Goal: Complete application form

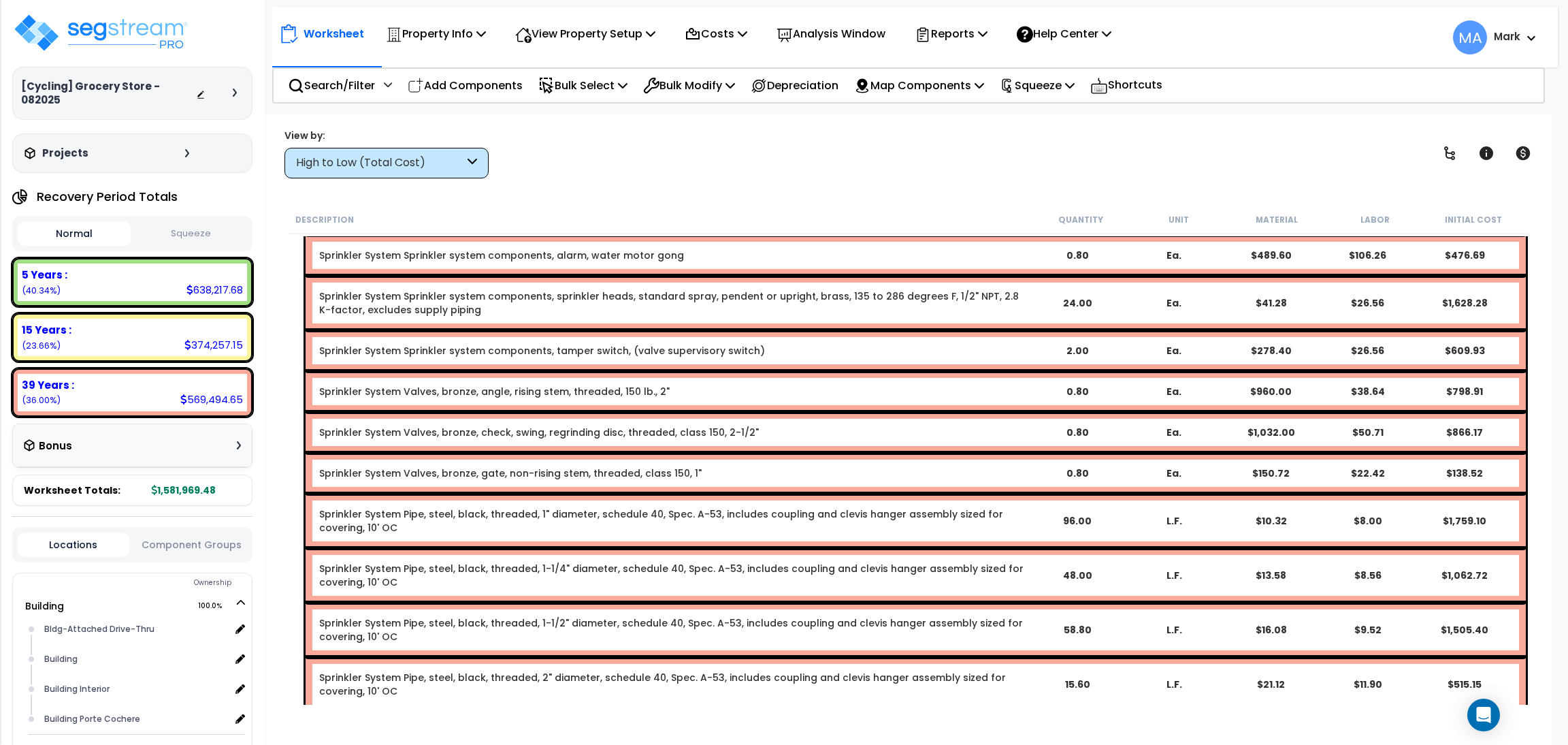
scroll to position [1838, 0]
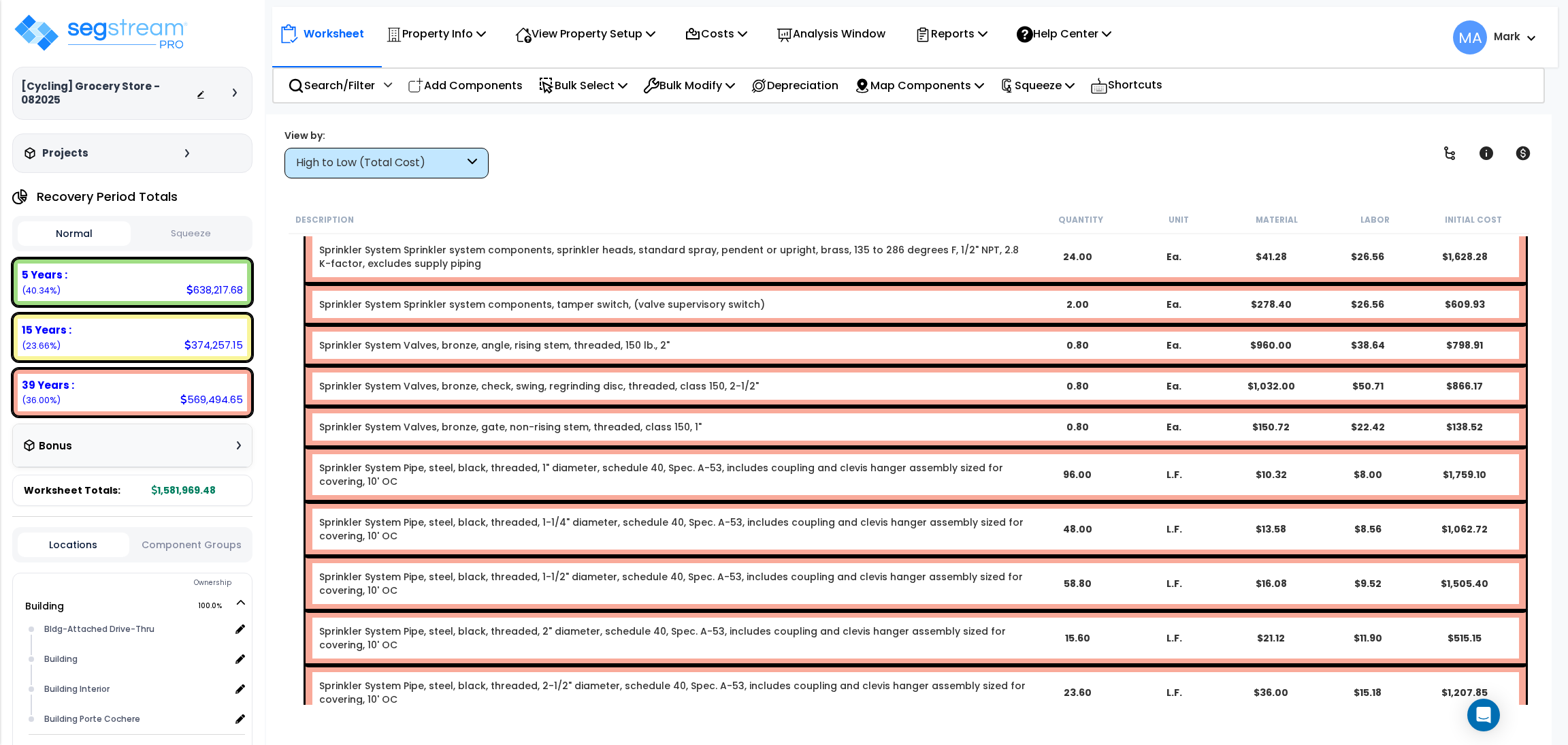
click at [398, 159] on div "High to Low (Total Cost)" at bounding box center [380, 163] width 168 height 16
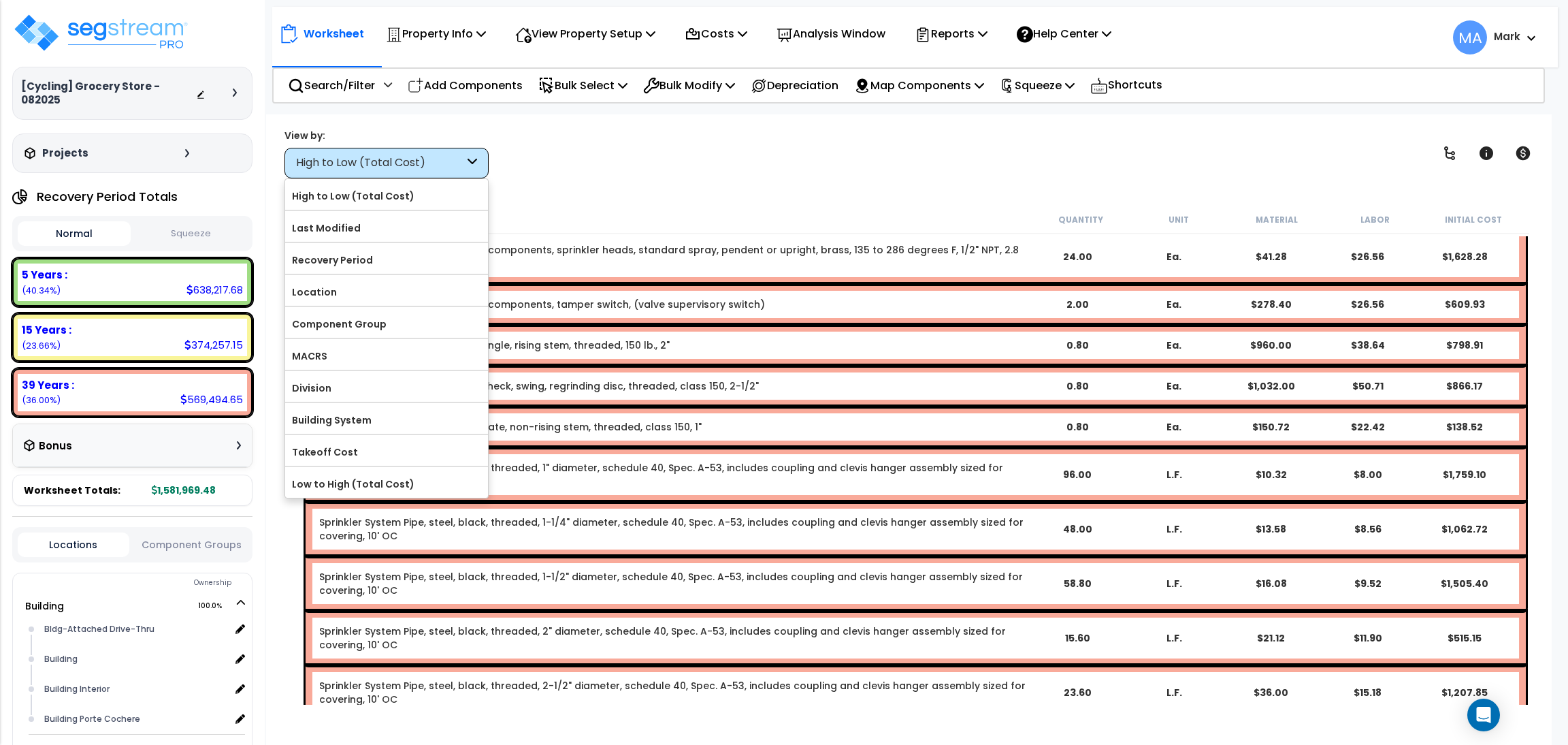
click at [358, 110] on body "We are Building your Property. So please grab a coffee and let us do the heavy …" at bounding box center [784, 373] width 1568 height 745
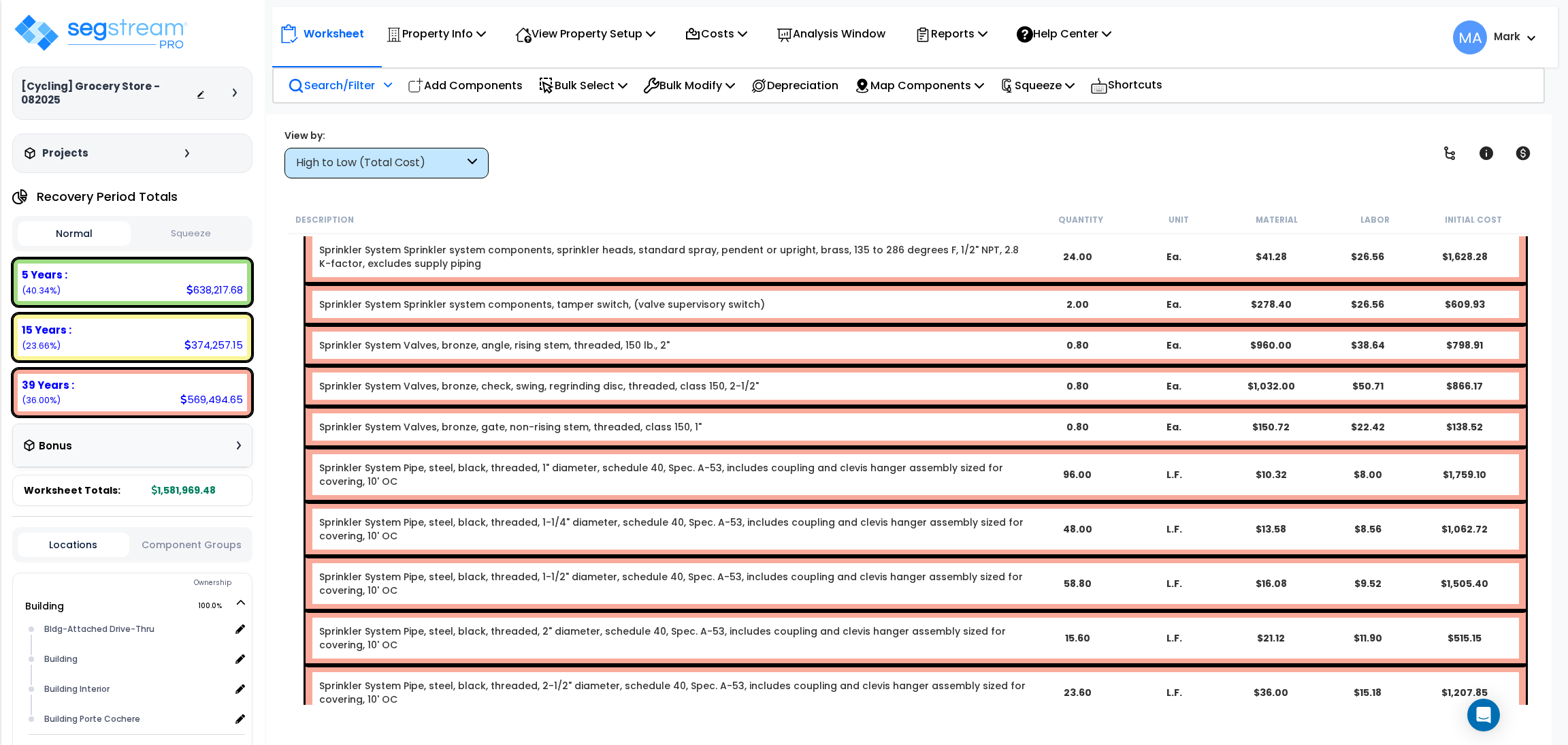
click at [363, 93] on p "Search/Filter" at bounding box center [331, 85] width 87 height 19
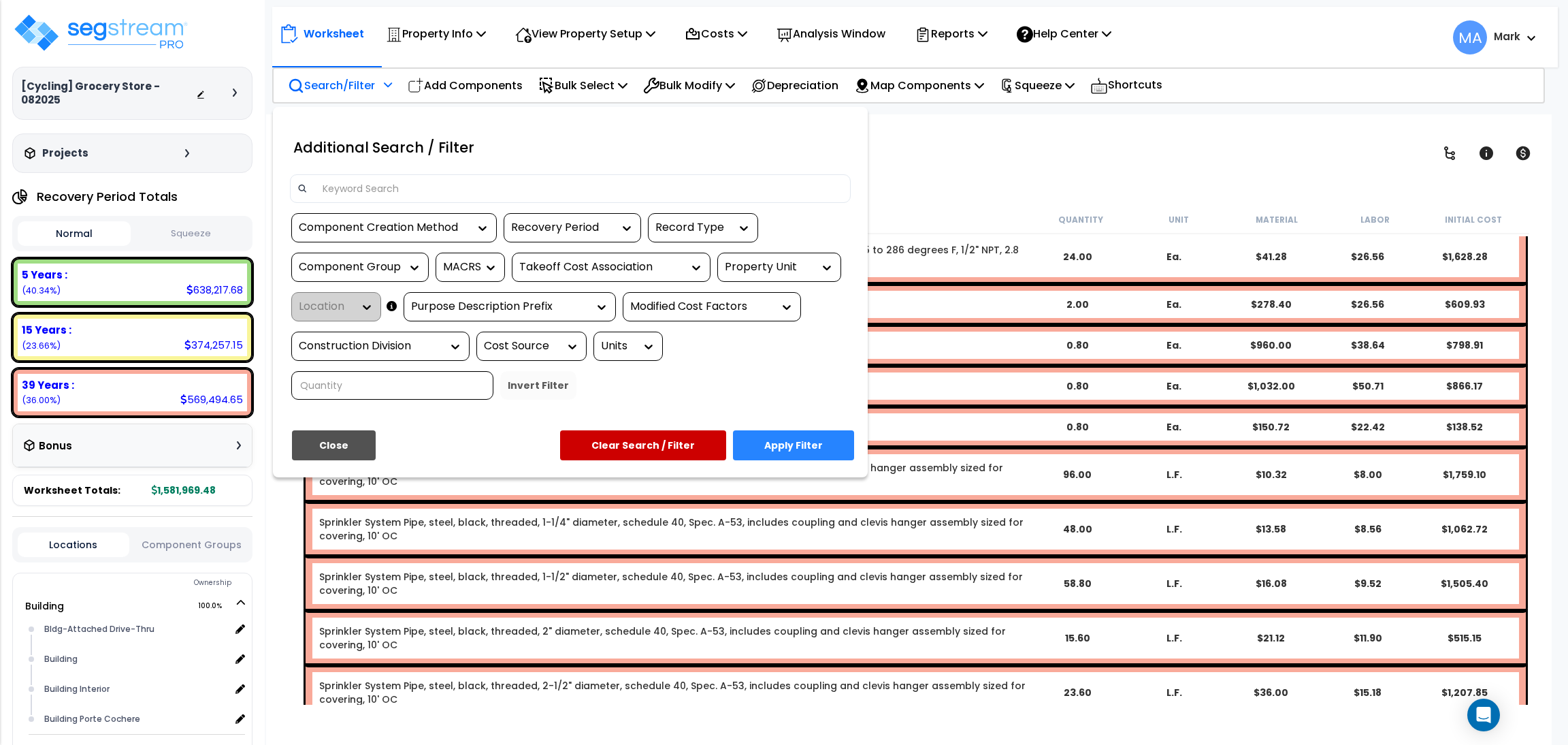
click at [346, 184] on input at bounding box center [579, 189] width 529 height 21
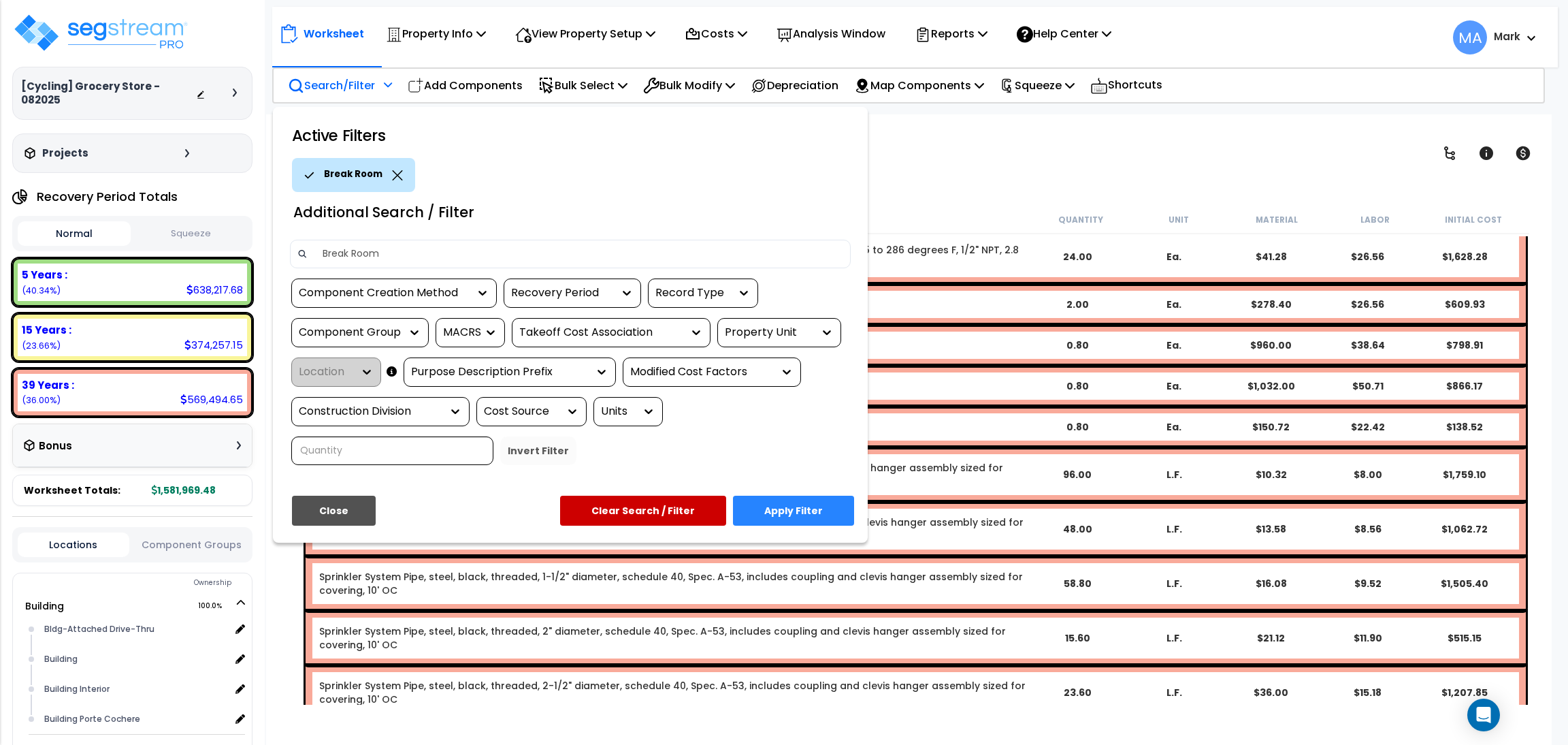
type input "Break Room"
click at [806, 504] on button "Apply Filter" at bounding box center [793, 511] width 121 height 30
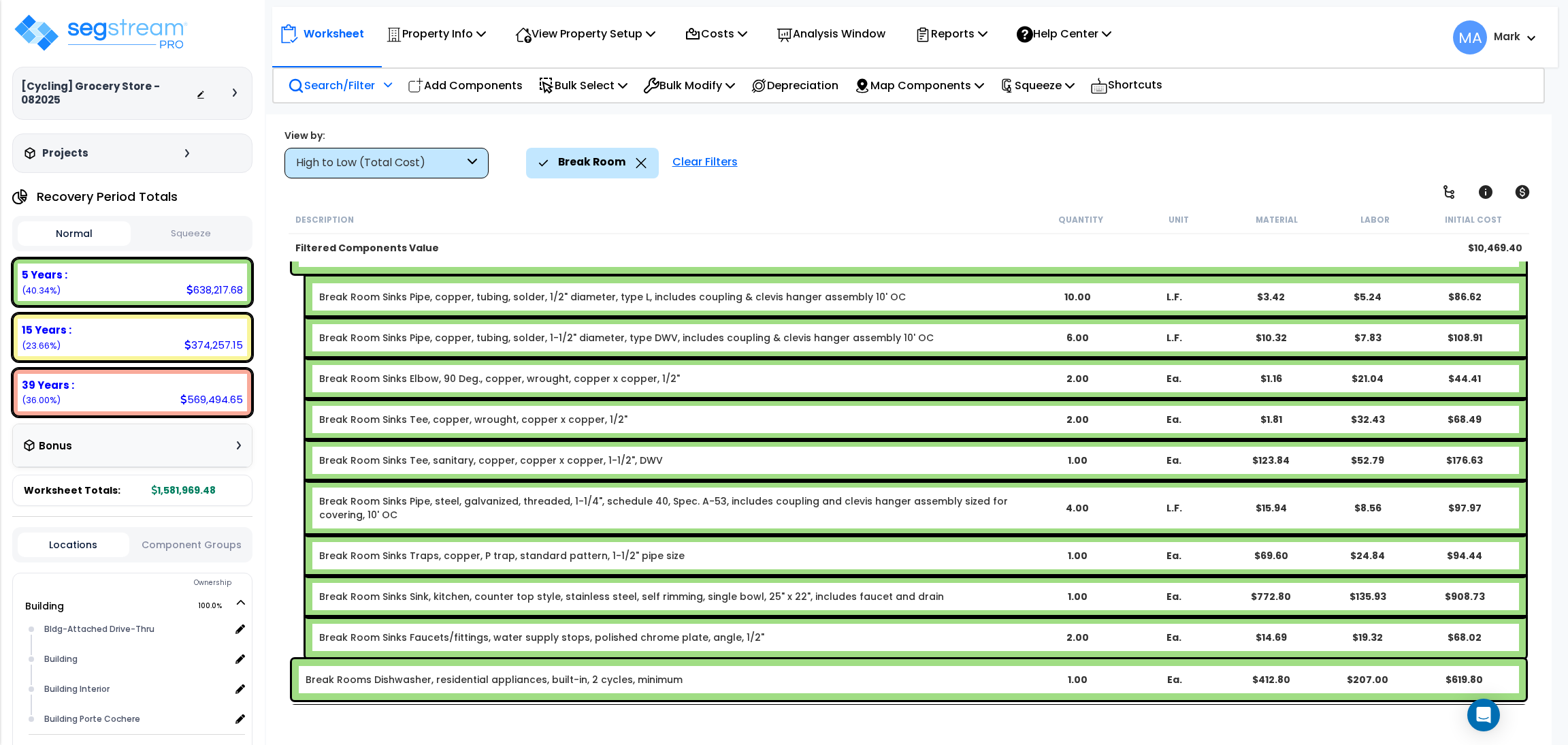
scroll to position [0, 0]
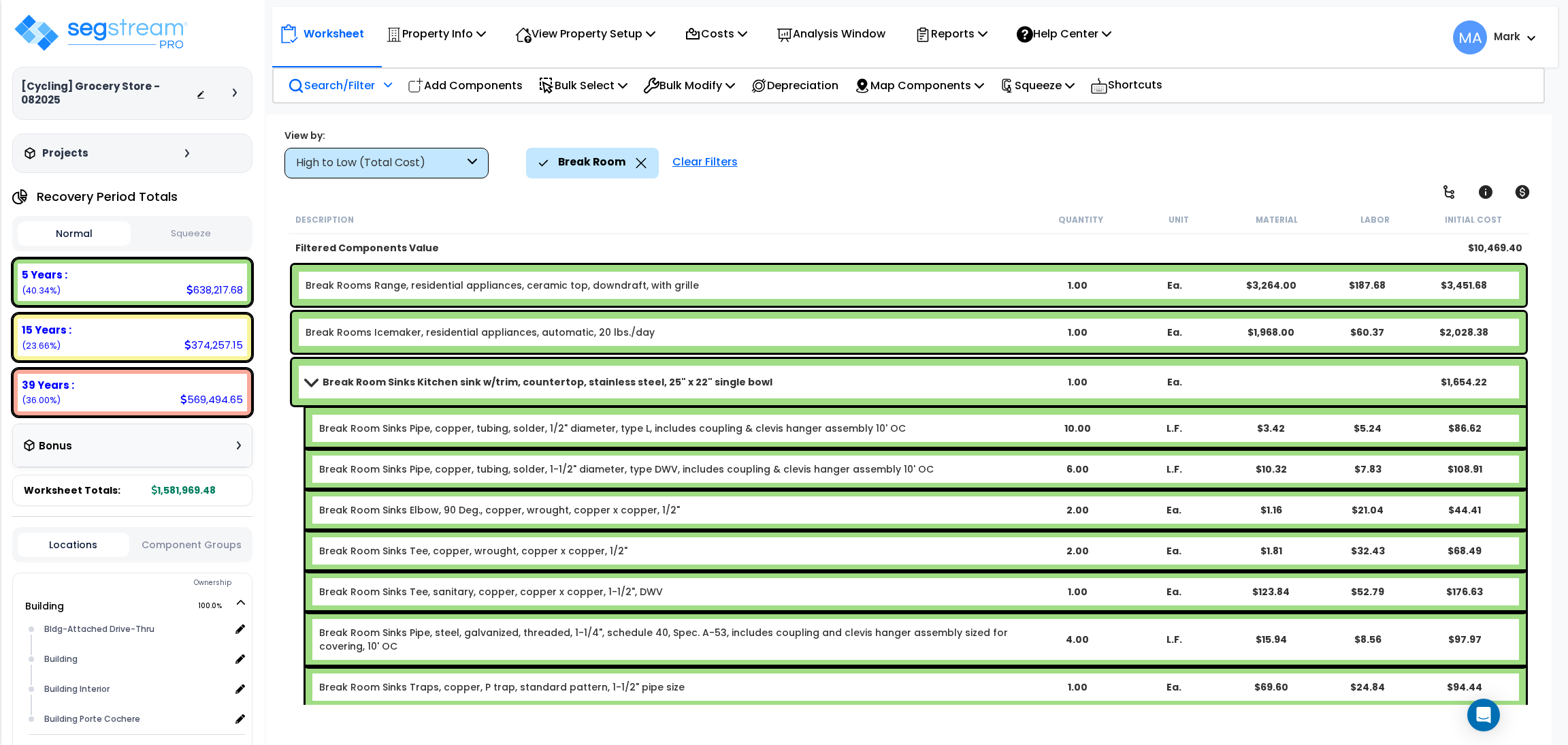
click at [448, 161] on div "High to Low (Total Cost)" at bounding box center [380, 163] width 168 height 16
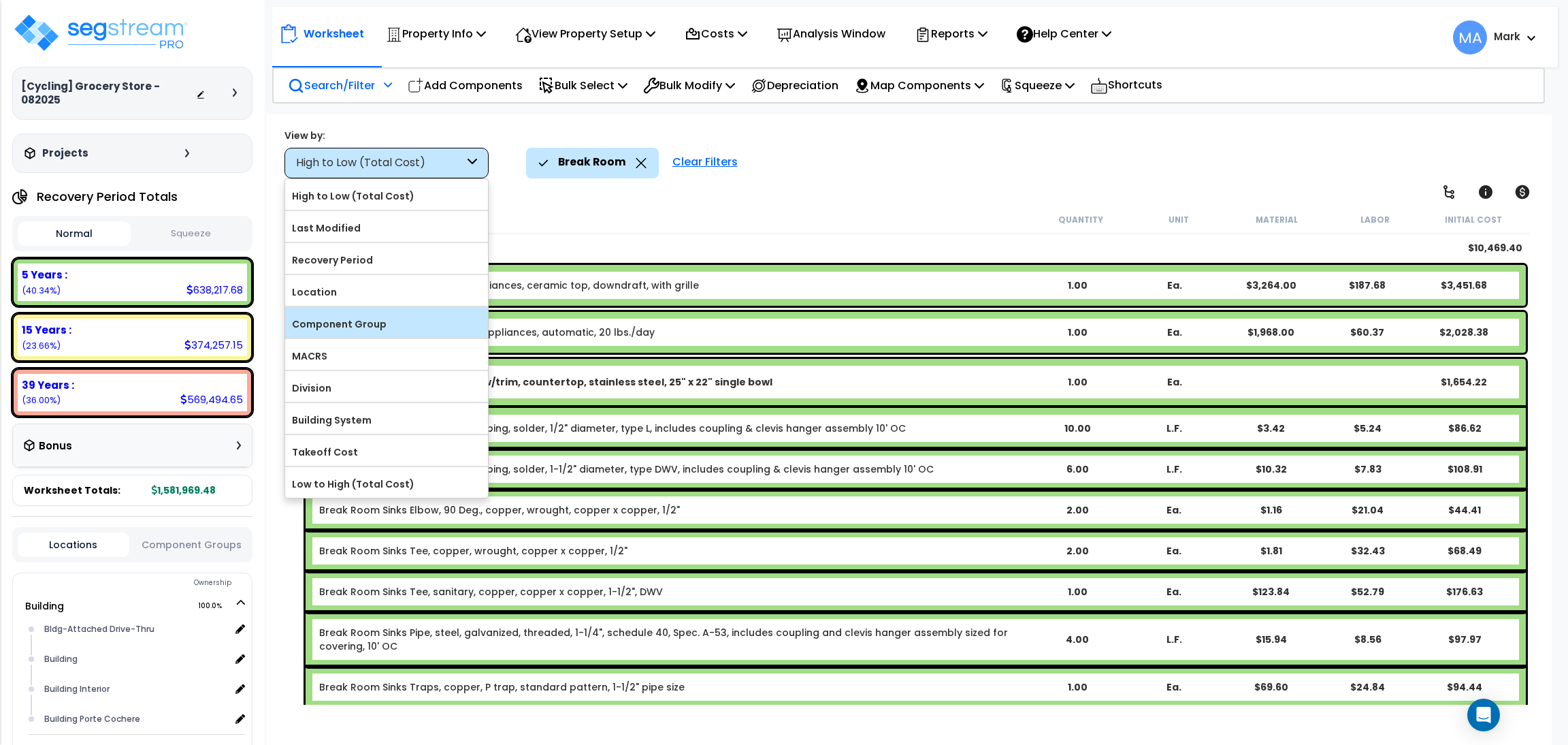
click at [398, 311] on div "Component Group" at bounding box center [386, 322] width 203 height 31
click at [365, 320] on label "Component Group" at bounding box center [386, 324] width 203 height 21
click at [0, 0] on input "Component Group" at bounding box center [0, 0] width 0 height 0
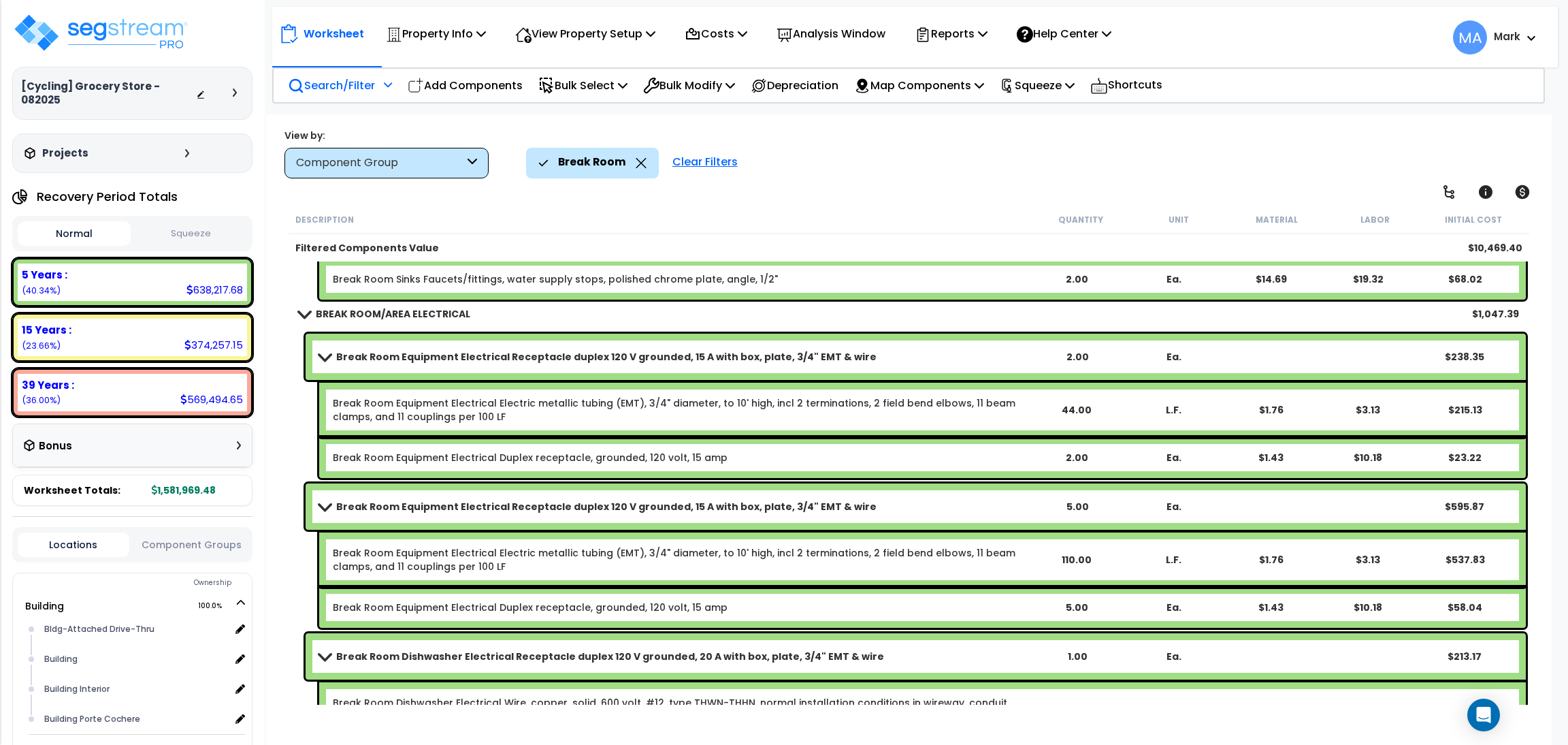
scroll to position [919, 0]
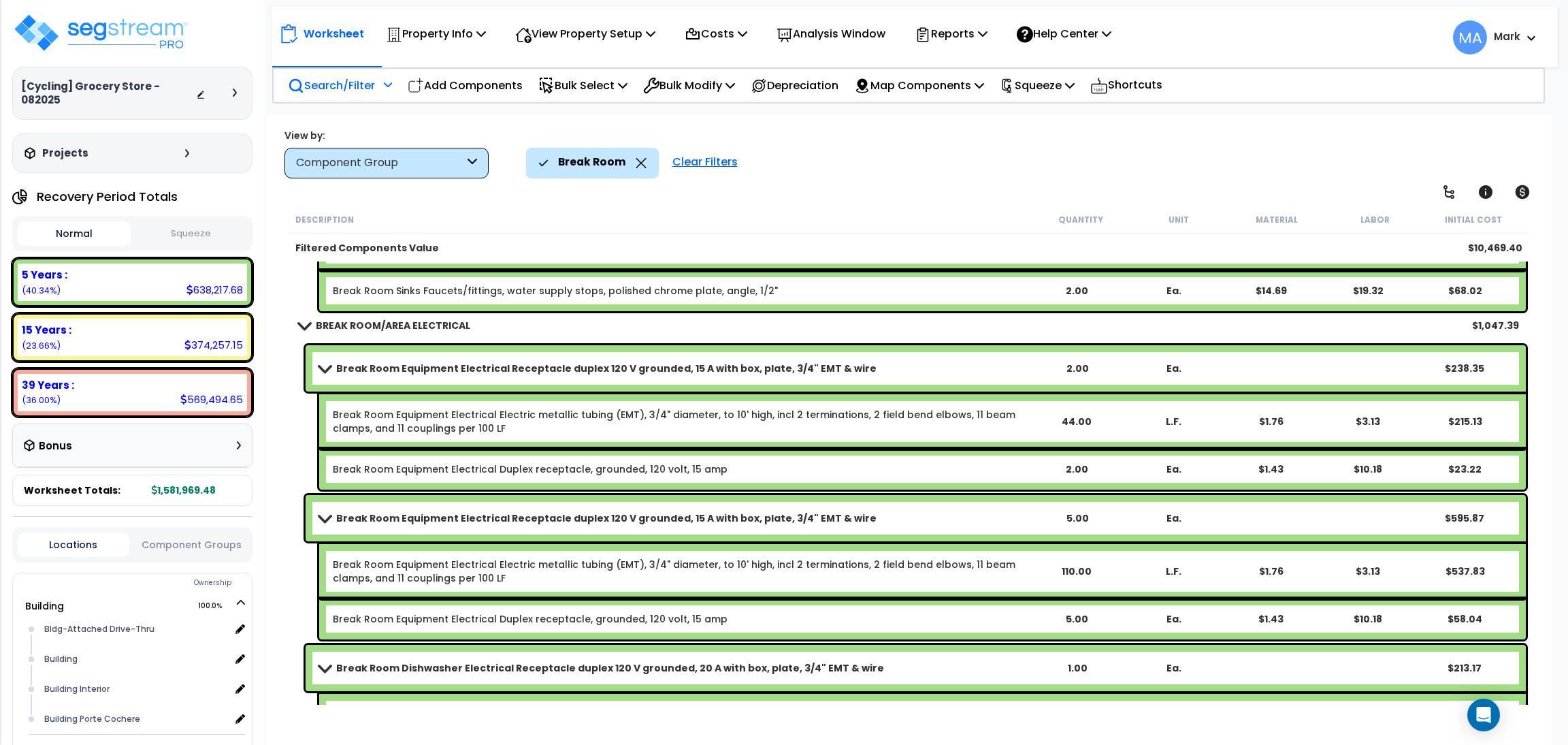
click at [383, 329] on b "BREAK ROOM/AREA ELECTRICAL" at bounding box center [393, 326] width 155 height 14
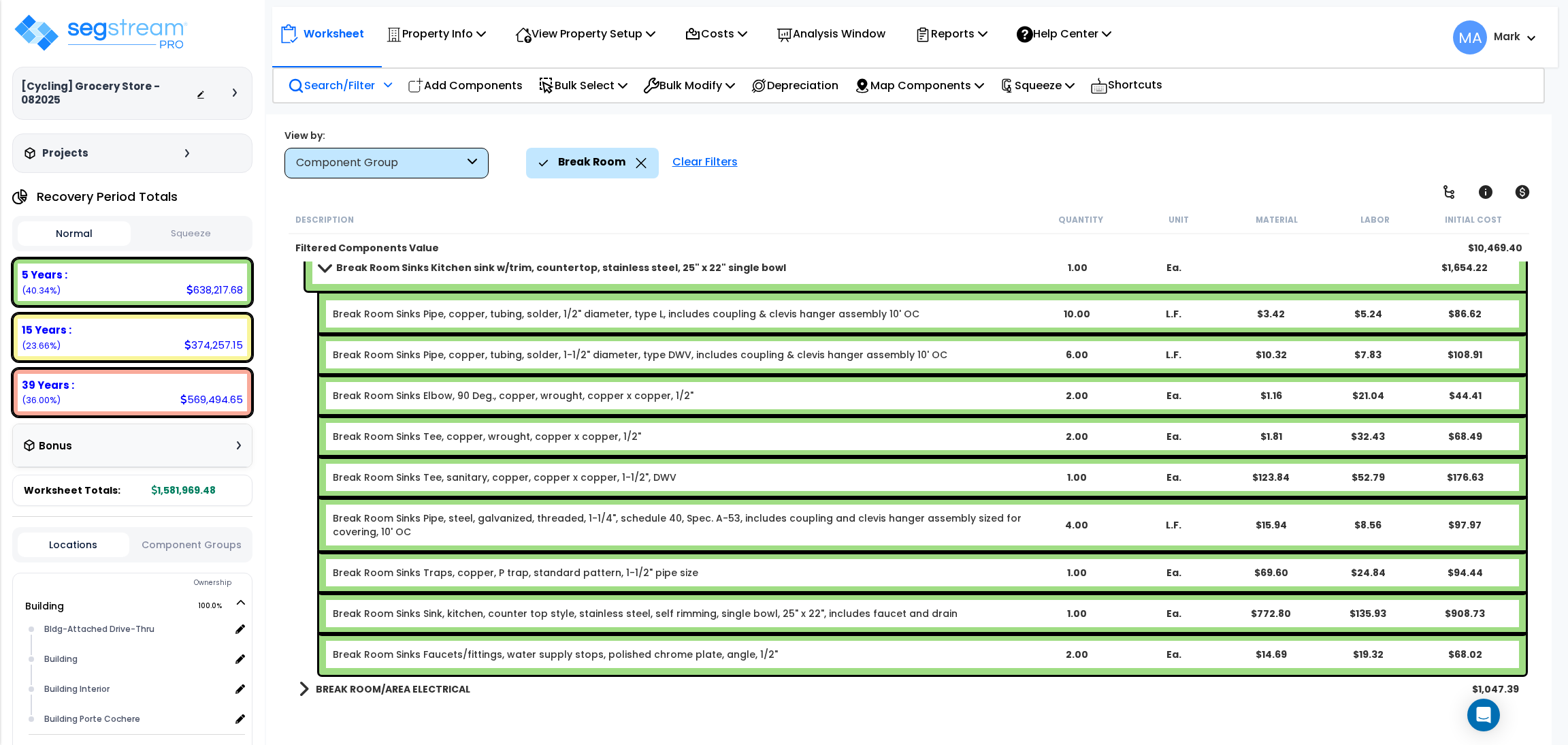
scroll to position [59, 0]
click at [400, 686] on b "BREAK ROOM/AREA ELECTRICAL" at bounding box center [393, 689] width 155 height 14
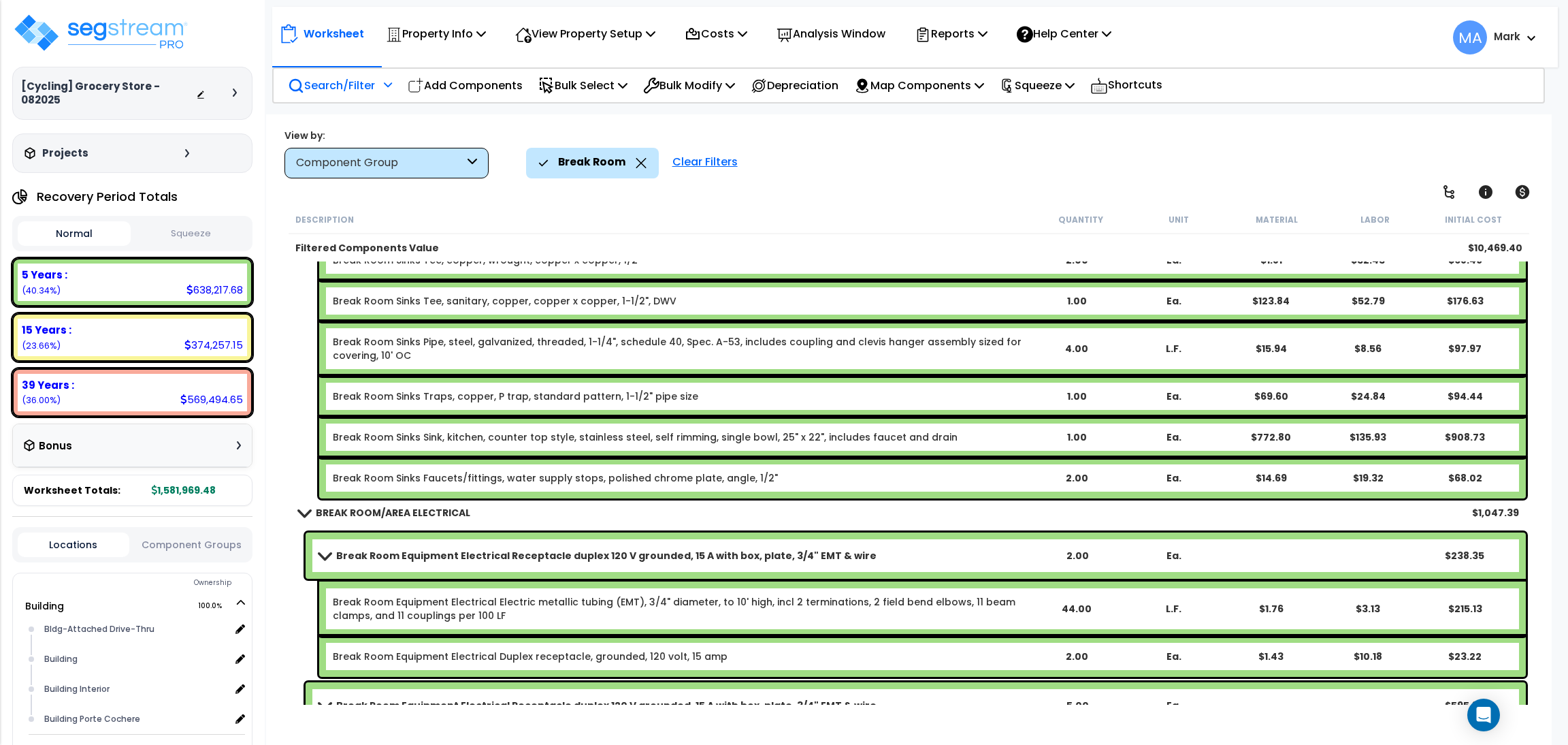
scroll to position [760, 0]
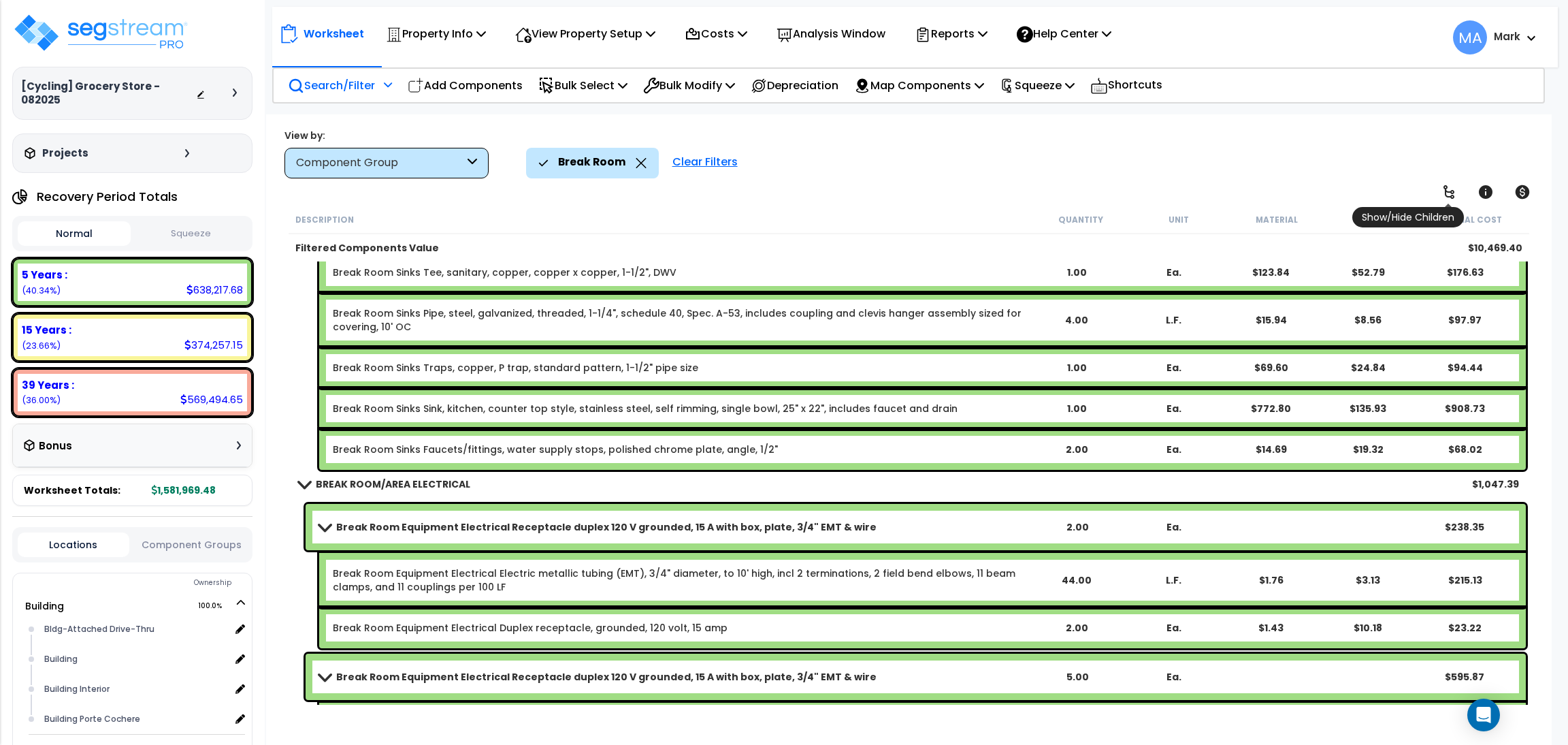
click at [1453, 186] on icon at bounding box center [1448, 192] width 16 height 16
click at [1451, 196] on icon at bounding box center [1448, 192] width 11 height 14
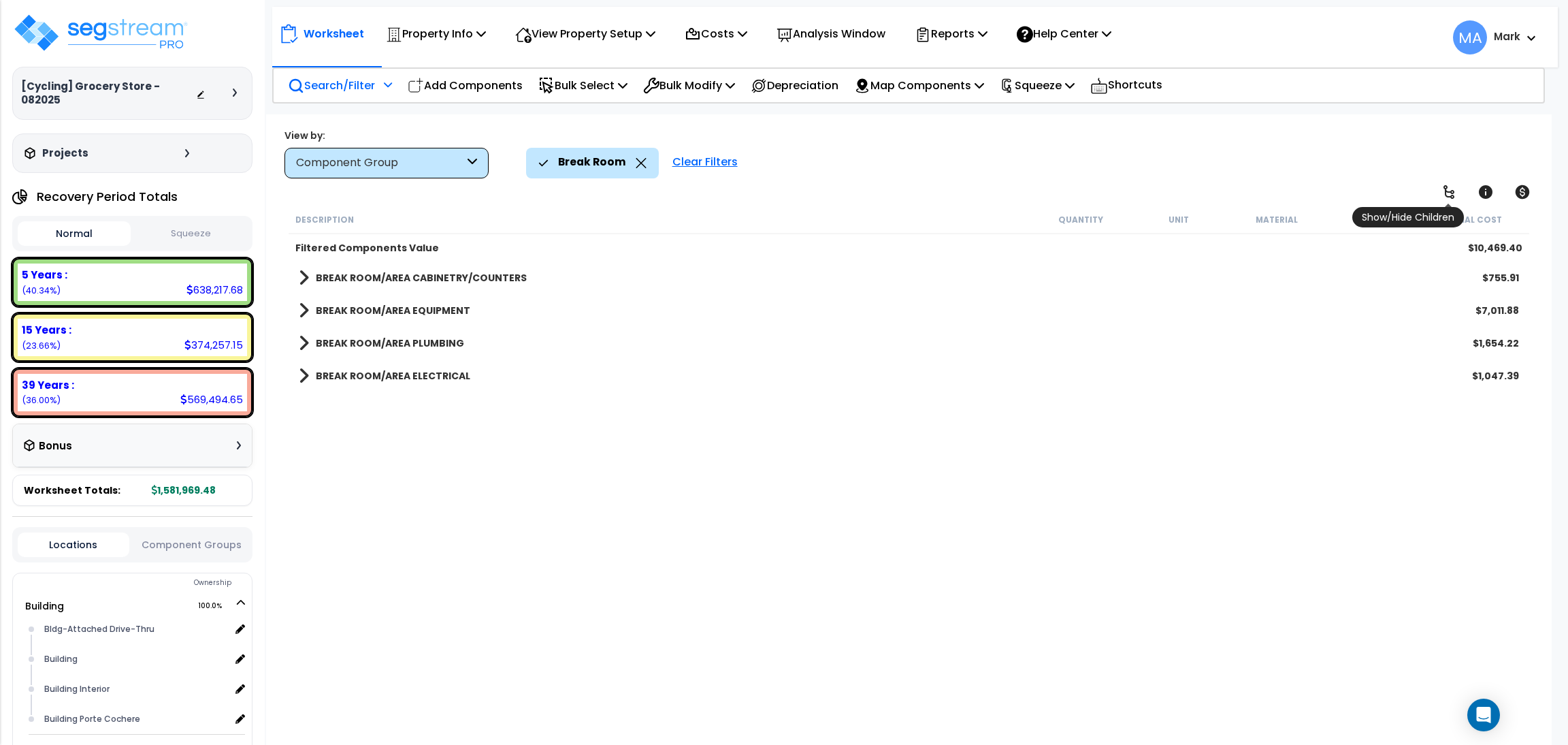
scroll to position [0, 0]
click at [1451, 196] on icon at bounding box center [1448, 192] width 11 height 14
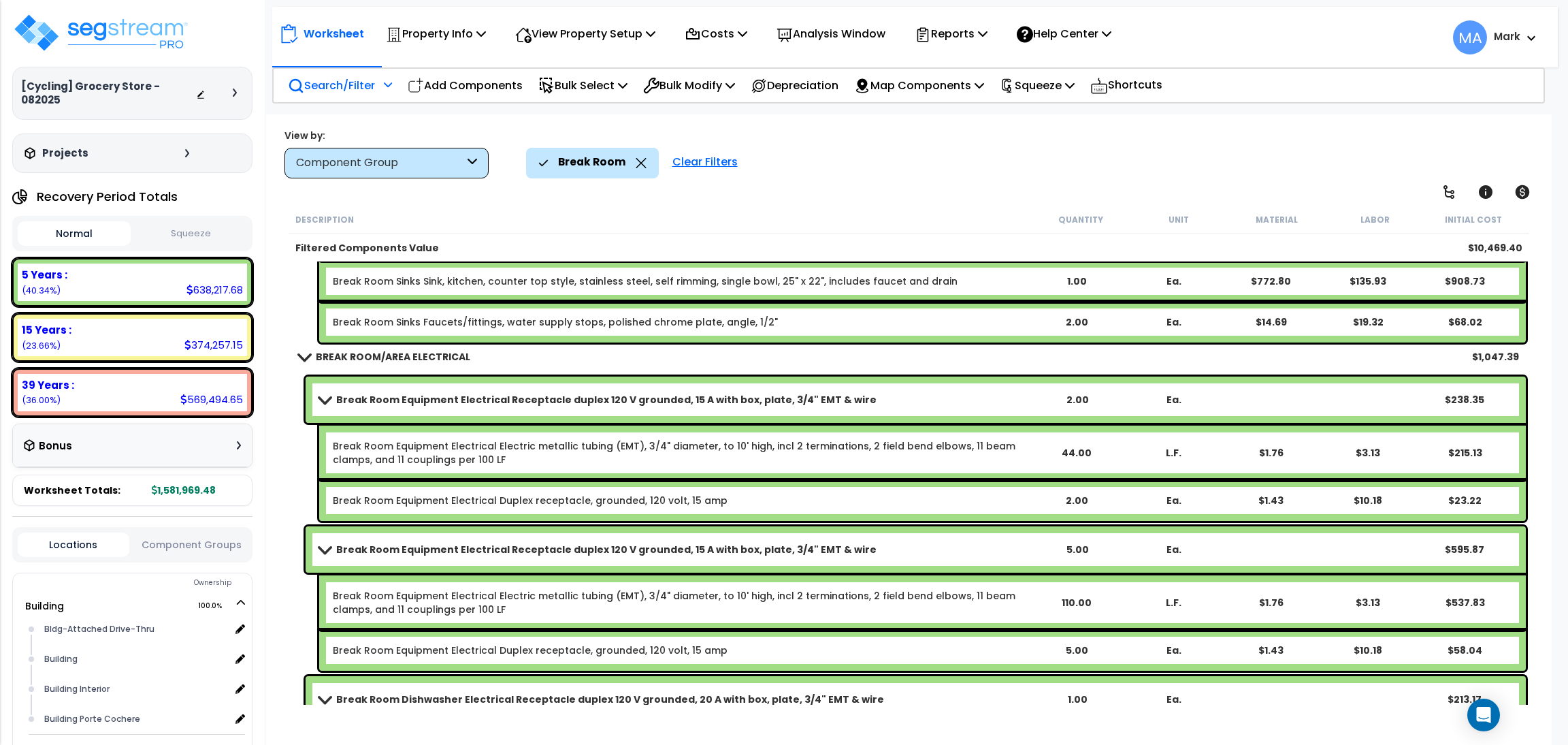
scroll to position [919, 0]
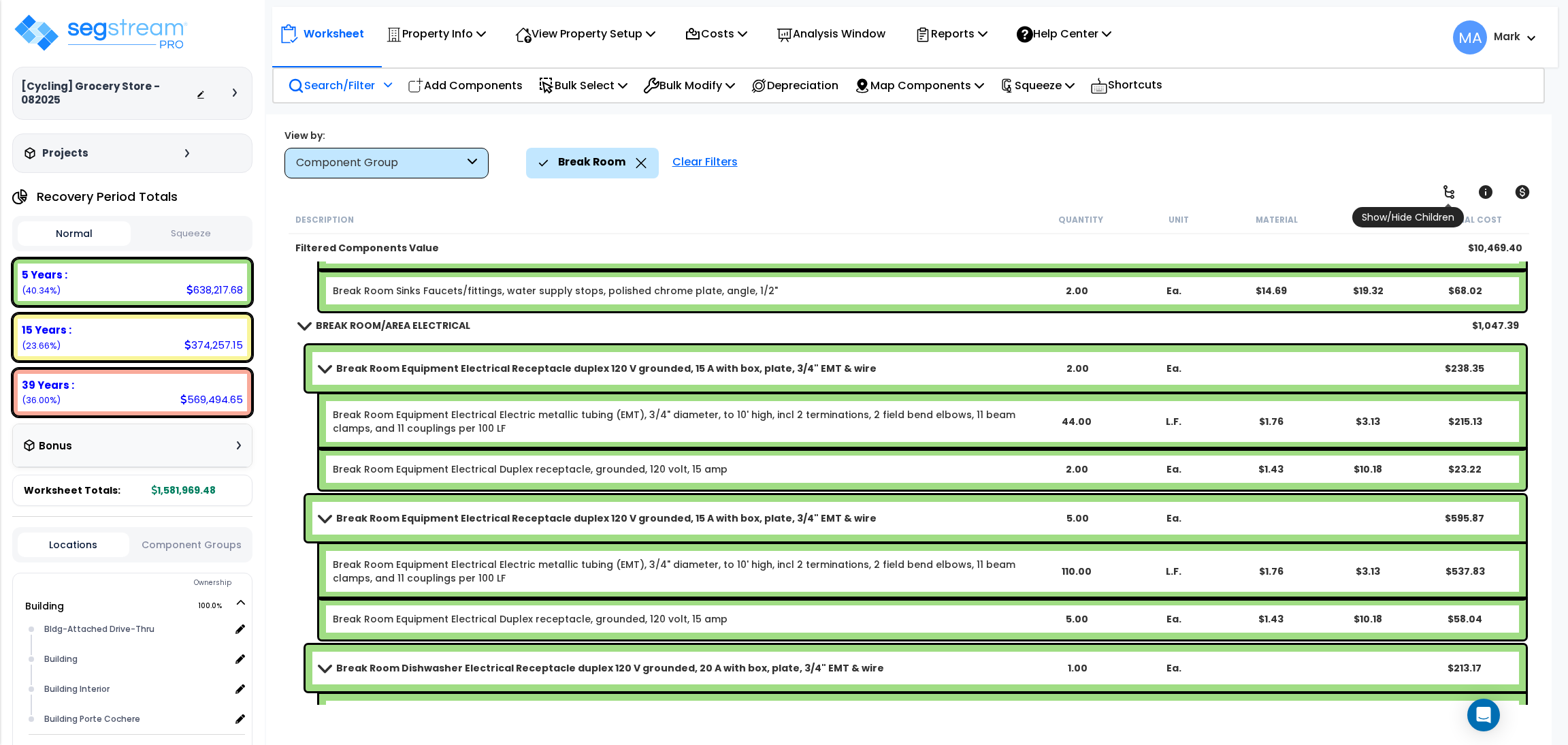
click at [1448, 185] on icon at bounding box center [1448, 192] width 16 height 16
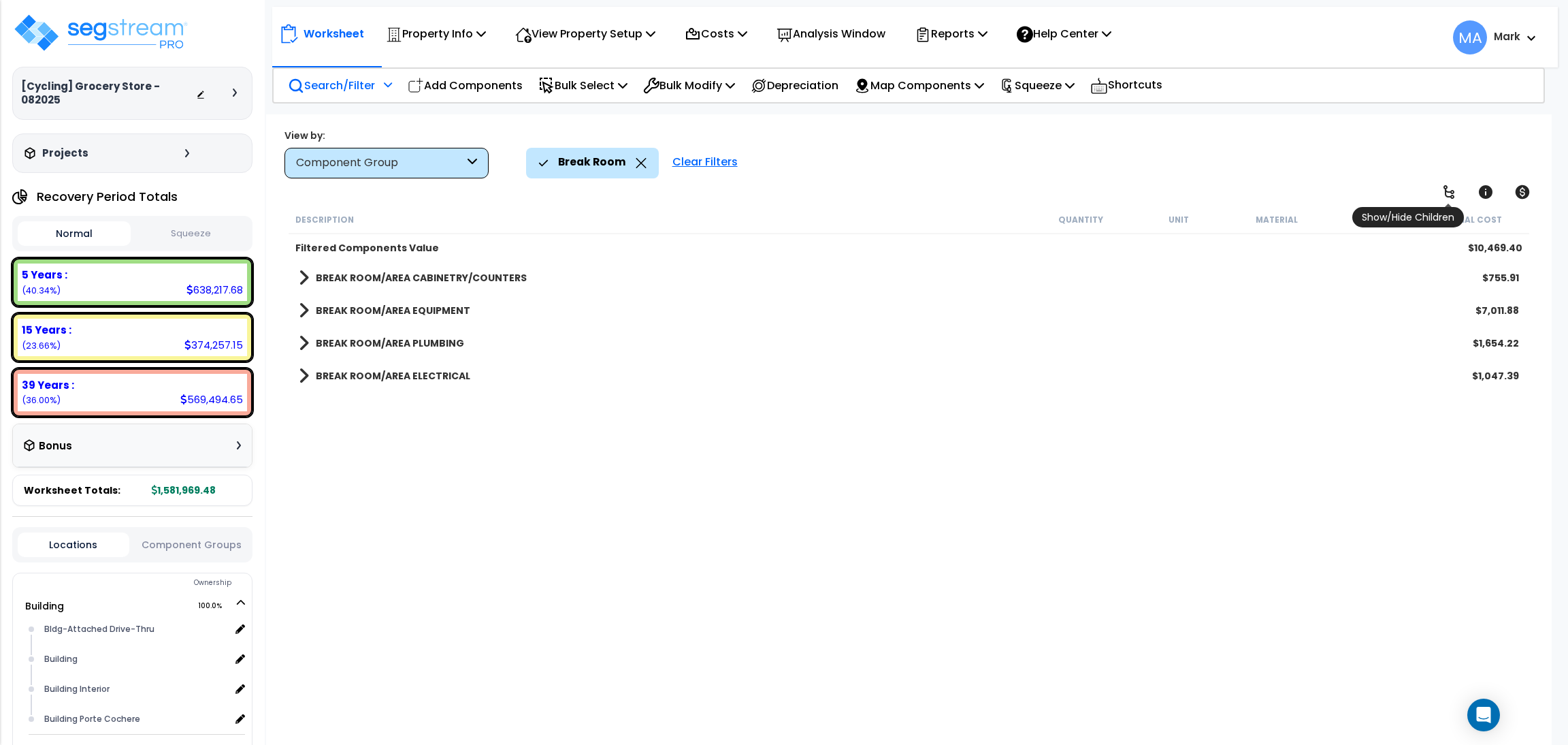
click at [1450, 185] on icon at bounding box center [1448, 192] width 16 height 16
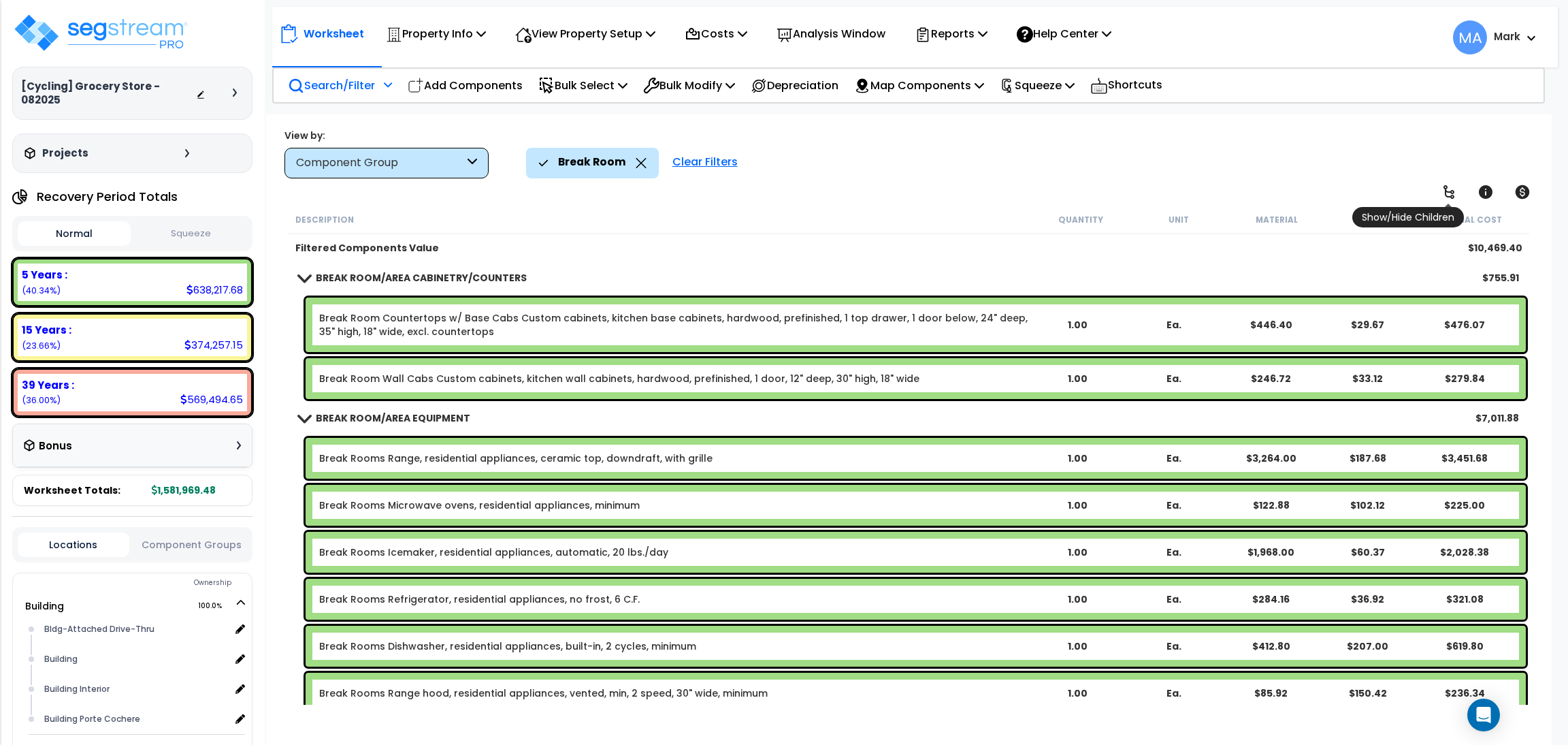
click at [1450, 185] on icon at bounding box center [1448, 192] width 16 height 16
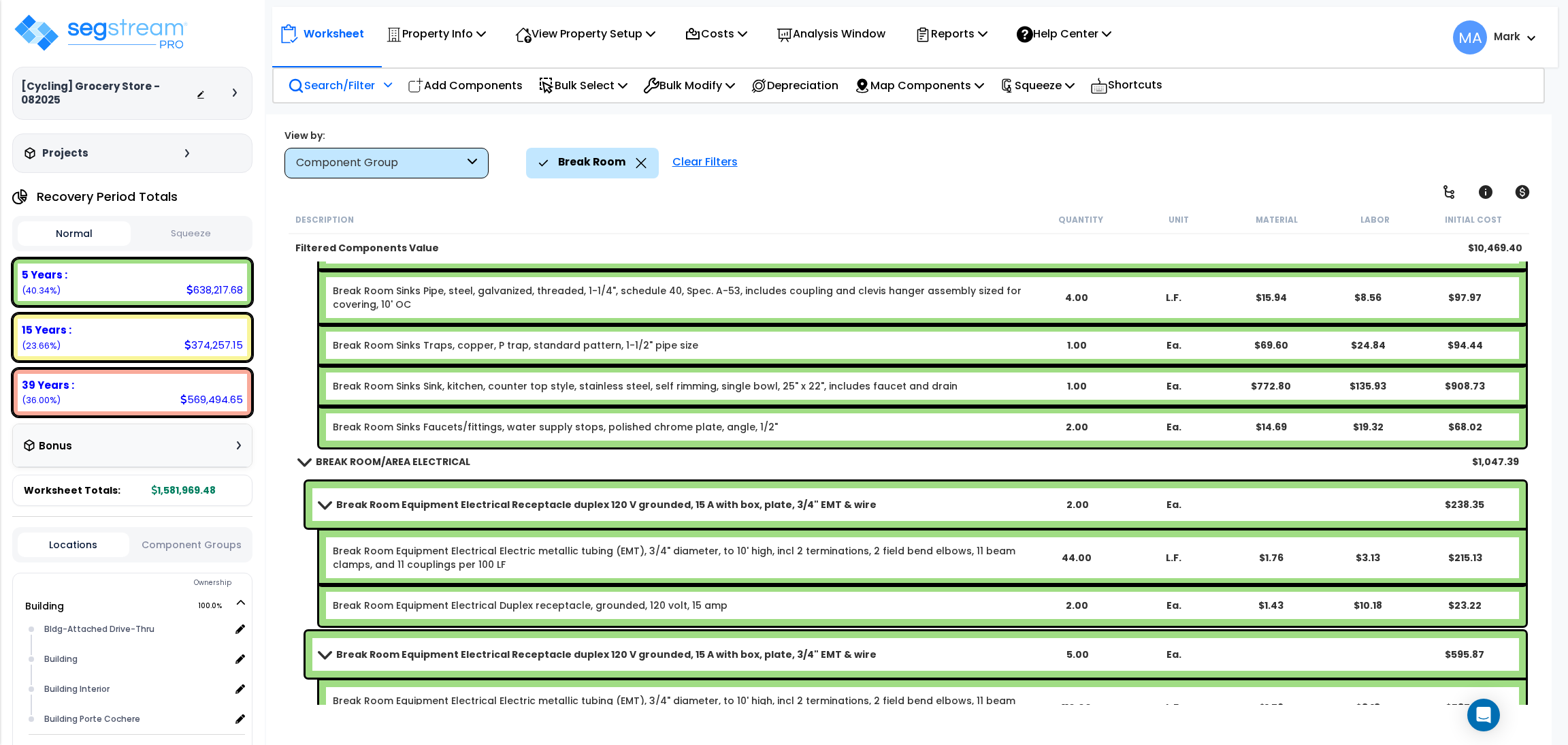
scroll to position [1021, 0]
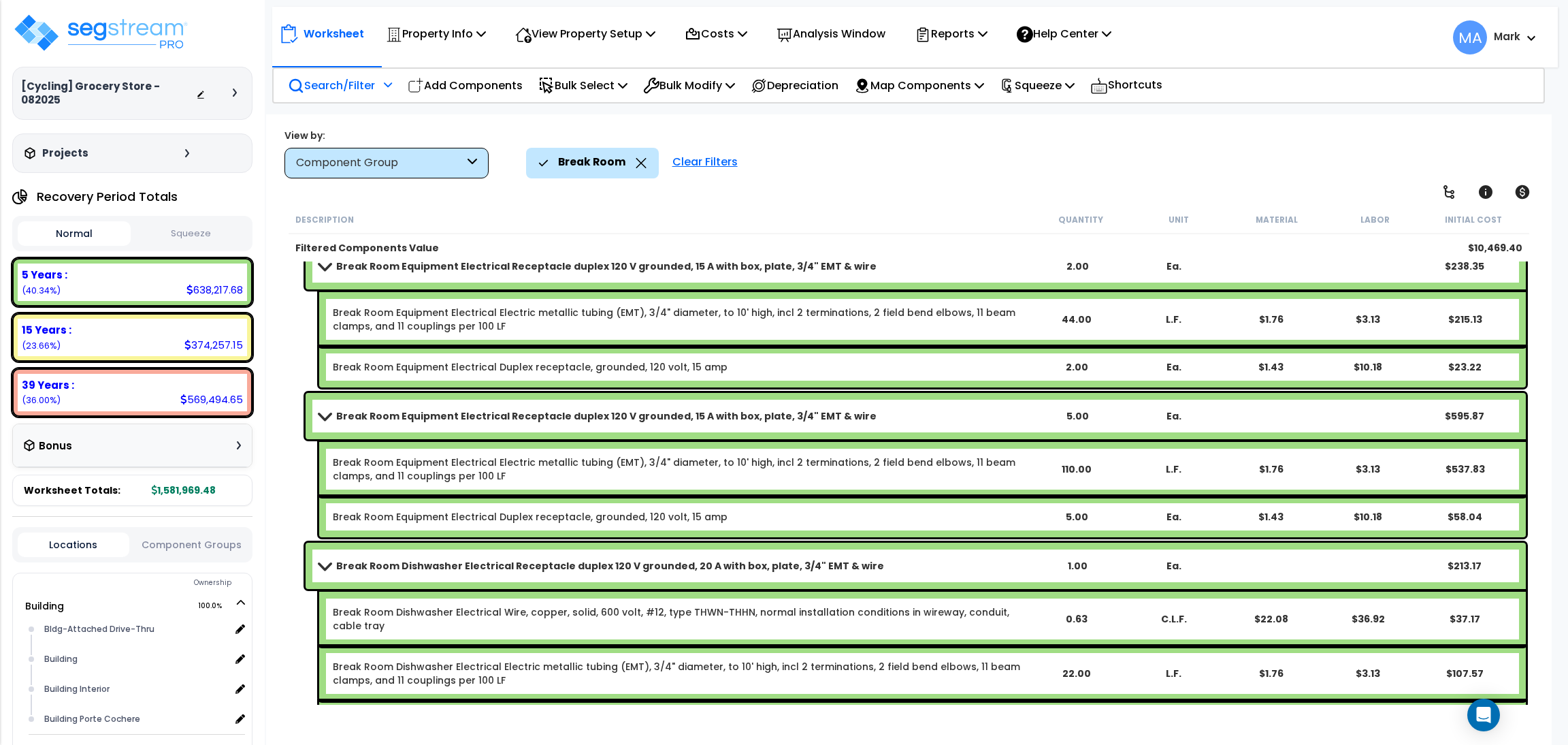
click at [341, 421] on b "Break Room Equipment Electrical Receptacle duplex 120 V grounded, 15 A with box…" at bounding box center [606, 416] width 541 height 14
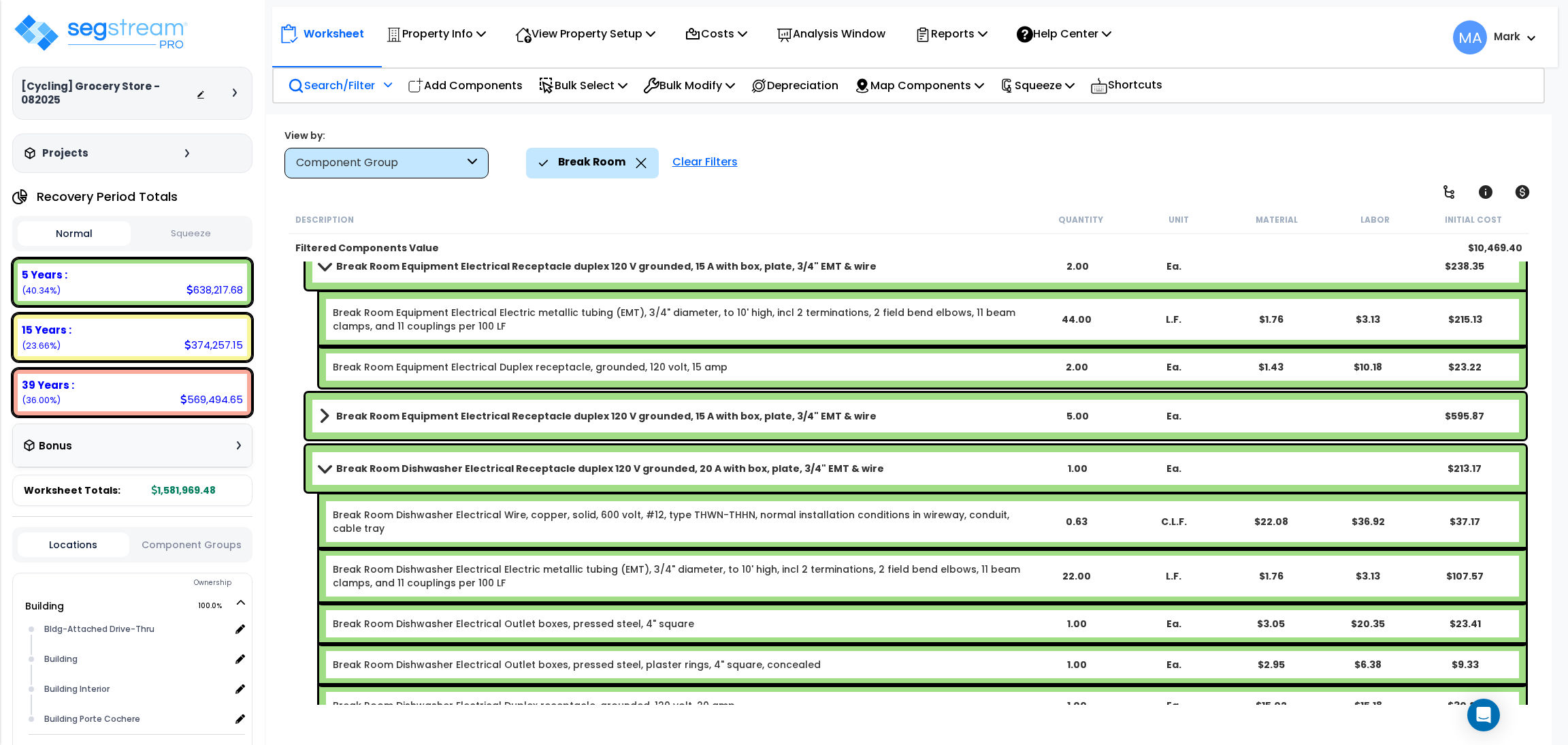
click at [366, 269] on b "Break Room Equipment Electrical Receptacle duplex 120 V grounded, 15 A with box…" at bounding box center [606, 266] width 541 height 14
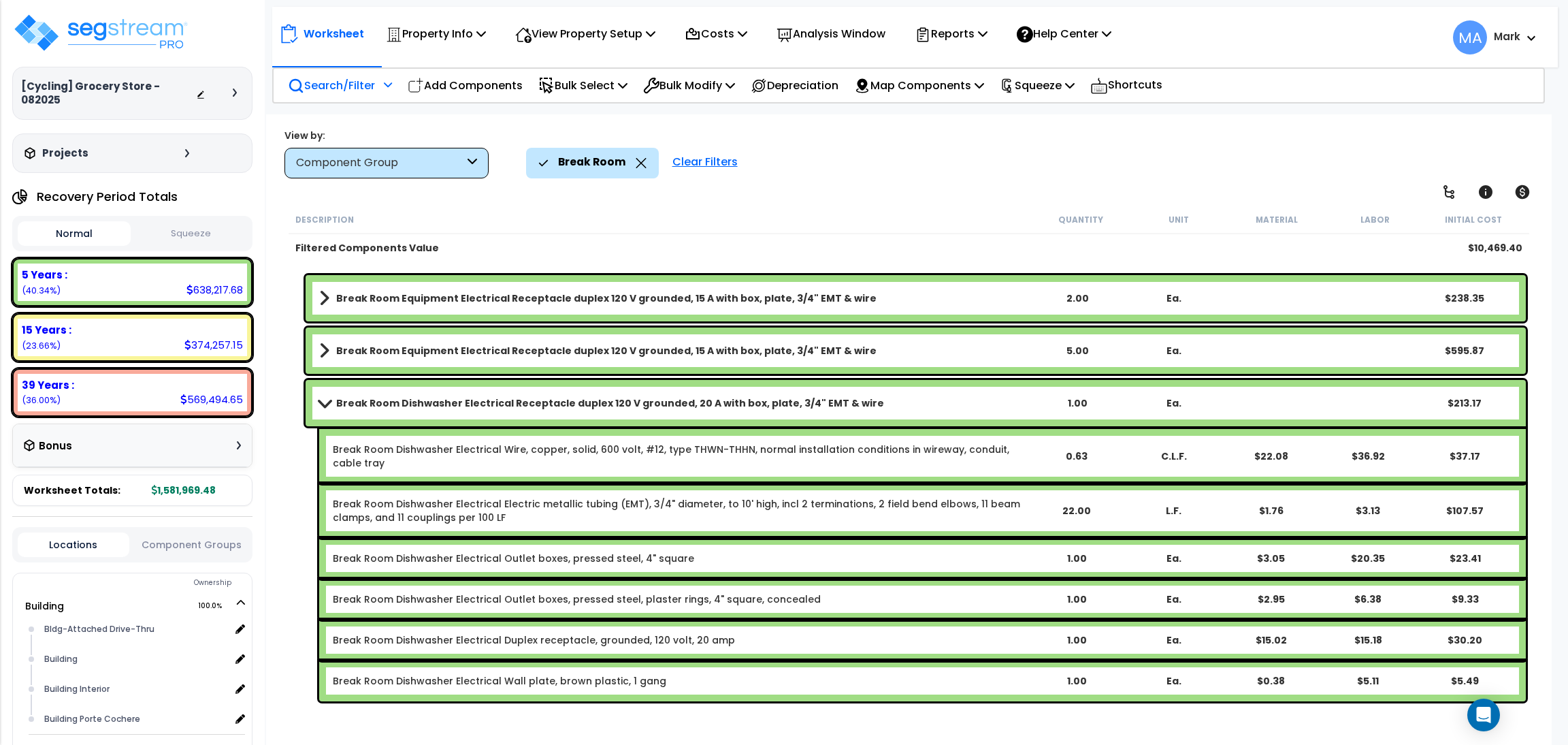
scroll to position [984, 0]
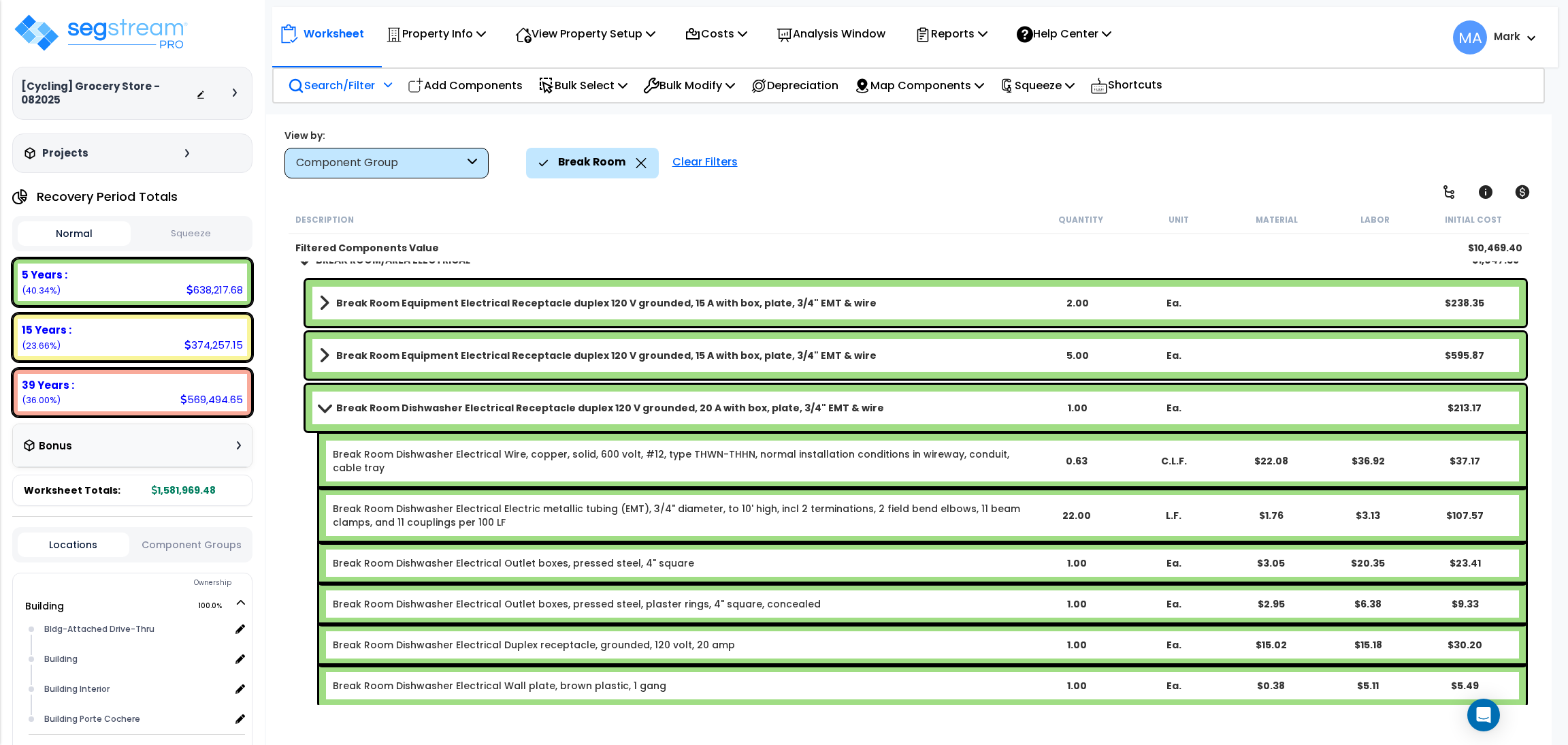
click at [354, 402] on b "Break Room Dishwasher Electrical Receptacle duplex 120 V grounded, 20 A with bo…" at bounding box center [610, 408] width 548 height 14
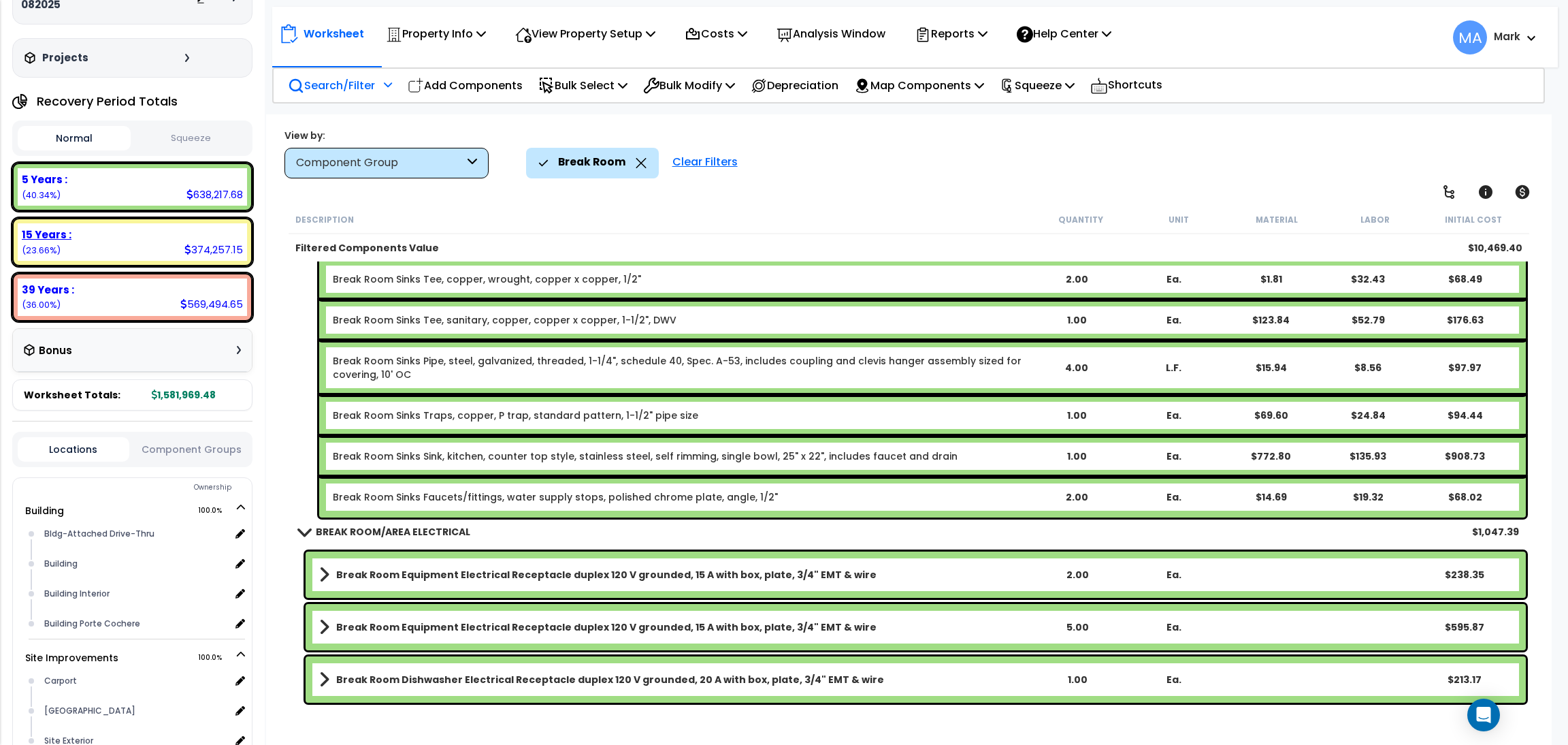
scroll to position [102, 0]
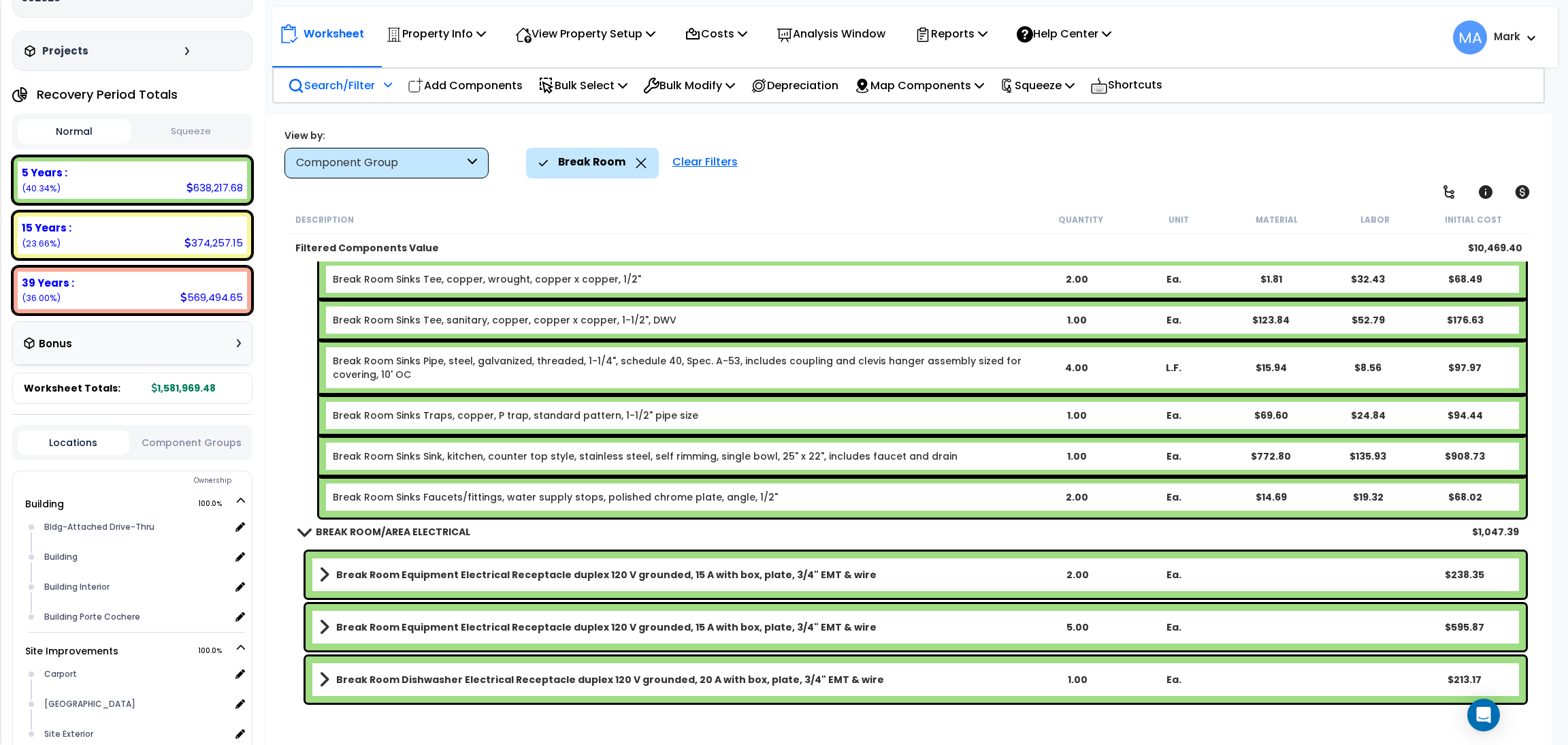
click at [635, 169] on div "Break Room" at bounding box center [593, 163] width 109 height 30
click at [639, 166] on icon at bounding box center [641, 163] width 11 height 10
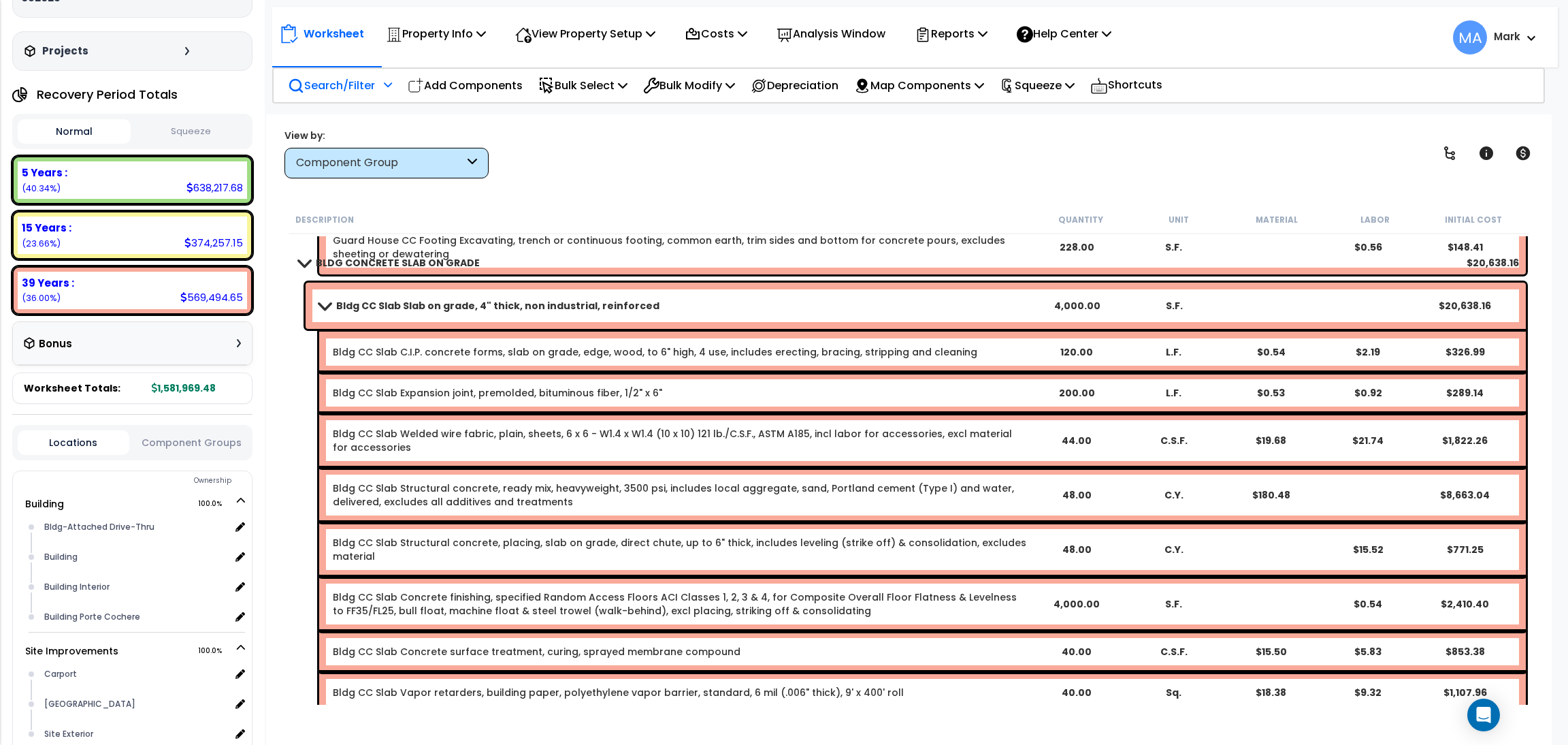
click at [310, 89] on p "Search/Filter" at bounding box center [331, 85] width 87 height 19
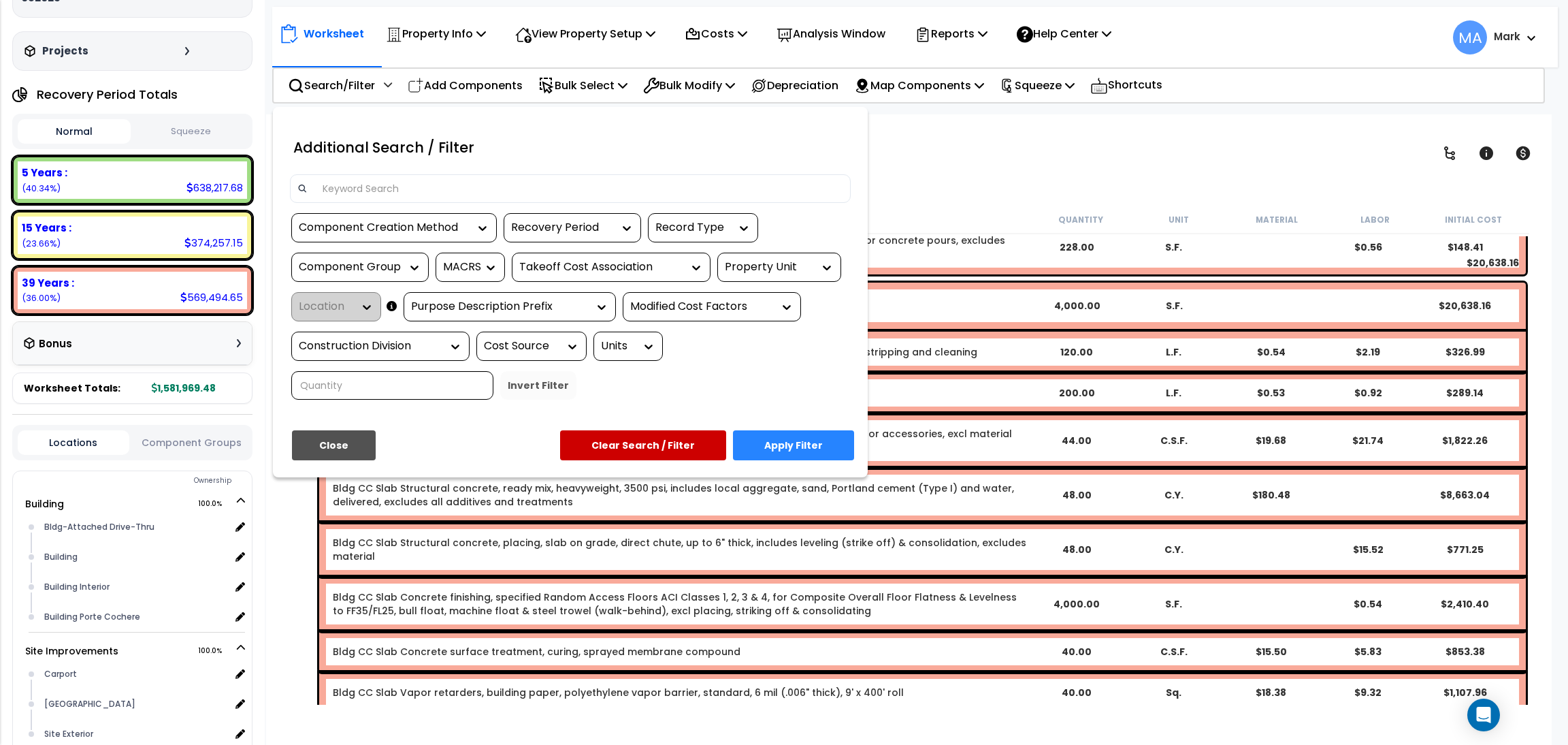
drag, startPoint x: 468, startPoint y: 184, endPoint x: 475, endPoint y: 194, distance: 12.2
click at [466, 184] on input at bounding box center [579, 189] width 529 height 21
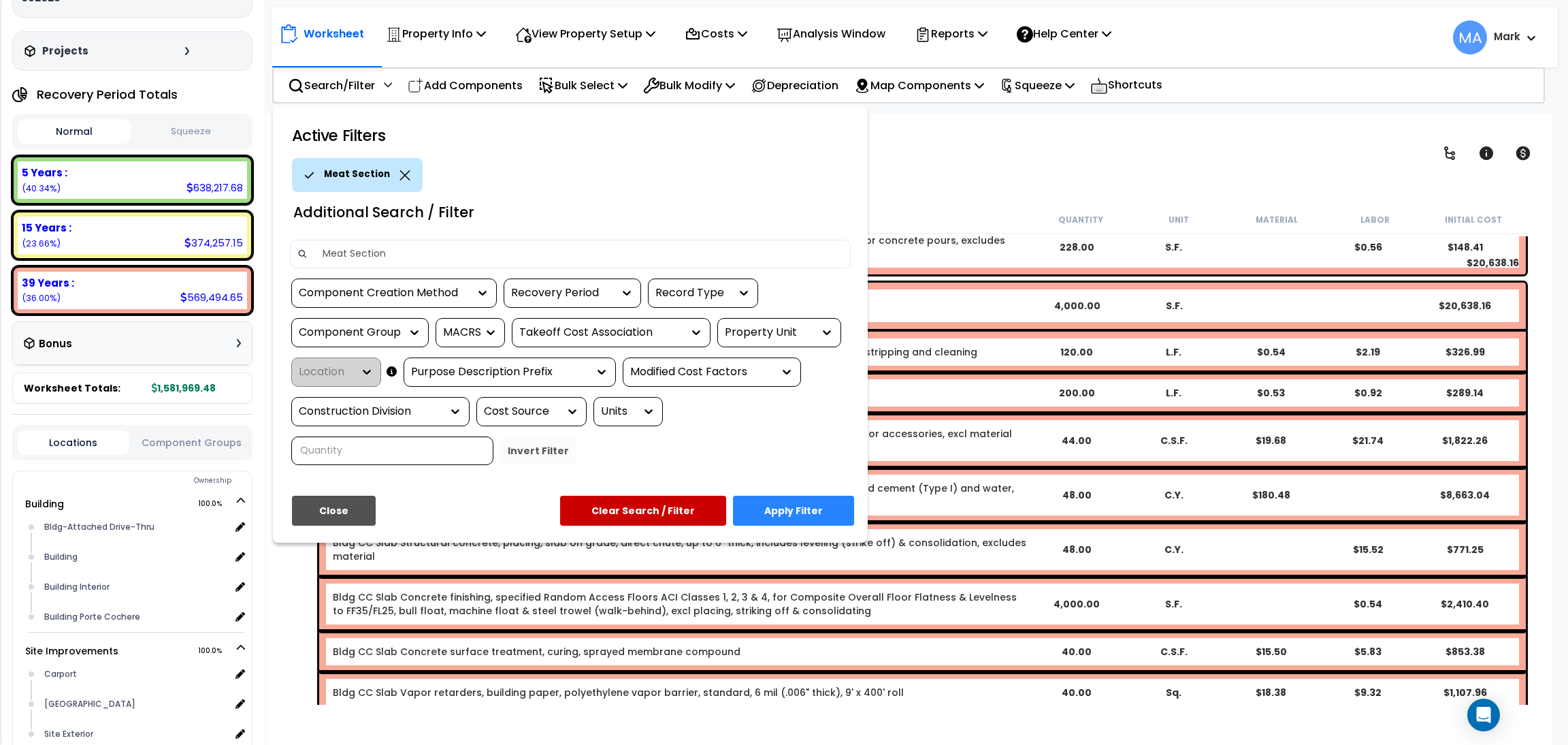
type input "Meat Section"
click at [830, 507] on button "Apply Filter" at bounding box center [793, 511] width 121 height 30
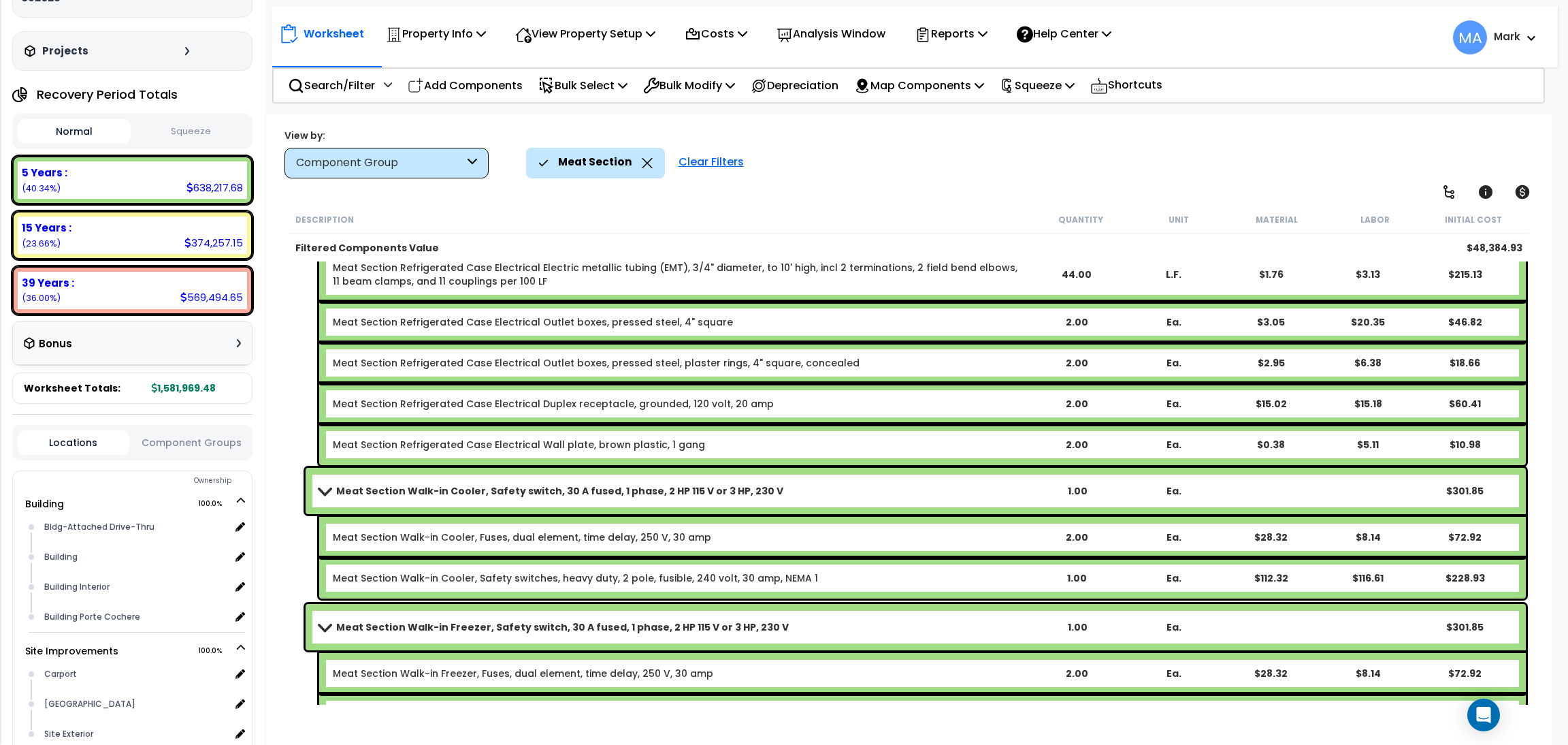
scroll to position [1187, 0]
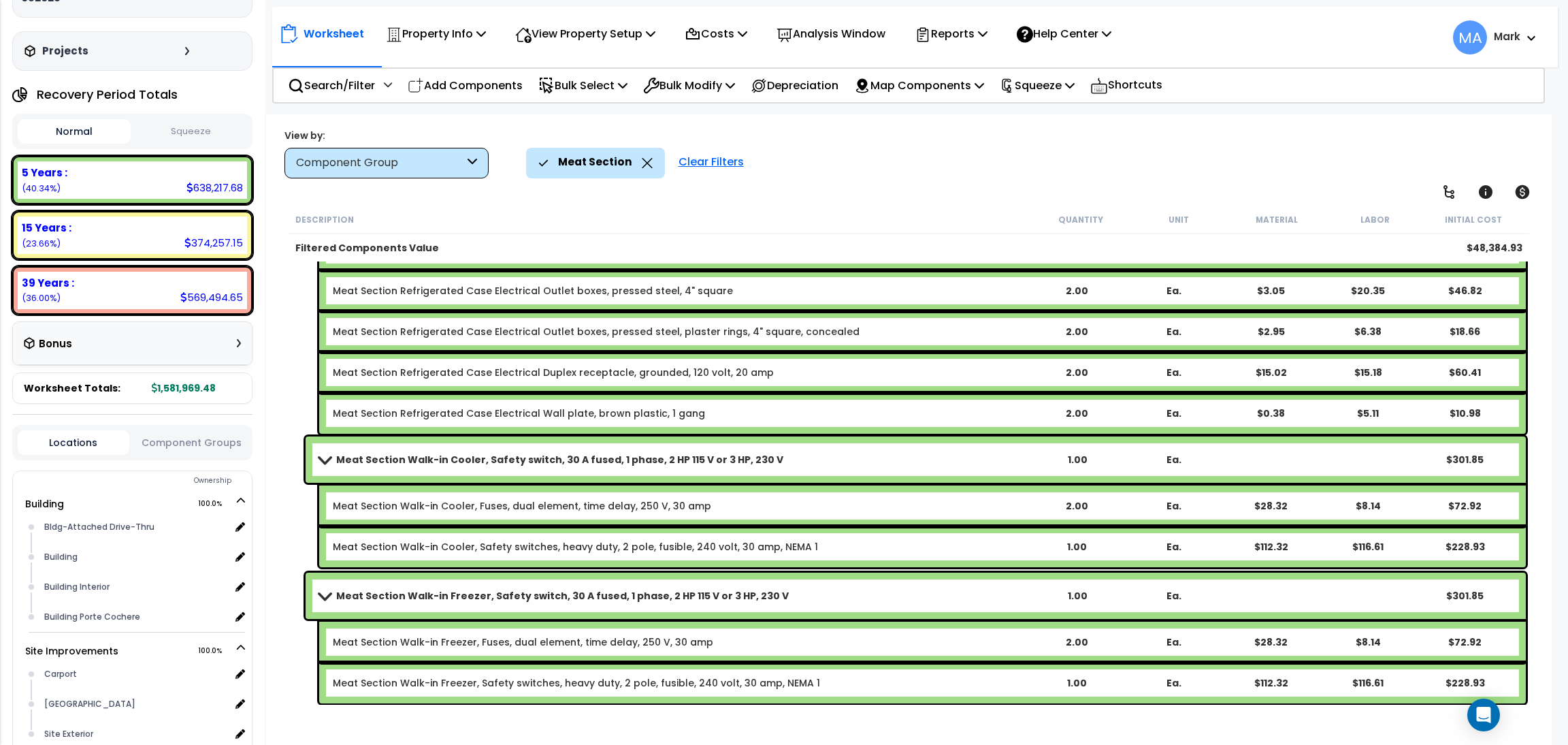
click at [643, 159] on icon at bounding box center [647, 163] width 11 height 10
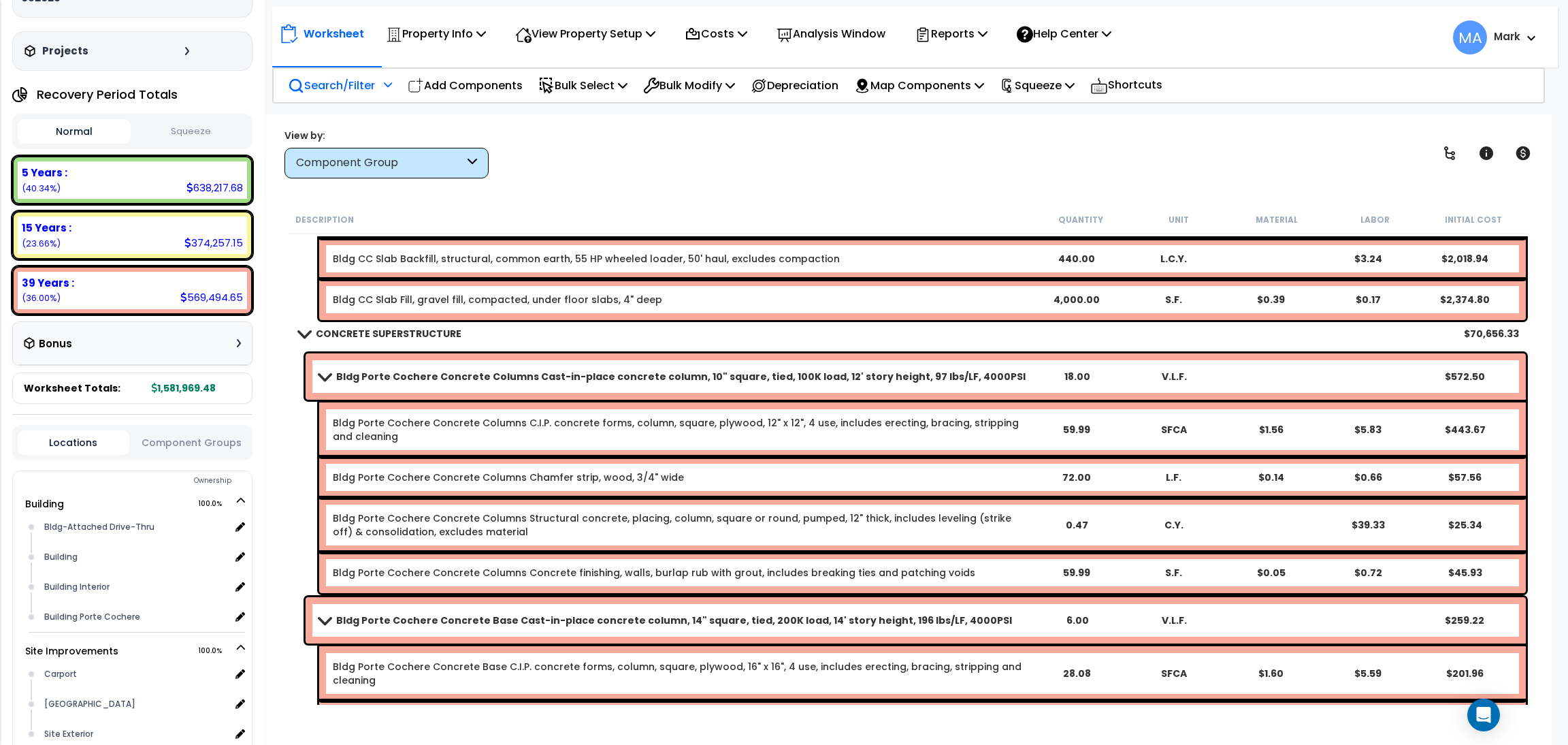
click at [350, 90] on p "Search/Filter" at bounding box center [331, 85] width 87 height 19
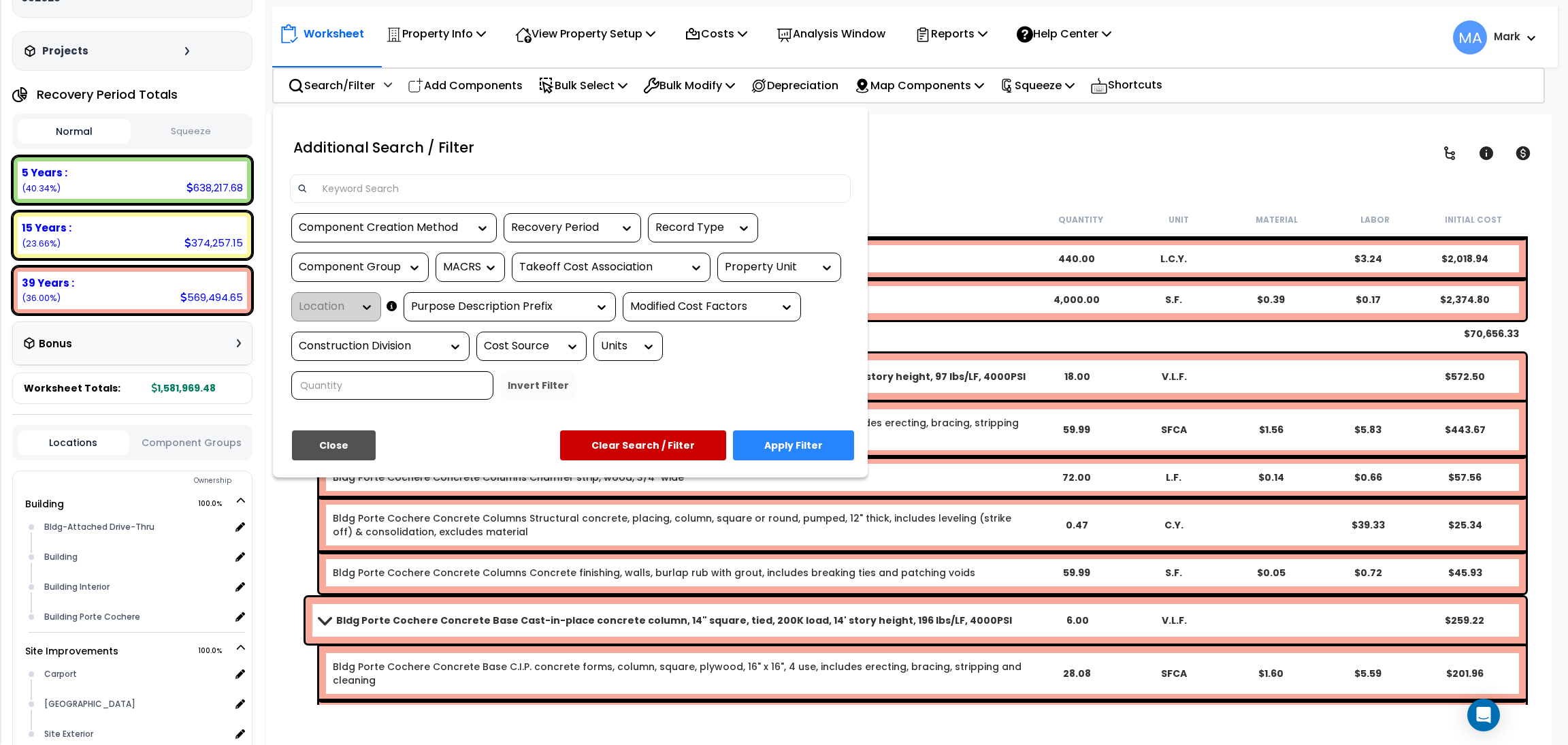
click at [341, 202] on div at bounding box center [570, 194] width 581 height 38
click at [337, 189] on input at bounding box center [579, 189] width 529 height 21
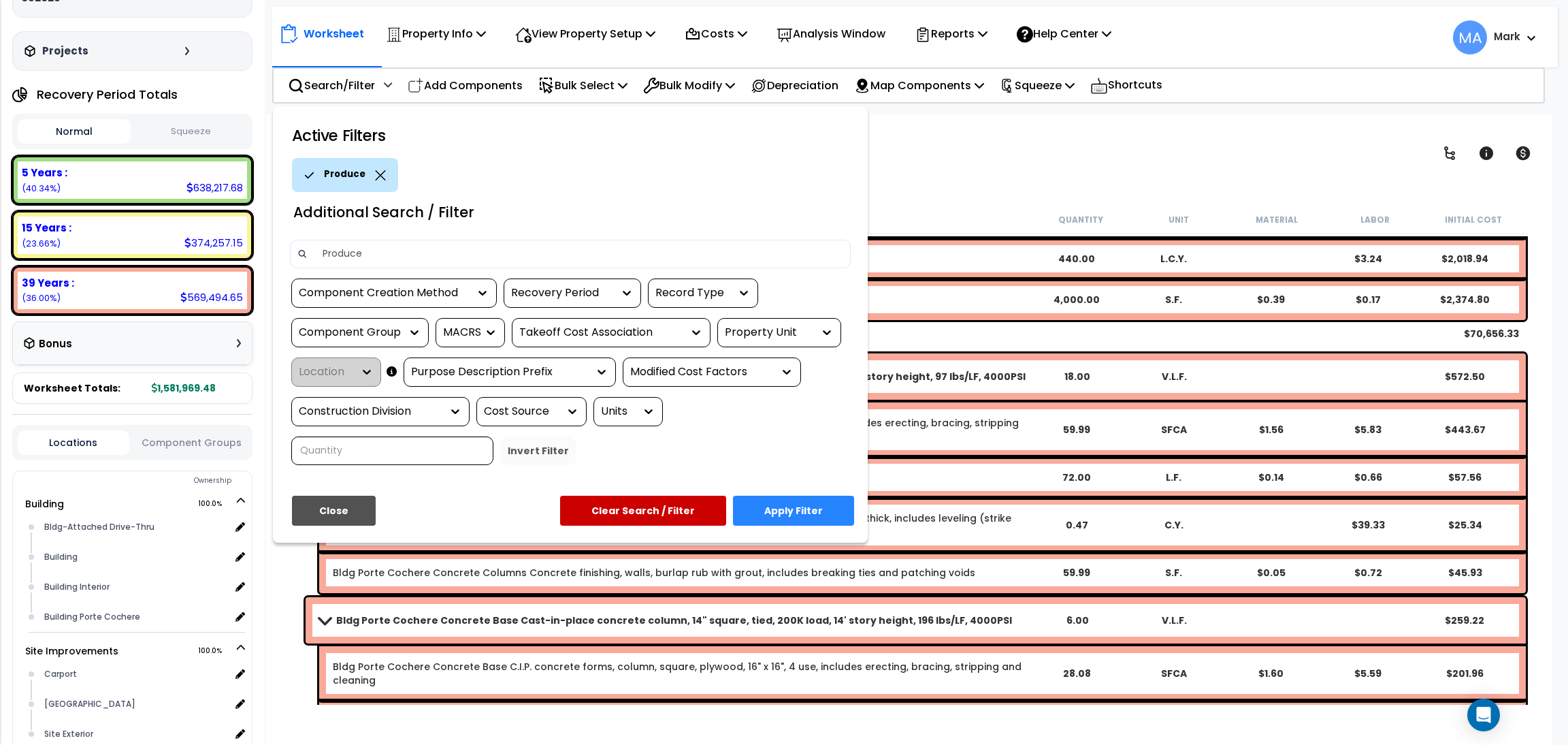
type input "Produce"
click at [791, 509] on button "Apply Filter" at bounding box center [793, 511] width 121 height 30
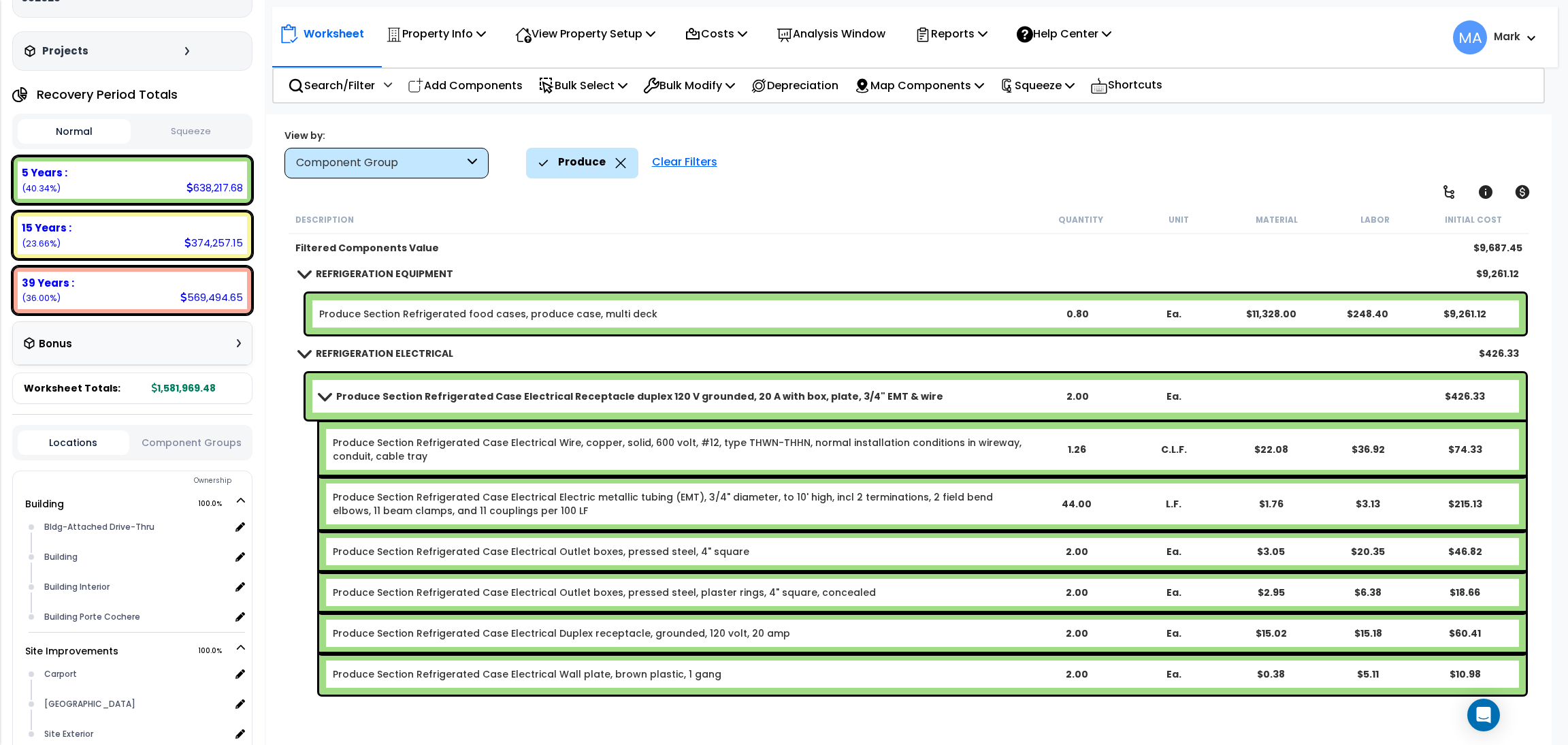
scroll to position [0, 0]
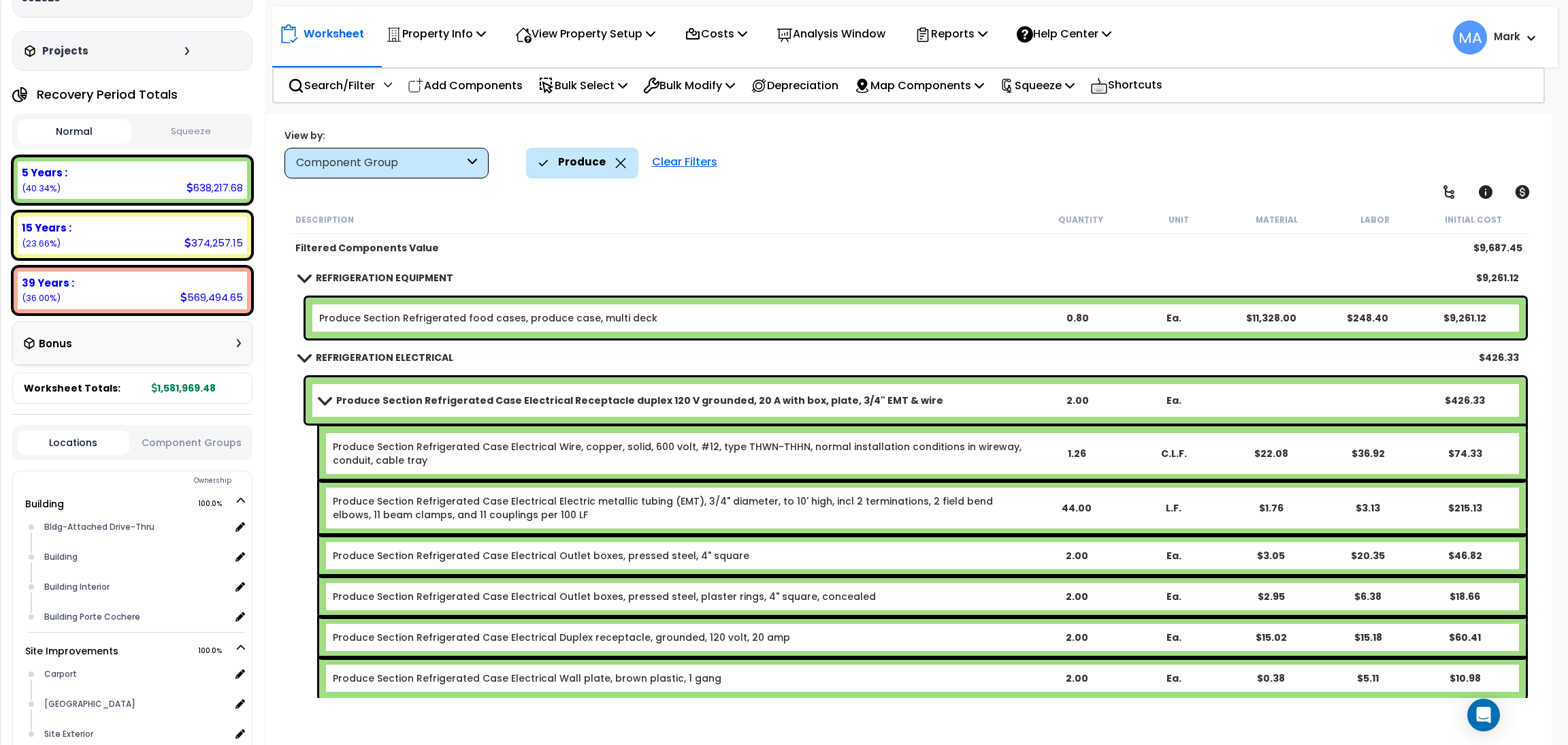
click at [617, 163] on icon at bounding box center [620, 163] width 10 height 10
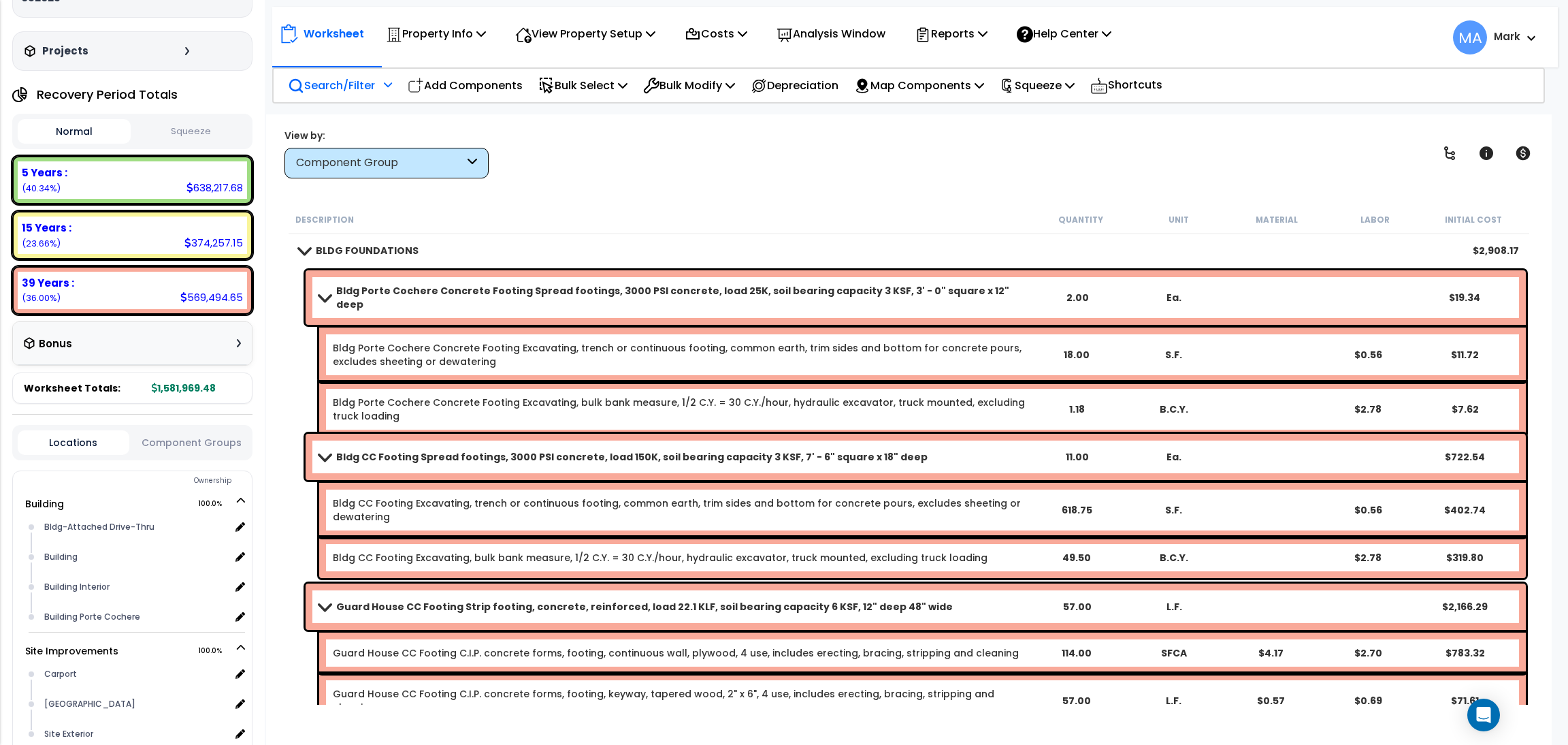
click at [335, 84] on p "Search/Filter" at bounding box center [331, 85] width 87 height 19
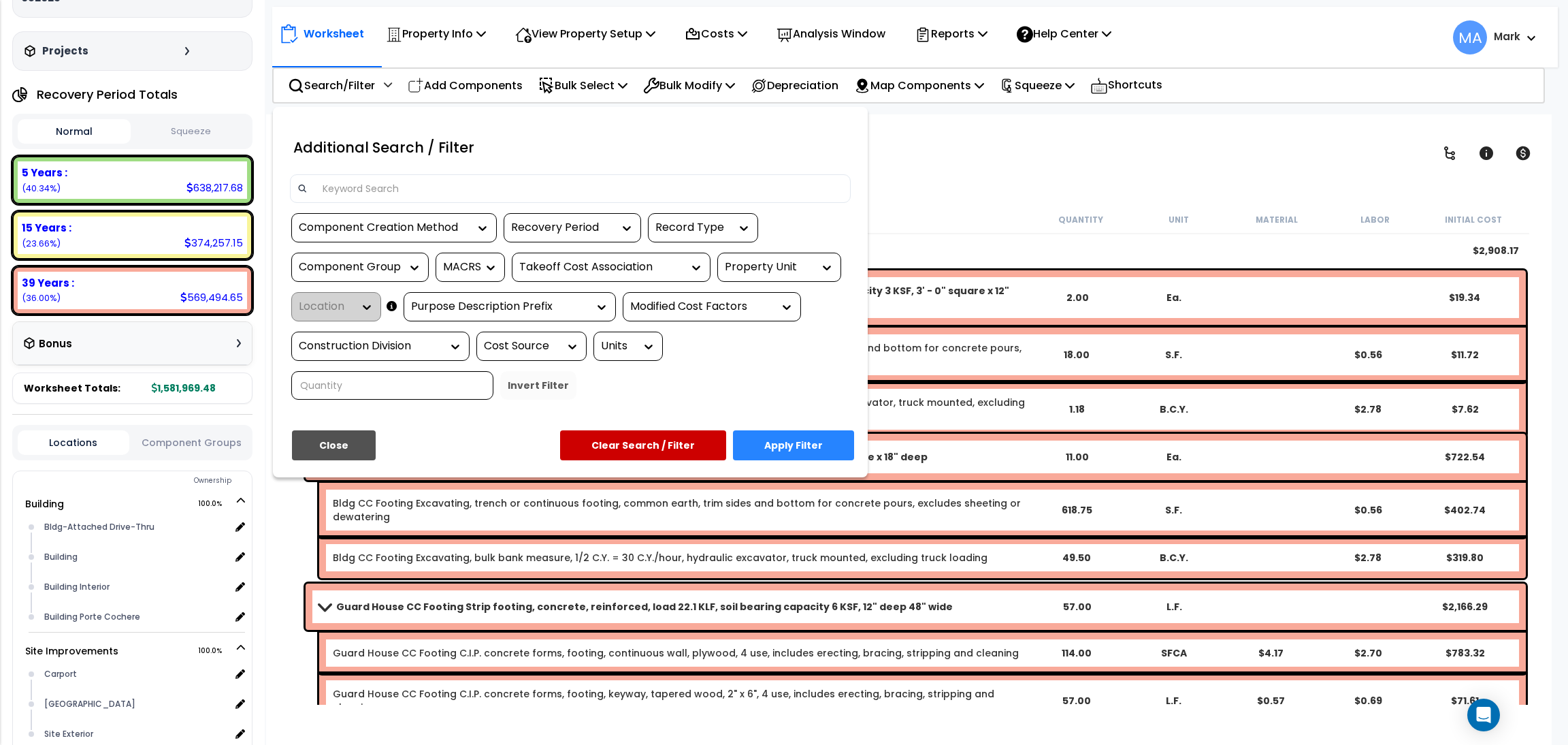
click at [378, 184] on input at bounding box center [579, 189] width 529 height 21
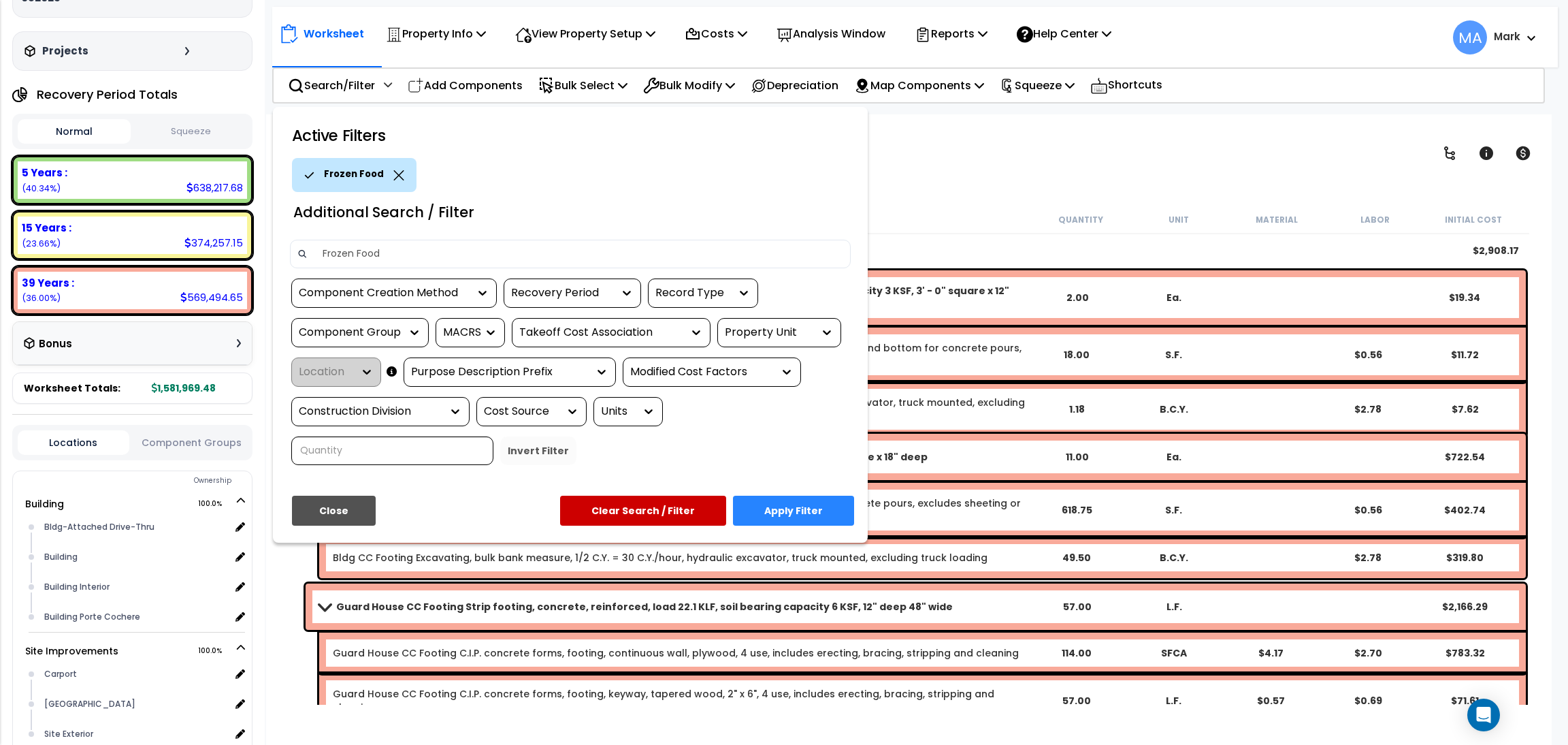
type input "Frozen Food"
click at [817, 504] on button "Apply Filter" at bounding box center [793, 511] width 121 height 30
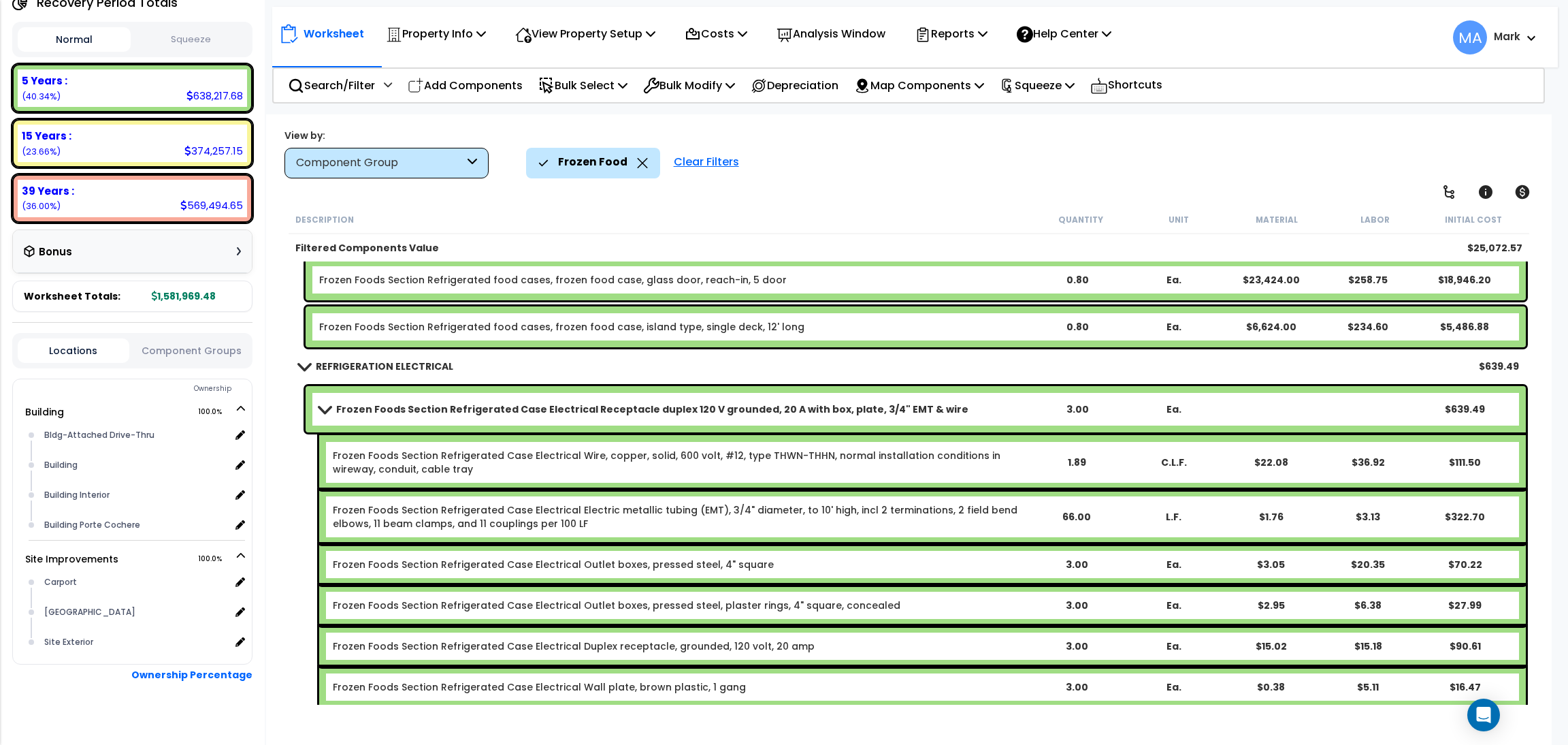
scroll to position [39, 0]
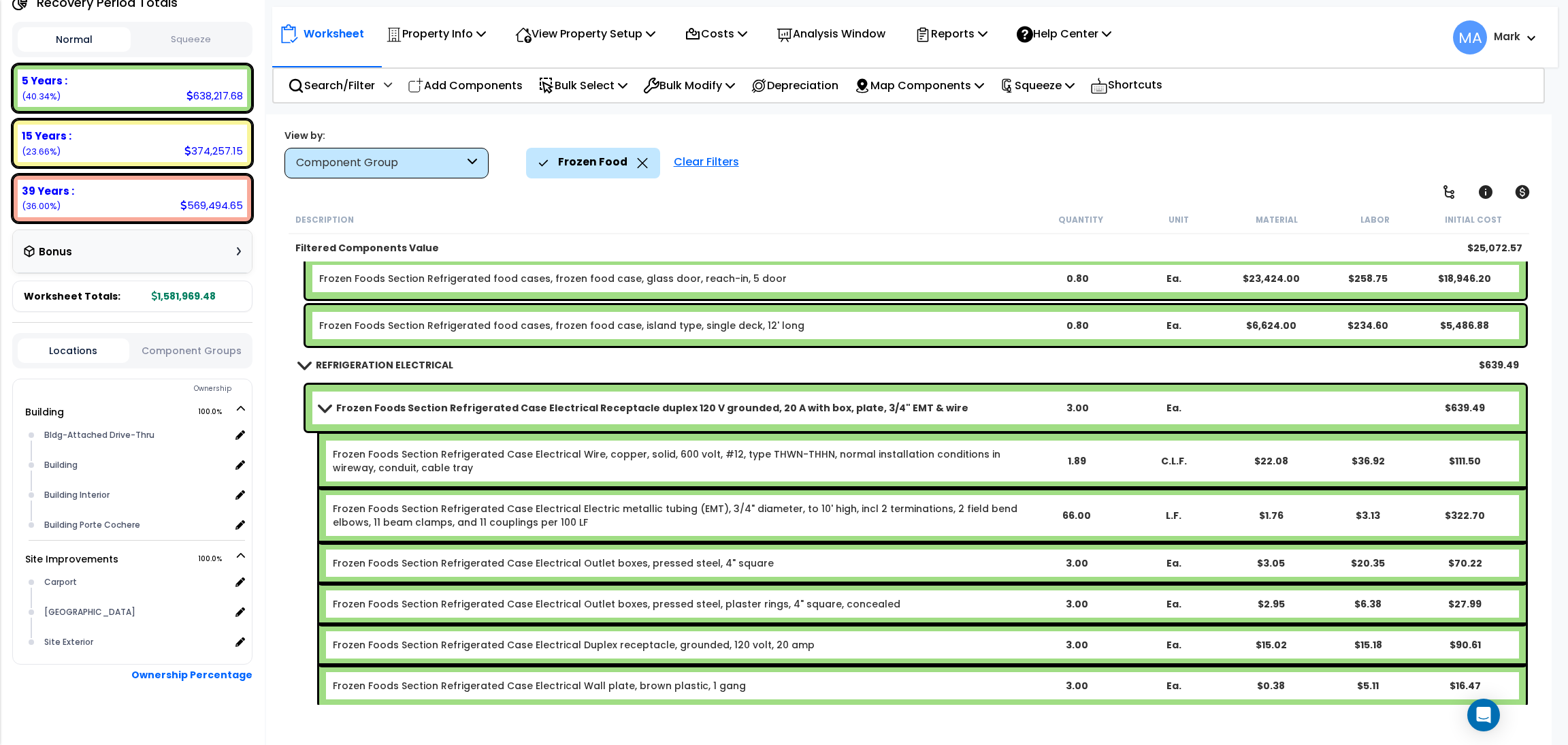
click at [639, 158] on icon at bounding box center [642, 163] width 11 height 10
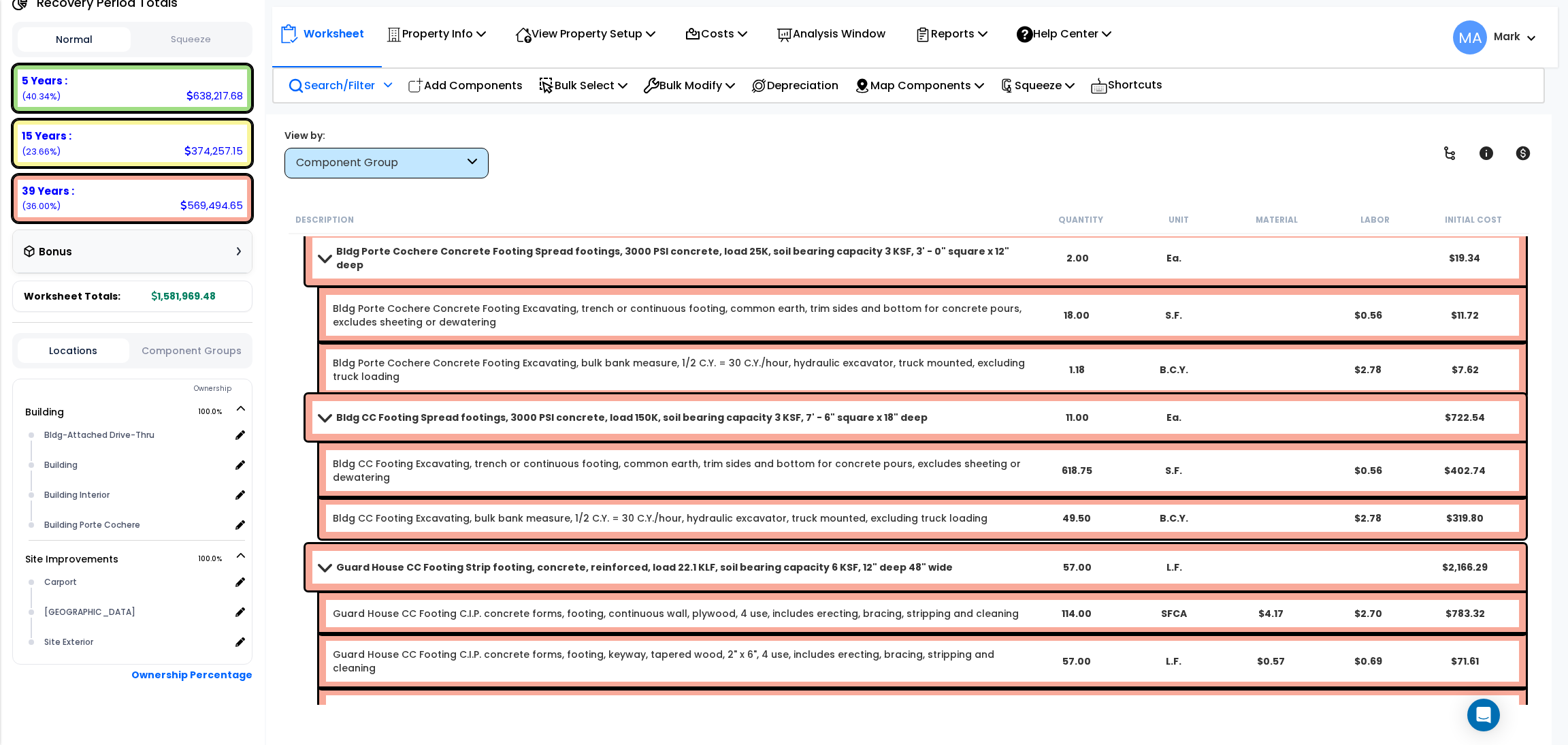
click at [349, 89] on p "Search/Filter" at bounding box center [331, 85] width 87 height 19
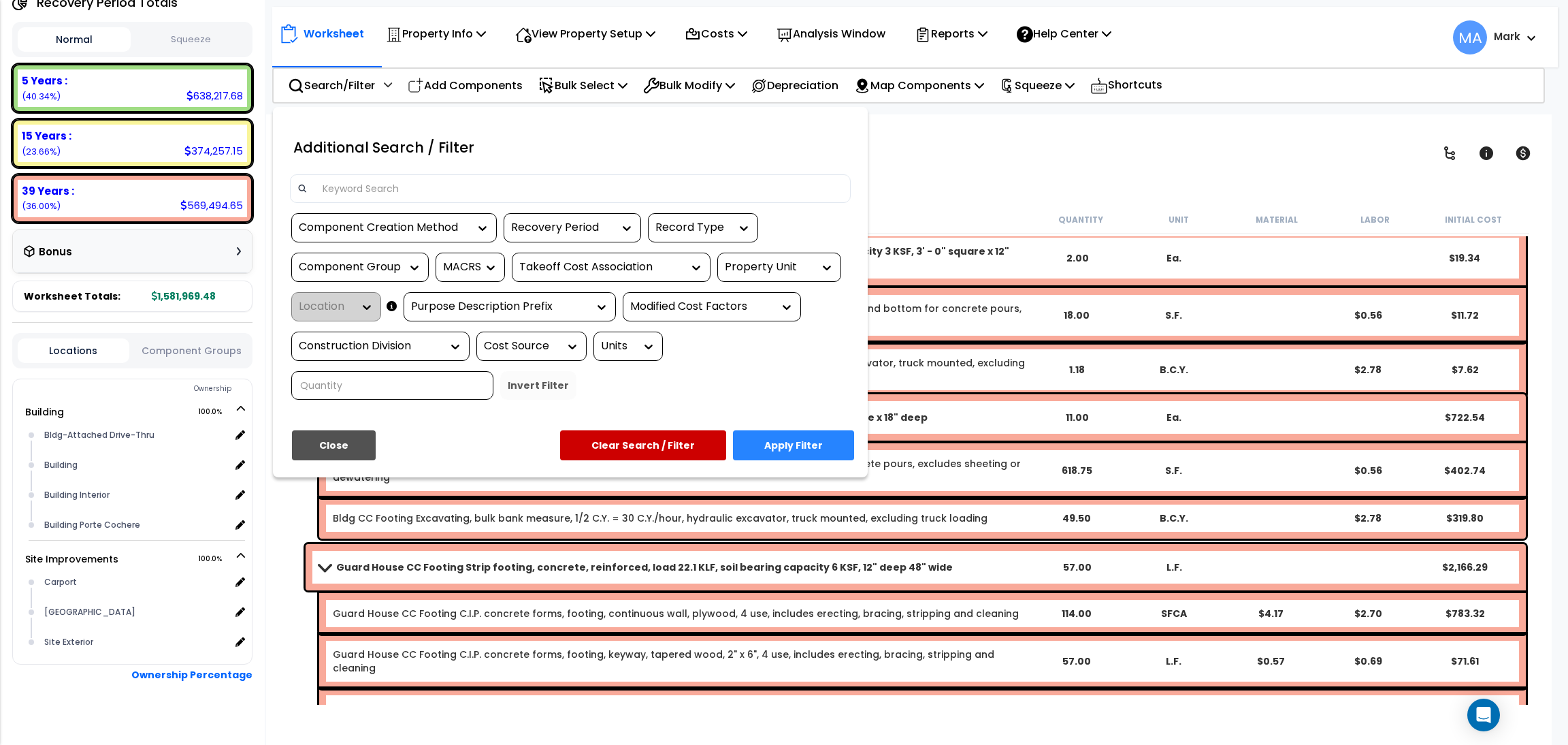
click at [359, 187] on input at bounding box center [579, 189] width 529 height 21
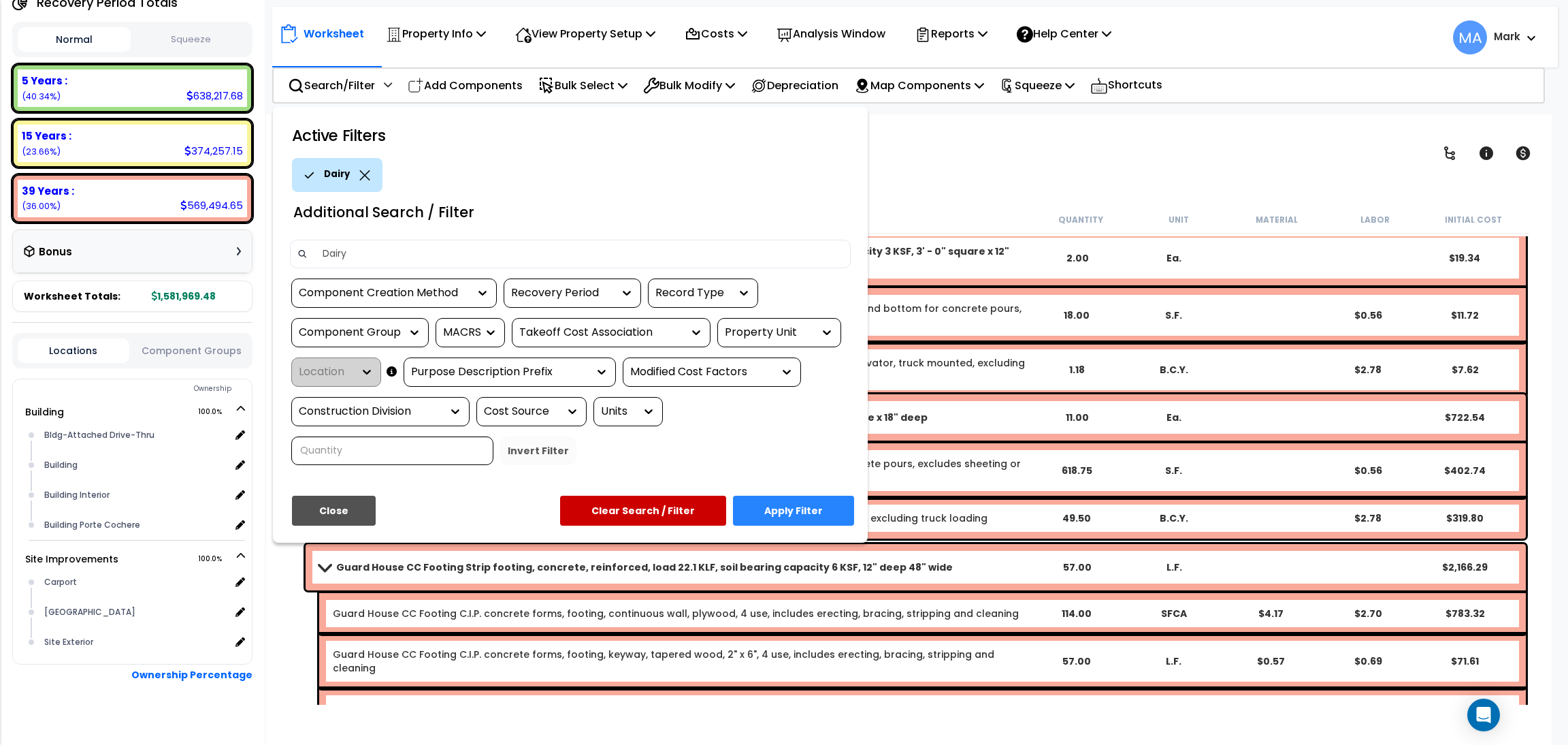
type input "Dairy"
click at [791, 507] on button "Apply Filter" at bounding box center [793, 511] width 121 height 30
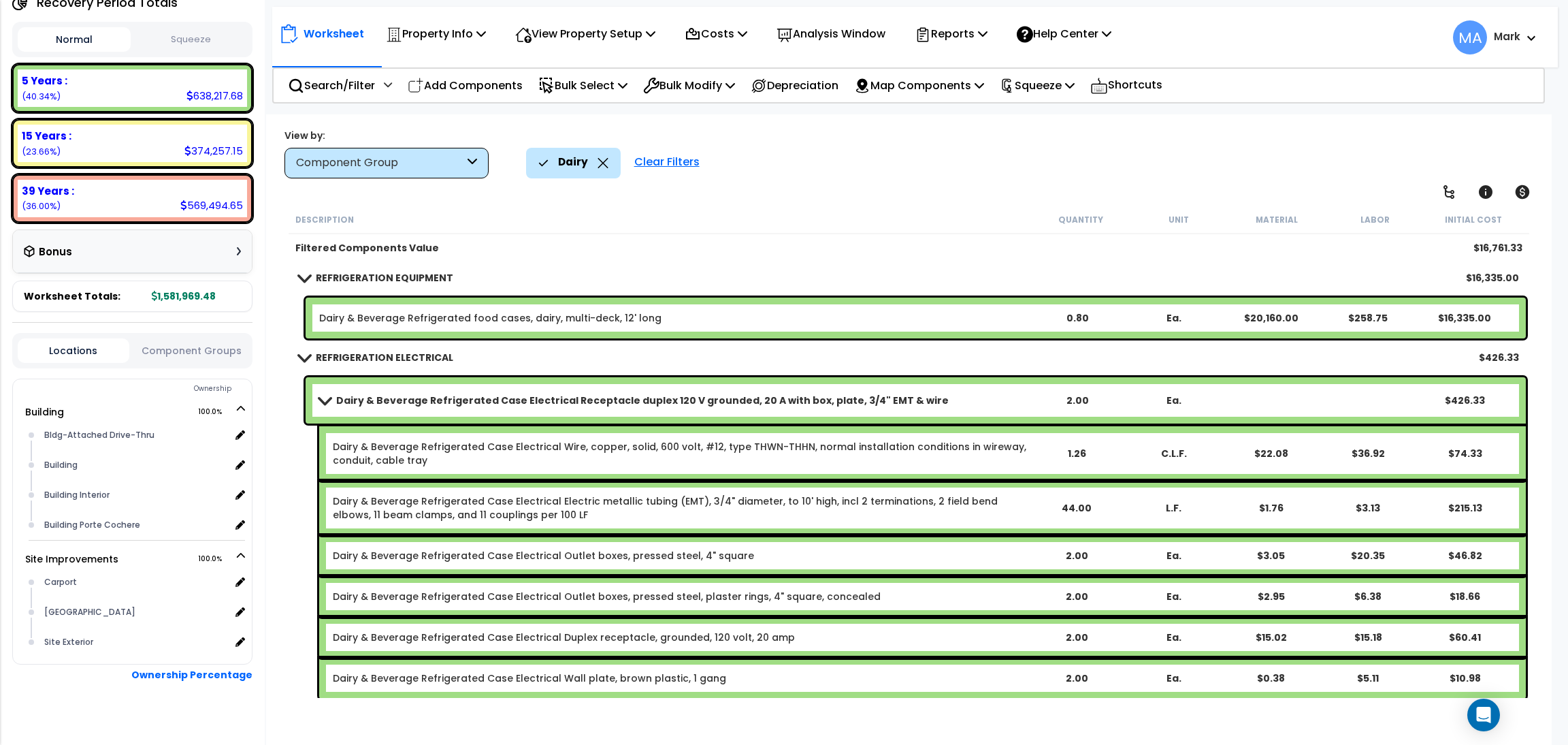
scroll to position [59, 0]
click at [600, 163] on icon at bounding box center [603, 163] width 11 height 10
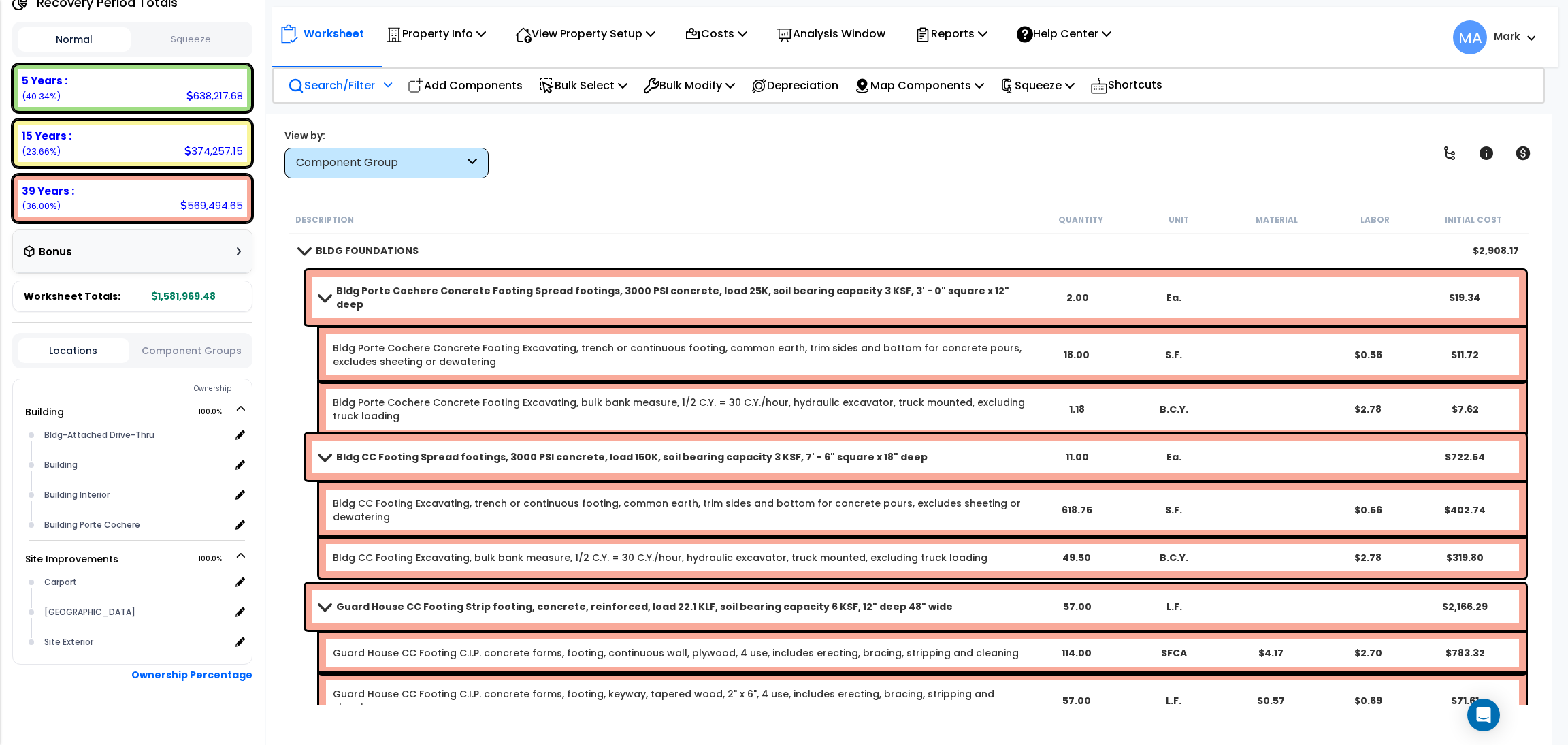
click at [321, 92] on p "Search/Filter" at bounding box center [331, 85] width 87 height 19
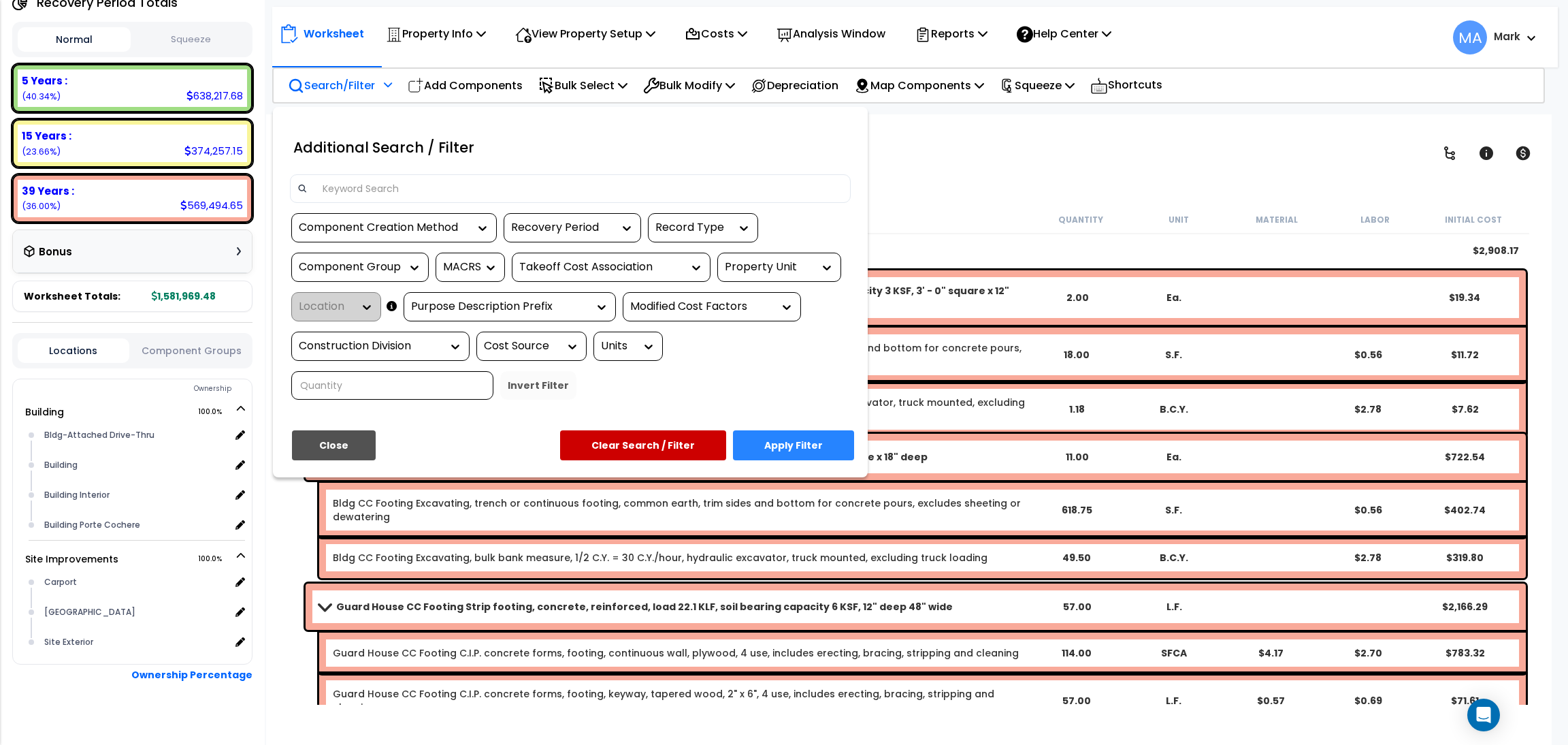
click at [374, 191] on input at bounding box center [579, 189] width 529 height 21
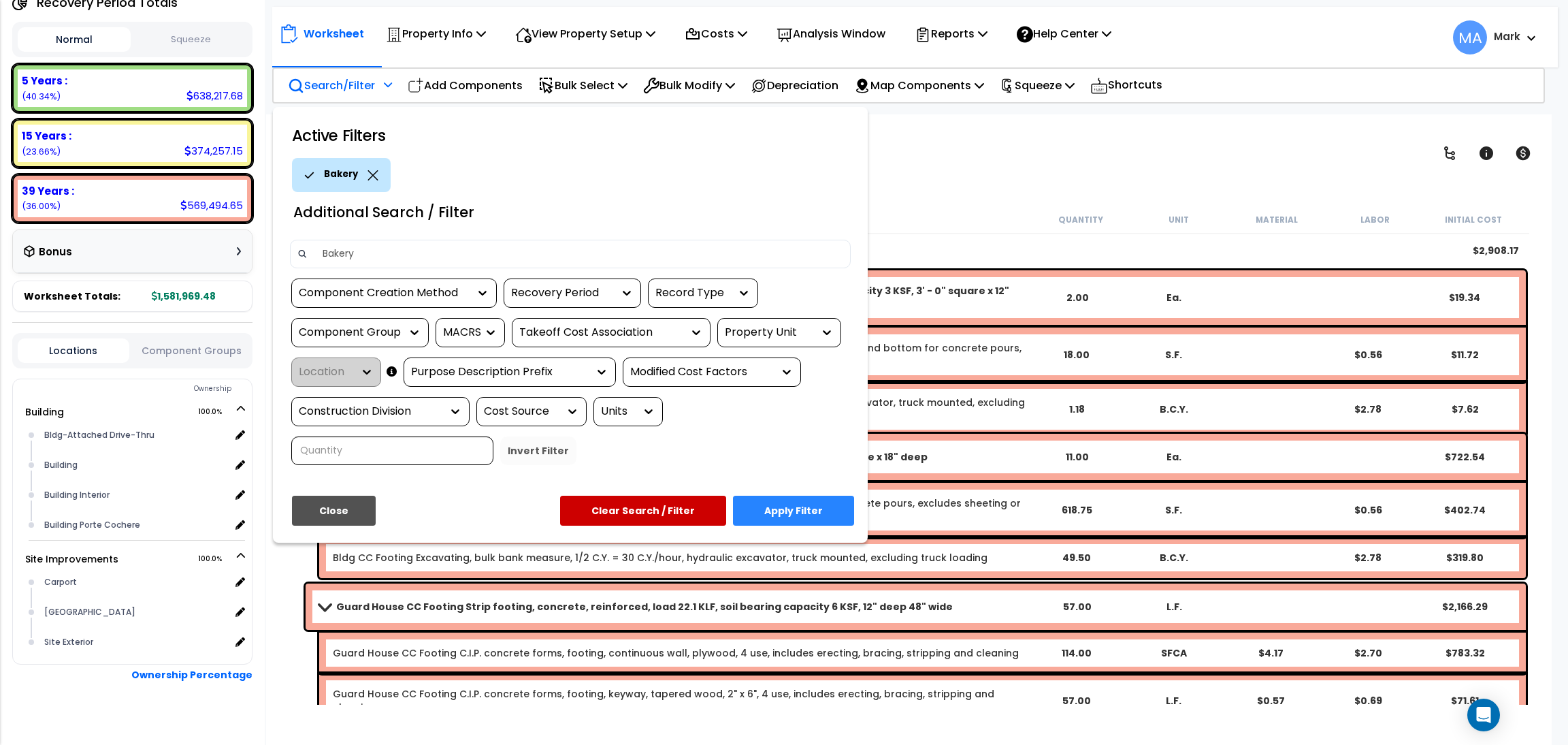
type input "Bakery"
click at [805, 507] on button "Apply Filter" at bounding box center [793, 511] width 121 height 30
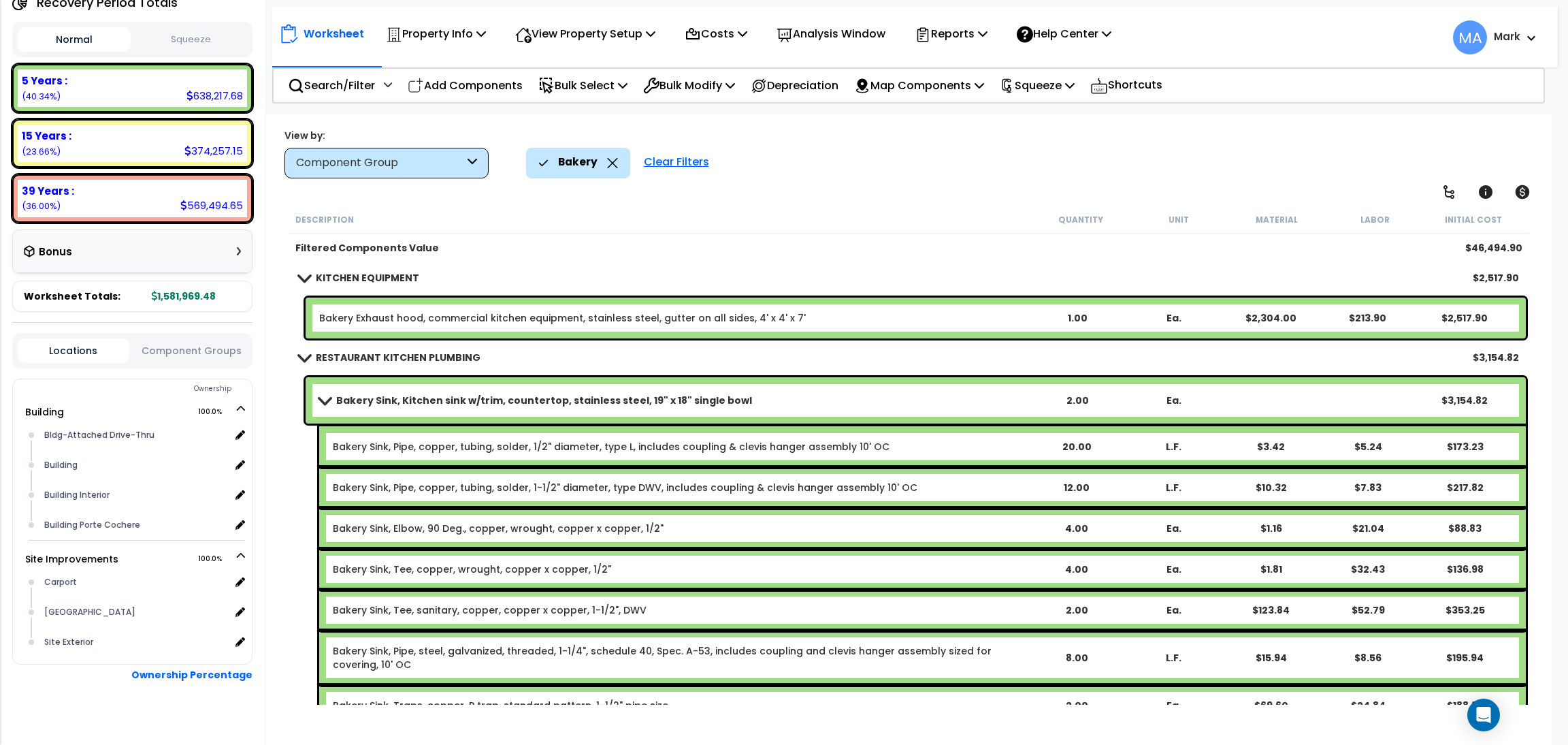
scroll to position [0, 0]
click at [604, 166] on div "Bakery" at bounding box center [578, 163] width 80 height 30
click at [609, 155] on div "Bakery" at bounding box center [578, 163] width 80 height 30
click at [610, 165] on icon at bounding box center [613, 163] width 11 height 10
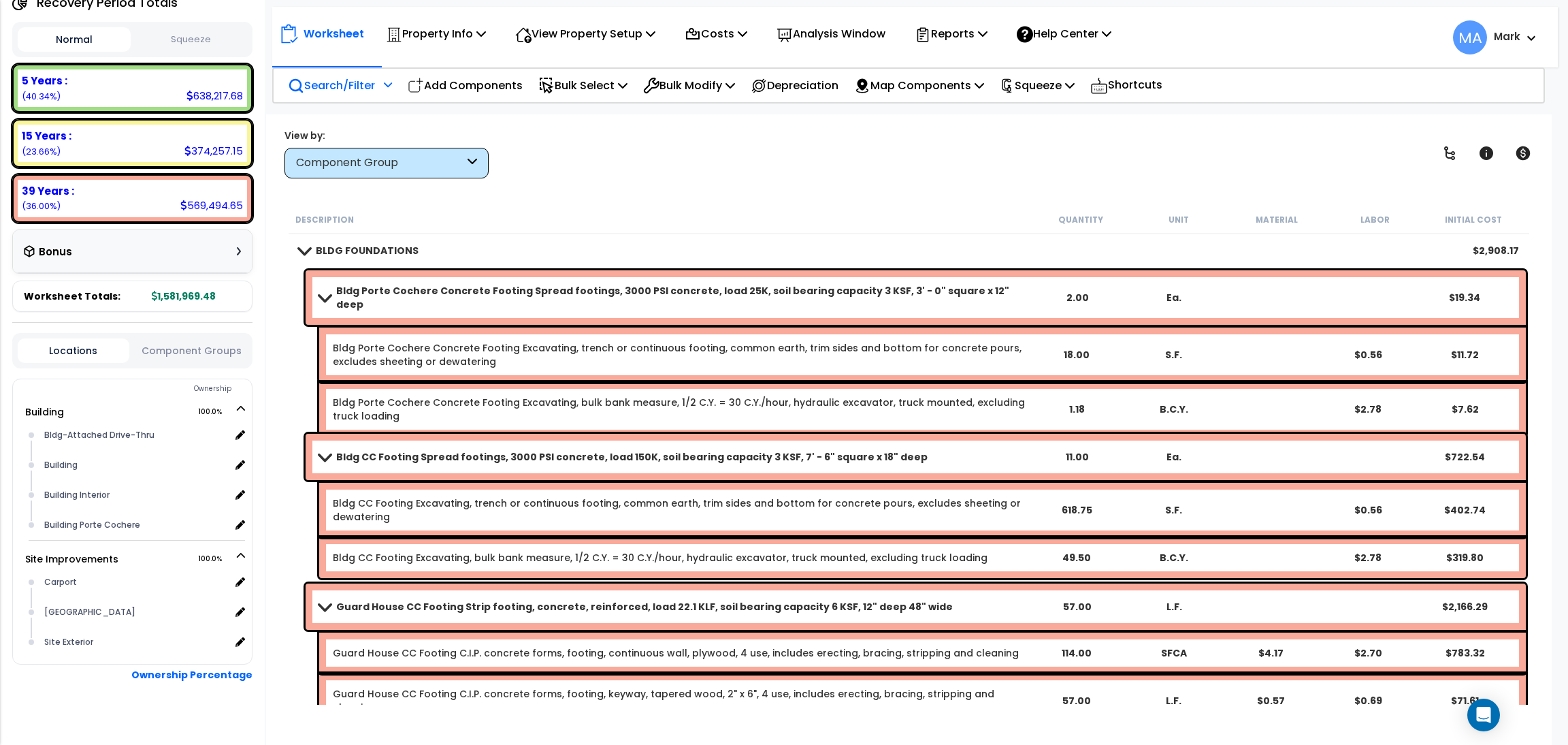
click at [330, 81] on p "Search/Filter" at bounding box center [331, 85] width 87 height 19
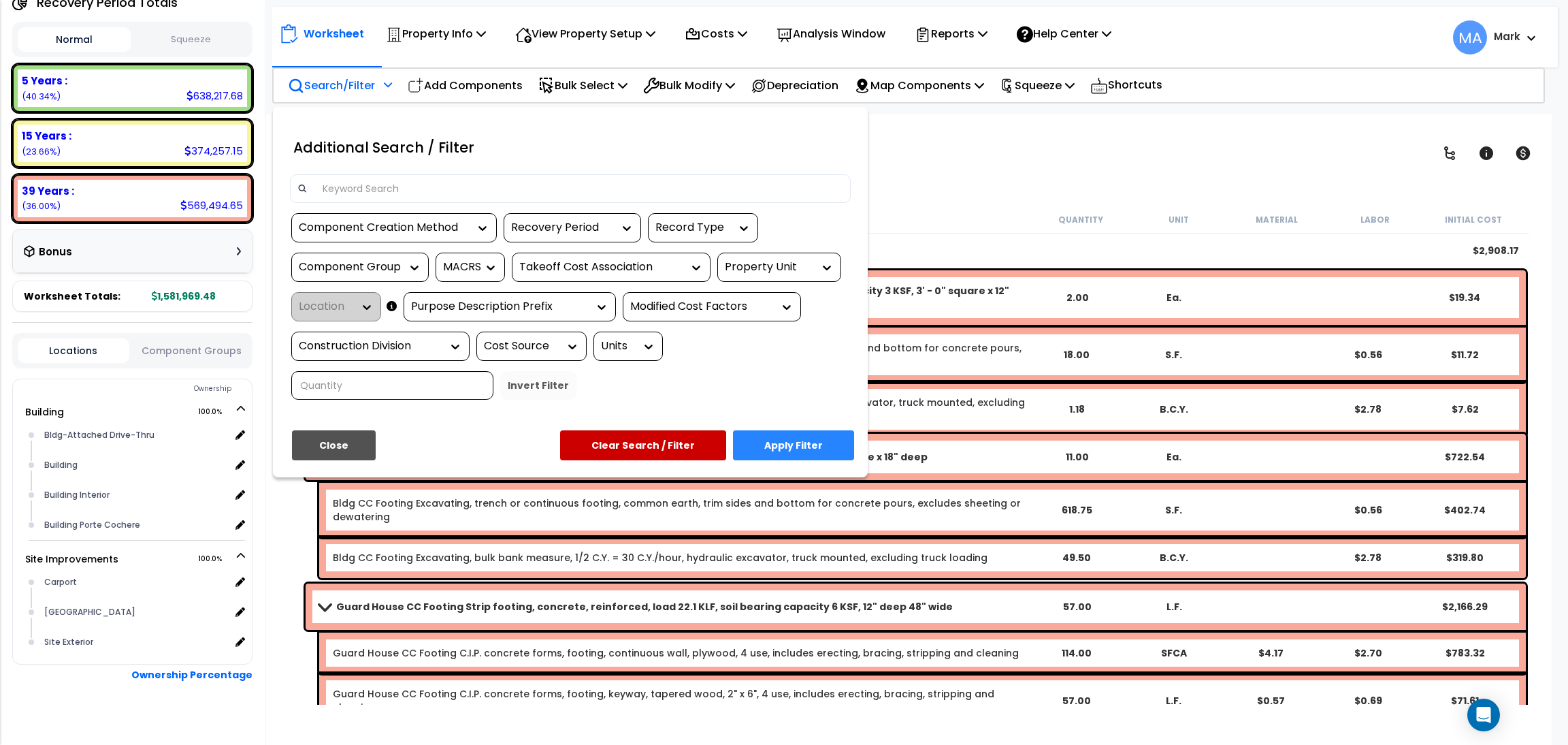
click at [370, 191] on input at bounding box center [579, 189] width 529 height 21
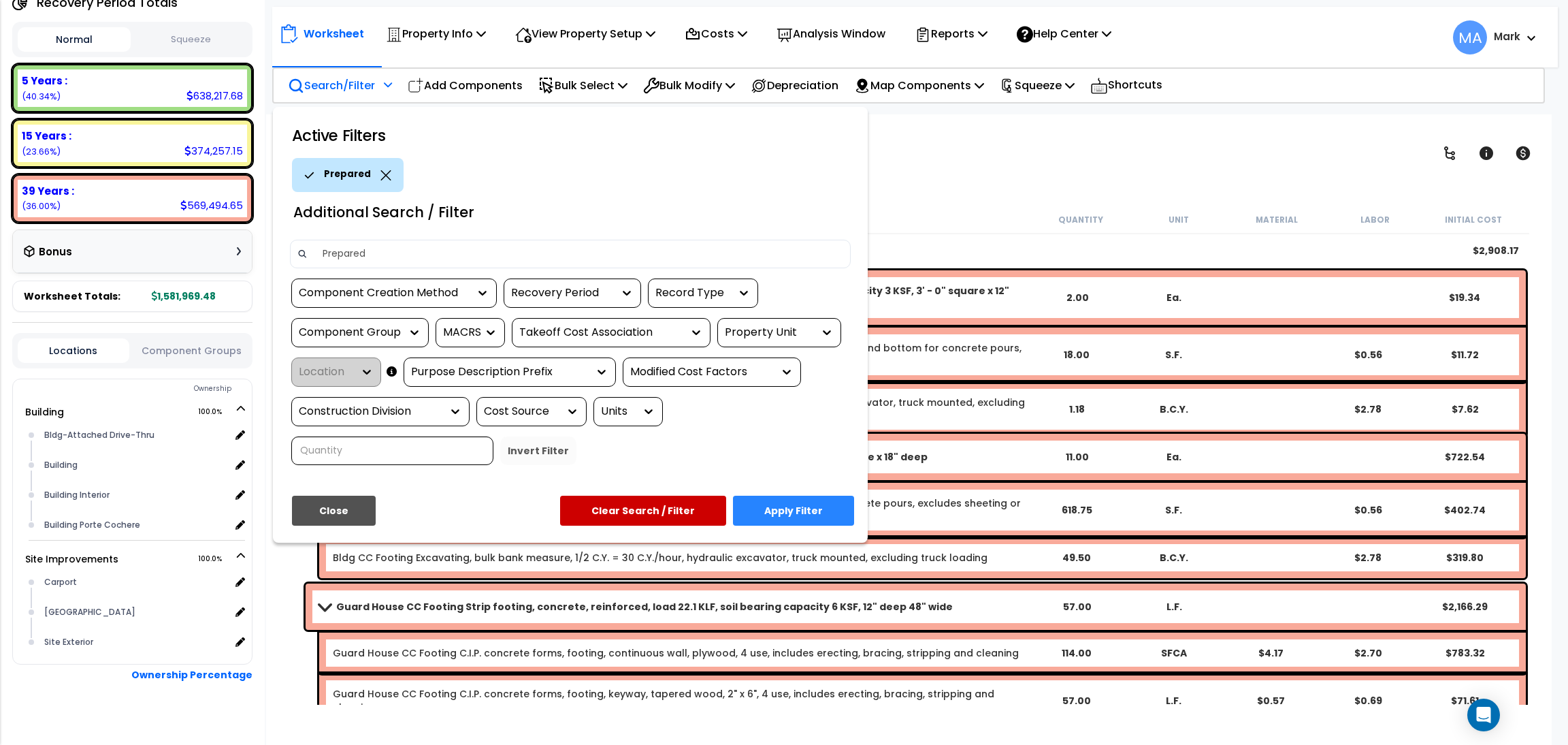
type input "Prepared"
click at [793, 510] on button "Apply Filter" at bounding box center [793, 511] width 121 height 30
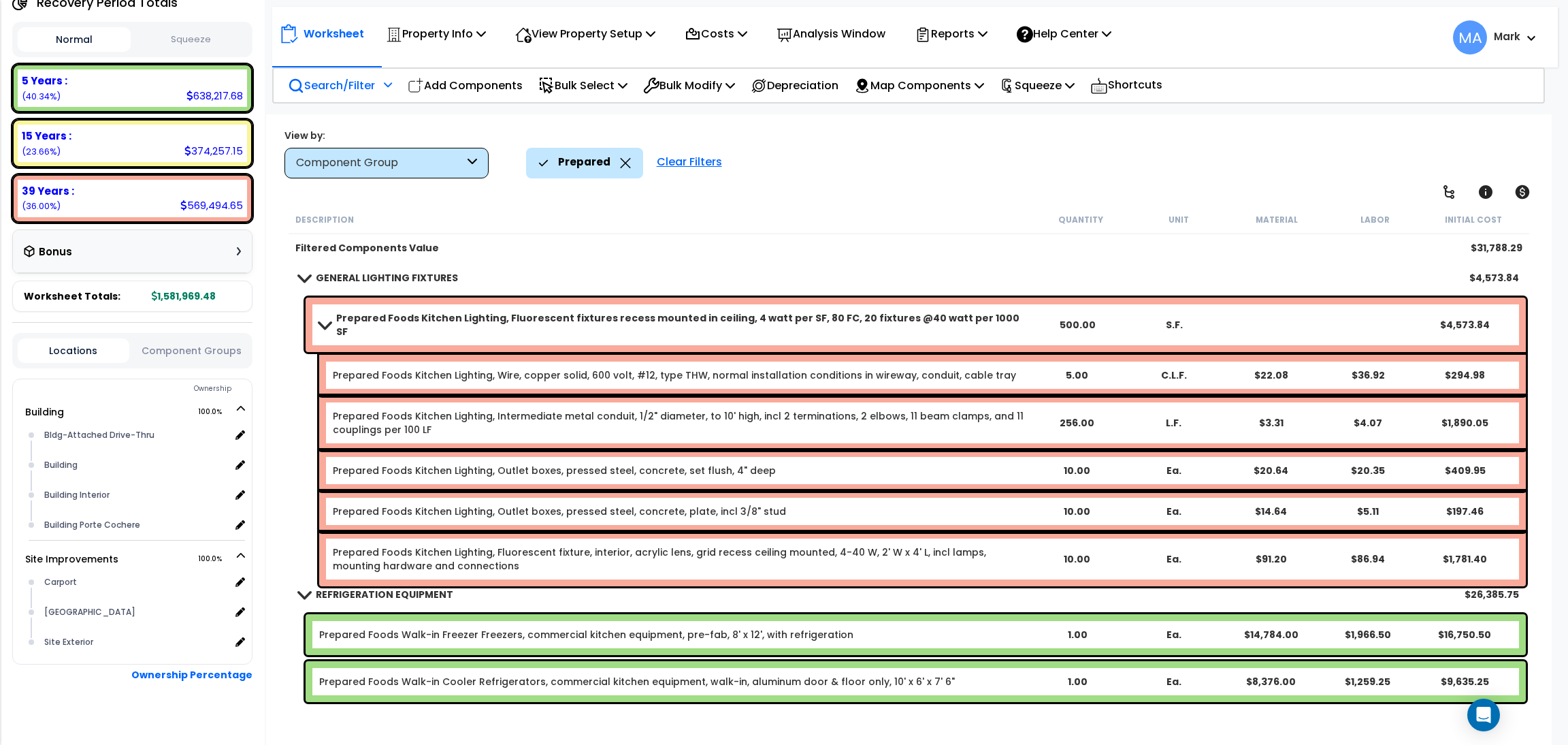
click at [620, 163] on icon at bounding box center [626, 163] width 11 height 10
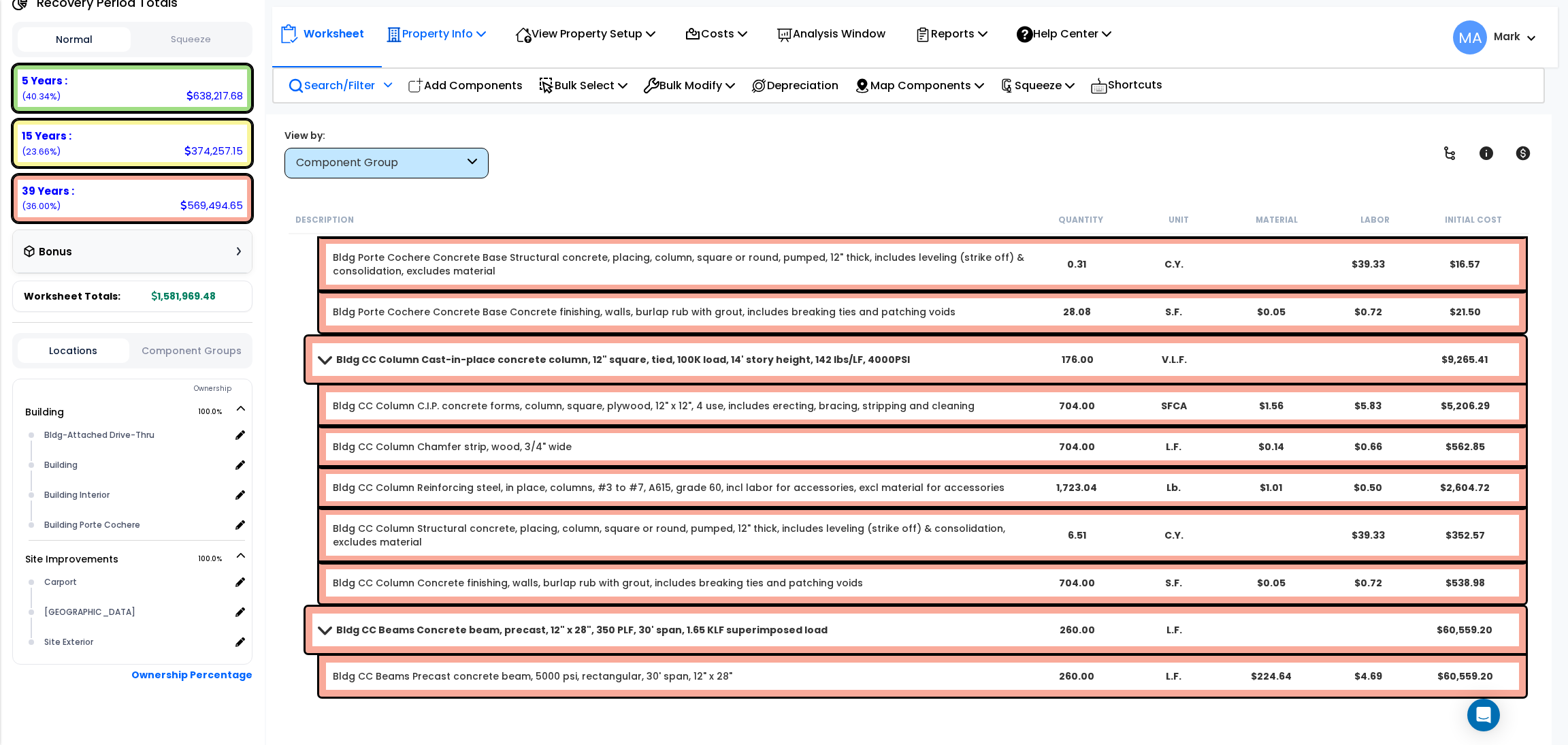
scroll to position [1736, 0]
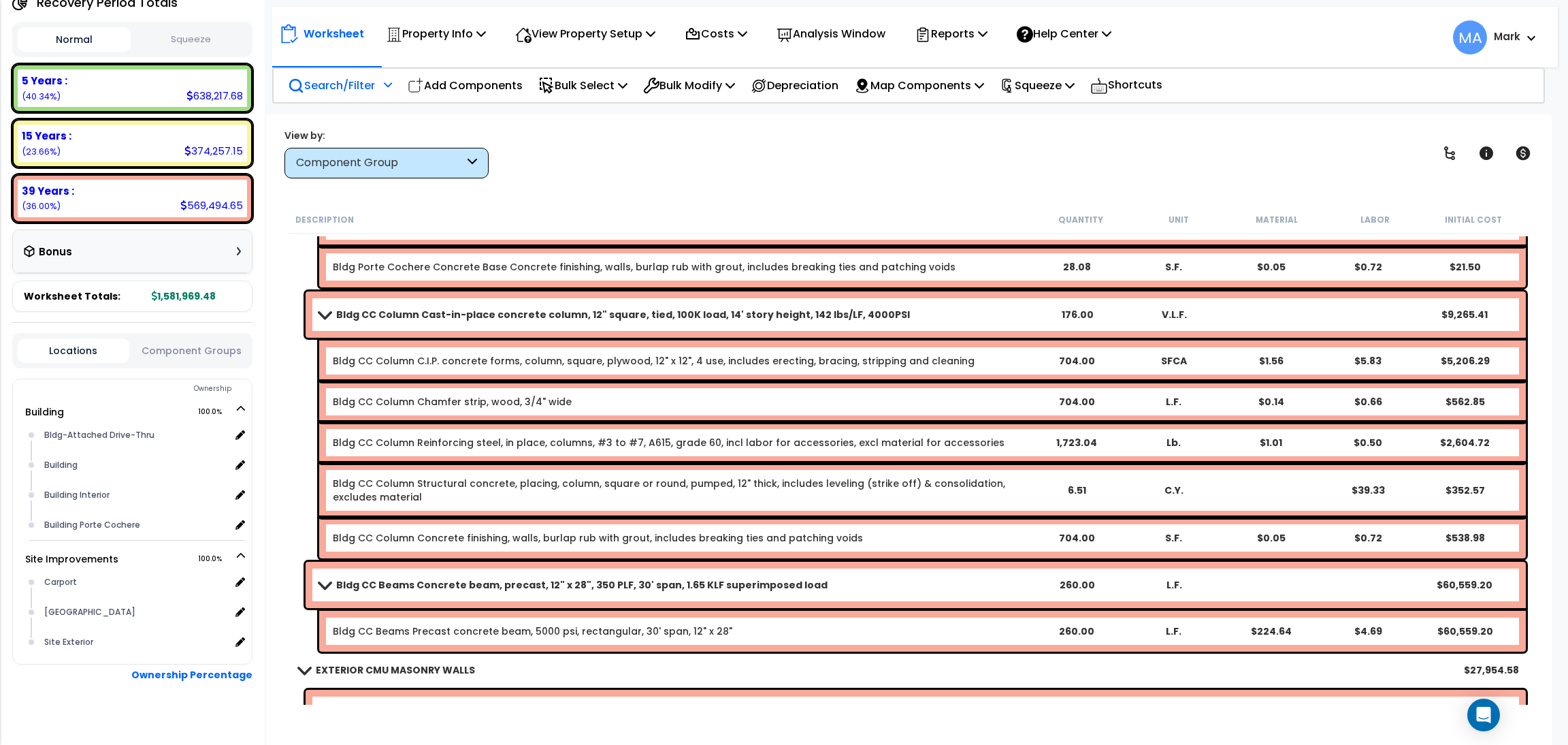
click at [339, 90] on p "Search/Filter" at bounding box center [331, 85] width 87 height 19
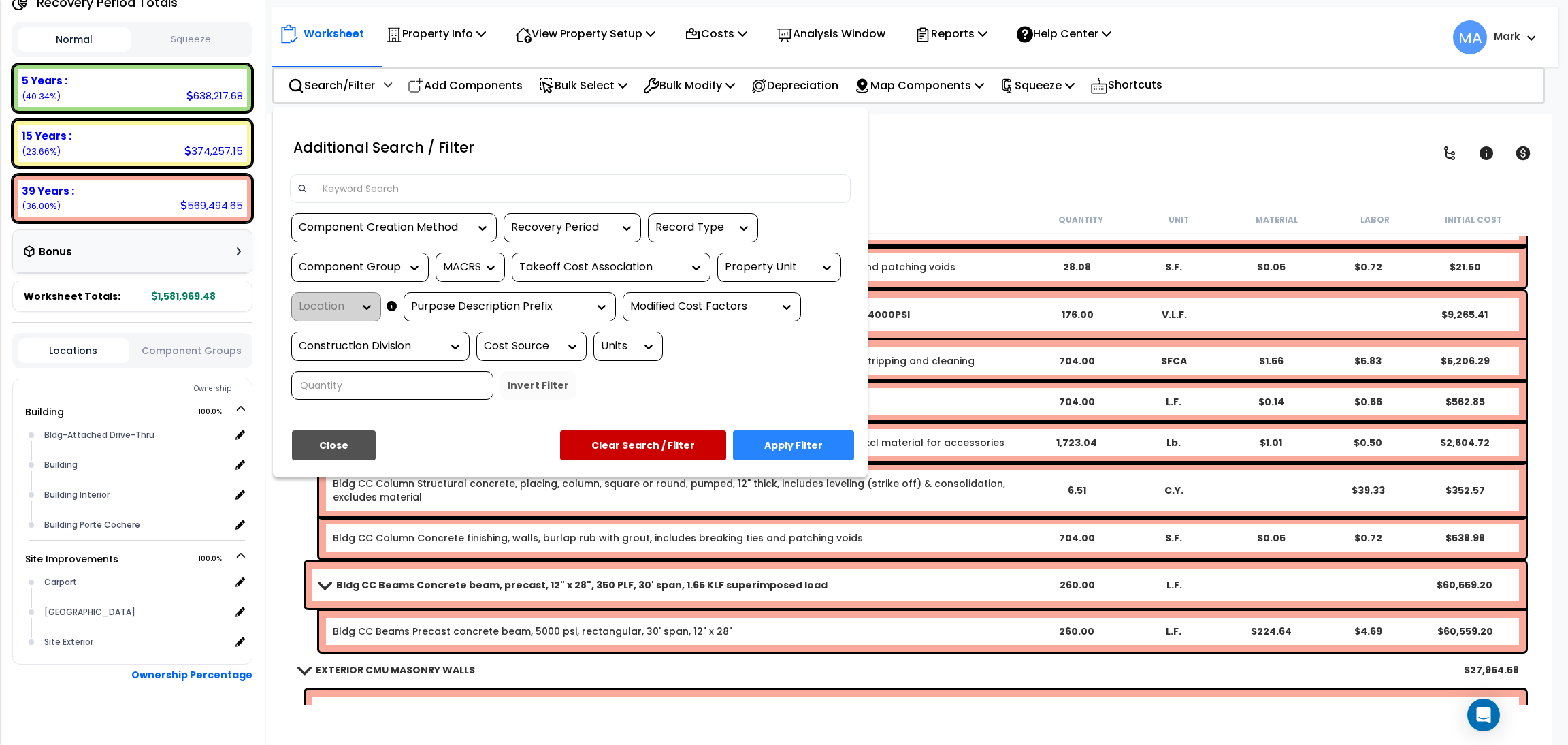
click at [378, 193] on input at bounding box center [579, 189] width 529 height 21
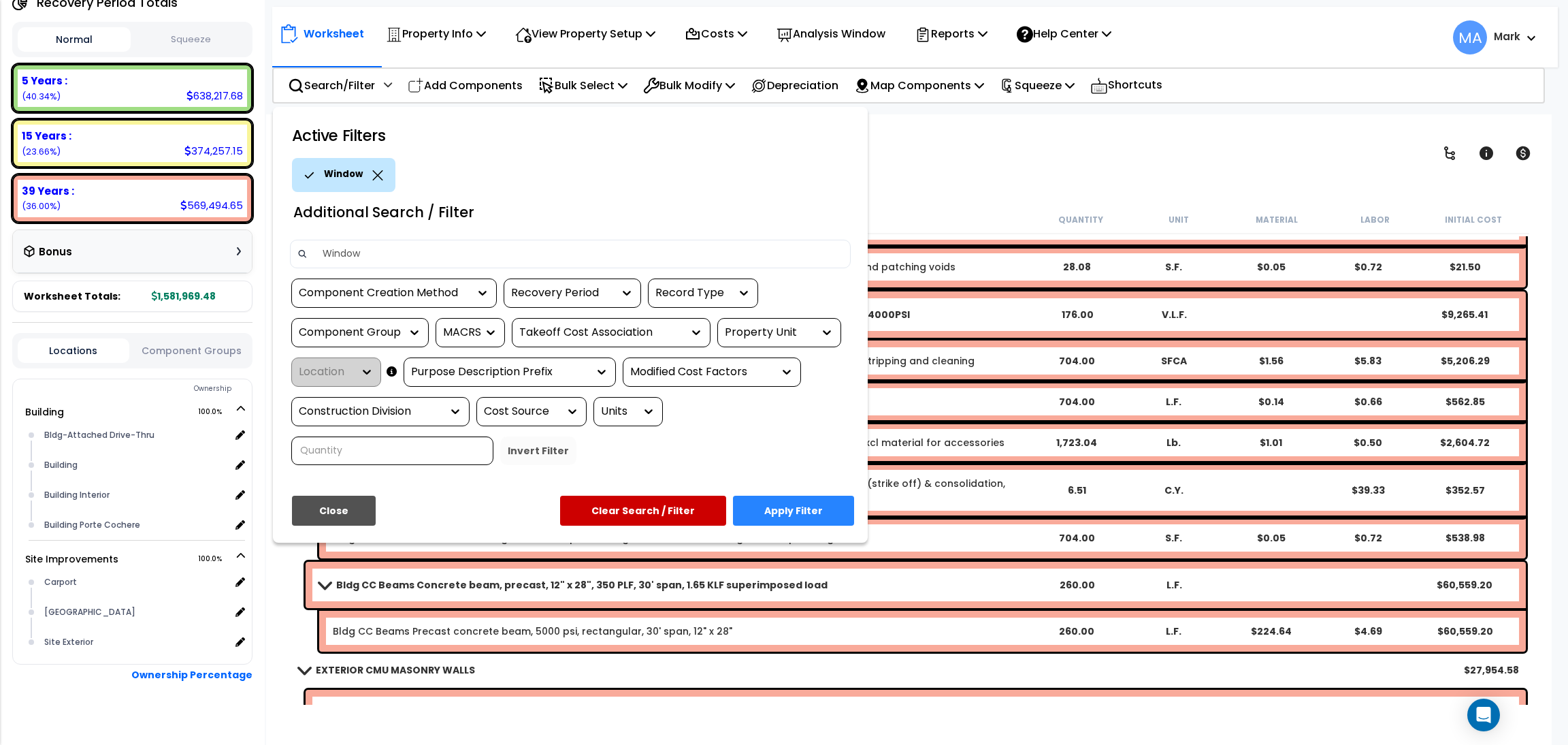
type input "Window"
click at [815, 507] on button "Apply Filter" at bounding box center [793, 511] width 121 height 30
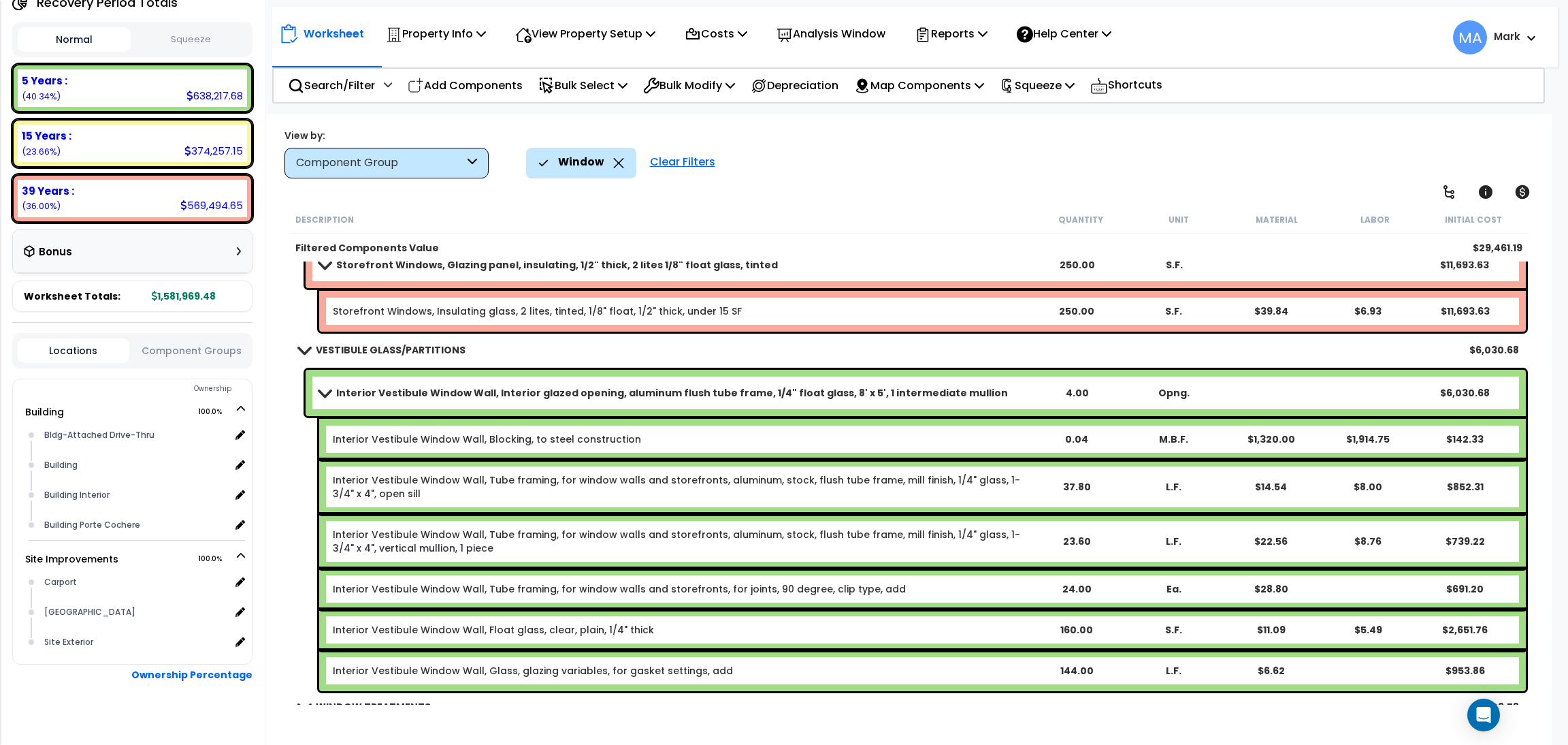
scroll to position [1165, 0]
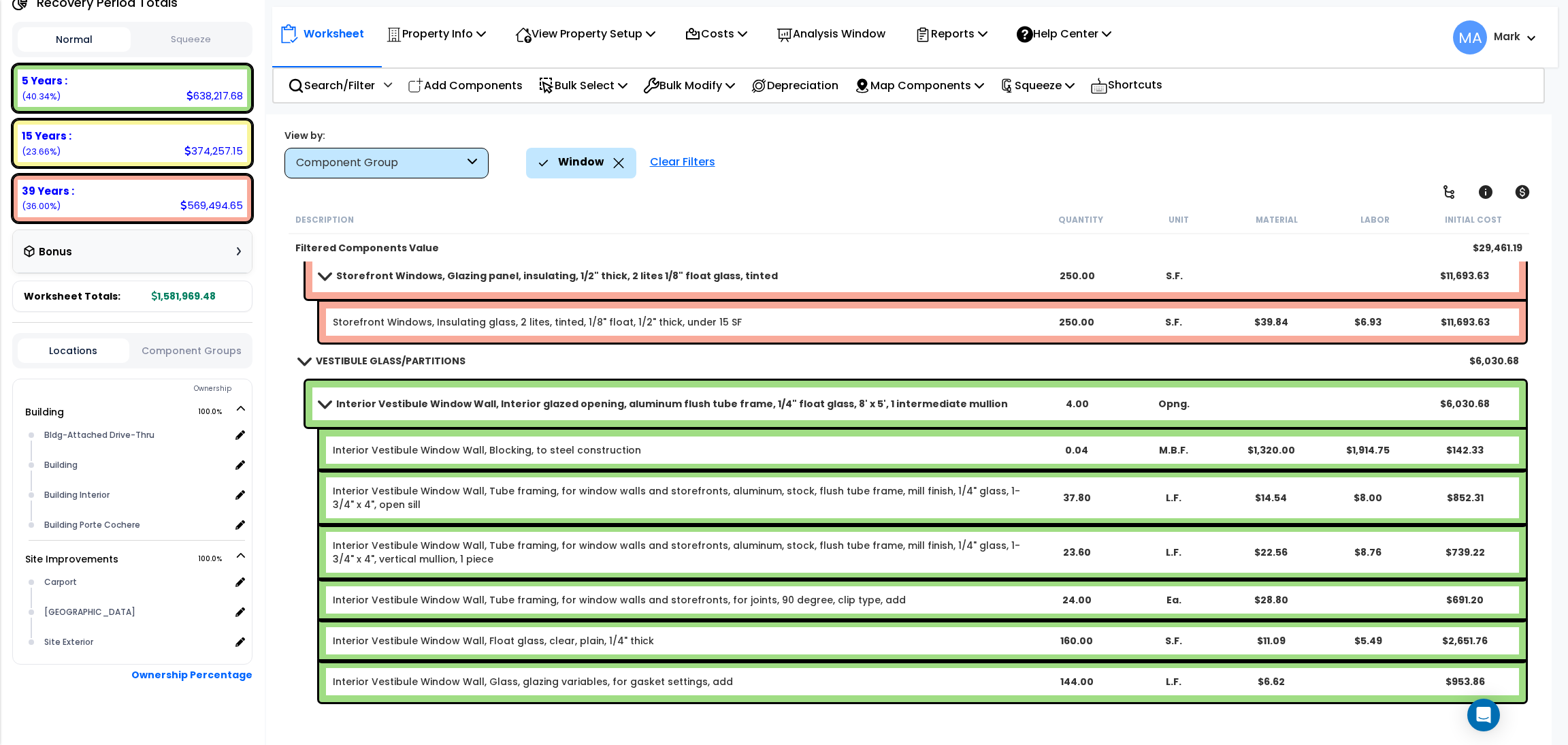
drag, startPoint x: 620, startPoint y: 166, endPoint x: 611, endPoint y: 163, distance: 9.5
click at [620, 164] on icon at bounding box center [619, 163] width 11 height 10
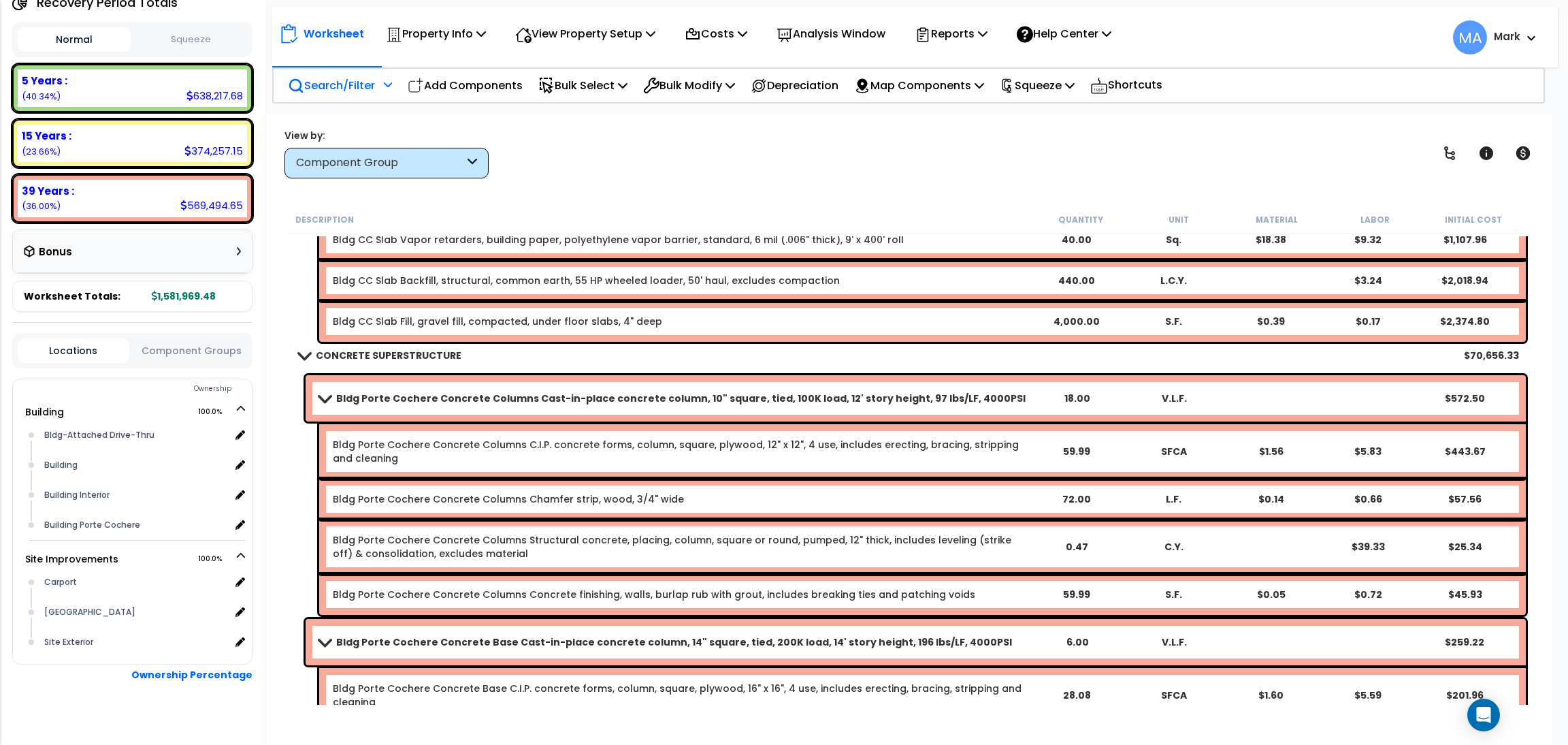
click at [370, 80] on p "Search/Filter" at bounding box center [331, 85] width 87 height 19
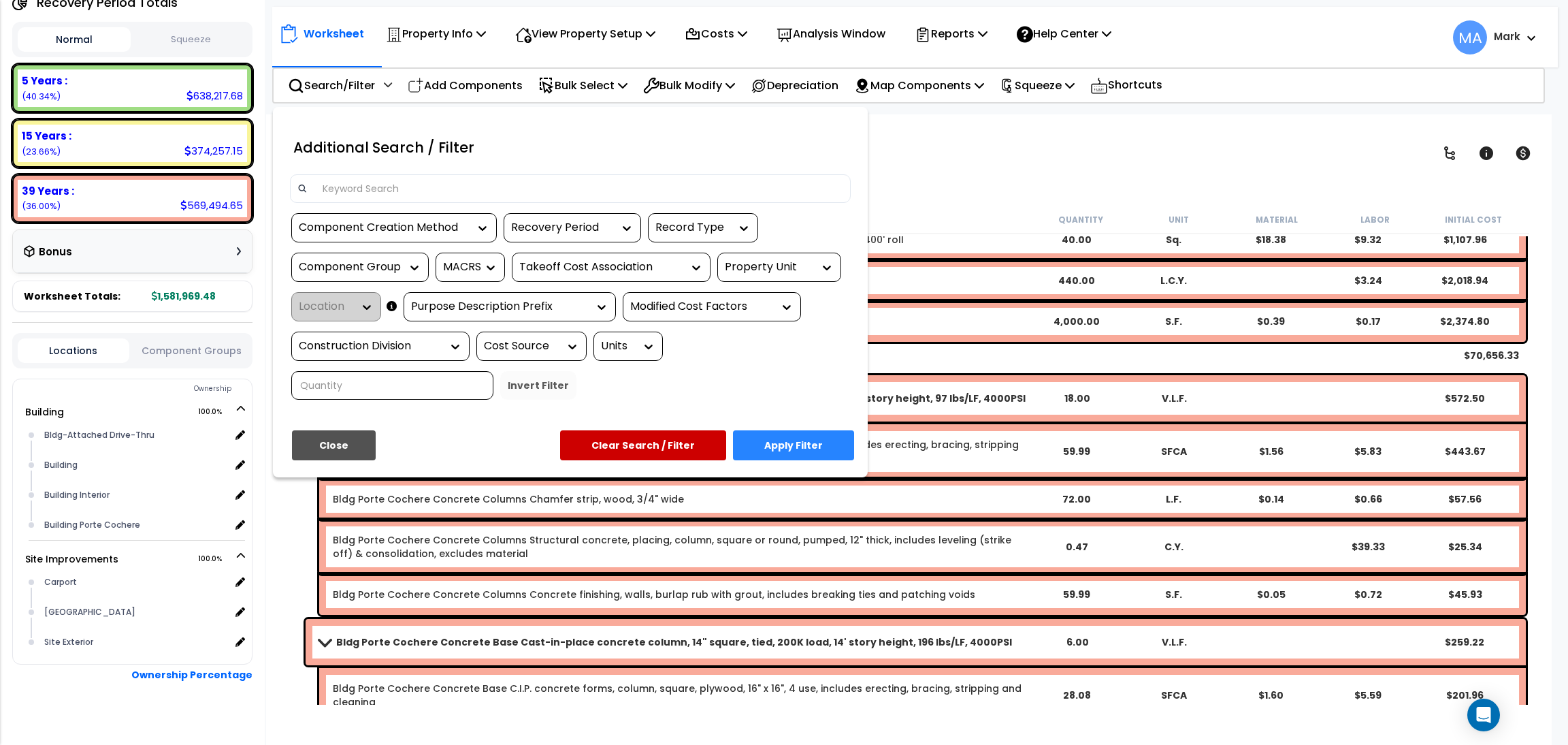
click at [360, 180] on input at bounding box center [579, 189] width 529 height 21
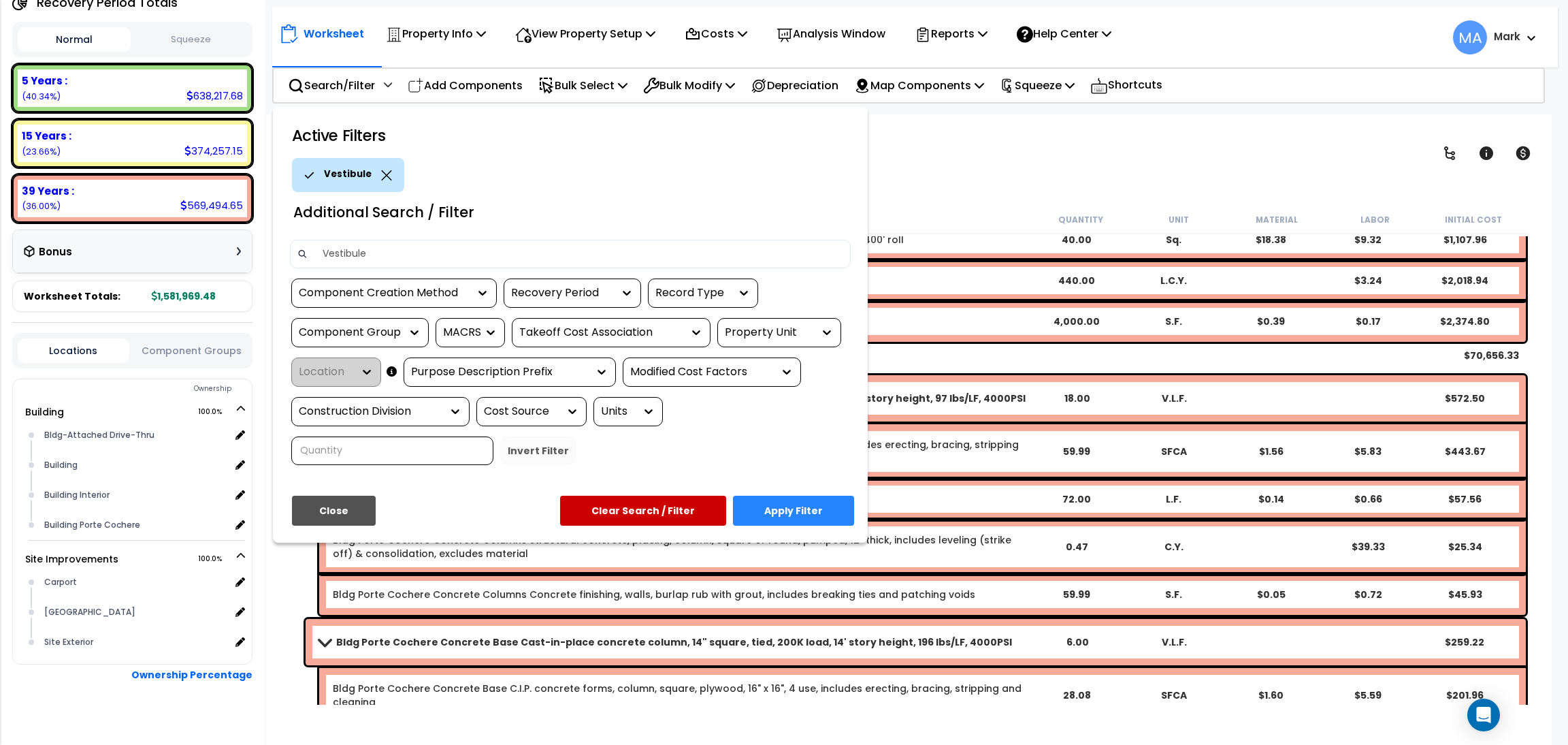
type input "Vestibule"
click at [830, 492] on div "Active Filters Vestibule Additional Search / Filter Vestibule Component Creatio…" at bounding box center [570, 325] width 595 height 436
click at [823, 503] on button "Apply Filter" at bounding box center [793, 511] width 121 height 30
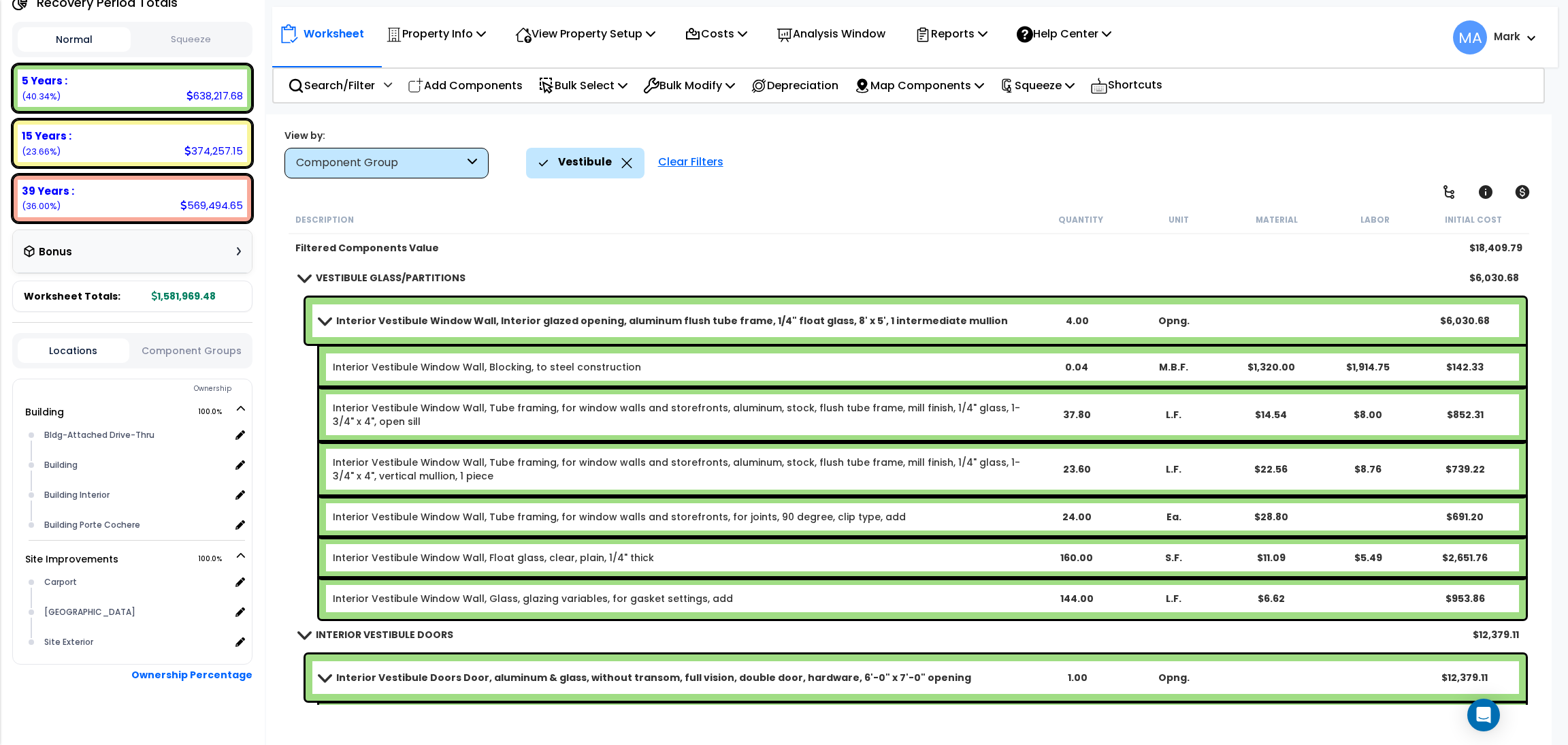
scroll to position [102, 0]
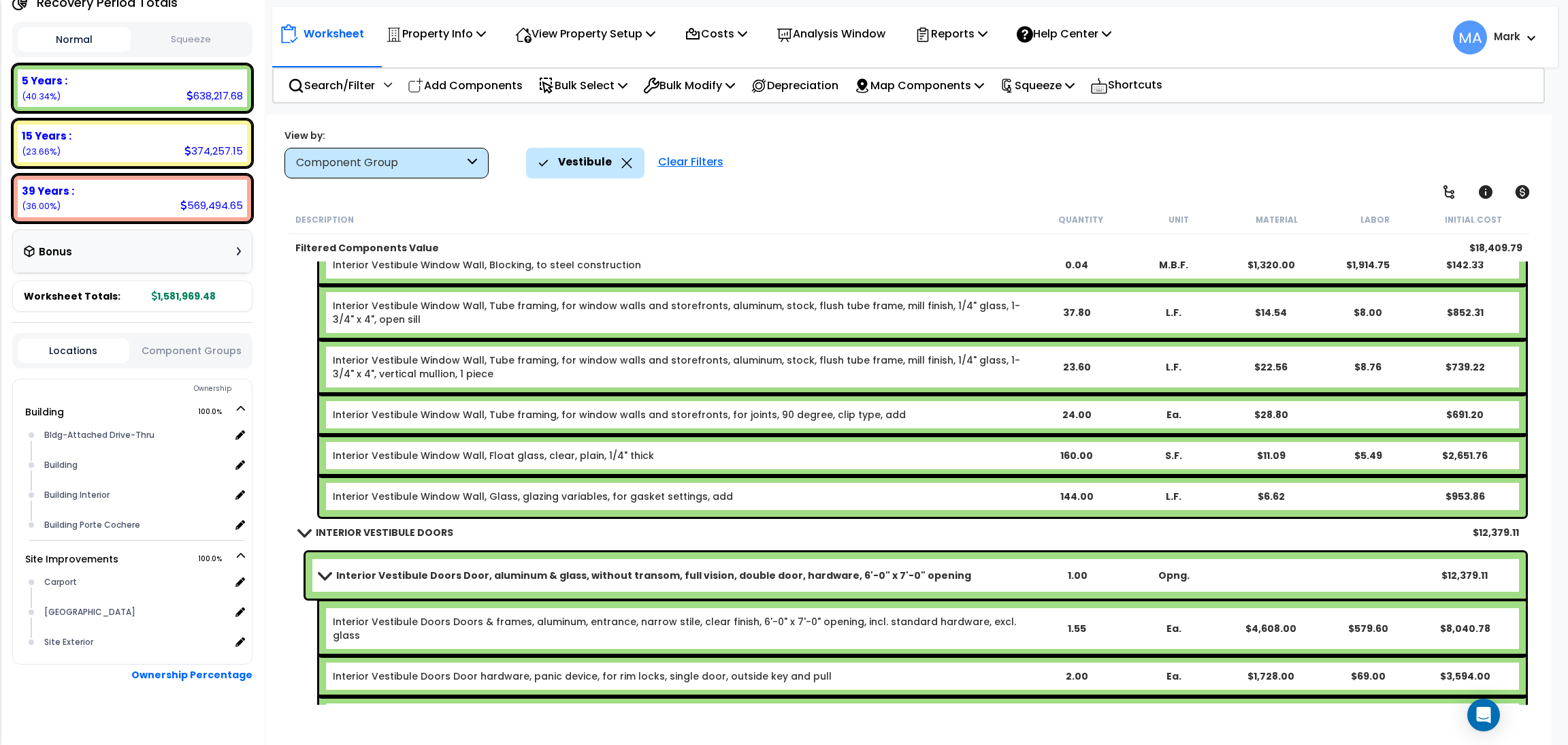
click at [622, 161] on icon at bounding box center [627, 163] width 11 height 10
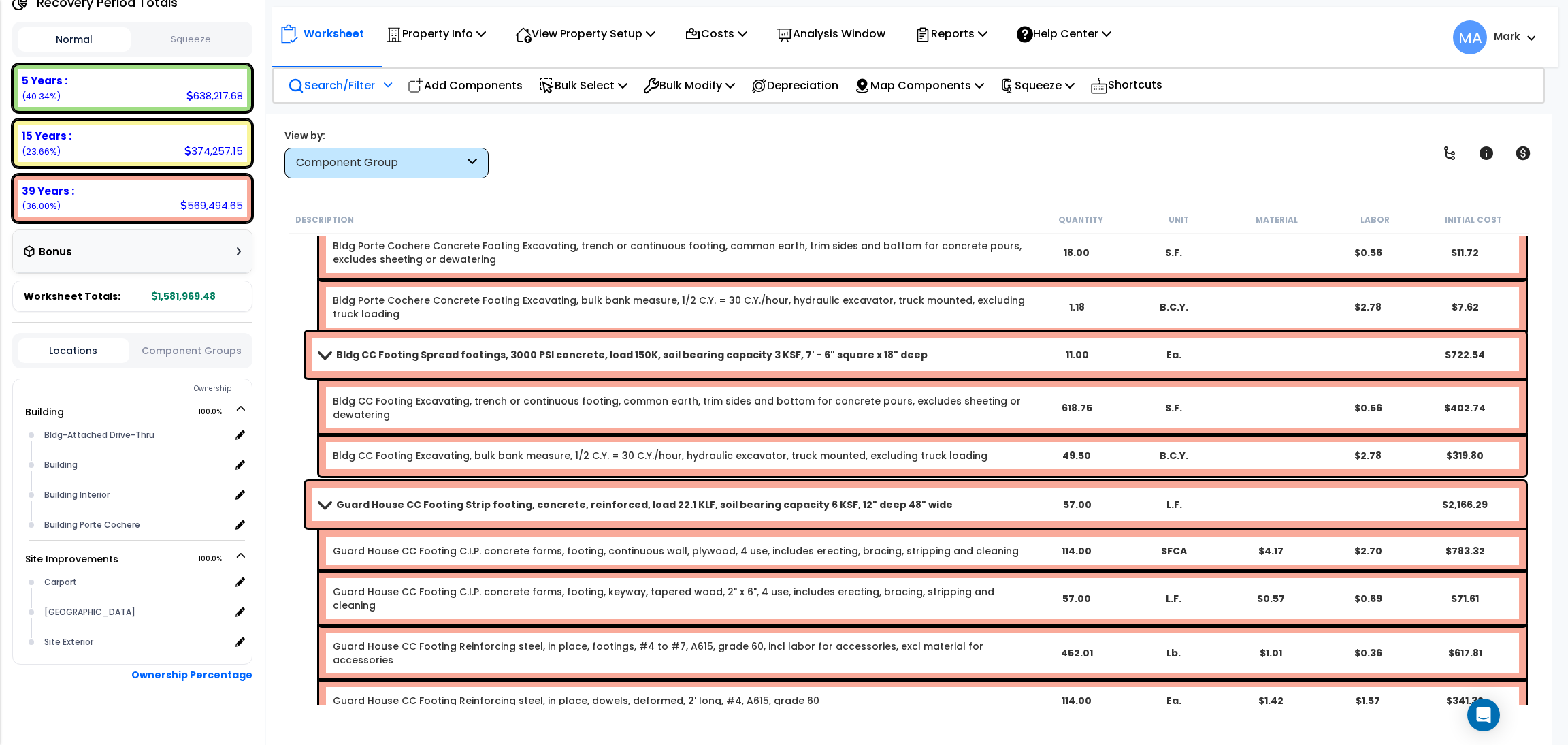
click at [350, 83] on p "Search/Filter" at bounding box center [331, 85] width 87 height 19
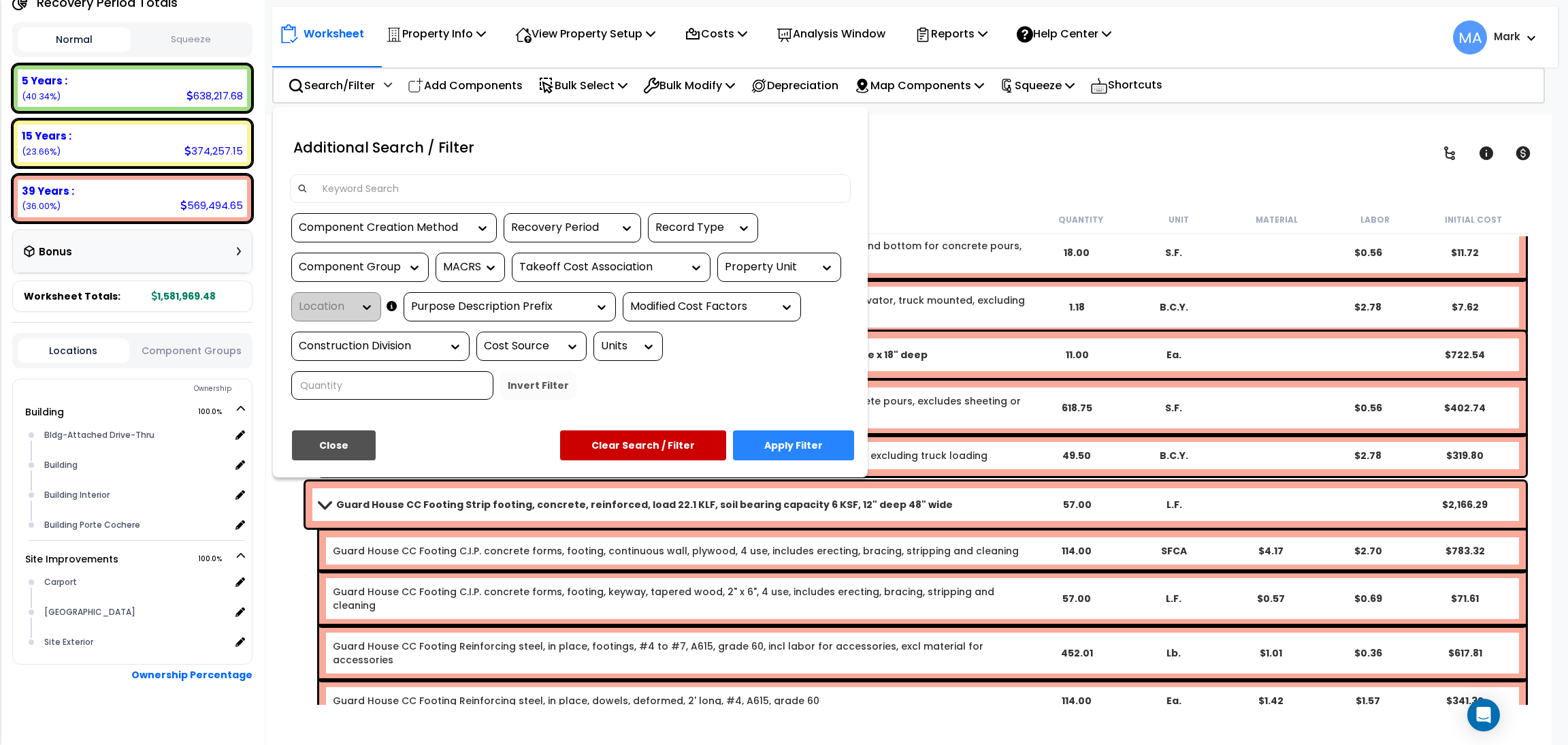
click at [348, 192] on input at bounding box center [579, 189] width 529 height 21
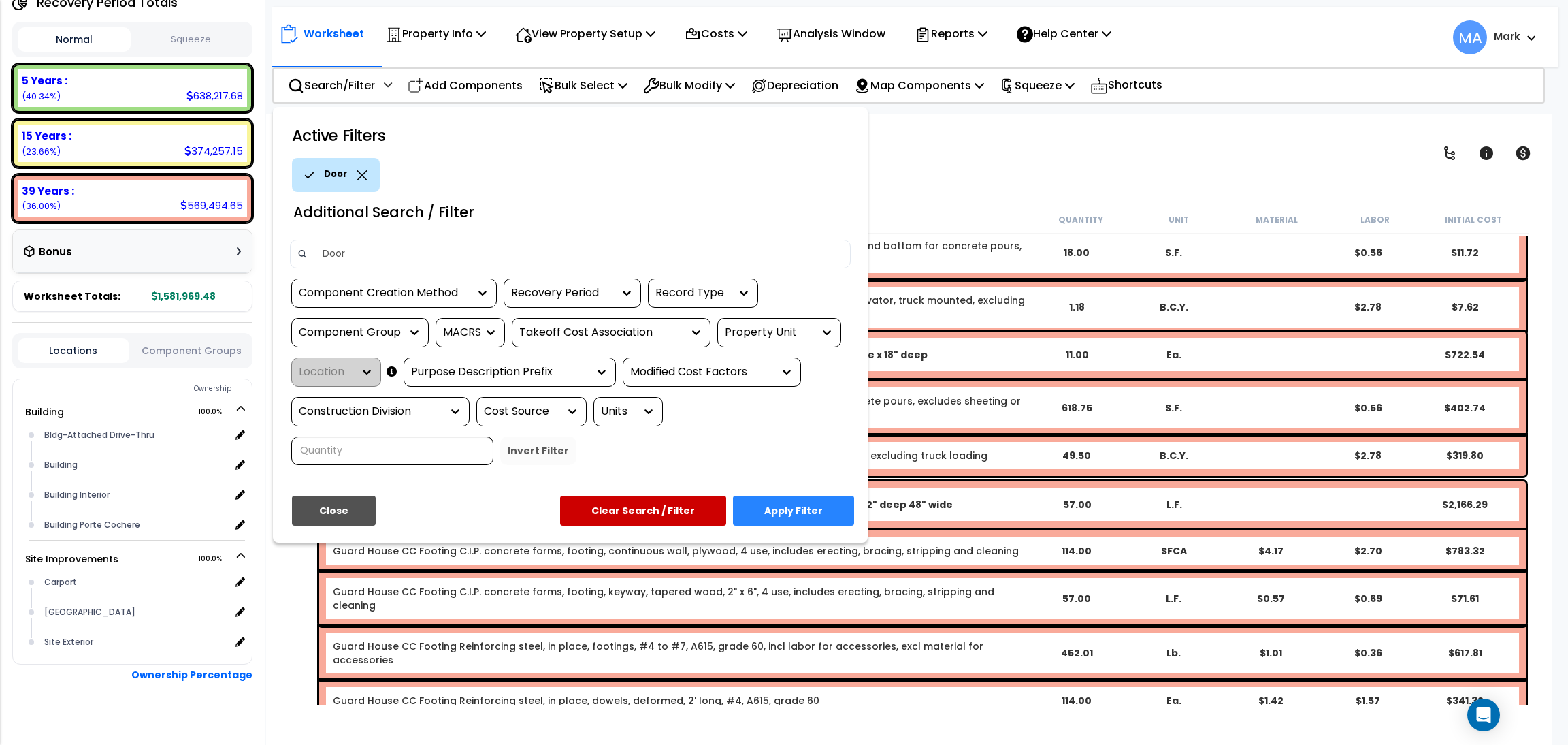
type input "Door"
click at [780, 503] on button "Apply Filter" at bounding box center [793, 511] width 121 height 30
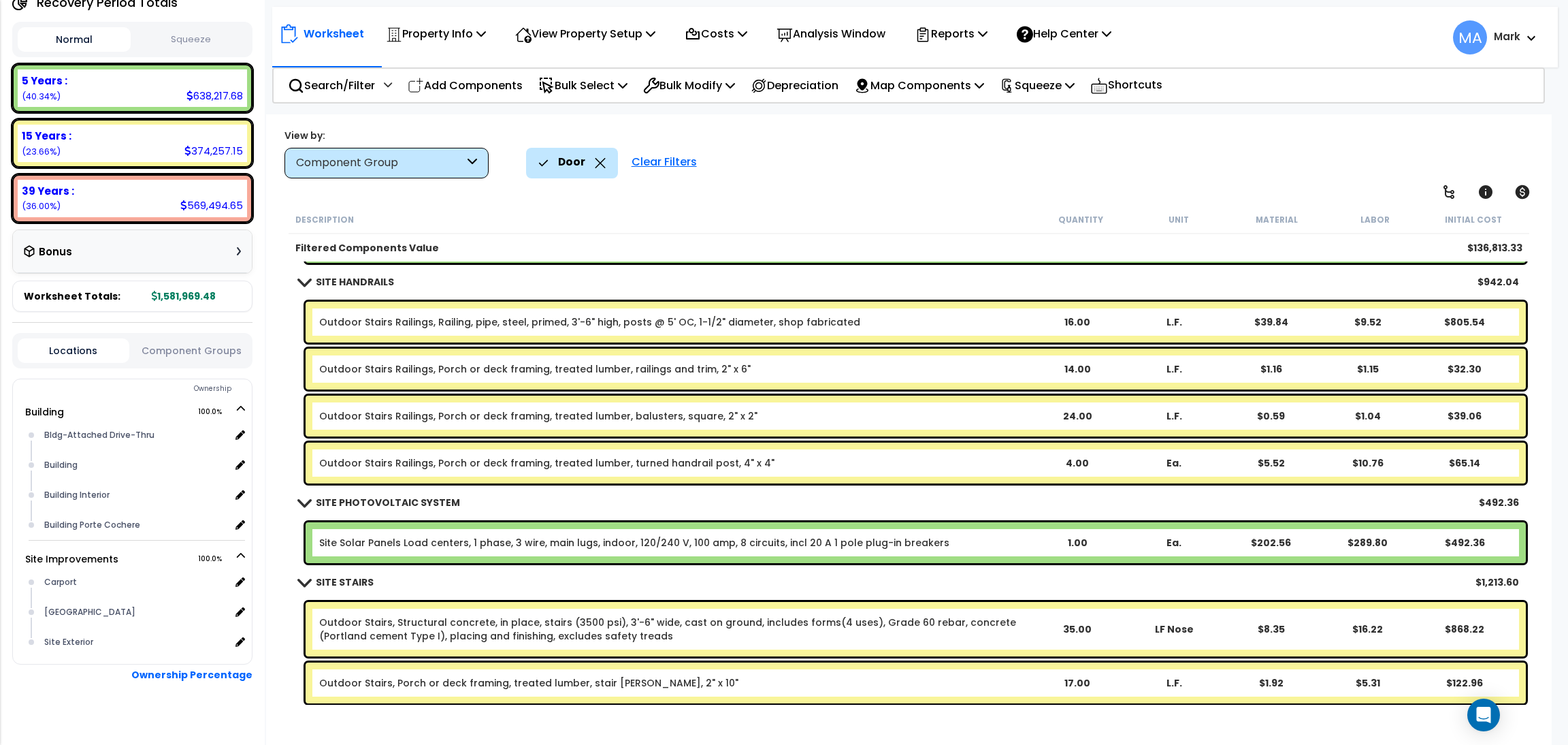
scroll to position [3757, 0]
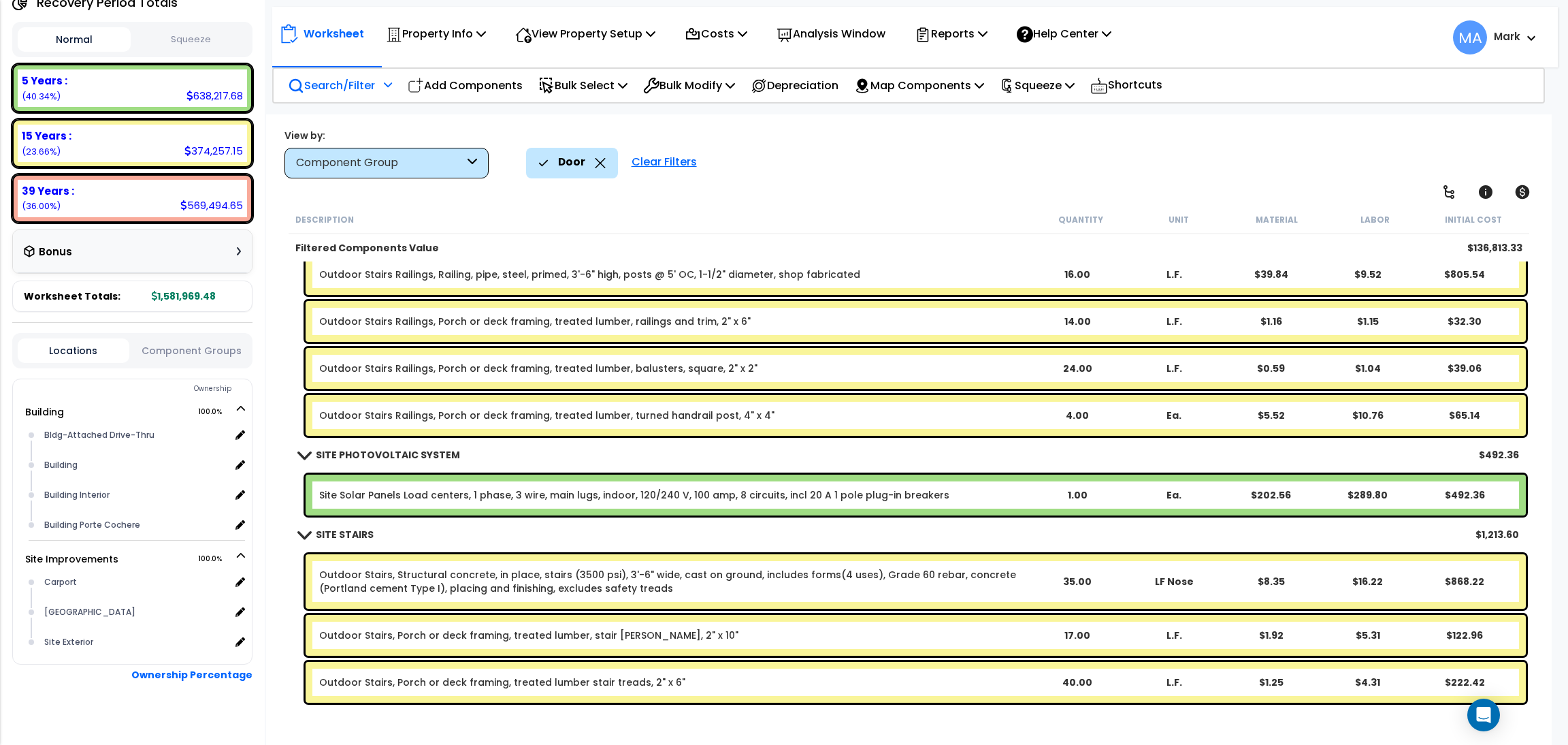
click at [345, 87] on p "Search/Filter" at bounding box center [331, 85] width 87 height 19
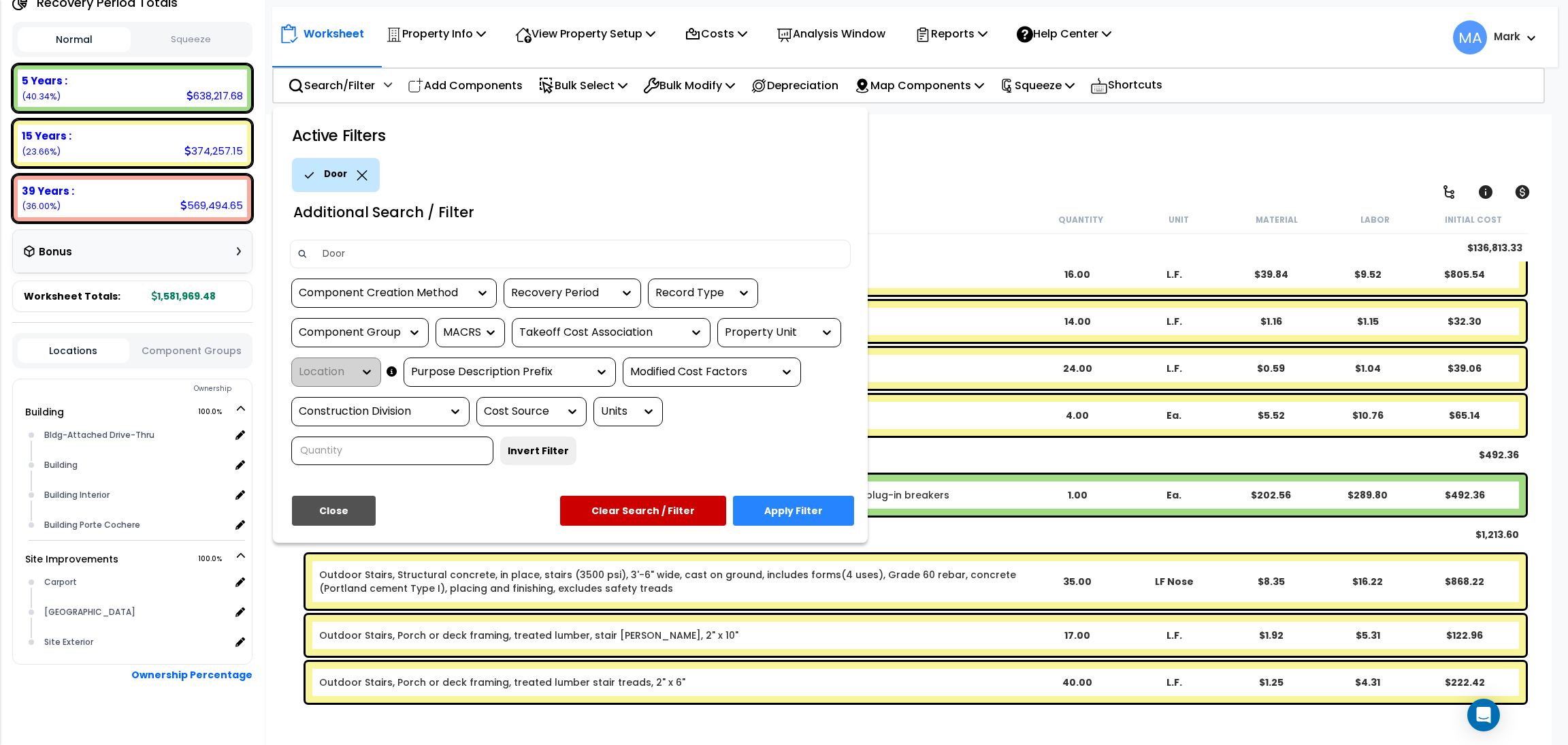
click at [360, 179] on icon at bounding box center [362, 175] width 11 height 10
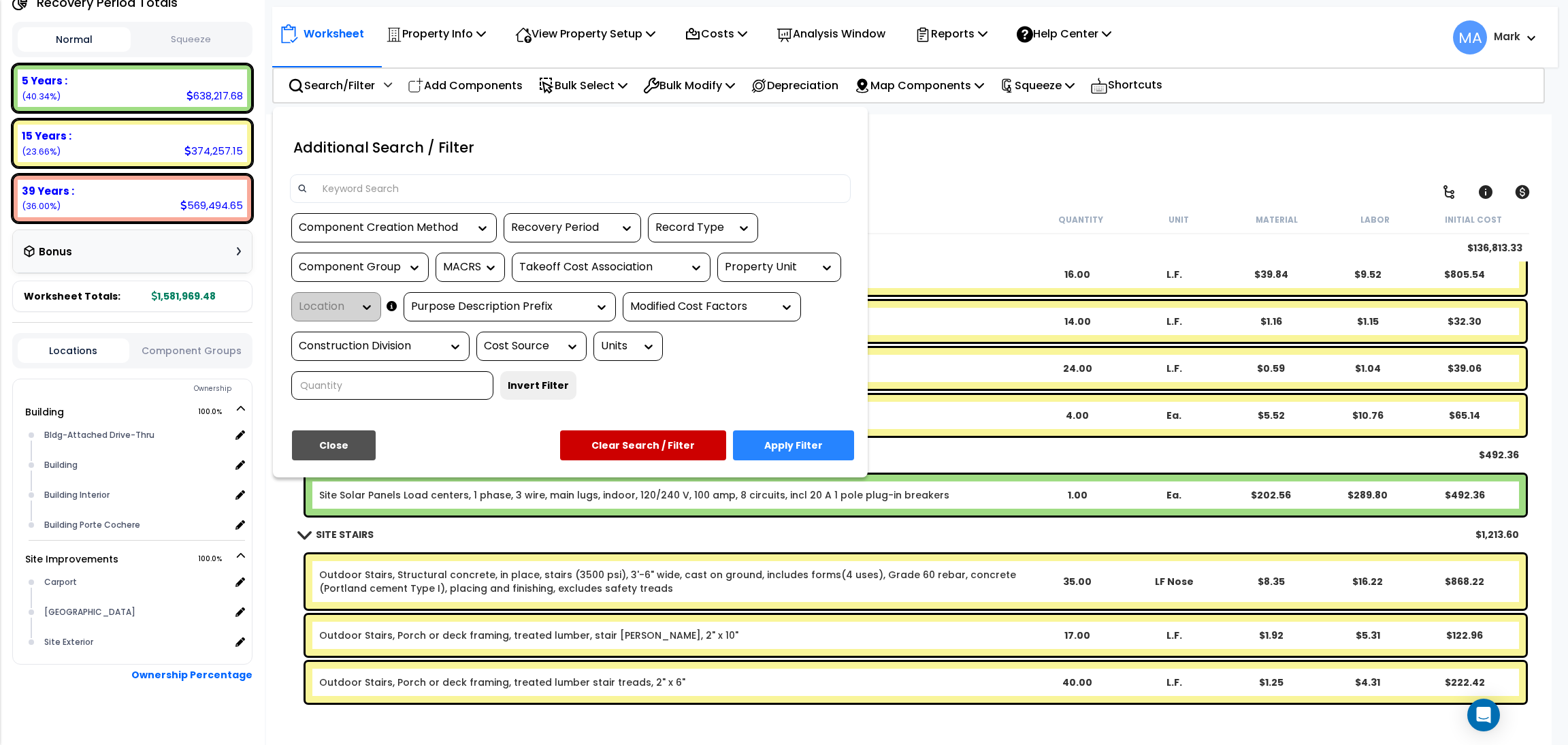
click at [357, 192] on input at bounding box center [579, 189] width 529 height 21
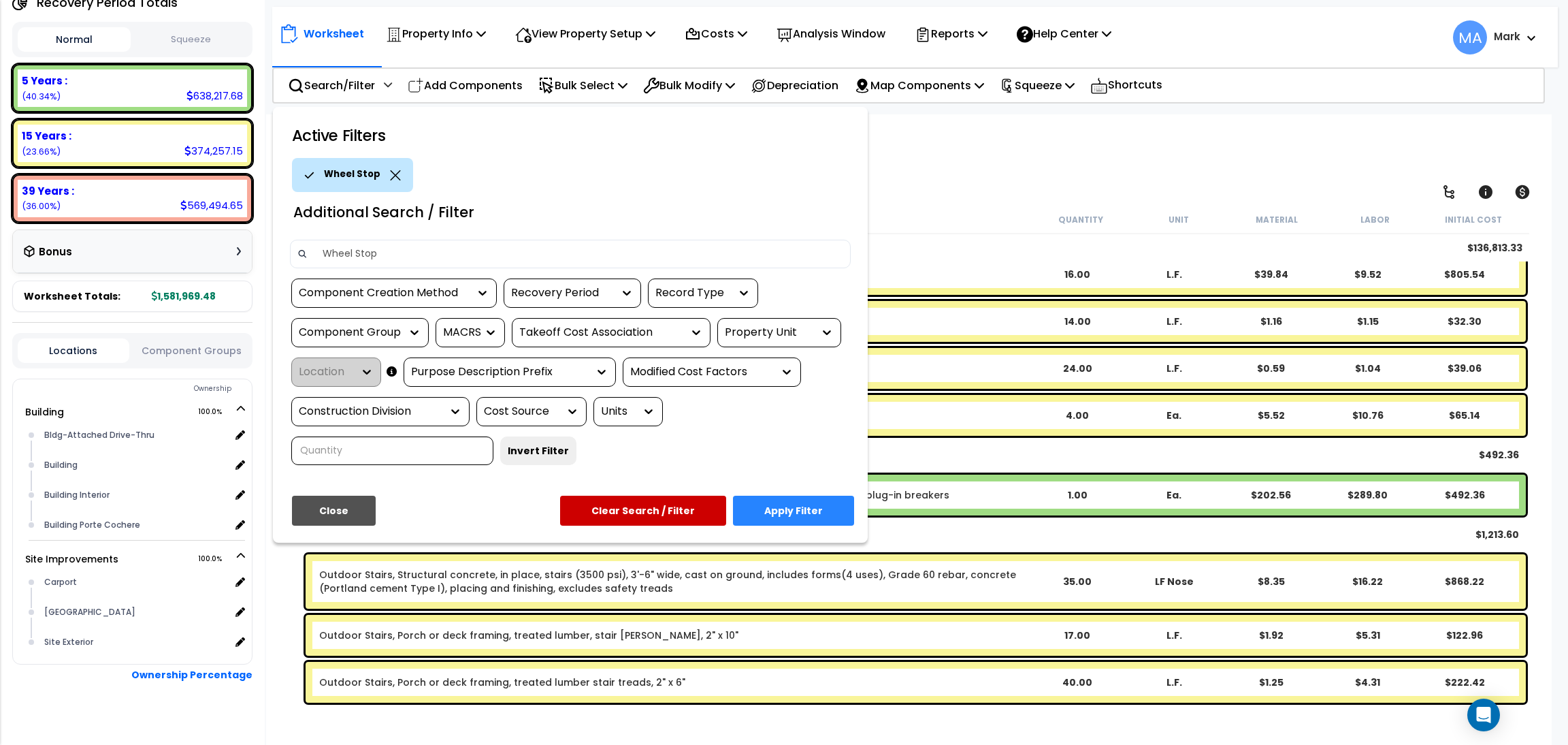
type input "Wheel Stop"
click at [832, 512] on button "Apply Filter" at bounding box center [793, 511] width 121 height 30
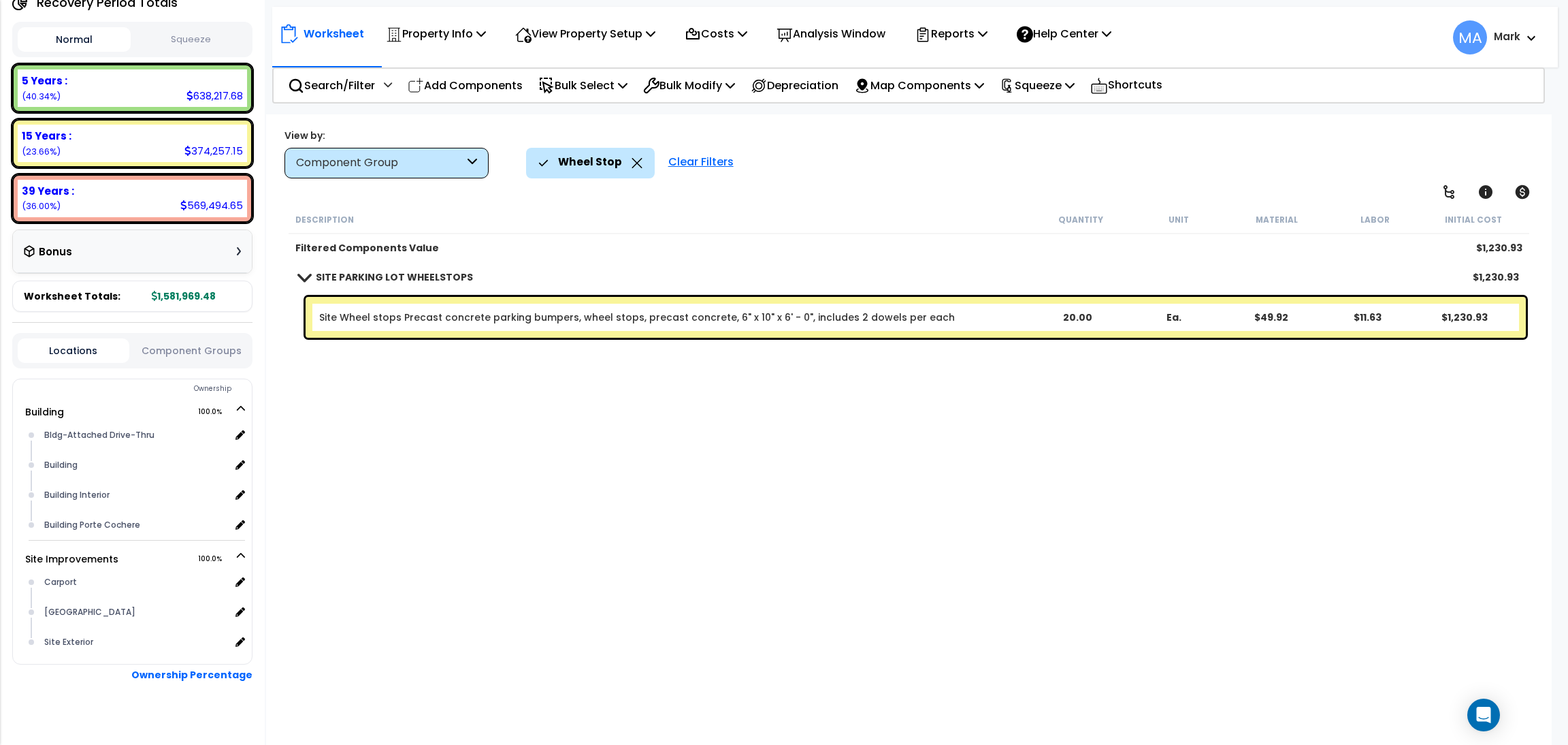
scroll to position [0, 0]
click at [631, 160] on icon at bounding box center [637, 163] width 11 height 10
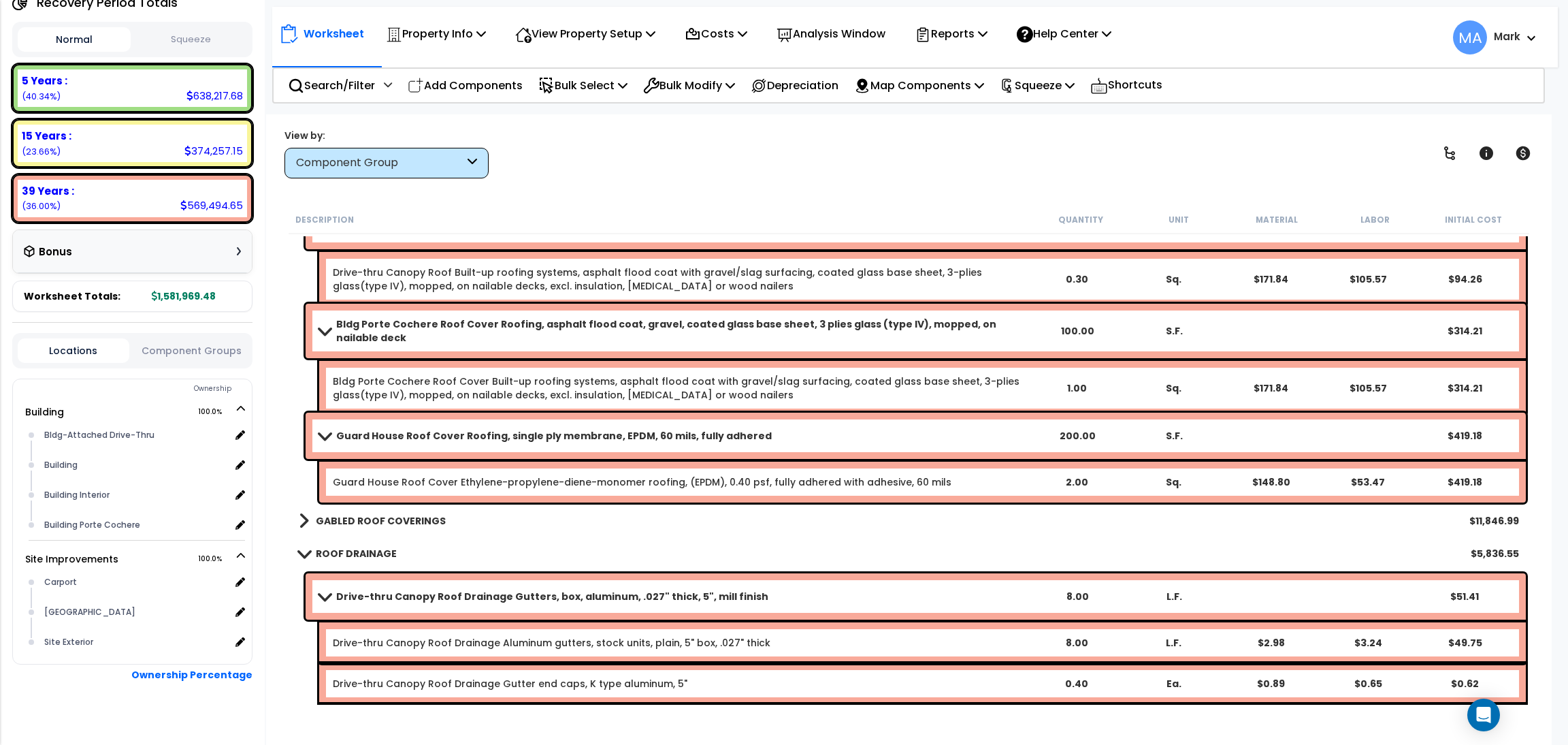
scroll to position [4392, 0]
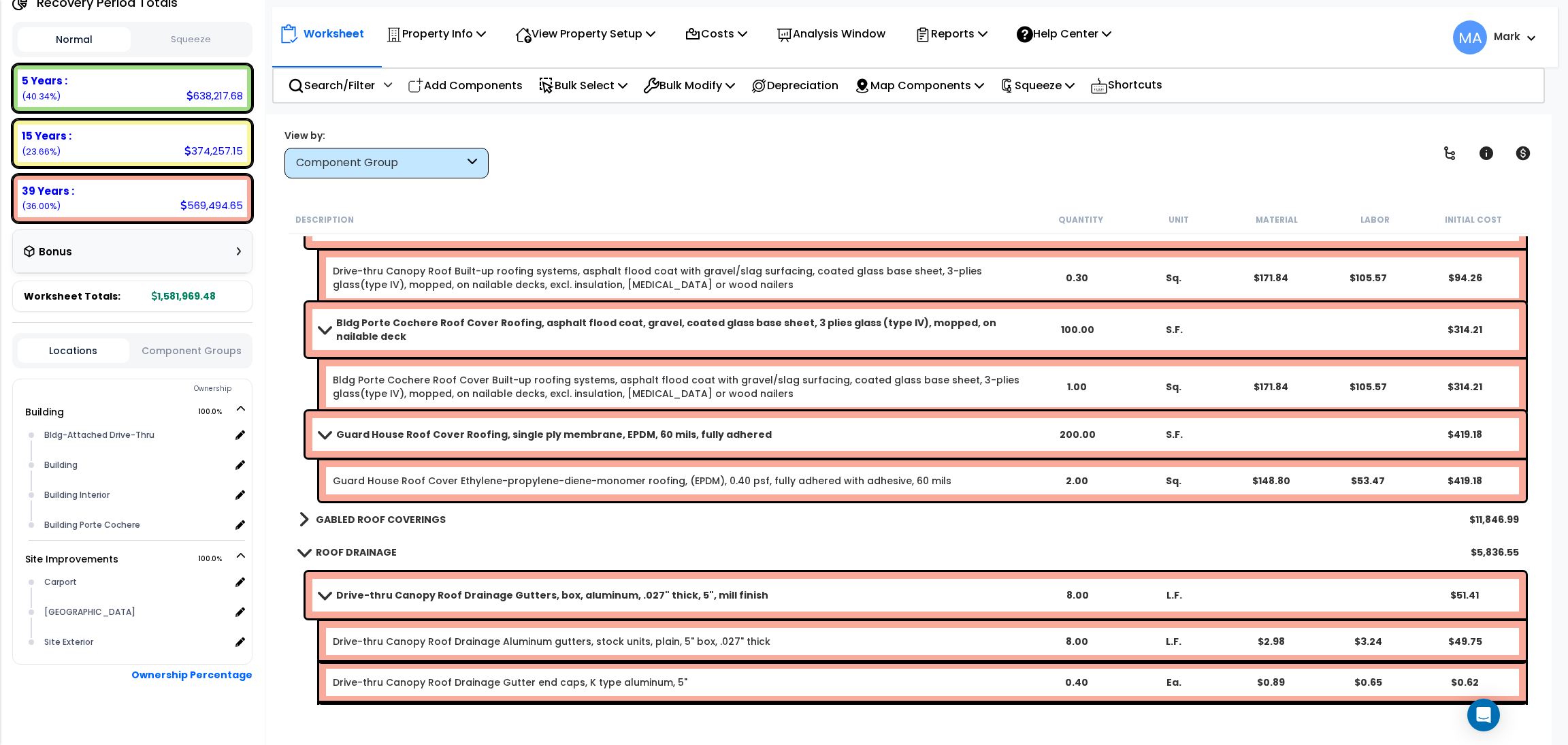
click at [354, 515] on b "GABLED ROOF COVERINGS" at bounding box center [380, 520] width 130 height 14
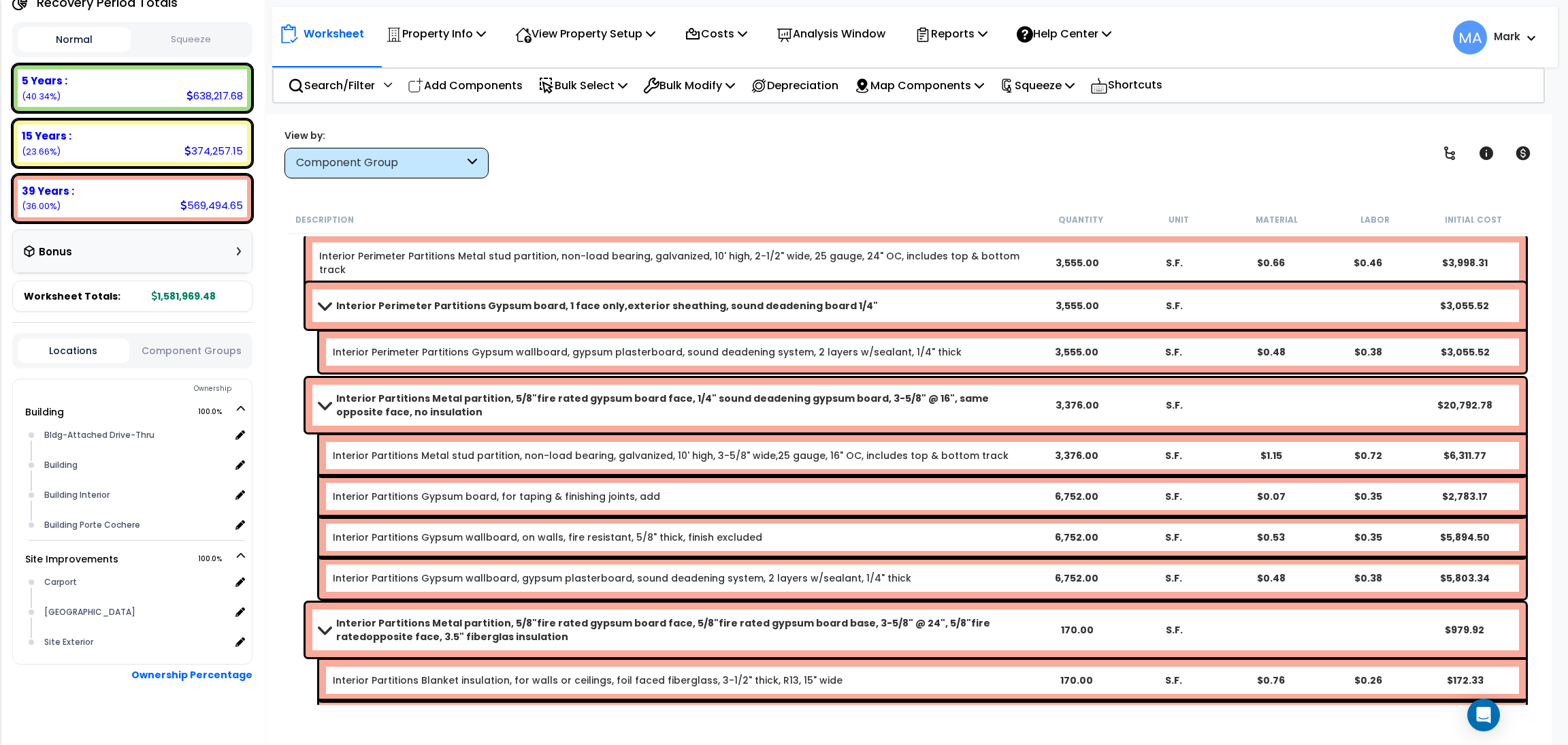
scroll to position [10111, 0]
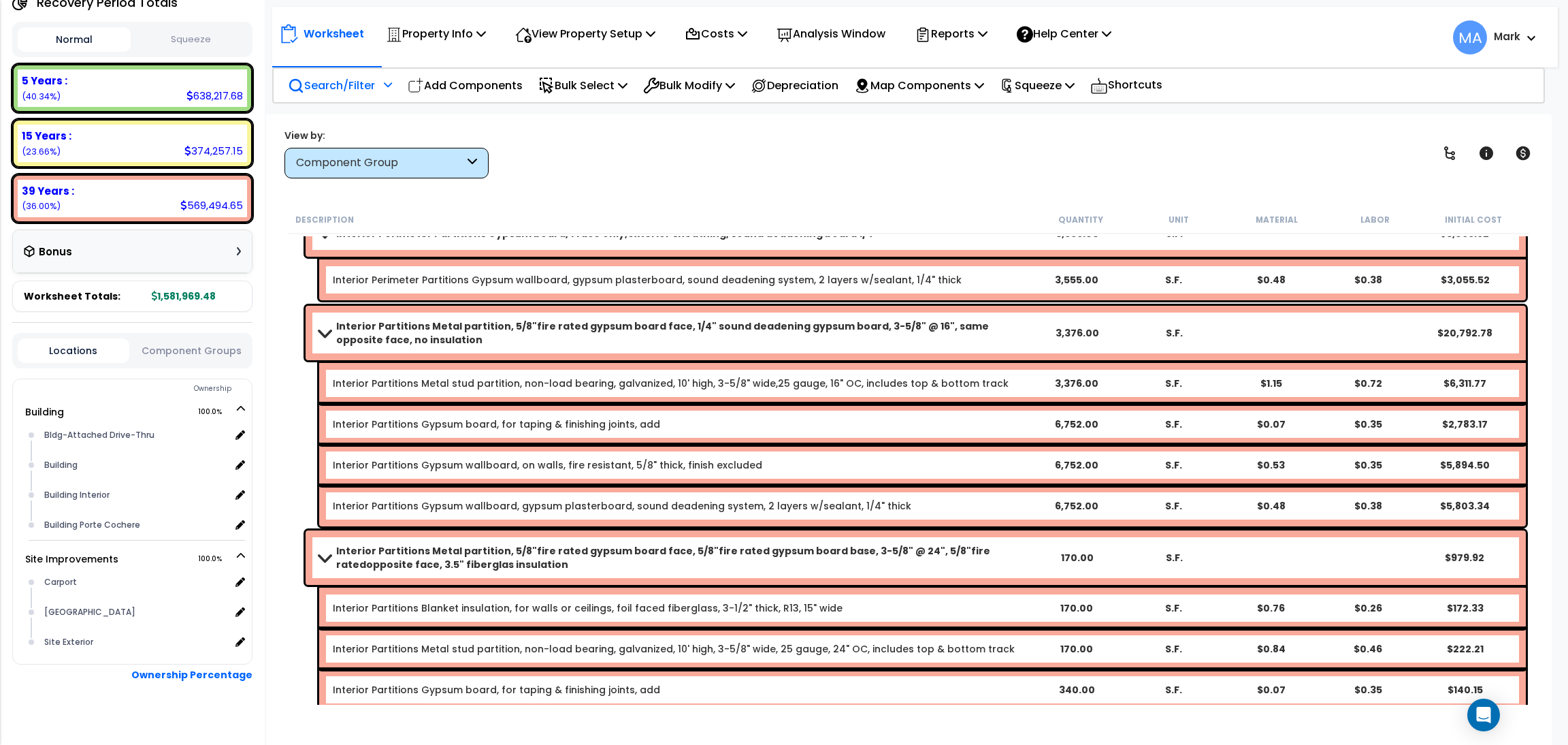
click at [333, 82] on p "Search/Filter" at bounding box center [331, 85] width 87 height 19
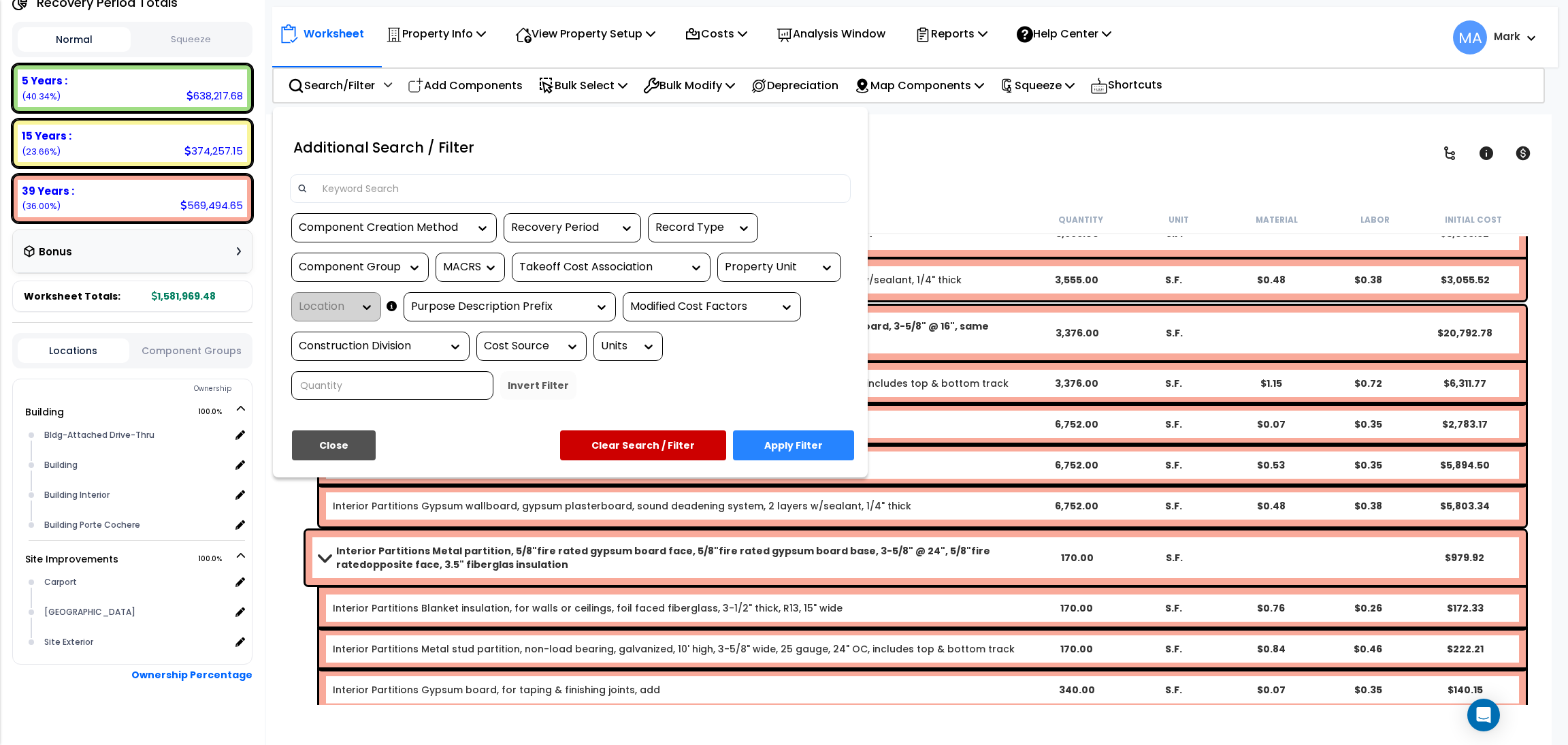
click at [338, 179] on input at bounding box center [579, 189] width 529 height 21
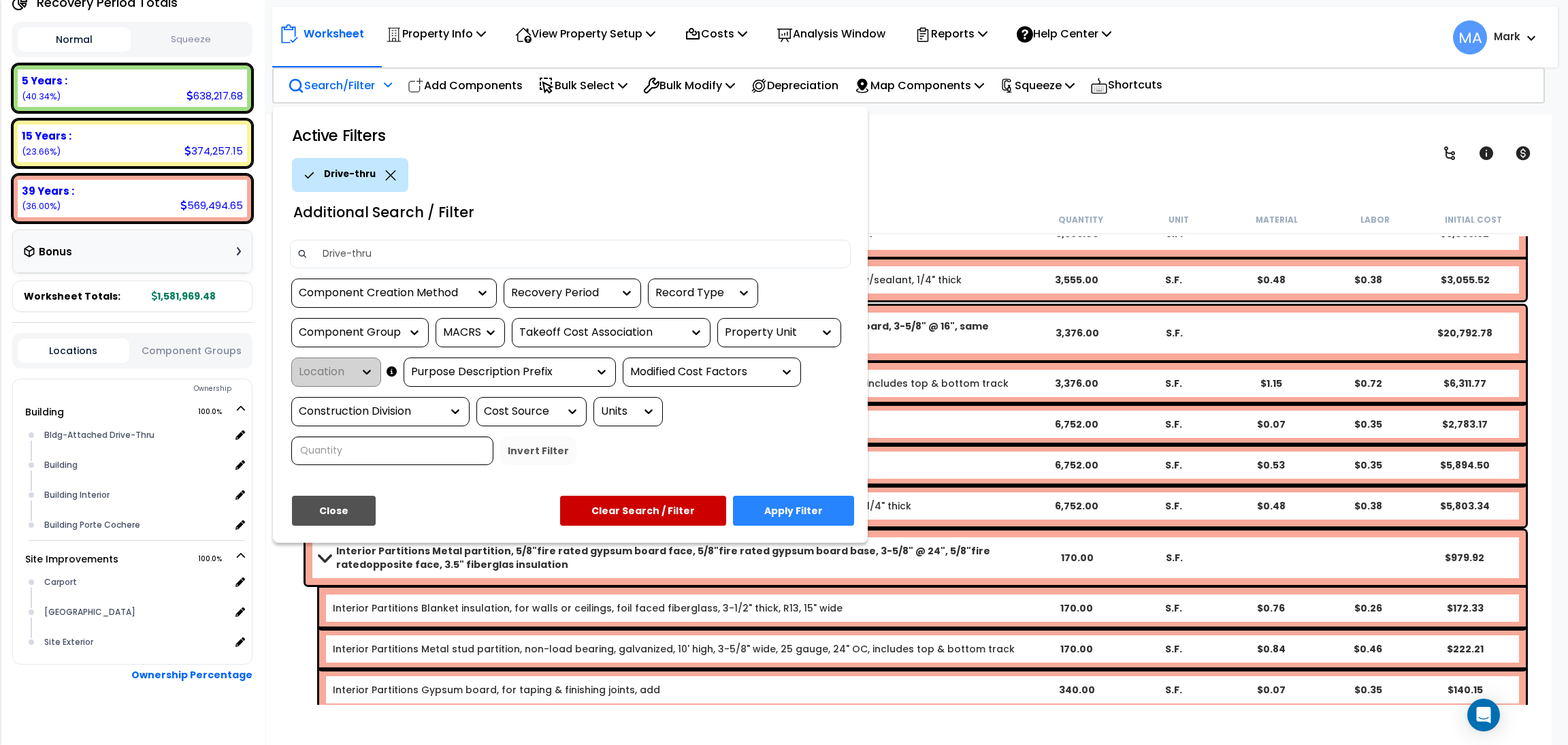
type input "Drive-thru"
click at [781, 504] on button "Apply Filter" at bounding box center [793, 511] width 121 height 30
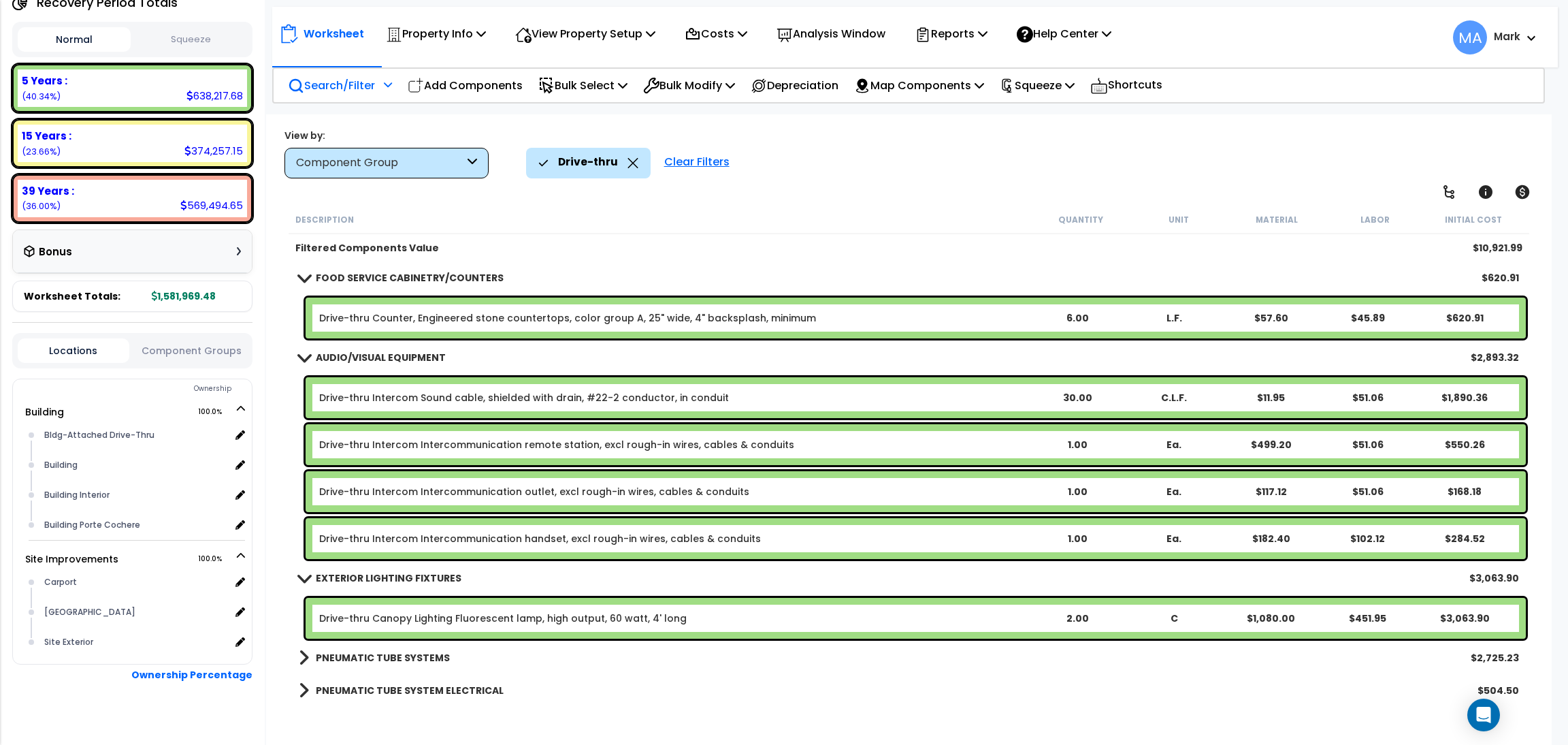
scroll to position [923, 0]
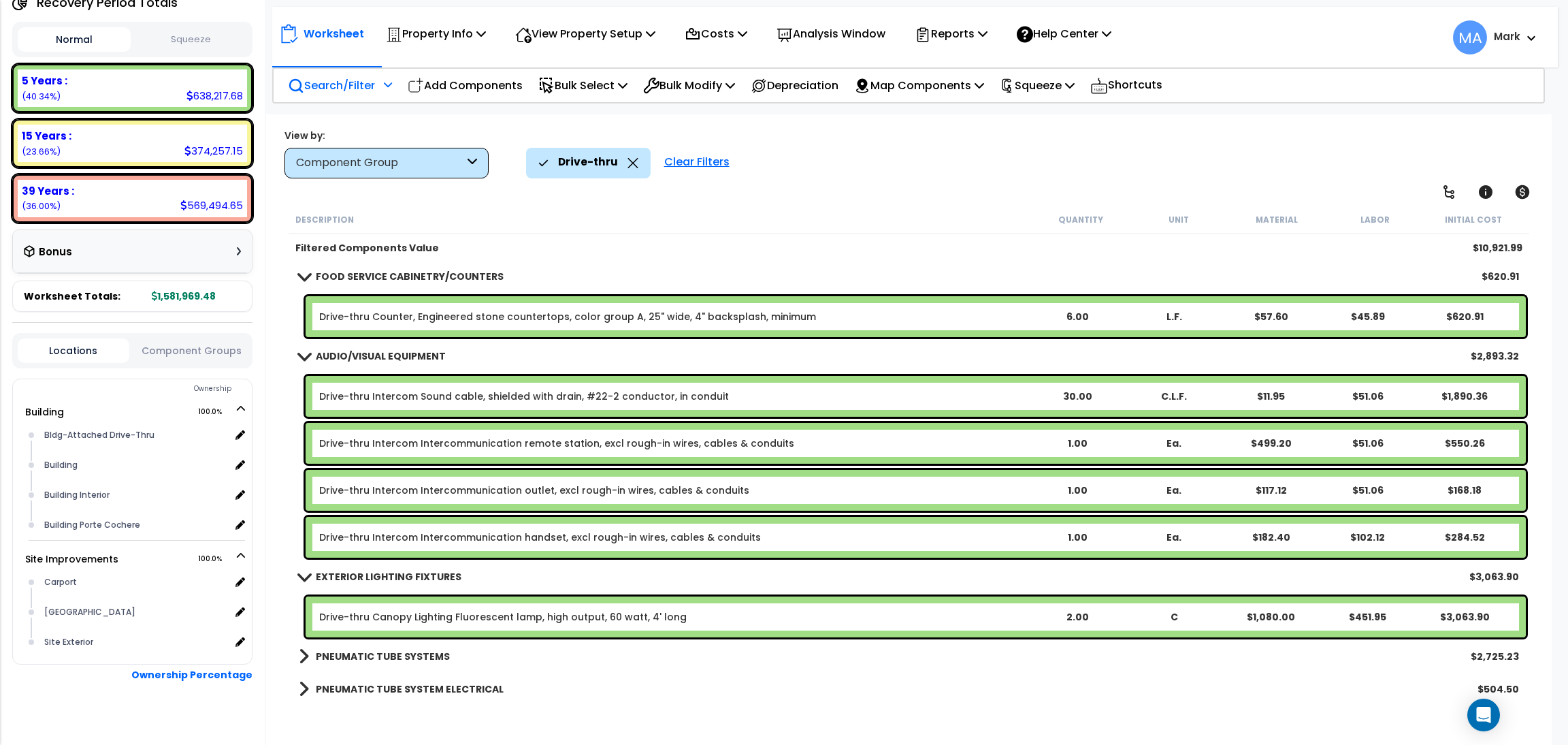
click at [403, 655] on b "PNEUMATIC TUBE SYSTEMS" at bounding box center [383, 656] width 134 height 14
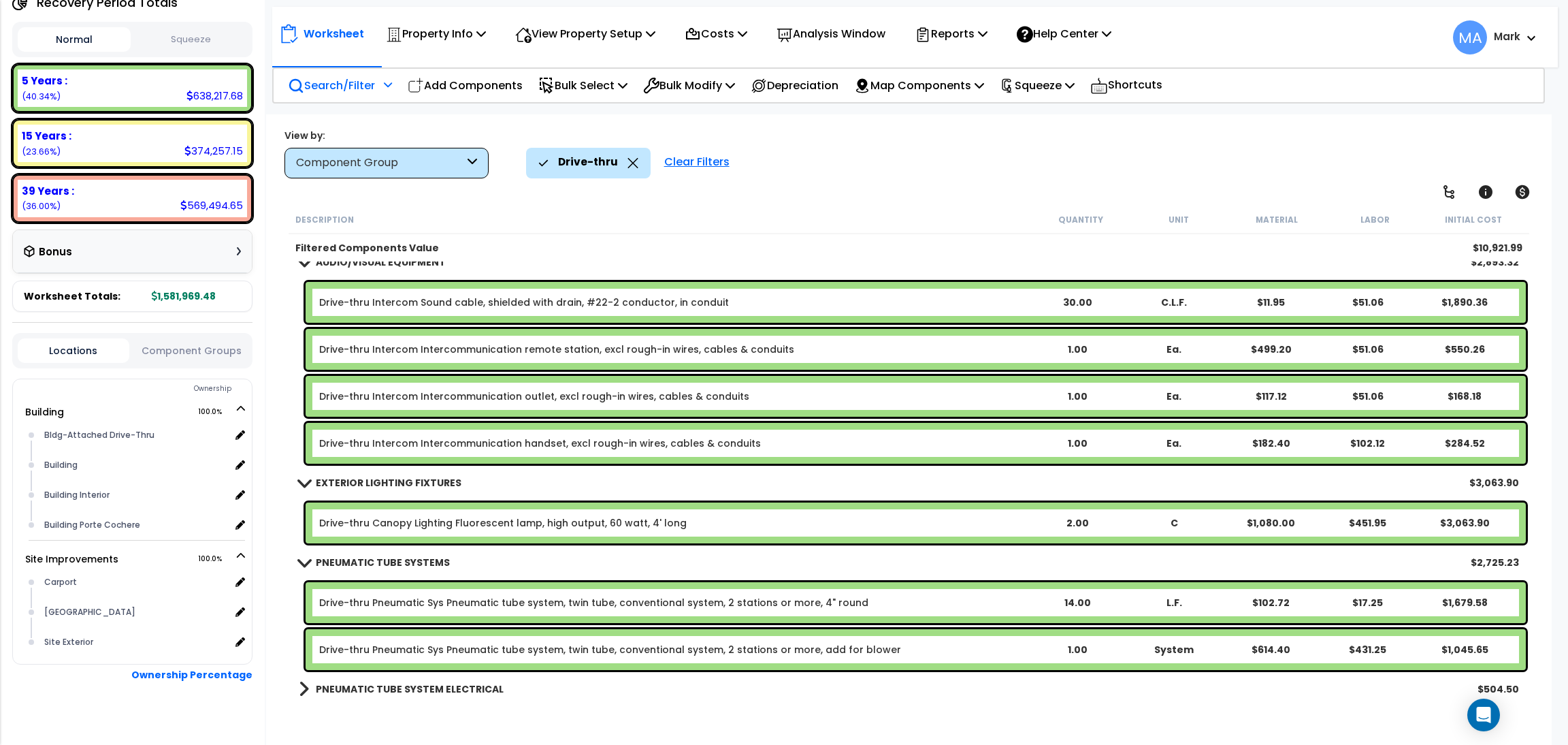
scroll to position [59, 0]
click at [385, 685] on b "PNEUMATIC TUBE SYSTEM ELECTRICAL" at bounding box center [409, 689] width 188 height 14
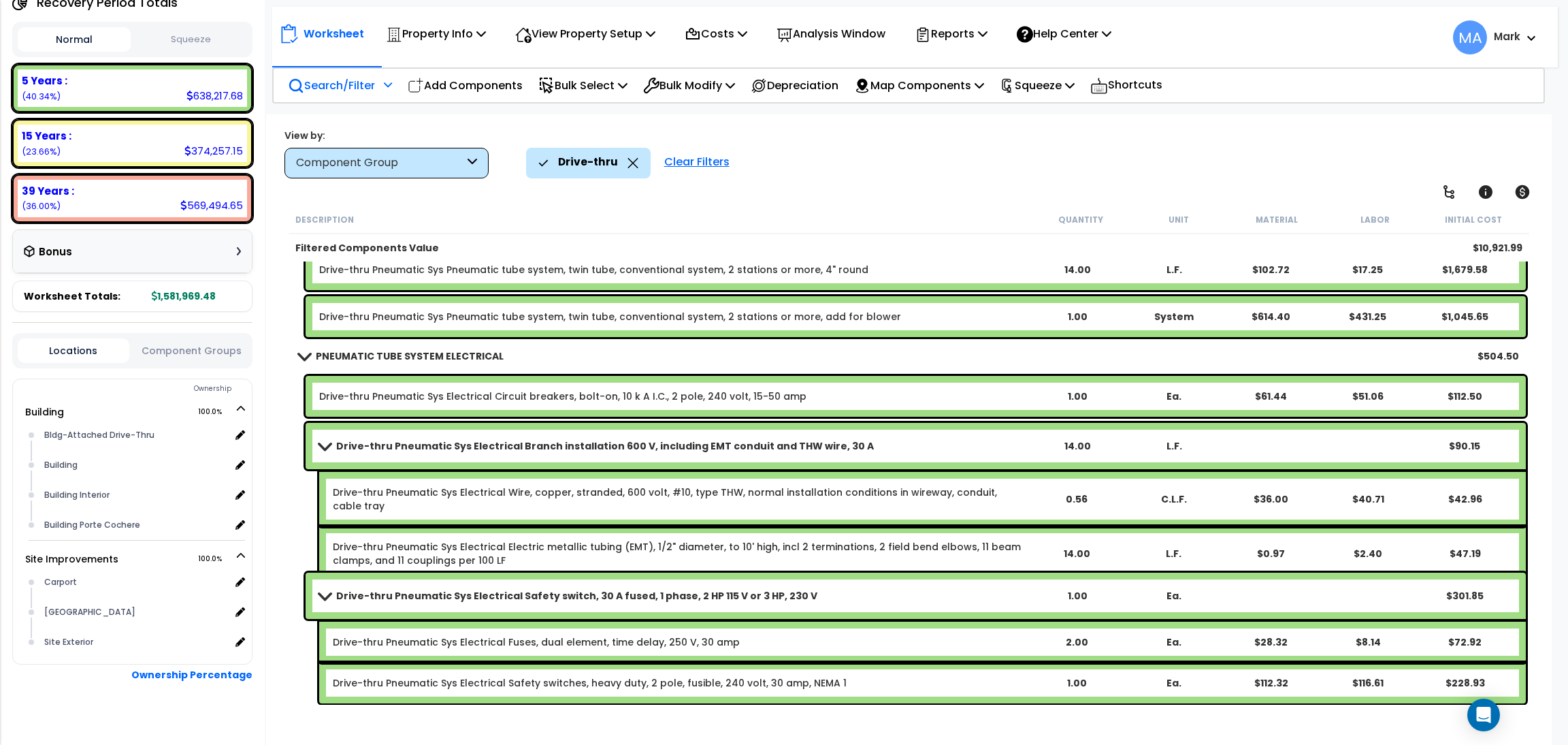
scroll to position [0, 0]
click at [300, 88] on icon at bounding box center [296, 86] width 16 height 16
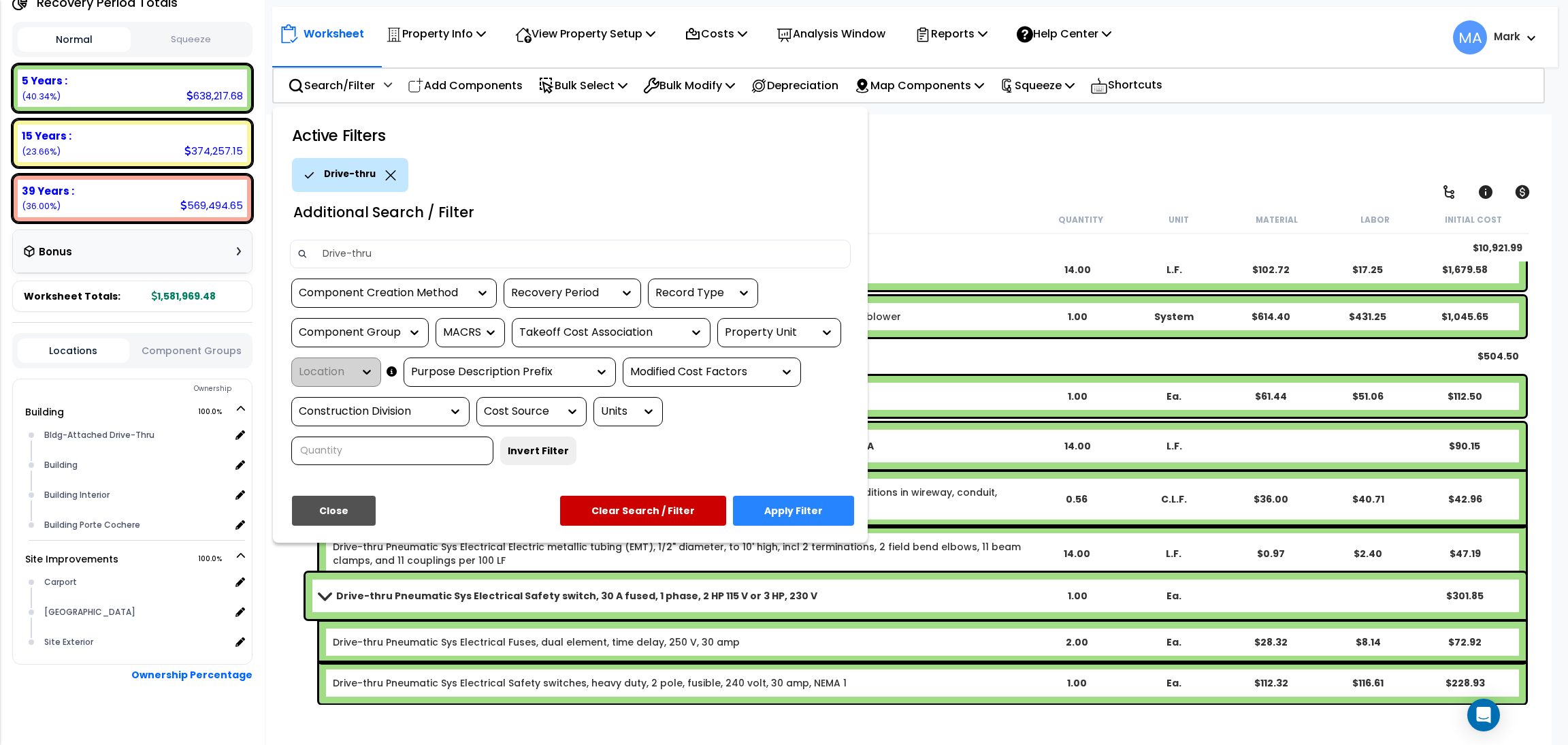
click at [385, 171] on icon at bounding box center [391, 175] width 11 height 10
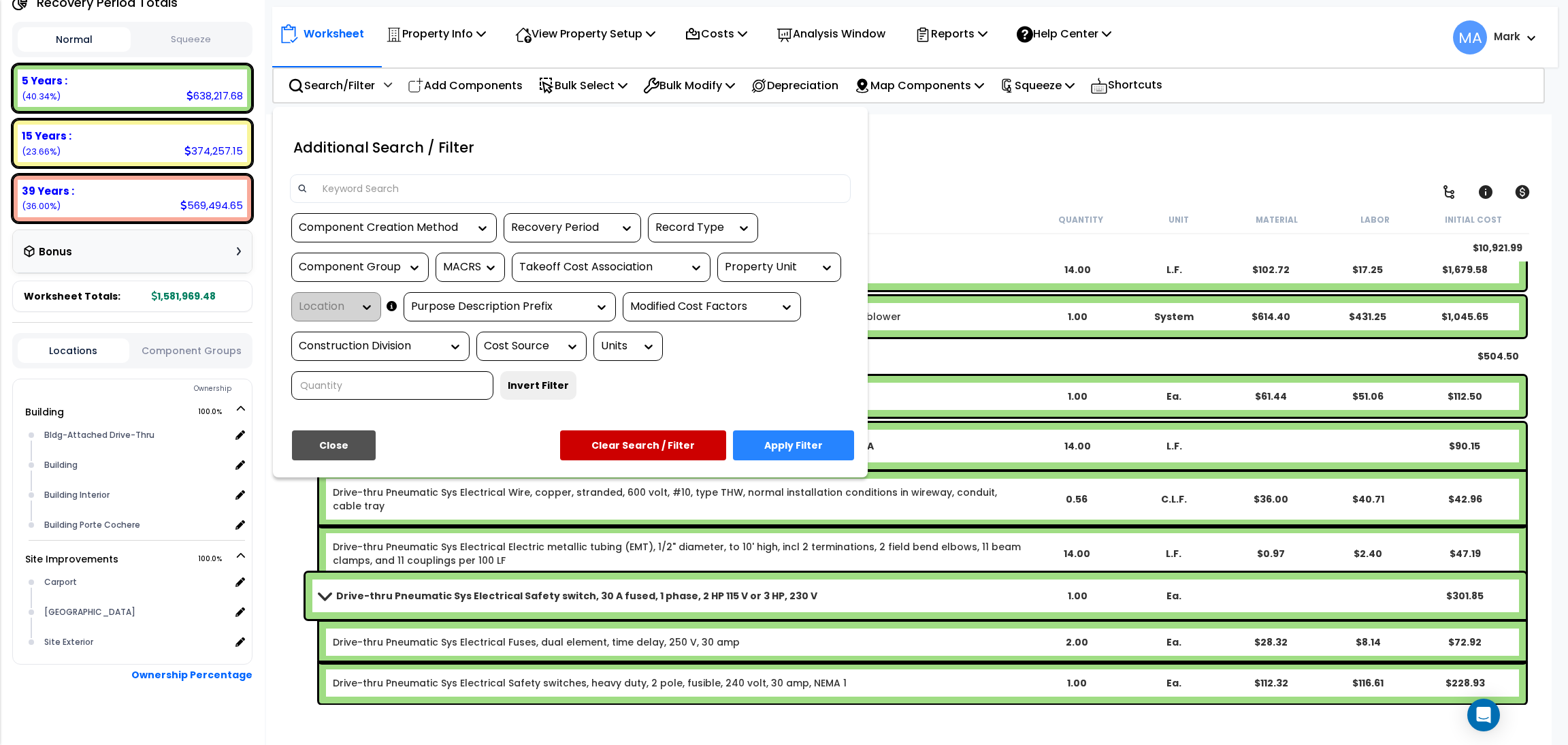
click at [365, 187] on input at bounding box center [579, 189] width 529 height 21
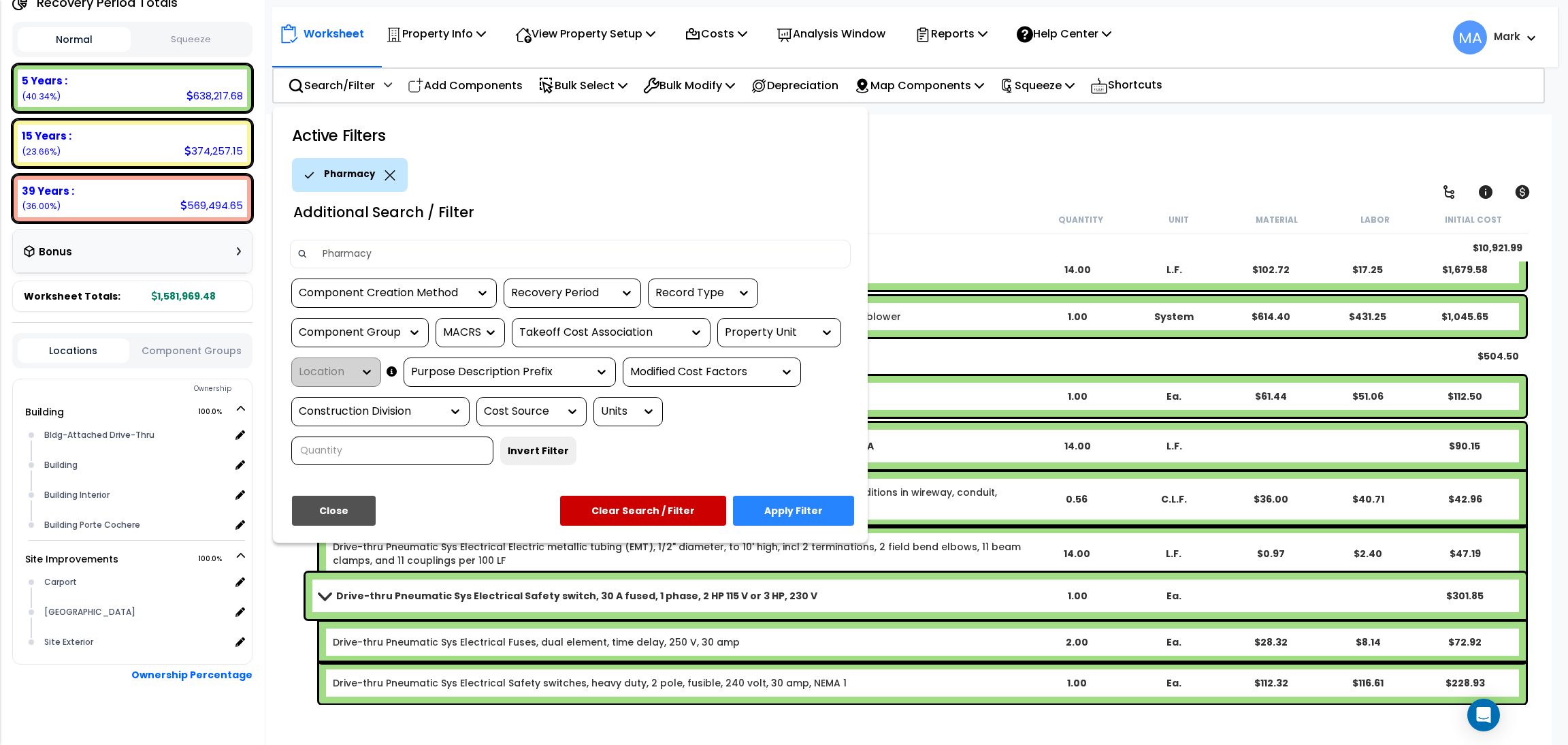
type input "Pharmacy"
click at [815, 504] on button "Apply Filter" at bounding box center [793, 511] width 121 height 30
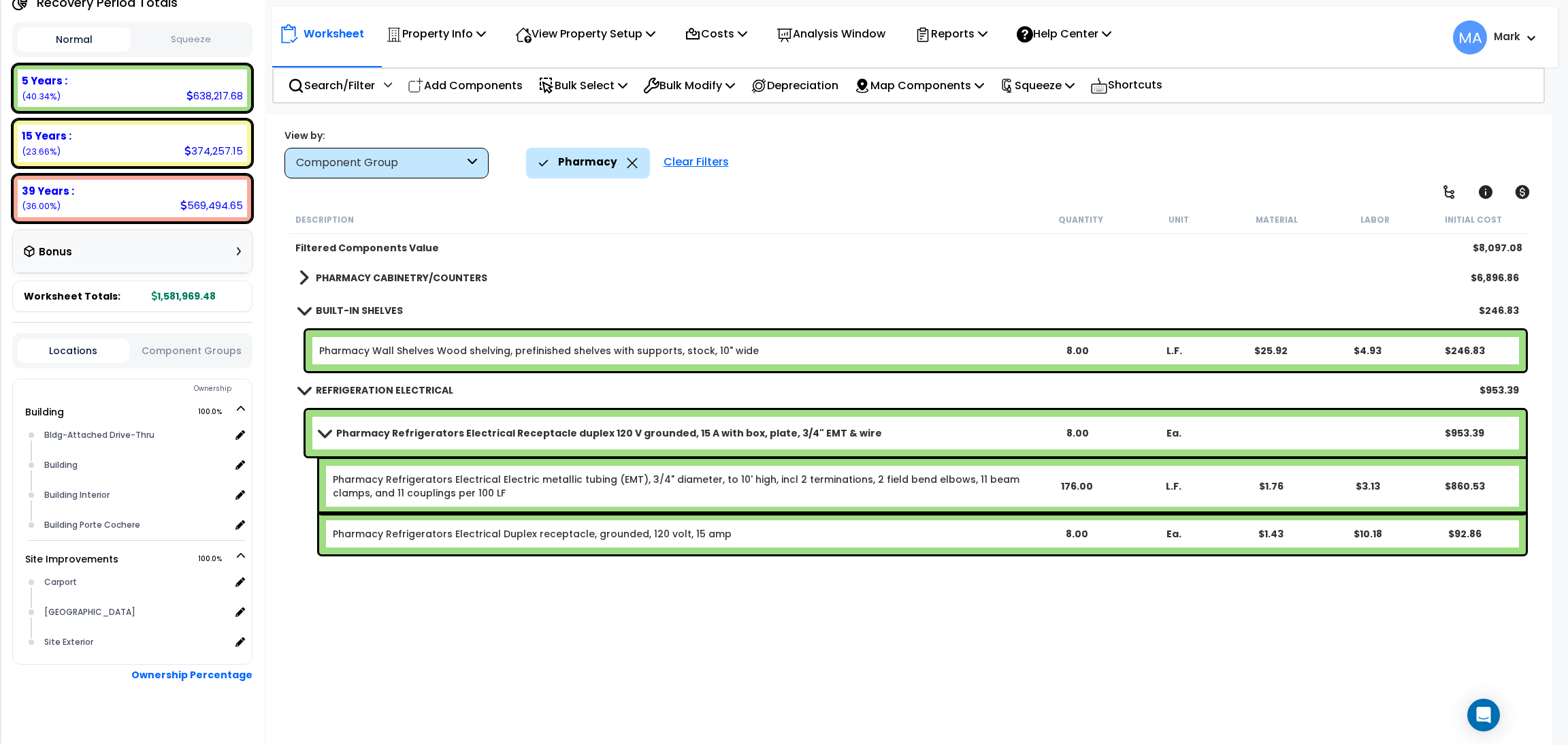
click at [442, 278] on b "PHARMACY CABINETRY/COUNTERS" at bounding box center [402, 278] width 172 height 14
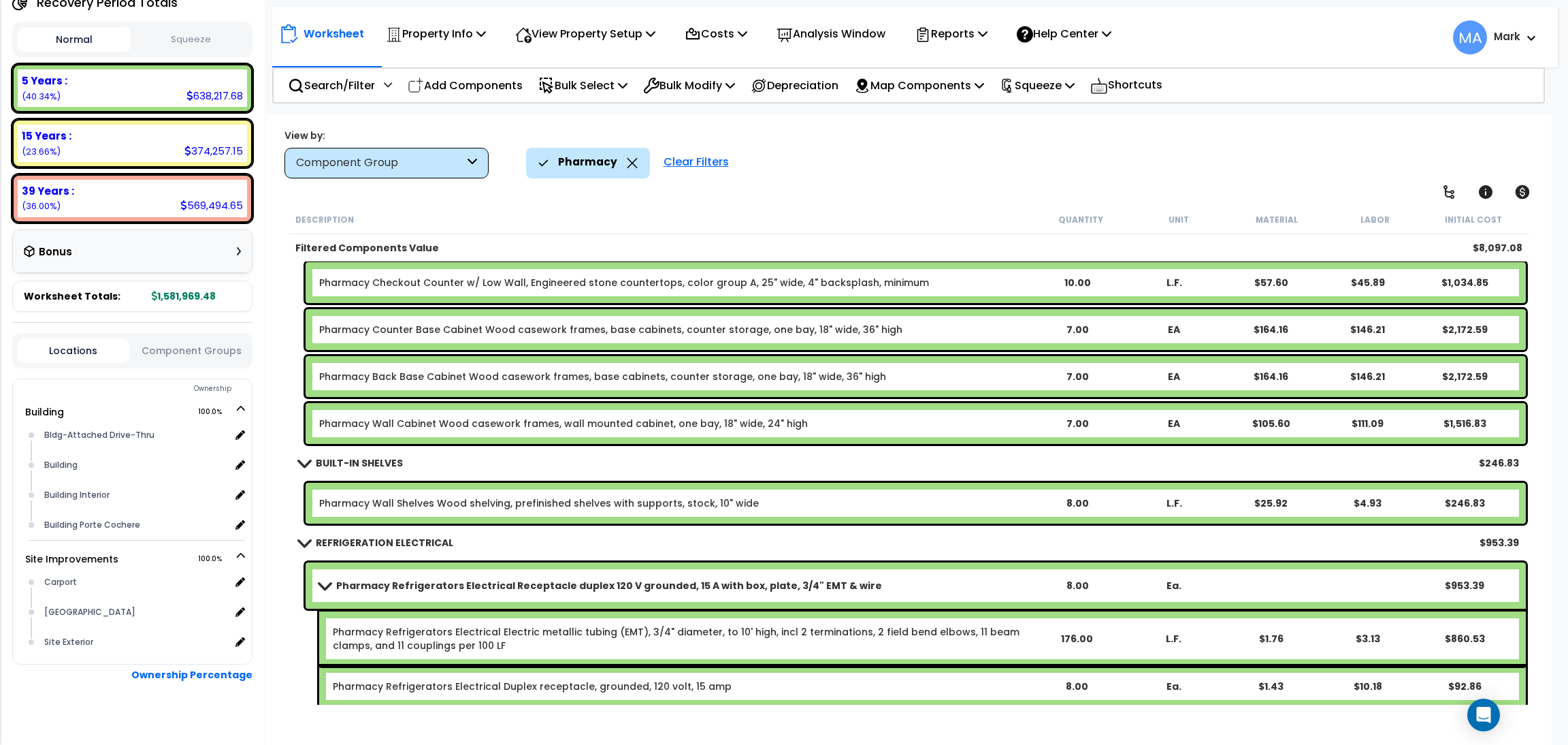
scroll to position [38, 0]
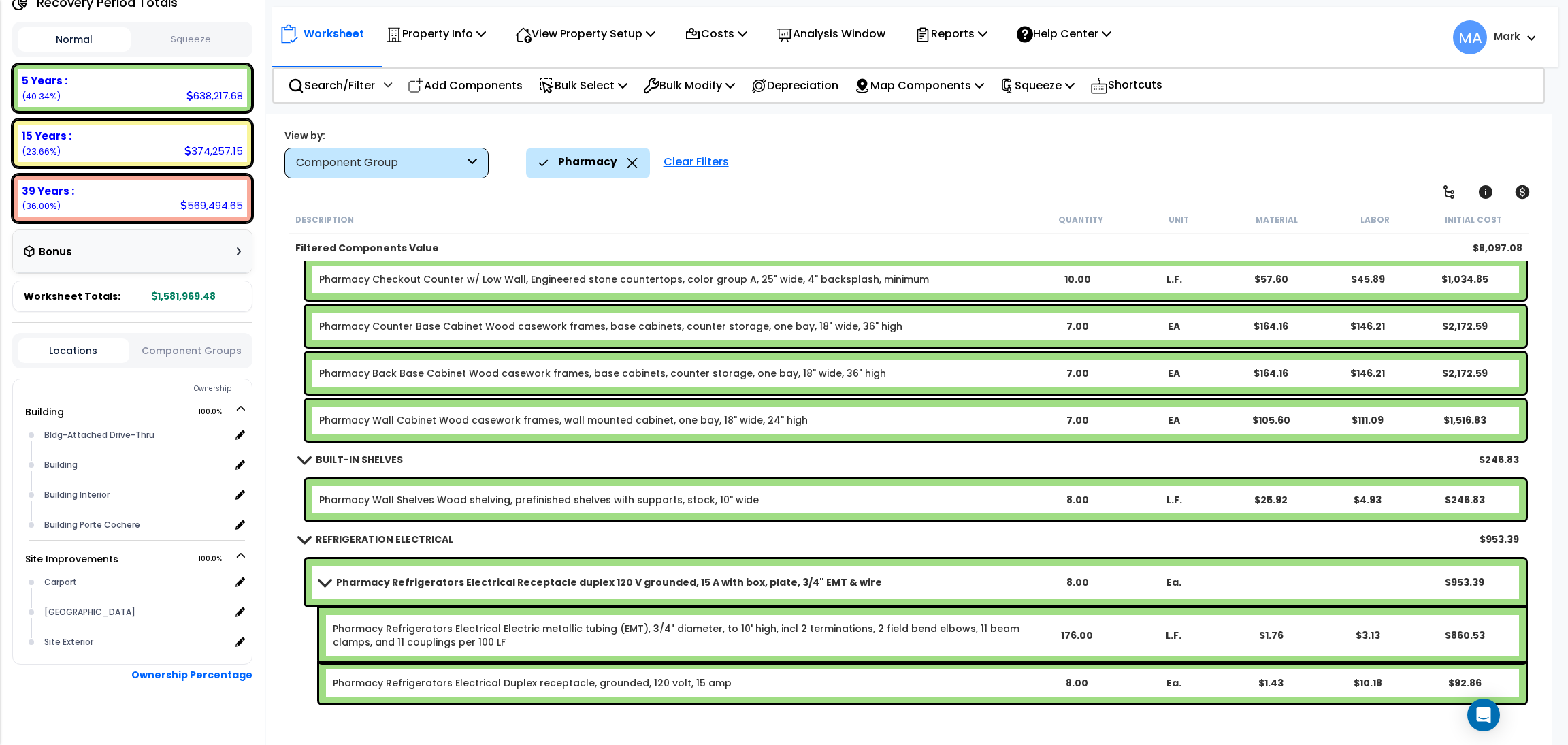
click at [632, 159] on icon at bounding box center [632, 163] width 10 height 10
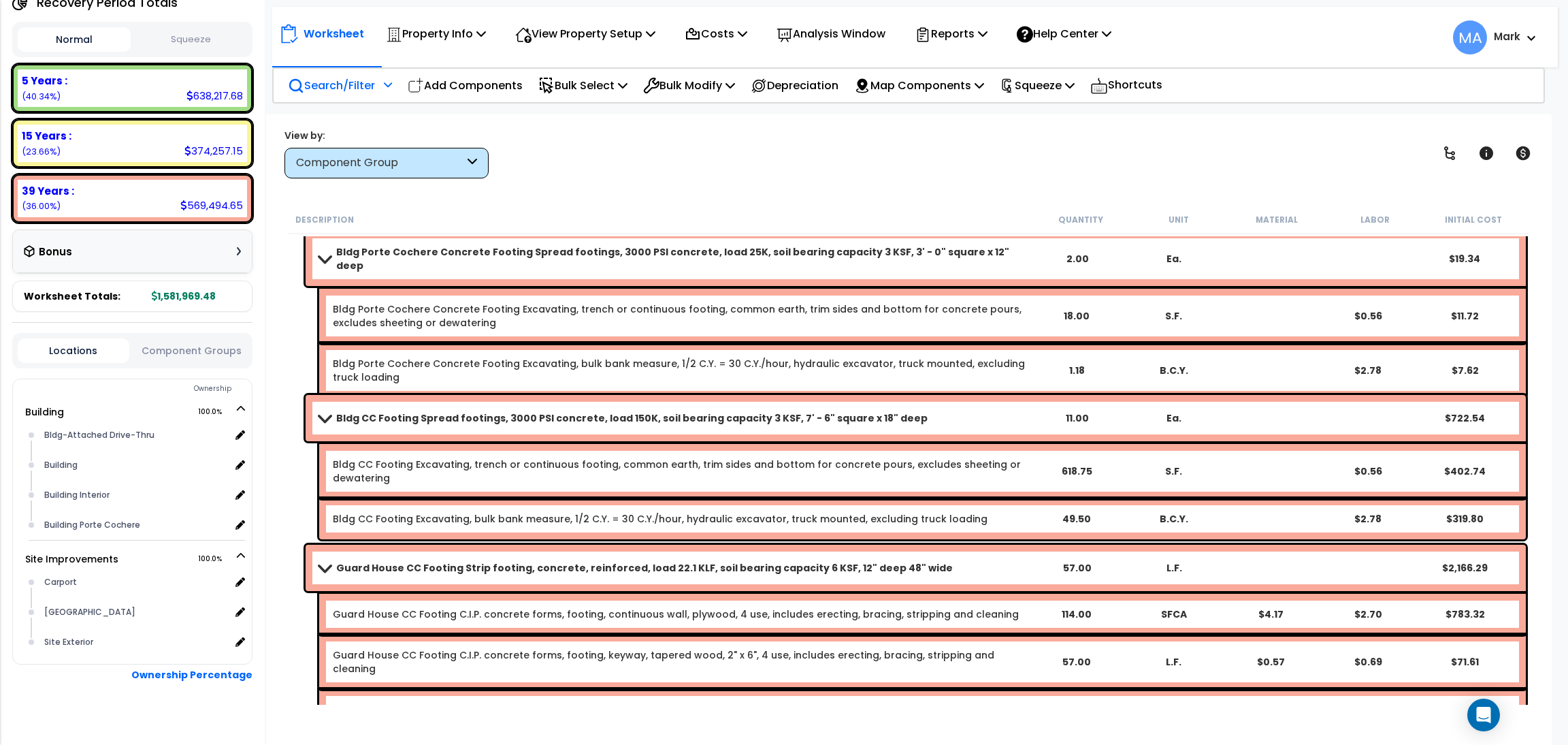
click at [360, 85] on p "Search/Filter" at bounding box center [331, 85] width 87 height 19
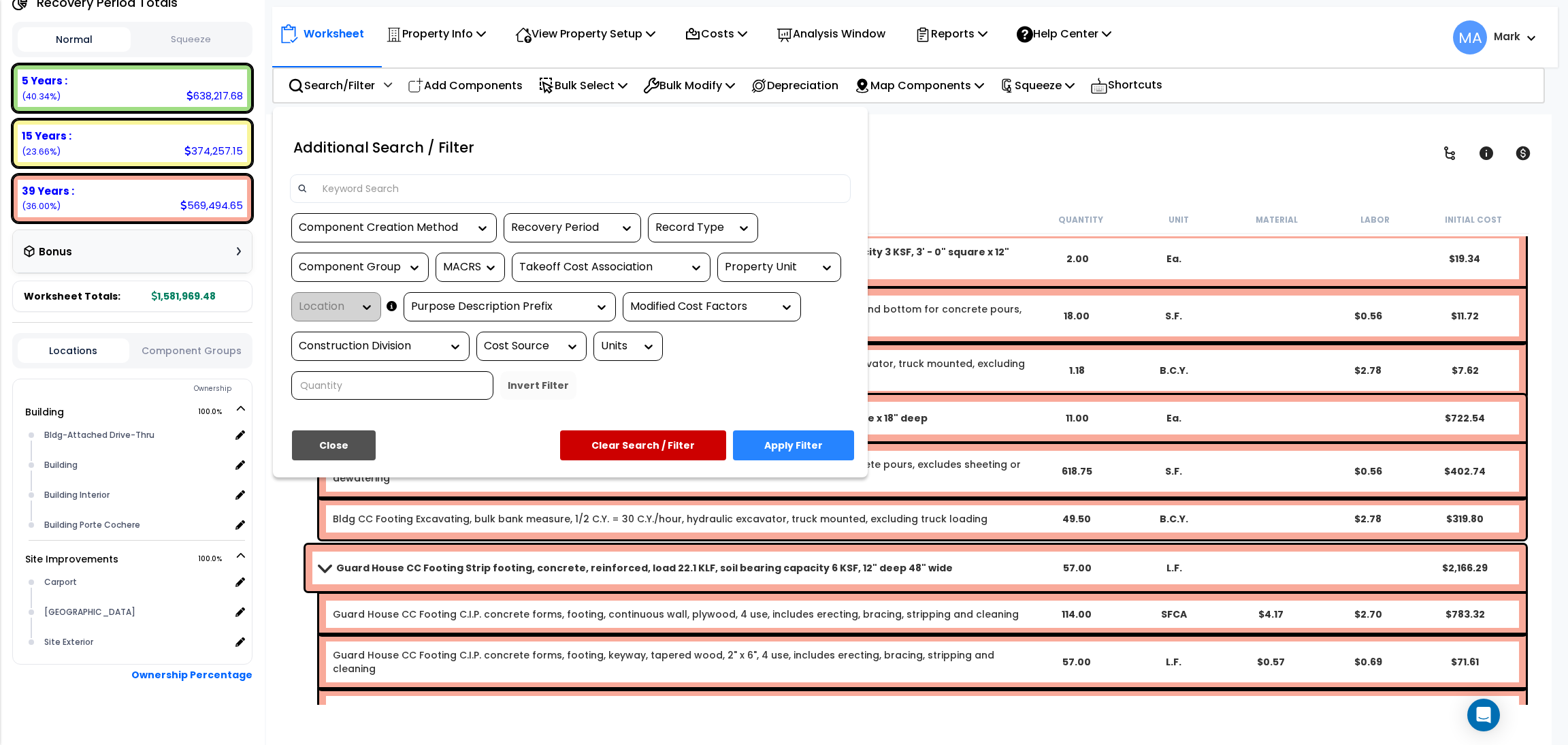
click at [391, 190] on input at bounding box center [579, 189] width 529 height 21
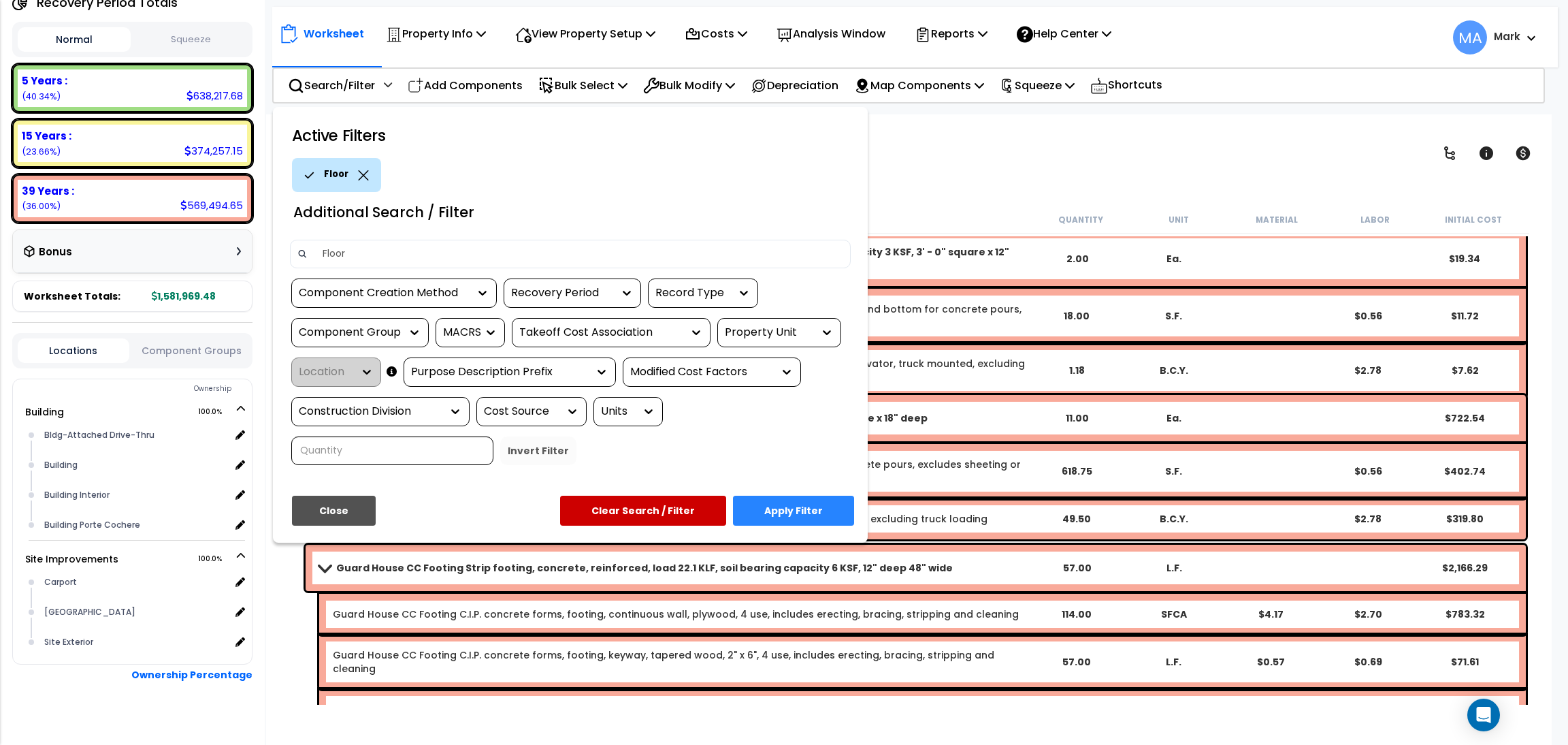
type input "Floor"
click at [809, 504] on button "Apply Filter" at bounding box center [793, 511] width 121 height 30
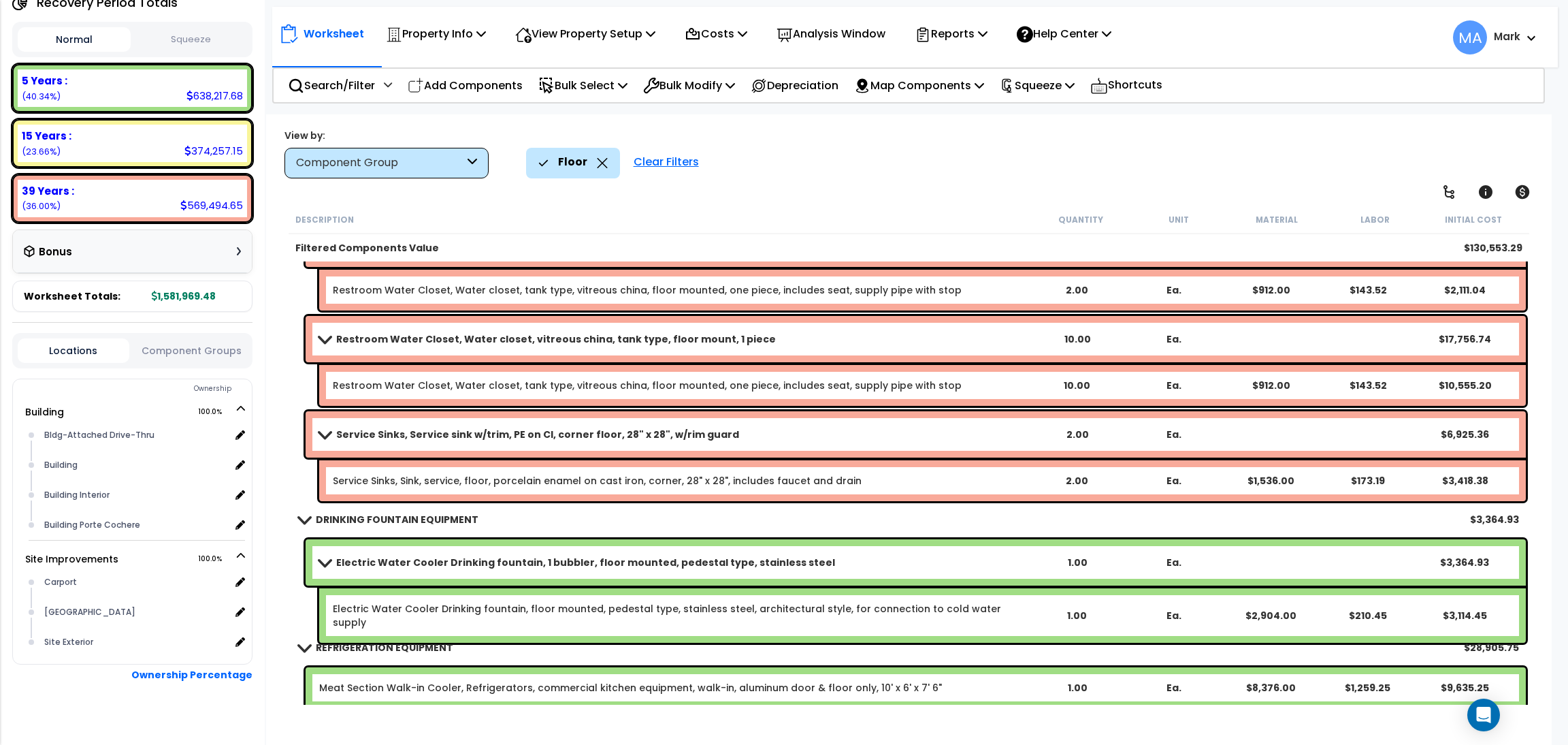
scroll to position [539, 0]
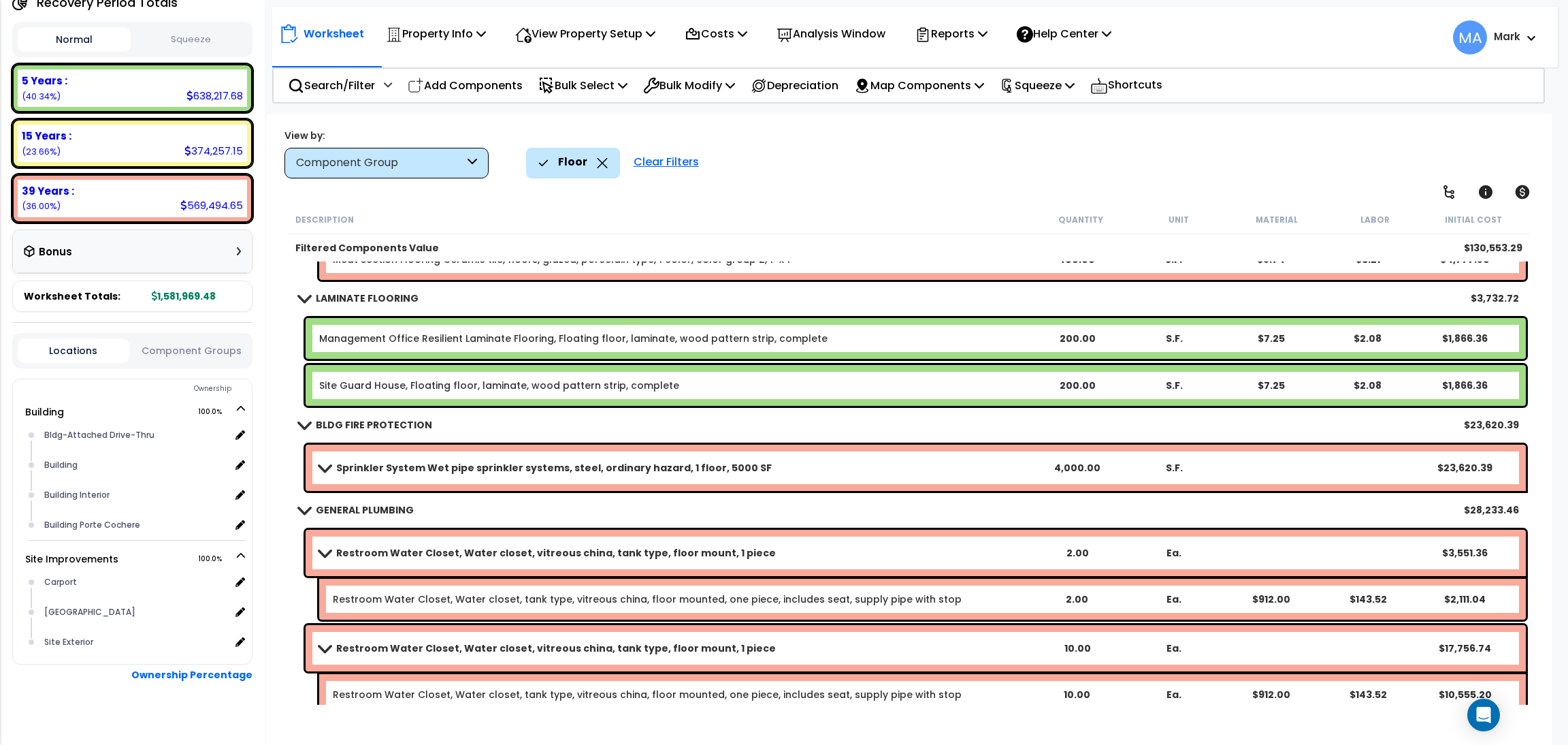
click at [597, 164] on icon at bounding box center [602, 163] width 11 height 10
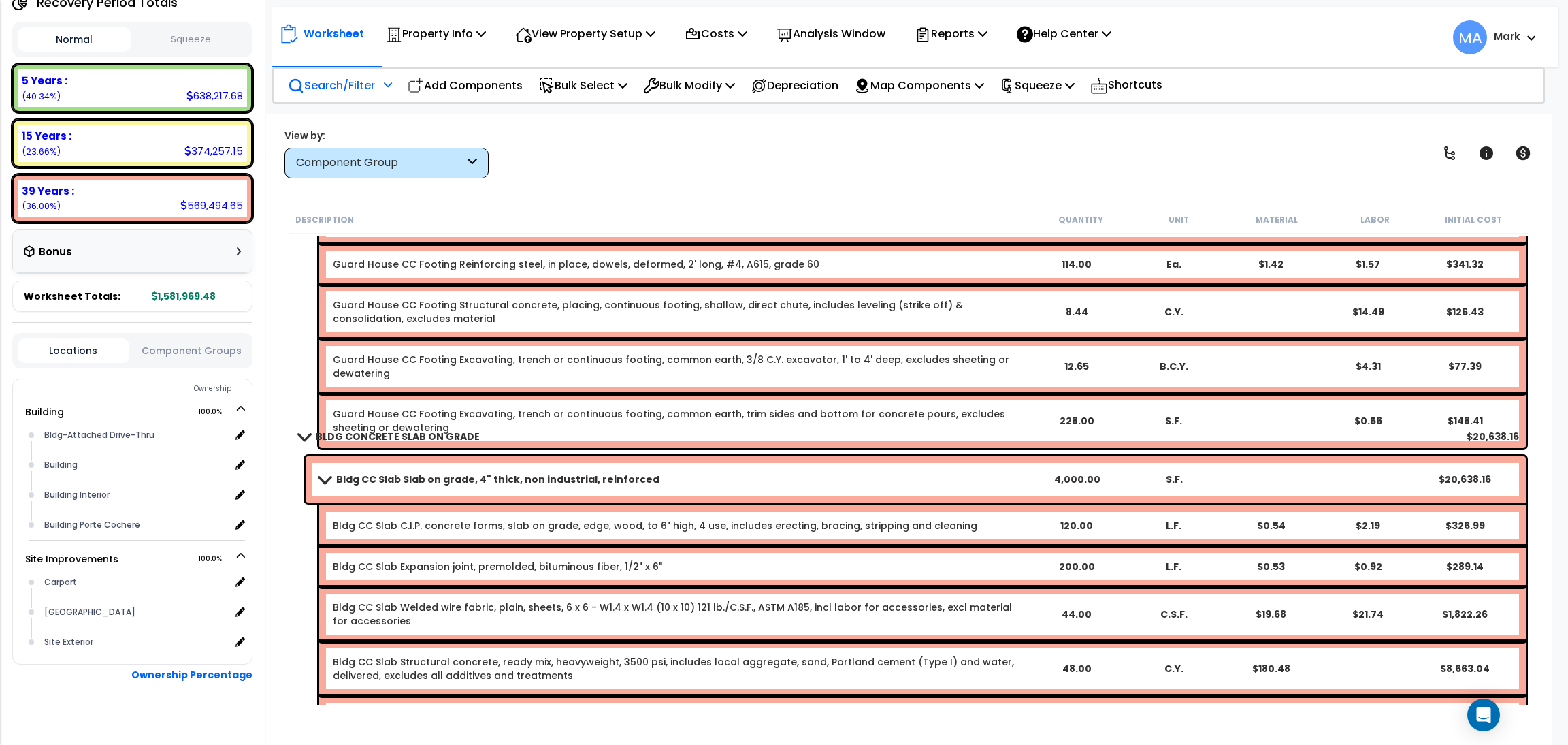
click at [365, 81] on p "Search/Filter" at bounding box center [331, 85] width 87 height 19
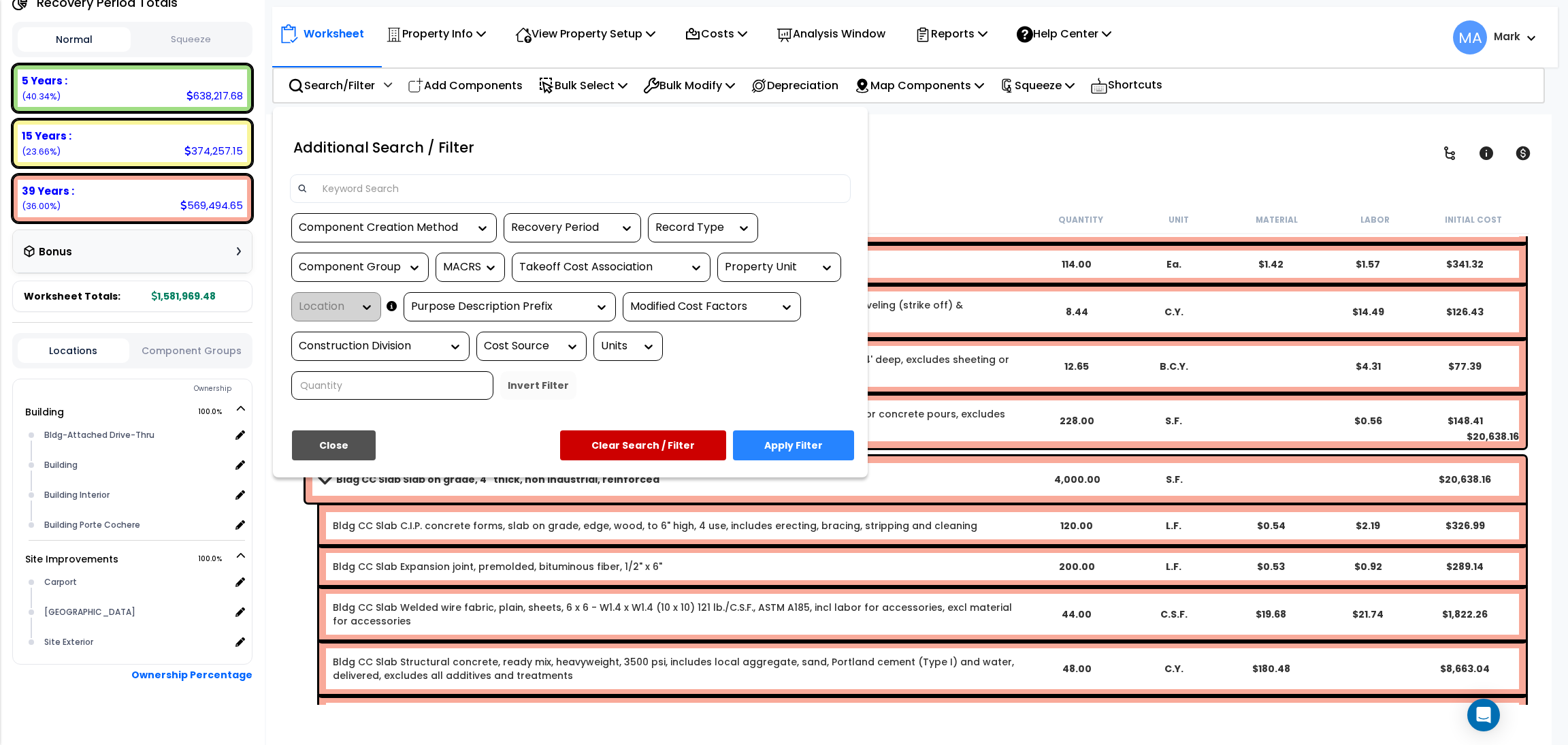
click at [364, 179] on input at bounding box center [579, 189] width 529 height 21
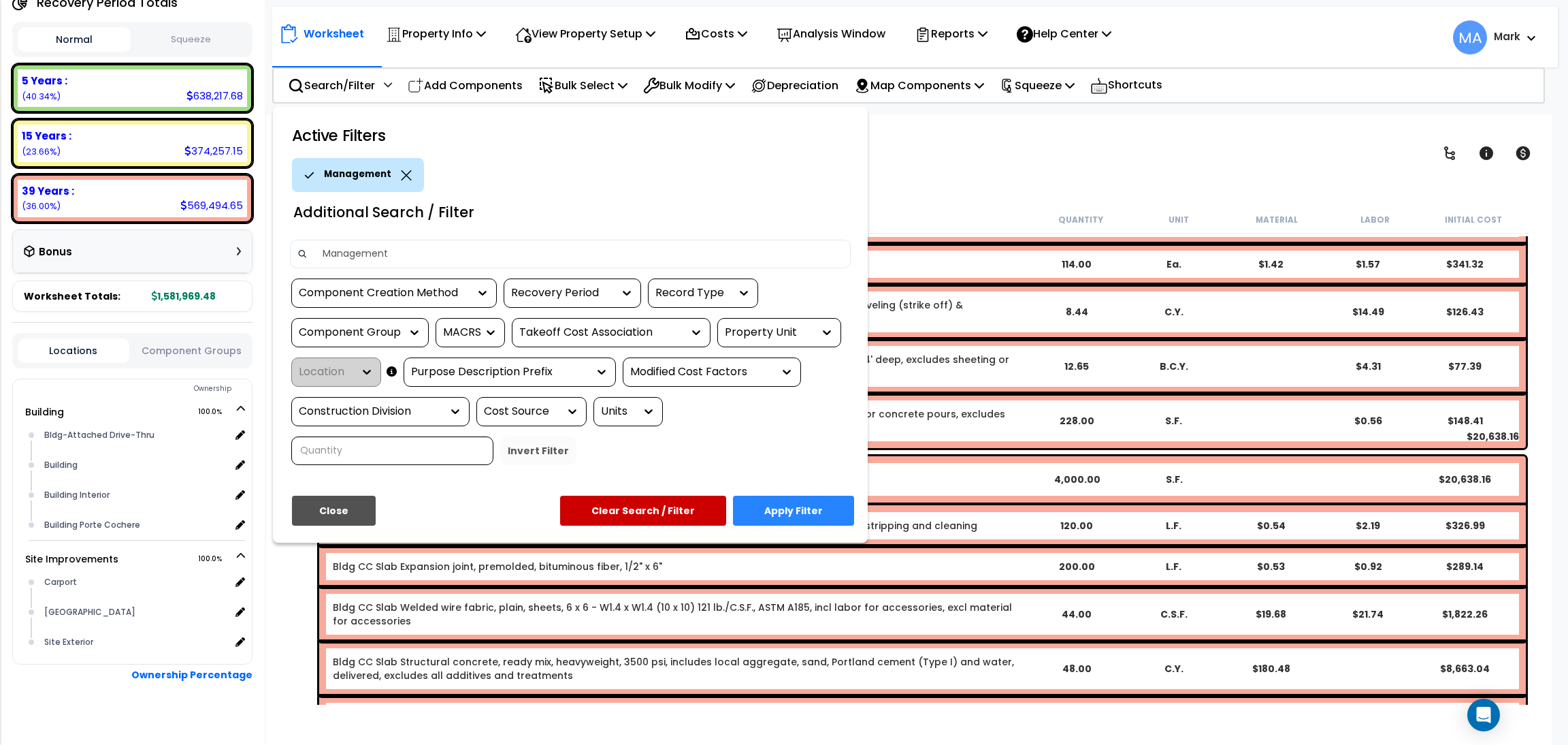
type input "Management"
click at [784, 503] on button "Apply Filter" at bounding box center [793, 511] width 121 height 30
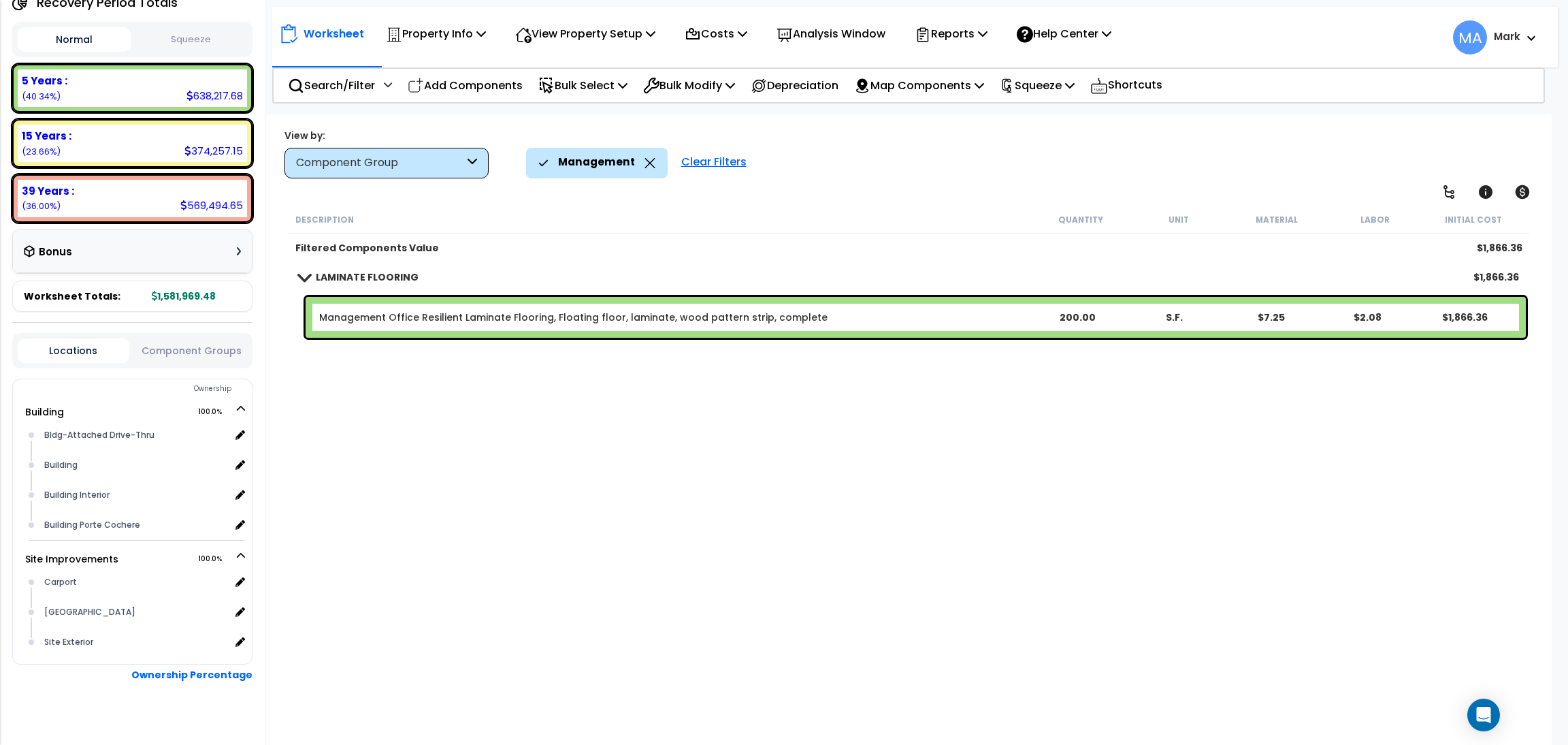
scroll to position [0, 0]
click at [638, 159] on div "Management" at bounding box center [597, 163] width 117 height 30
click at [644, 166] on icon at bounding box center [650, 163] width 11 height 10
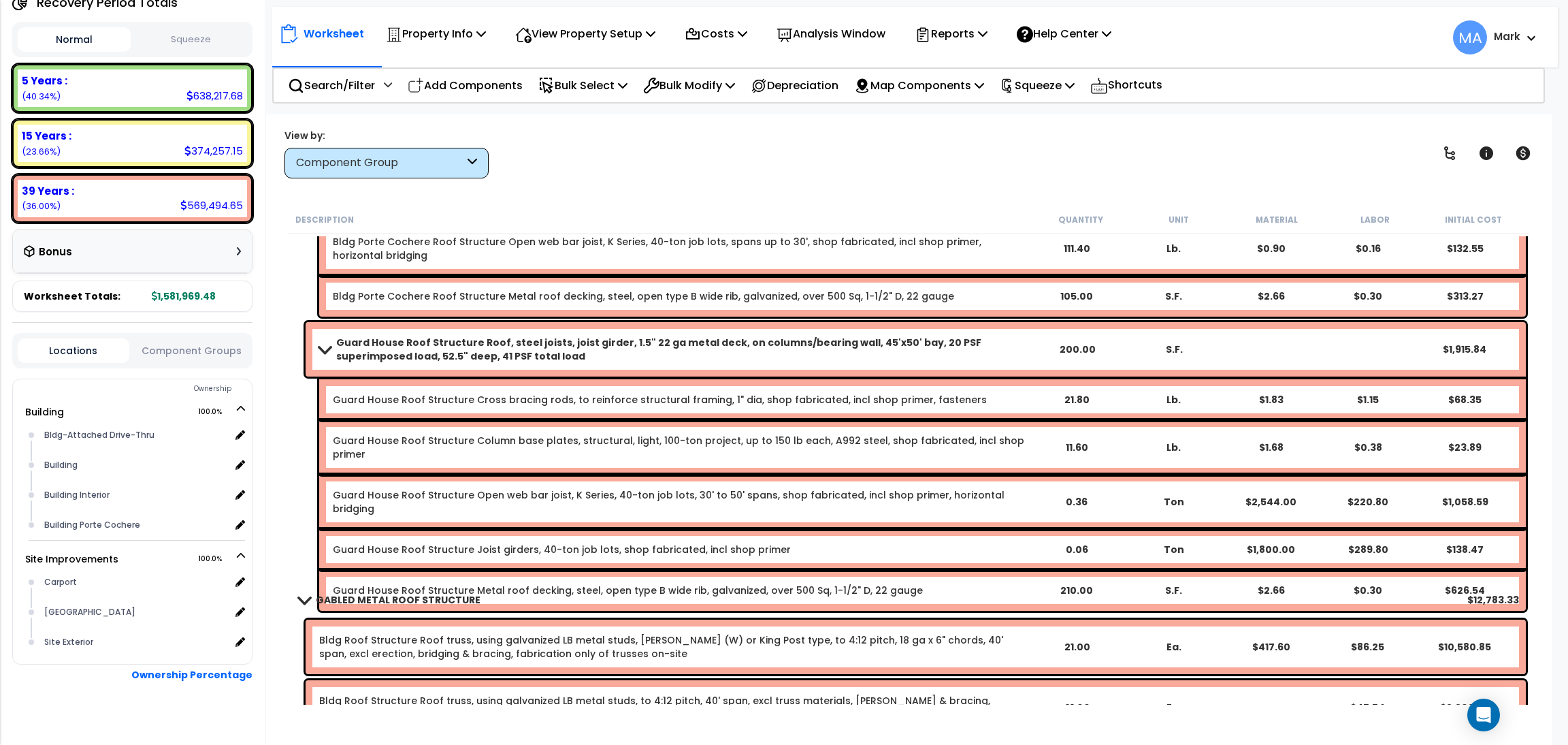
scroll to position [3779, 0]
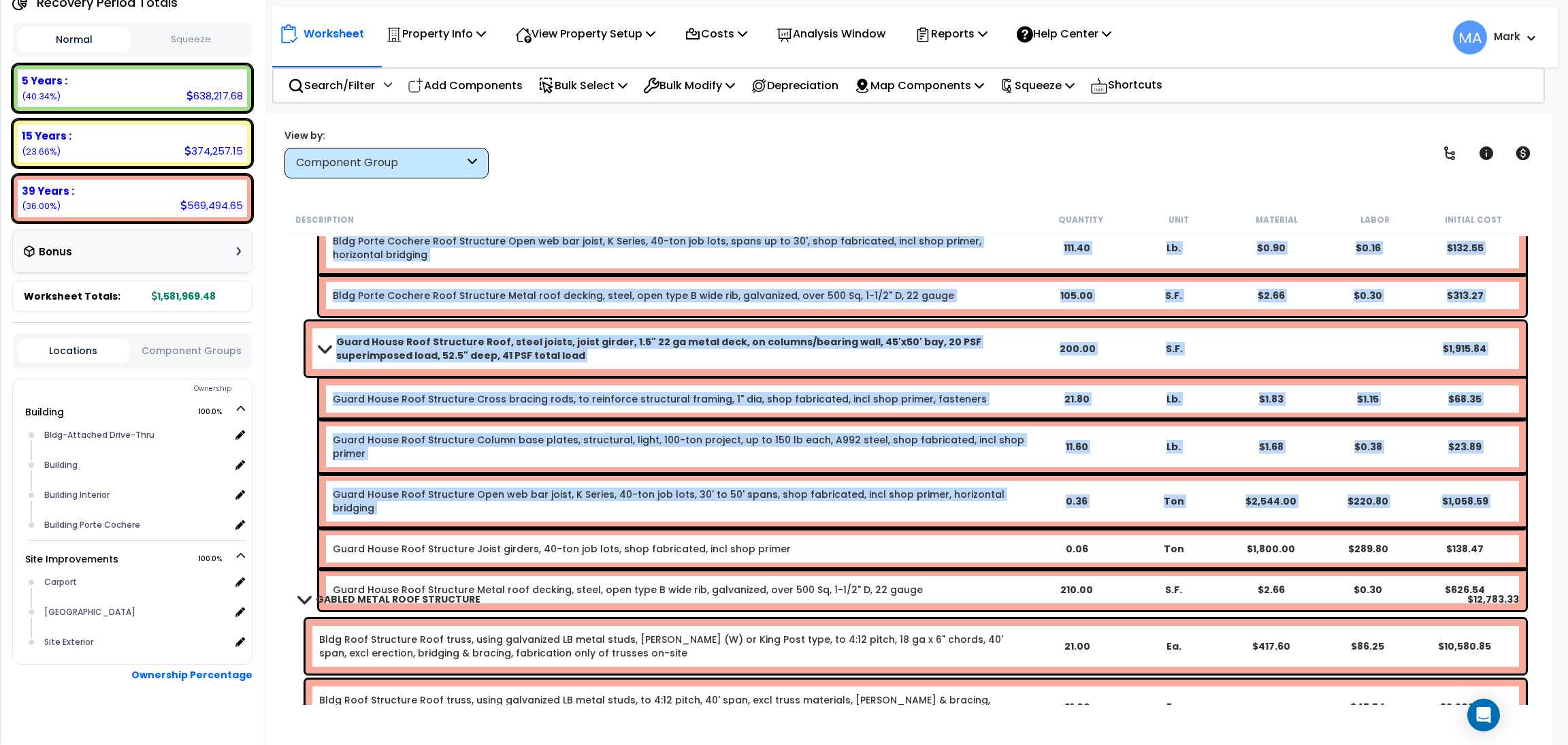
drag, startPoint x: 288, startPoint y: 488, endPoint x: 310, endPoint y: 507, distance: 29.1
click at [291, 504] on div "Description Quantity Unit Material Labor Initial Cost Drive-thru Canopy Structu…" at bounding box center [909, 455] width 1245 height 499
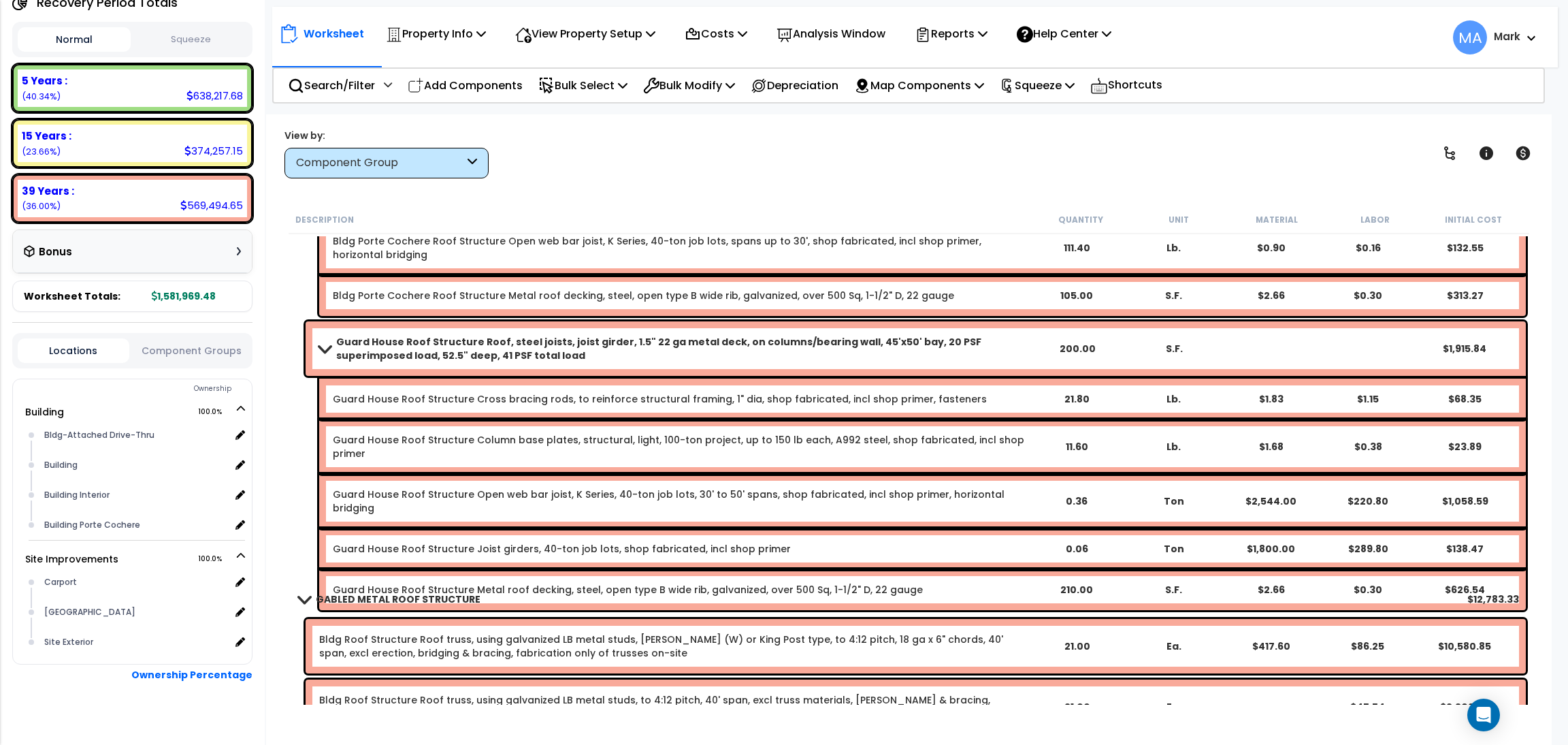
click at [561, 578] on div "Guard House Roof Structure Roof, steel joists, joist girder, 1.5" 22 ga metal d…" at bounding box center [909, 466] width 1240 height 296
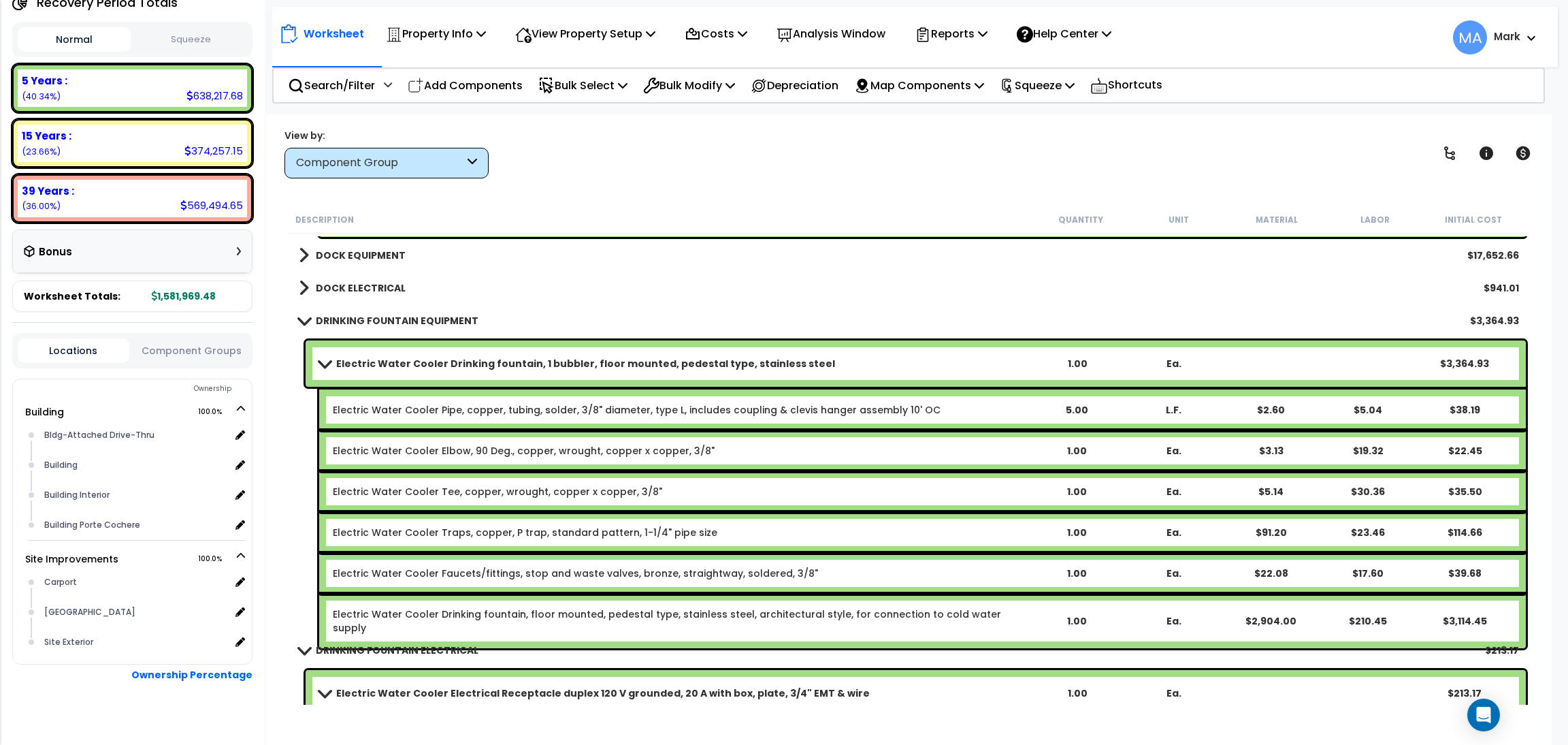
scroll to position [33174, 0]
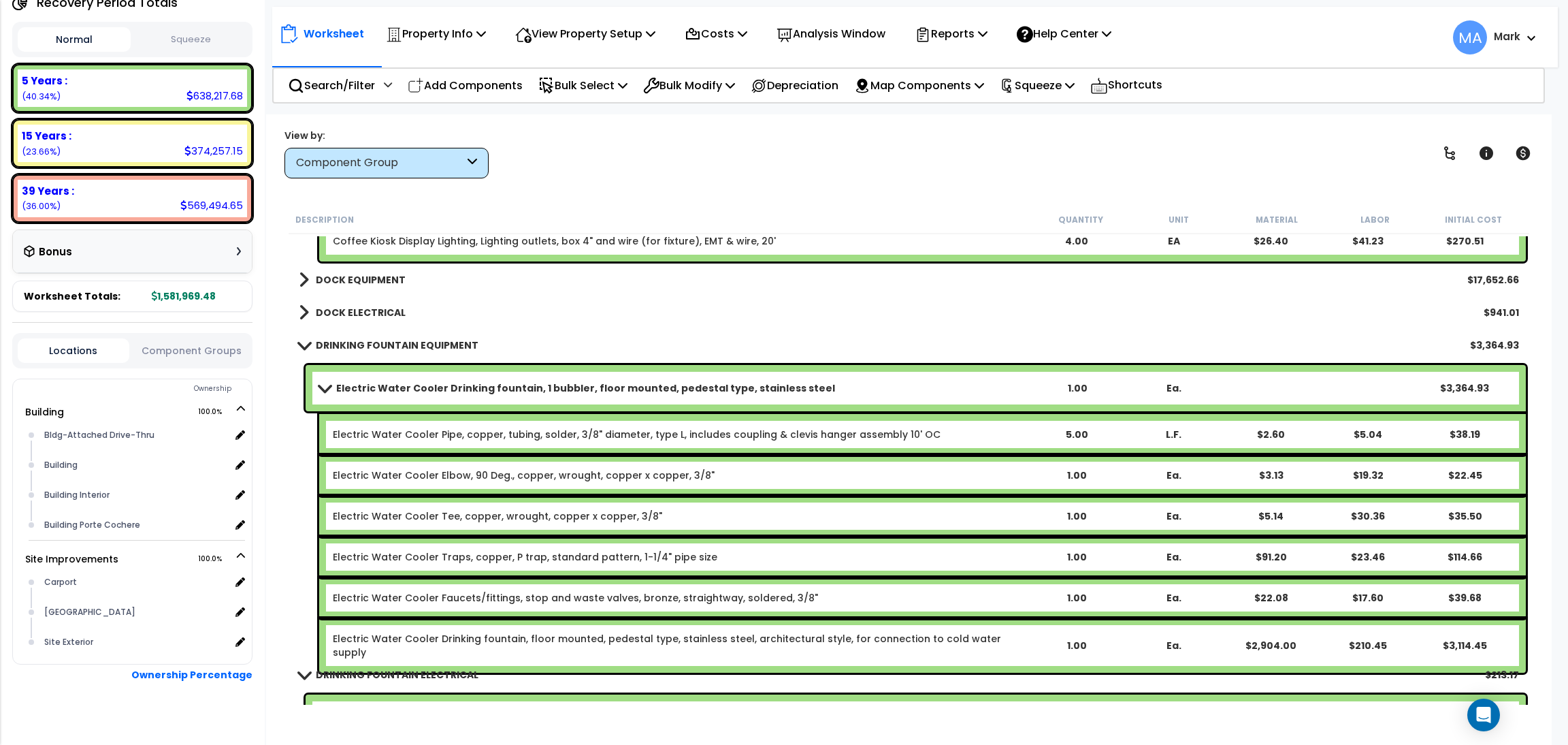
click at [365, 343] on b "DRINKING FOUNTAIN EQUIPMENT" at bounding box center [397, 345] width 163 height 14
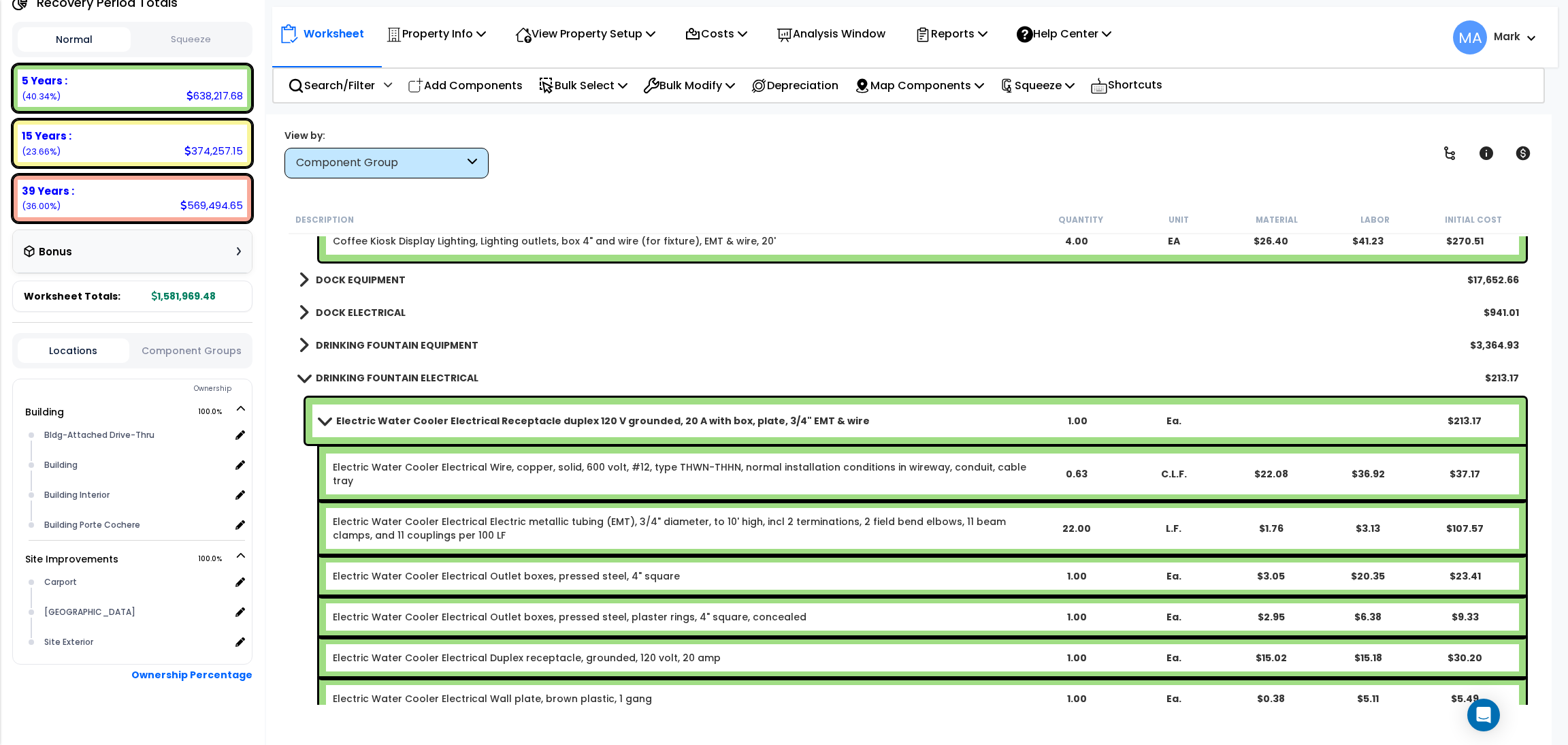
click at [350, 306] on b "DOCK ELECTRICAL" at bounding box center [361, 313] width 90 height 14
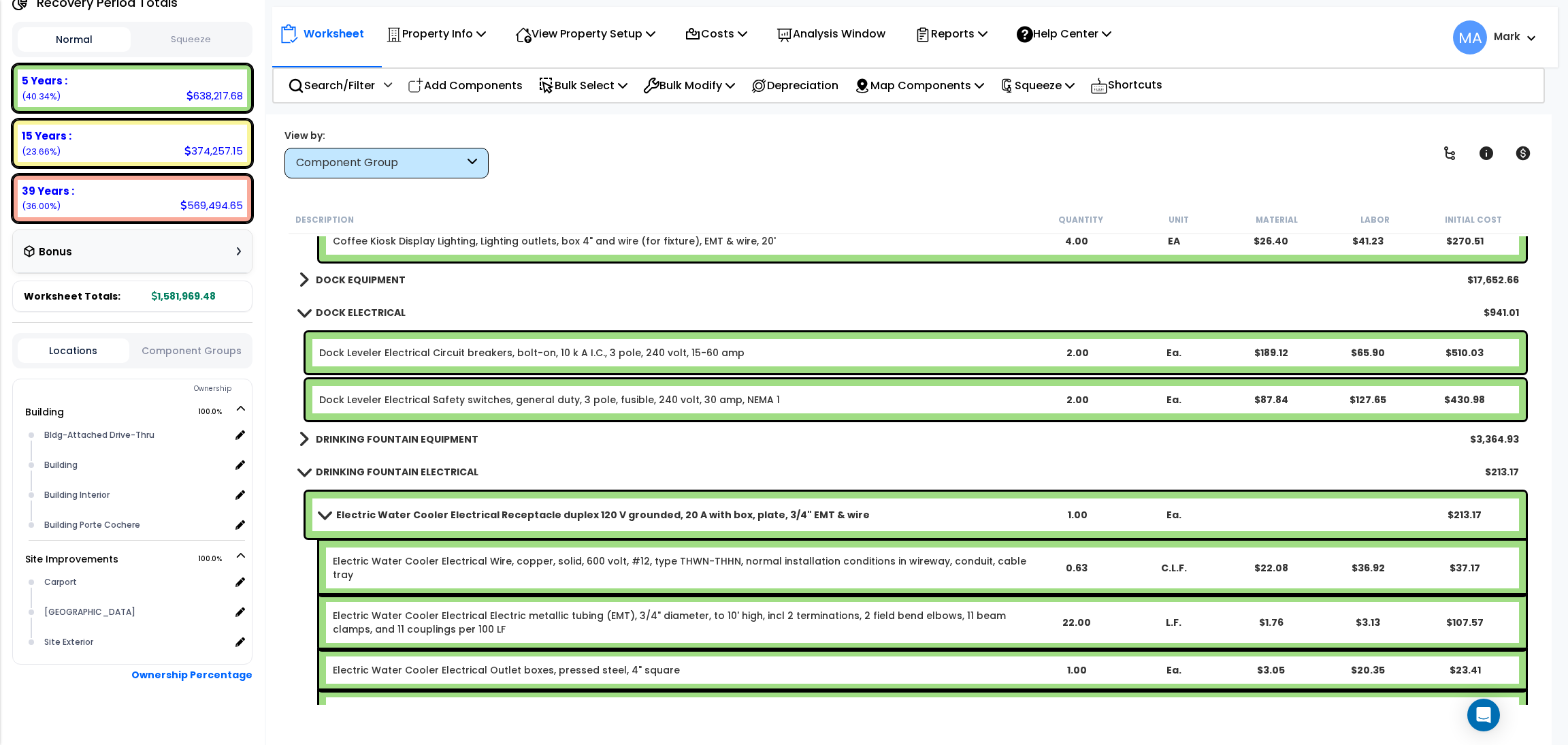
click at [354, 286] on link "DOCK EQUIPMENT" at bounding box center [352, 280] width 107 height 19
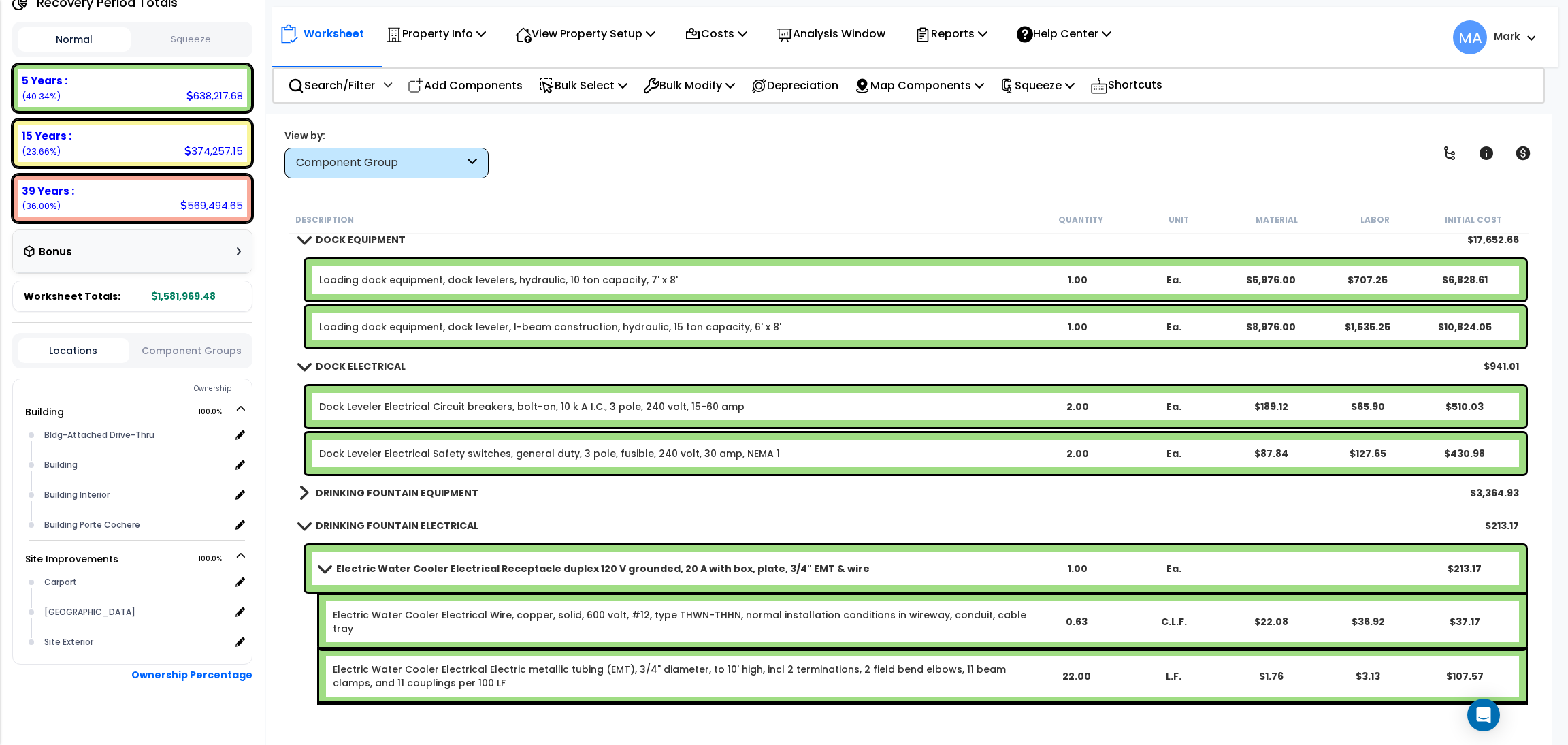
scroll to position [33379, 0]
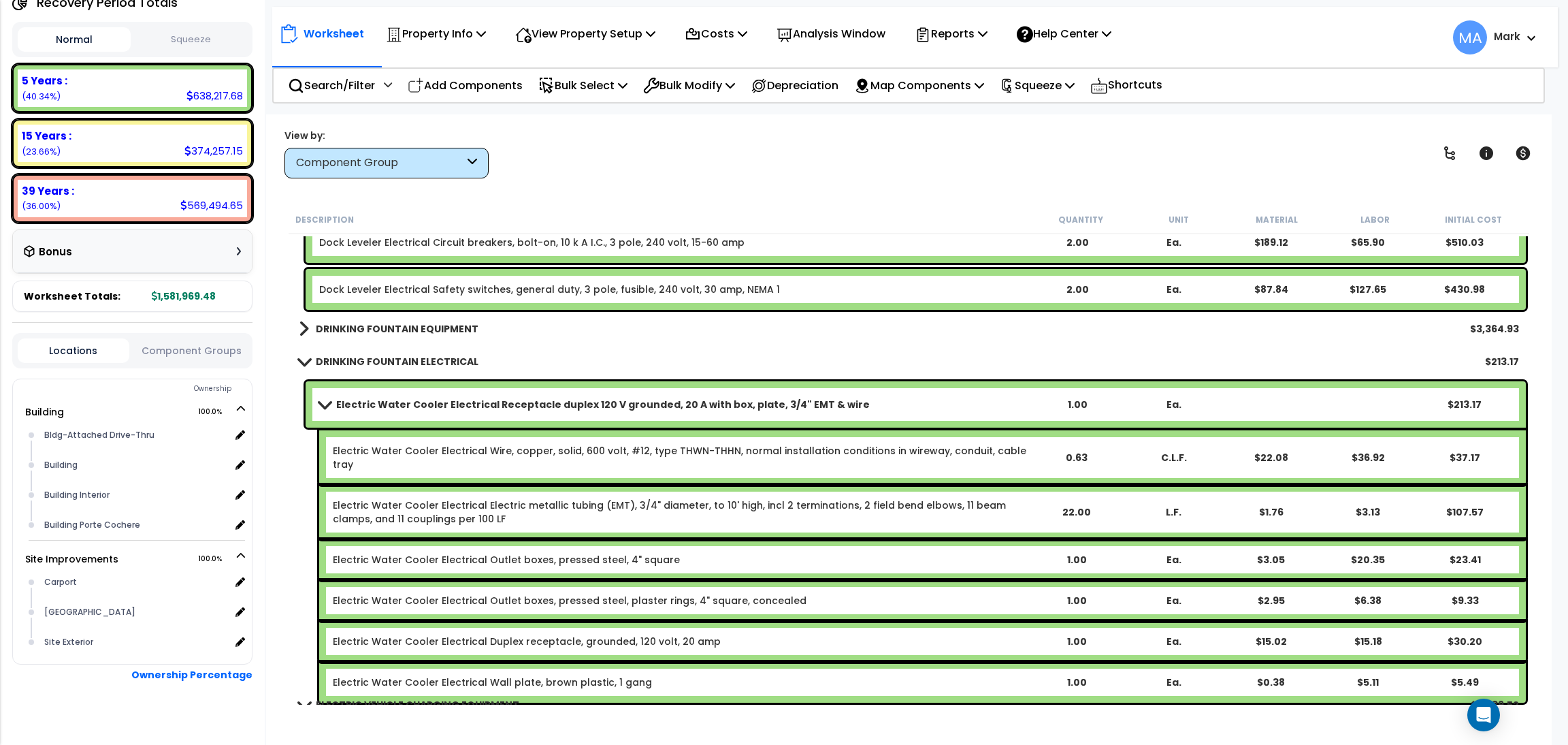
click at [377, 331] on b "DRINKING FOUNTAIN EQUIPMENT" at bounding box center [397, 329] width 163 height 14
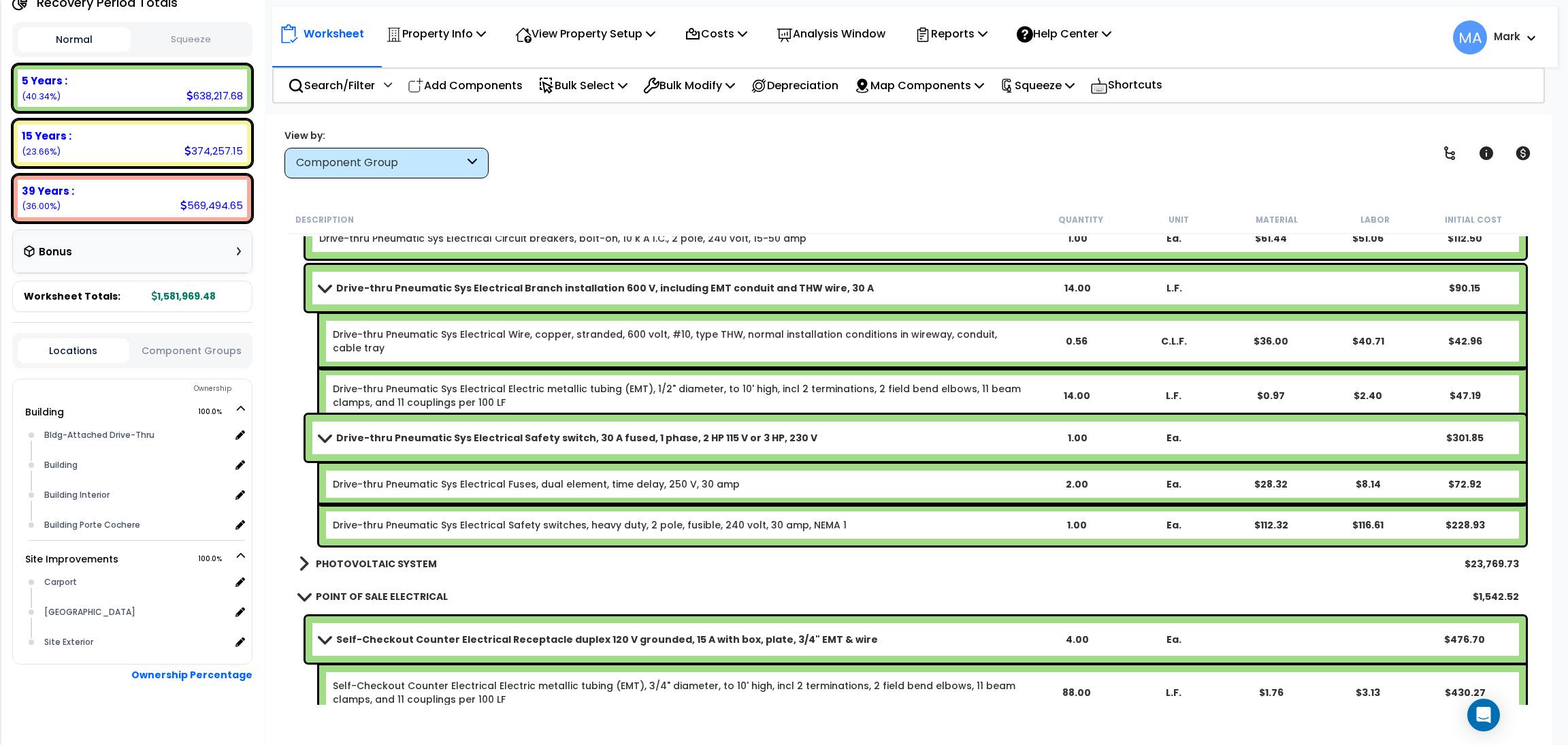
scroll to position [46086, 0]
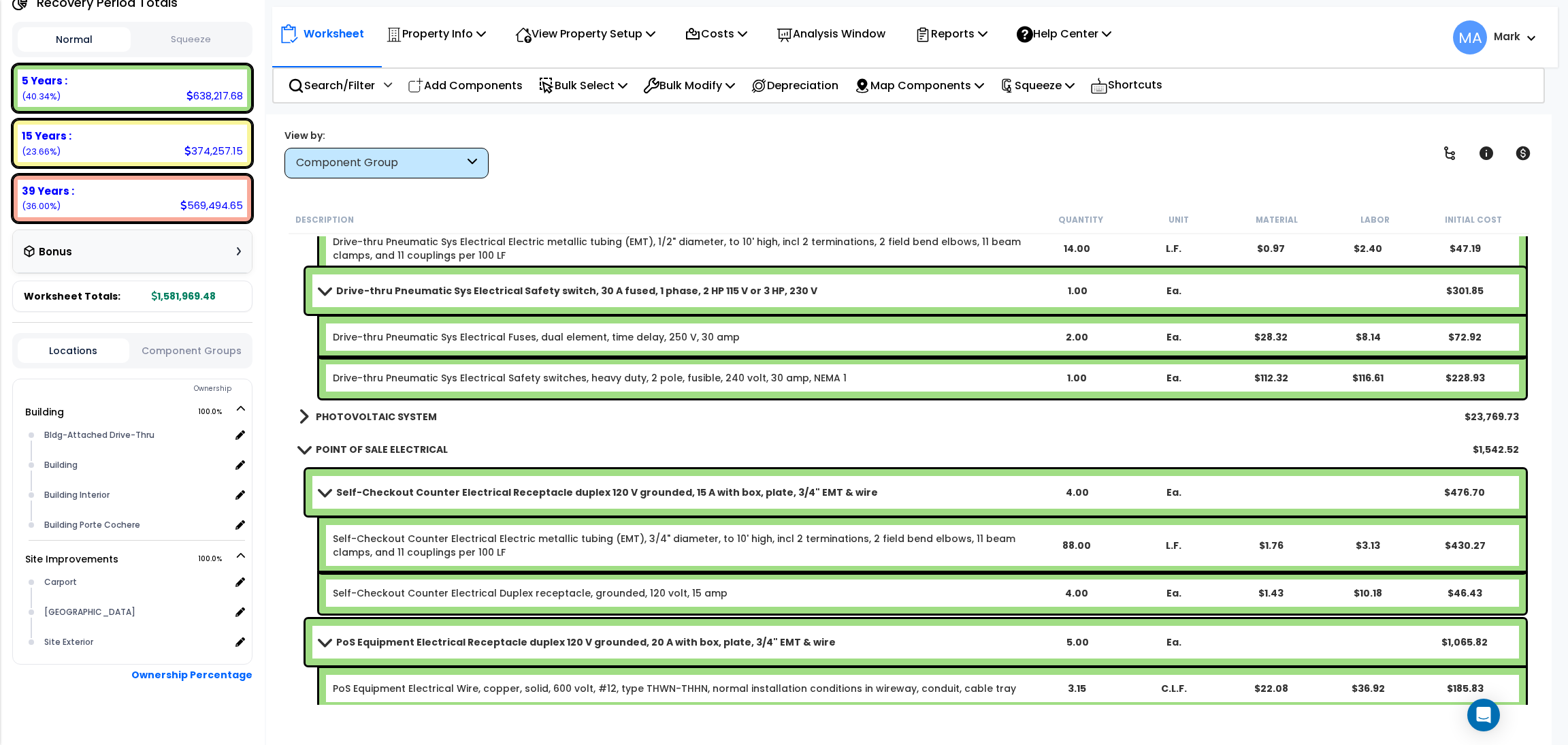
click at [337, 412] on b "PHOTOVOLTAIC SYSTEM" at bounding box center [376, 416] width 121 height 14
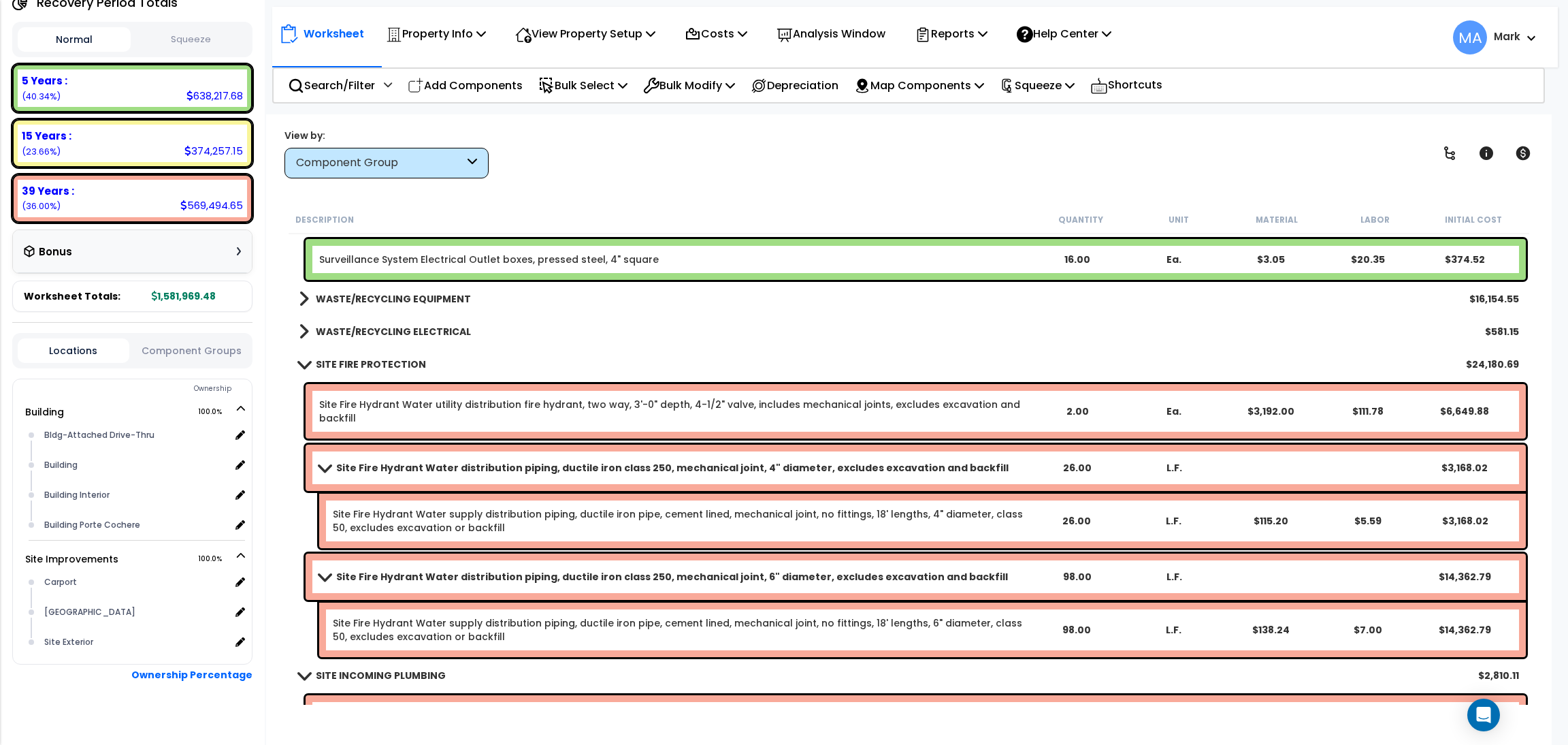
scroll to position [53440, 0]
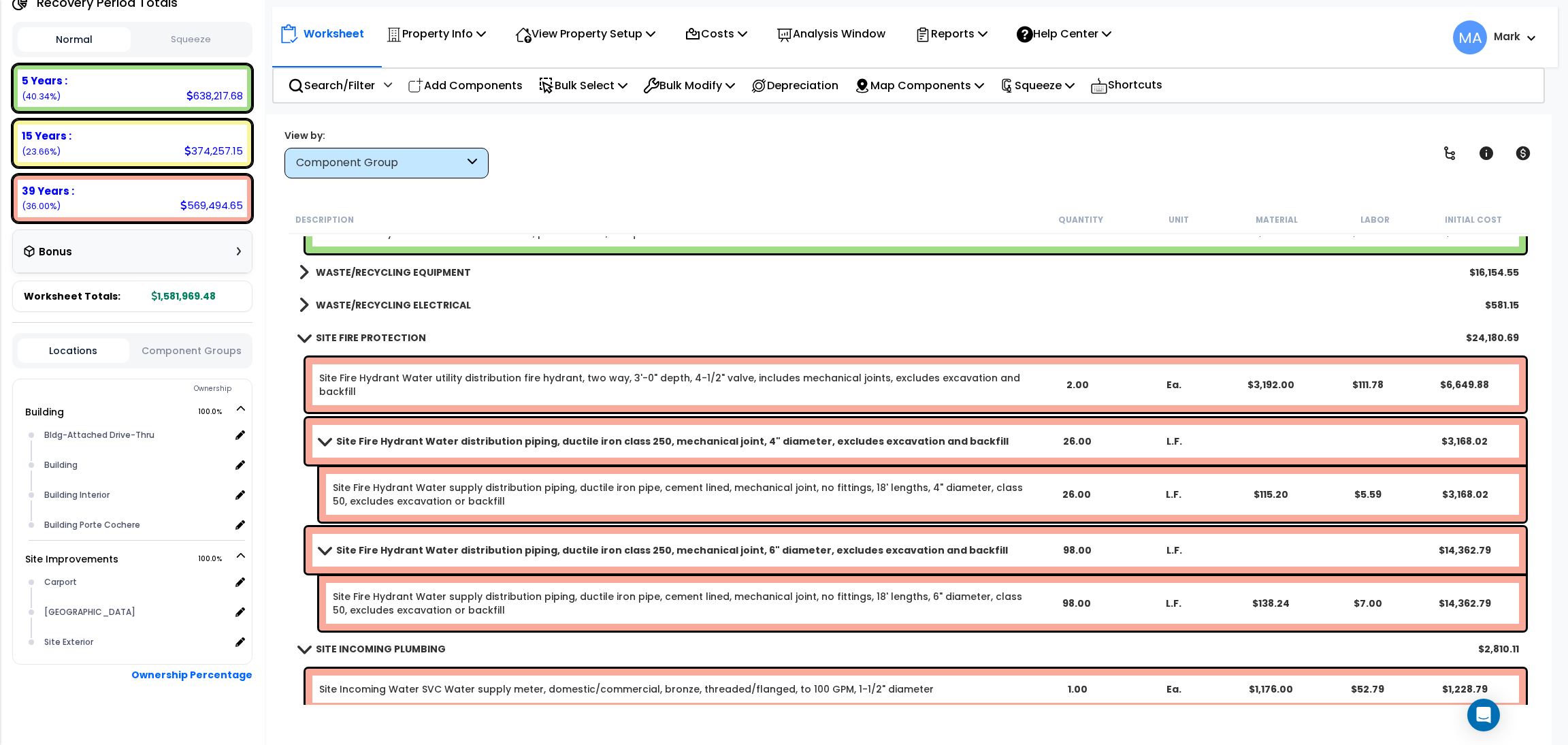
click at [427, 265] on b "WASTE/RECYCLING EQUIPMENT" at bounding box center [394, 272] width 155 height 14
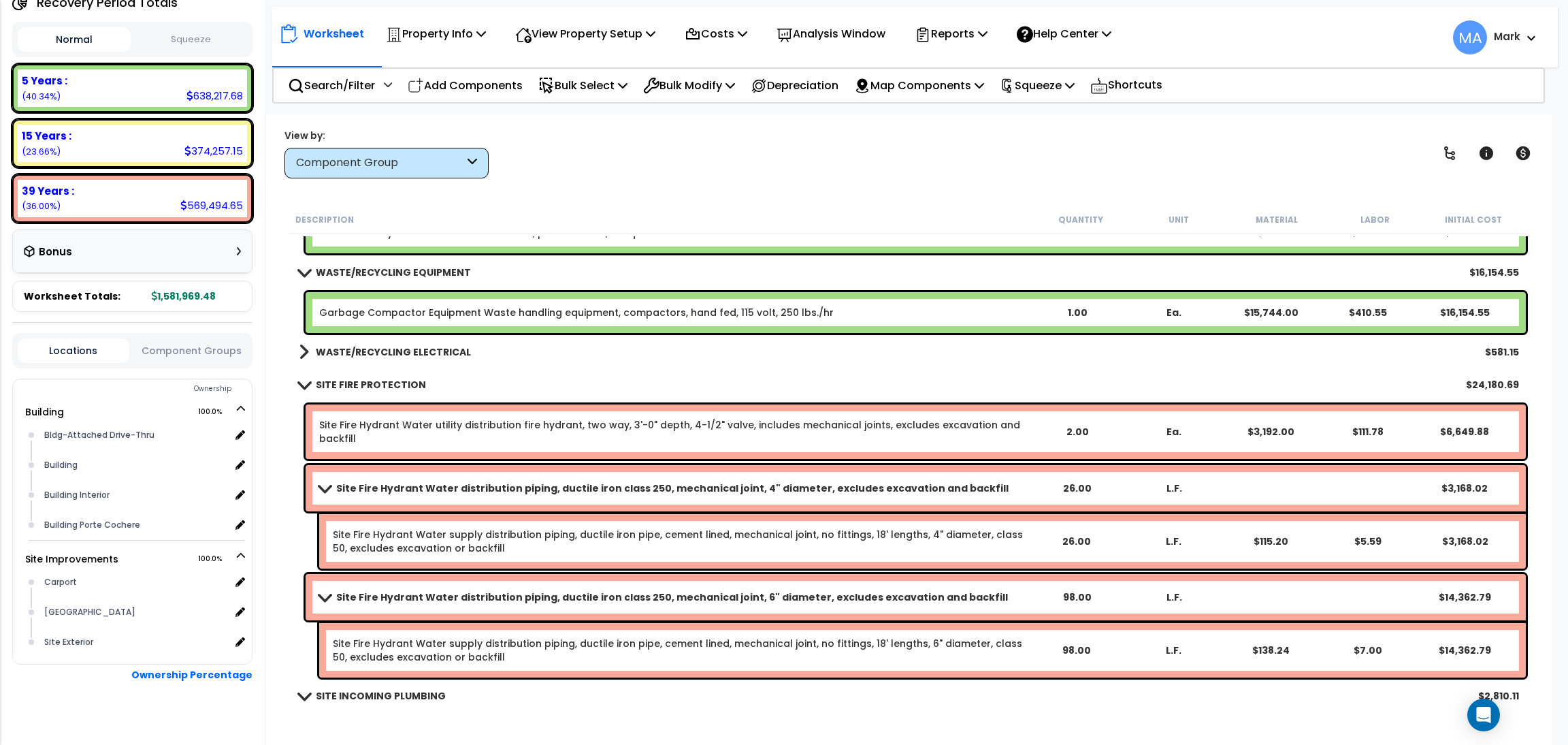
click at [415, 352] on b "WASTE/RECYCLING ELECTRICAL" at bounding box center [394, 352] width 155 height 14
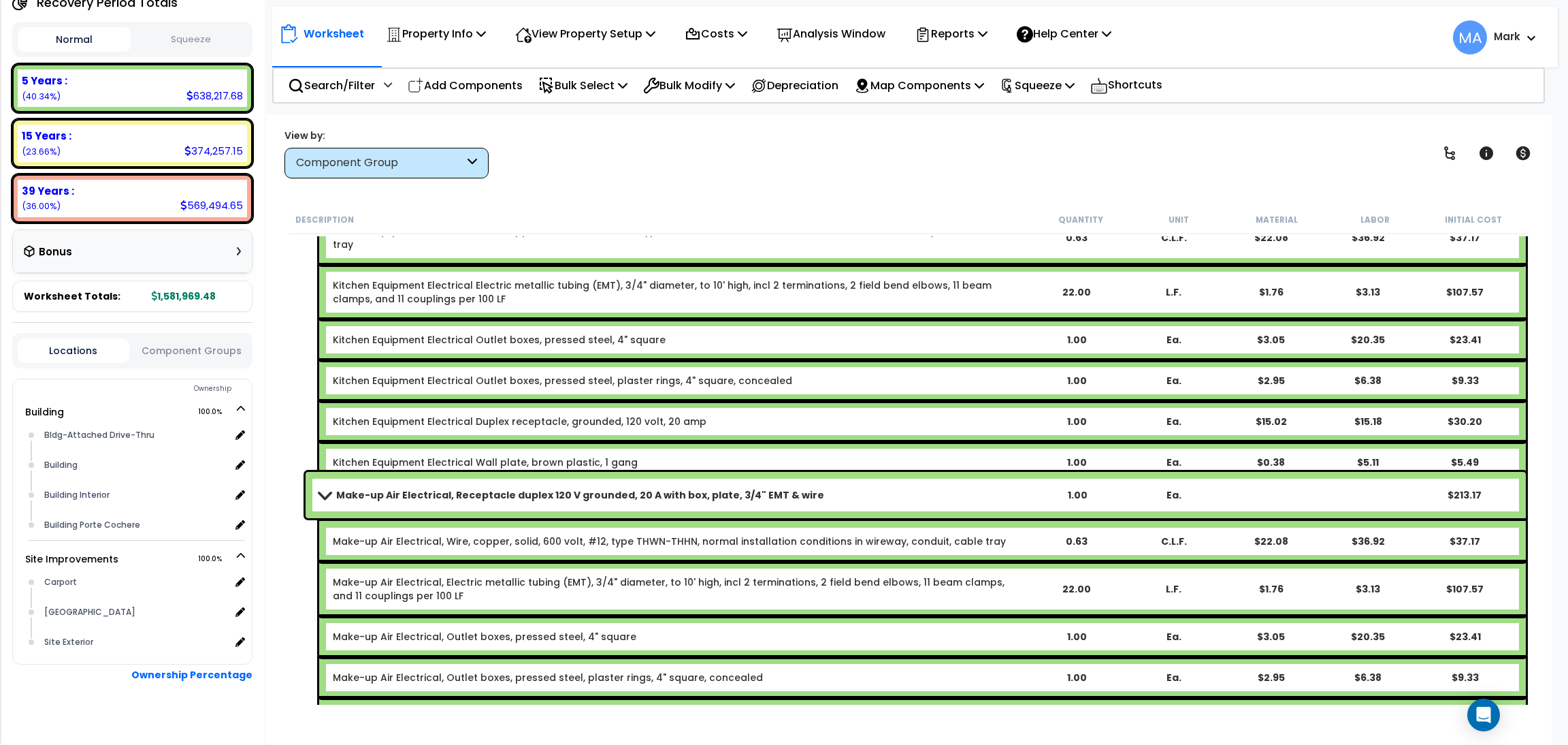
scroll to position [43552, 0]
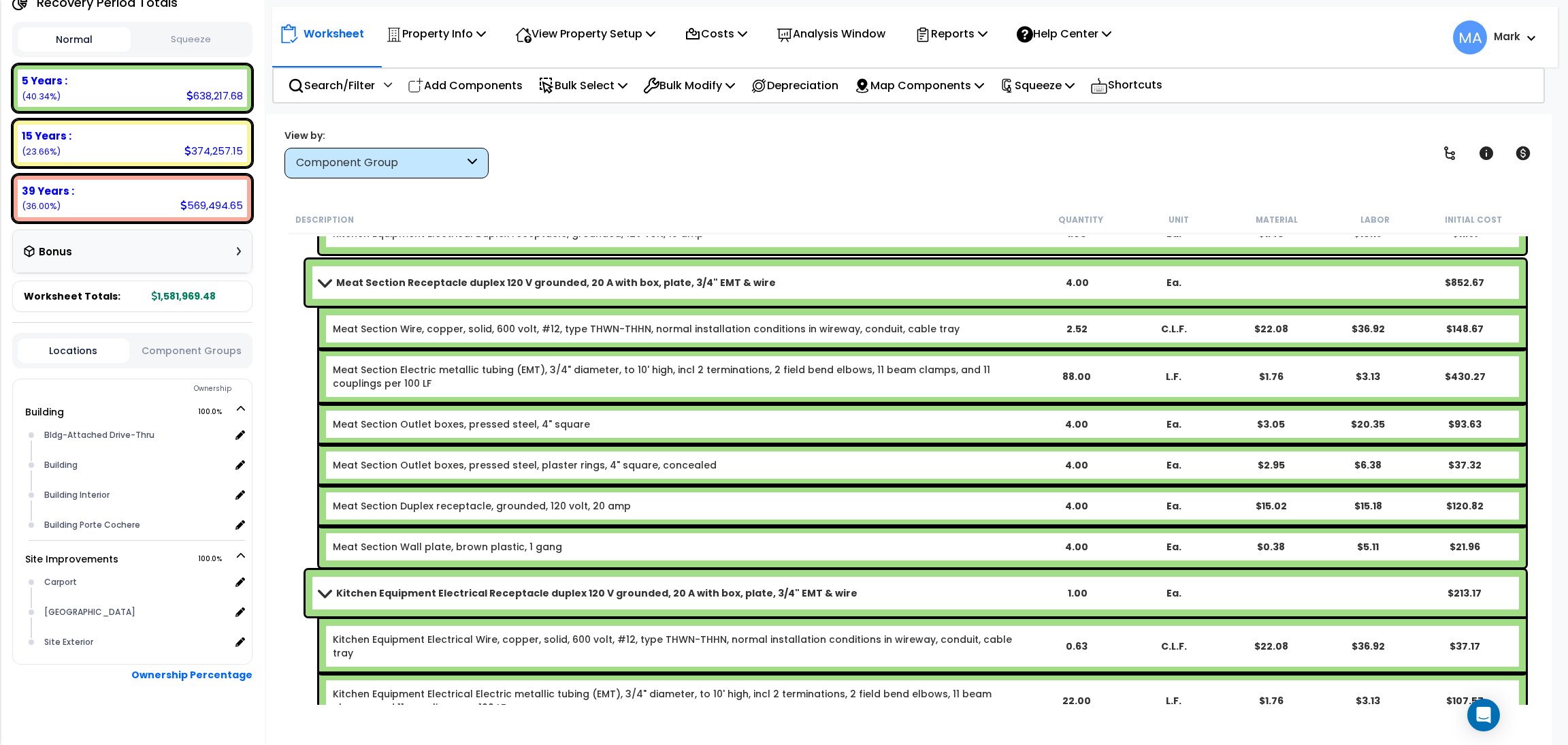
drag, startPoint x: 302, startPoint y: 381, endPoint x: 296, endPoint y: 408, distance: 27.7
click at [297, 400] on div "Meat Section Receptacle duplex 120 V grounded, 20 A with box, plate, 3/4" EMT &…" at bounding box center [909, 414] width 1240 height 315
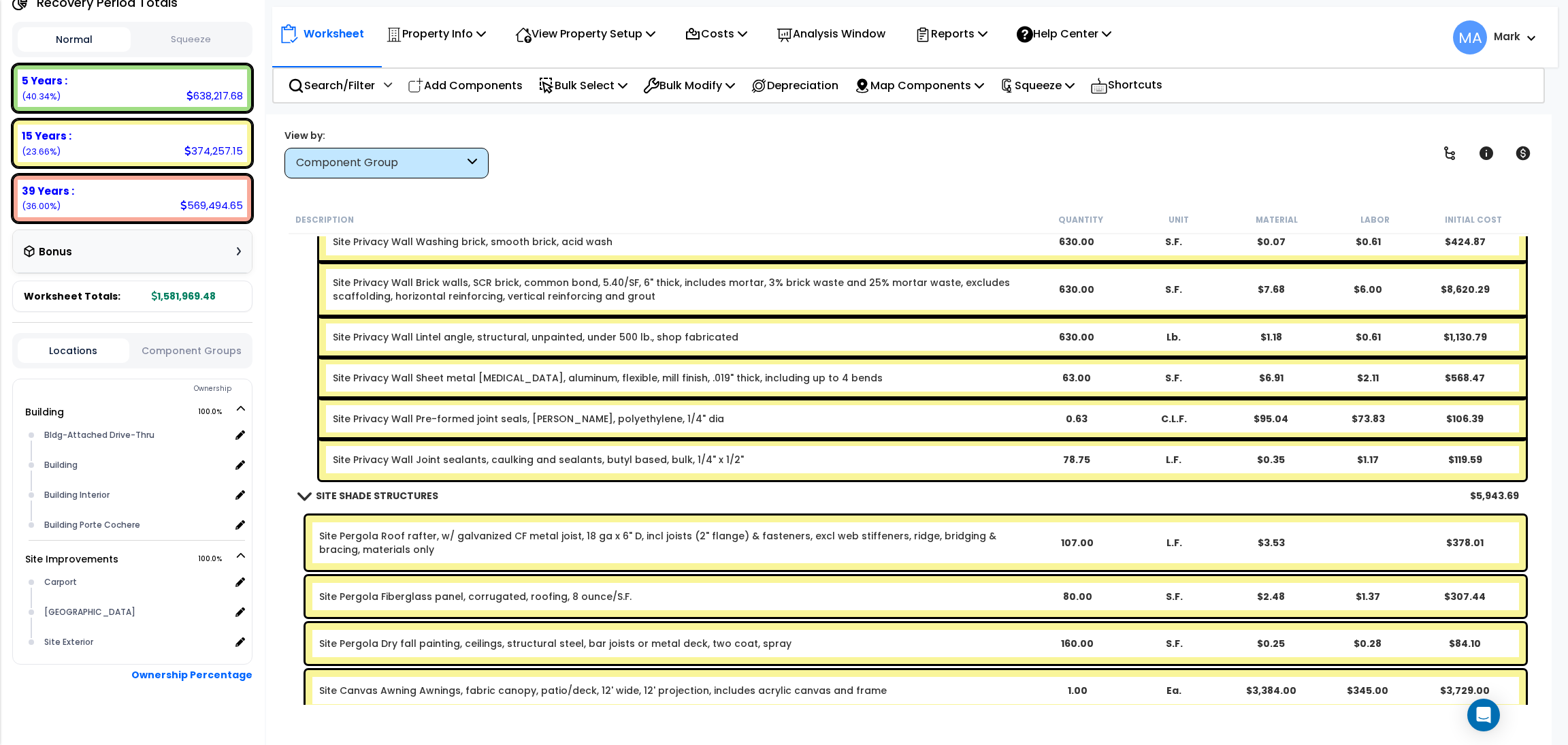
scroll to position [0, 0]
click at [167, 74] on div "5 Years :" at bounding box center [133, 80] width 221 height 14
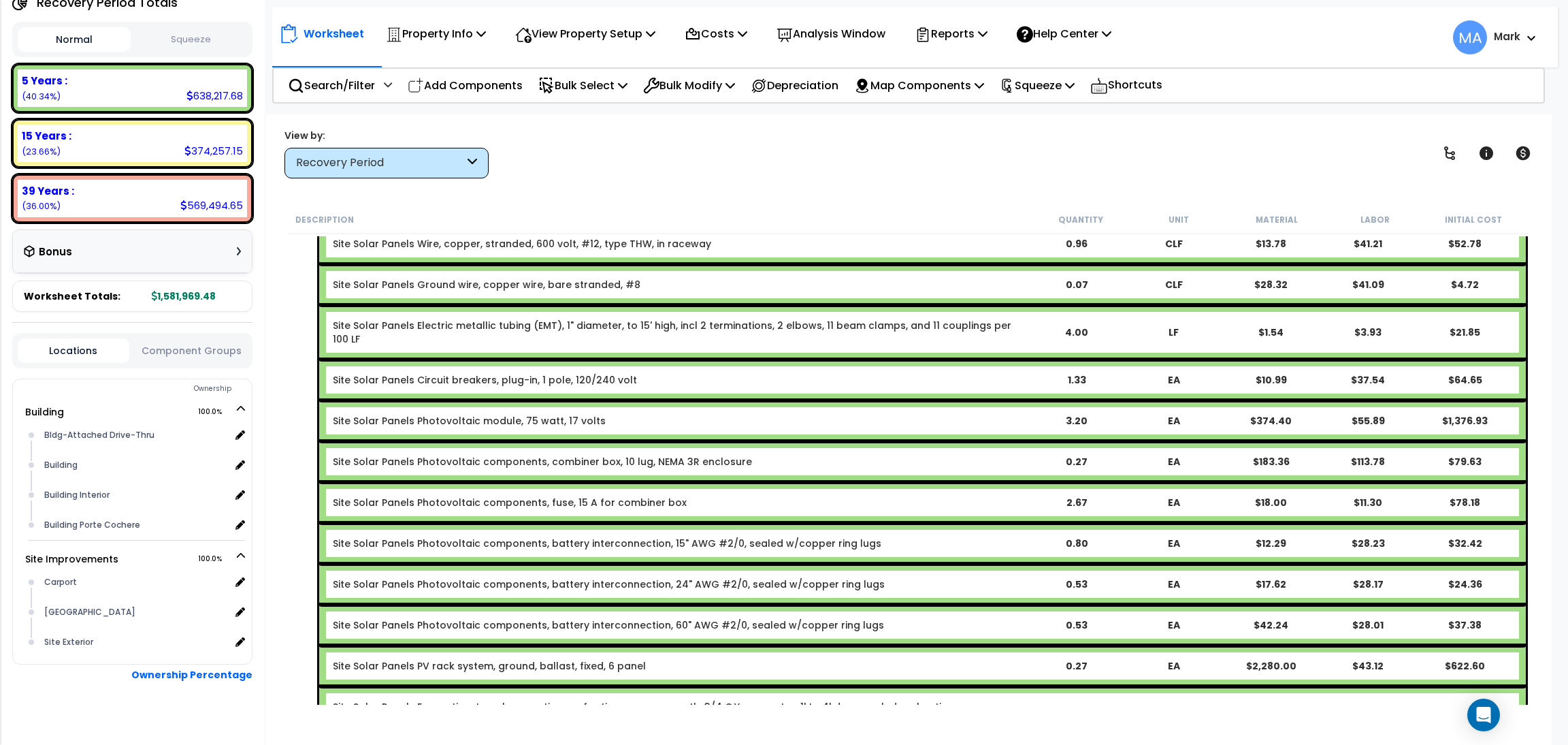
scroll to position [27114, 0]
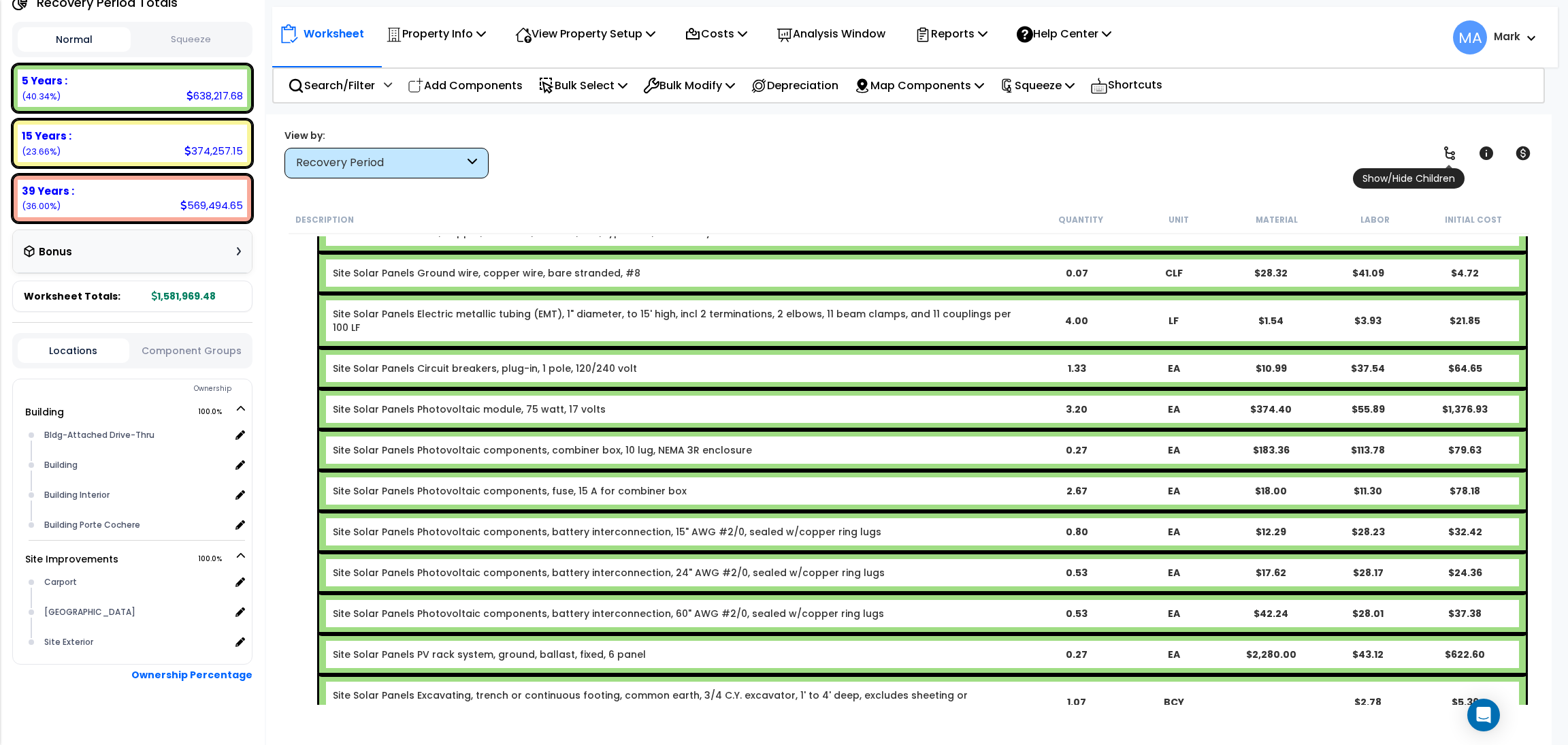
click at [1444, 153] on icon at bounding box center [1449, 153] width 16 height 16
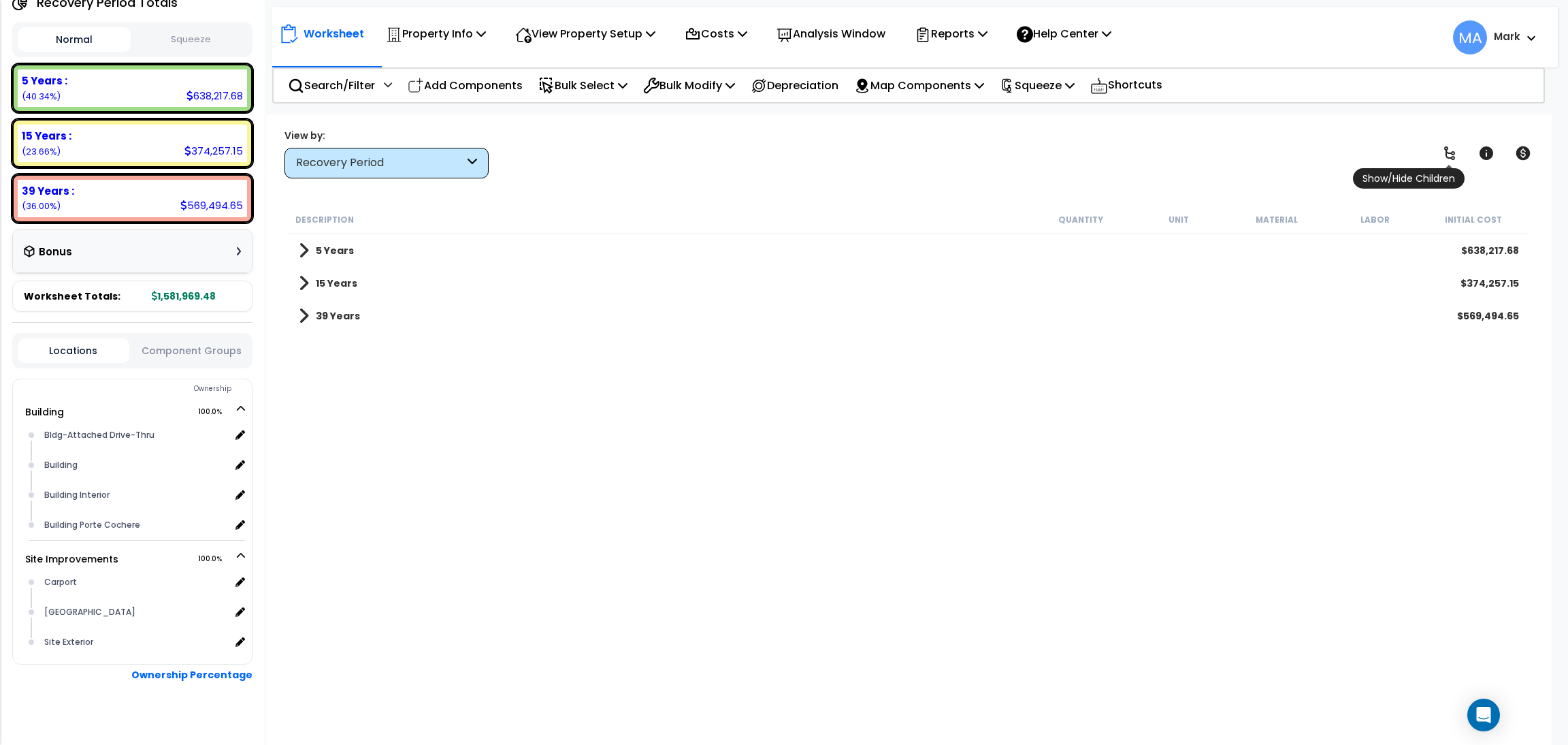
scroll to position [0, 0]
click at [1444, 153] on icon at bounding box center [1449, 153] width 16 height 16
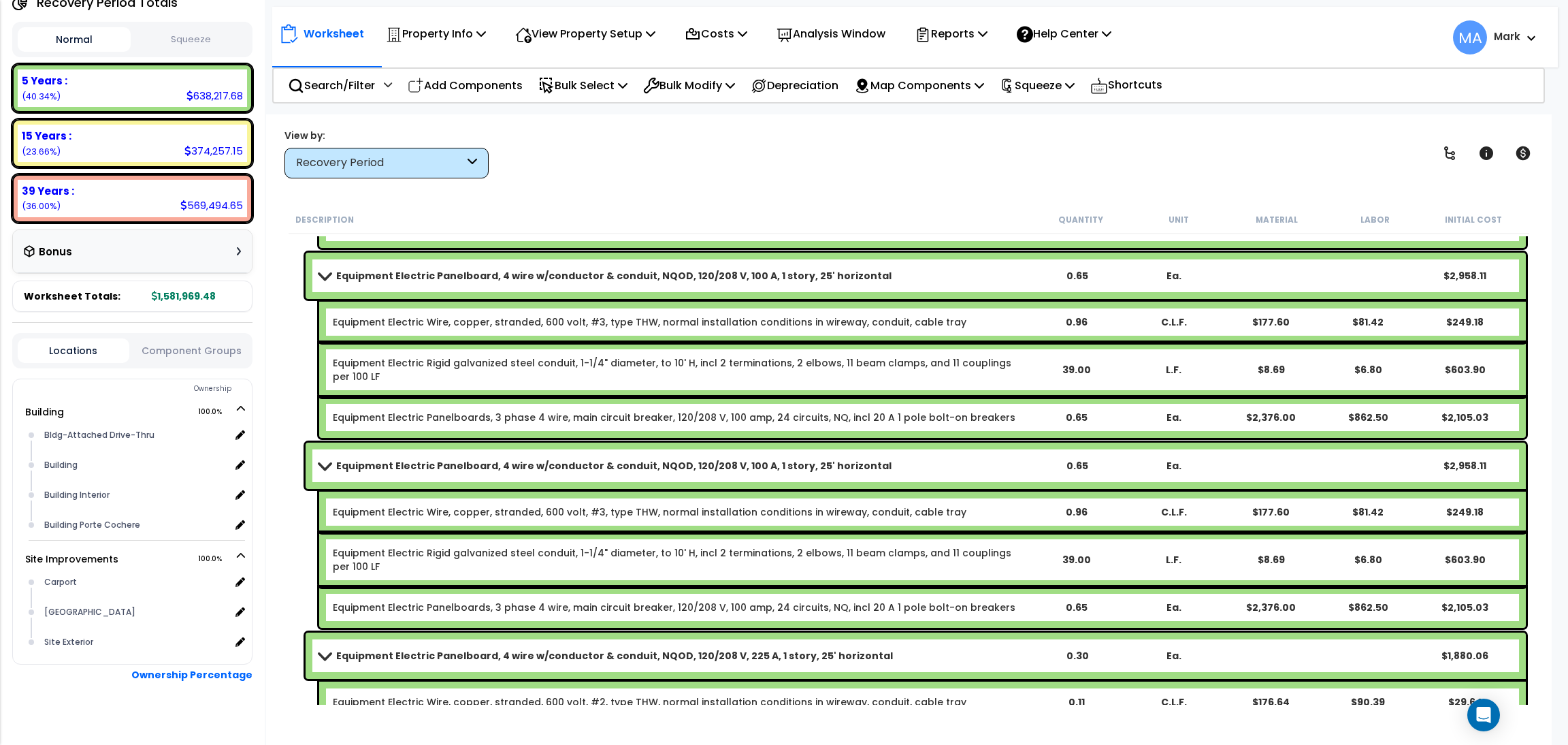
scroll to position [13176, 0]
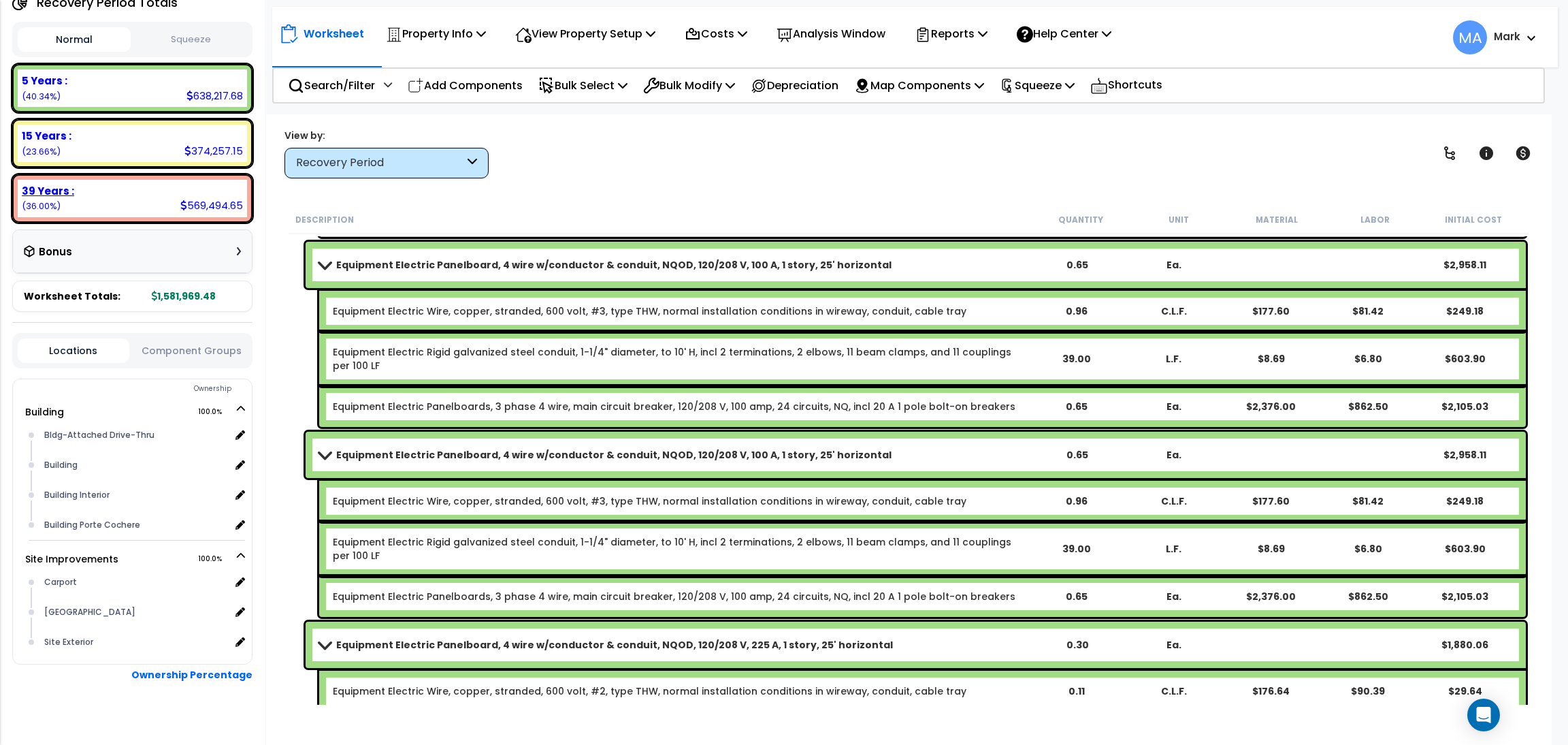
click at [75, 139] on div "15 Years : 374,257.15 (23.66%)" at bounding box center [133, 143] width 229 height 37
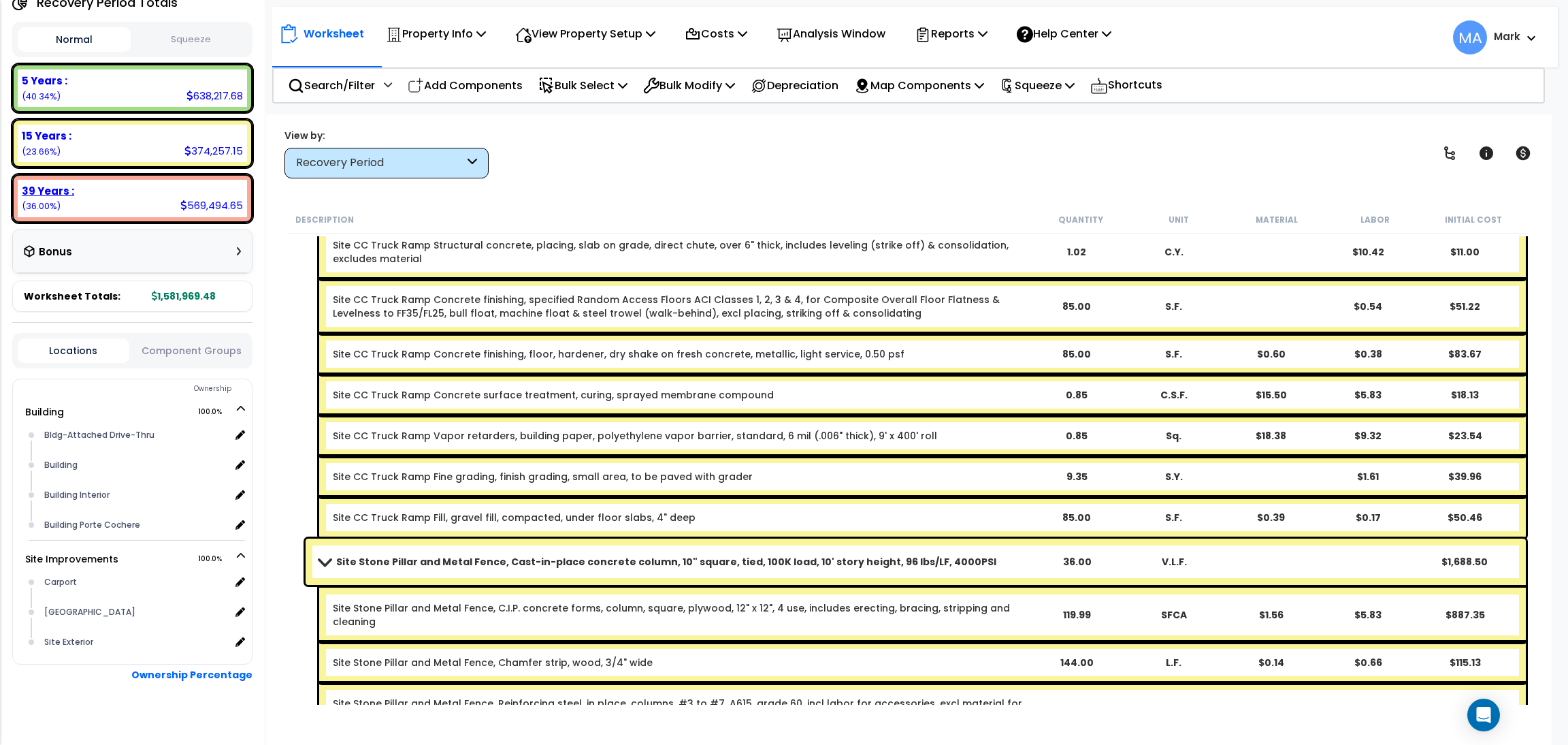
drag, startPoint x: 189, startPoint y: 195, endPoint x: 179, endPoint y: 213, distance: 20.6
click at [190, 200] on div "39 Years : 569,494.65 (36.00%)" at bounding box center [133, 199] width 229 height 37
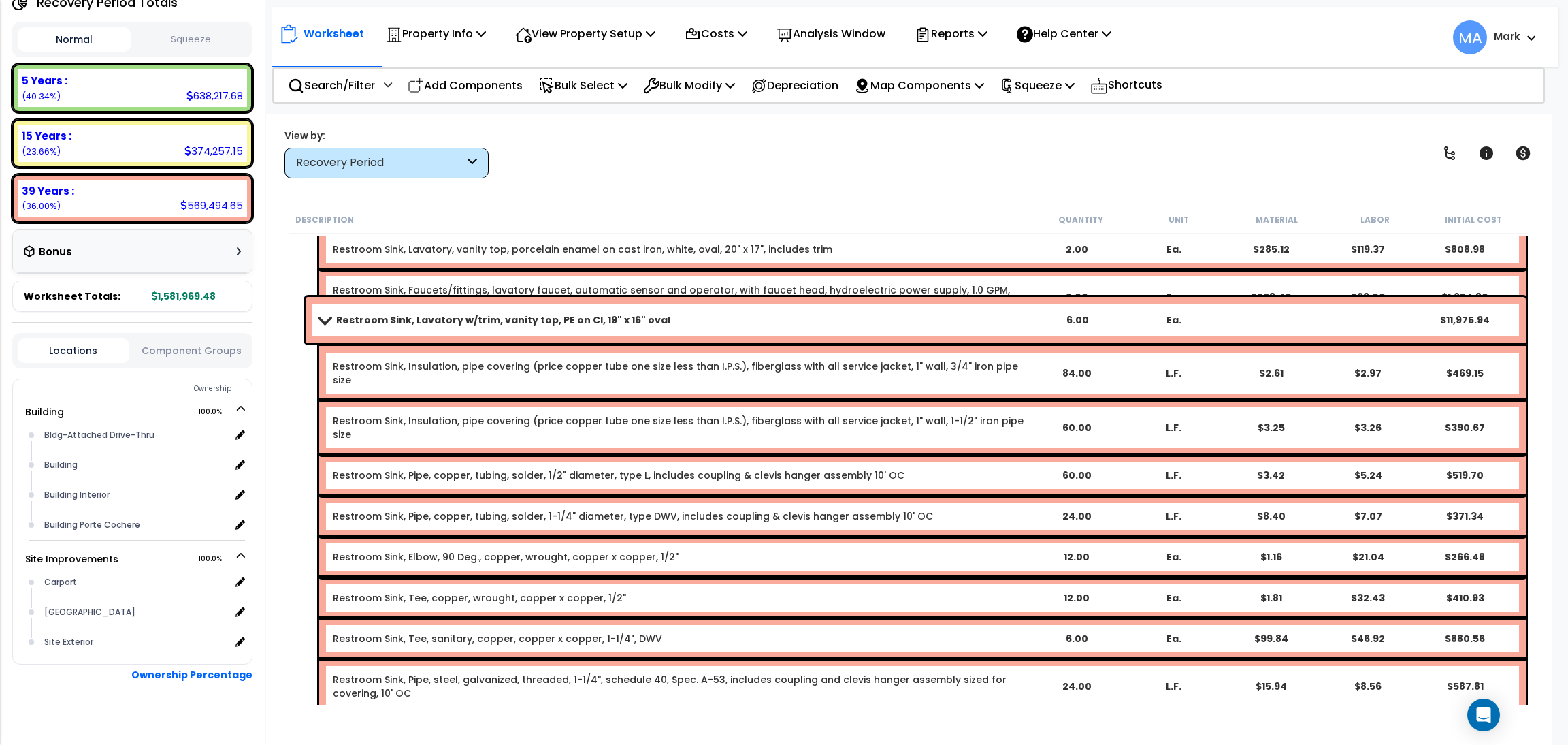
scroll to position [14197, 0]
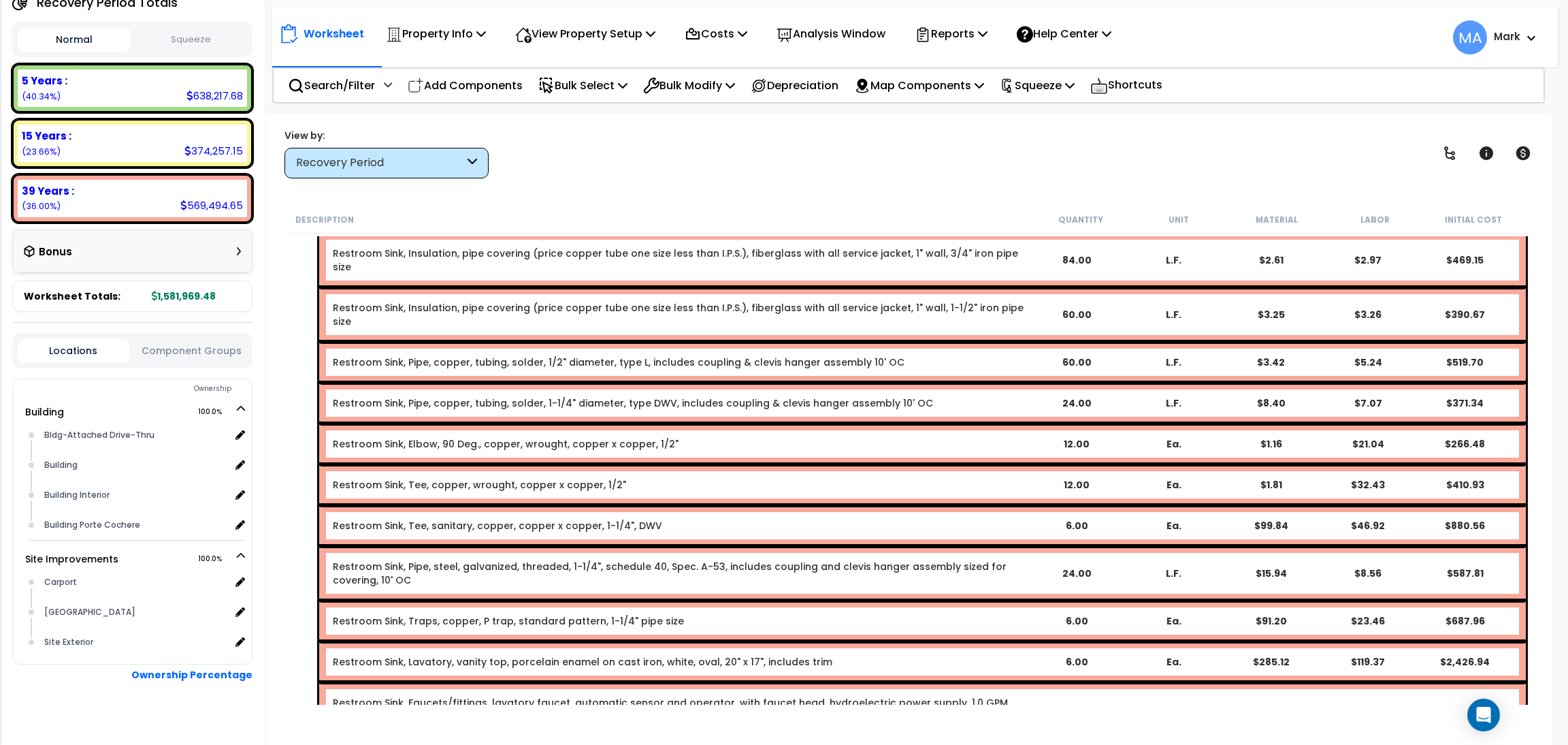
click at [663, 169] on div "View by: Recovery Period High to Low (Total Cost)" at bounding box center [909, 153] width 1258 height 50
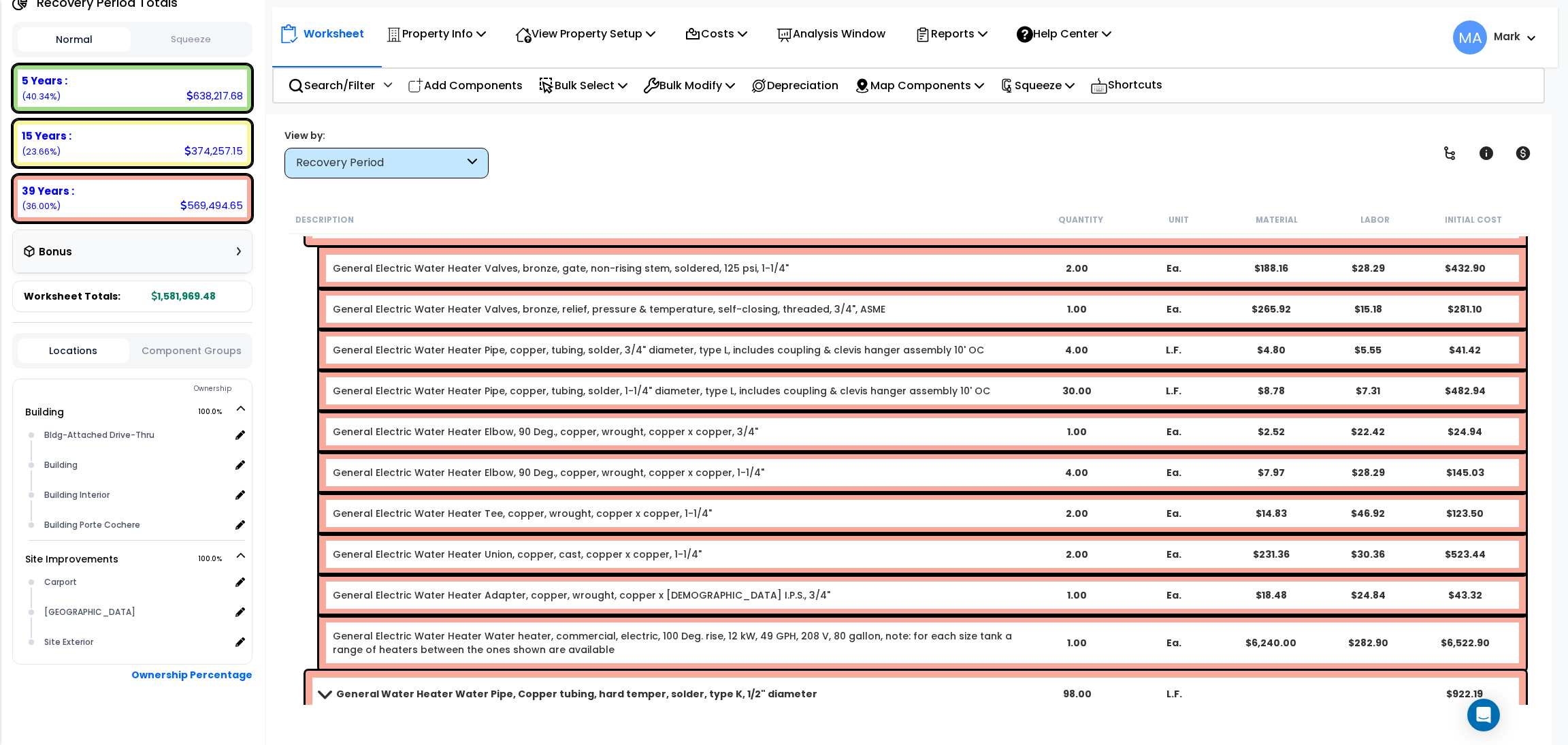
scroll to position [15014, 0]
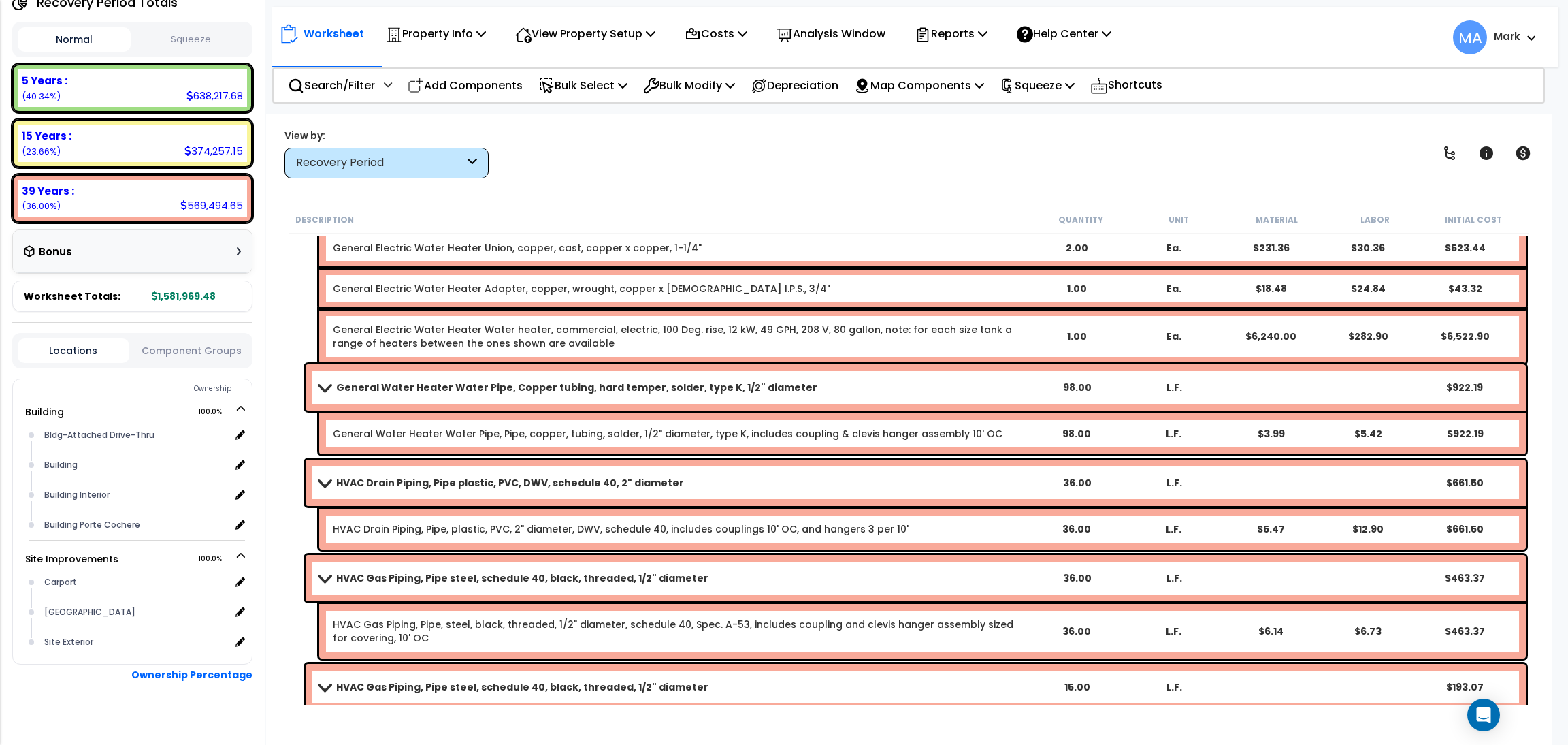
click at [1387, 73] on div "Search/Filter Additional Search / Filter Add Components Bulk Select Select By..…" at bounding box center [908, 85] width 1273 height 36
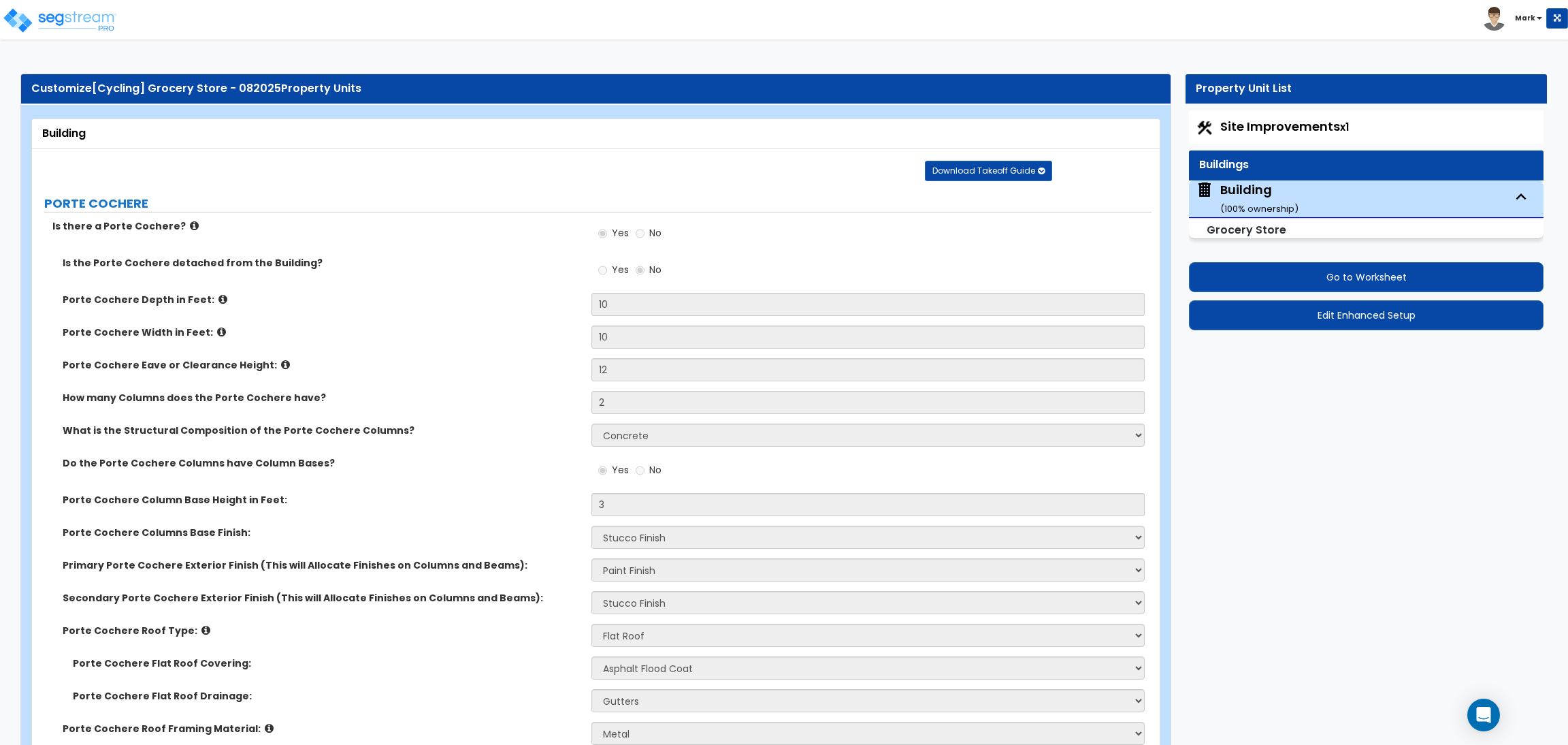
select select "3"
select select "2"
select select "1"
select select "2"
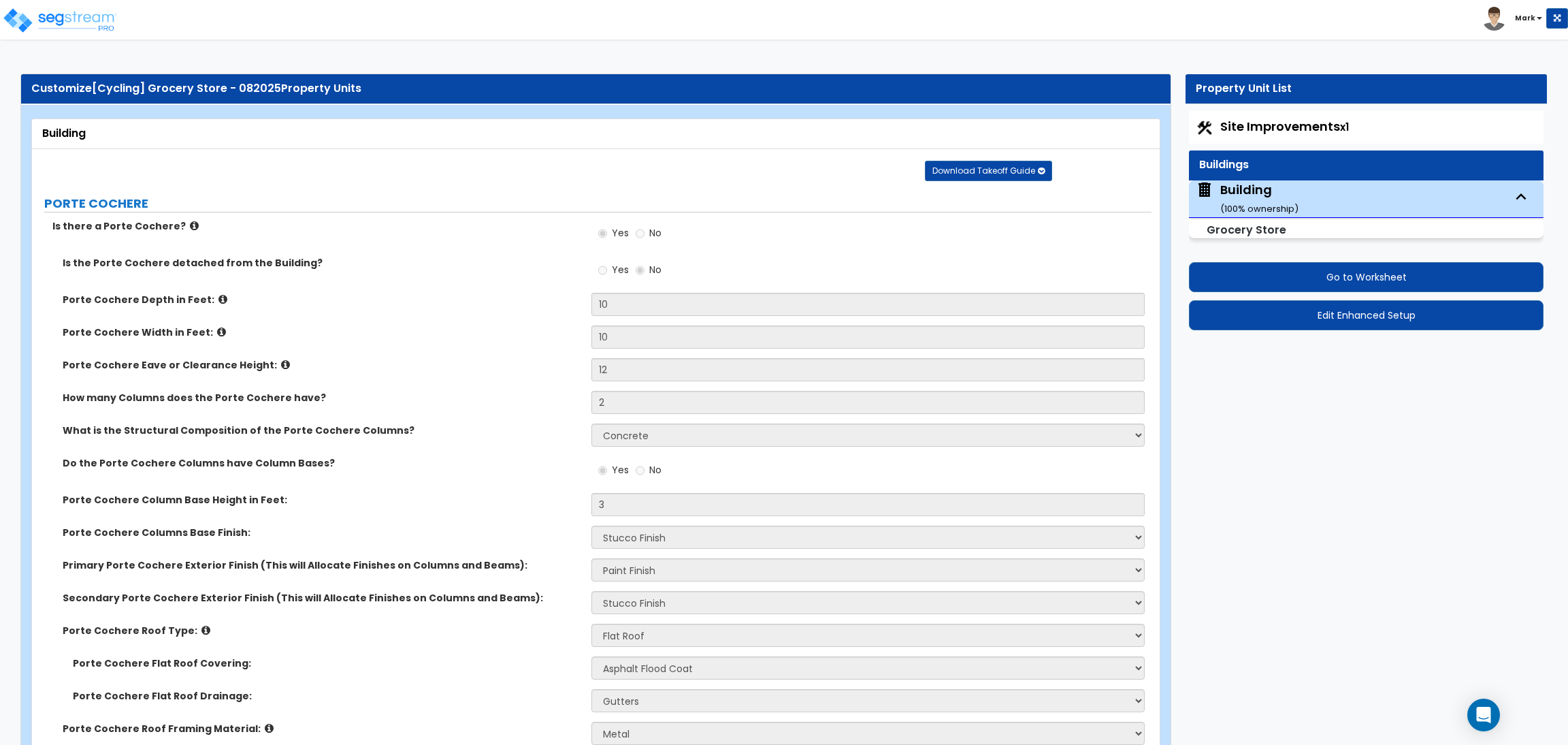
select select "3"
select select "1"
select select "2"
select select "1"
select select "4"
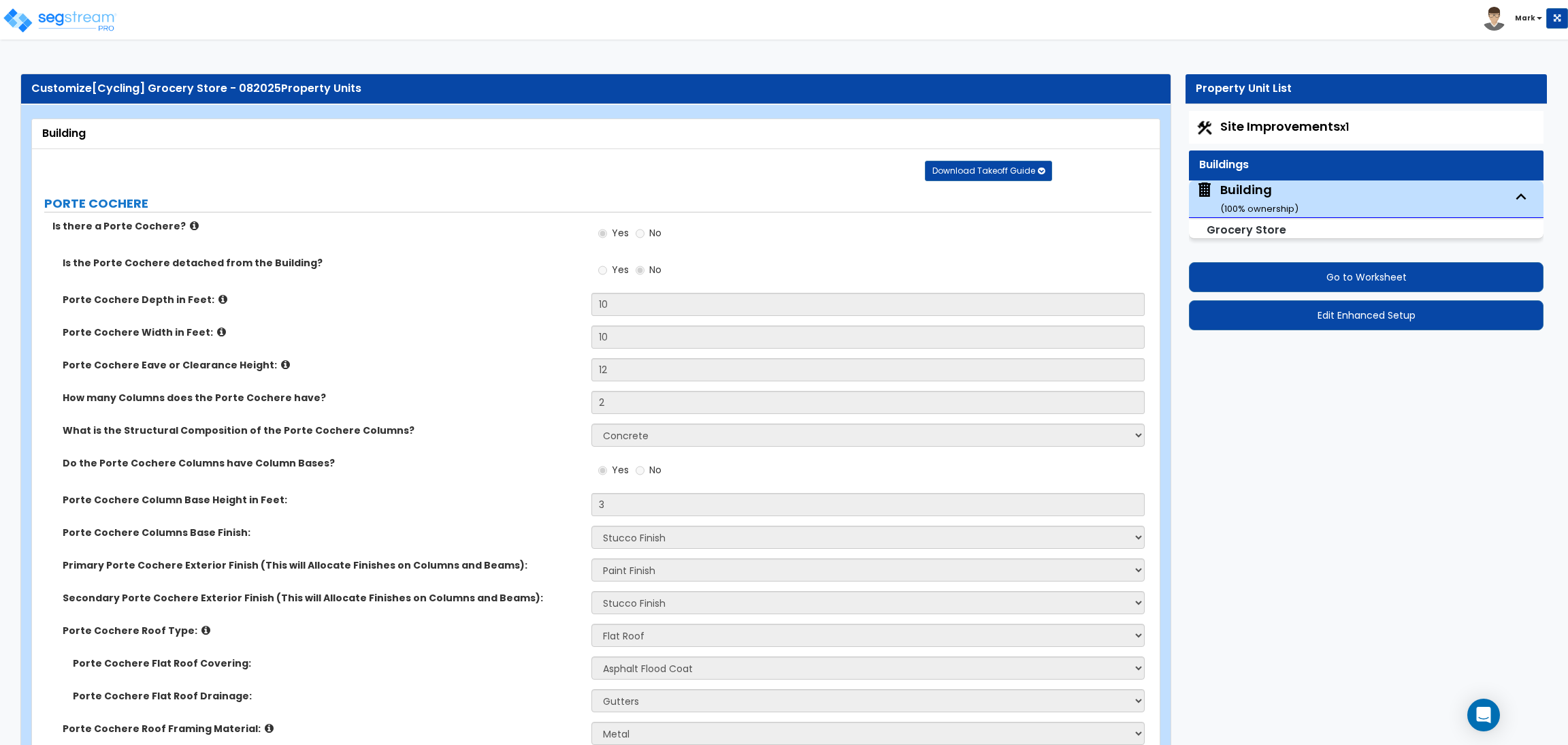
select select "1"
select select "4"
select select "3"
select select "2"
select select "1"
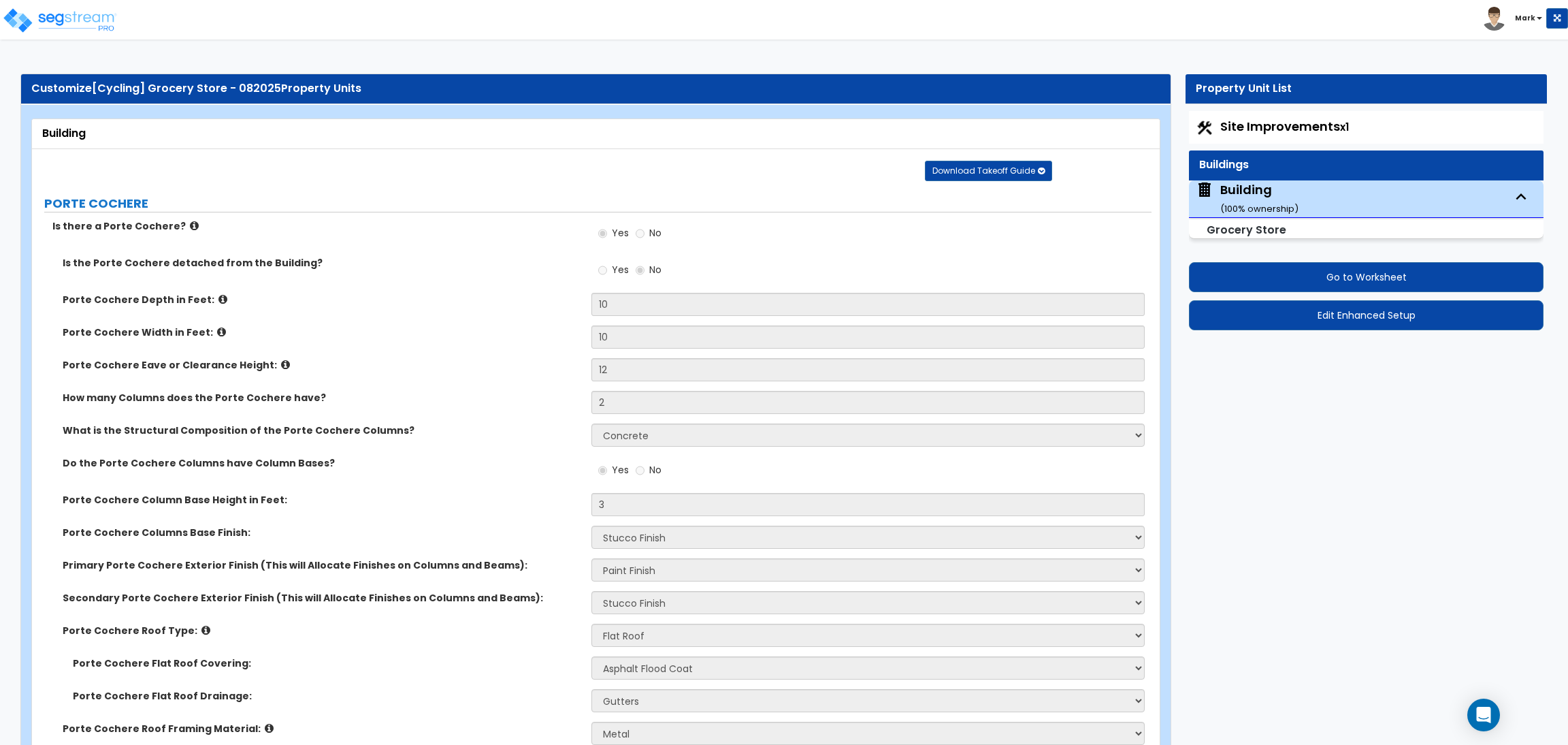
select select "10"
select select "5"
select select "1"
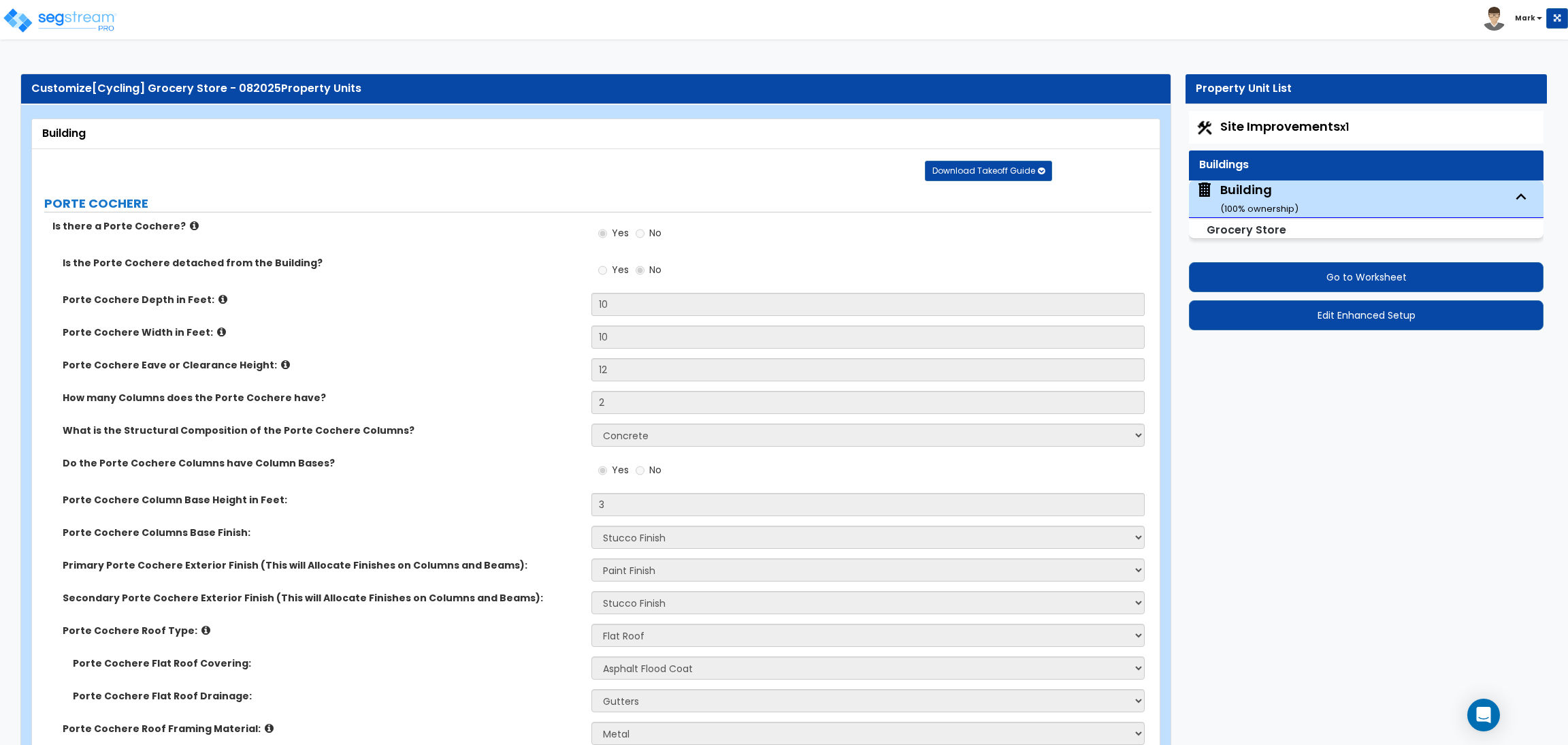
select select "1"
select select "2"
select select "4"
select select "2"
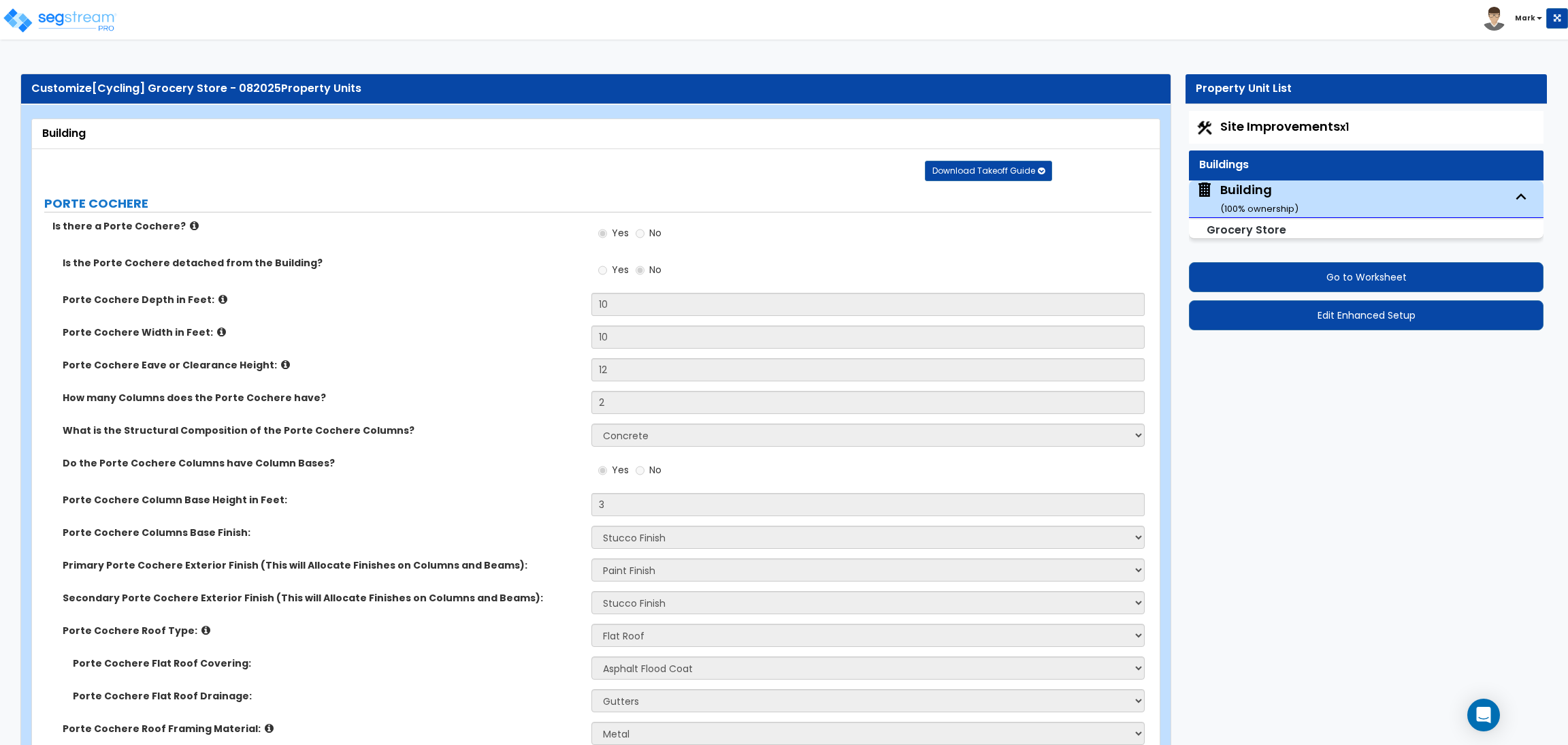
select select "1"
select select "3"
select select "1"
select select "2"
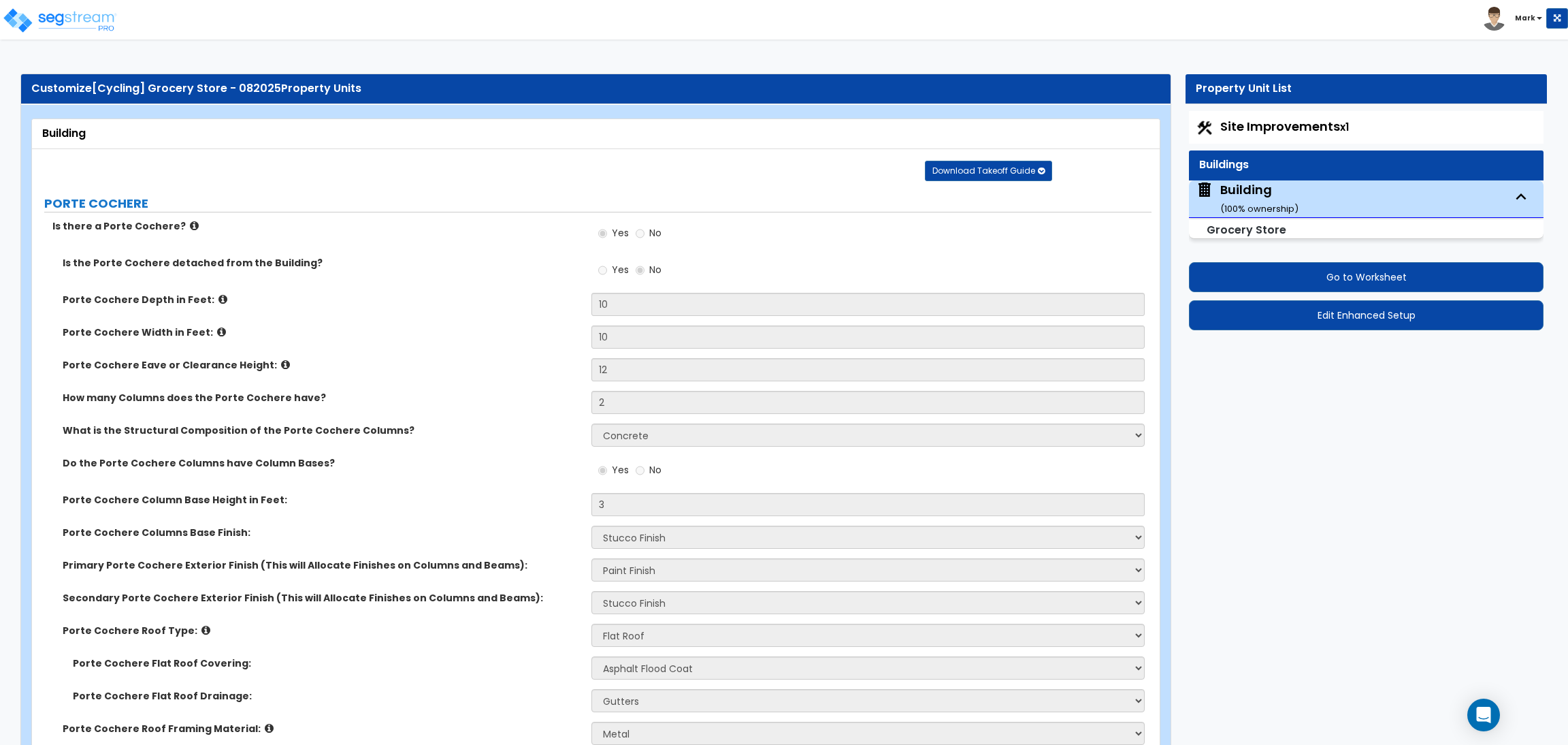
select select "2"
select select "1"
select select "2"
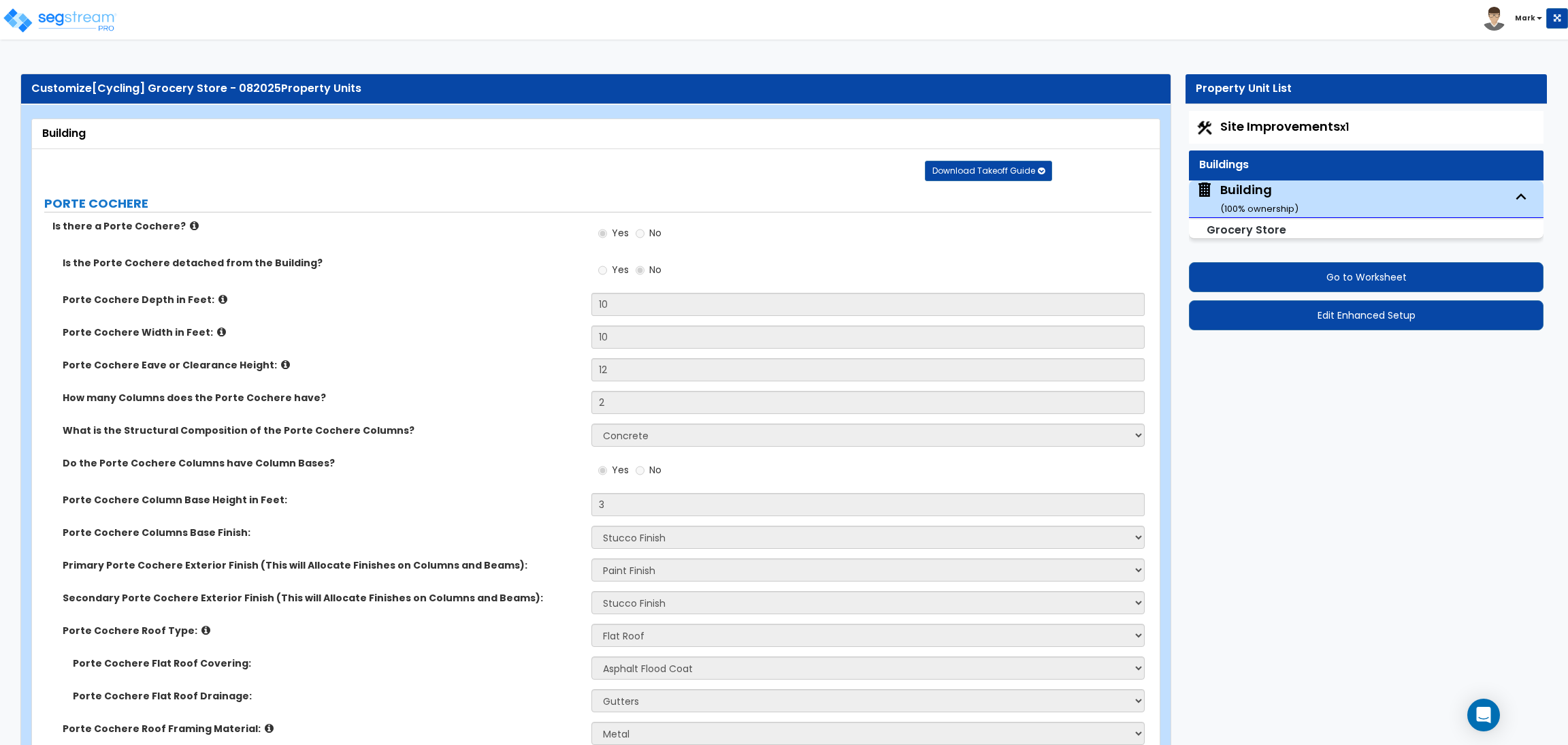
select select "1"
select select "2"
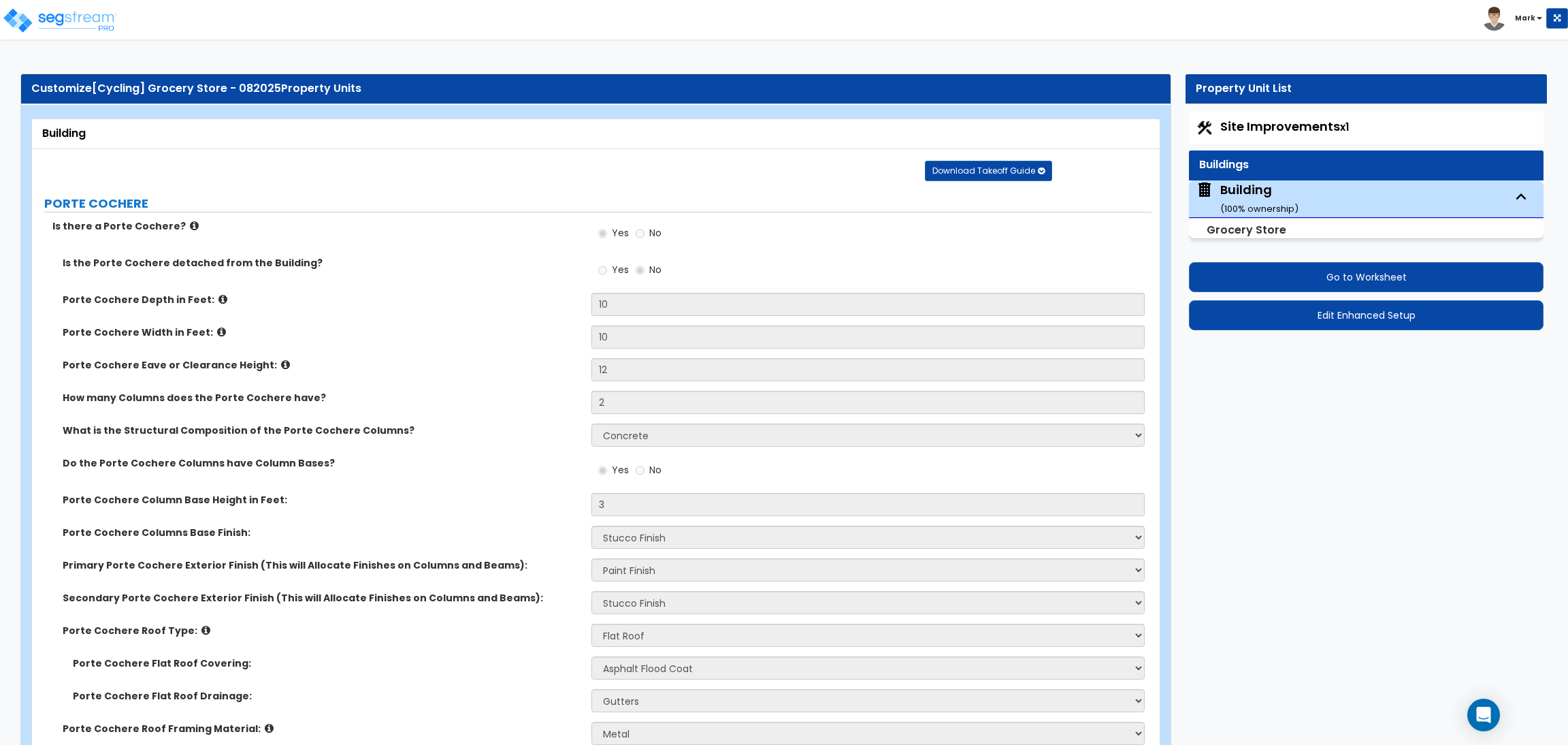
select select "2"
select select "1"
select select "2"
select select "4"
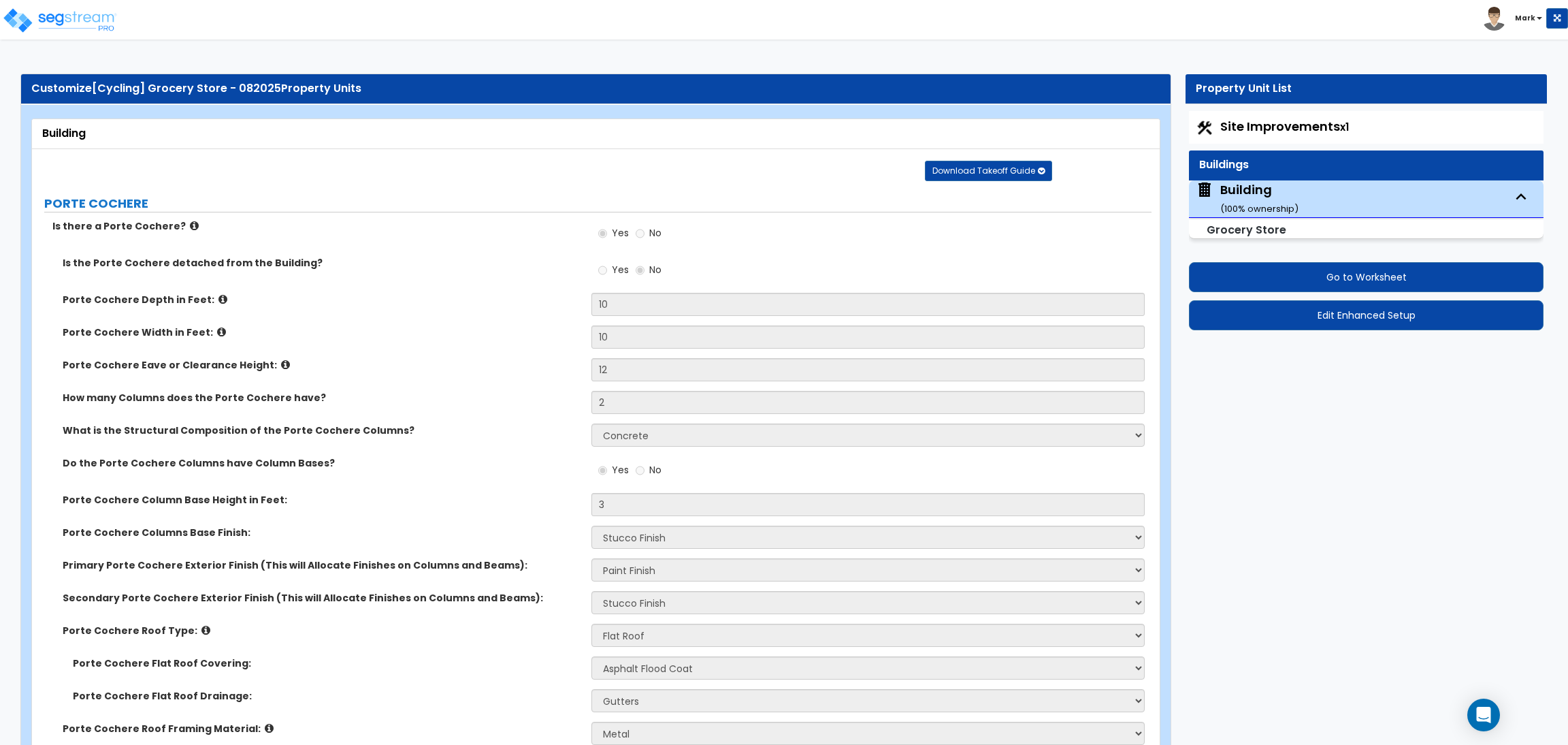
select select "4"
select select "1"
select select "3"
select select "5"
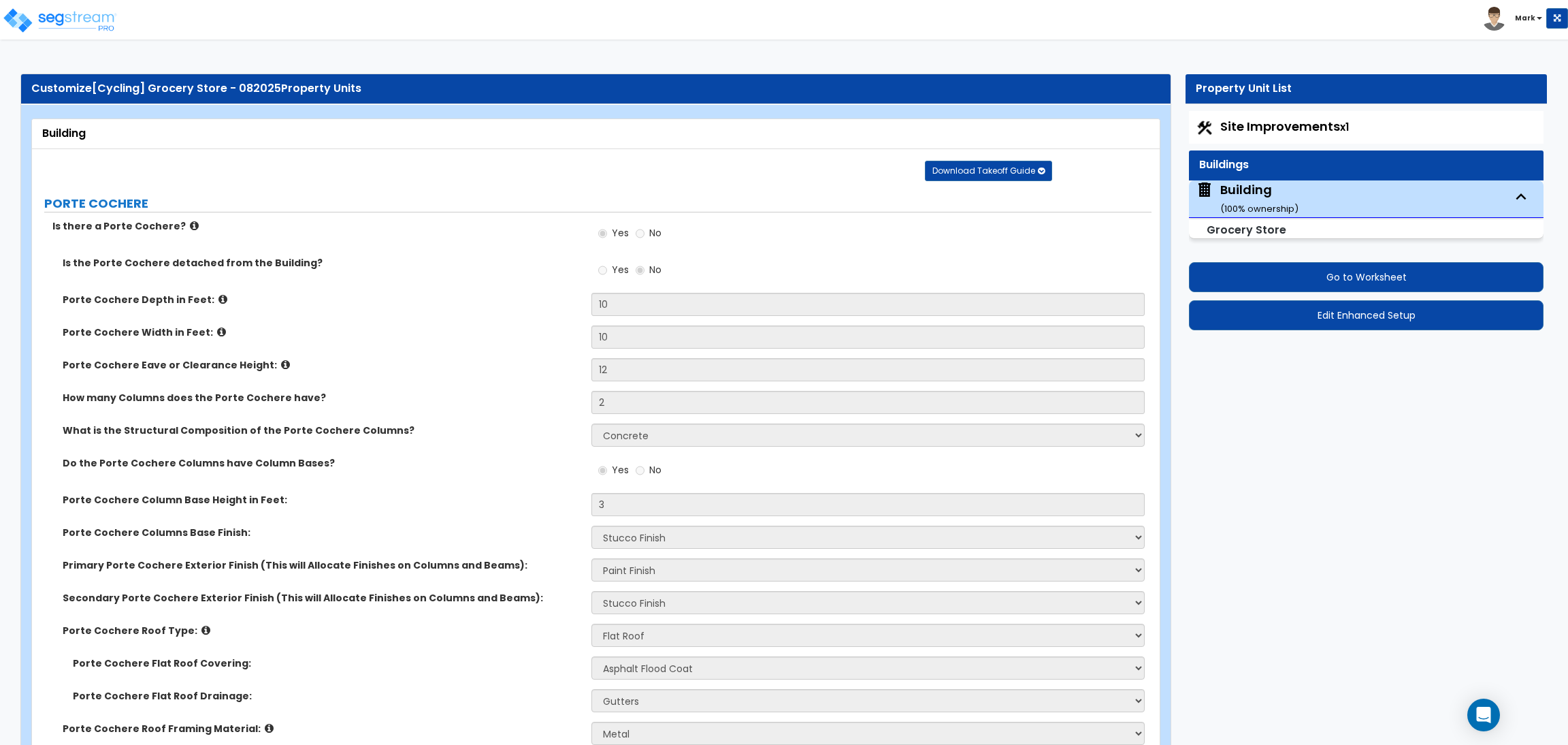
select select "2"
select select "1"
select select "3"
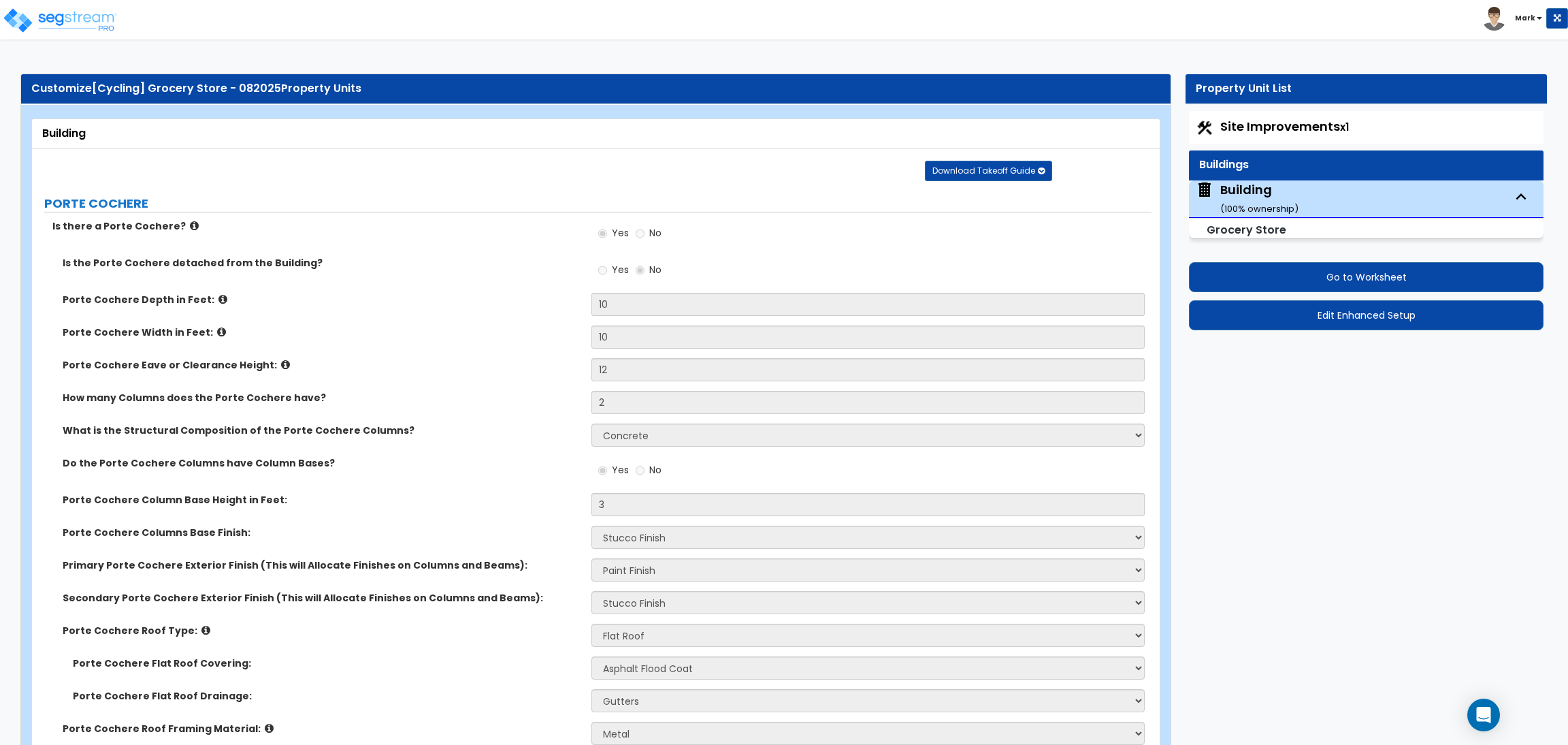
select select "1"
select select "2"
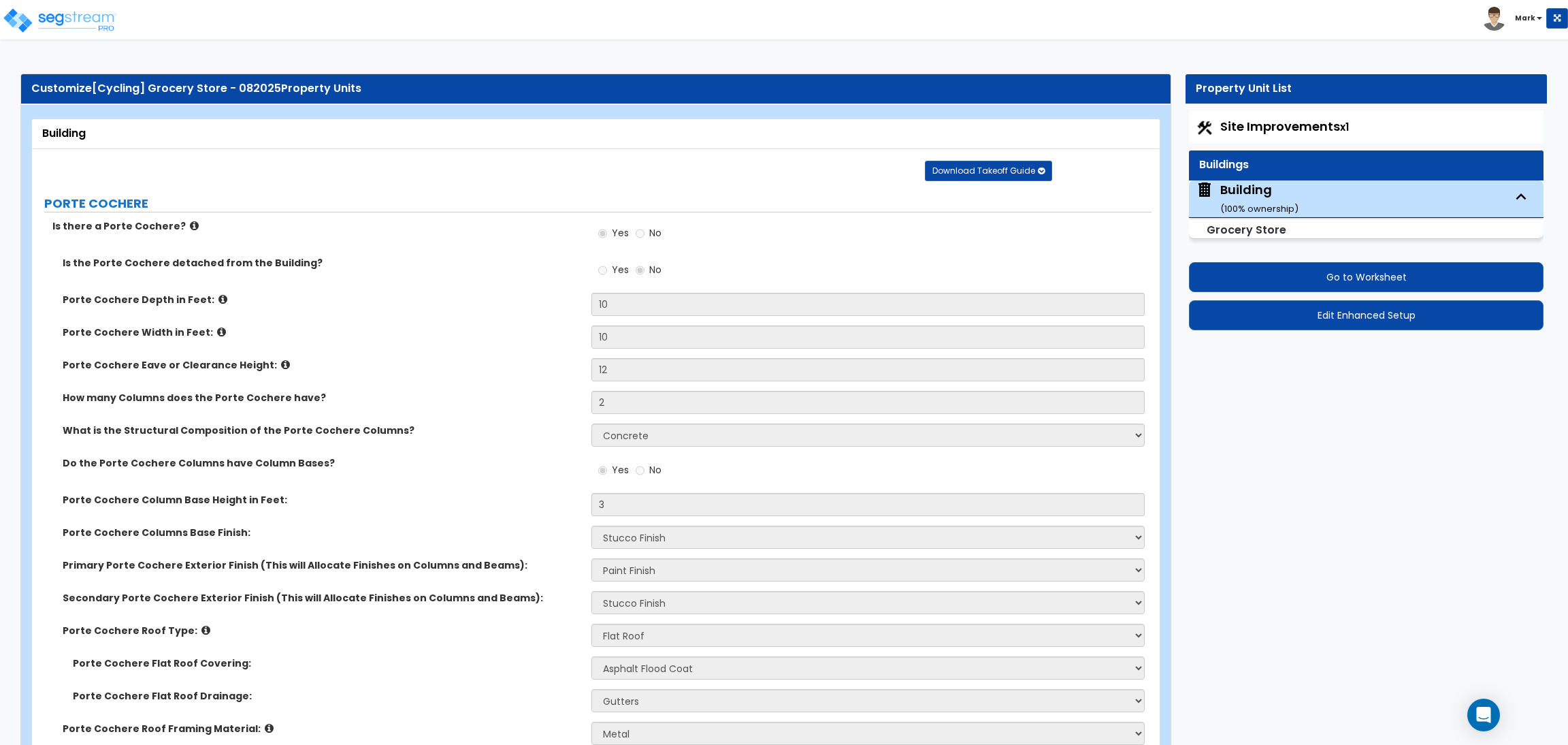
select select "4"
select select "1"
select select "3"
select select "1"
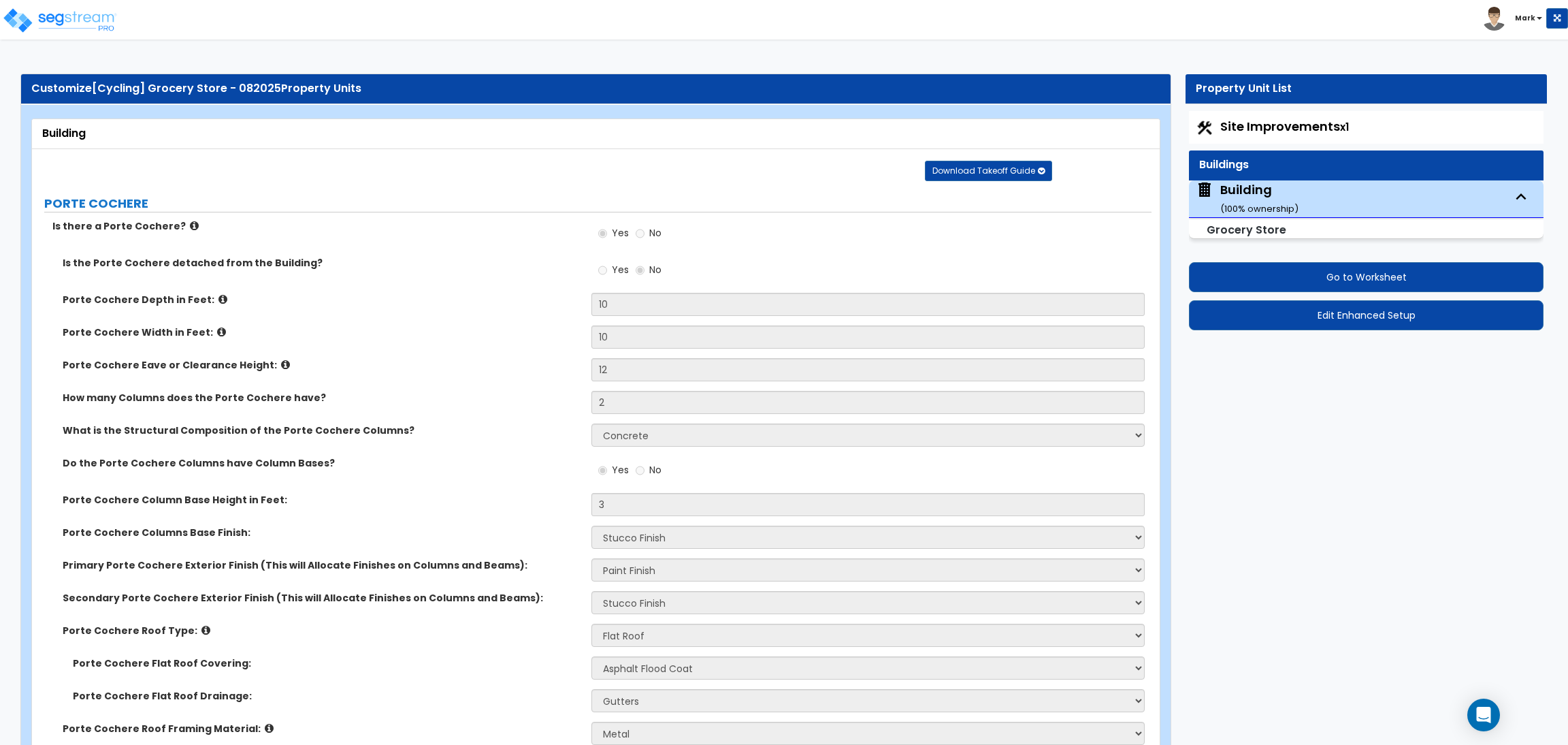
select select "2"
select select "3"
select select "2"
select select "1"
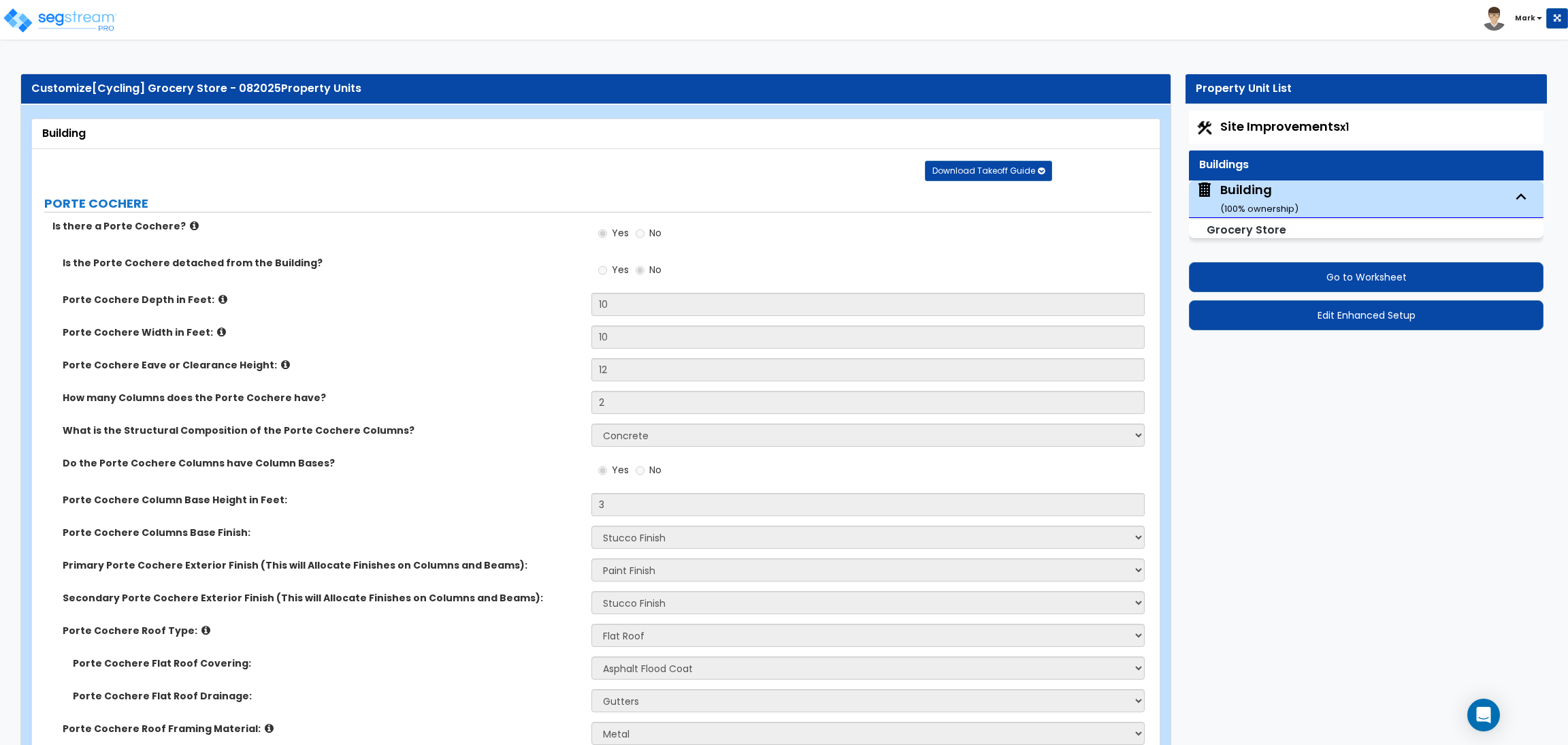
select select "2"
select select "4"
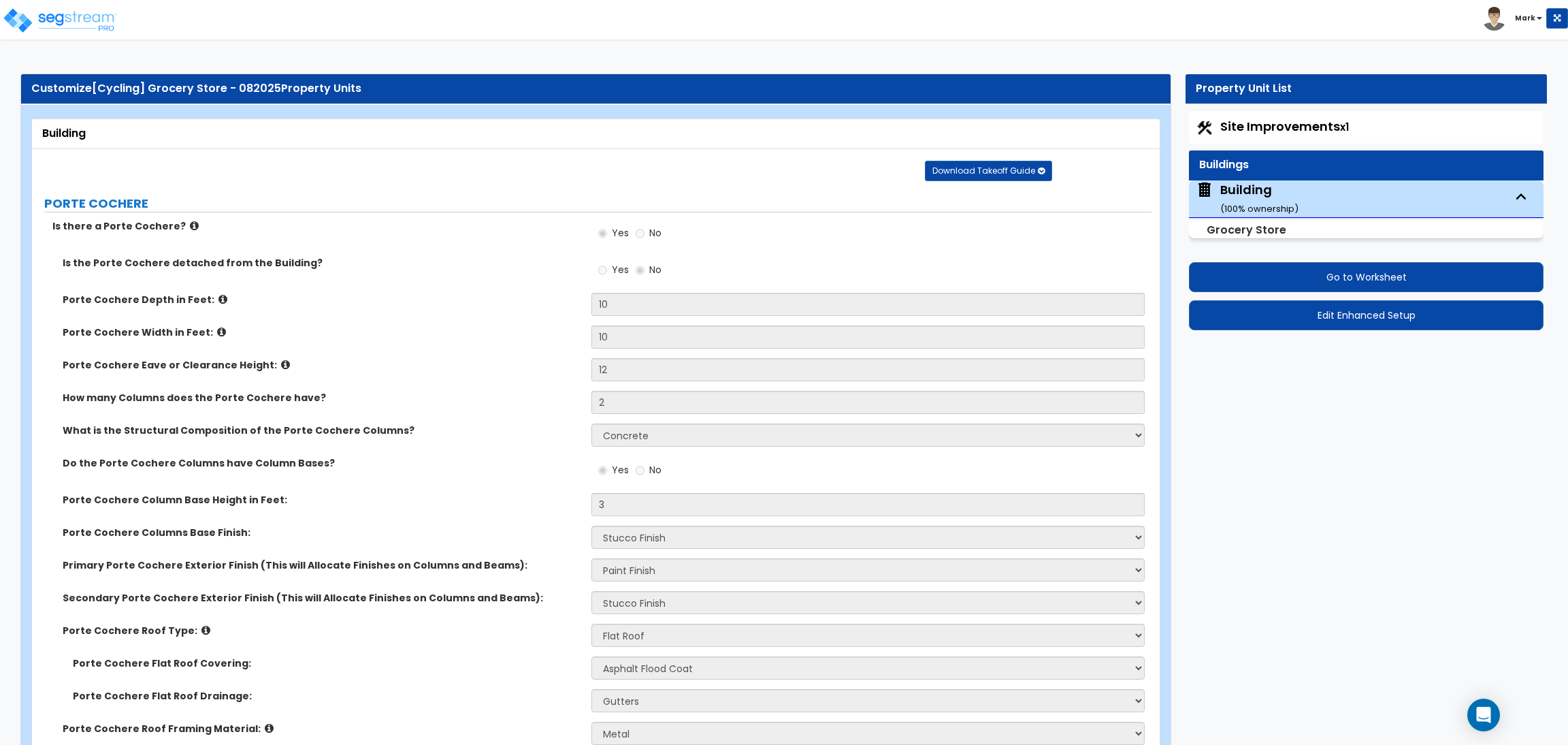
select select "5"
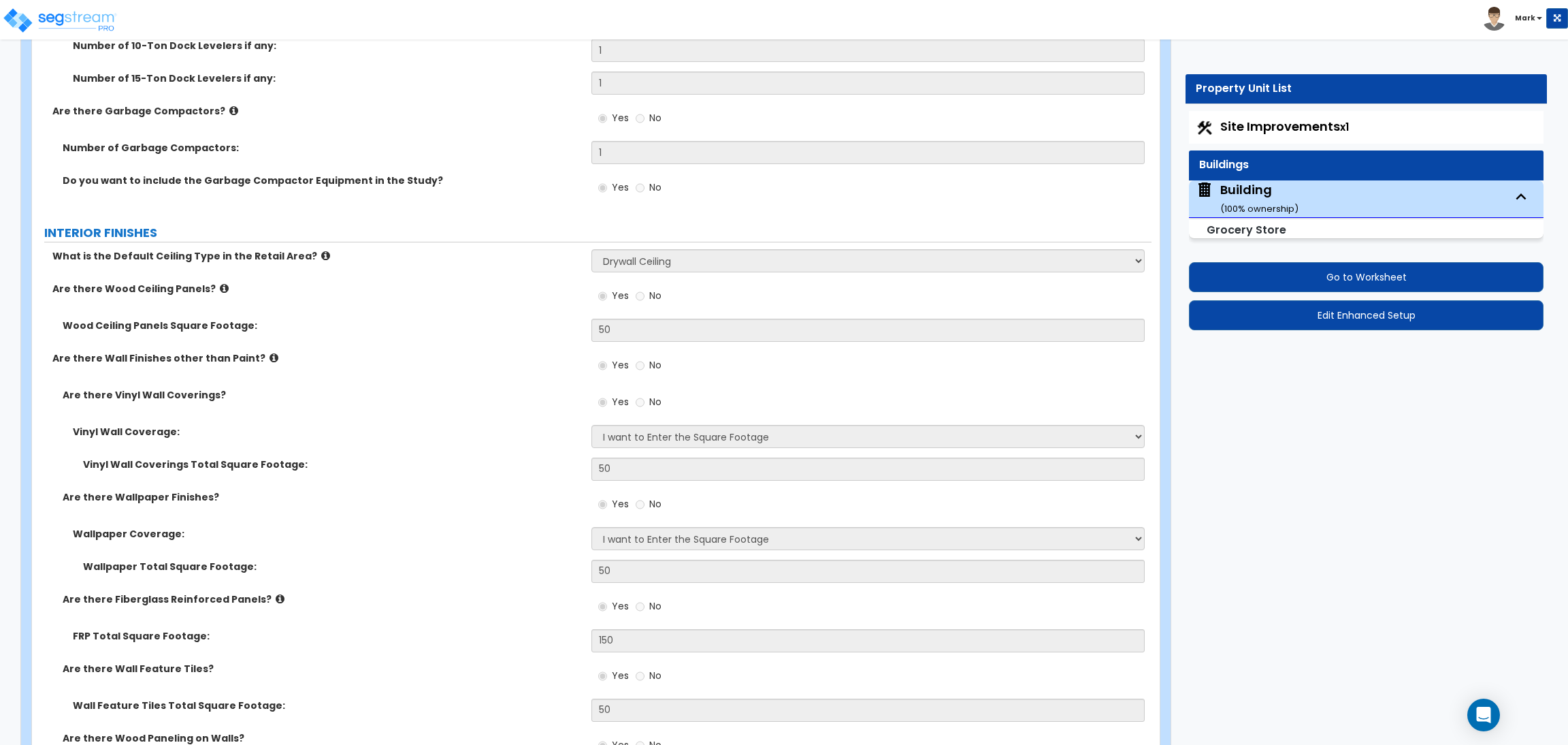
scroll to position [8925, 0]
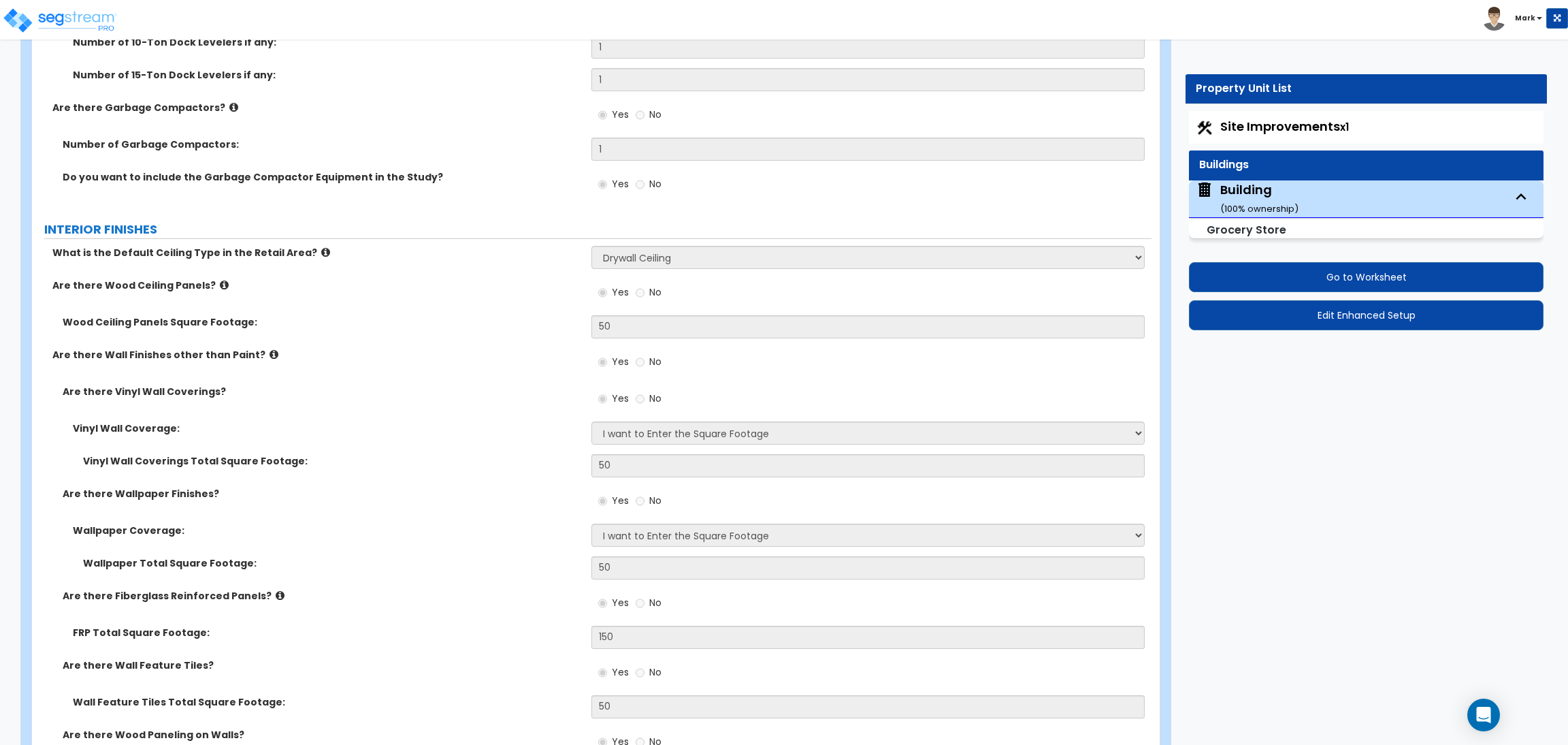
click at [313, 267] on div "What is the Default Ceiling Type in the Retail Area? Please Choose One Drop Cei…" at bounding box center [592, 263] width 1120 height 33
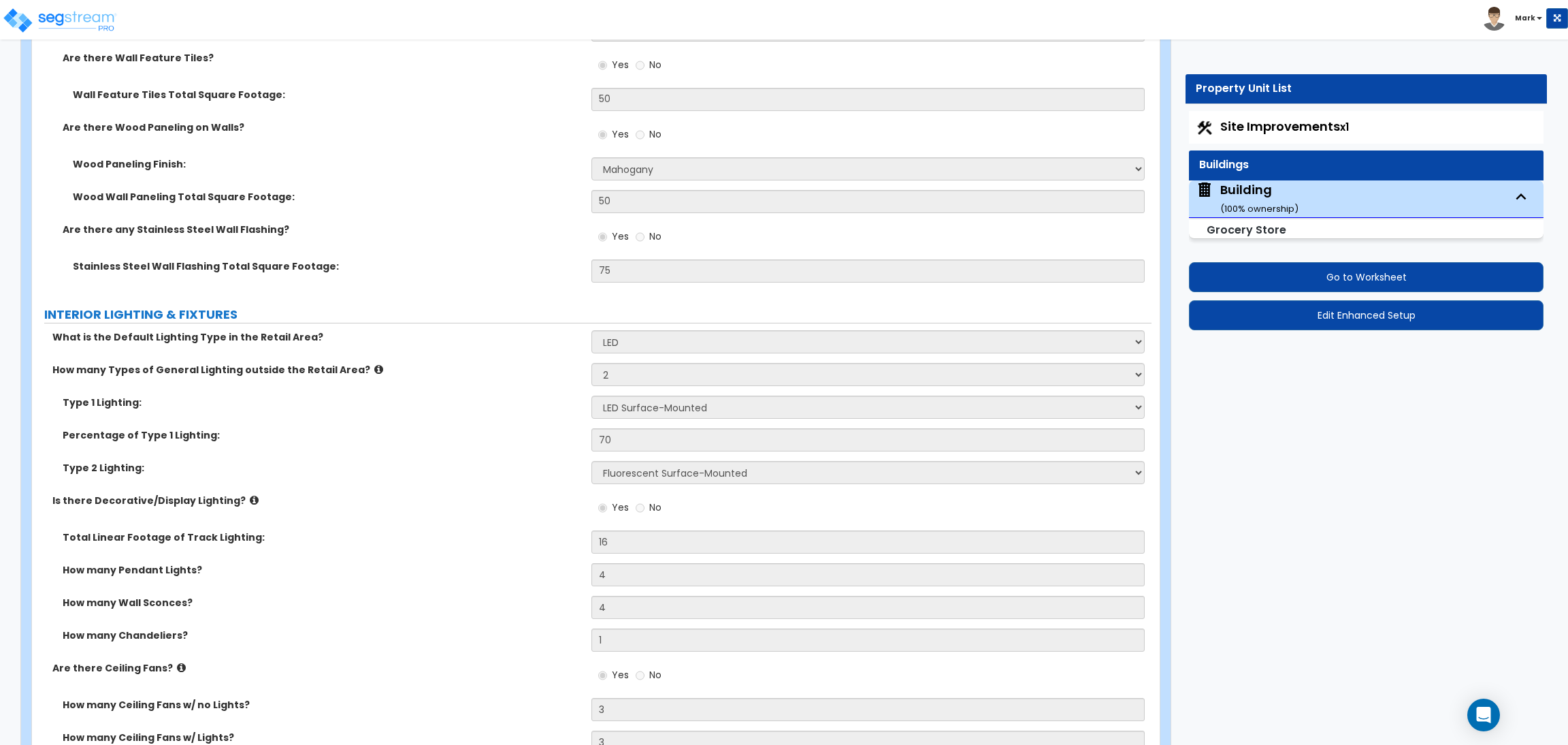
scroll to position [0, 0]
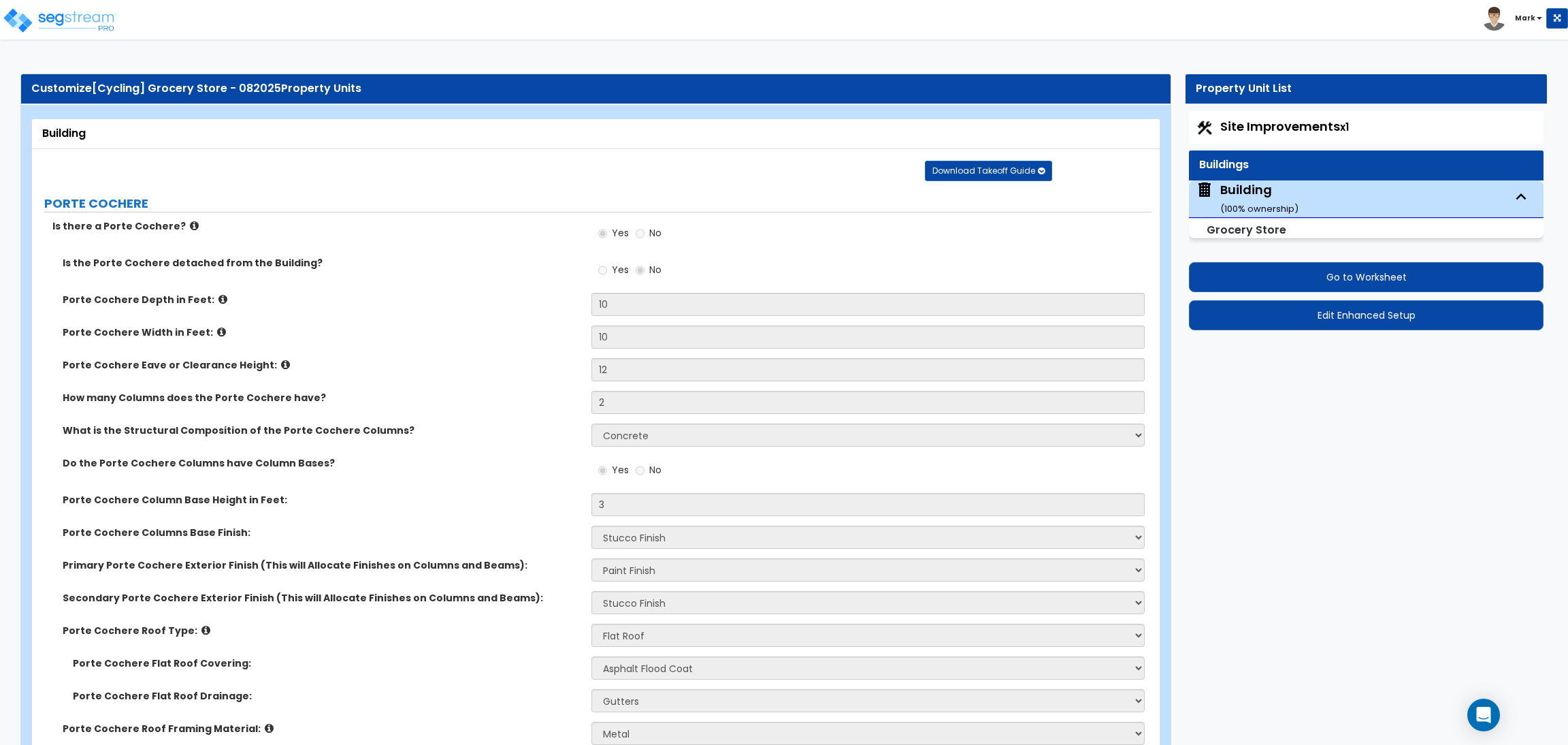
click at [439, 252] on div "Is there a Porte Cochere? Yes No" at bounding box center [592, 238] width 1120 height 37
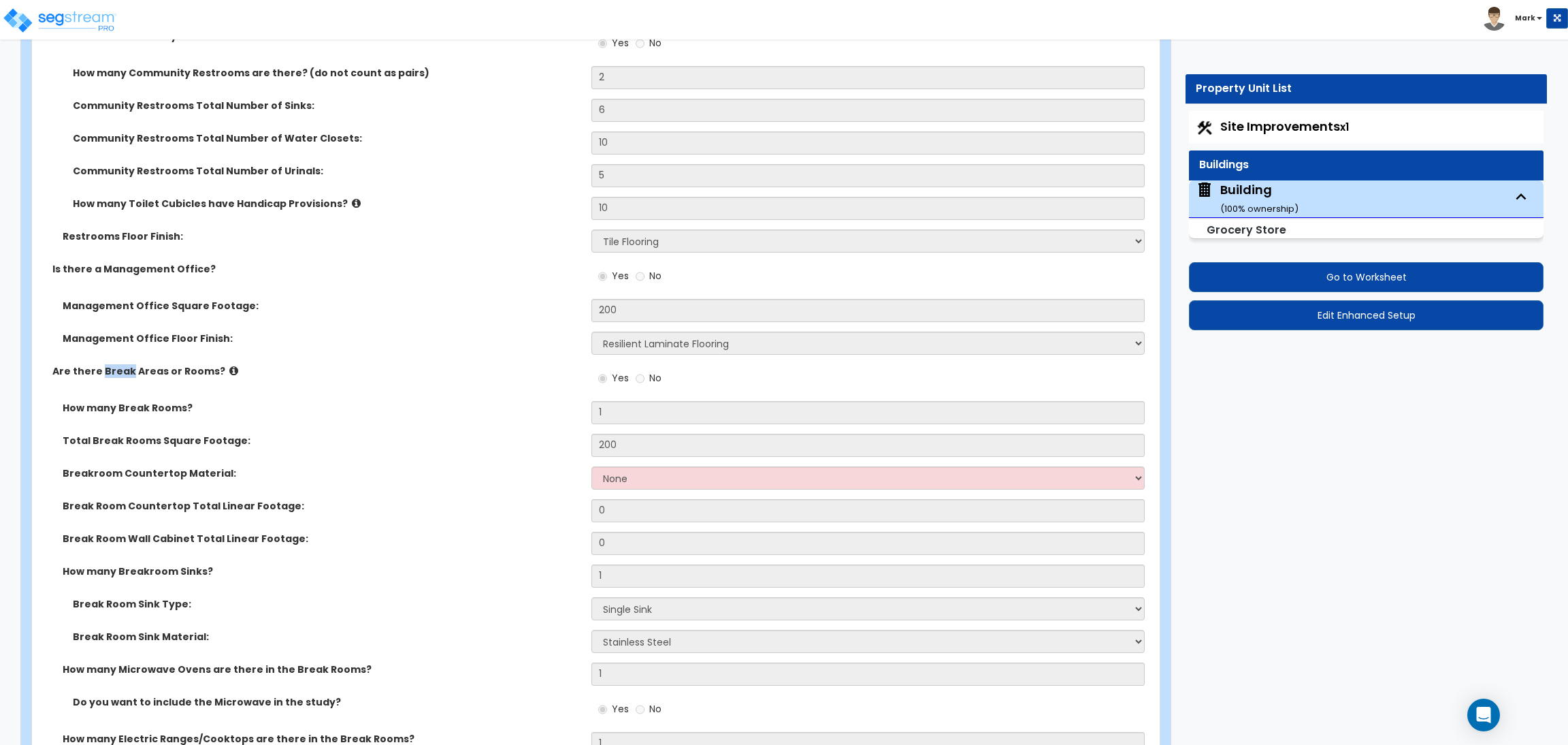
click at [538, 325] on div "Management Office Square Footage: 200" at bounding box center [592, 315] width 1120 height 33
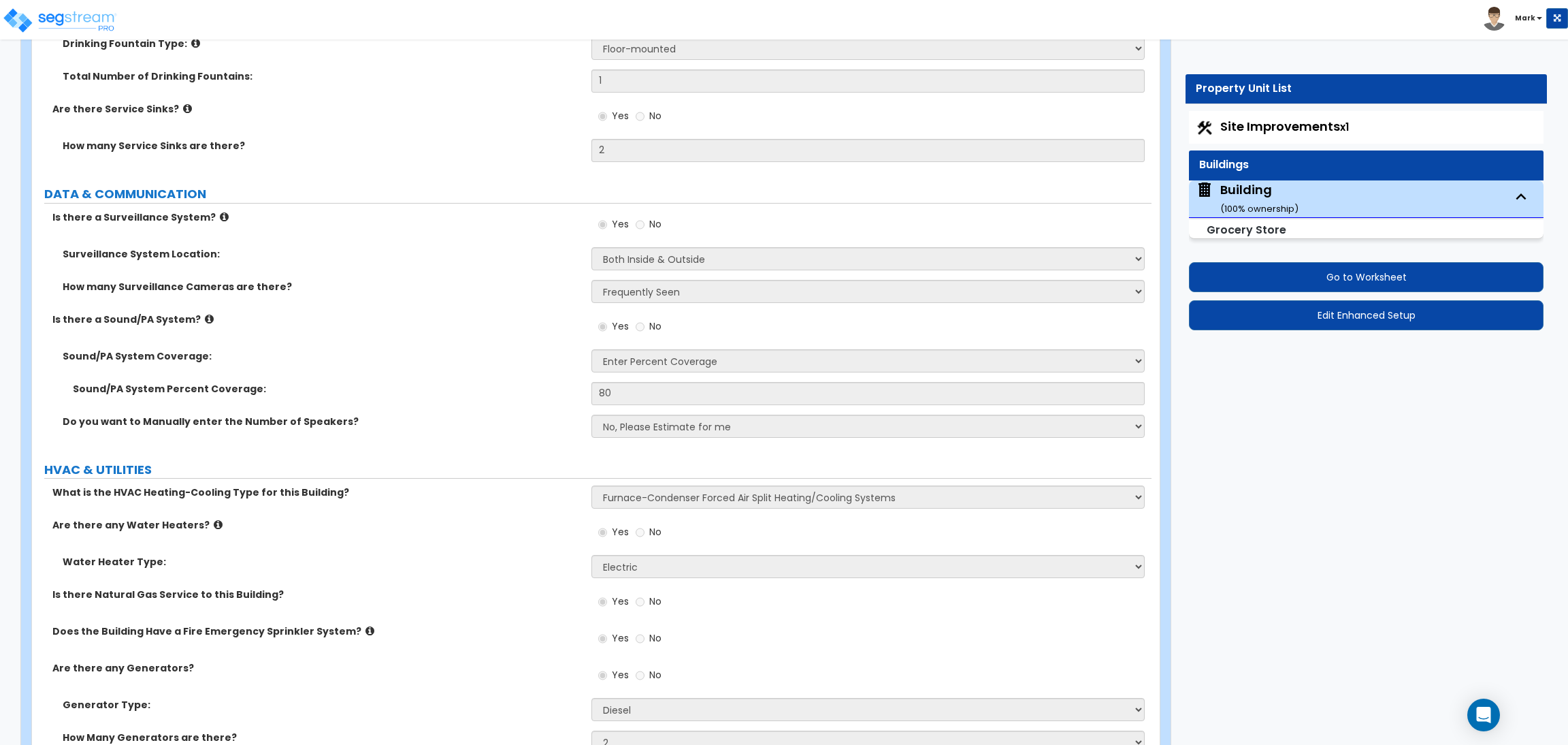
scroll to position [12185, 0]
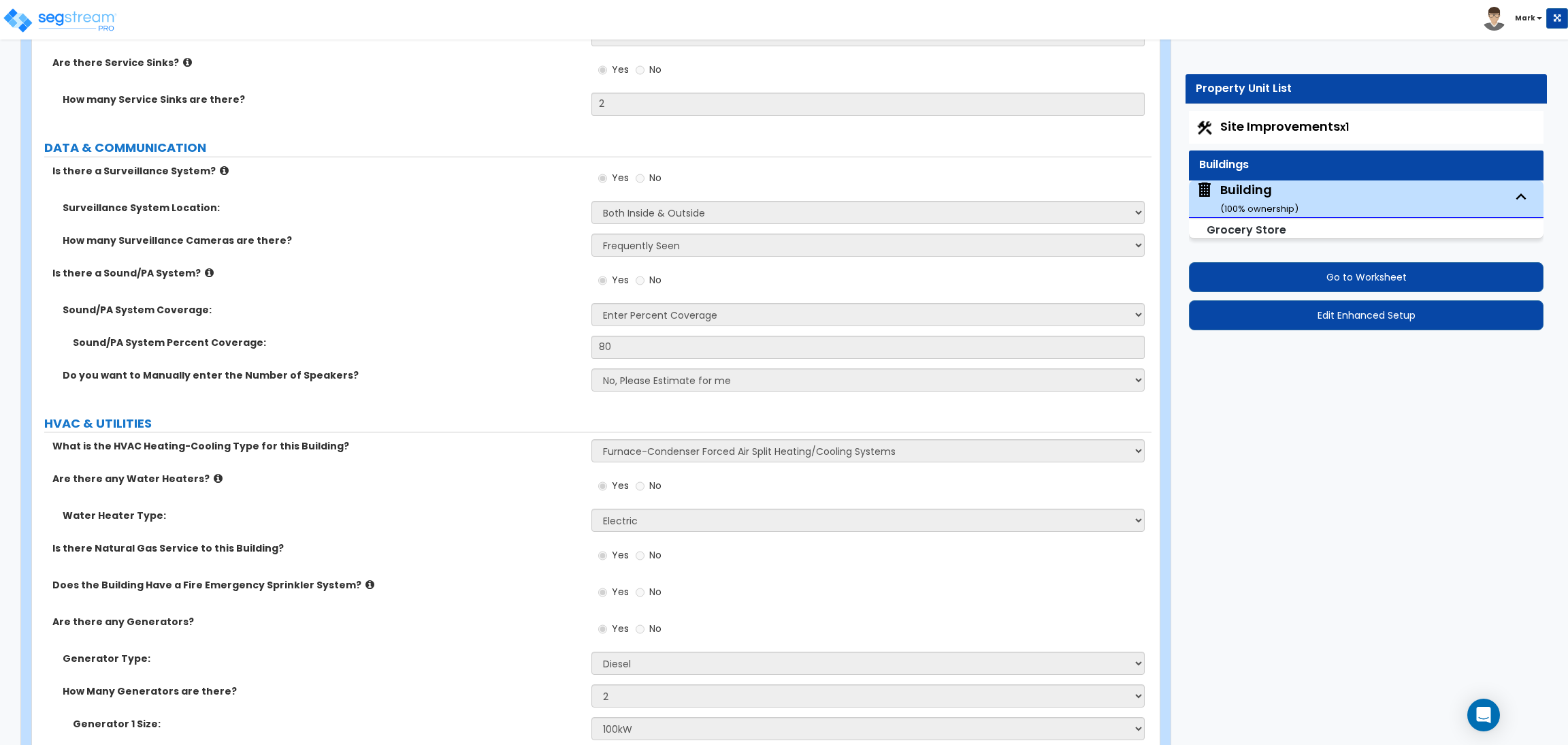
click at [371, 167] on label "Is there a Surveillance System?" at bounding box center [317, 171] width 529 height 14
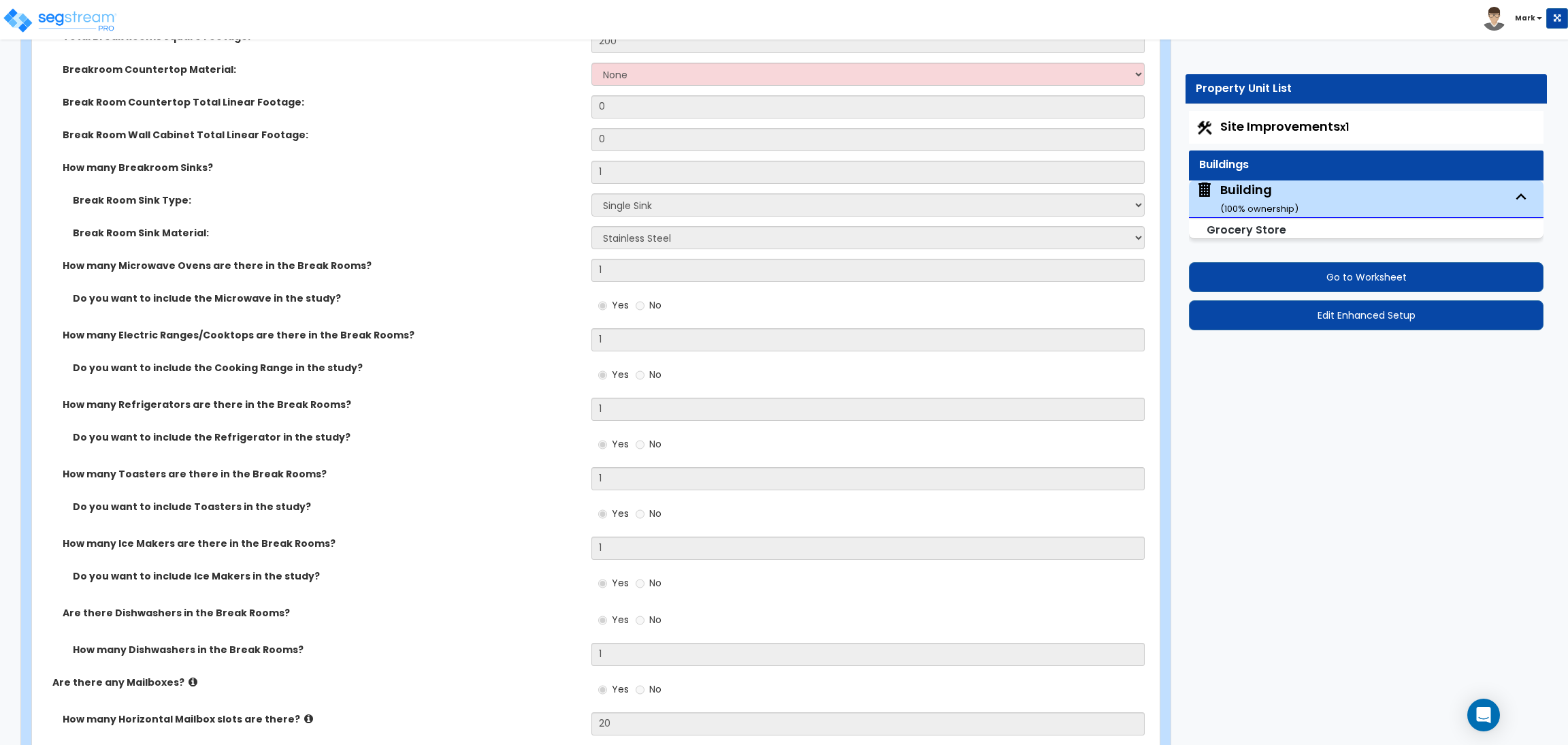
scroll to position [11366, 0]
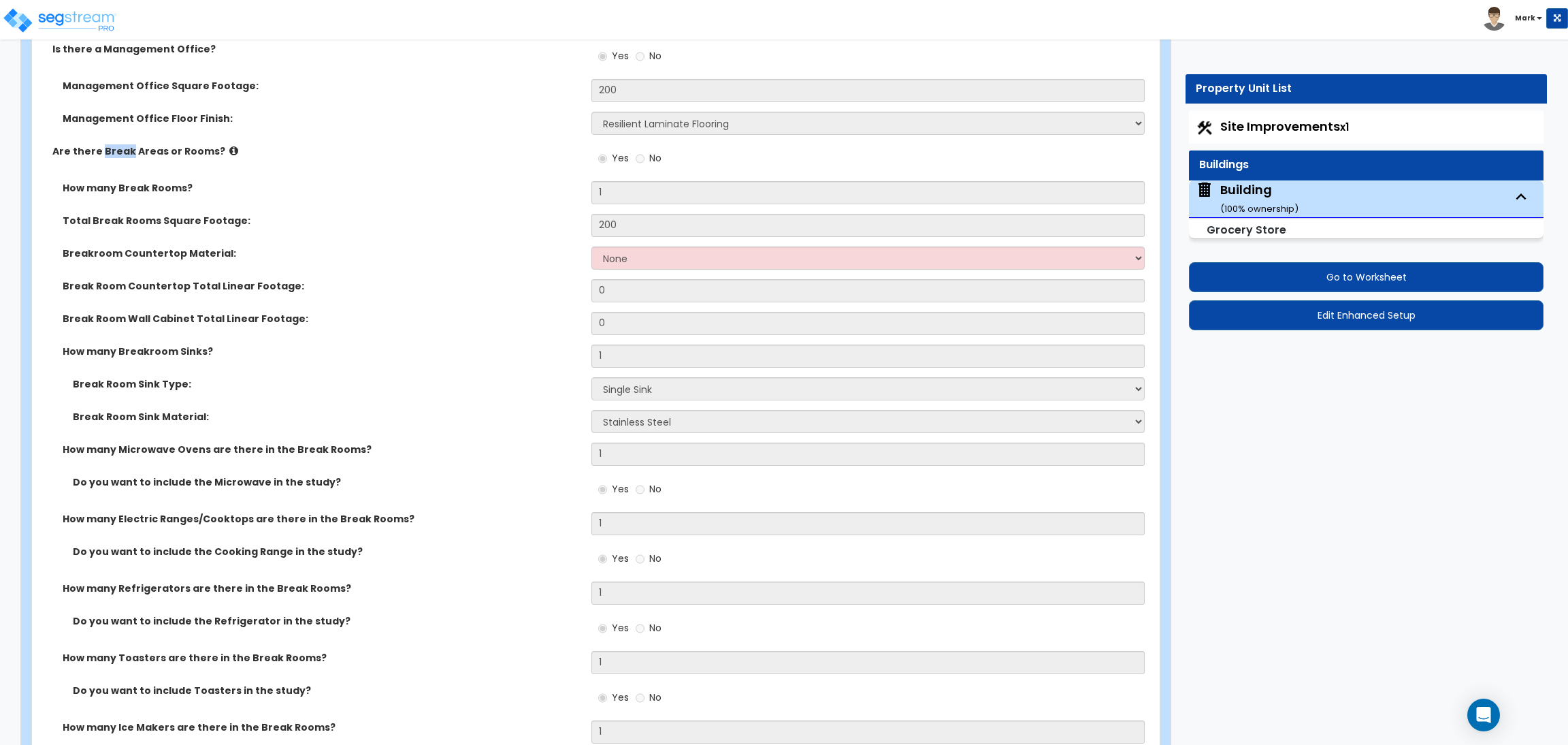
click at [390, 143] on div "Management Office Floor Finish: None Tile Flooring Hardwood Flooring Resilient …" at bounding box center [592, 128] width 1120 height 33
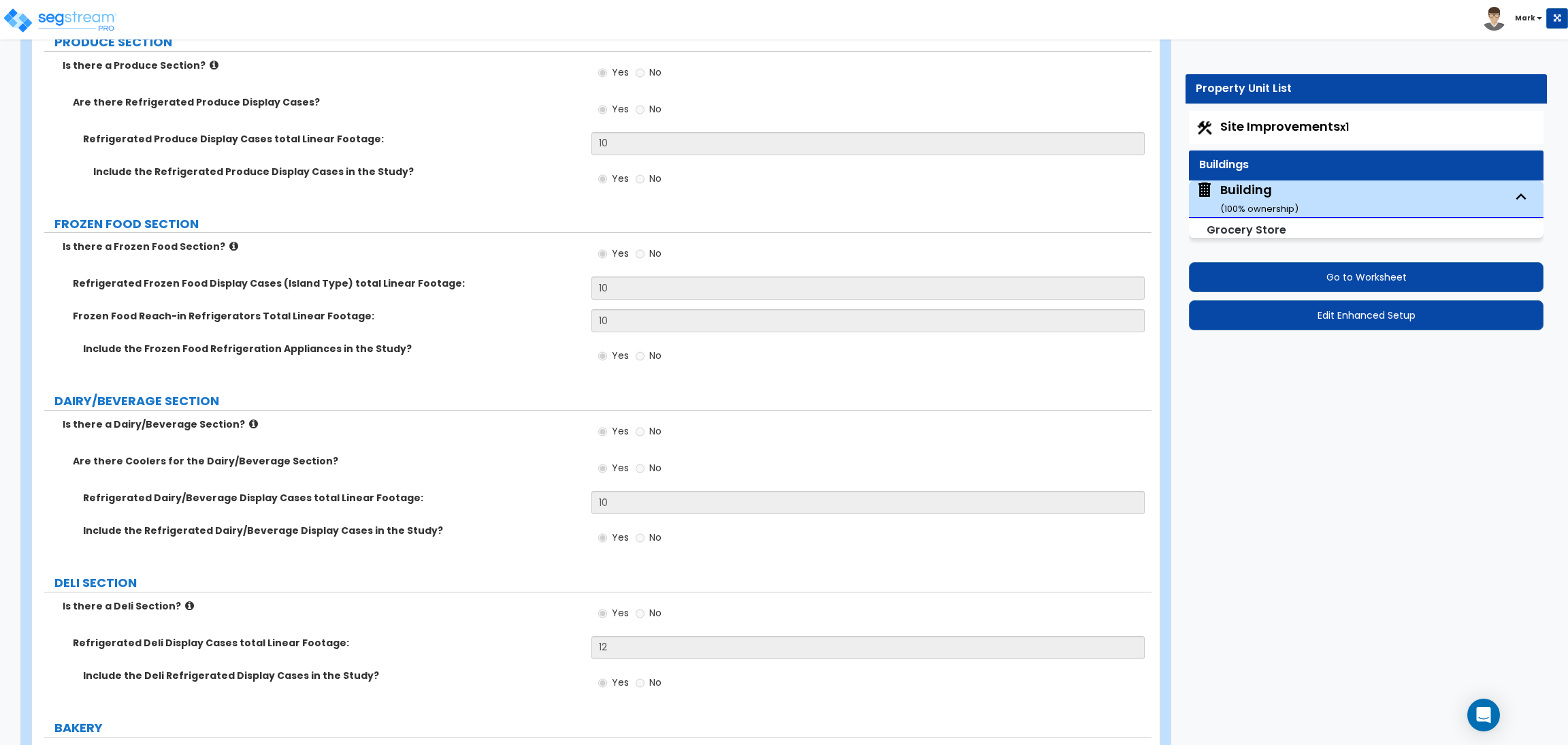
scroll to position [5273, 0]
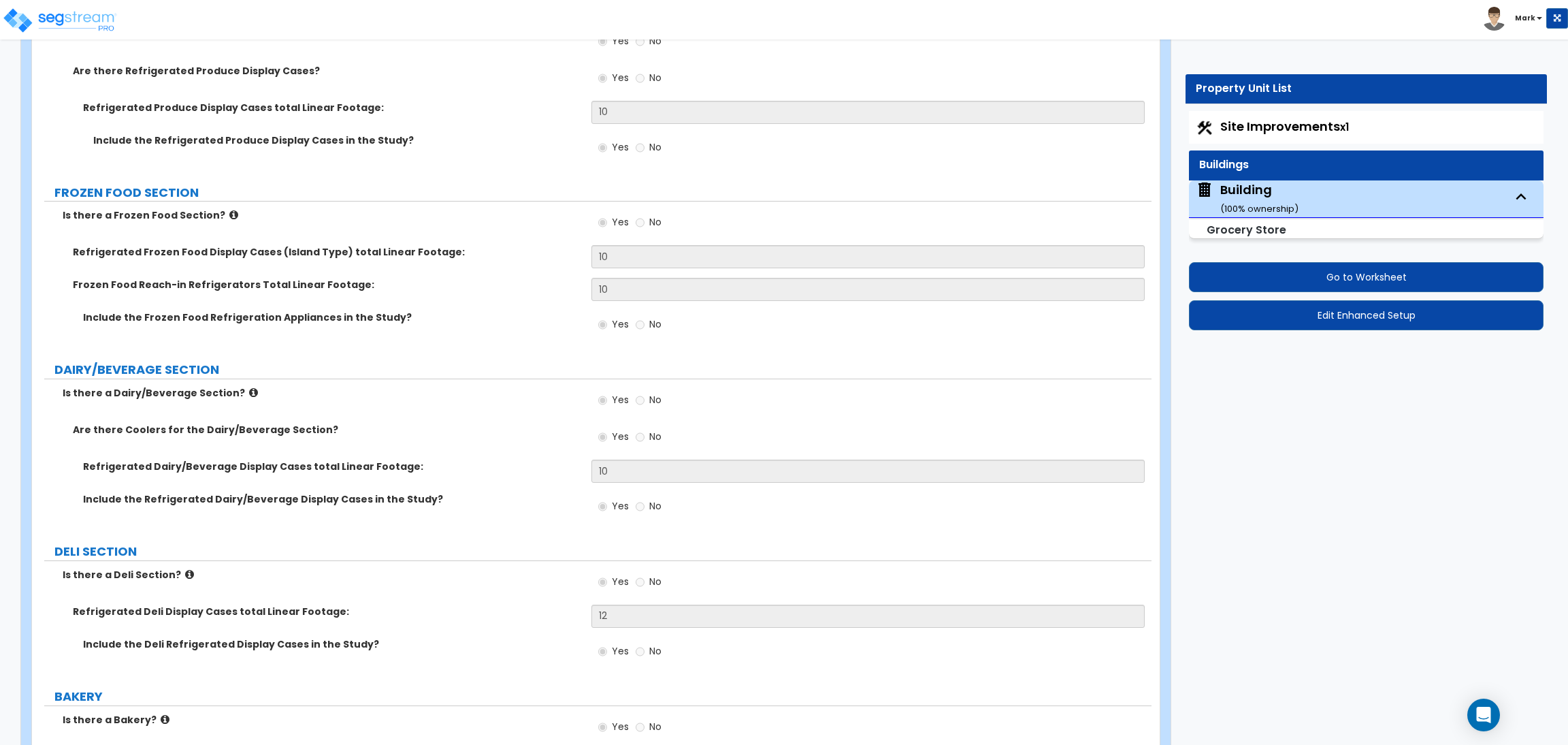
click at [430, 247] on label "Refrigerated Frozen Food Display Cases (Island Type) total Linear Footage:" at bounding box center [327, 252] width 508 height 14
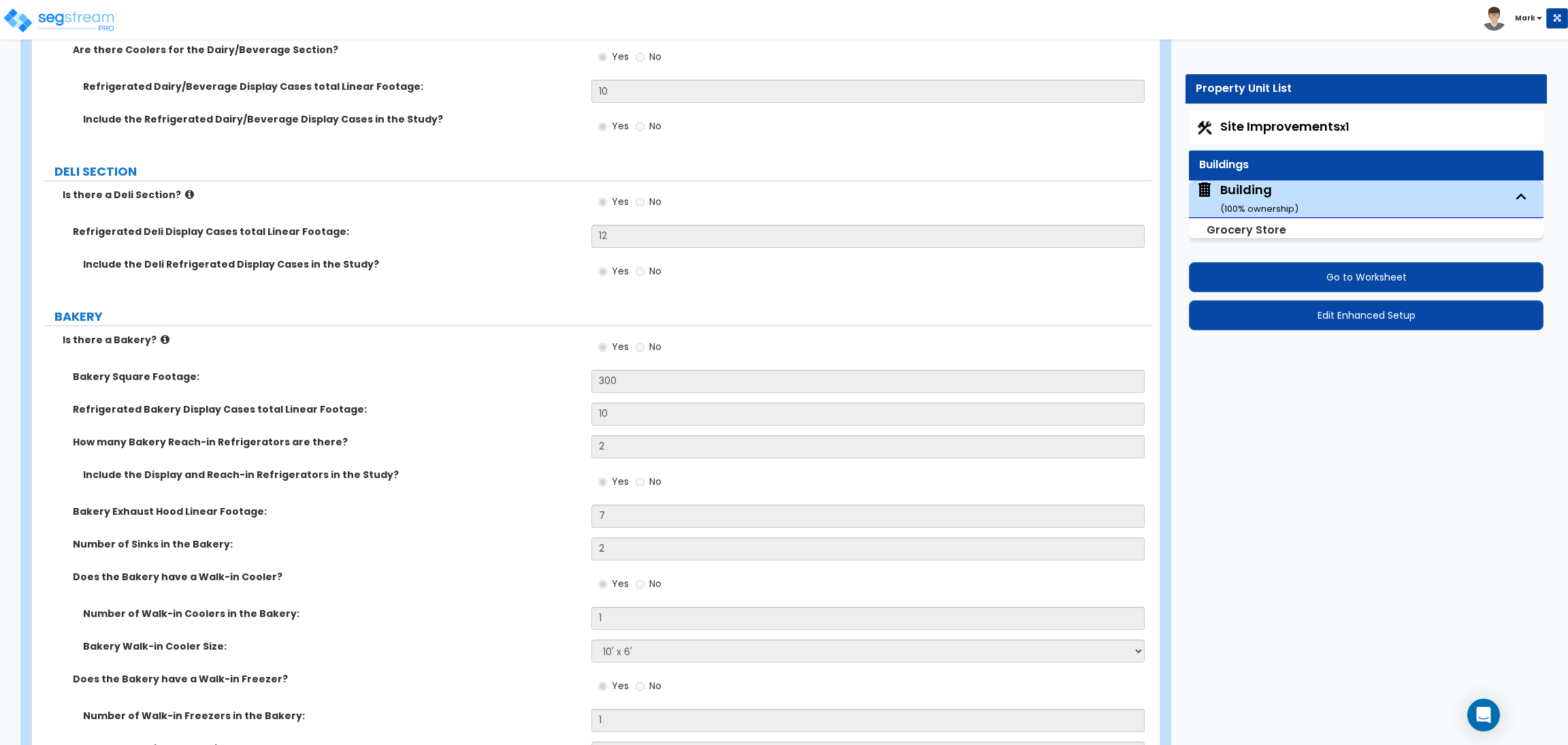
scroll to position [5681, 0]
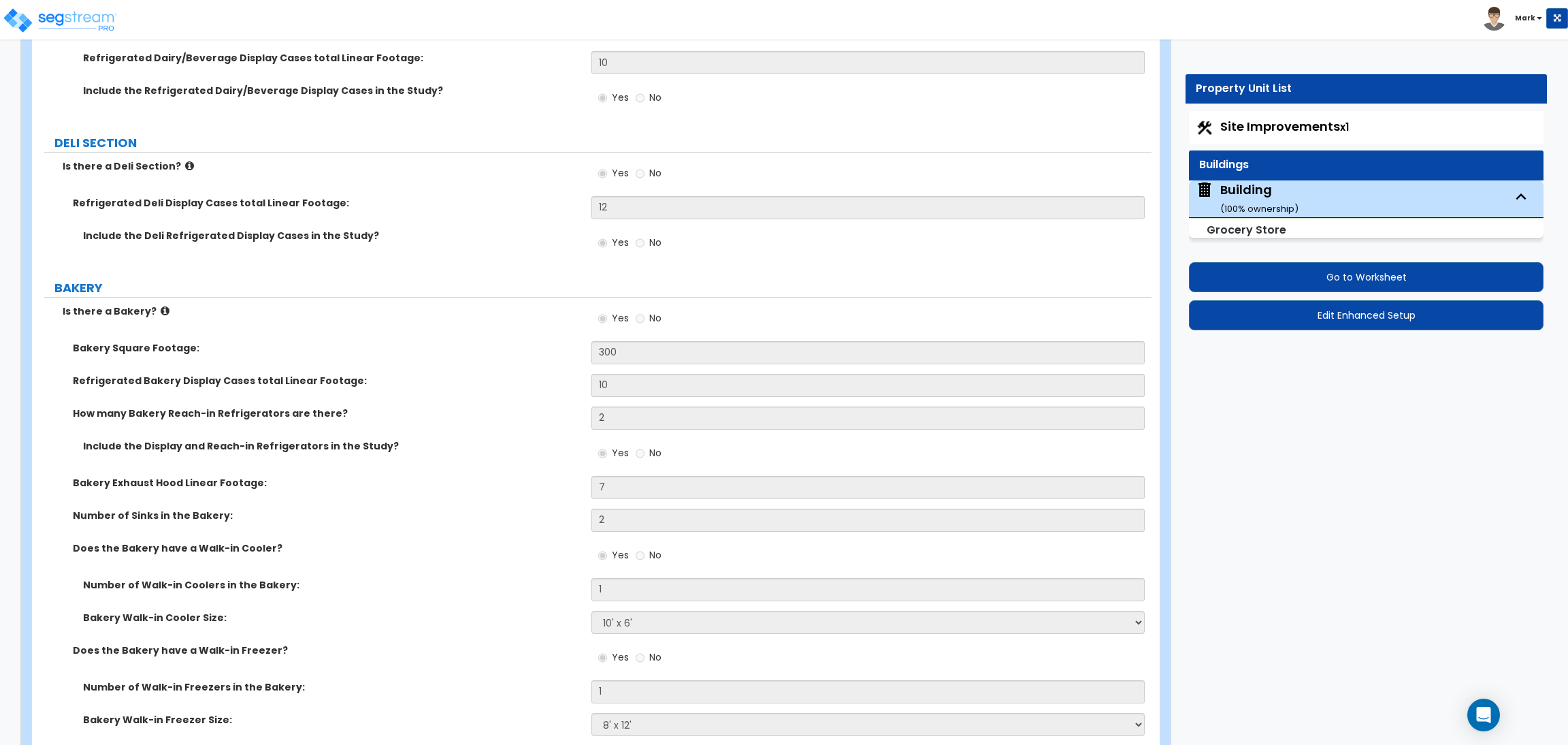
click at [185, 161] on icon at bounding box center [189, 166] width 9 height 10
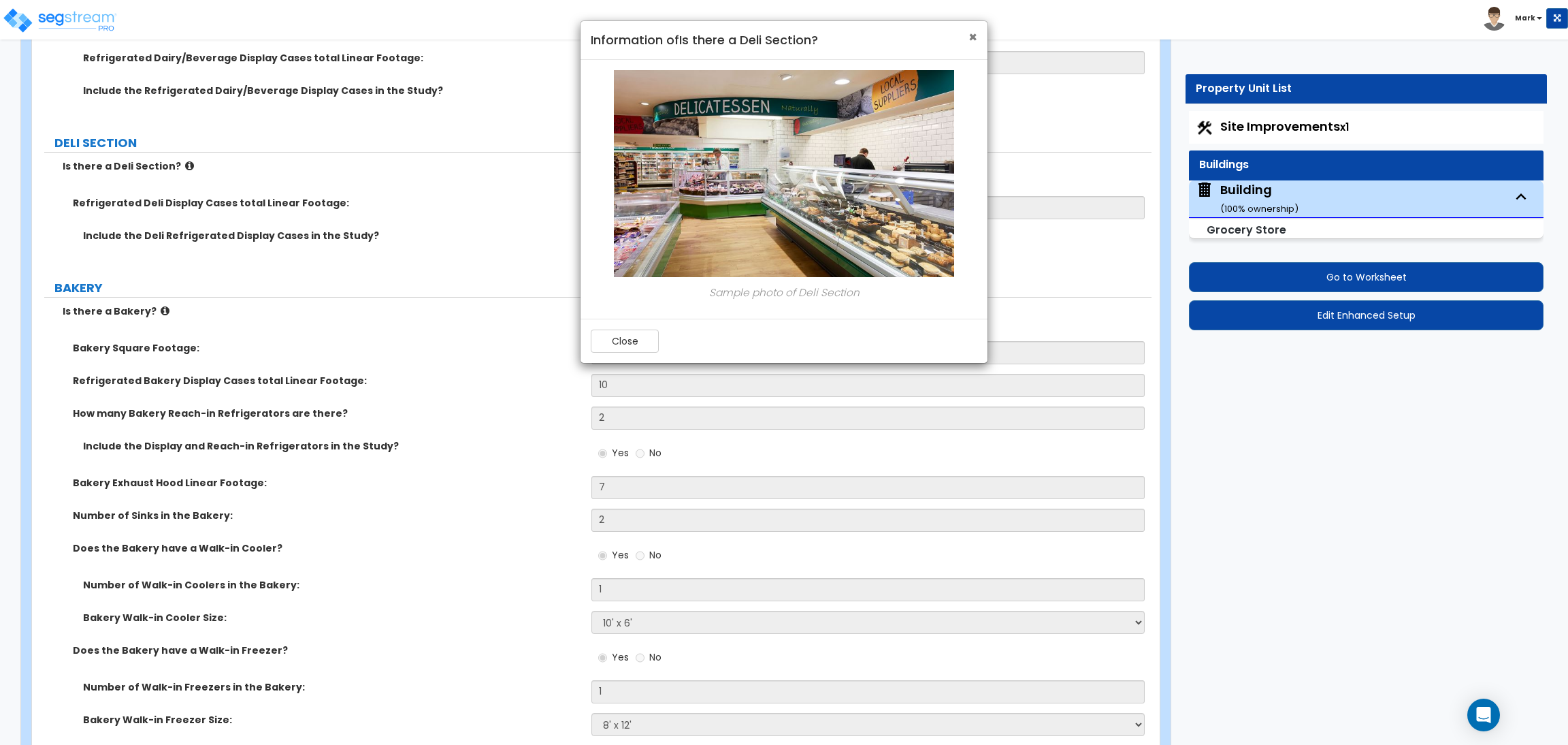
click at [975, 32] on span "×" at bounding box center [973, 37] width 9 height 20
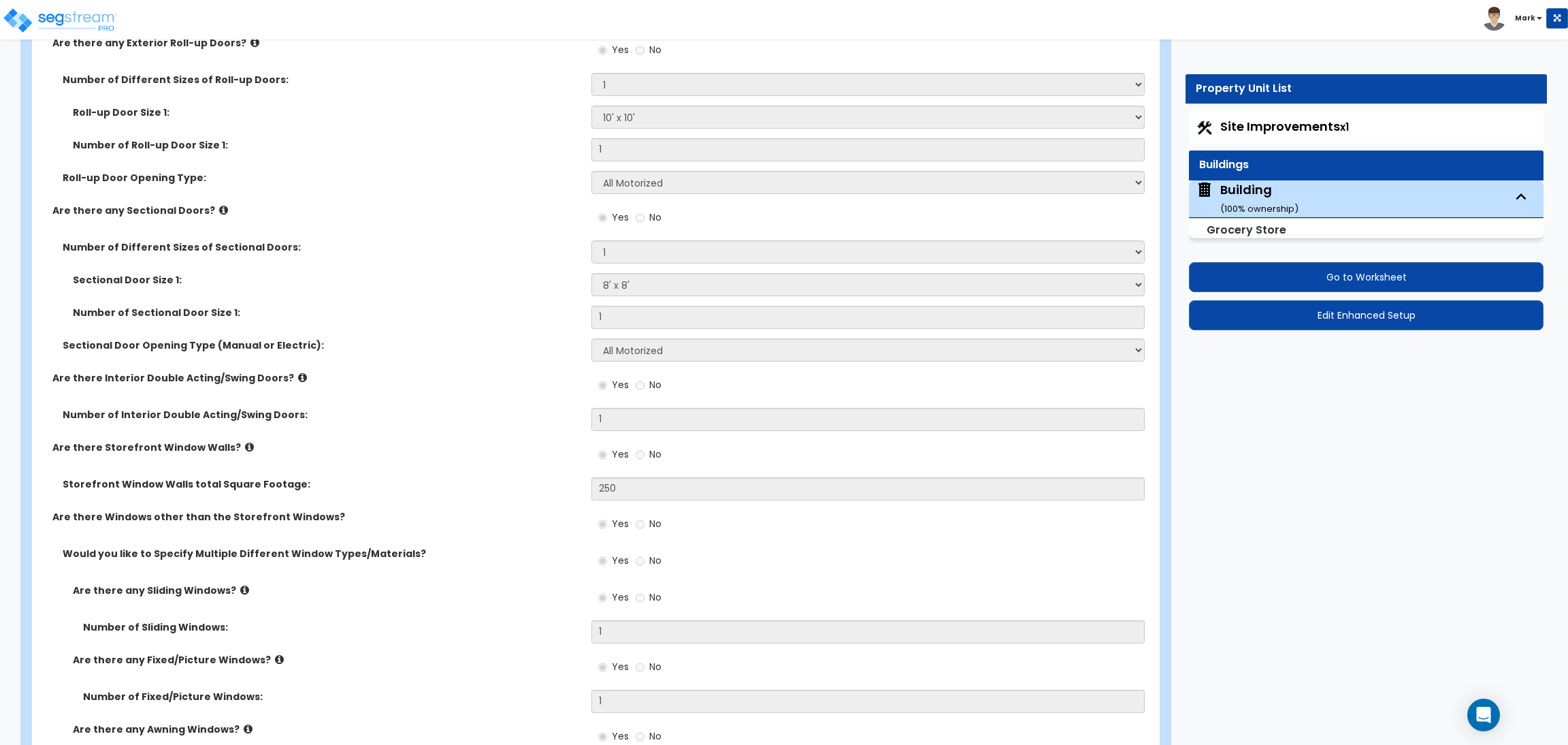
scroll to position [3779, 0]
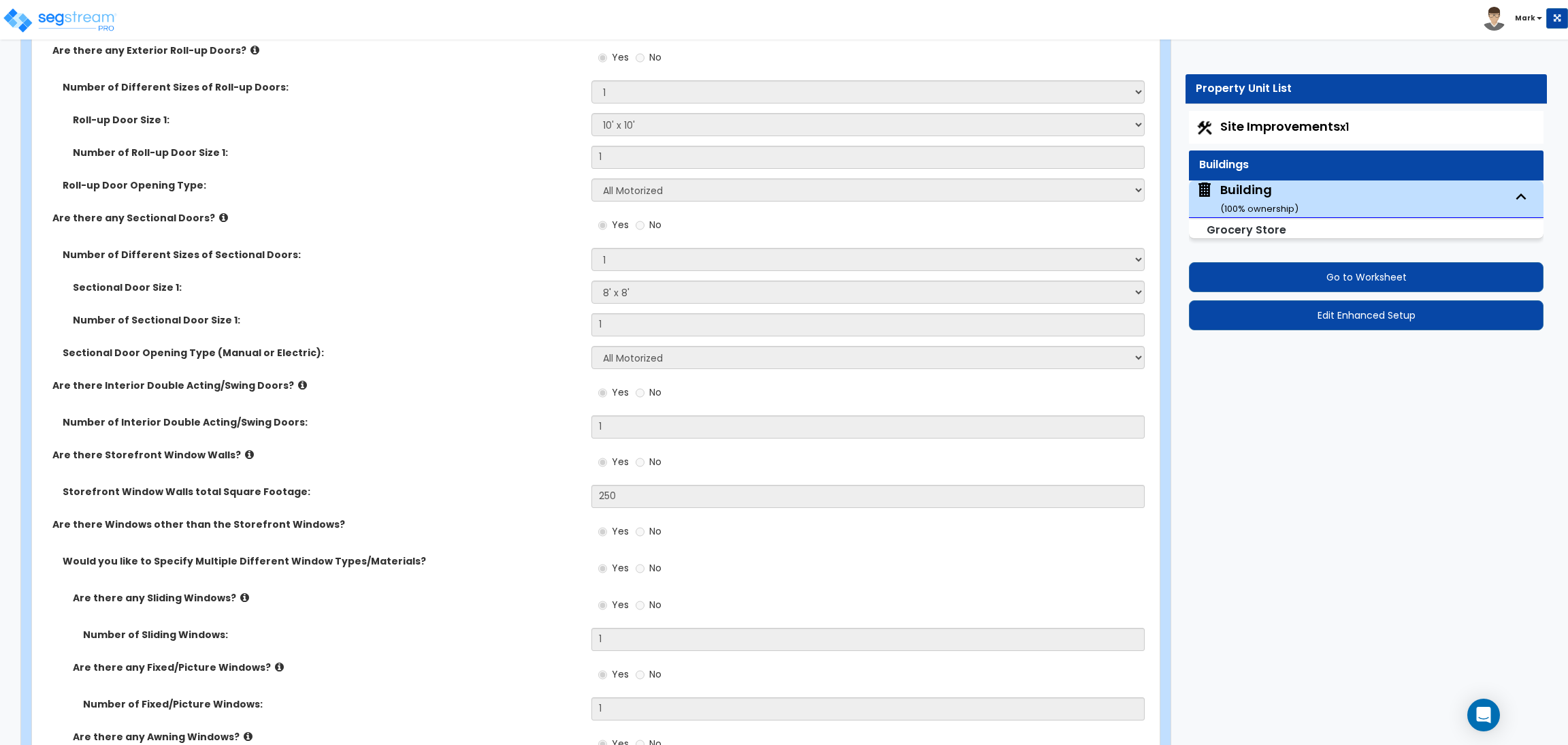
click at [1246, 127] on span "Site Improvements x1" at bounding box center [1284, 126] width 128 height 17
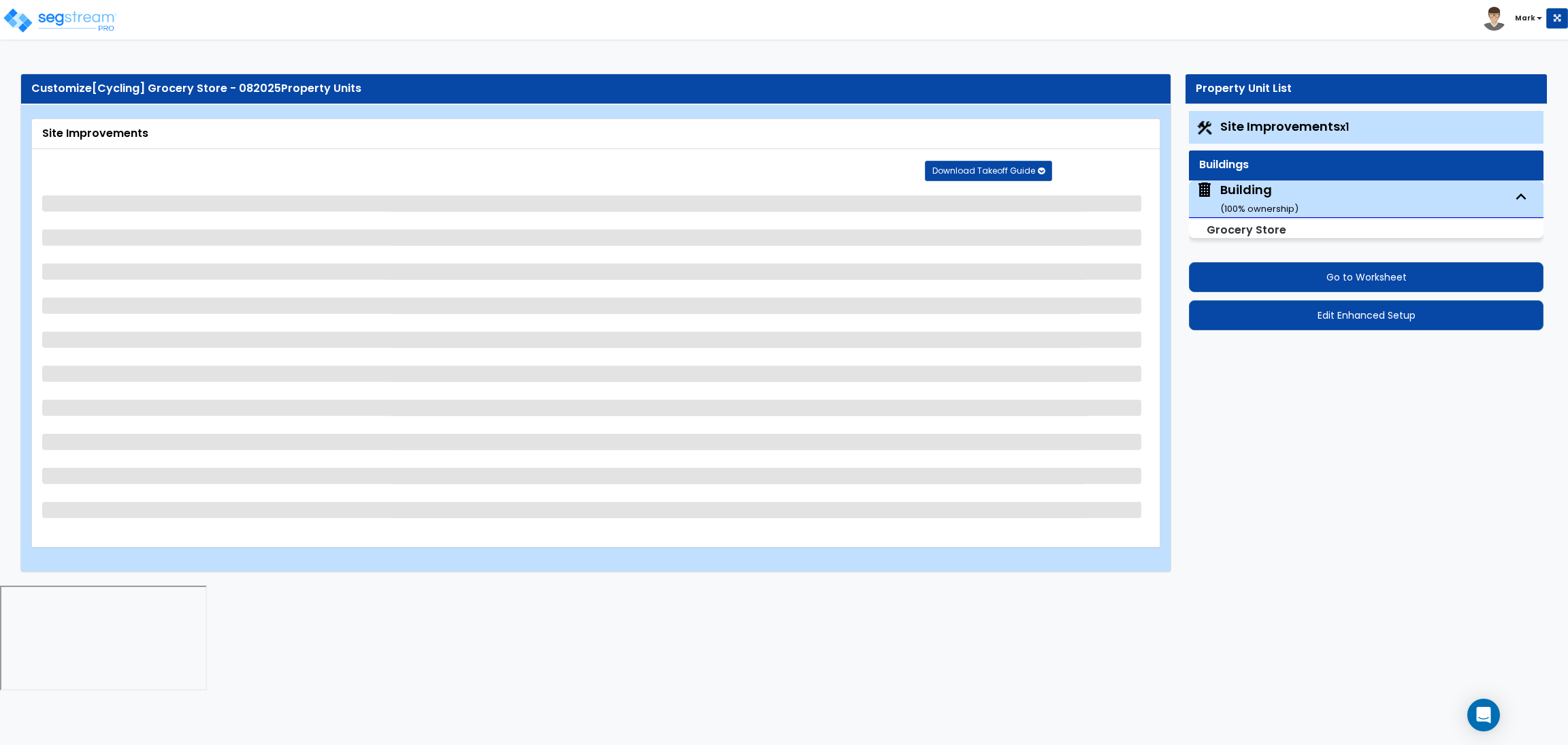
scroll to position [0, 0]
select select "2"
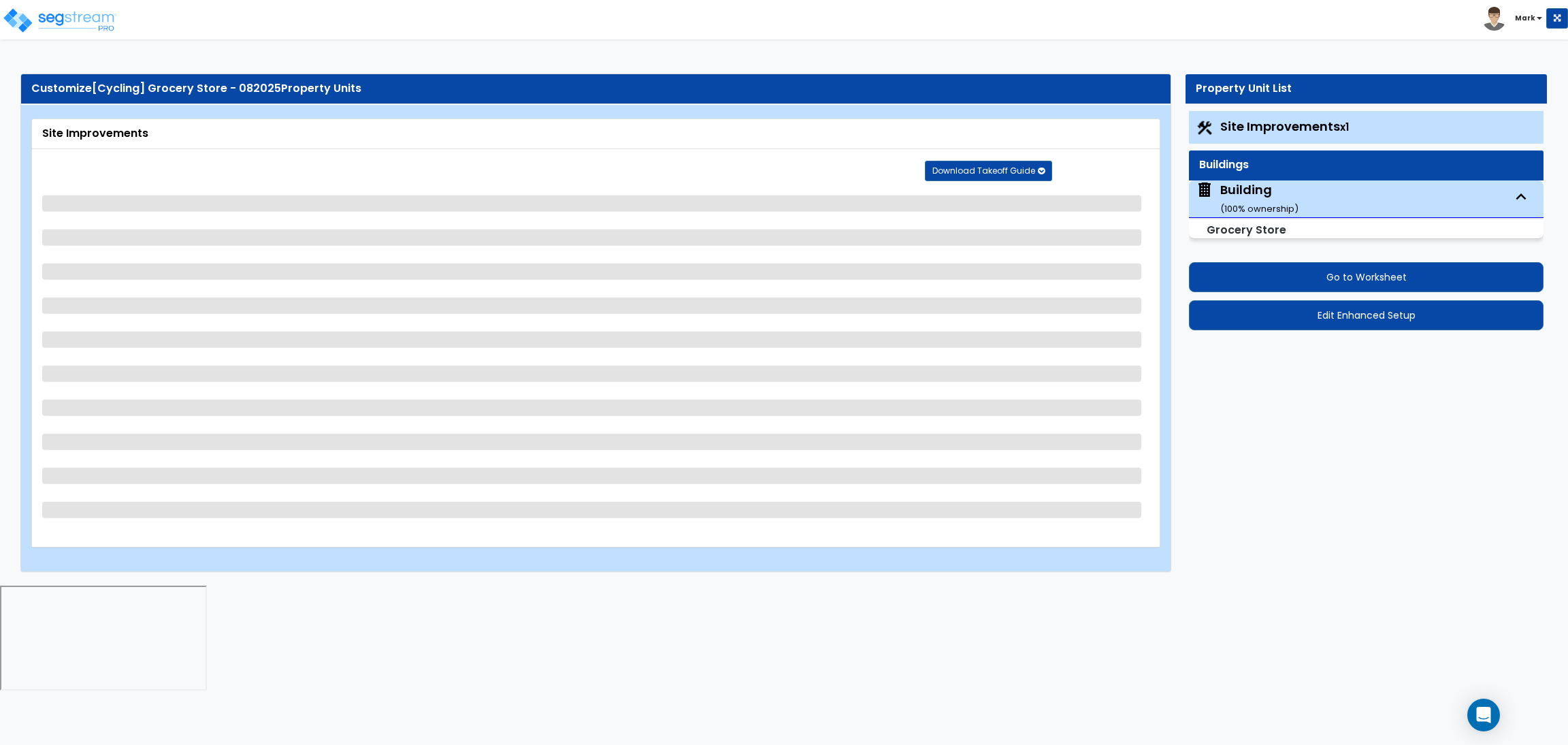
select select "2"
select select "1"
select select "2"
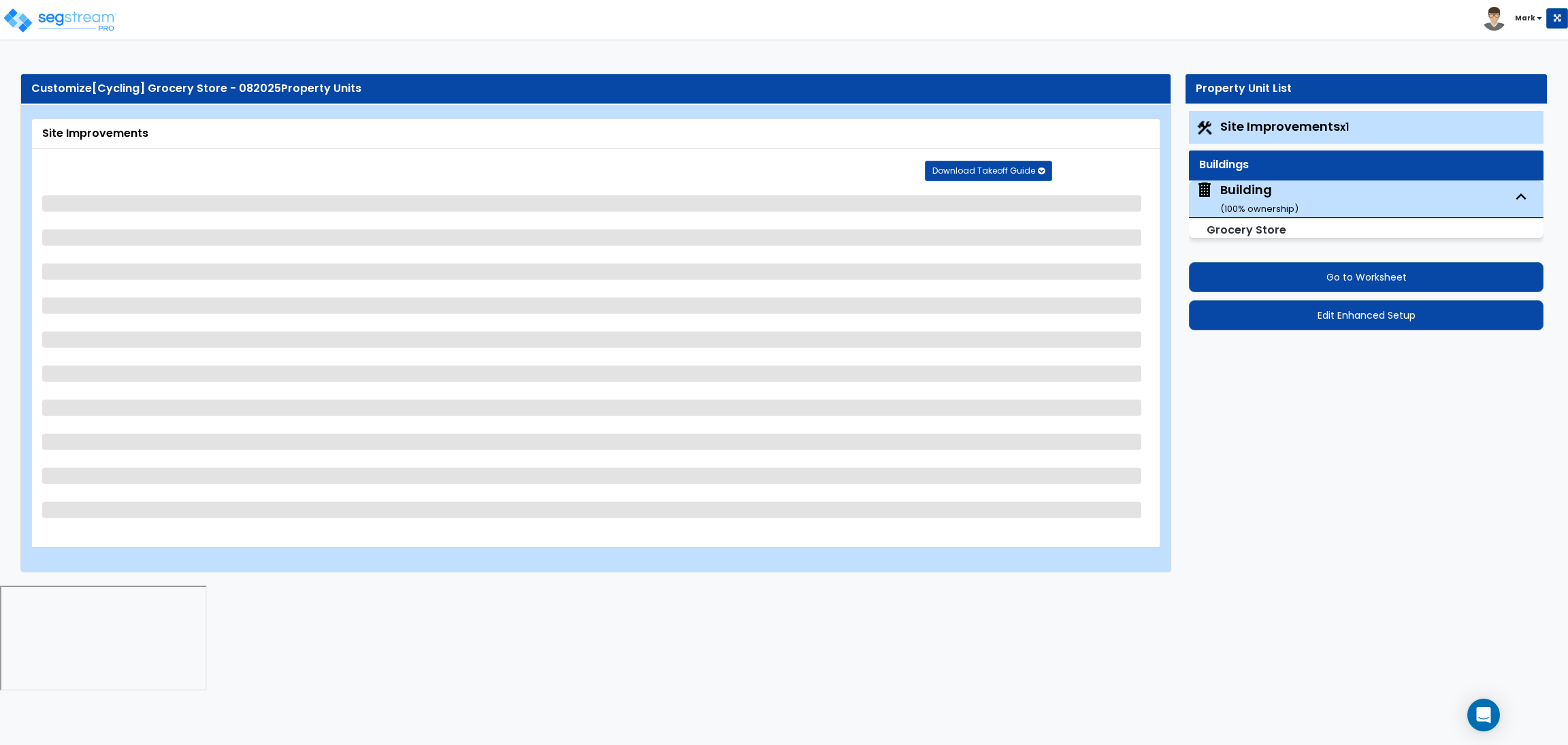
select select "1"
select select "2"
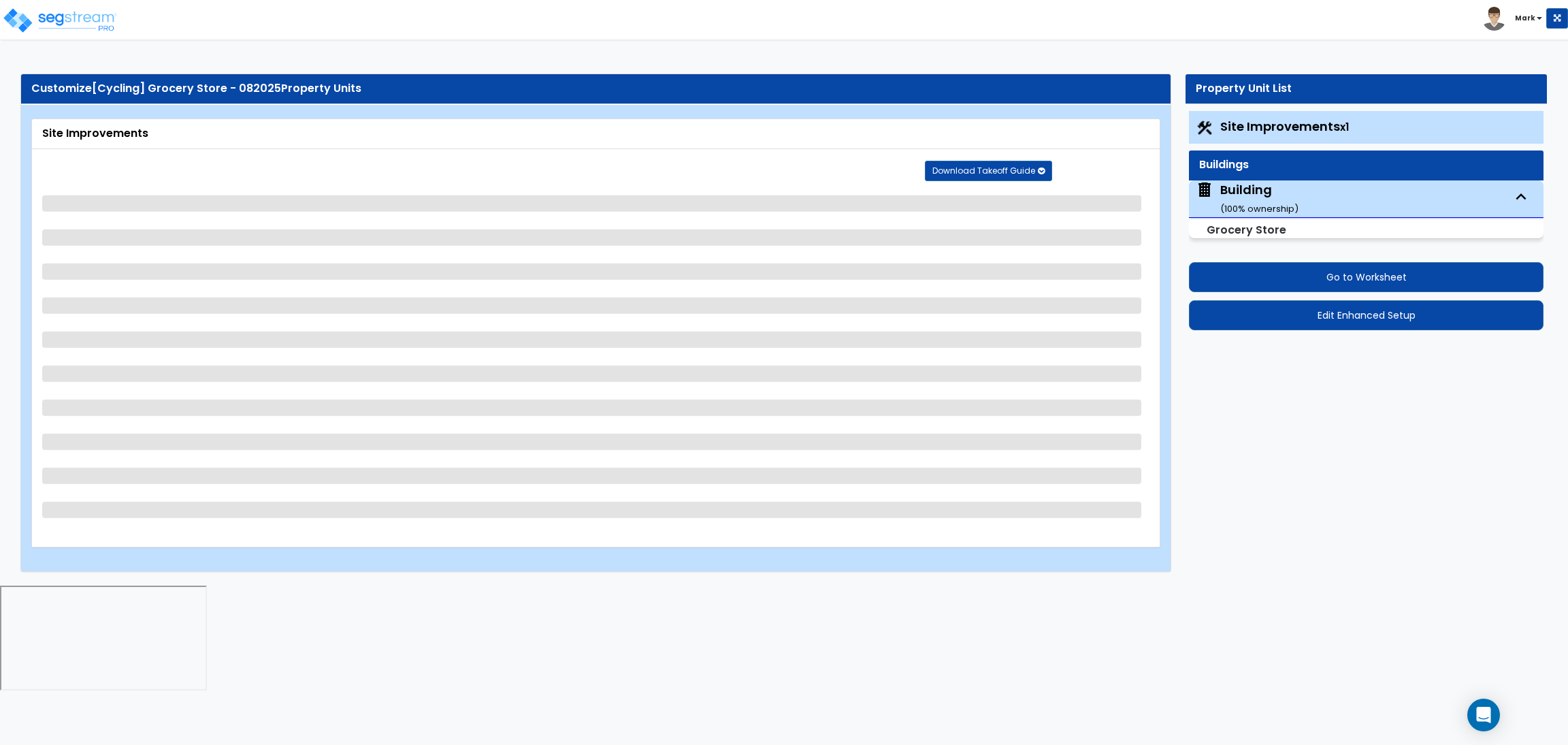
select select "2"
select select "1"
select select "10"
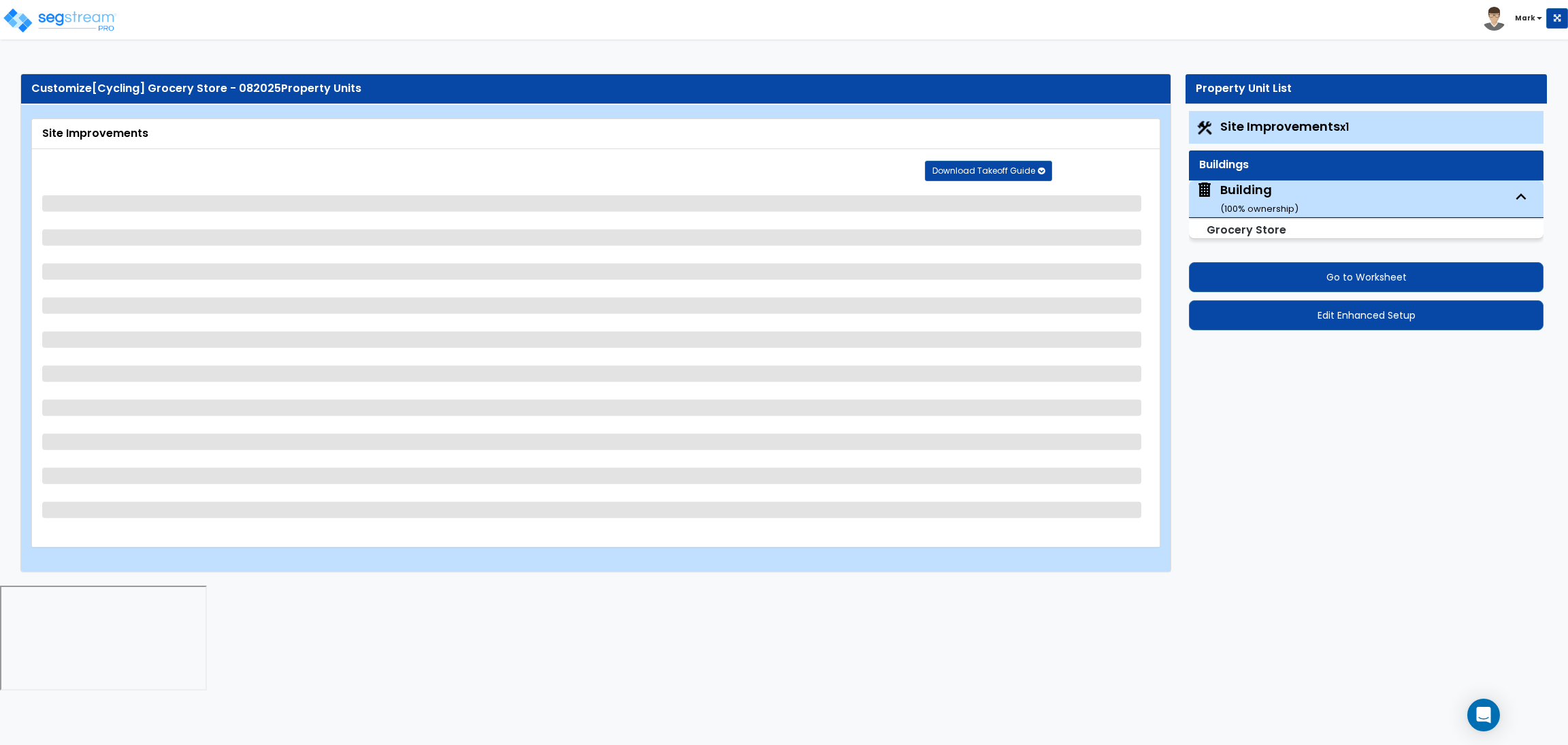
select select "1"
select select "3"
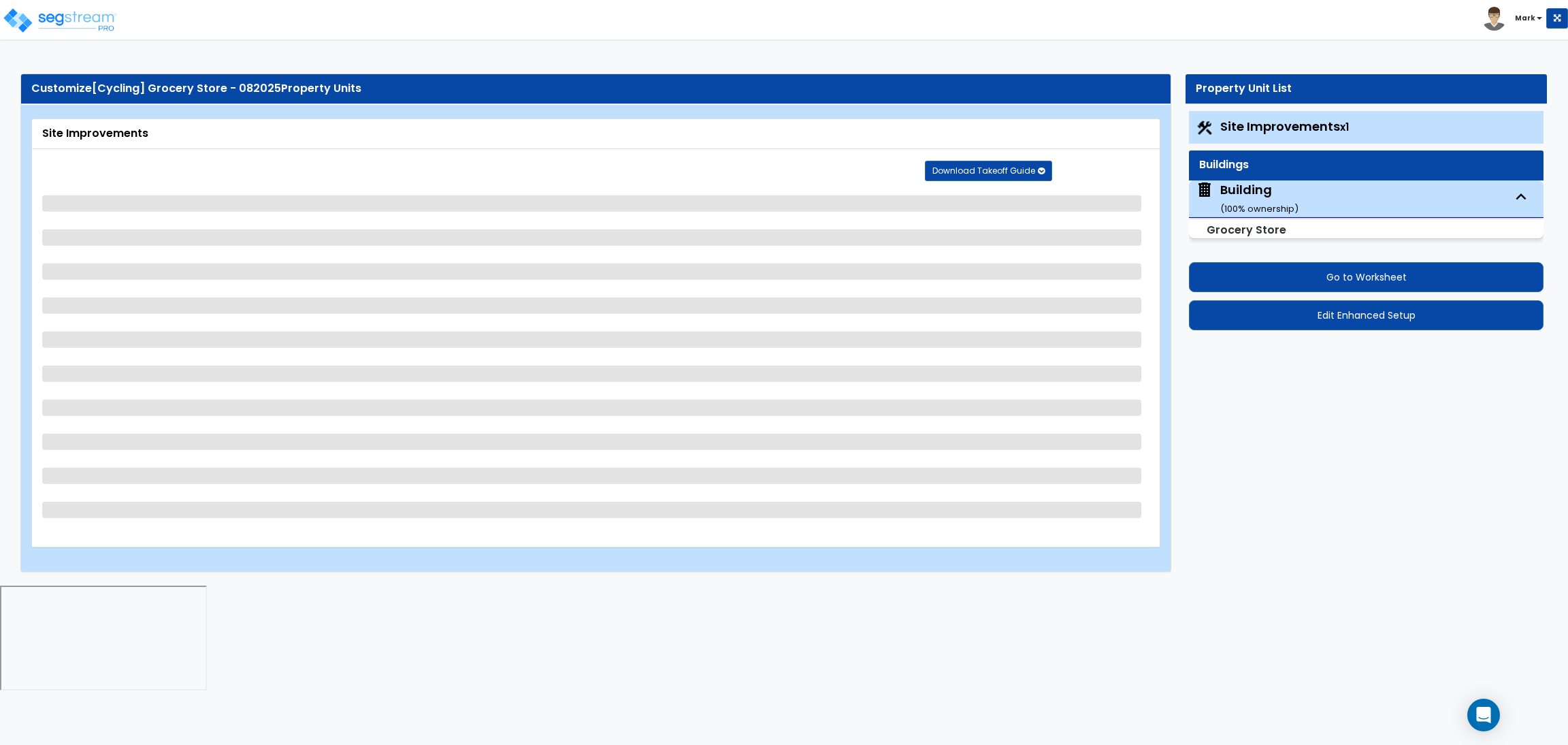
select select "2"
select select "4"
select select "1"
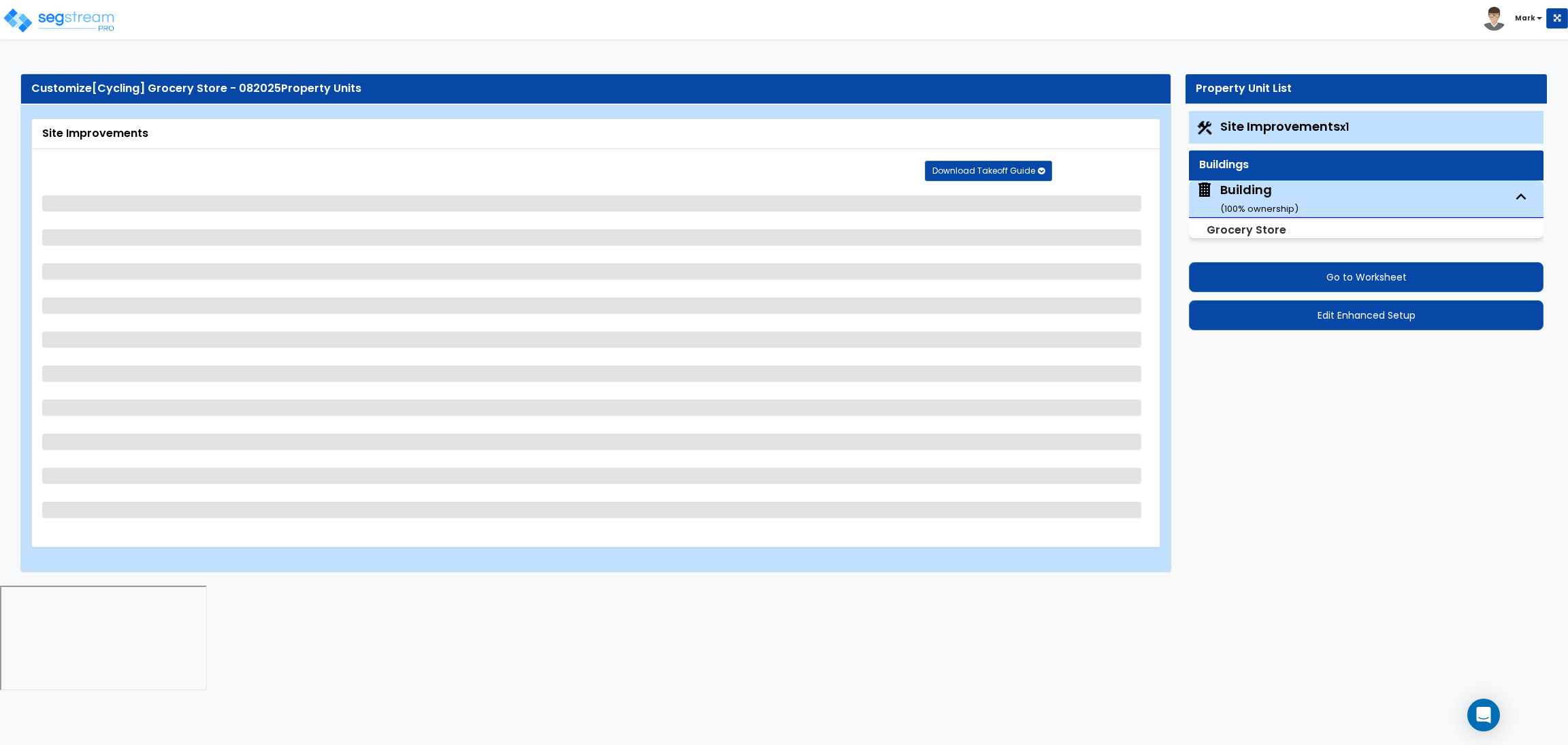
select select "1"
select select "6"
select select "2"
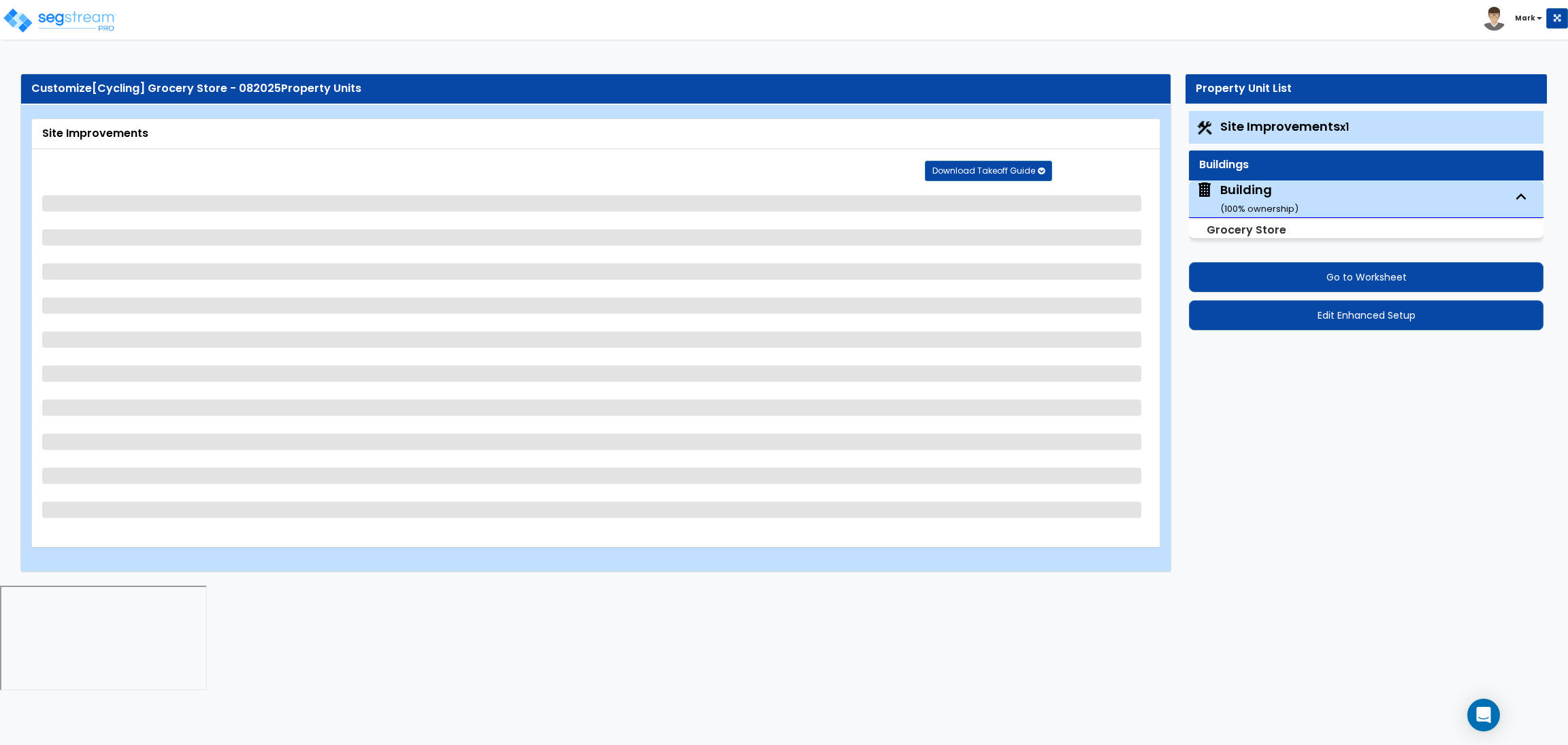
select select "2"
select select "1"
select select "2"
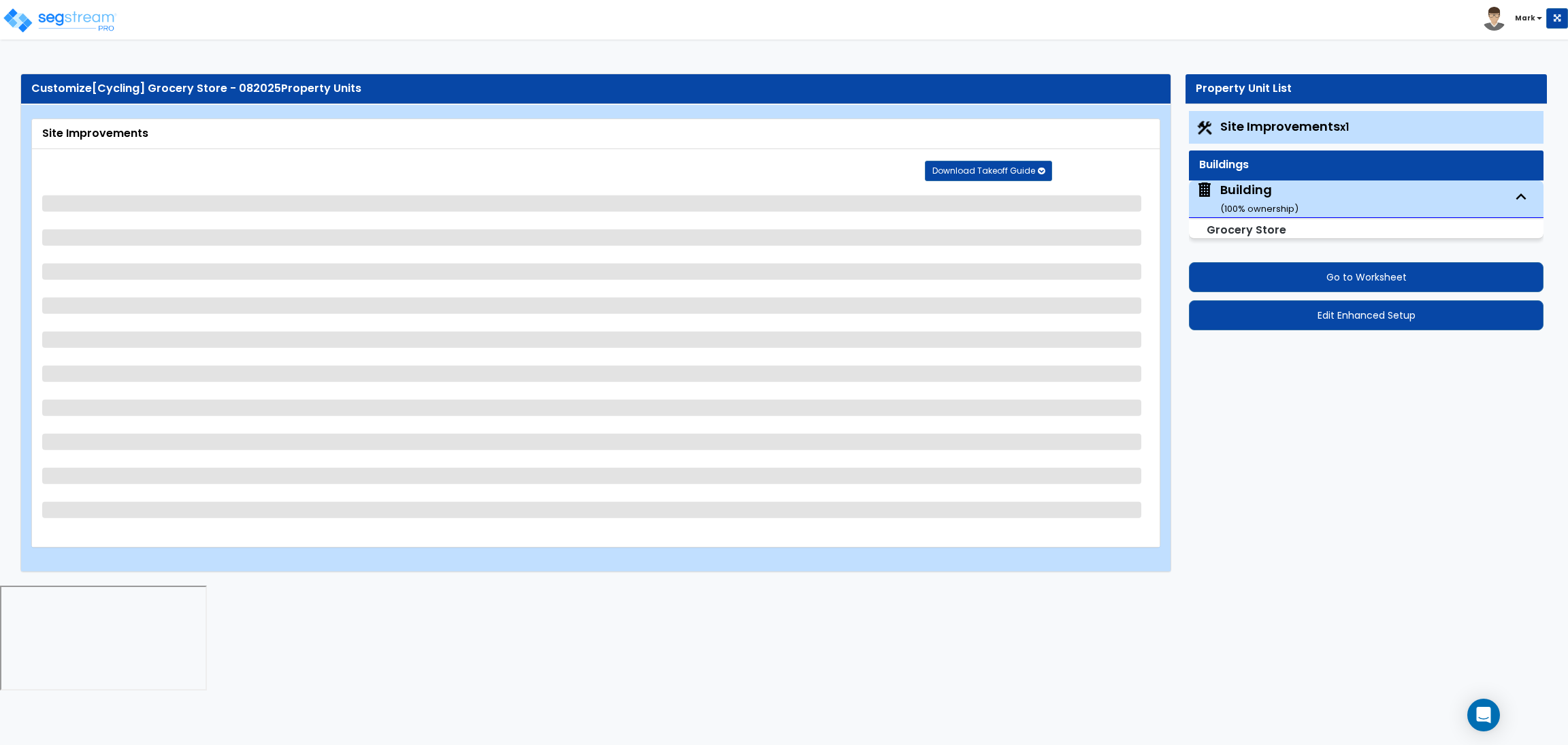
select select "2"
select select "1"
select select "8"
select select "2"
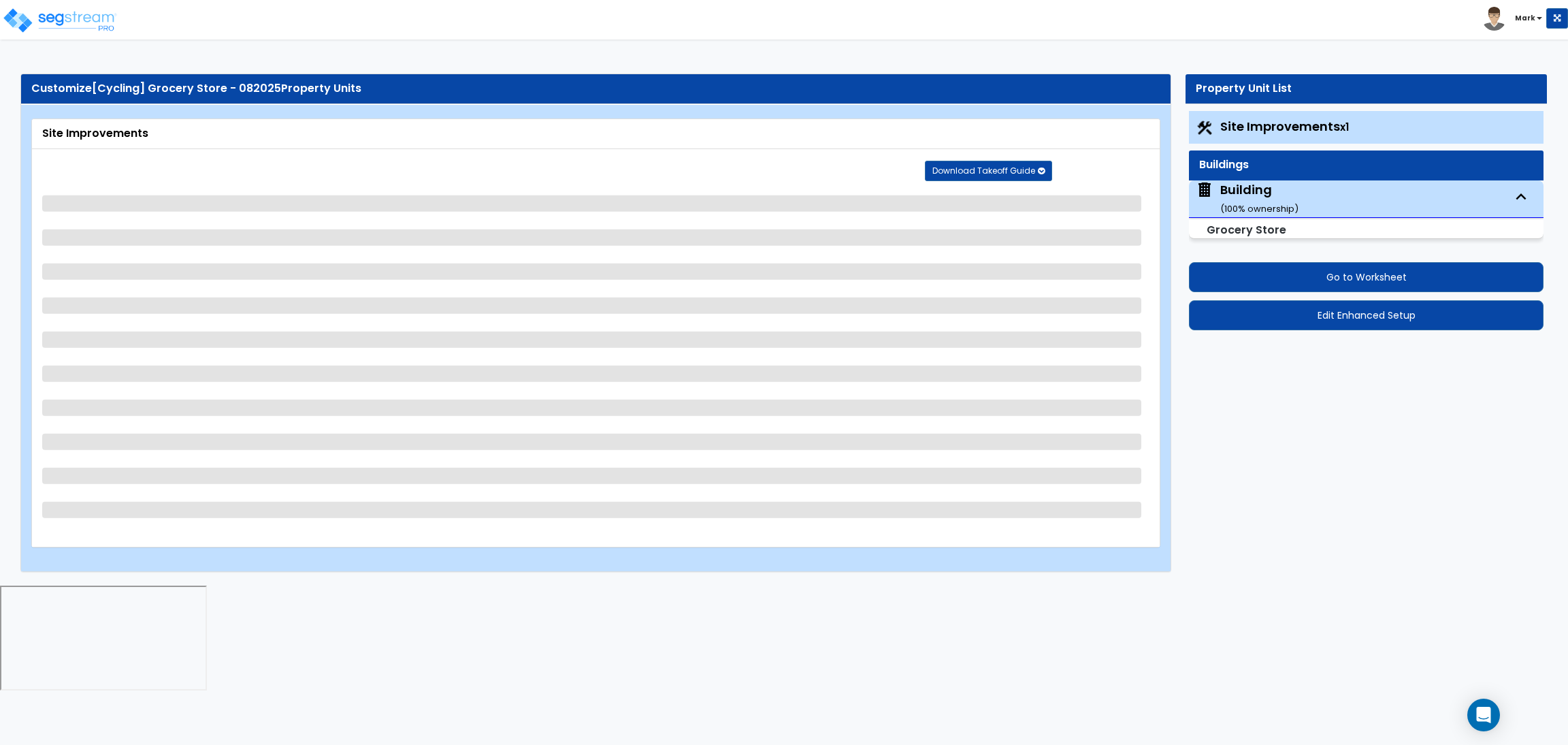
select select "4"
select select "1"
select select "20"
select select "2"
select select "5"
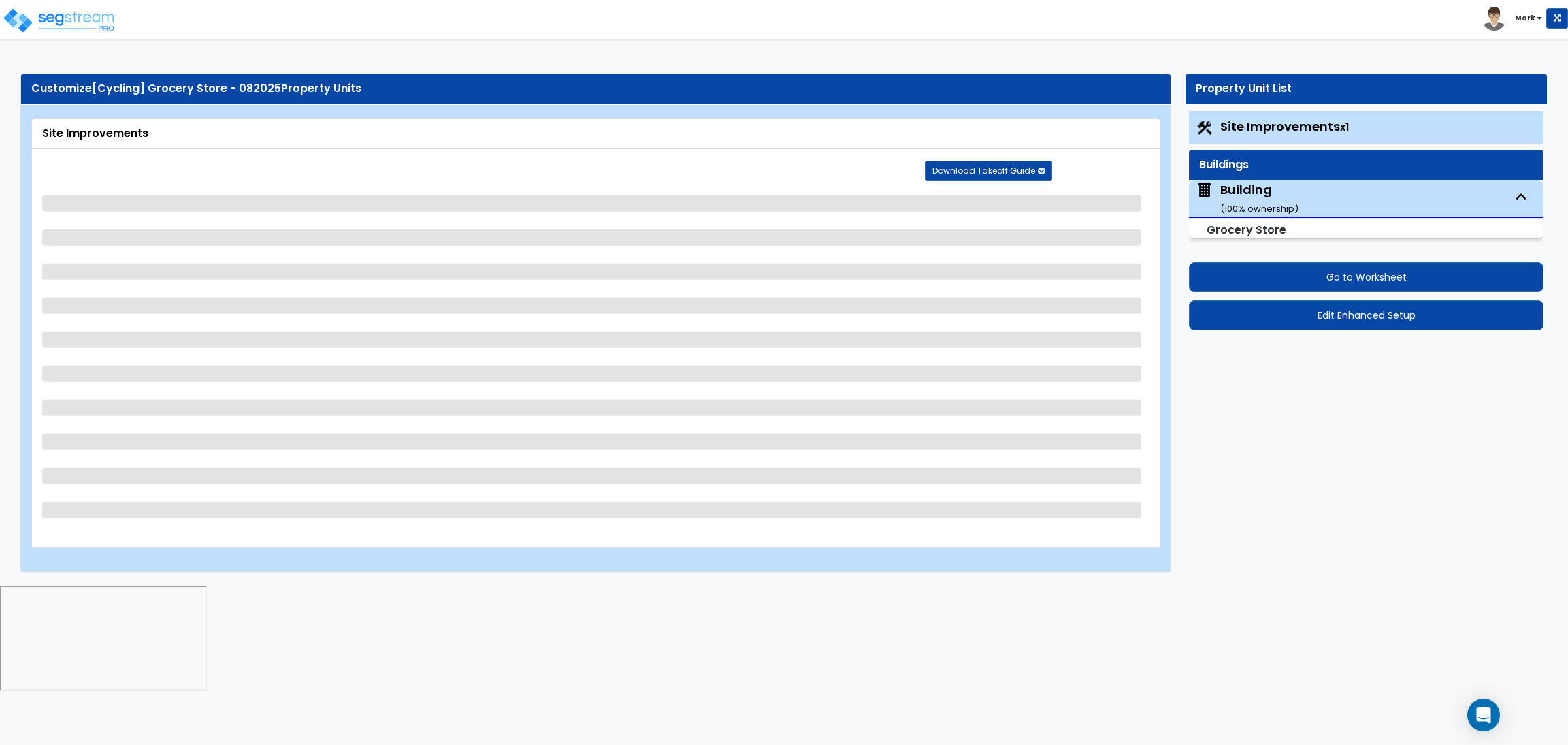
select select "3"
select select "1"
select select "2"
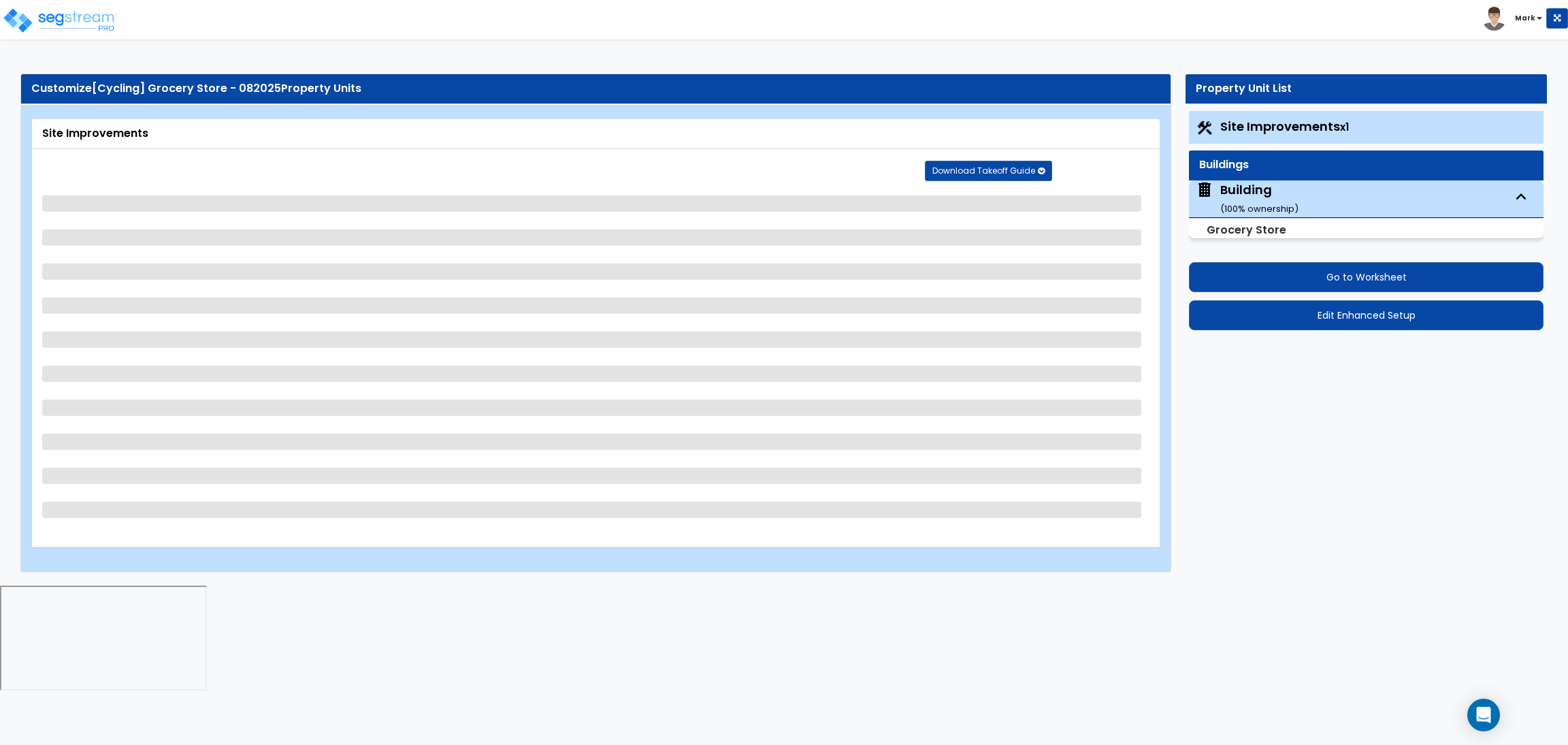
select select "1"
select select "4"
select select "2"
select select "1"
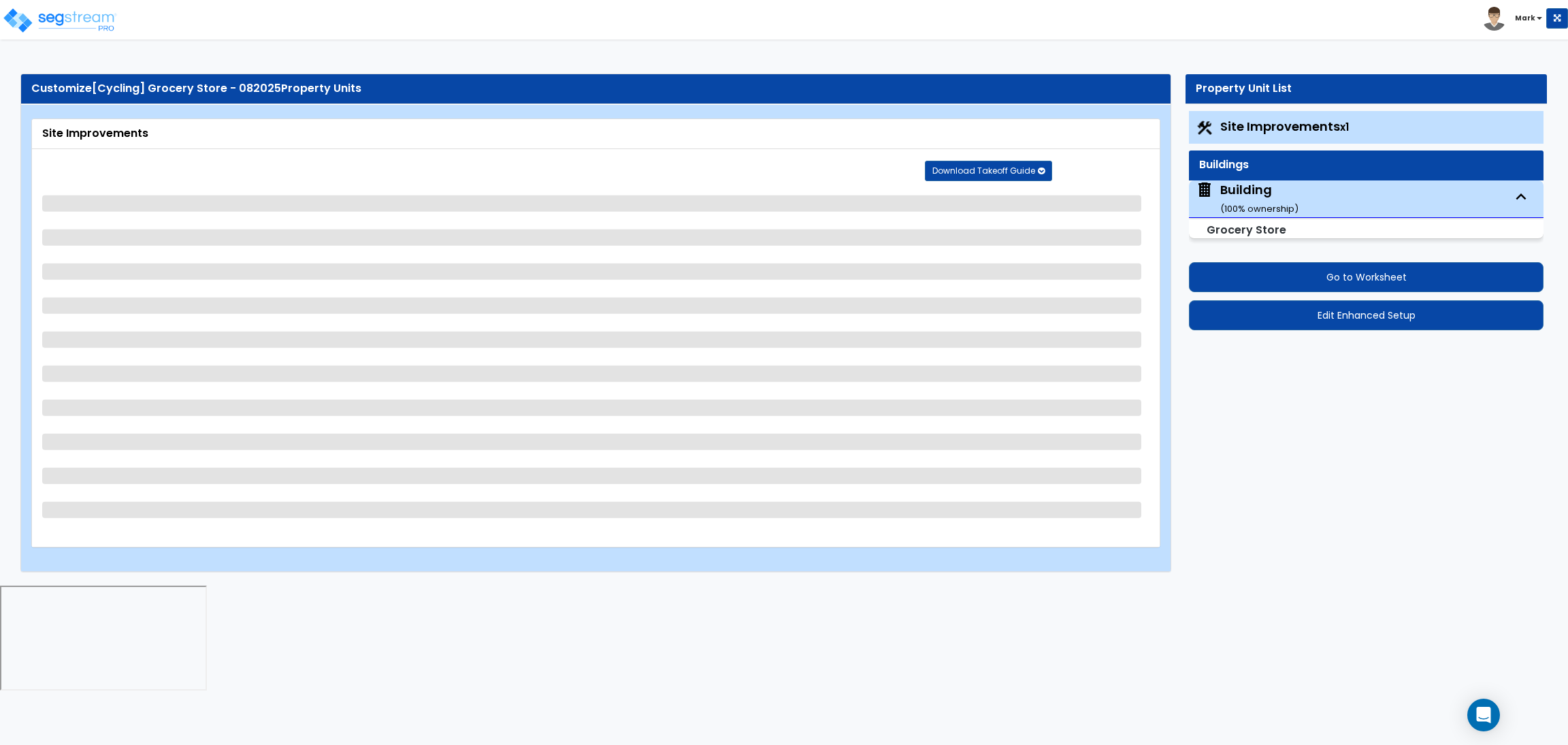
select select "2"
select select "1"
select select "2"
select select "6"
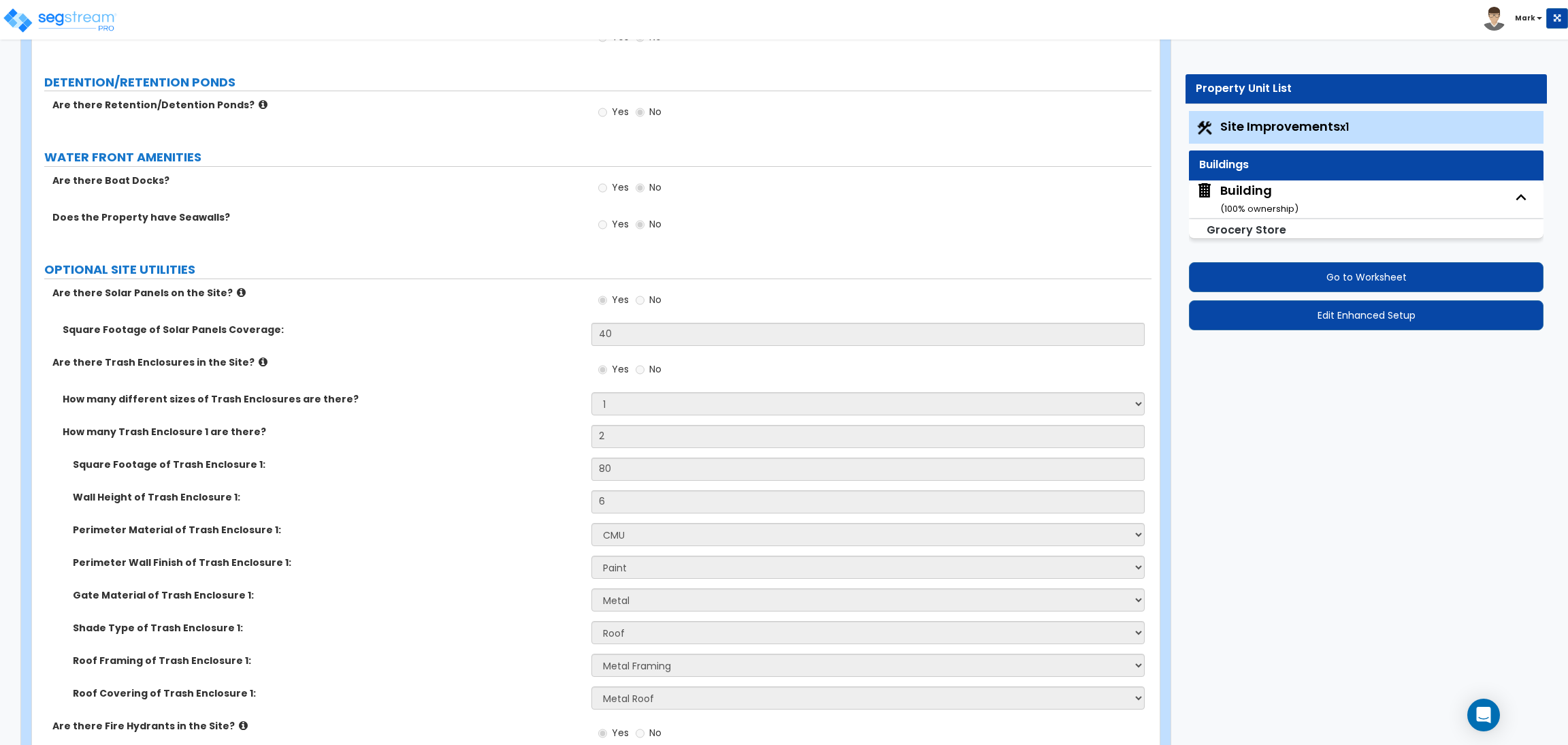
scroll to position [6682, 0]
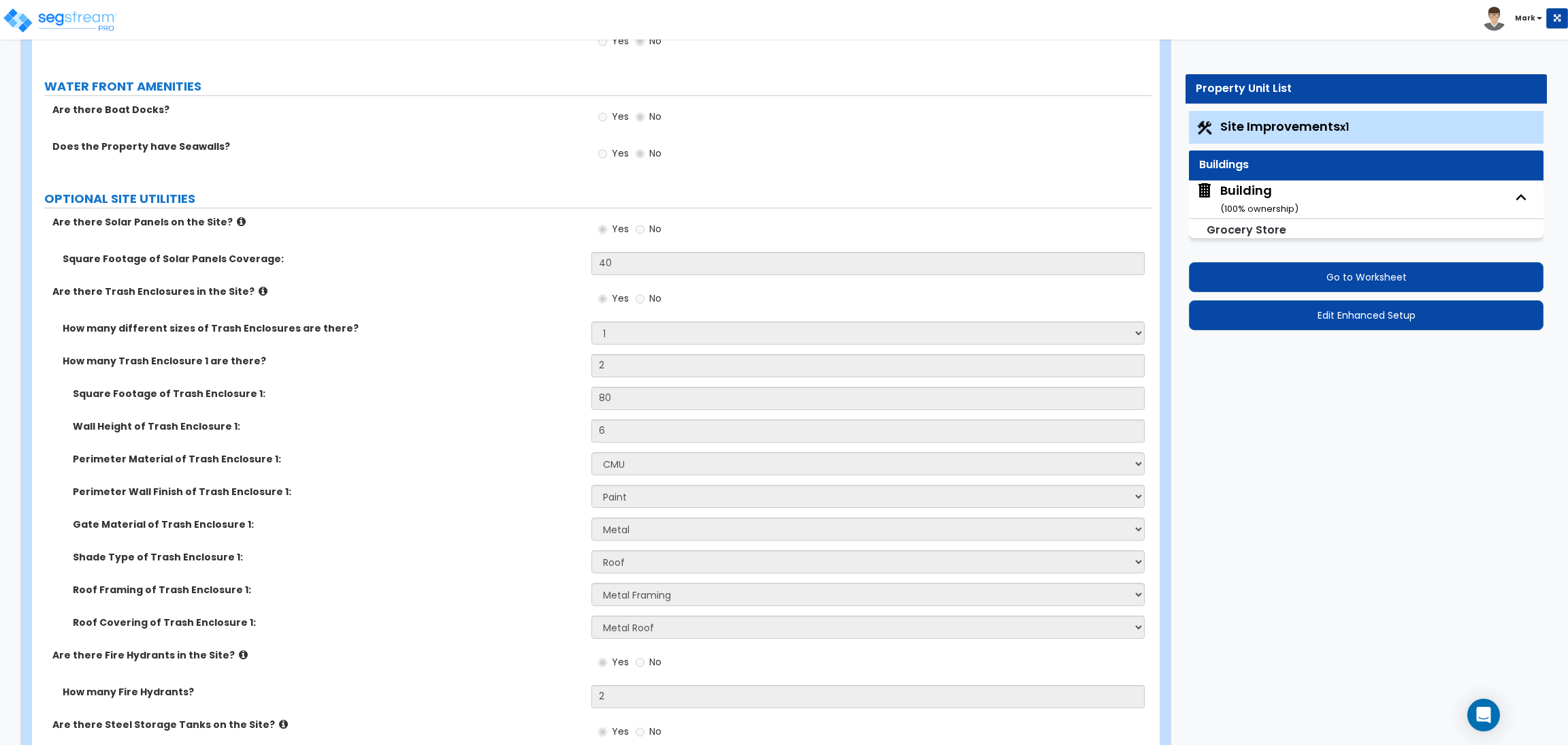
click at [1235, 199] on div "Building ( 100 % ownership)" at bounding box center [1259, 199] width 78 height 35
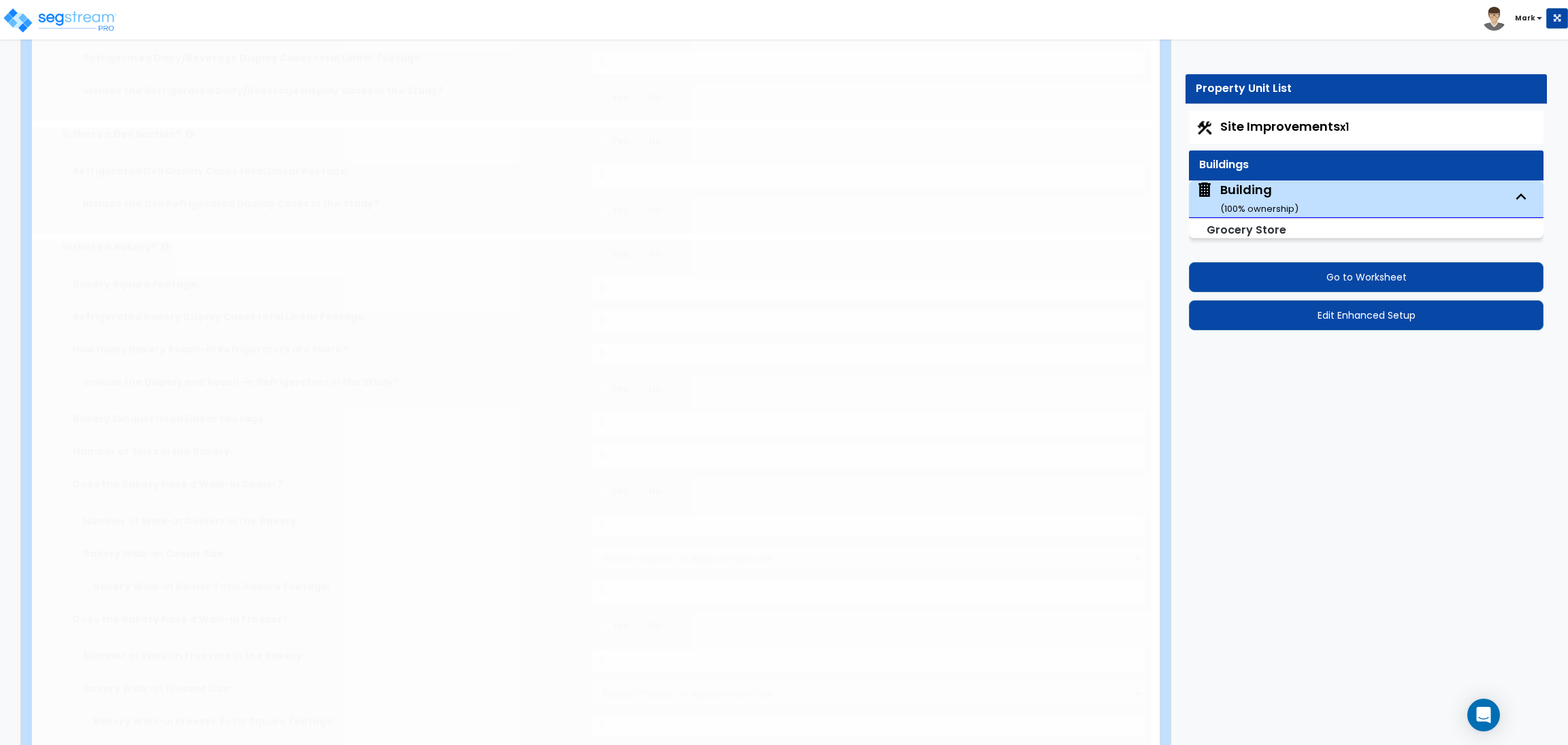
scroll to position [0, 0]
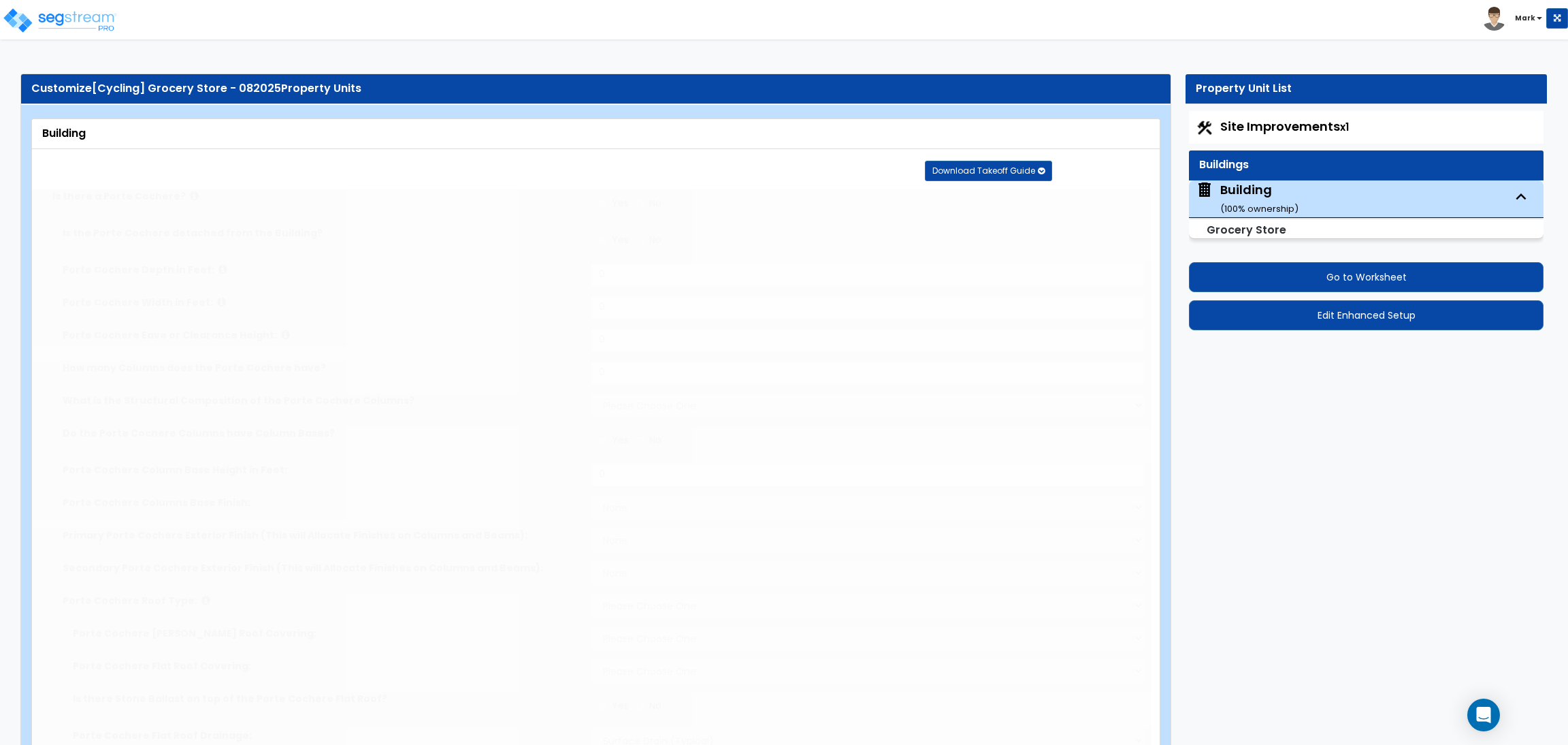
radio input "true"
type input "10"
type input "12"
type input "2"
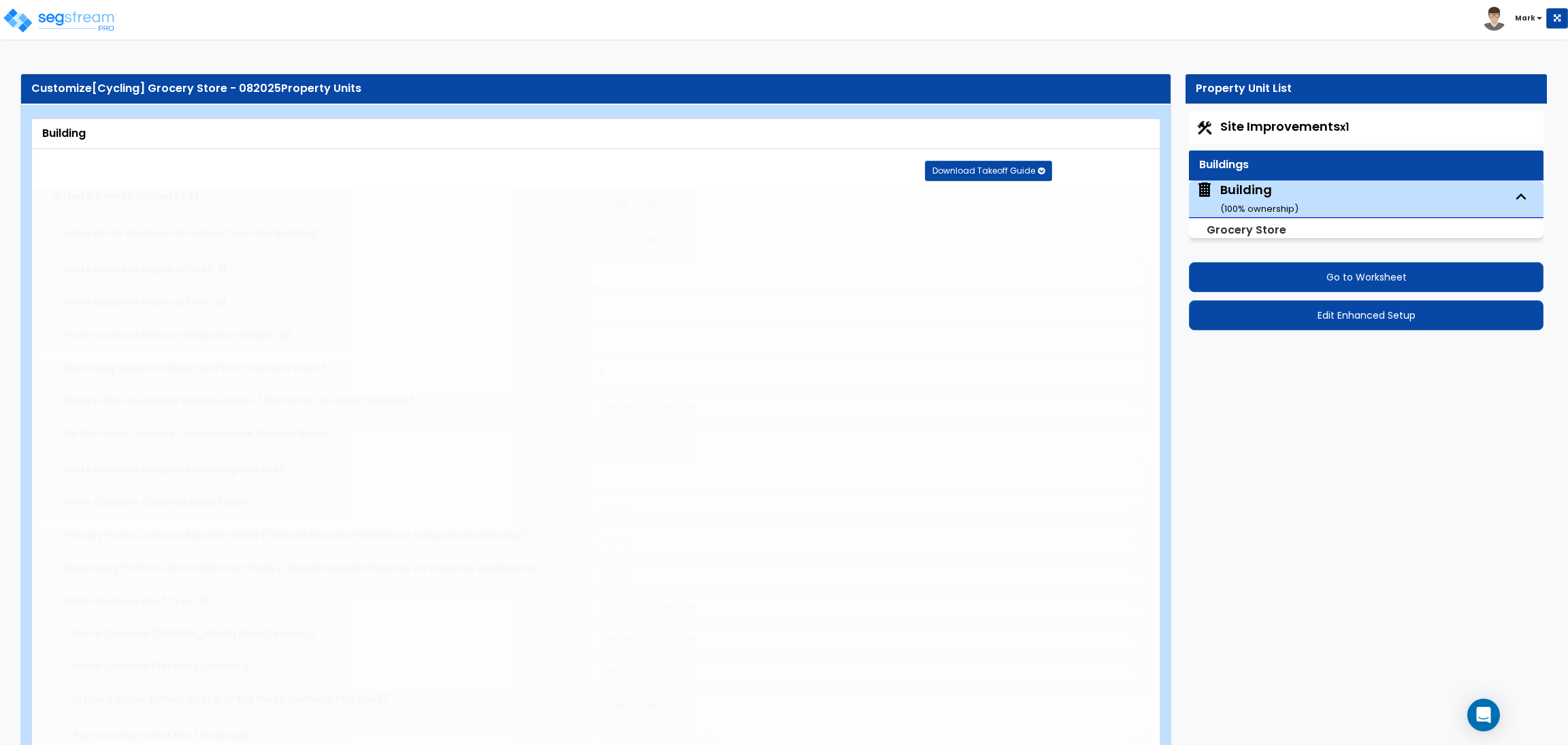
select select "3"
radio input "true"
type input "3"
select select "2"
select select "1"
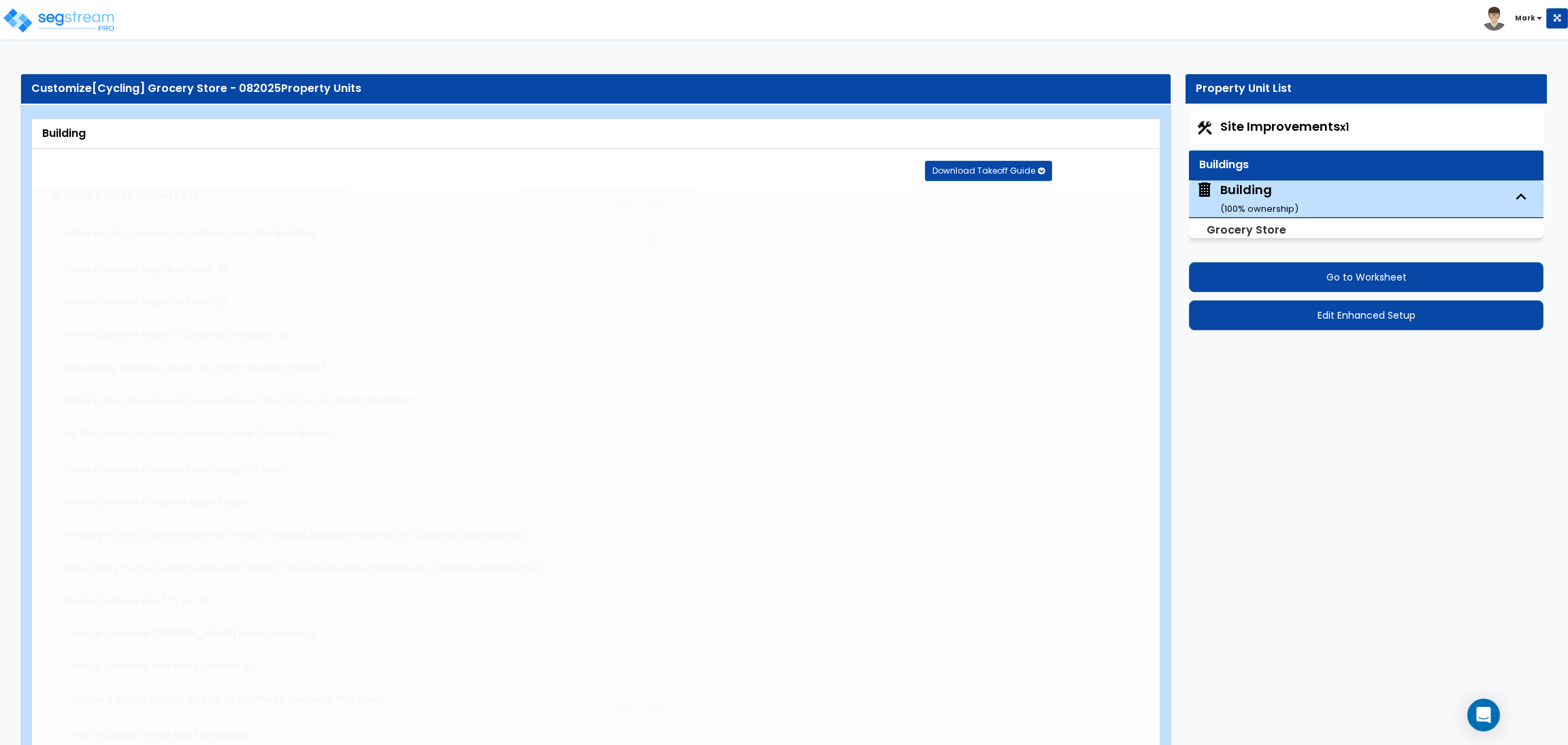
select select "2"
select select "3"
select select "1"
select select "2"
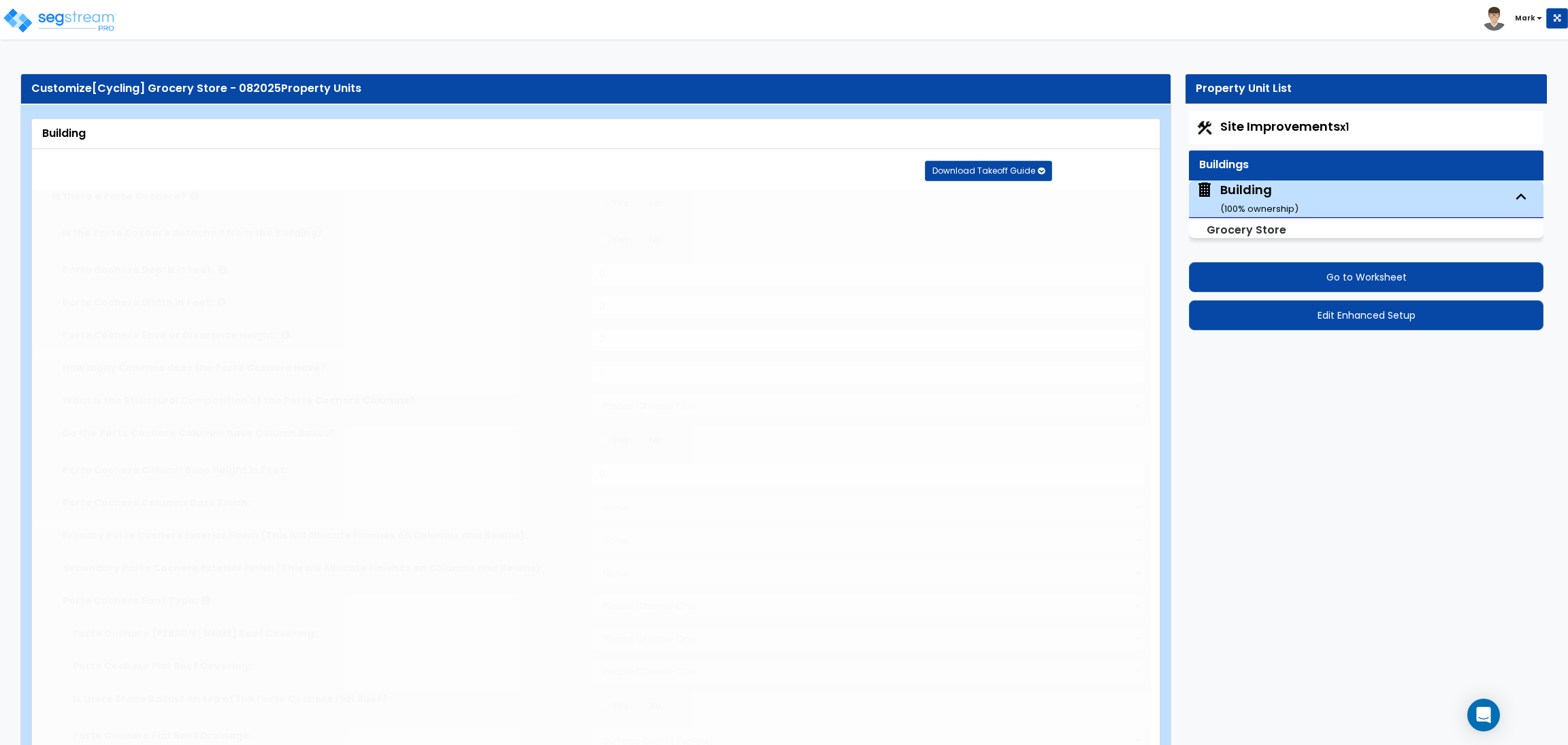
radio input "true"
select select "1"
type input "30"
select select "4"
select select "1"
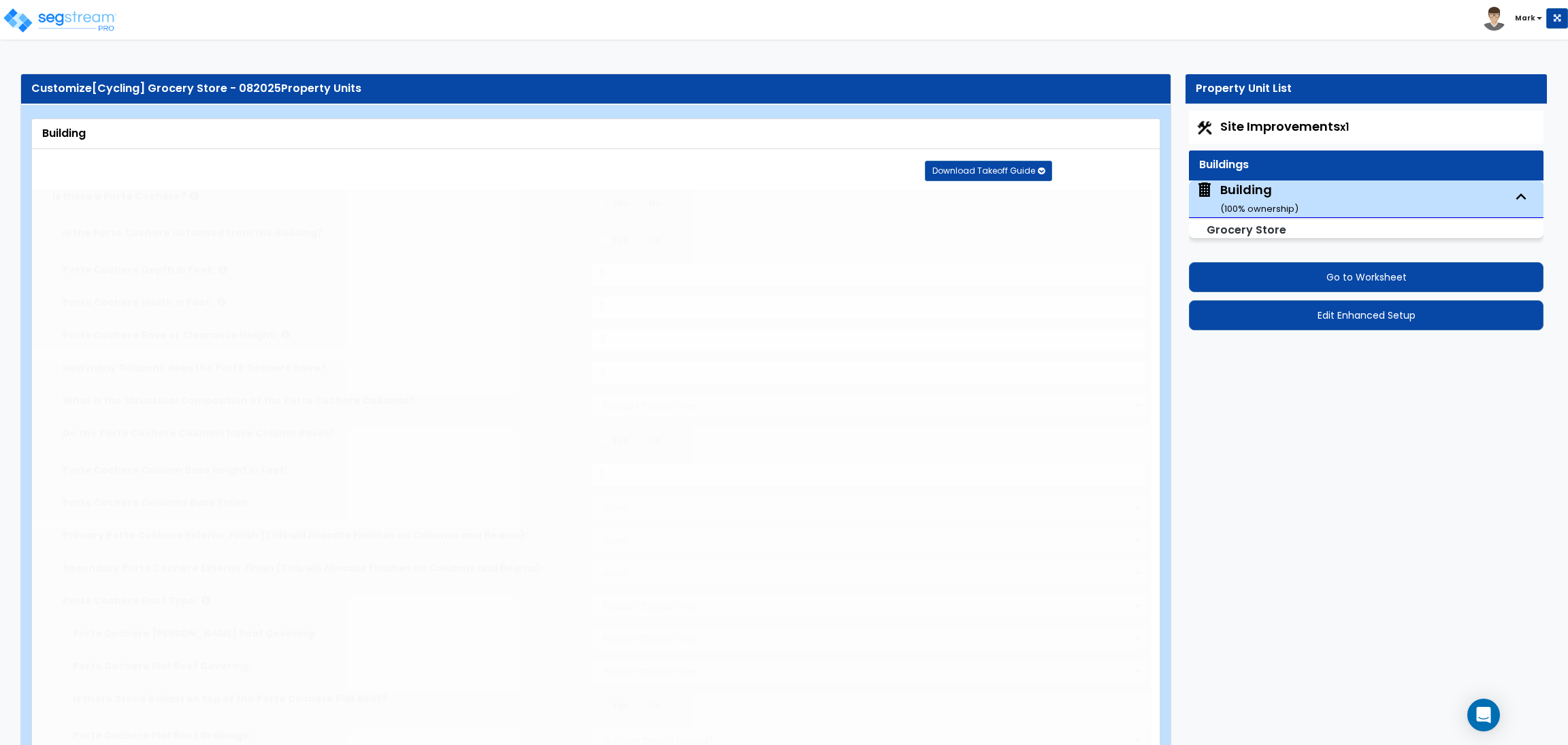
radio input "true"
type input "1"
select select "4"
type input "6"
radio input "true"
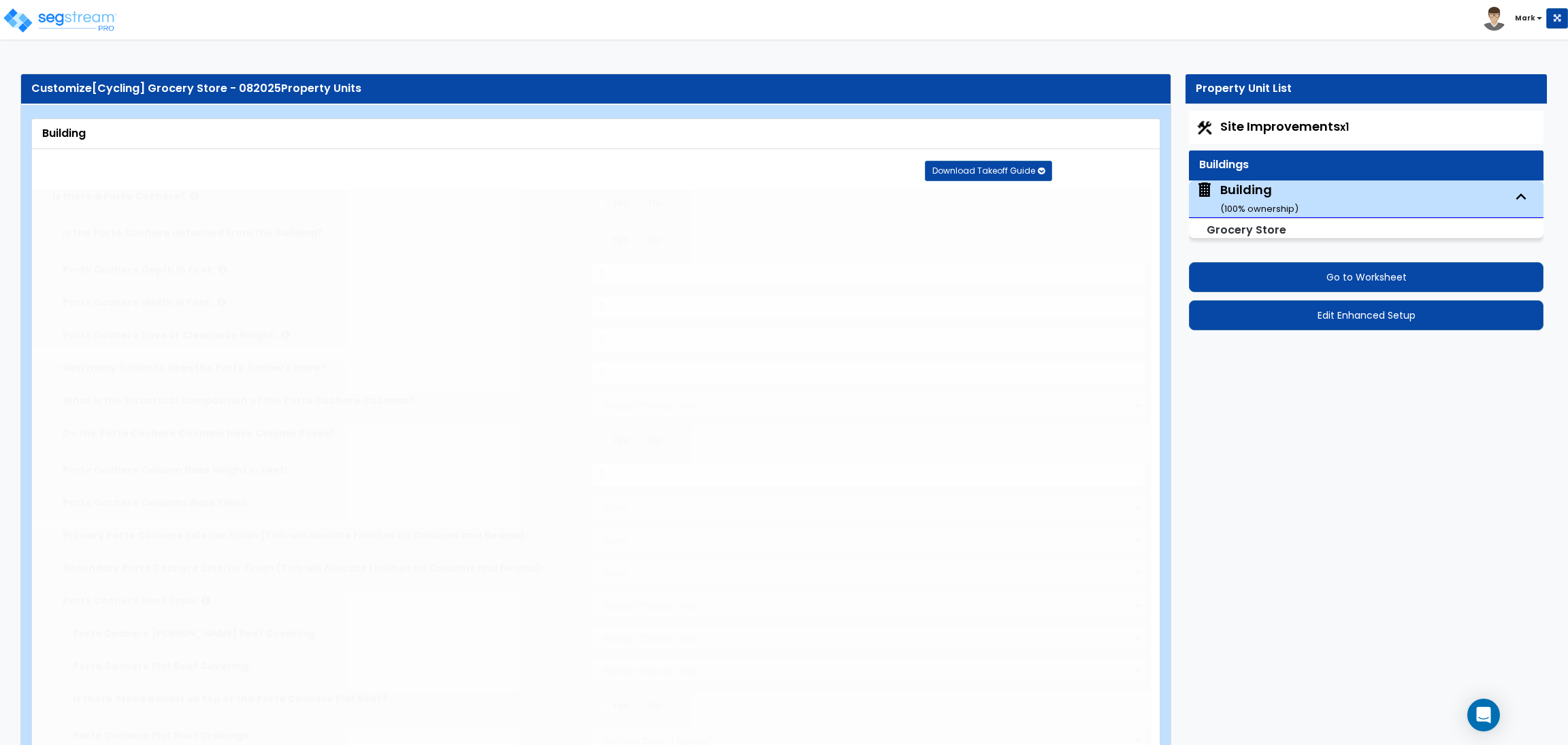
type input "18"
type input "80"
type input "4000"
radio input "true"
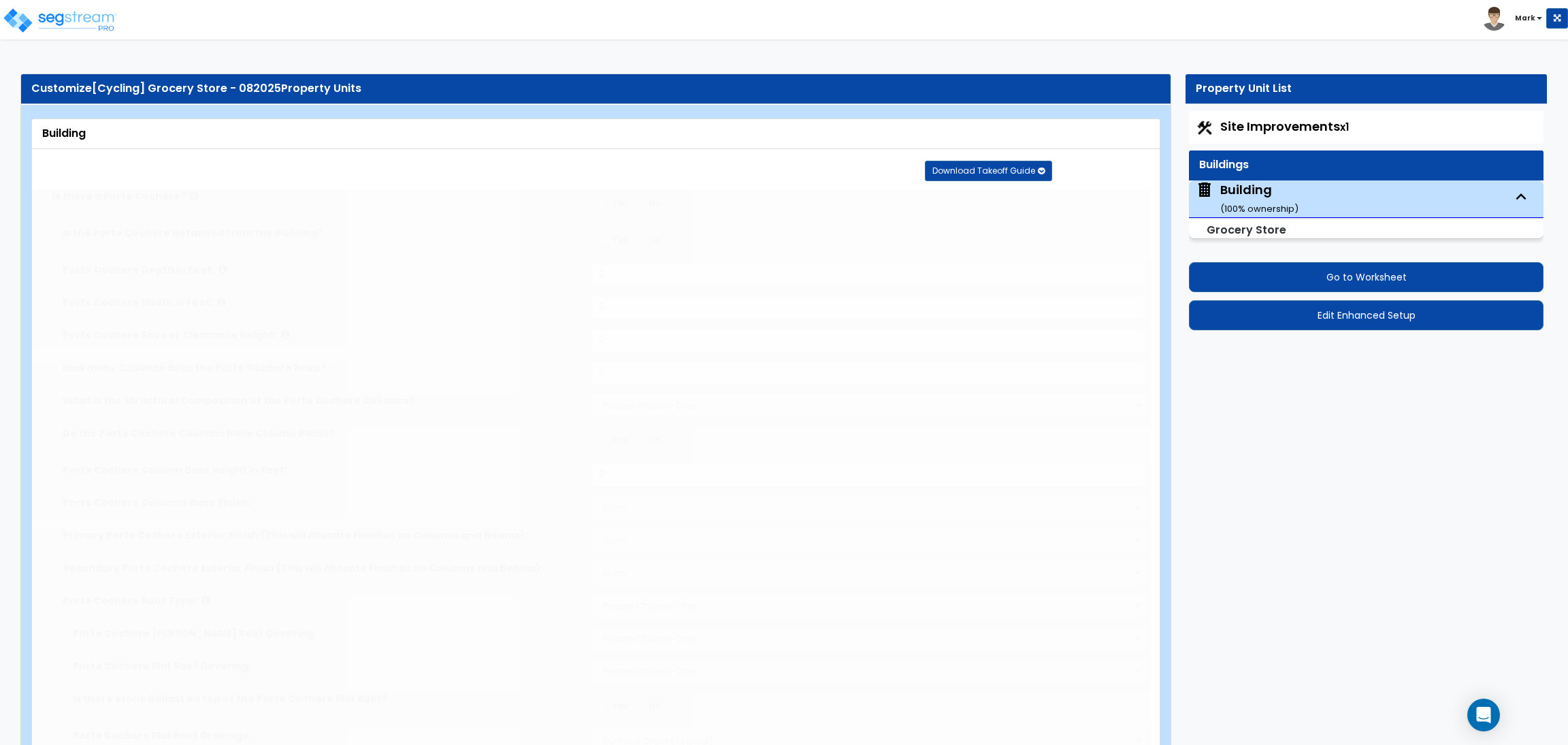
type input "200"
type input "4"
select select "3"
select select "2"
select select "1"
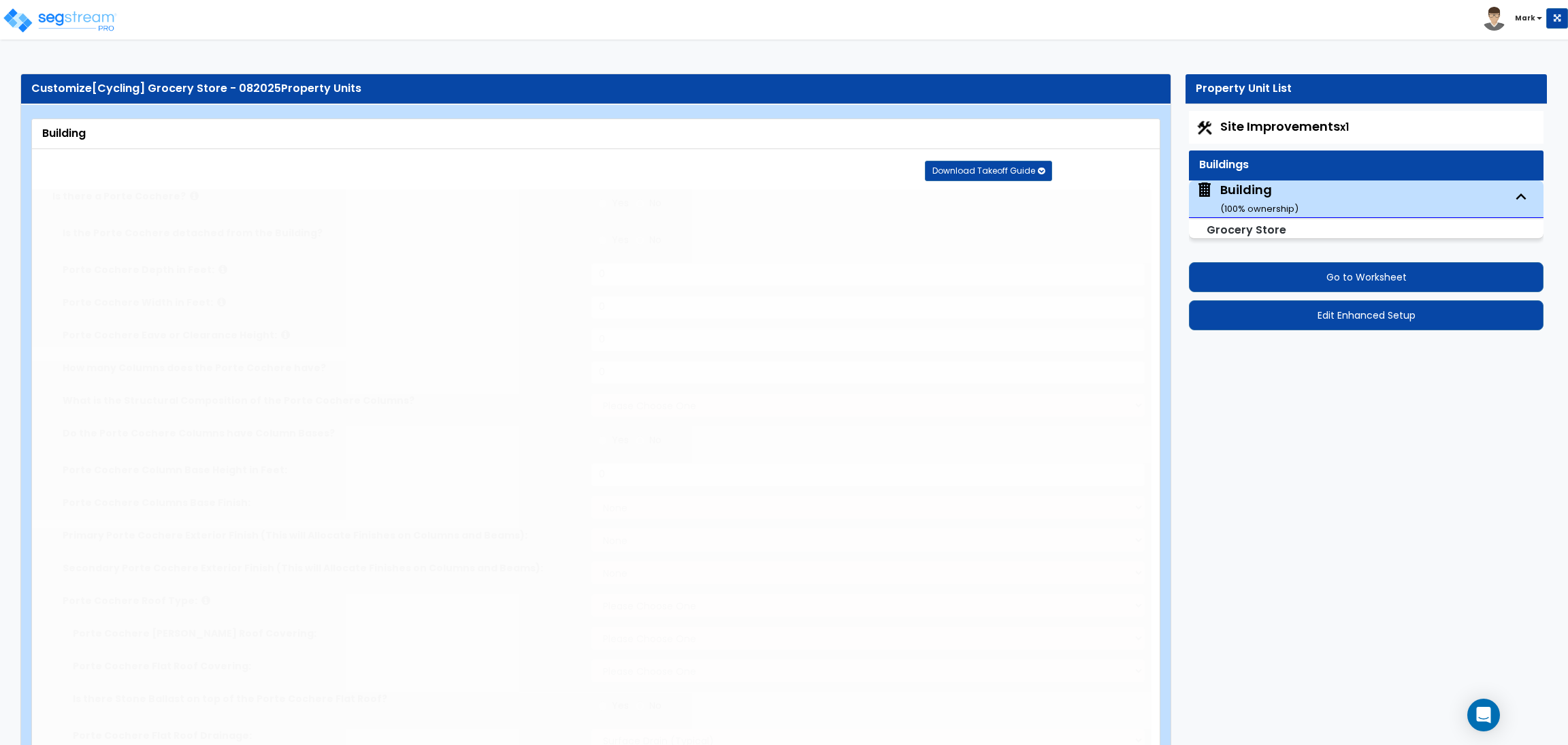
select select "10"
type input "80"
select select "5"
select select "1"
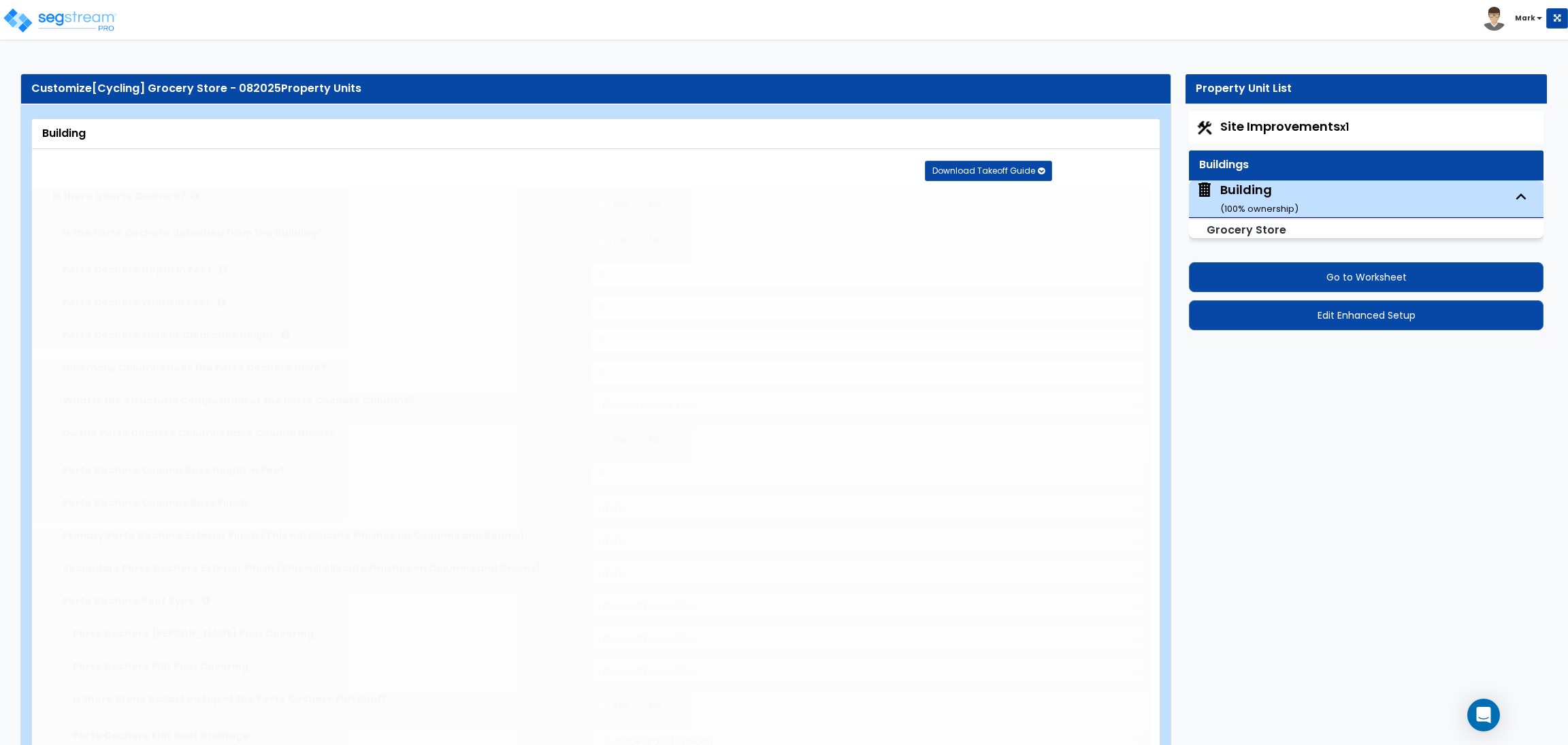
select select "1"
radio input "true"
select select "1"
type input "15"
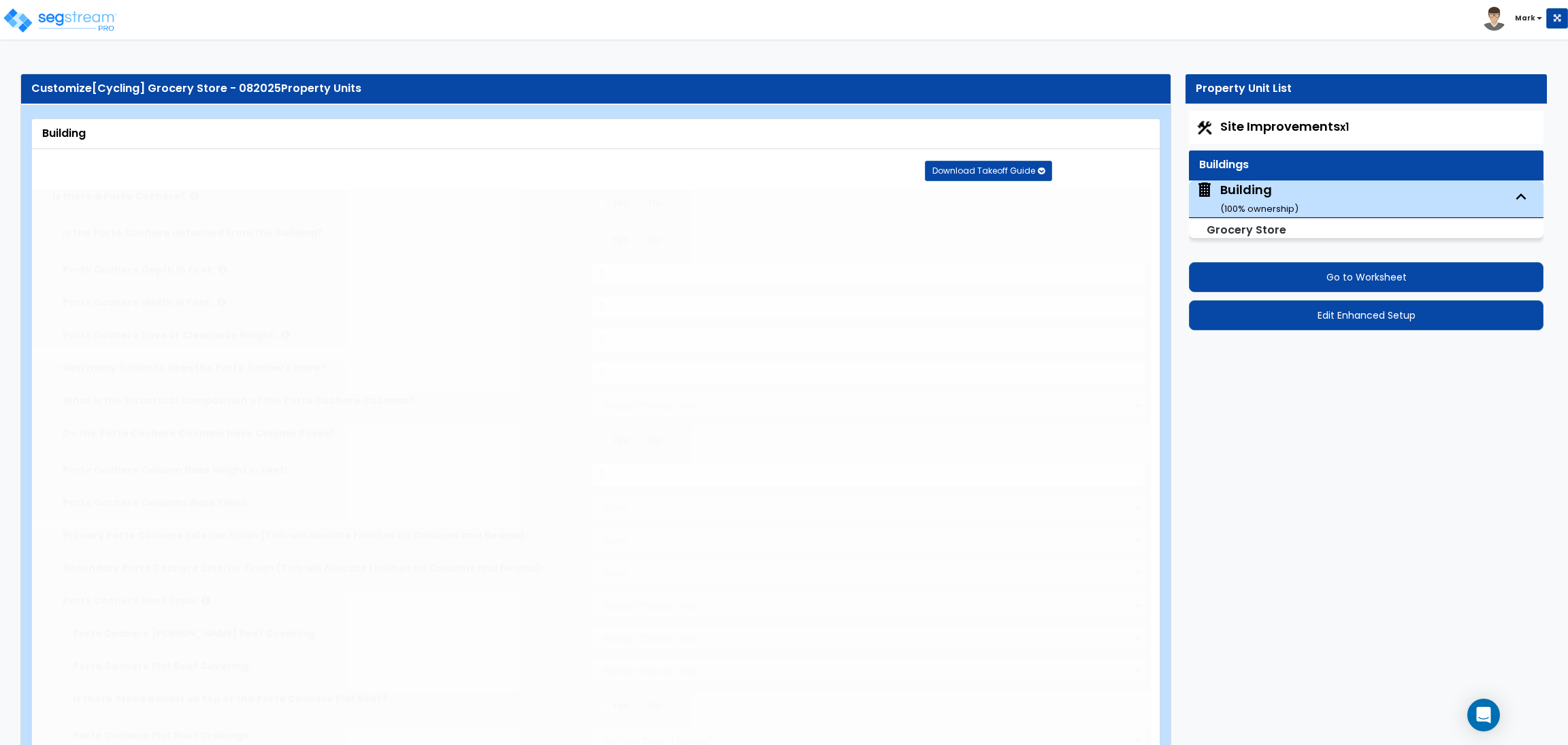
radio input "true"
select select "2"
type input "3"
radio input "true"
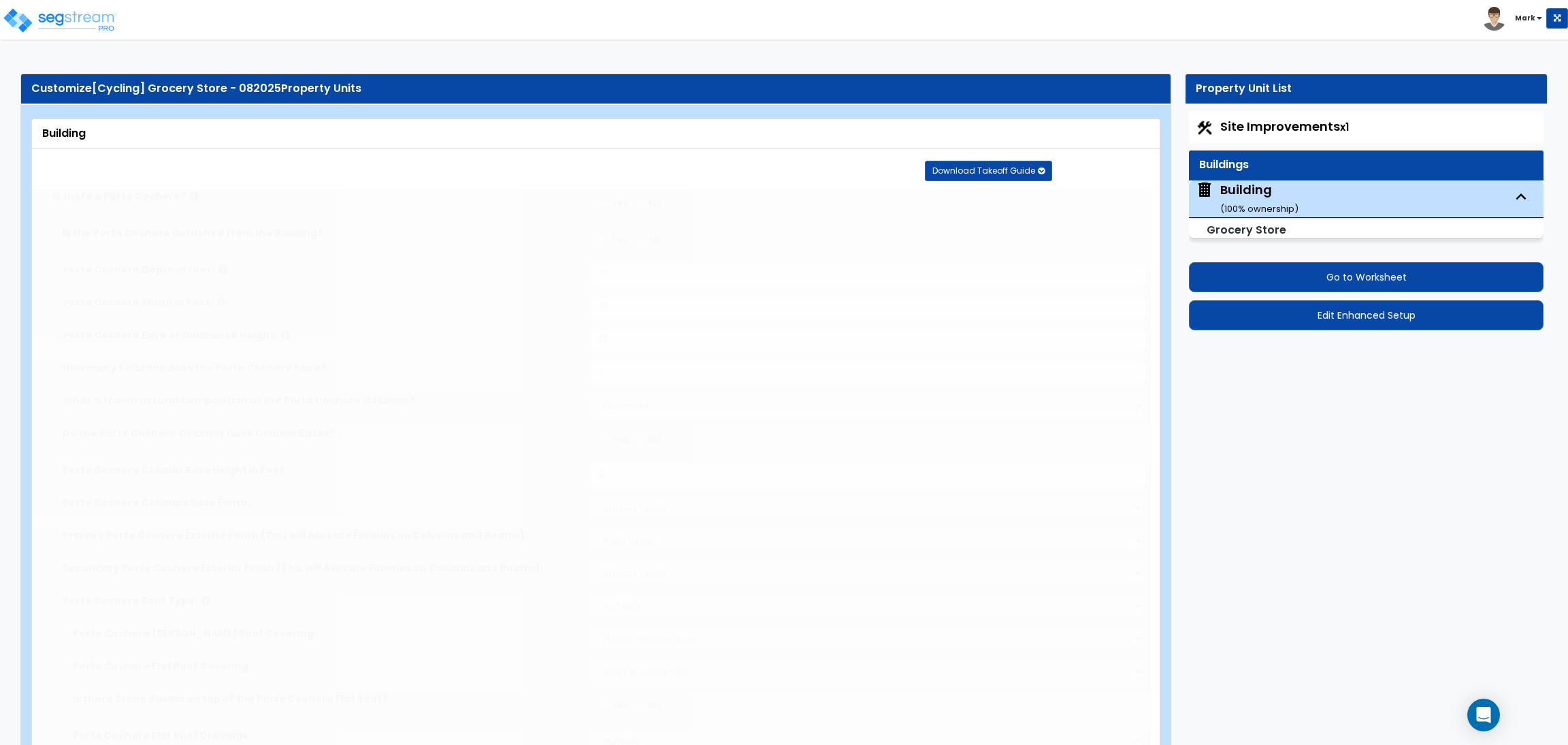
select select "2"
type input "50"
radio input "true"
select select "4"
type input "50"
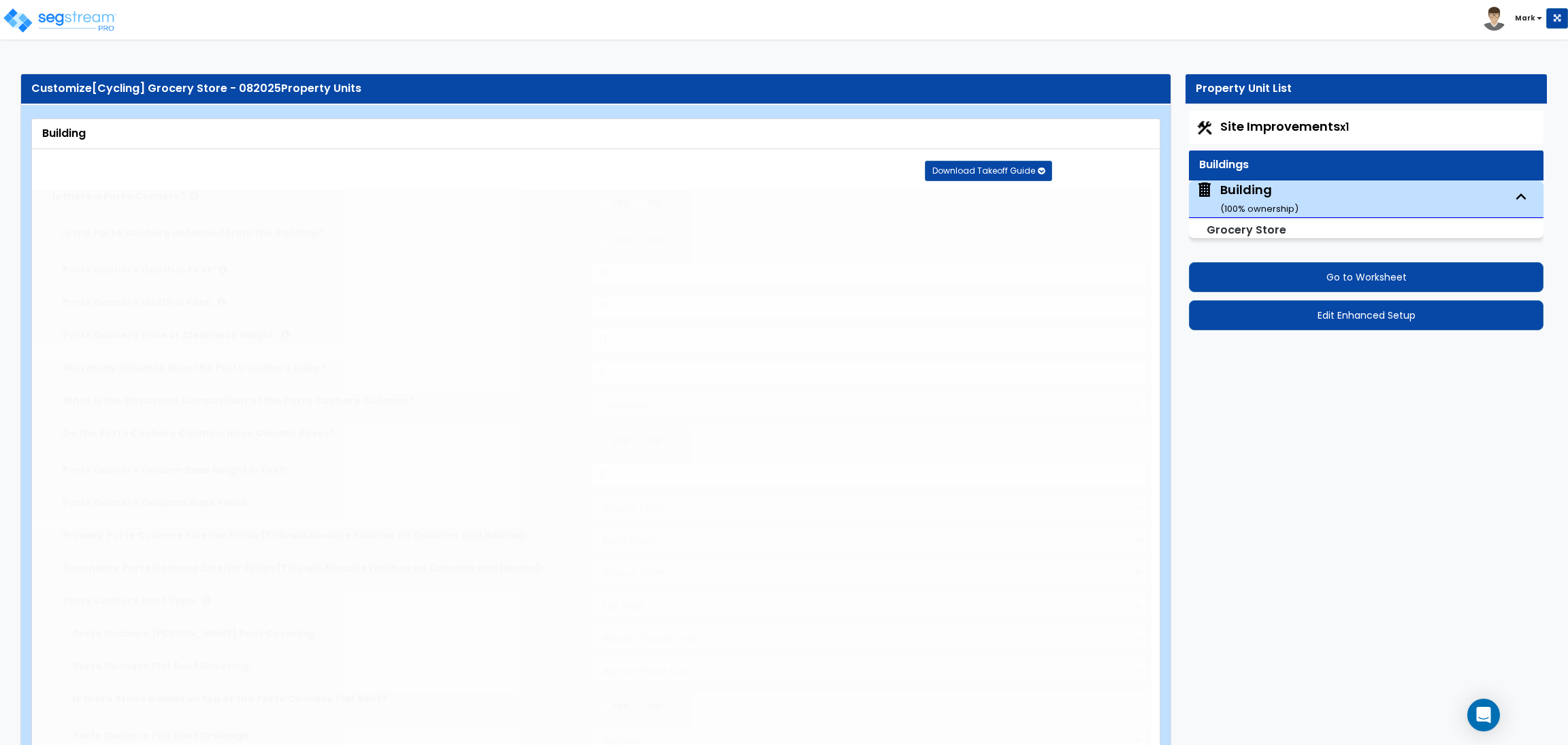
radio input "true"
type input "50"
radio input "true"
type input "4"
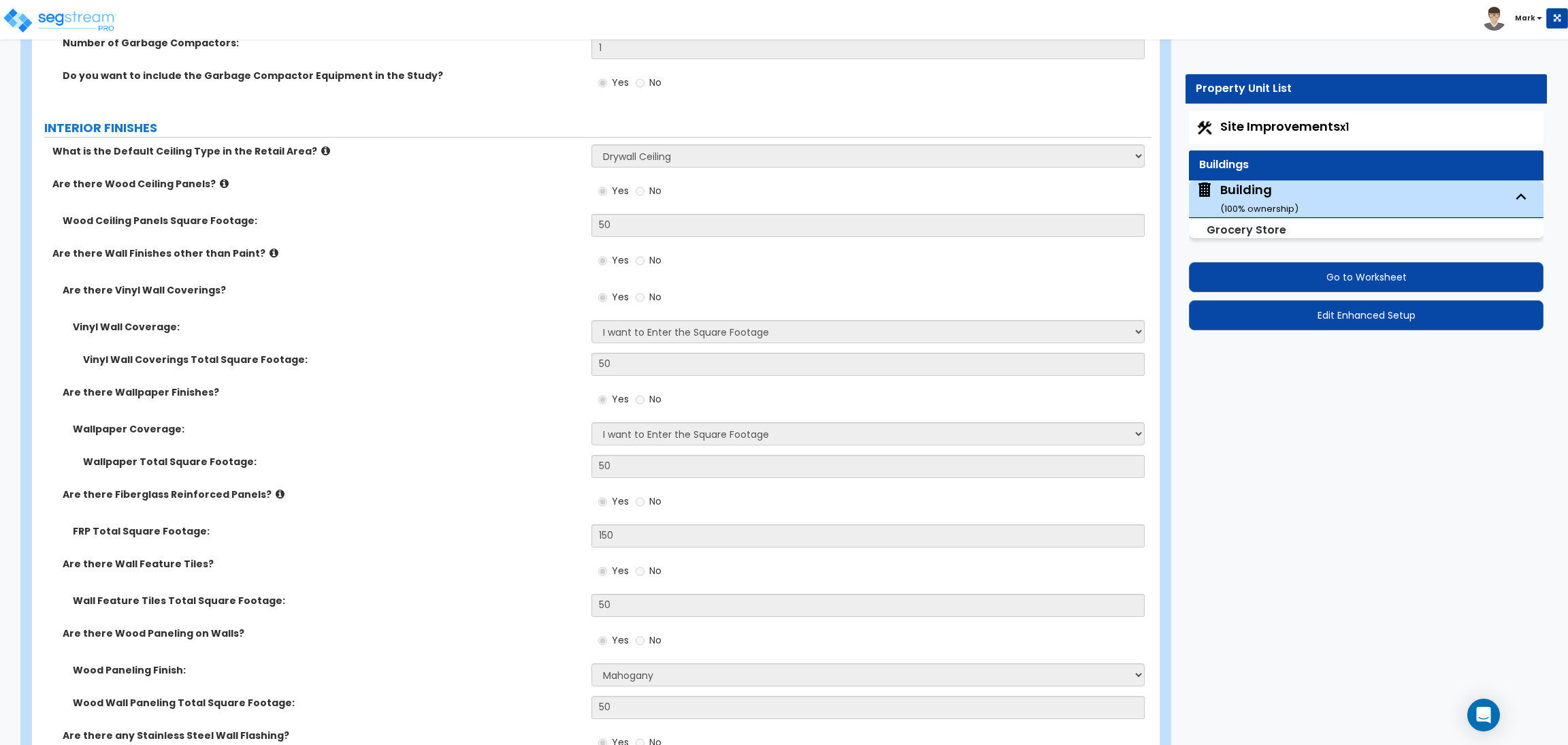
scroll to position [8987, 0]
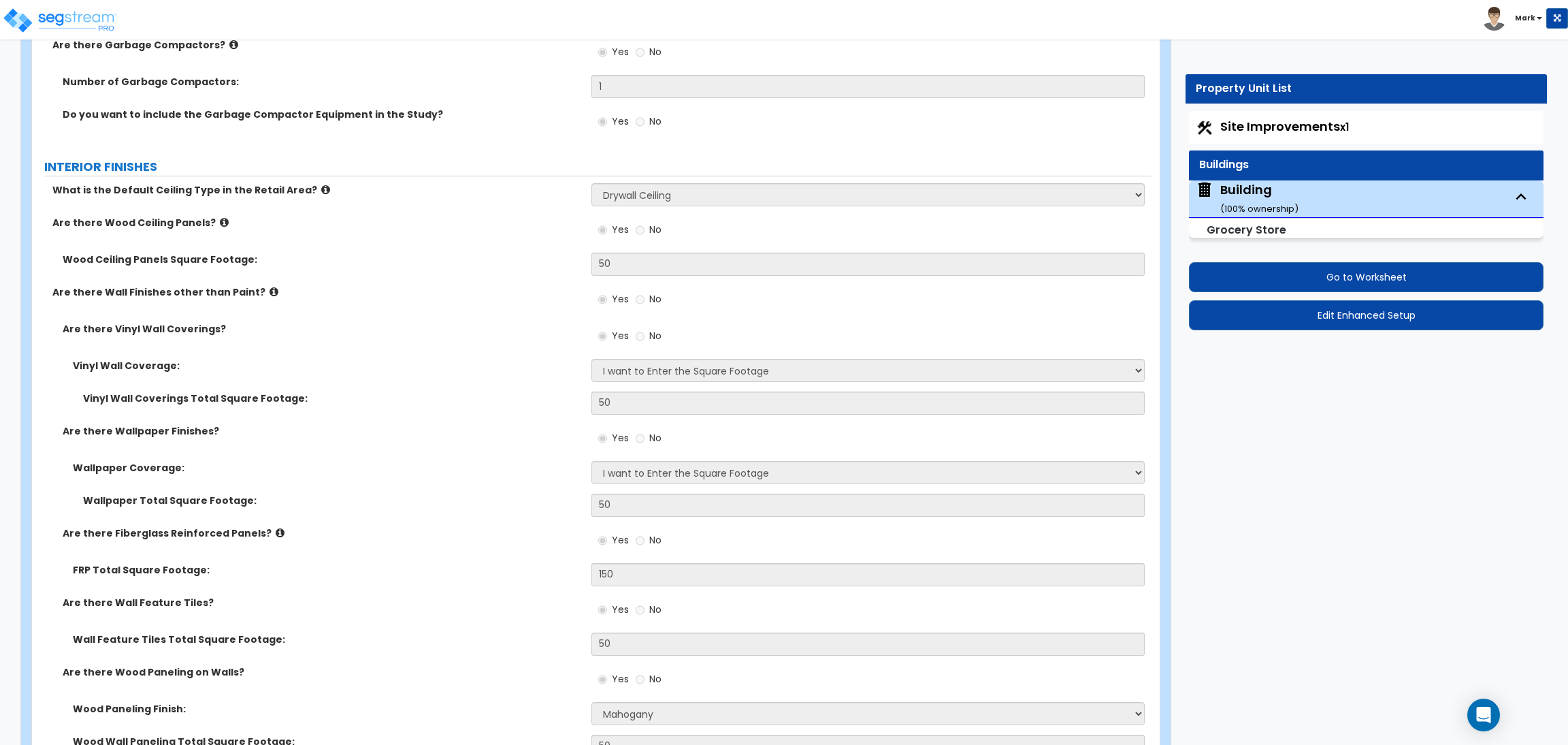
click at [1222, 119] on span "Site Improvements x1" at bounding box center [1284, 126] width 128 height 17
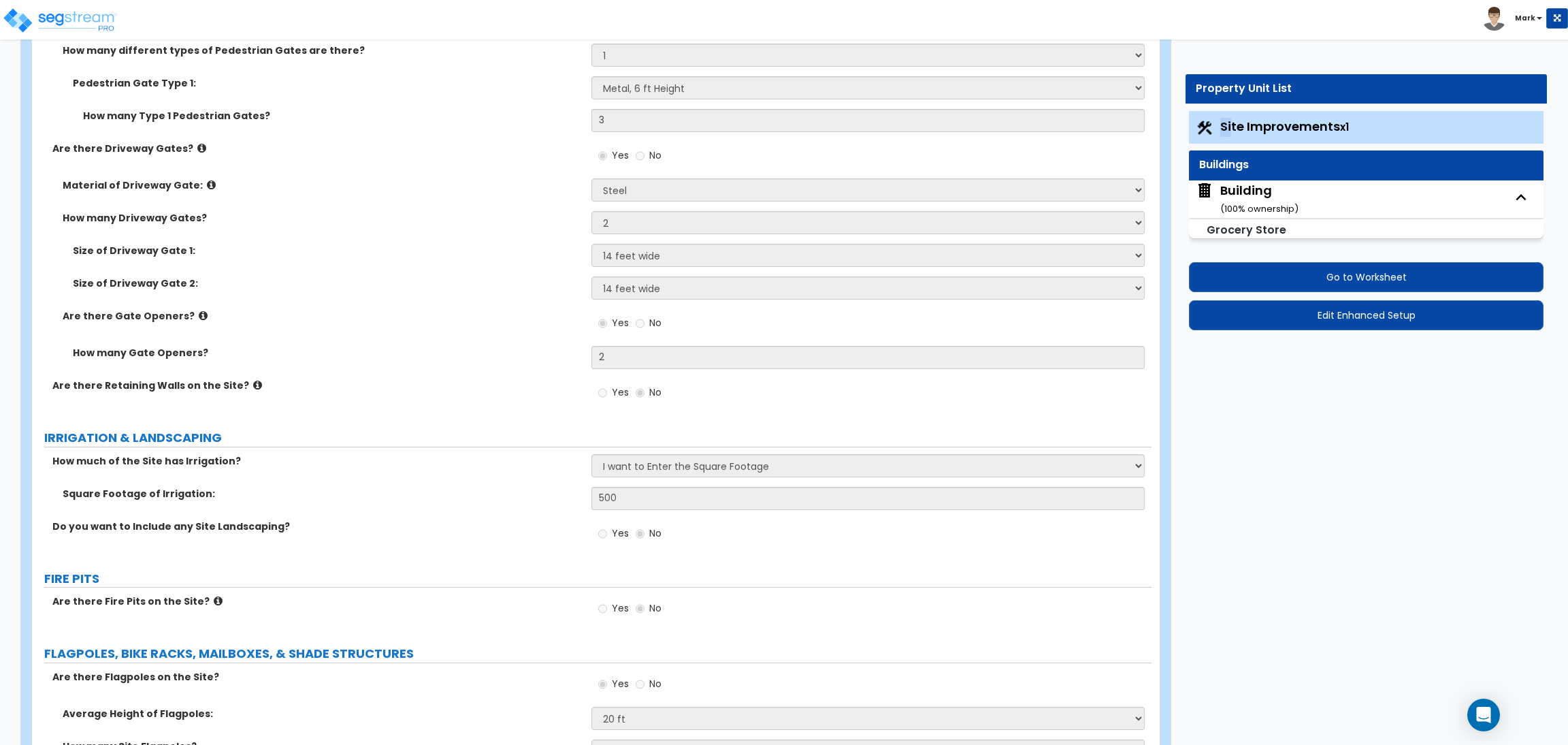
scroll to position [4843, 0]
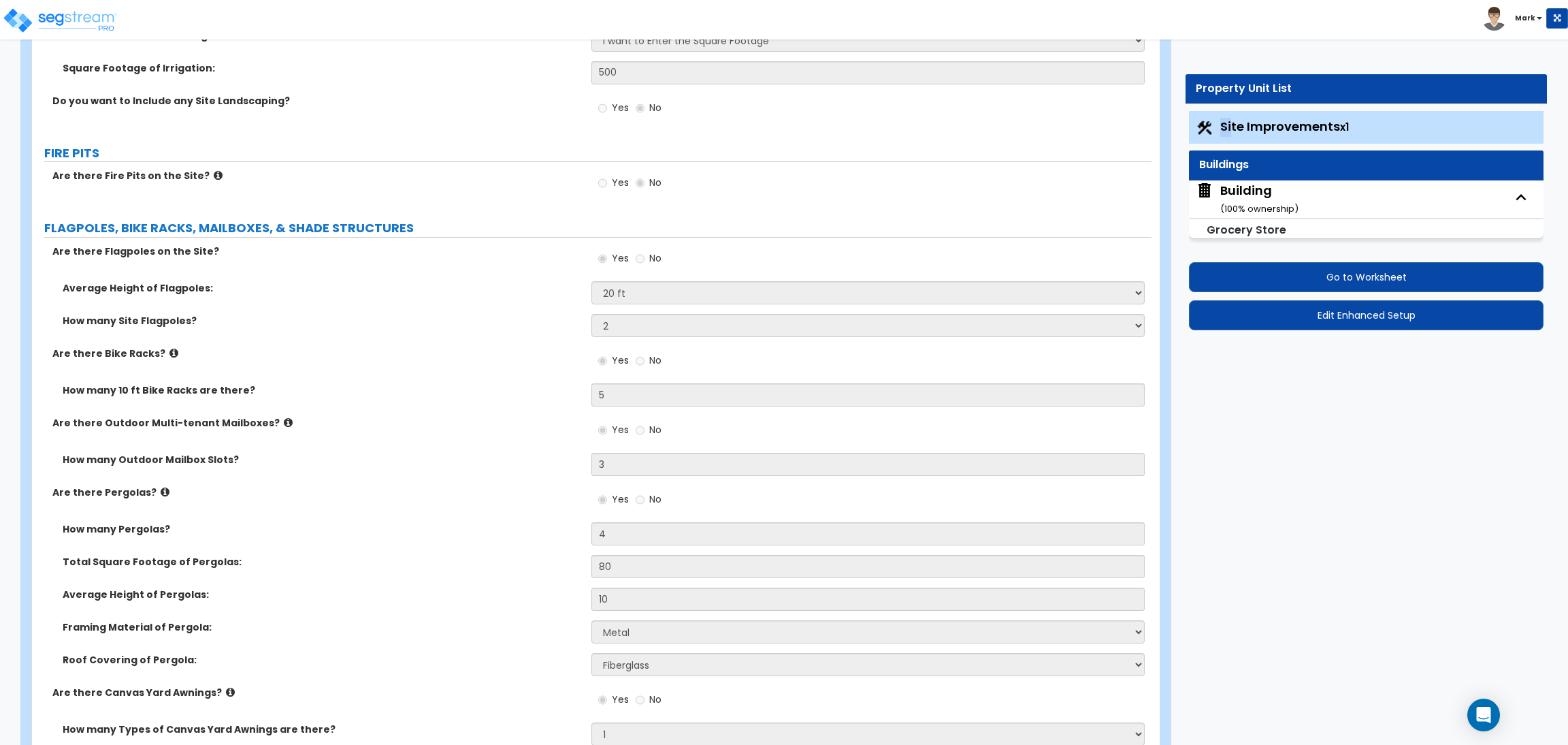
click at [1374, 198] on div "Building ( 100 % ownership)" at bounding box center [1366, 199] width 354 height 37
drag, startPoint x: 1395, startPoint y: 203, endPoint x: 1354, endPoint y: 216, distance: 43.0
click at [1378, 210] on div "Building ( 100 % ownership)" at bounding box center [1366, 199] width 354 height 37
drag, startPoint x: 1304, startPoint y: 209, endPoint x: 1280, endPoint y: 204, distance: 24.5
click at [1299, 209] on div "Building ( 100 % ownership)" at bounding box center [1366, 199] width 354 height 37
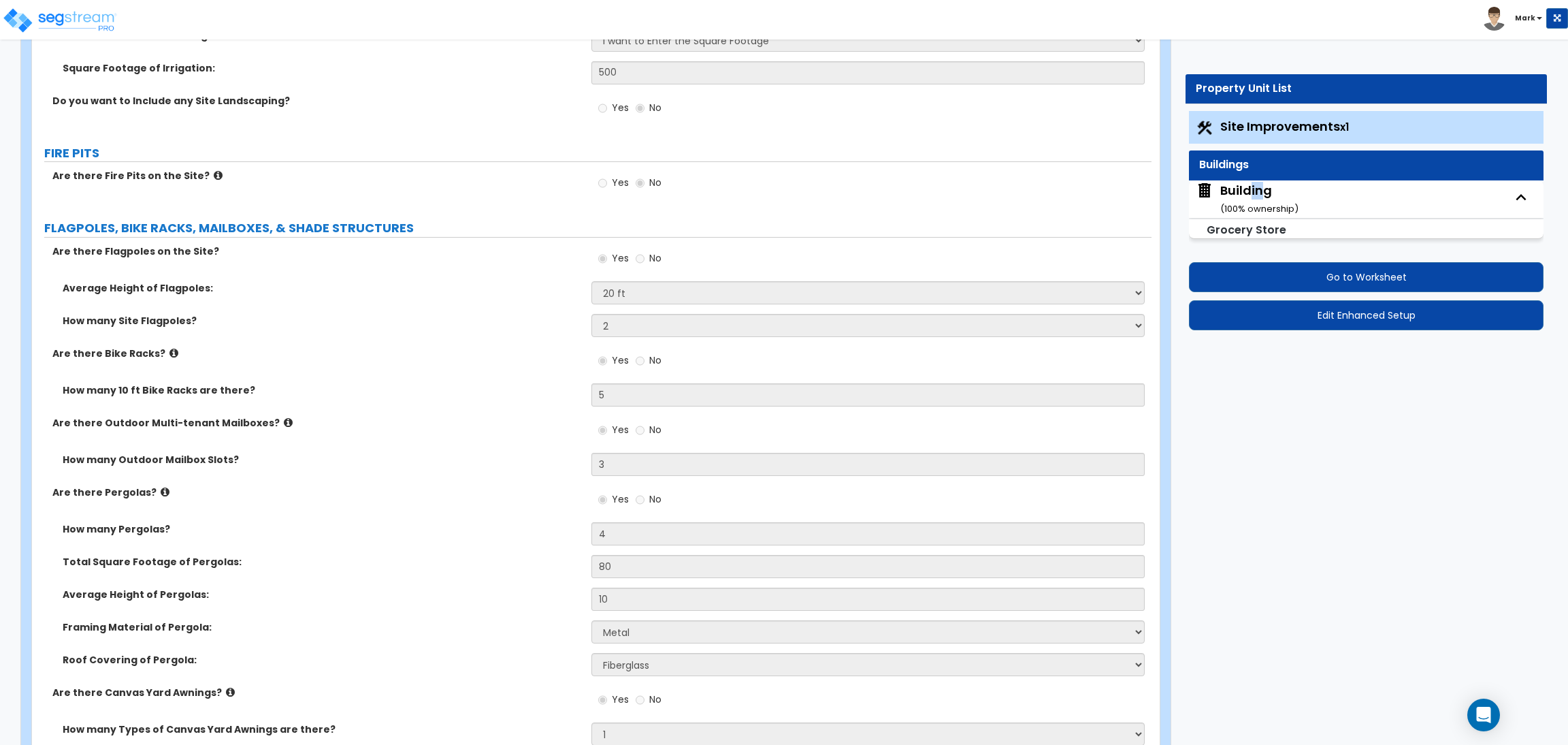
drag, startPoint x: 1252, startPoint y: 188, endPoint x: 1235, endPoint y: 163, distance: 30.2
click at [1251, 184] on div "Building ( 100 % ownership)" at bounding box center [1259, 199] width 78 height 35
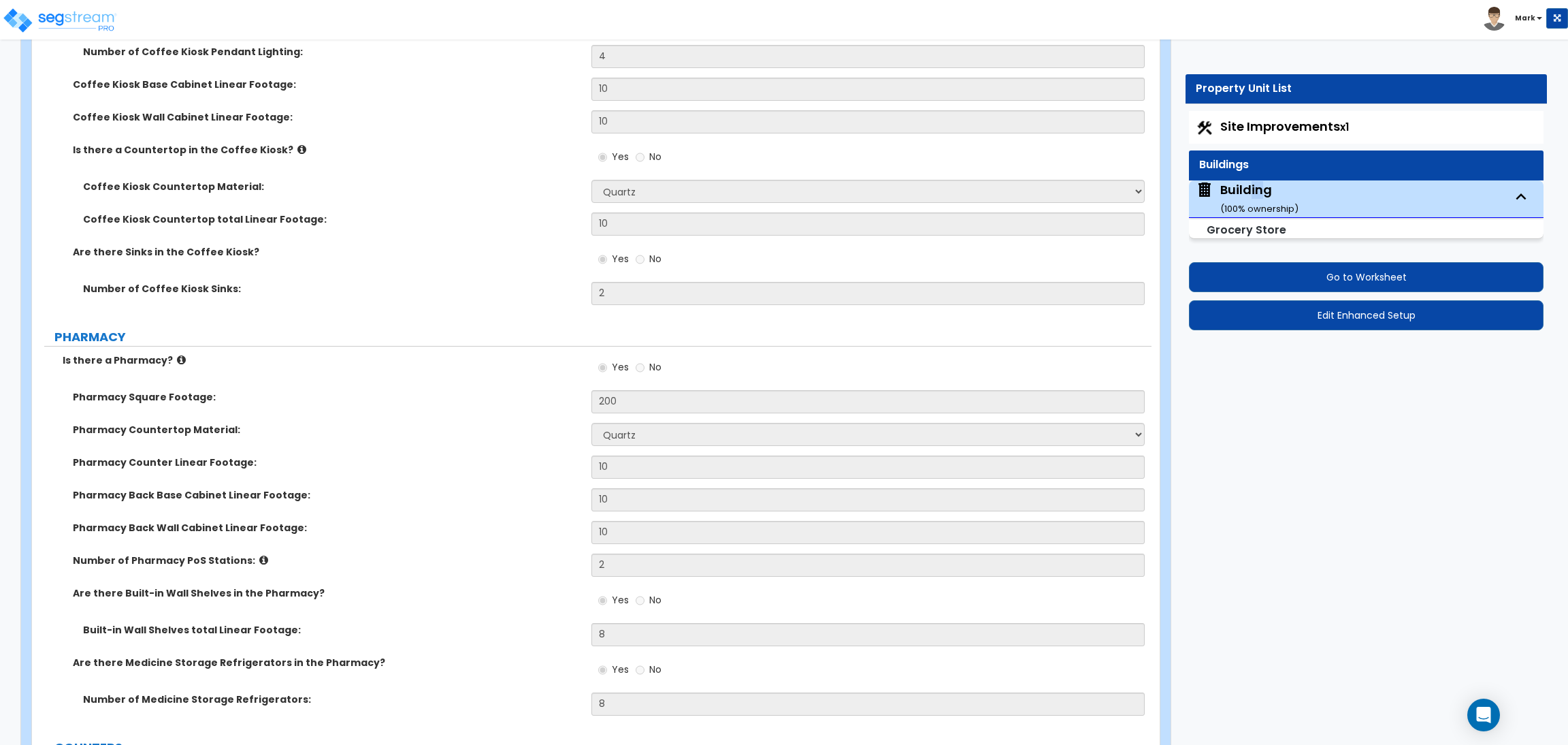
scroll to position [7864, 0]
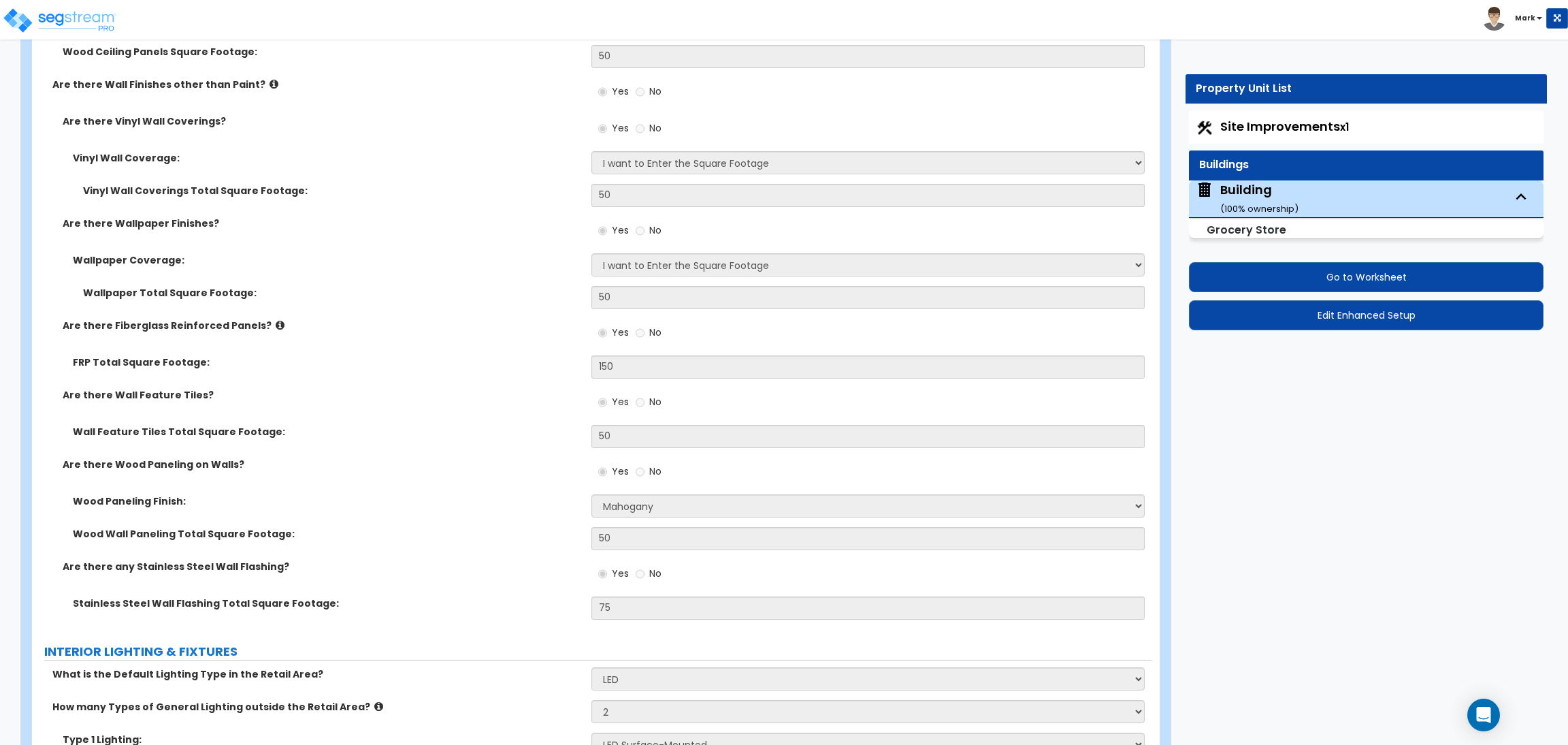
scroll to position [9192, 0]
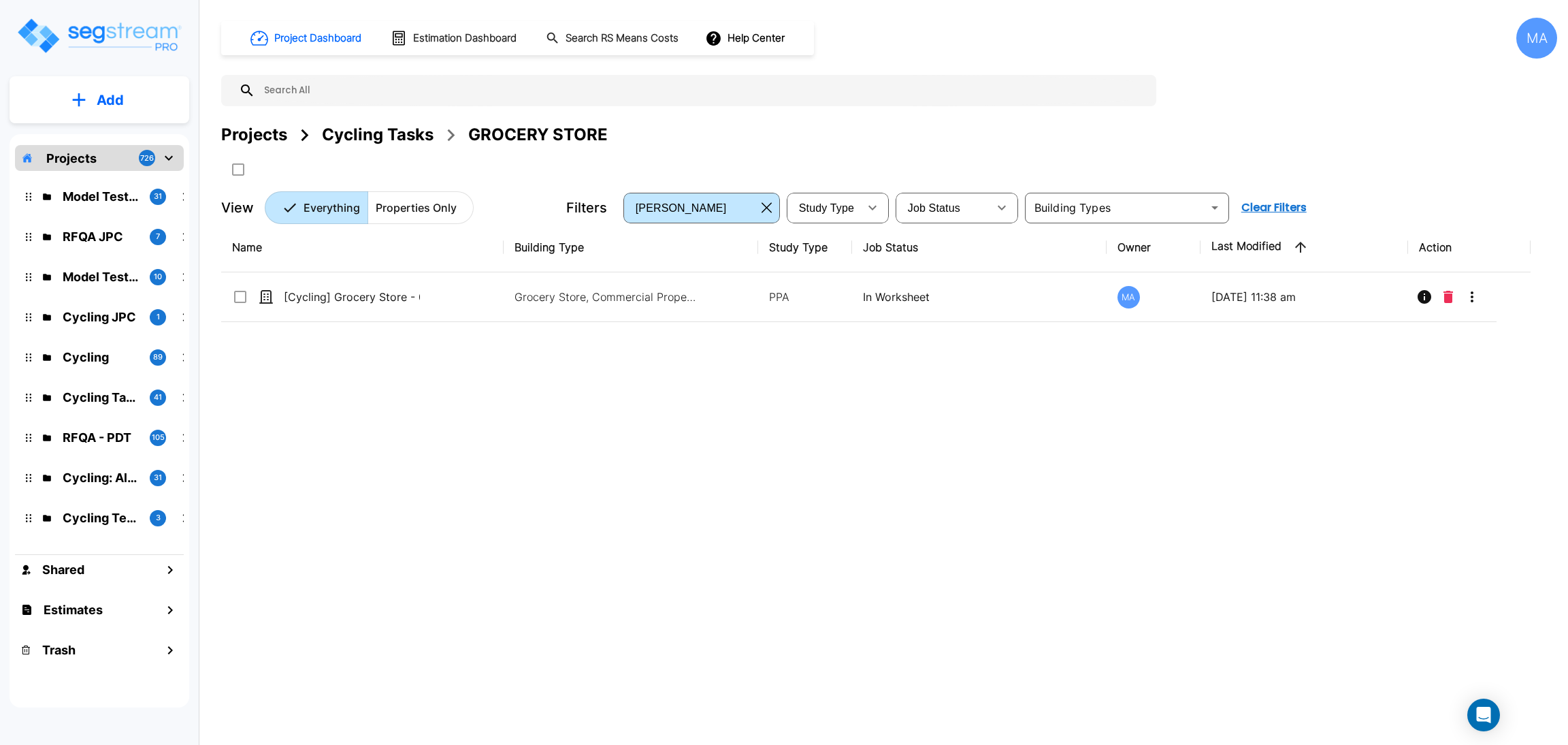
click at [356, 140] on div "Cycling Tasks" at bounding box center [378, 135] width 111 height 25
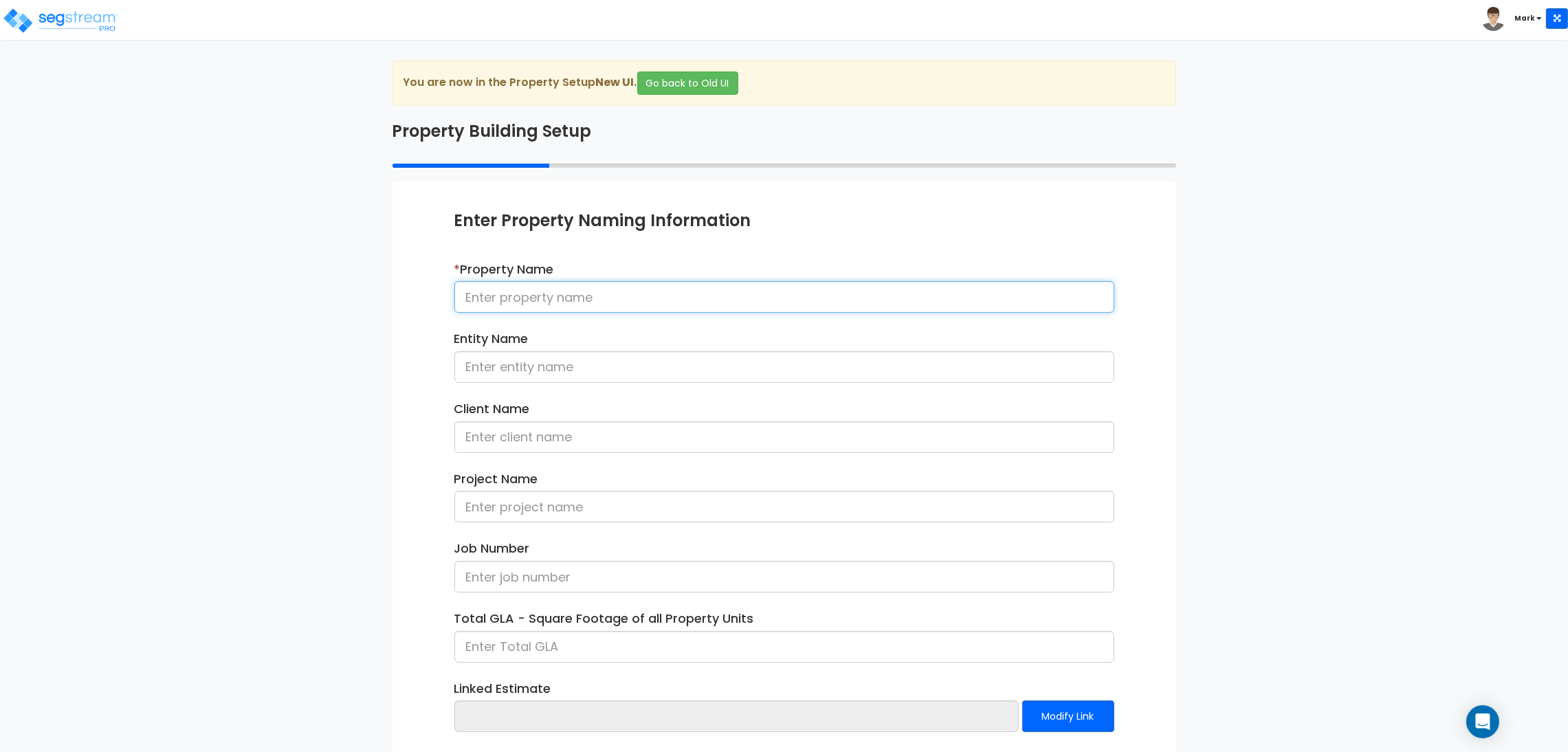
click at [533, 309] on input at bounding box center [784, 297] width 660 height 32
click at [544, 286] on input "[" at bounding box center [784, 297] width 660 height 32
type input "[Cycling] Movie Theatre - 082125"
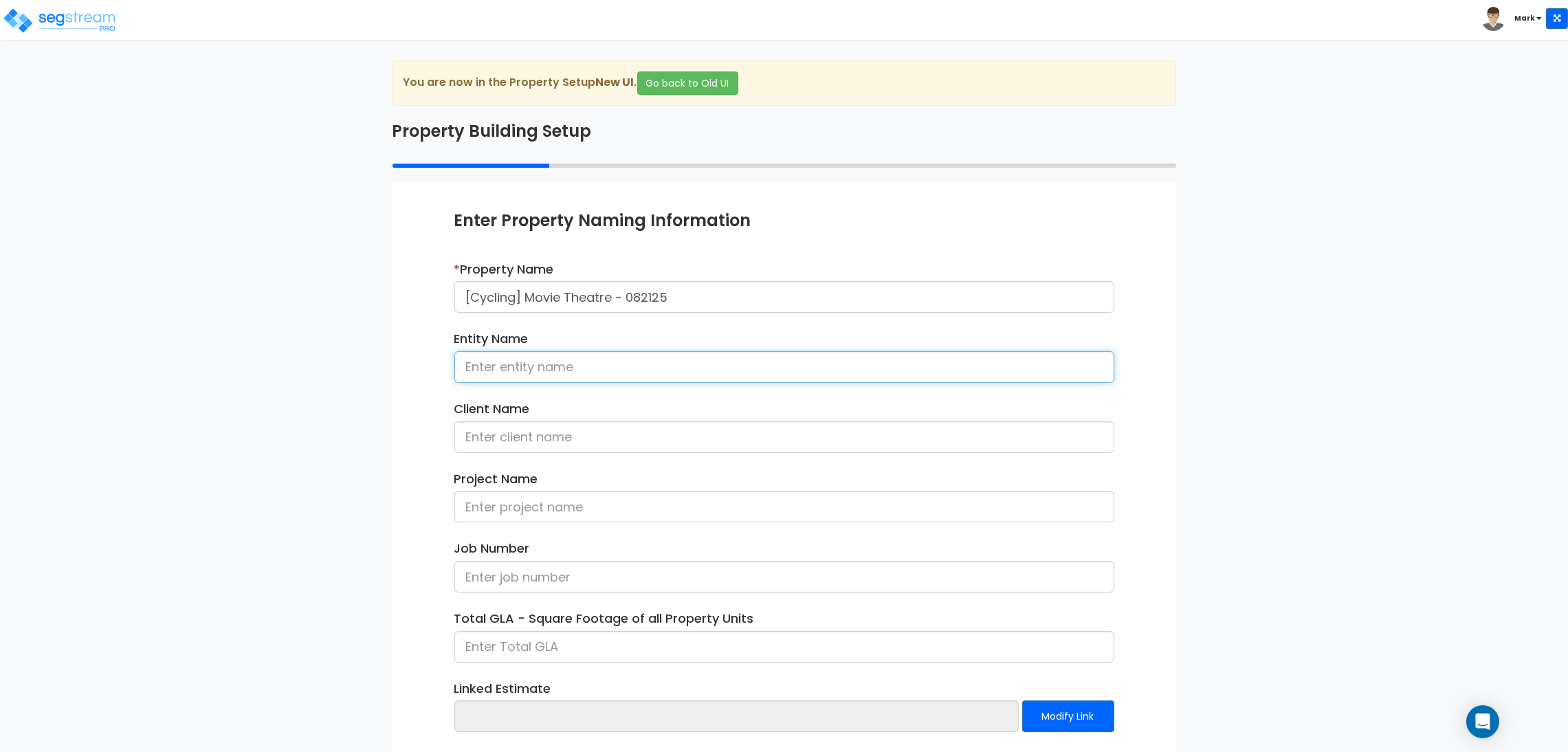
click at [592, 358] on input at bounding box center [784, 367] width 660 height 32
click at [518, 365] on input at bounding box center [784, 367] width 660 height 32
type input "G"
type input "Hunter Association"
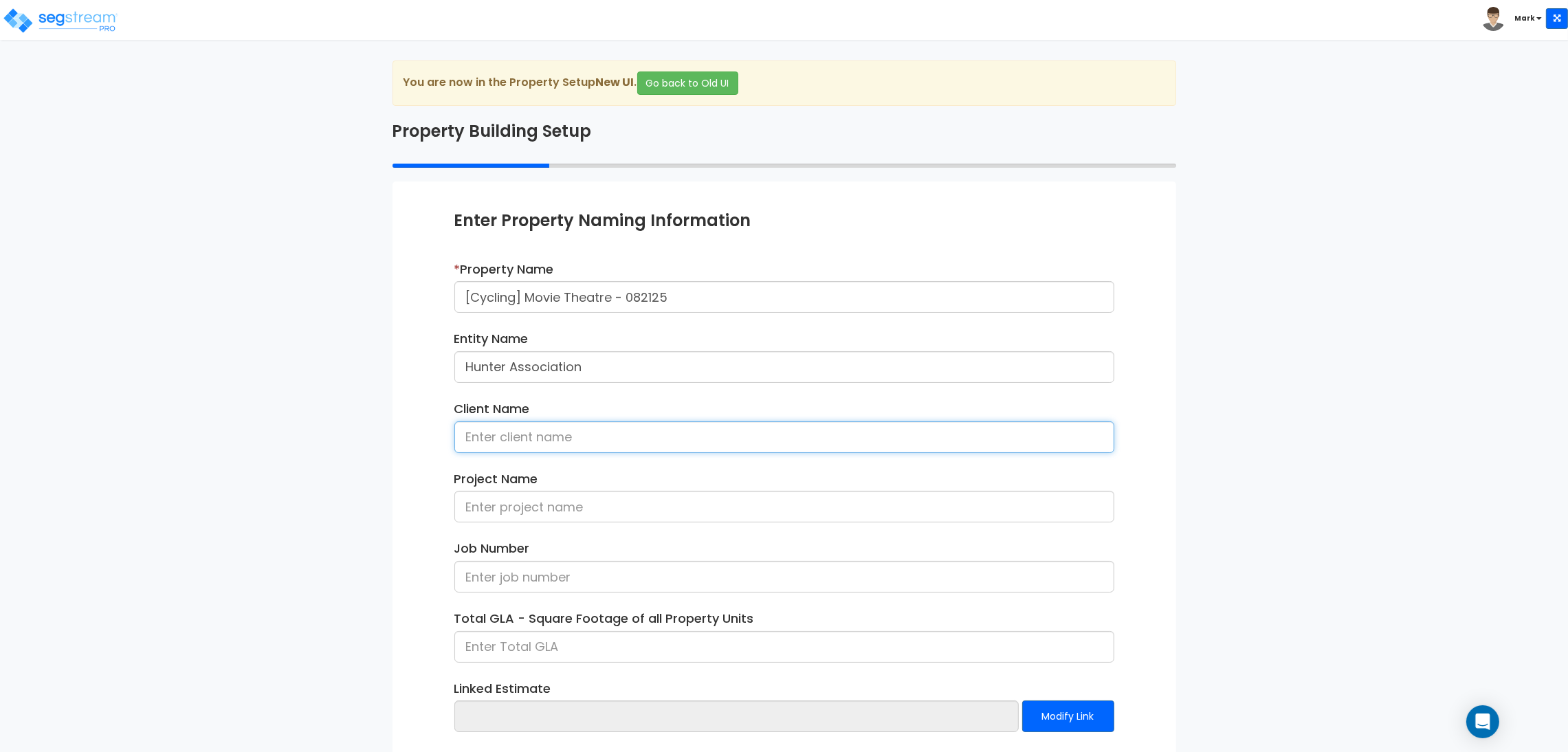
click at [566, 437] on input at bounding box center [784, 437] width 660 height 32
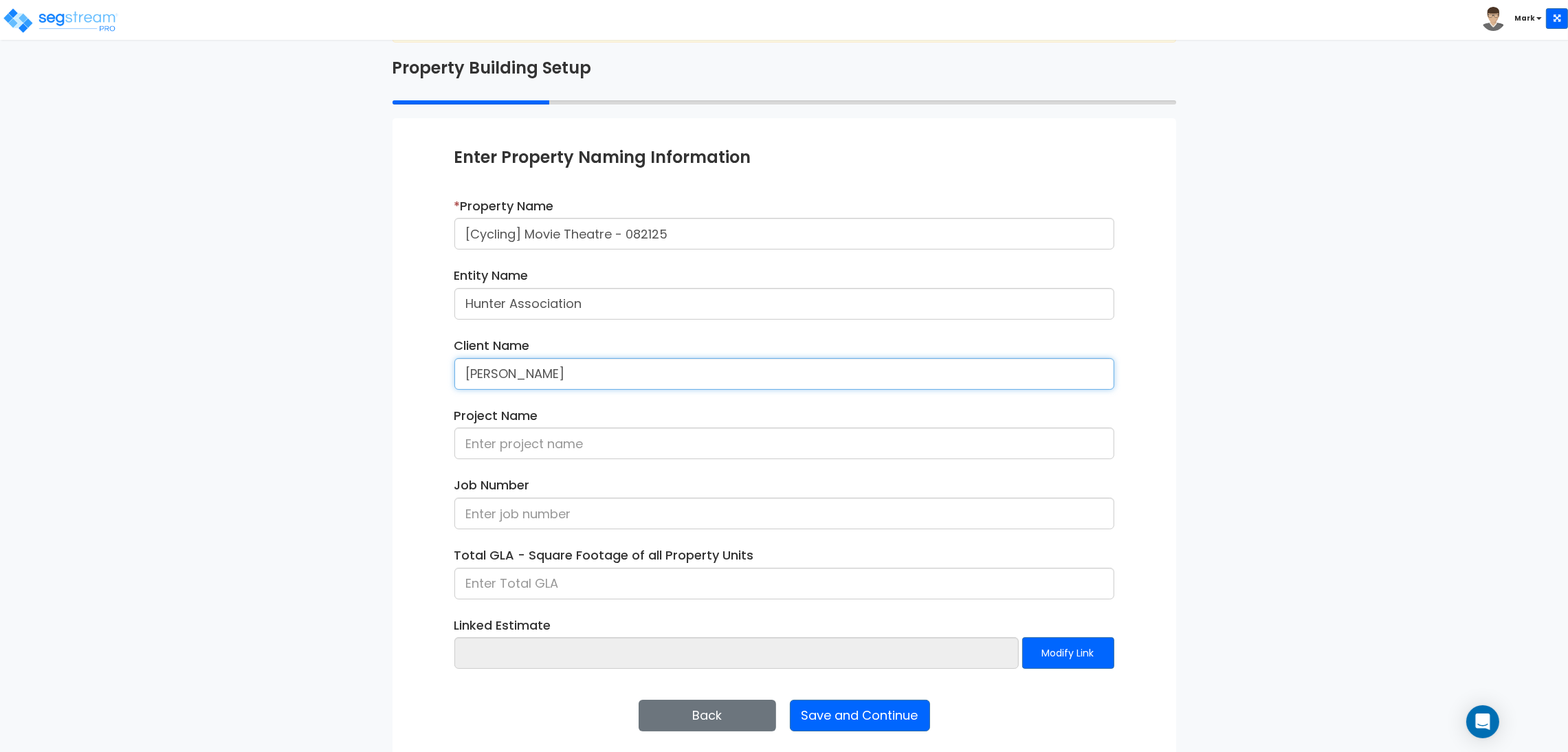
scroll to position [71, 0]
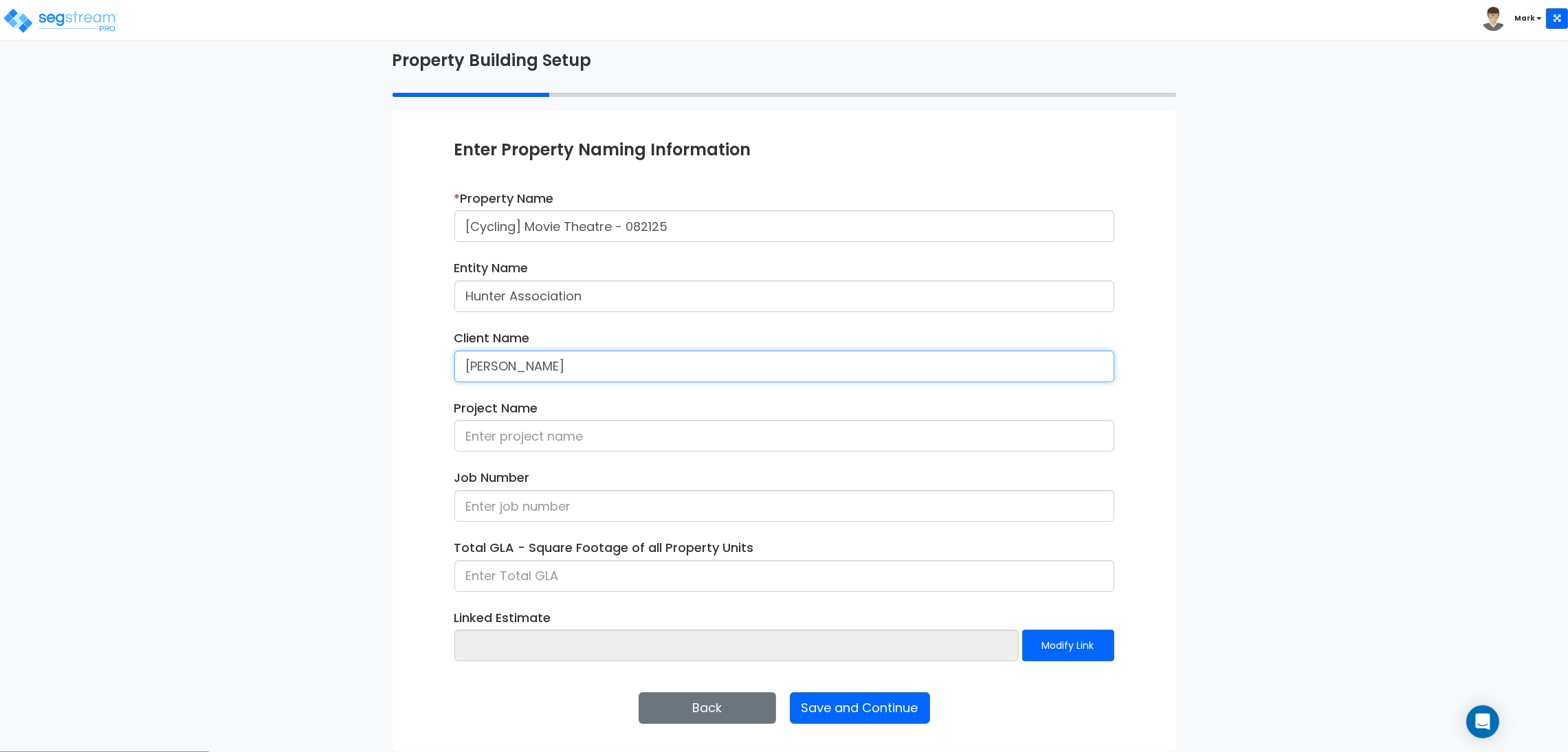
type input "[PERSON_NAME]"
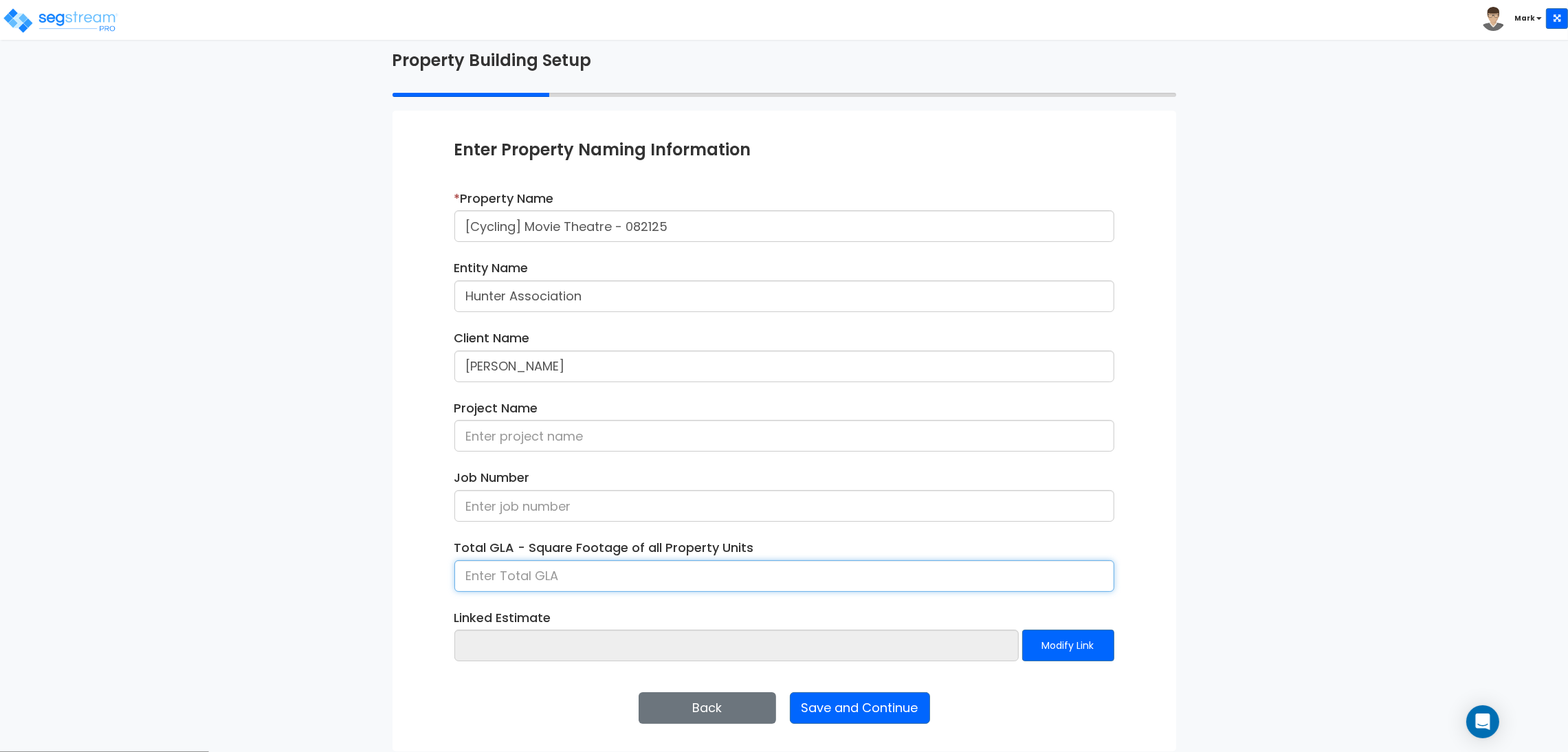
drag, startPoint x: 551, startPoint y: 577, endPoint x: 551, endPoint y: 567, distance: 10.0
click at [551, 574] on input at bounding box center [784, 576] width 660 height 32
type input "4,000"
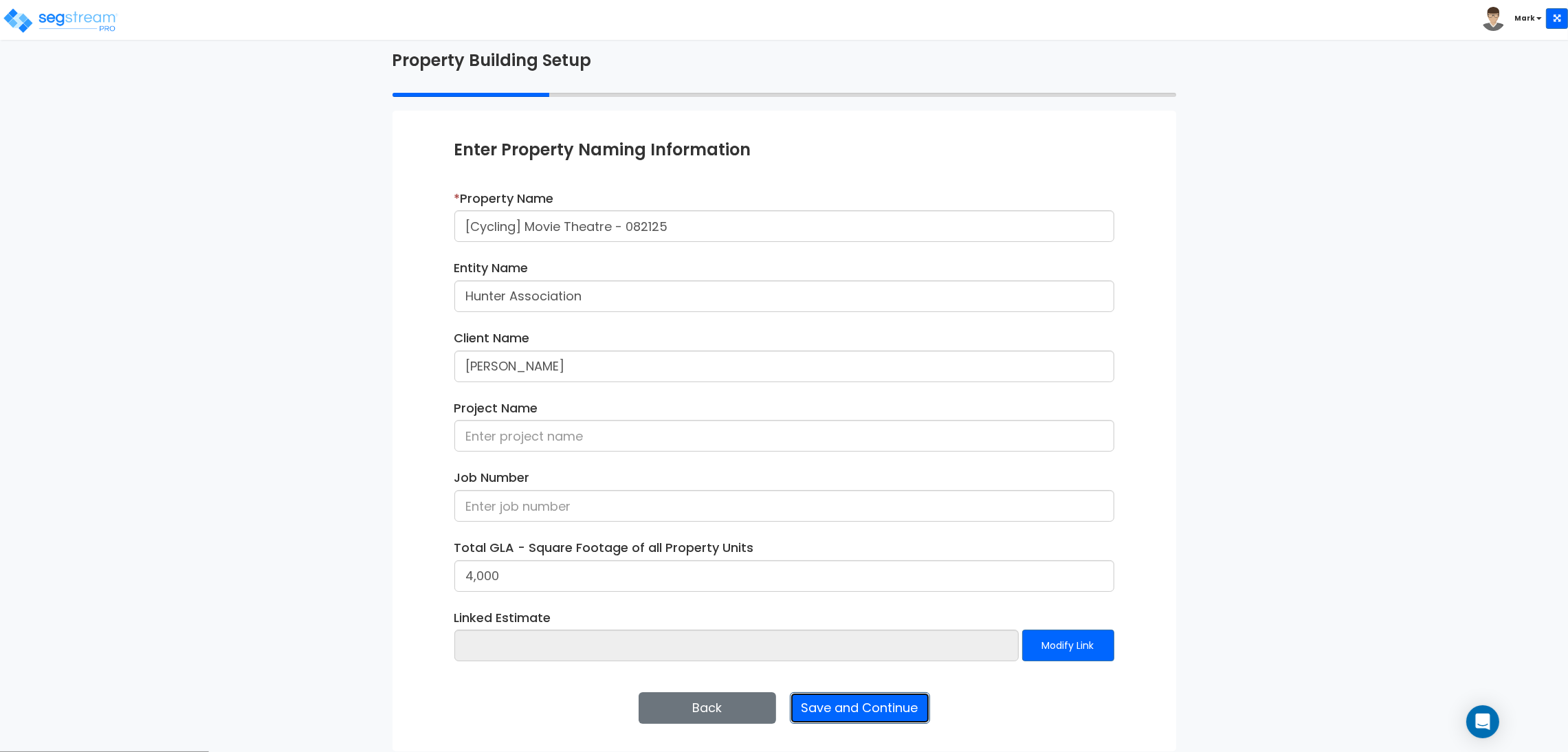
click at [900, 706] on button "Save and Continue" at bounding box center [860, 708] width 140 height 32
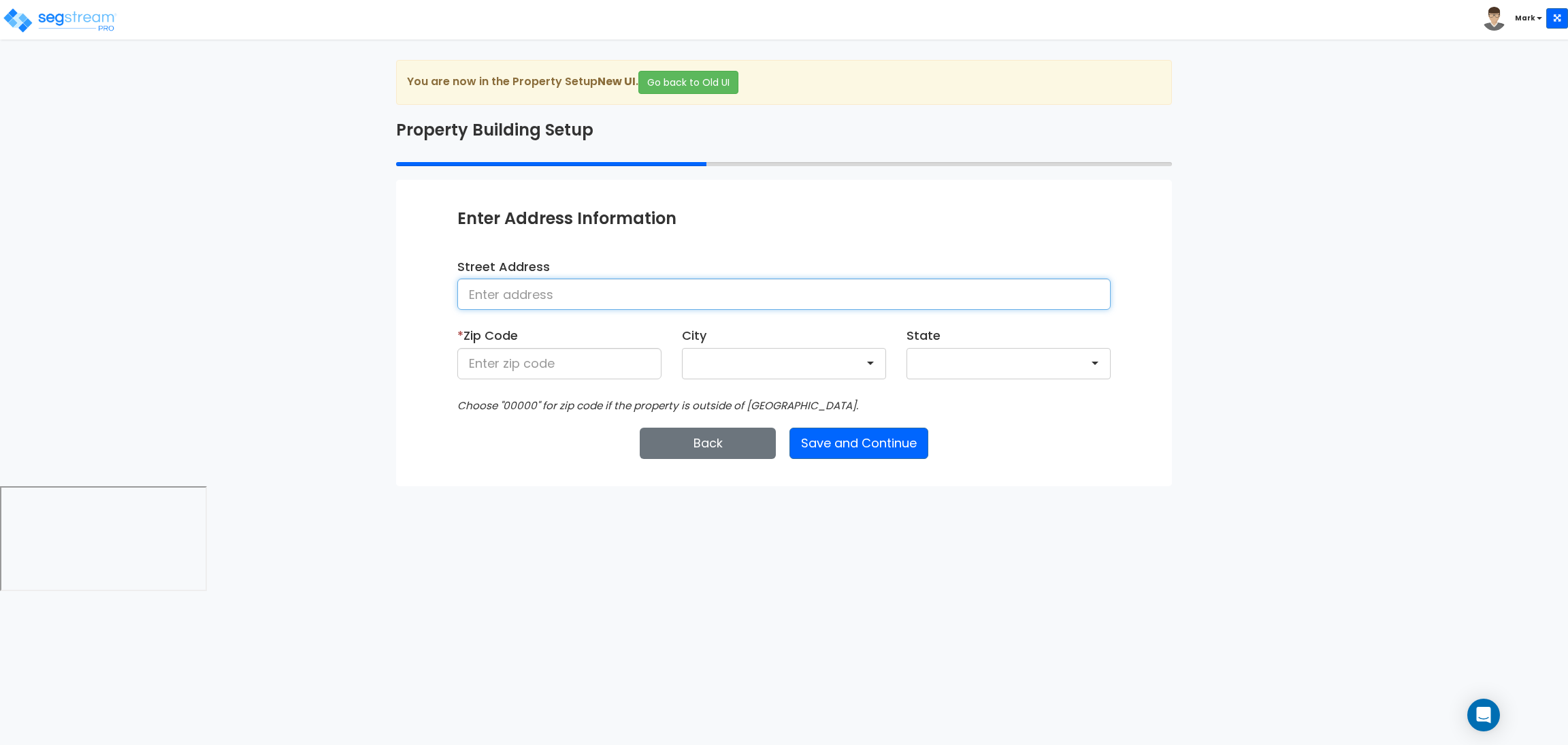
click at [565, 296] on input at bounding box center [784, 294] width 653 height 32
type input "[STREET_ADDRESS]"
type input "28602"
click at [1051, 550] on html "Toggle navigation Mark x" at bounding box center [784, 297] width 1568 height 594
click at [909, 453] on button "Save and Continue" at bounding box center [859, 443] width 139 height 32
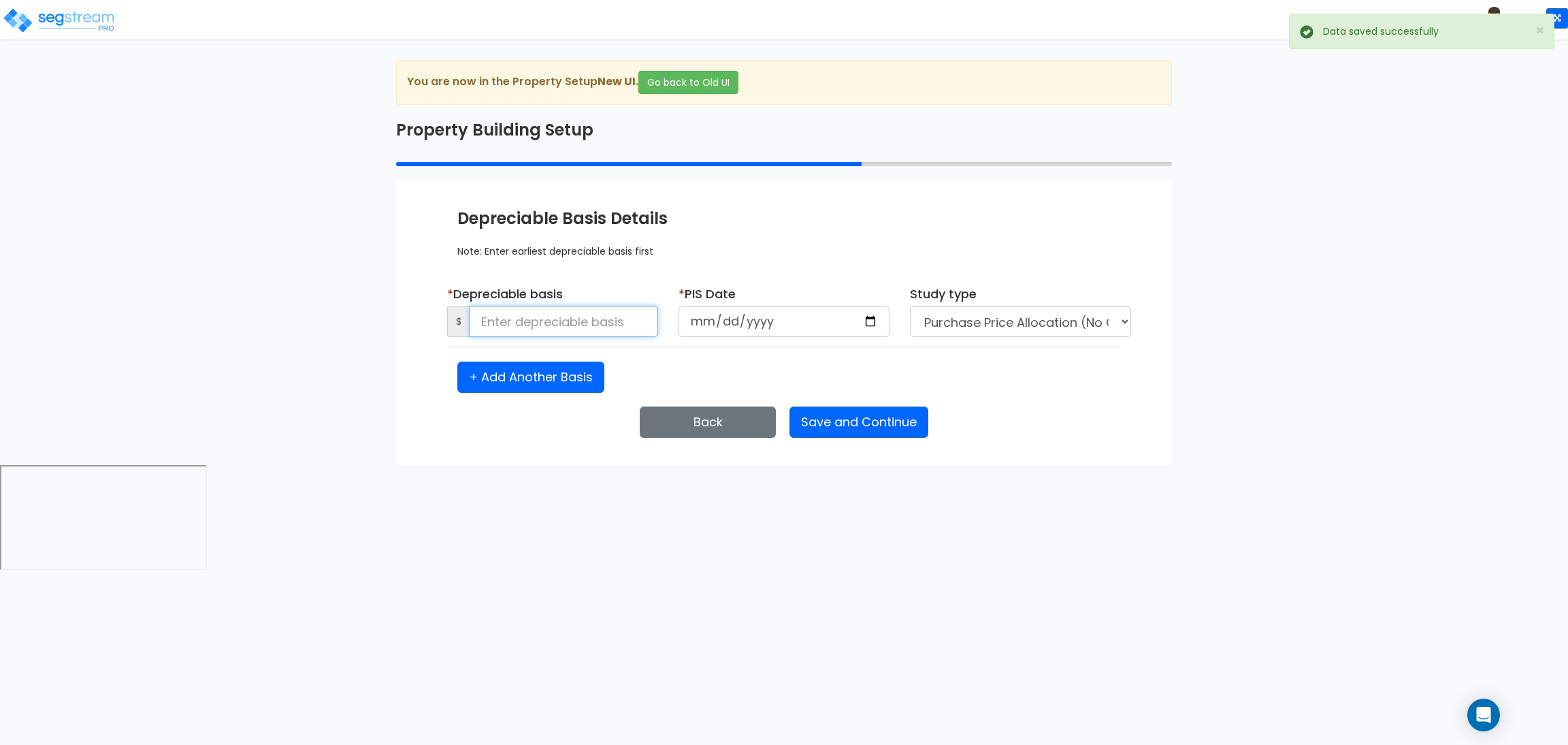
click at [599, 311] on input at bounding box center [564, 322] width 188 height 32
type input "50,000"
click at [874, 317] on input "date" at bounding box center [784, 322] width 211 height 32
type input "[DATE]"
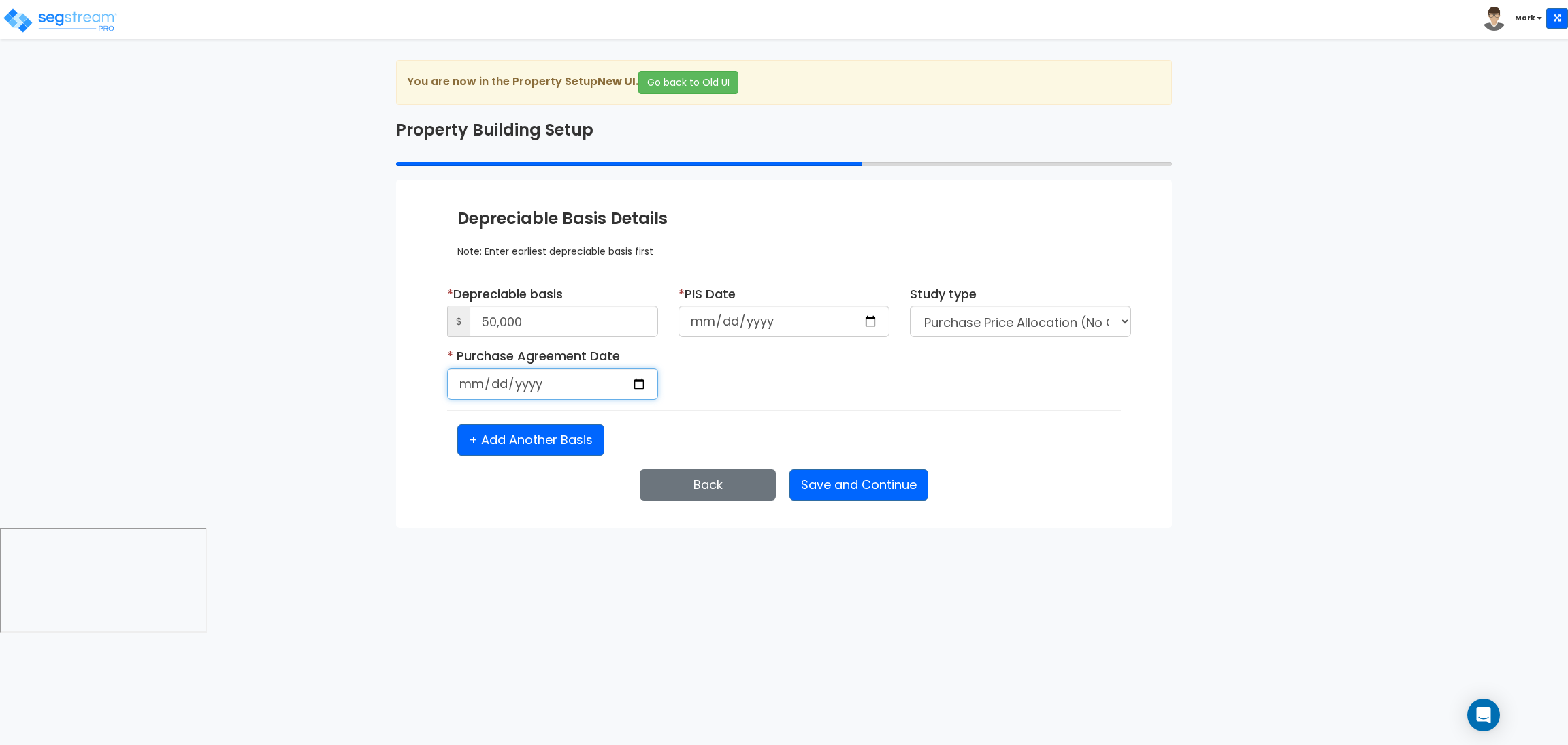
click at [628, 381] on input "date" at bounding box center [552, 384] width 211 height 32
click at [639, 385] on input "date" at bounding box center [552, 384] width 211 height 32
type input "2025-08-21"
click at [849, 488] on button "Save and Continue" at bounding box center [859, 485] width 139 height 32
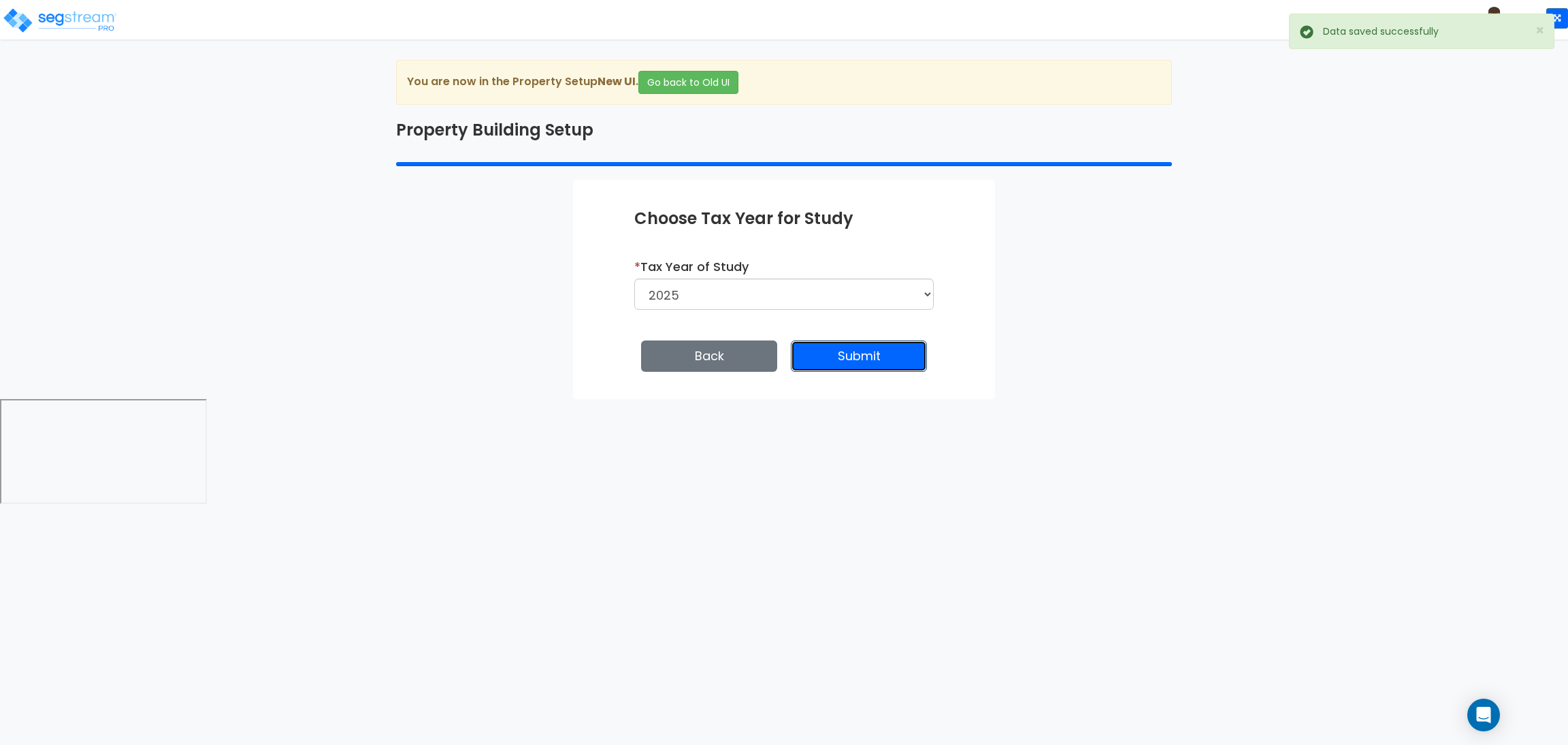
click at [861, 352] on button "Submit" at bounding box center [859, 356] width 136 height 32
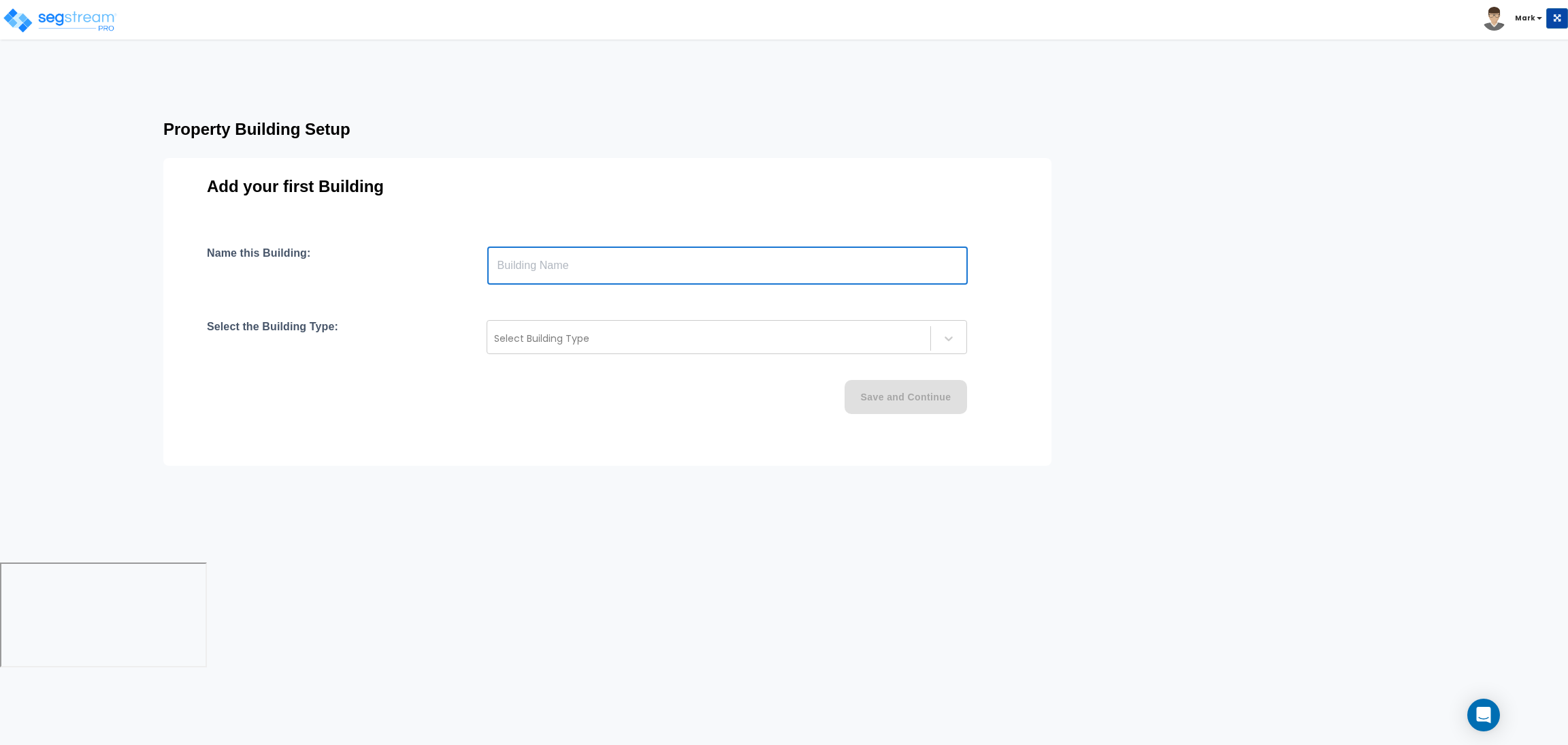
click at [624, 258] on input "text" at bounding box center [727, 265] width 480 height 38
type input "Building"
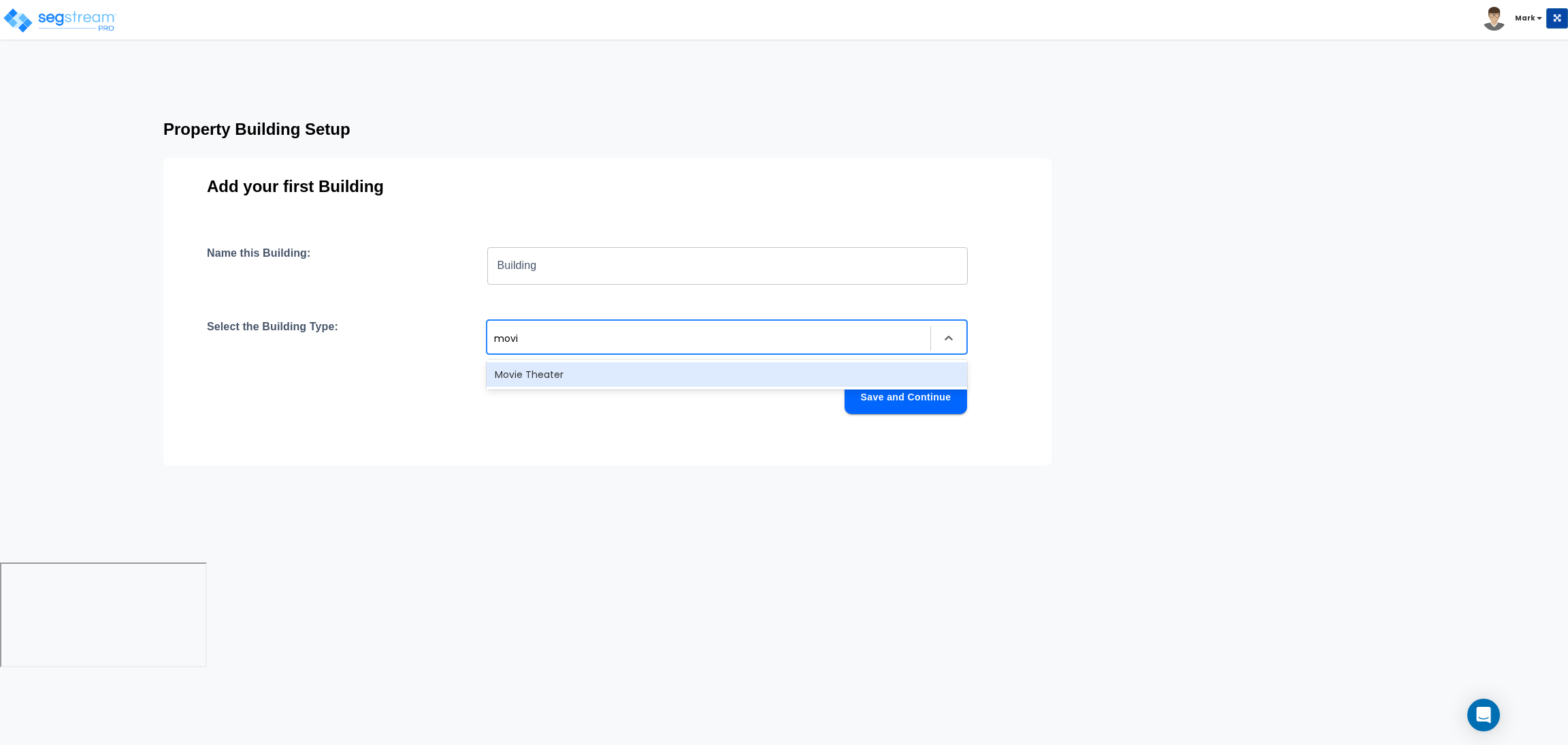
type input "movie"
click at [573, 377] on div "Movie Theater" at bounding box center [726, 375] width 480 height 25
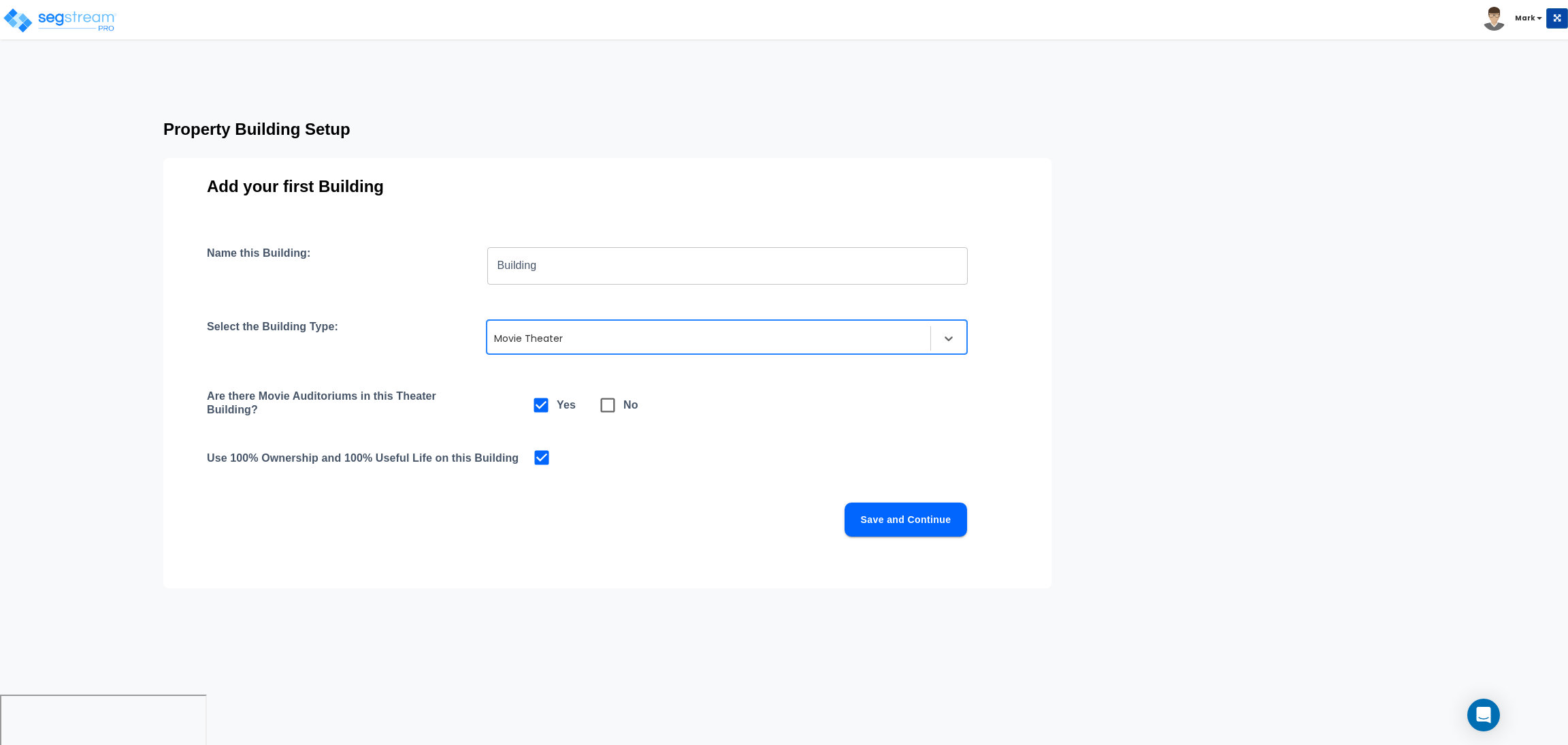
click at [929, 522] on button "Save and Continue" at bounding box center [906, 520] width 122 height 34
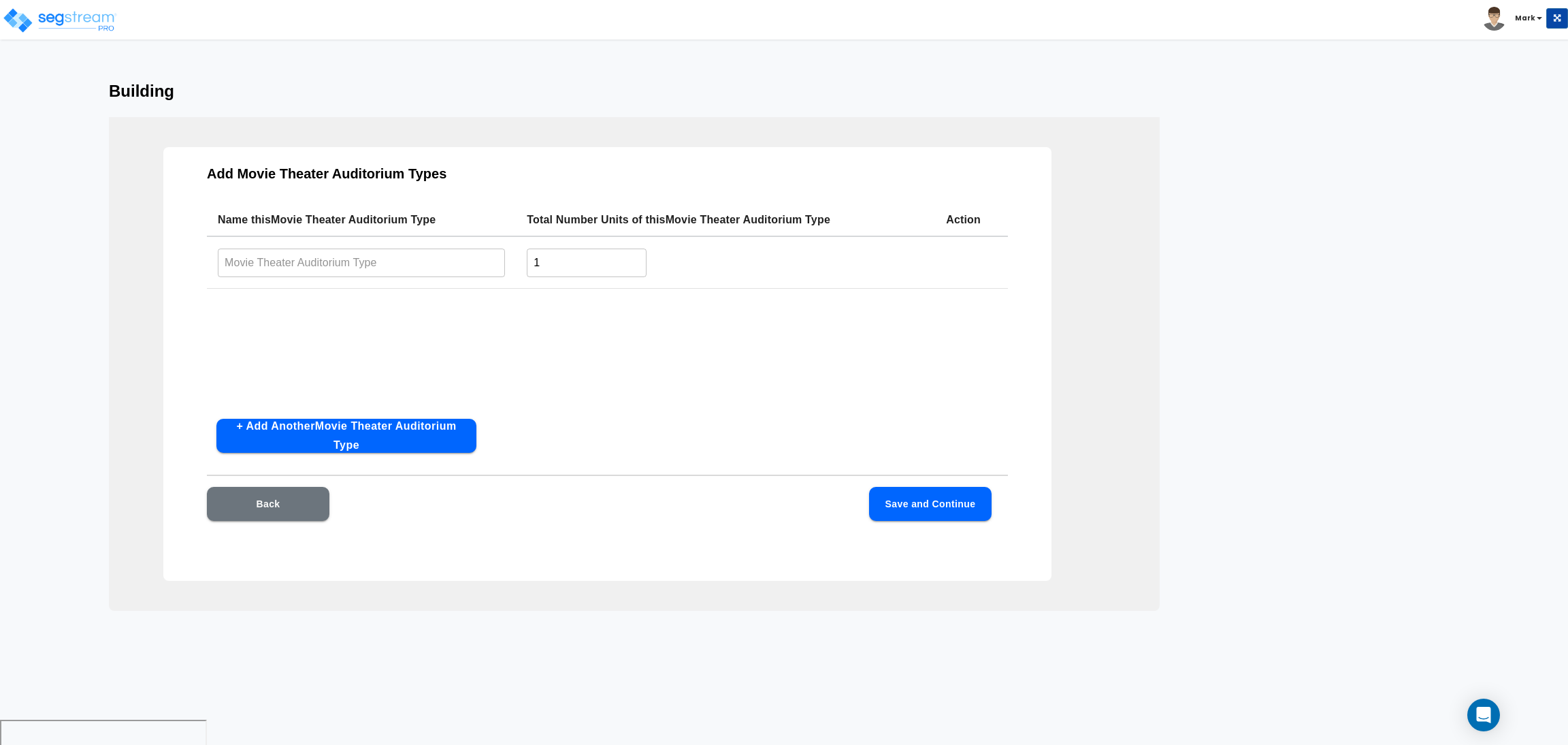
click at [467, 269] on input "text" at bounding box center [361, 263] width 287 height 30
type input "Auditorium"
click at [918, 504] on button "Save and Continue" at bounding box center [930, 504] width 122 height 34
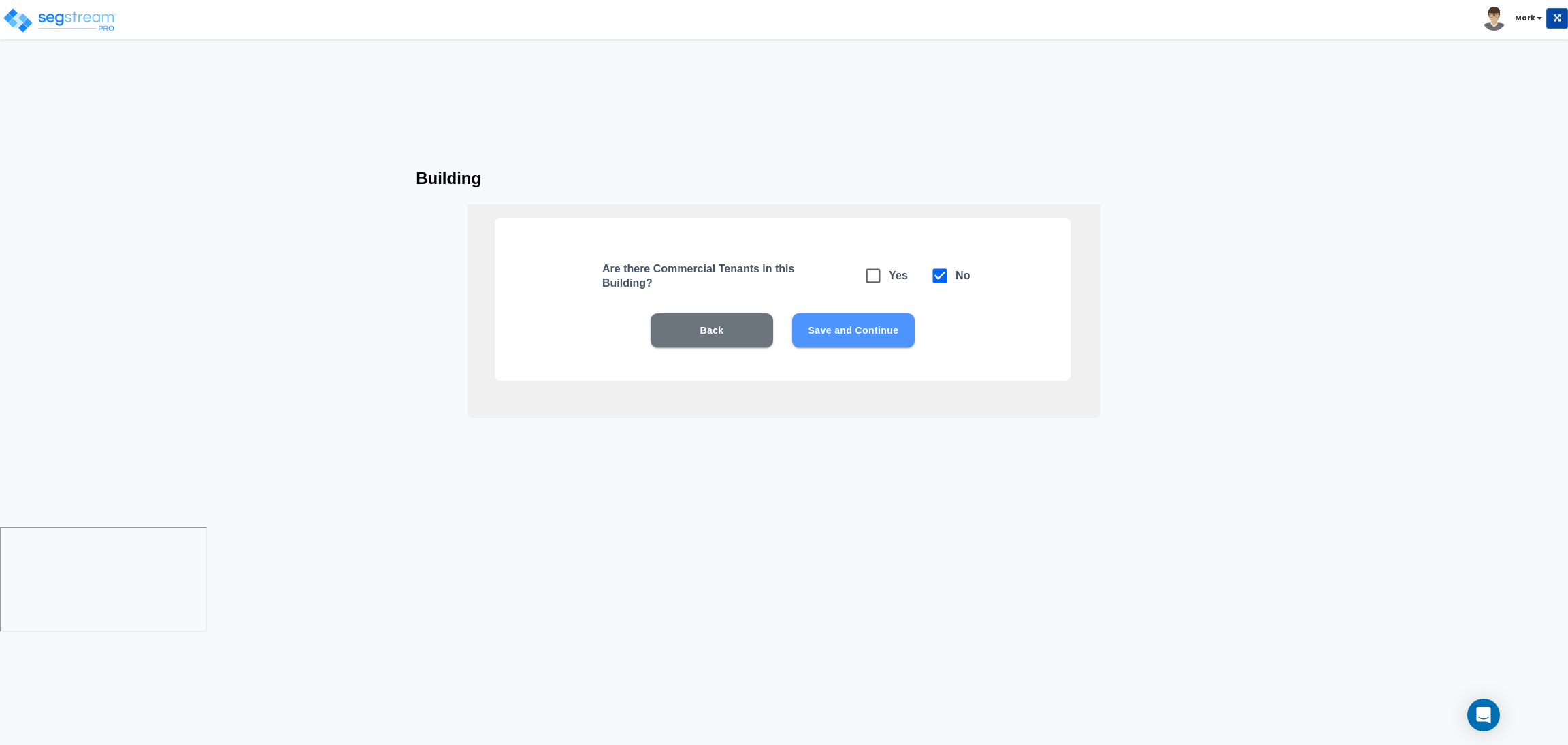
click at [866, 332] on button "Save and Continue" at bounding box center [853, 331] width 122 height 34
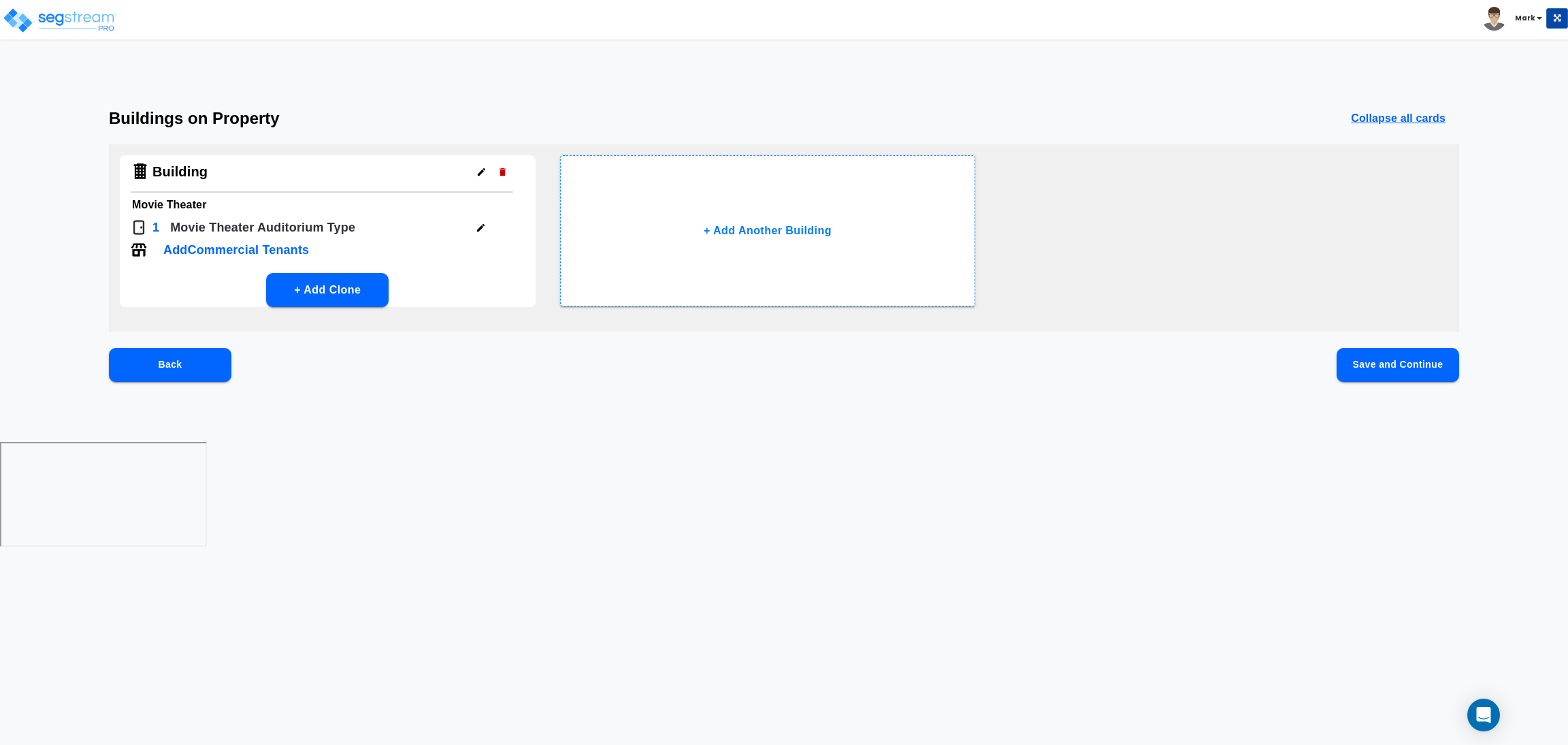
click at [1407, 357] on button "Save and Continue" at bounding box center [1398, 365] width 122 height 34
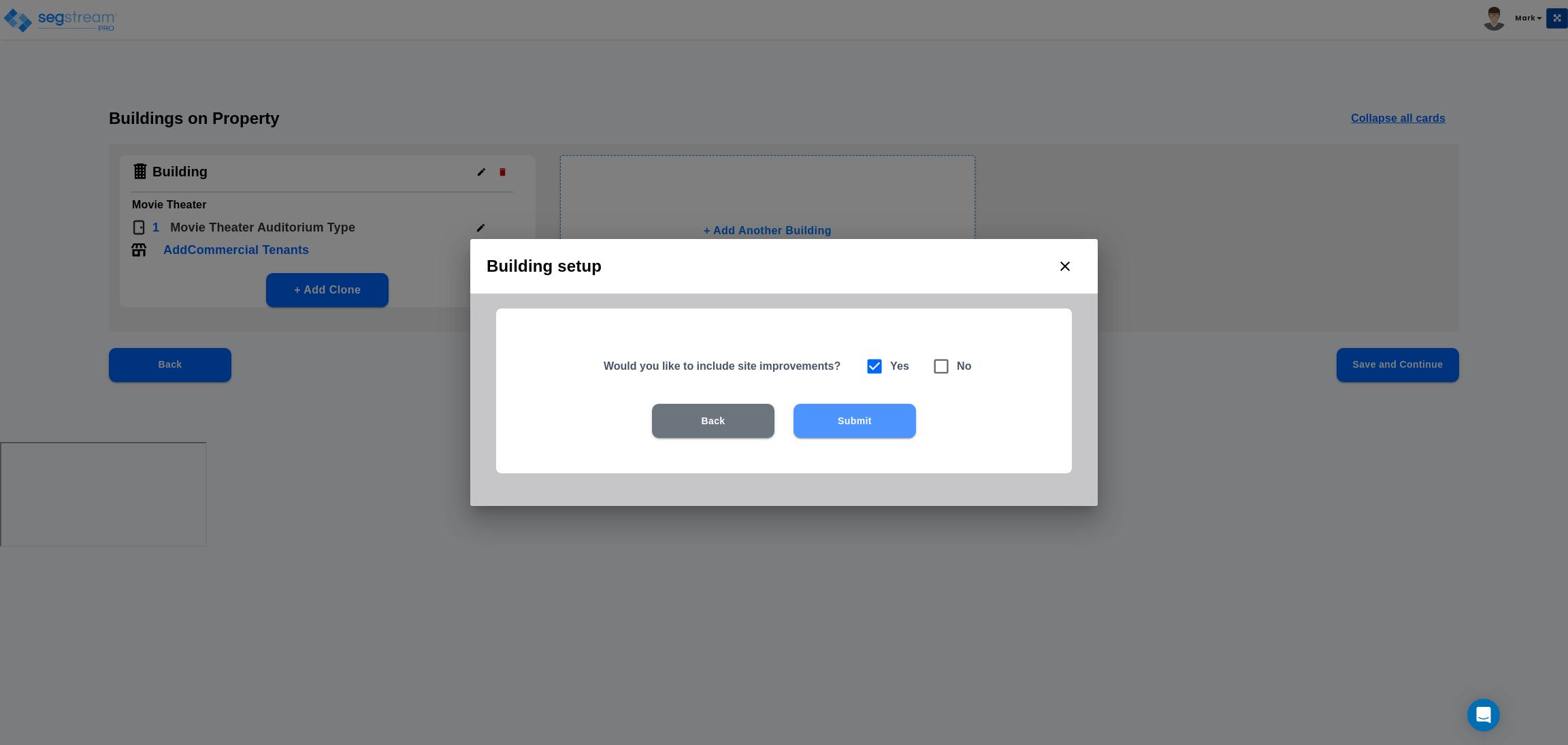
click at [893, 416] on button "Submit" at bounding box center [854, 421] width 122 height 34
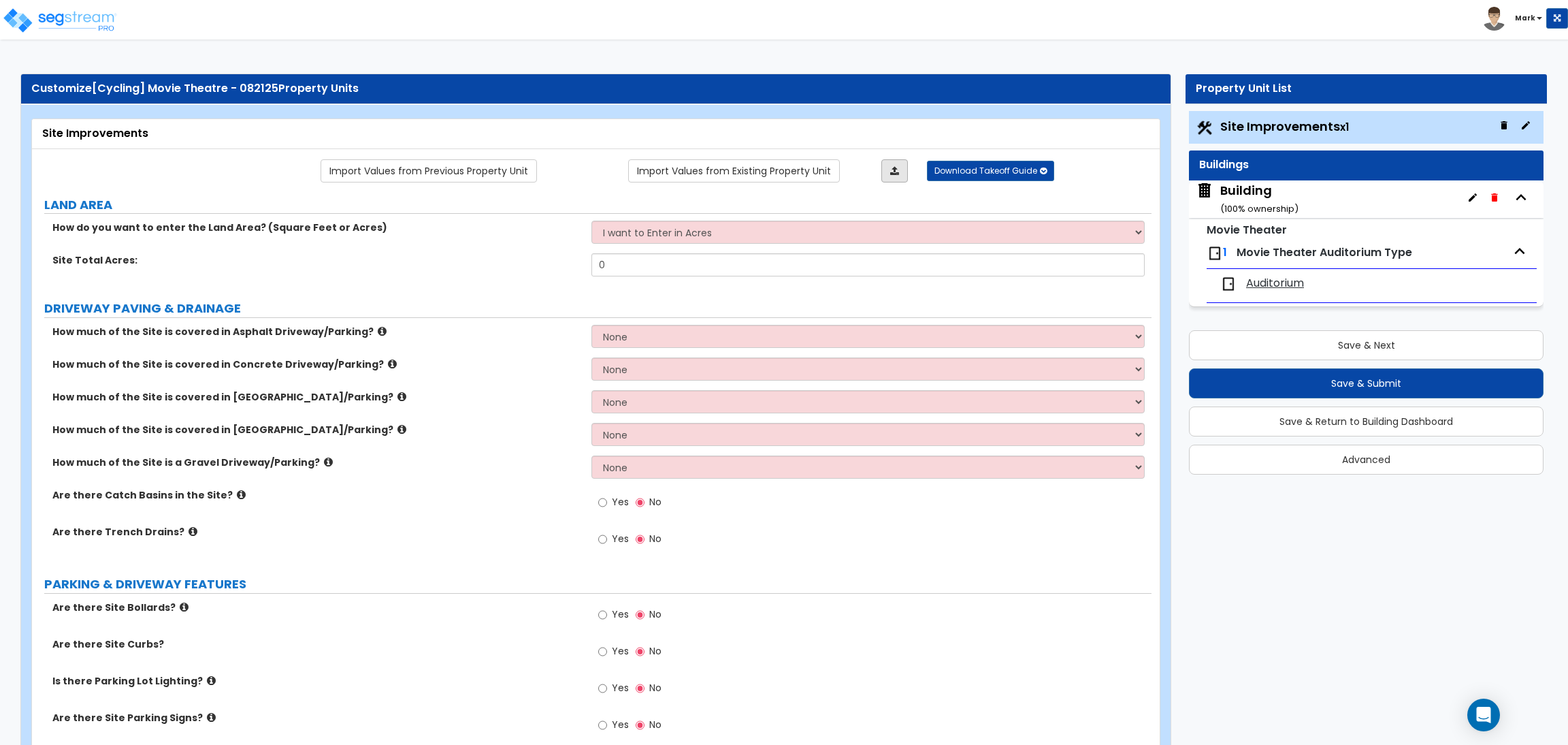
click at [892, 177] on link at bounding box center [894, 171] width 27 height 23
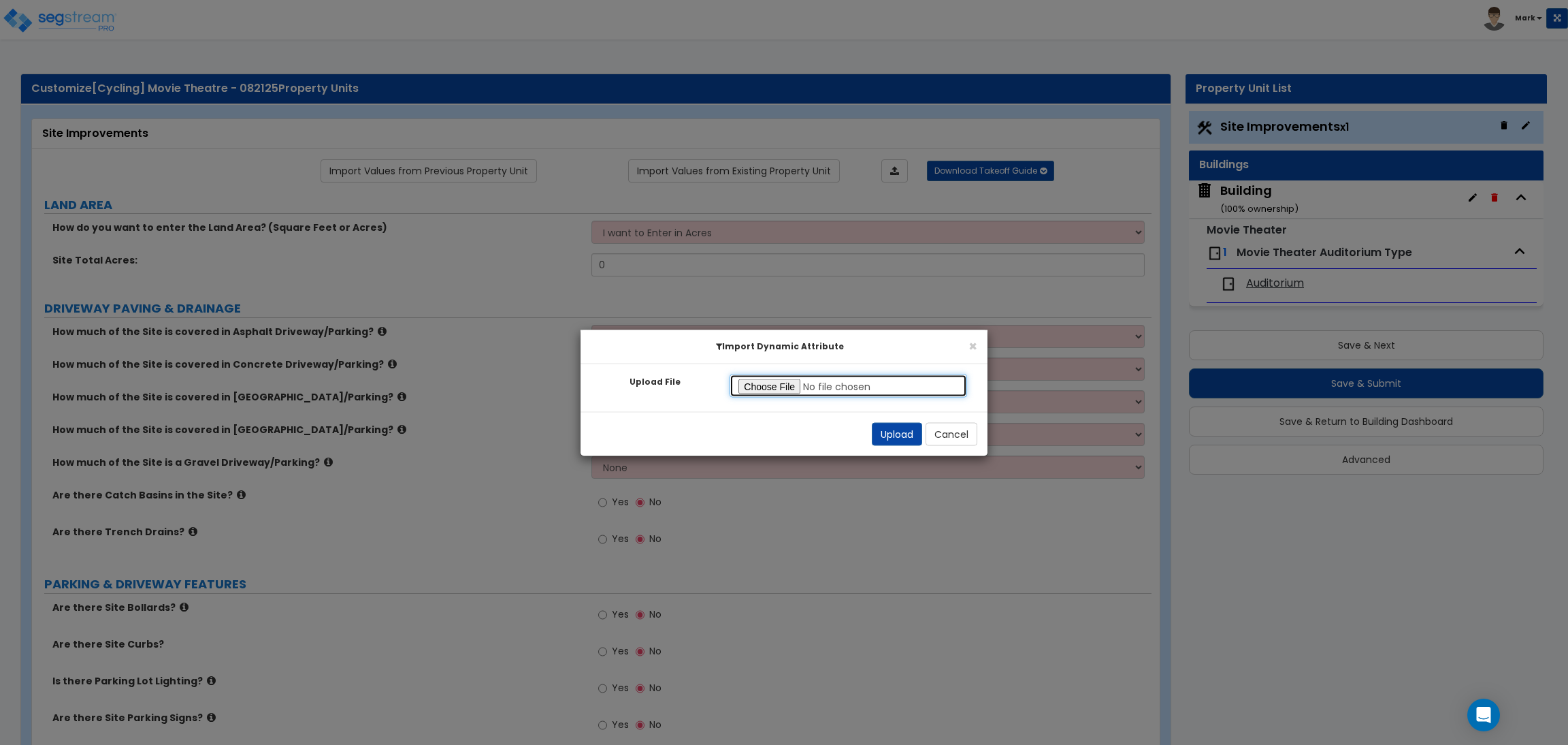
click at [770, 384] on input "Upload File" at bounding box center [848, 386] width 238 height 23
click at [946, 446] on div "Upload Cancel" at bounding box center [784, 434] width 407 height 44
click at [938, 438] on button "Cancel" at bounding box center [951, 434] width 52 height 23
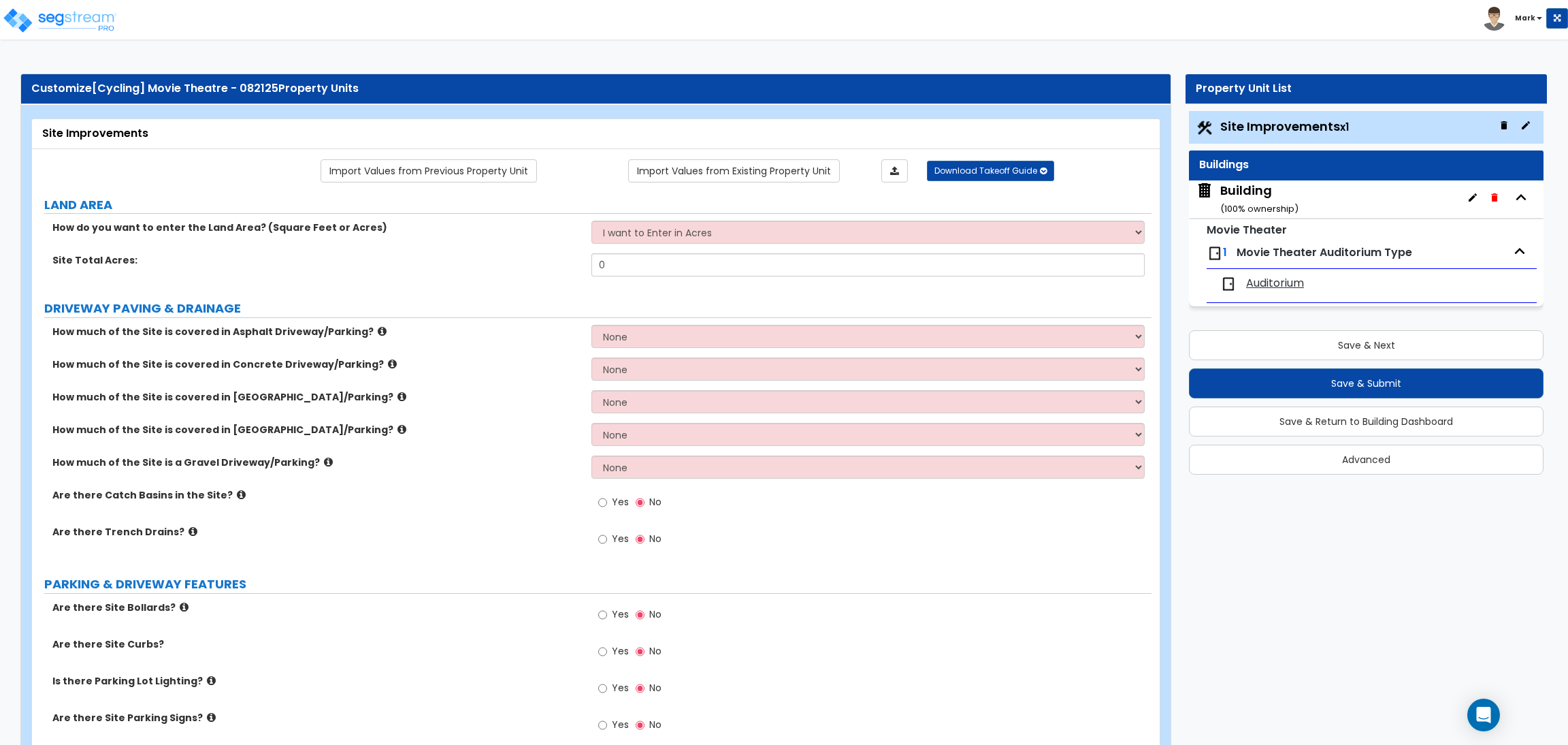
click at [715, 171] on link "Import Values from Existing Property Unit" at bounding box center [734, 171] width 212 height 23
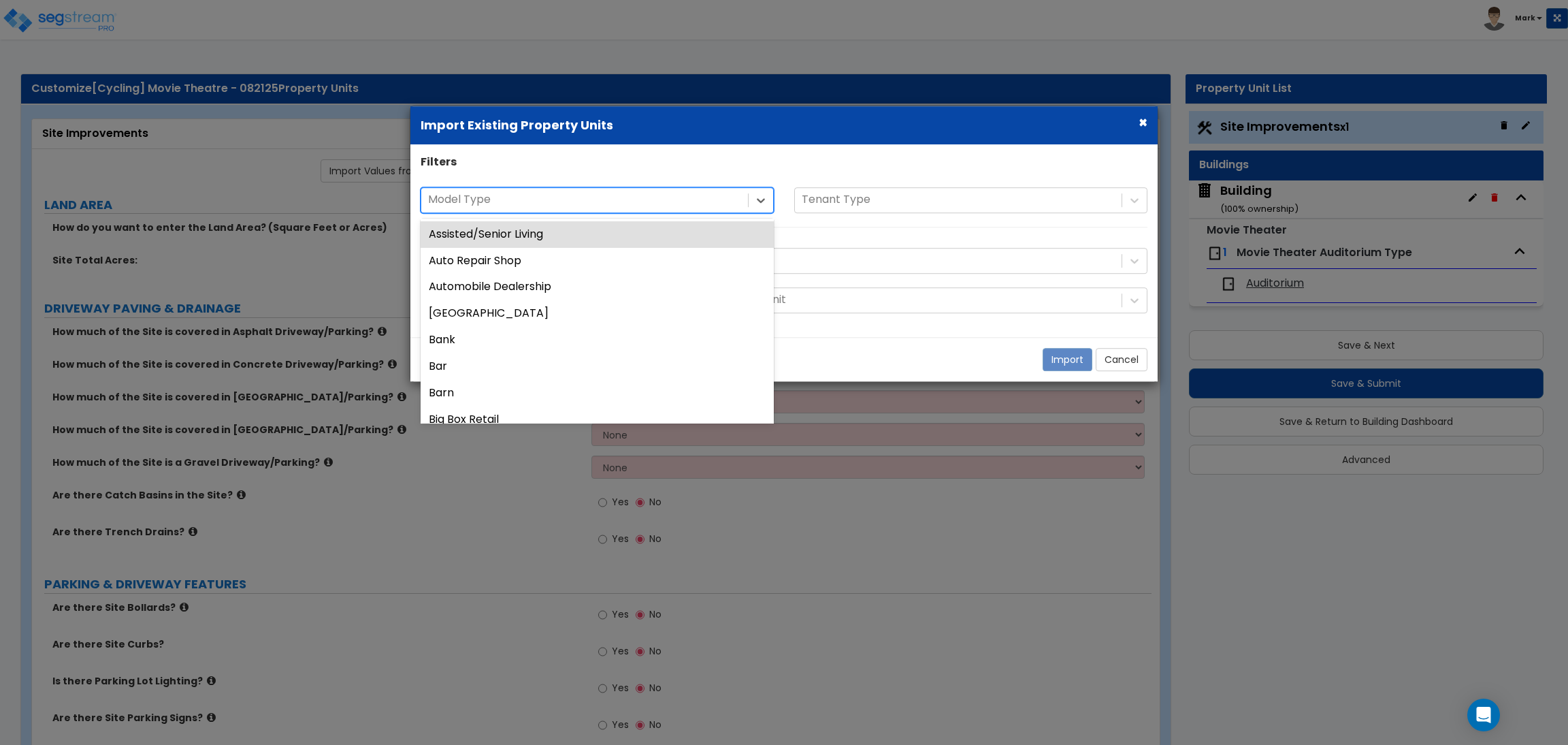
click at [628, 189] on div "Model Type" at bounding box center [584, 200] width 327 height 24
type input "gr"
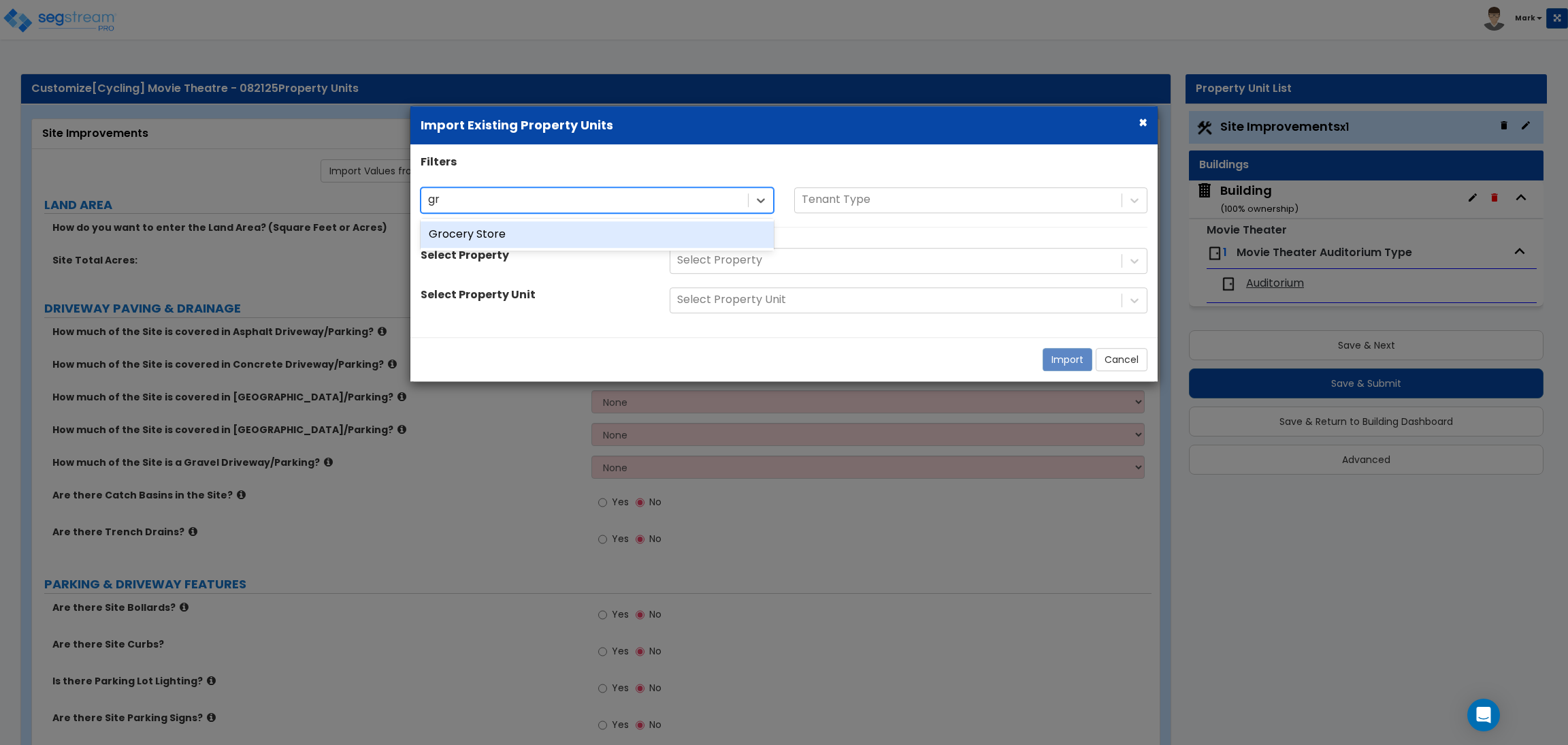
click at [642, 227] on div "Grocery Store" at bounding box center [597, 234] width 353 height 27
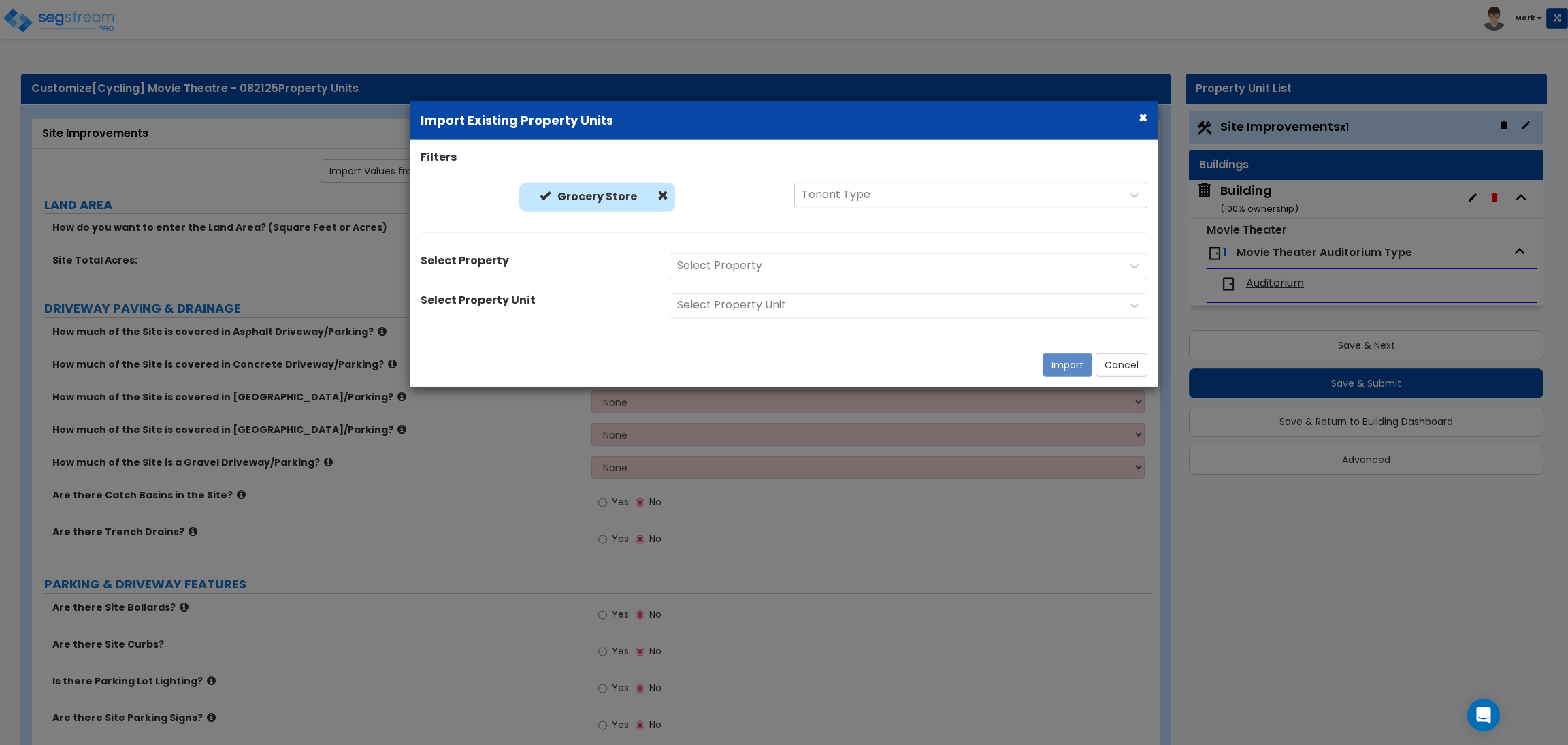
click at [778, 265] on div "Select Property" at bounding box center [908, 266] width 498 height 26
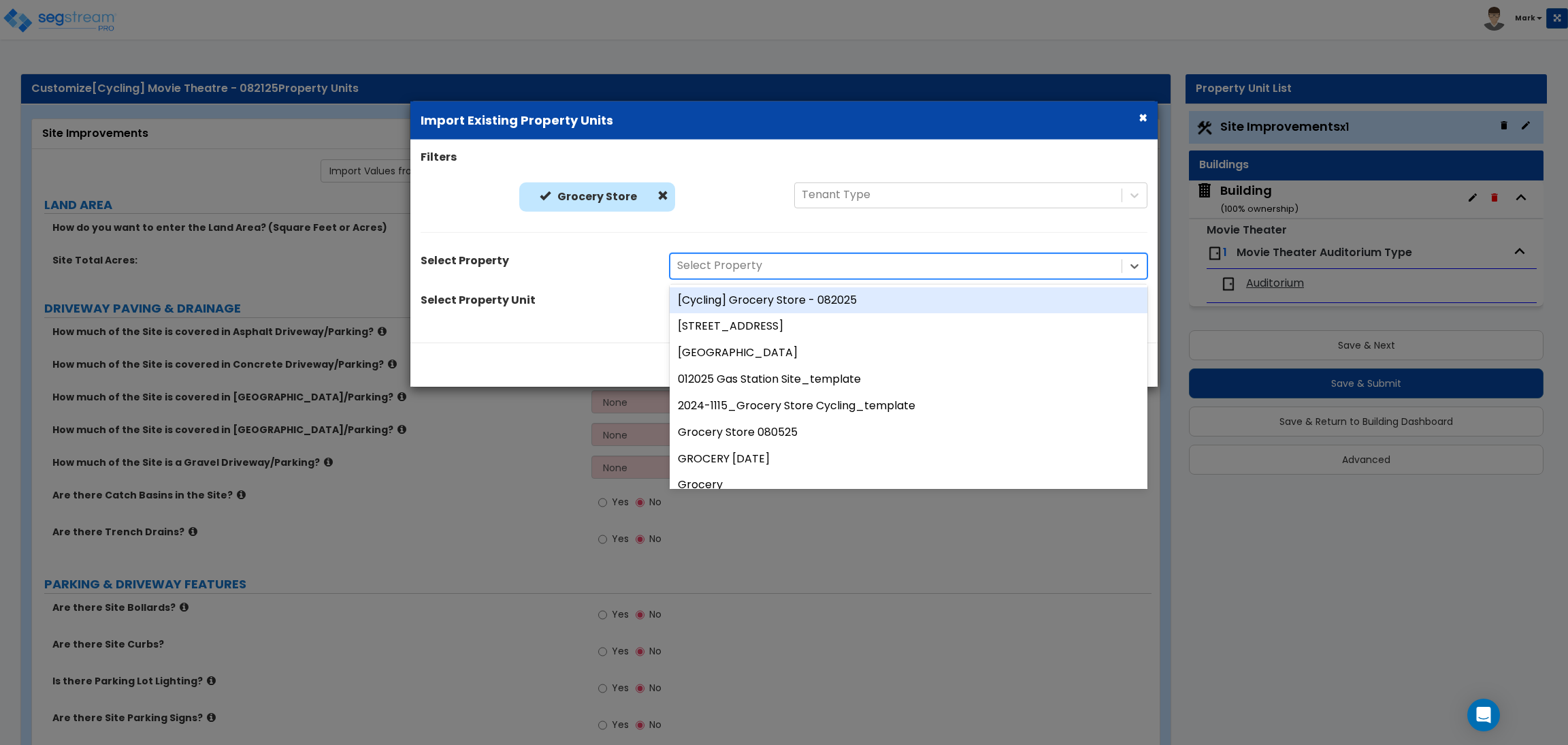
click at [778, 265] on div at bounding box center [896, 266] width 438 height 19
click at [806, 307] on div "[Cycling] Grocery Store - 082025" at bounding box center [909, 300] width 478 height 27
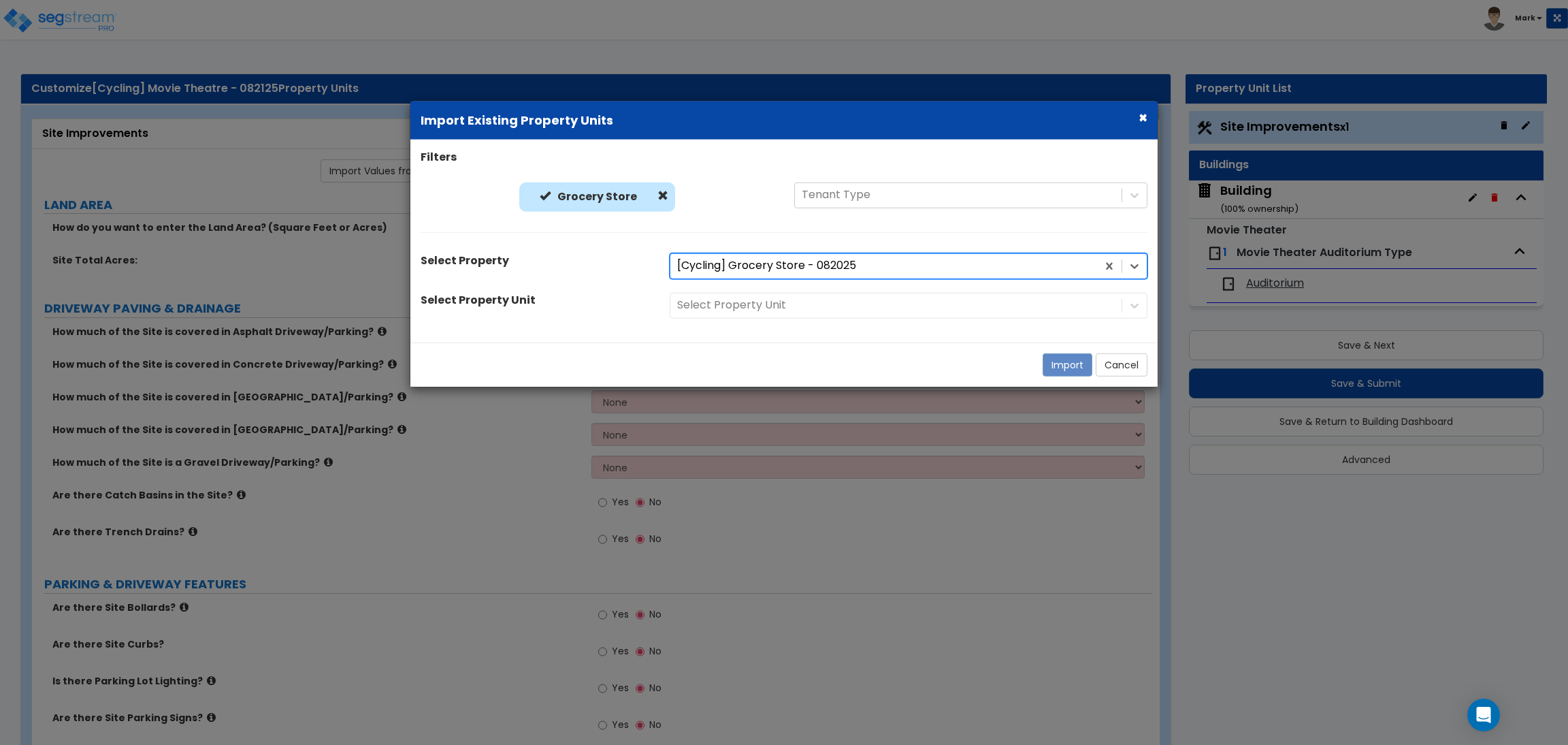
click at [771, 294] on div "Select Property Unit" at bounding box center [908, 305] width 498 height 26
click at [773, 304] on div at bounding box center [896, 305] width 438 height 19
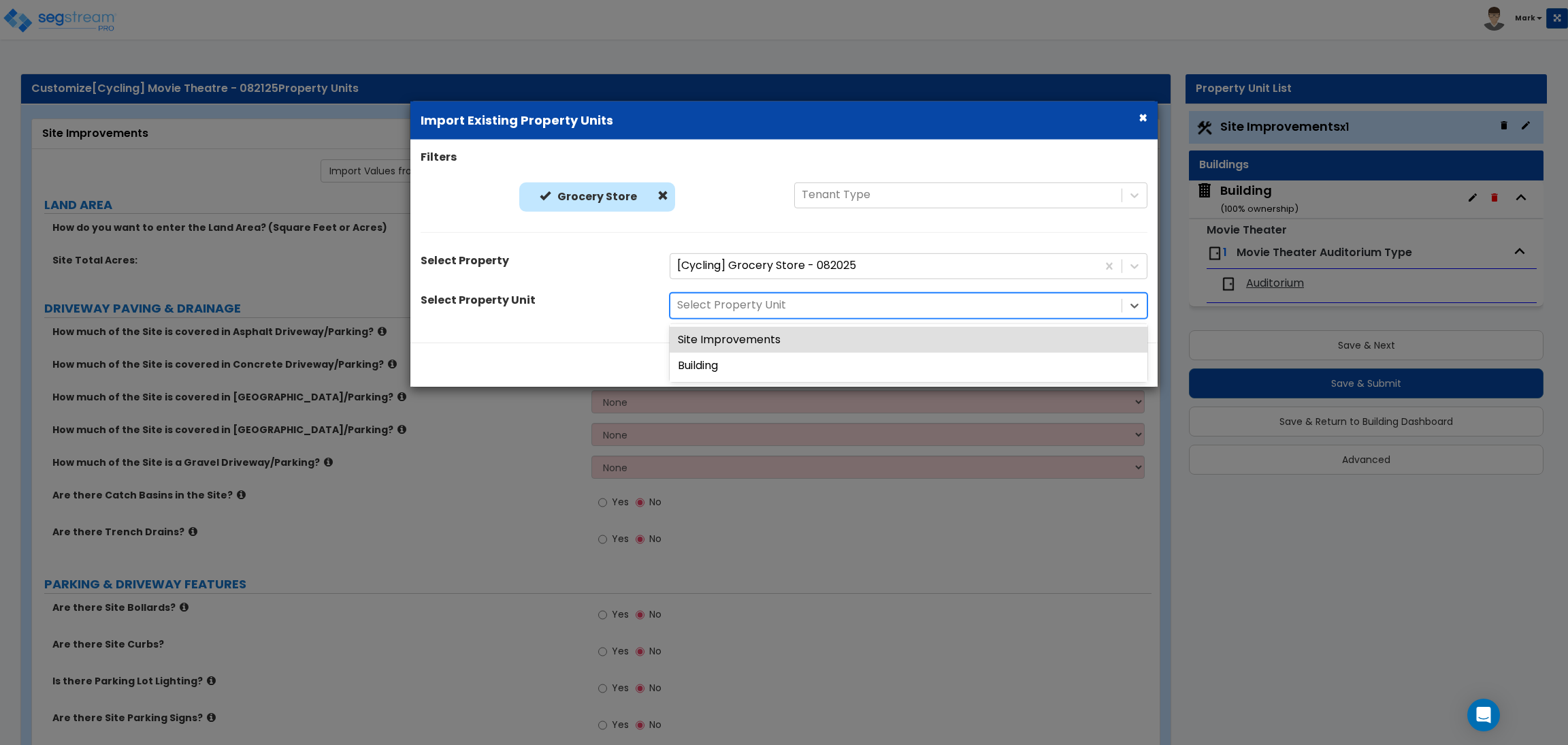
click at [773, 343] on div "Site Improvements" at bounding box center [909, 340] width 478 height 27
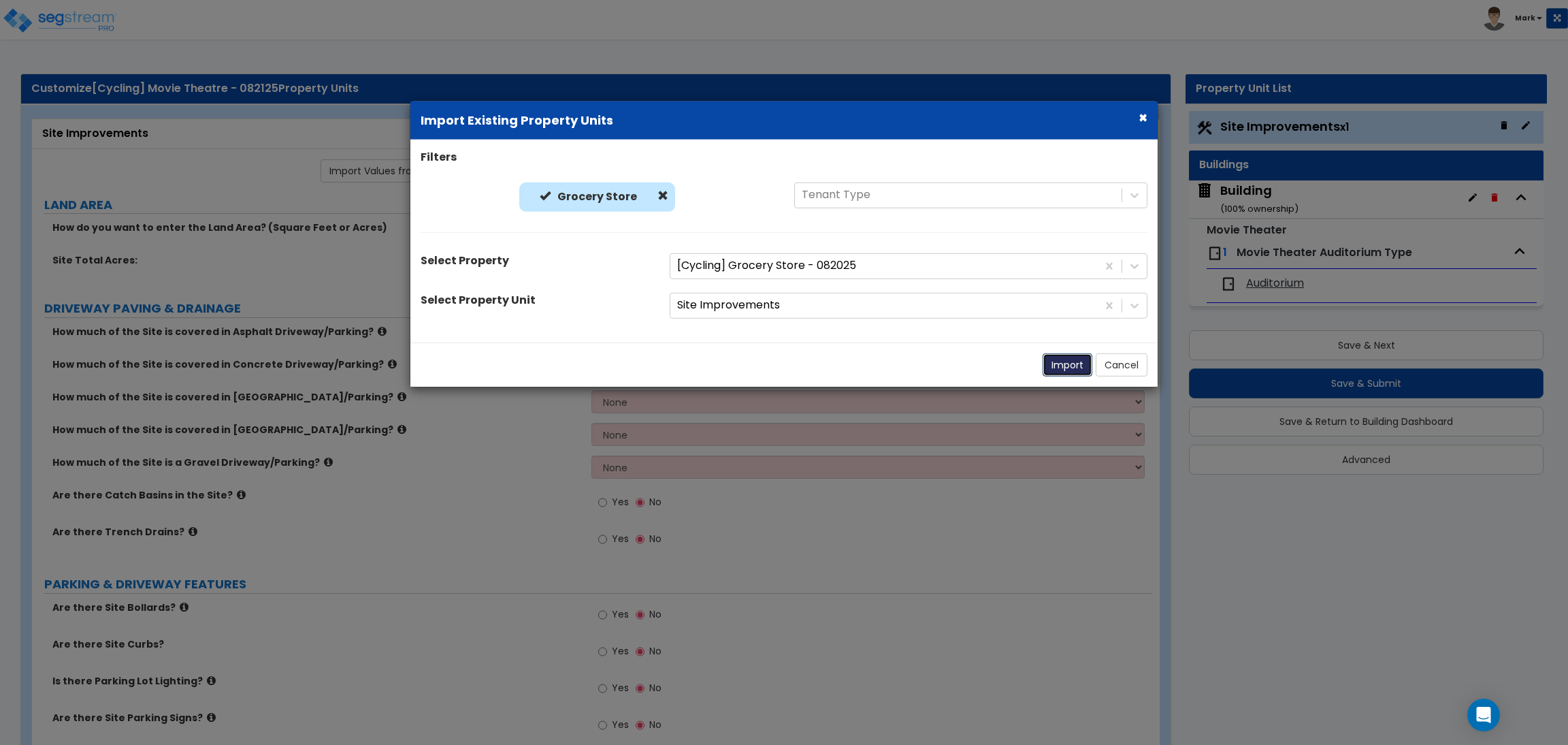
click at [1061, 372] on button "Import" at bounding box center [1067, 364] width 49 height 23
select select "2"
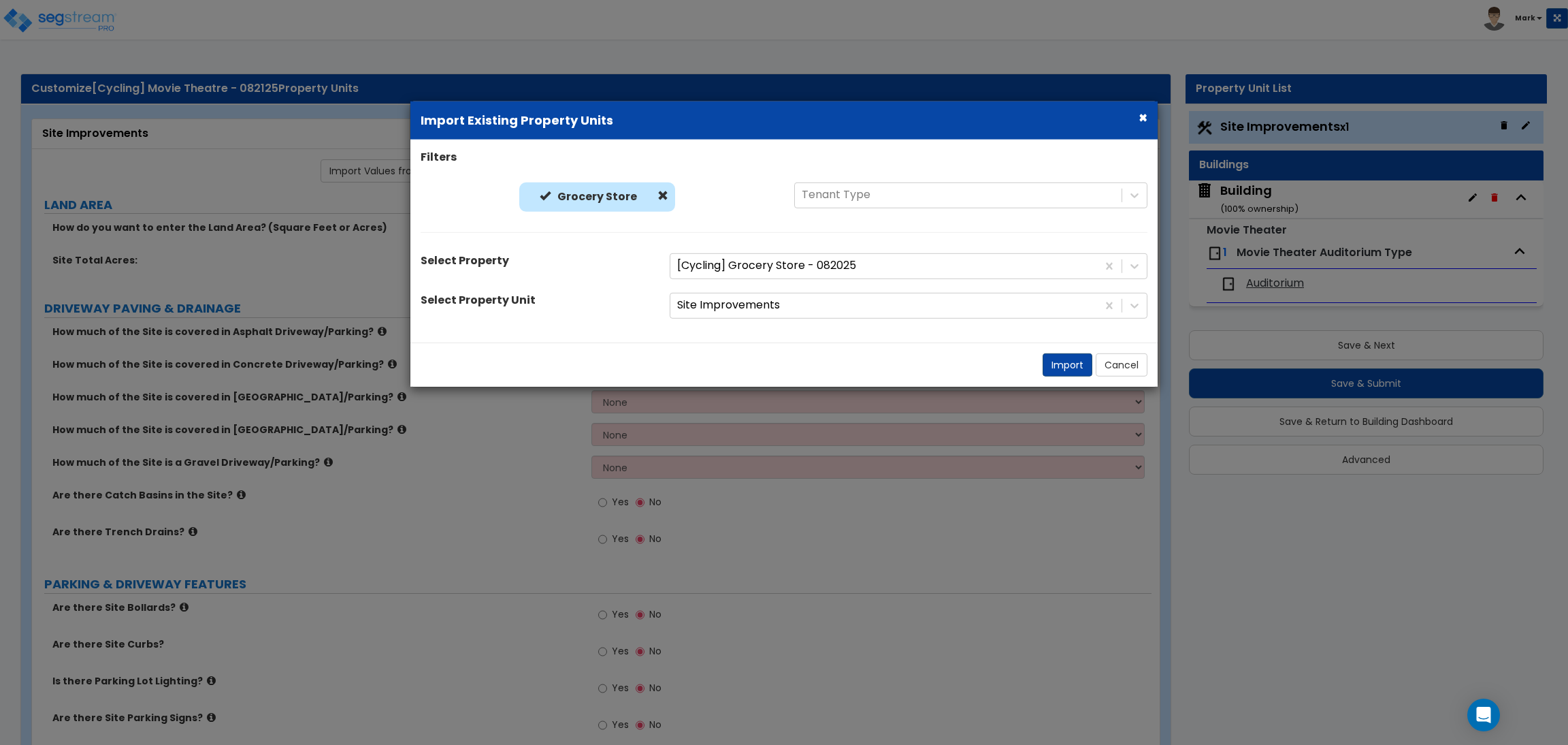
select select "2"
radio input "true"
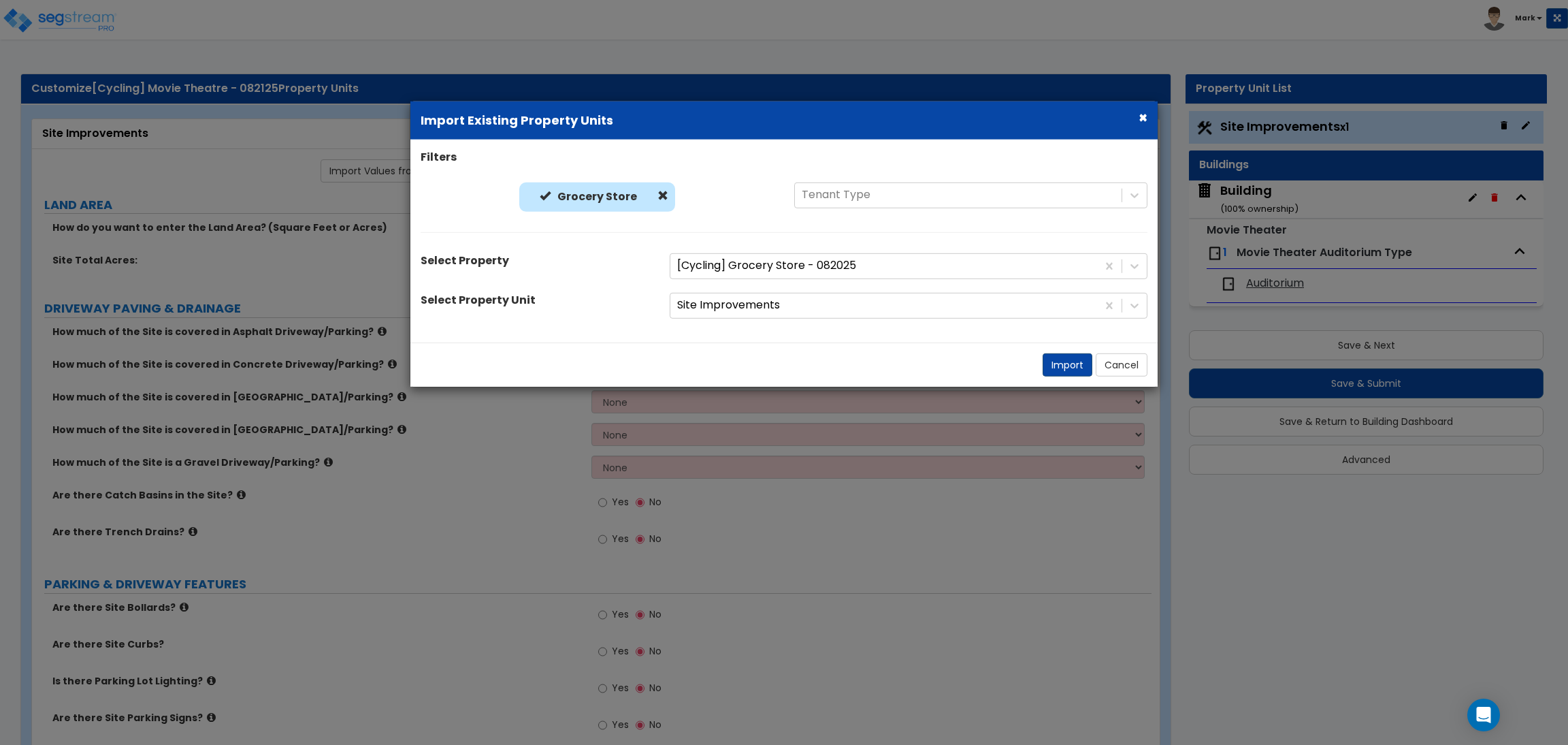
radio input "true"
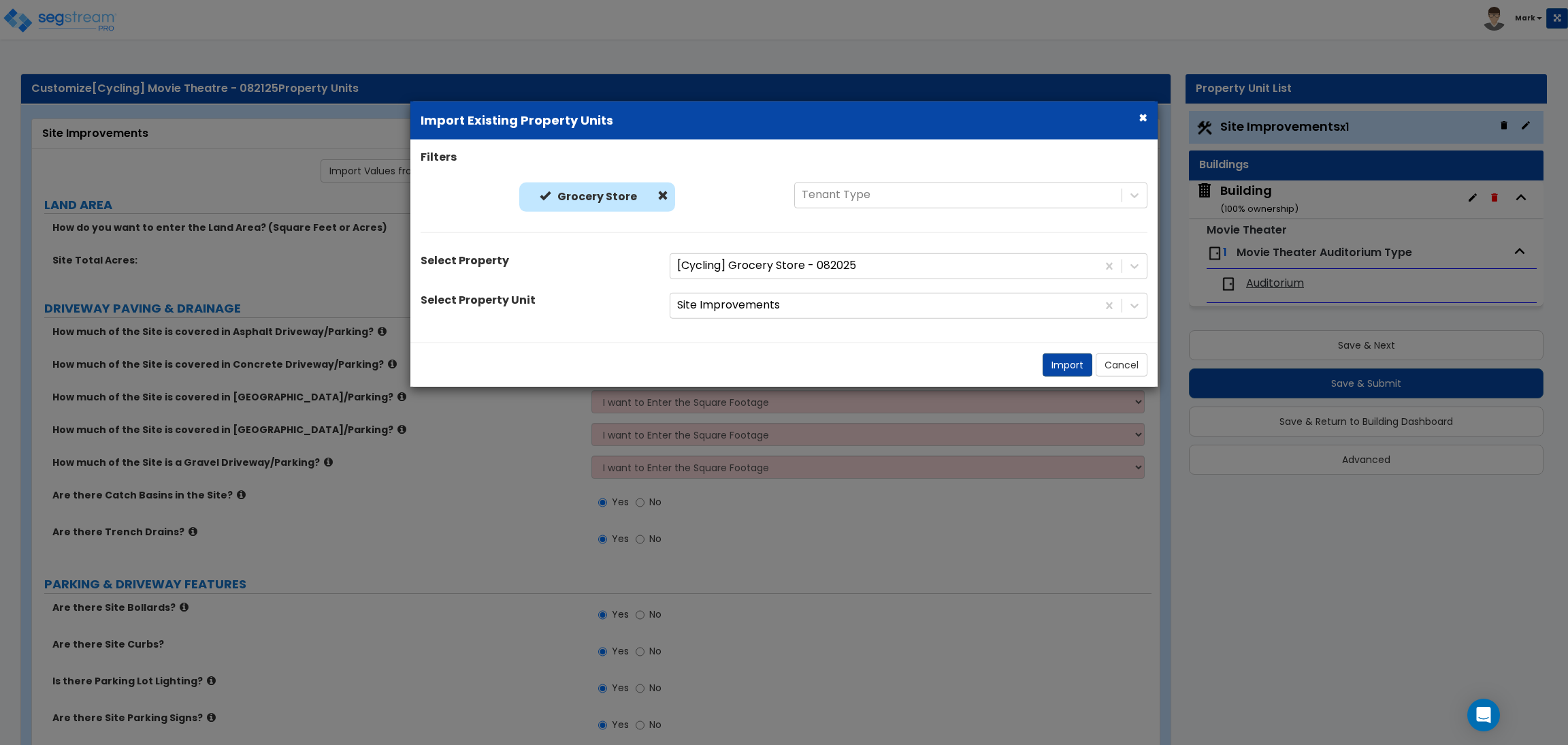
radio input "true"
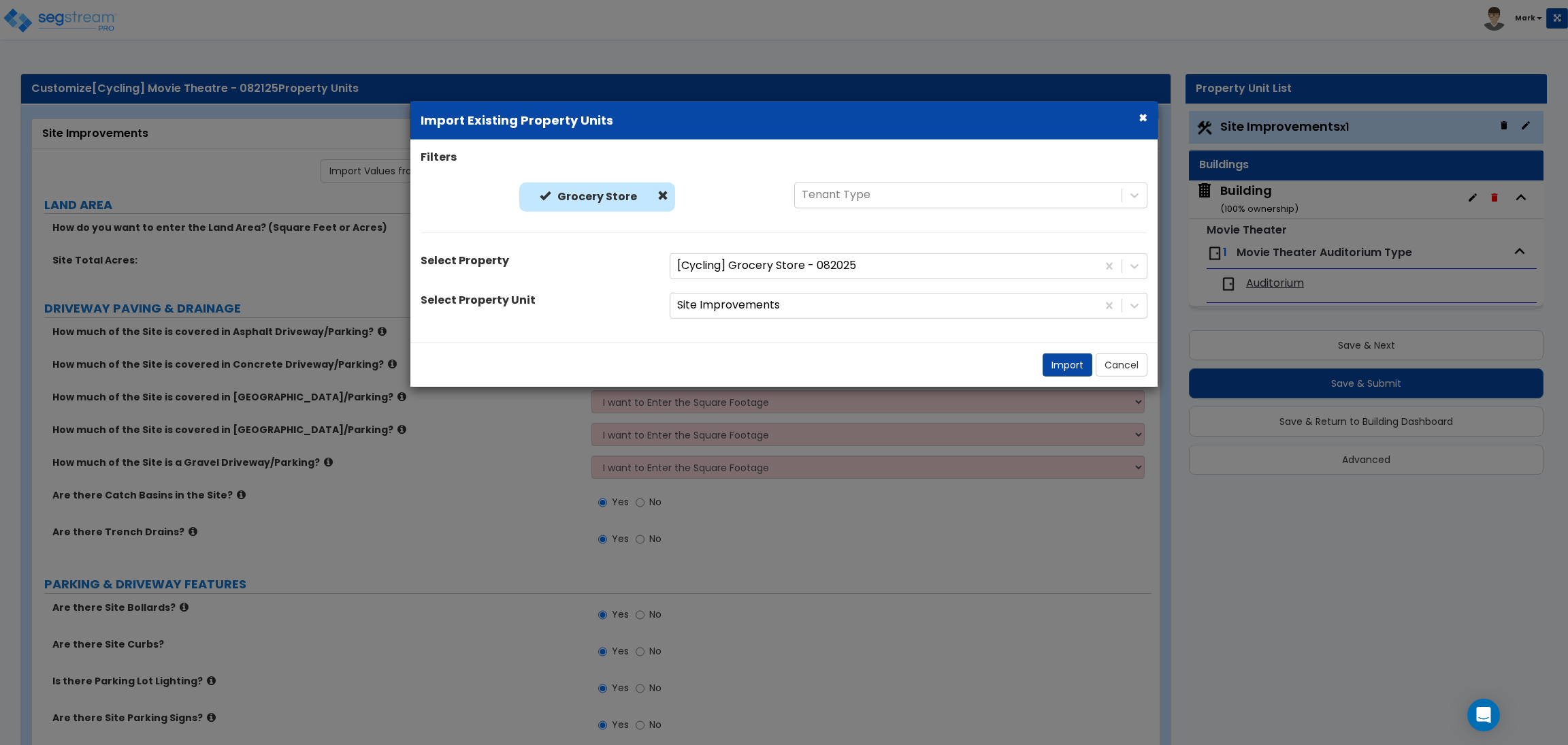
radio input "true"
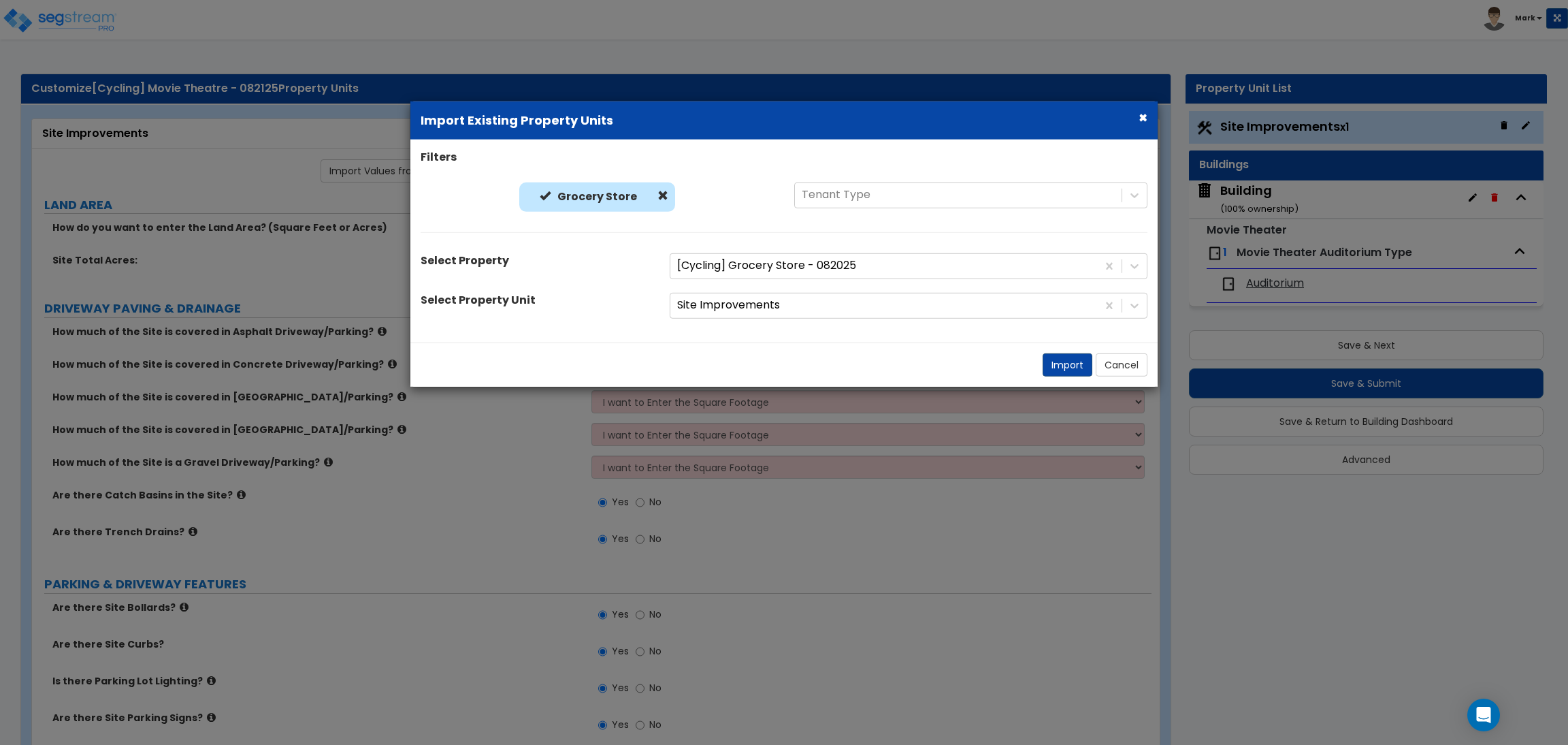
radio input "true"
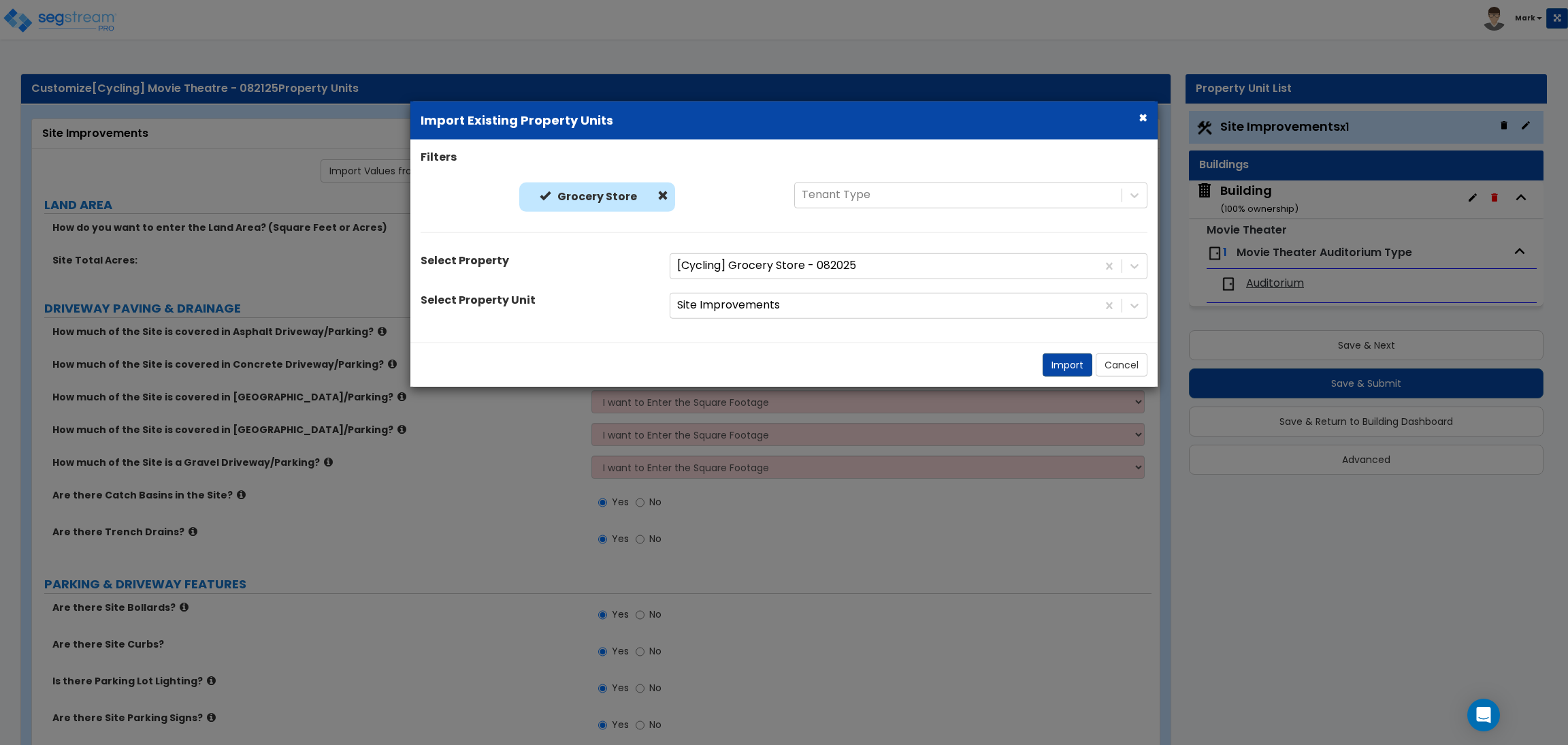
select select "2"
radio input "true"
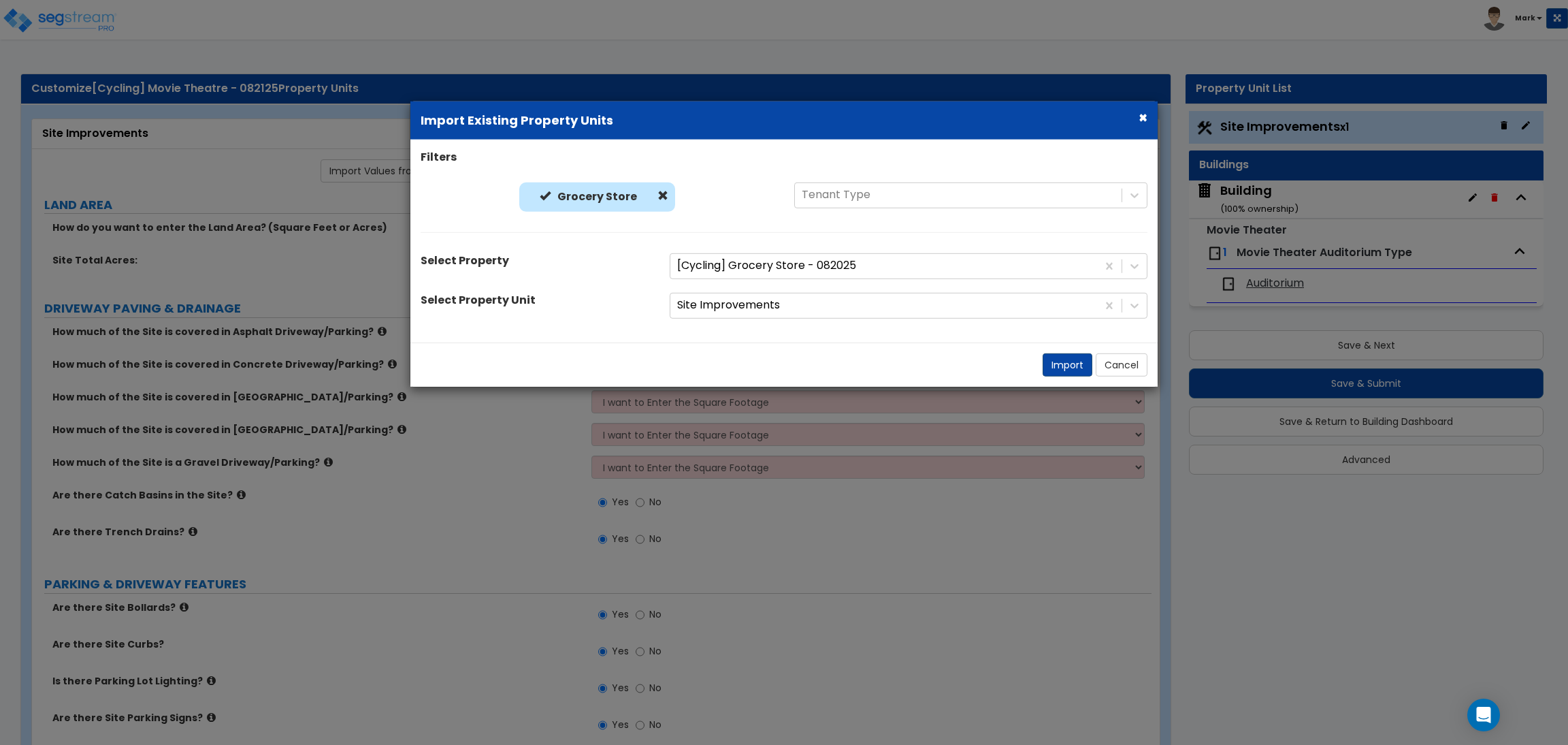
radio input "true"
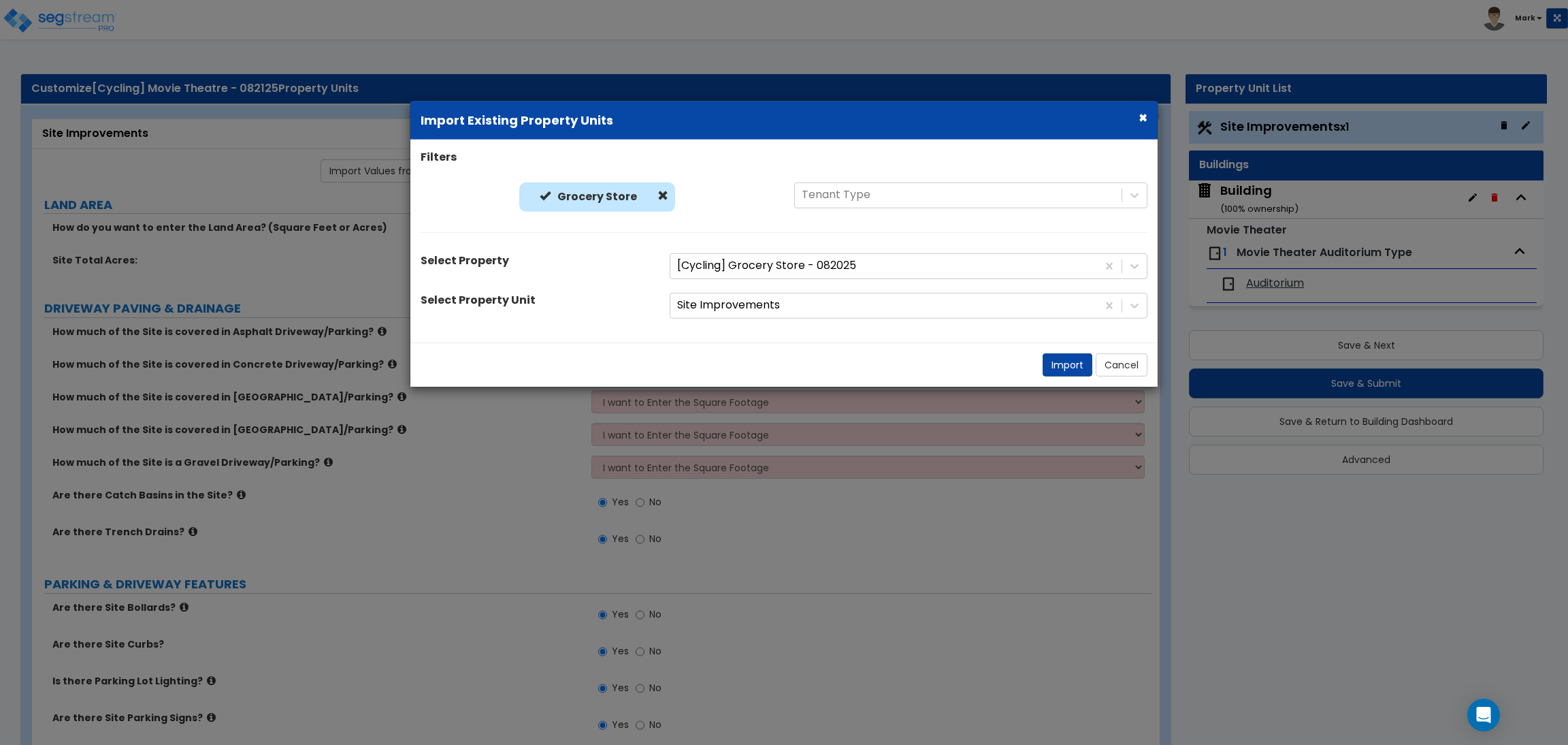
radio input "true"
select select "2"
select select "1"
select select "2"
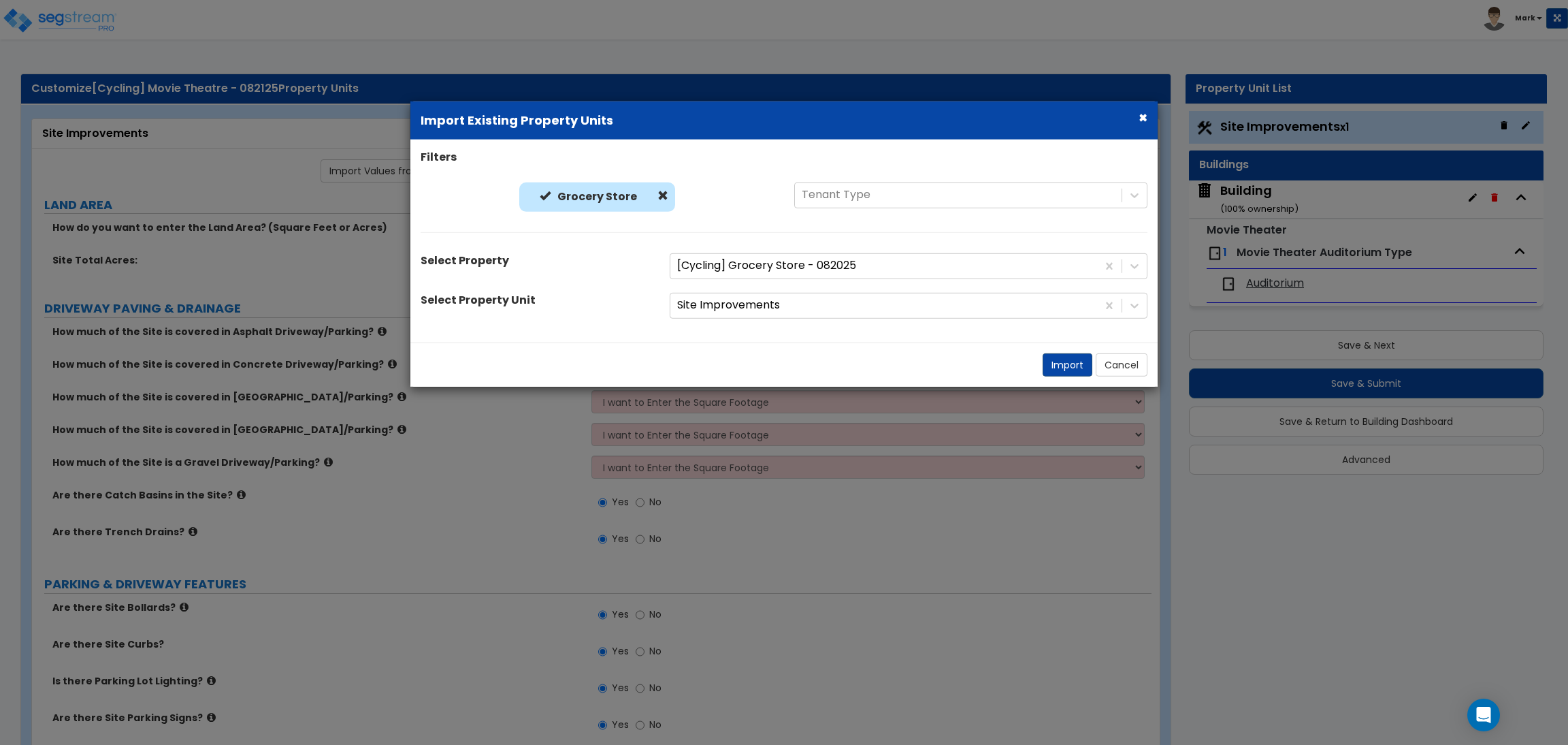
select select "1"
select select "2"
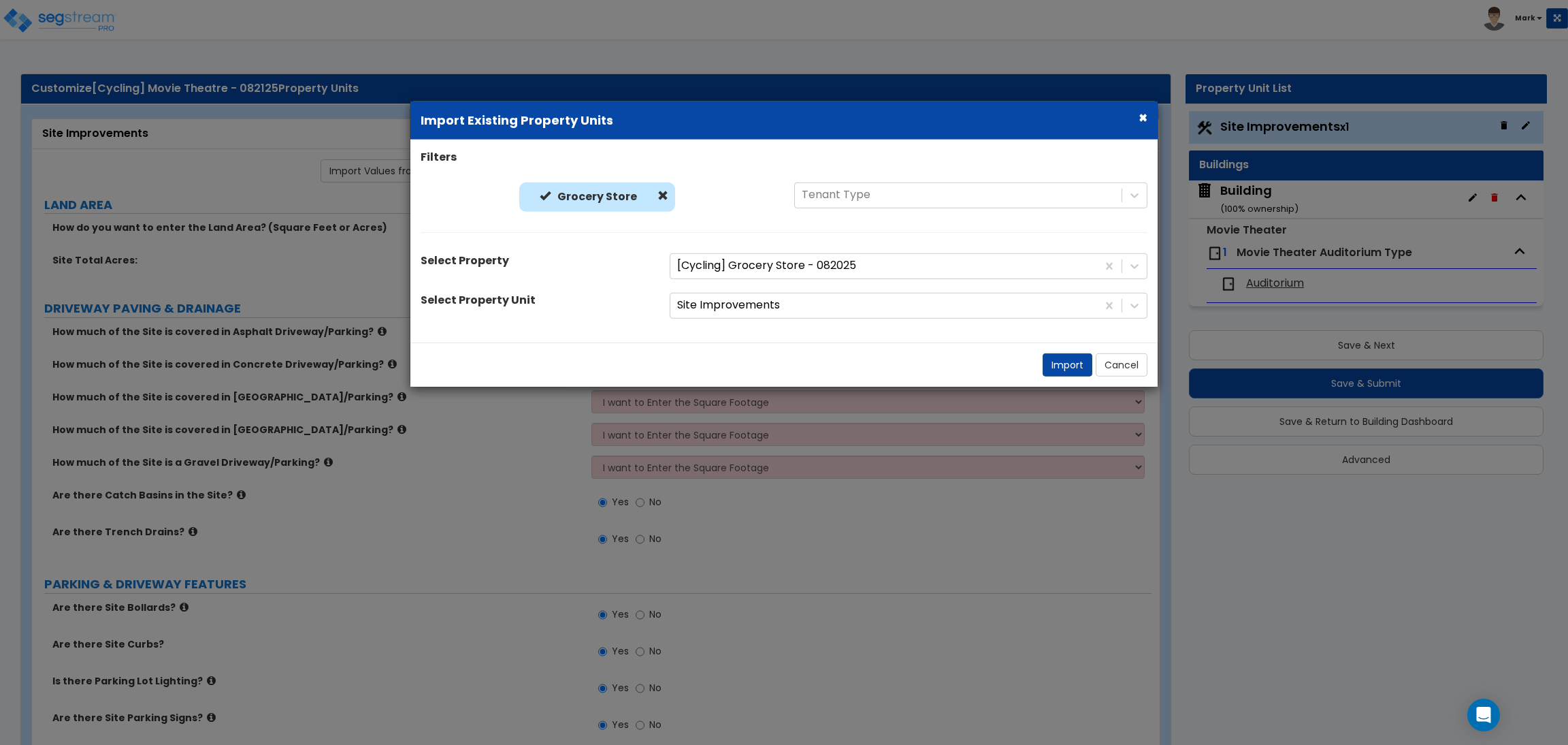
select select "2"
select select "1"
select select "10"
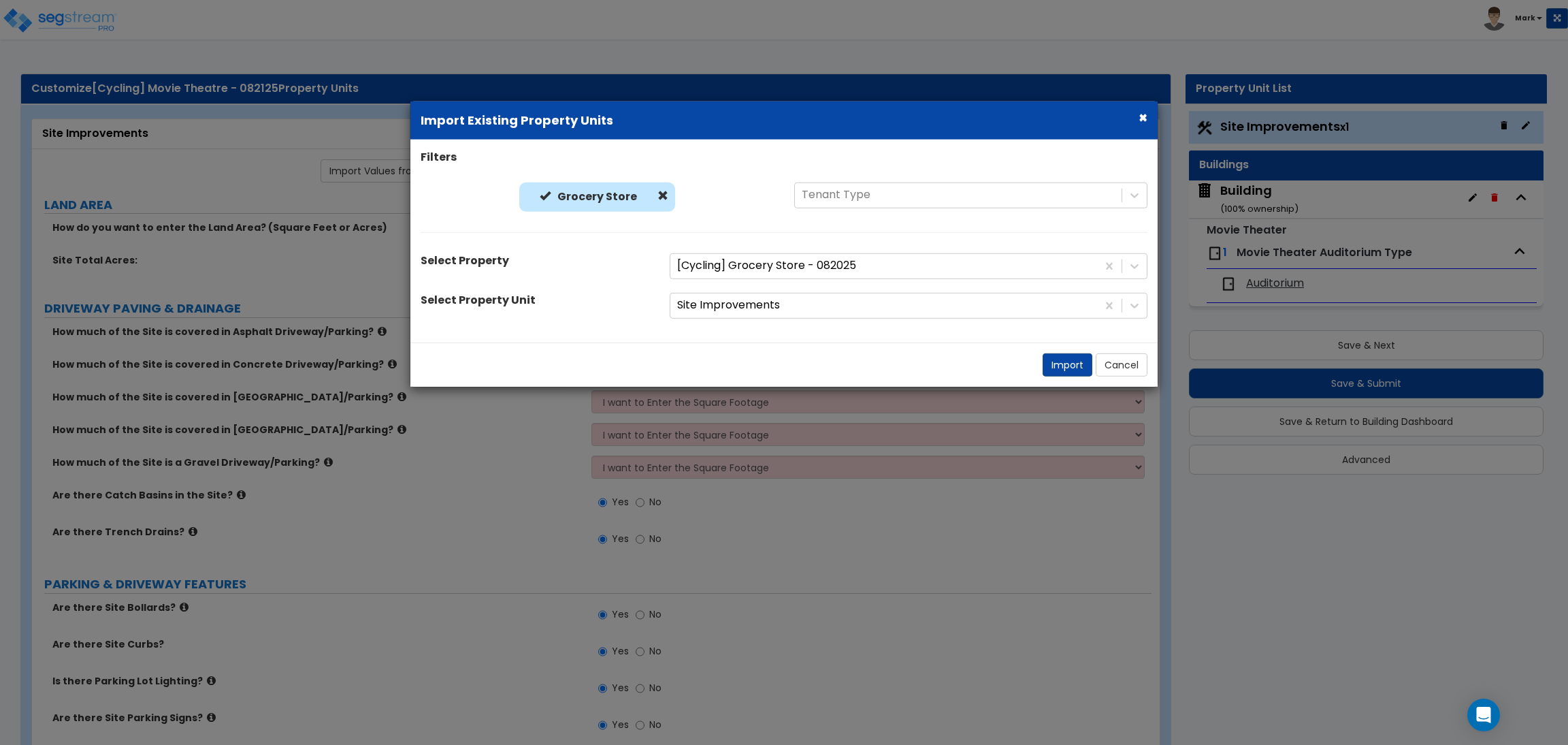
select select "1"
select select "3"
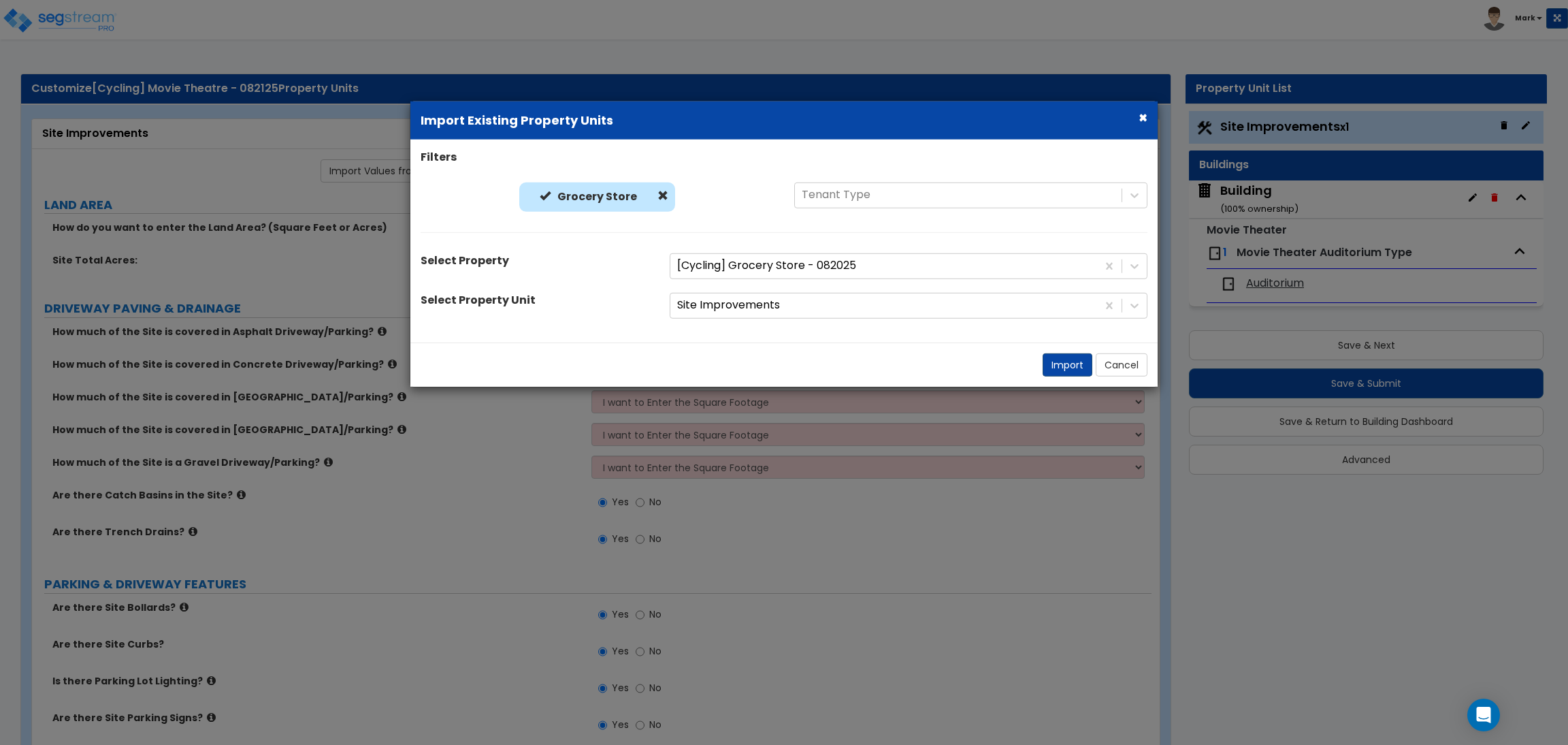
select select "2"
select select "4"
select select "1"
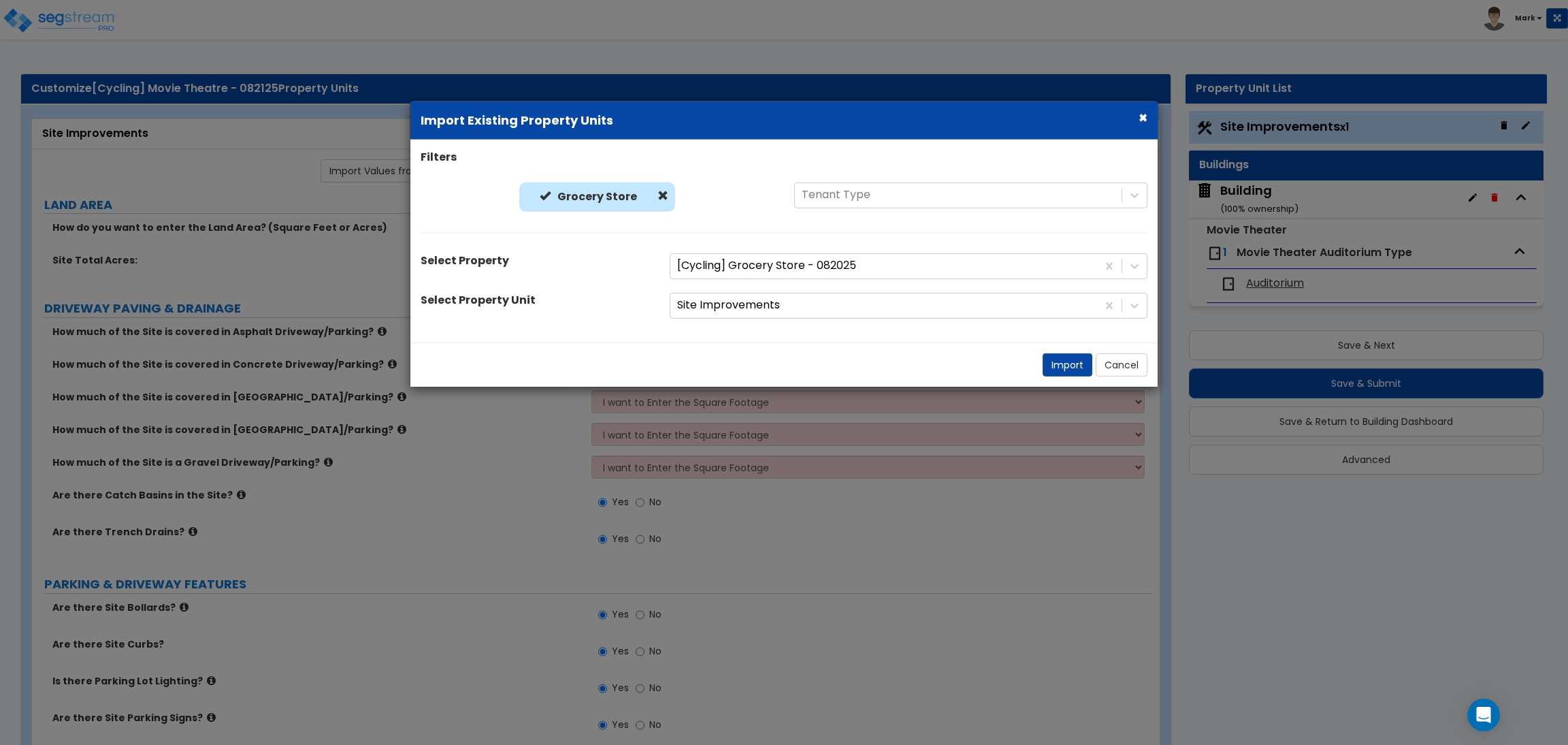
select select "1"
select select "6"
select select "2"
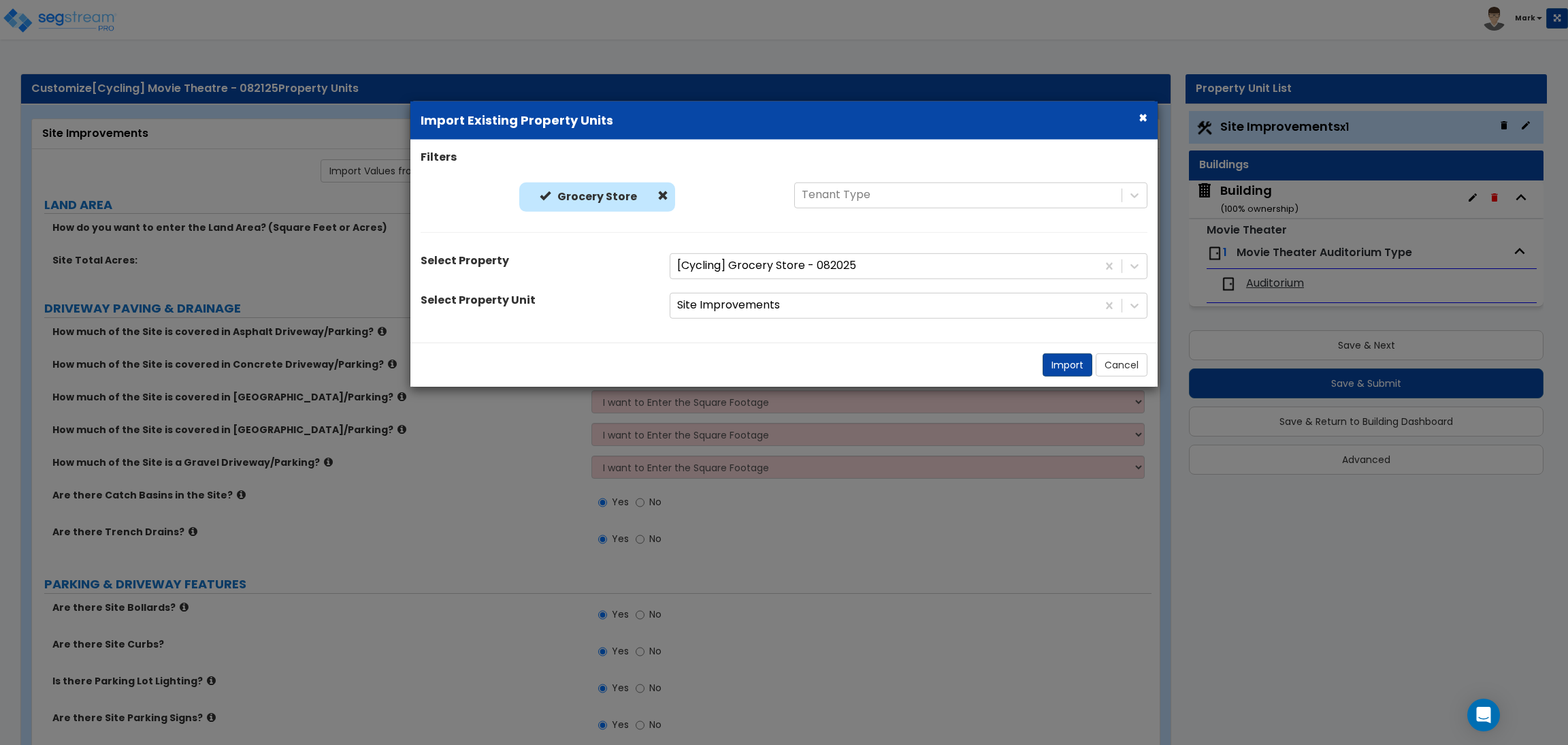
select select "2"
select select "1"
select select "2"
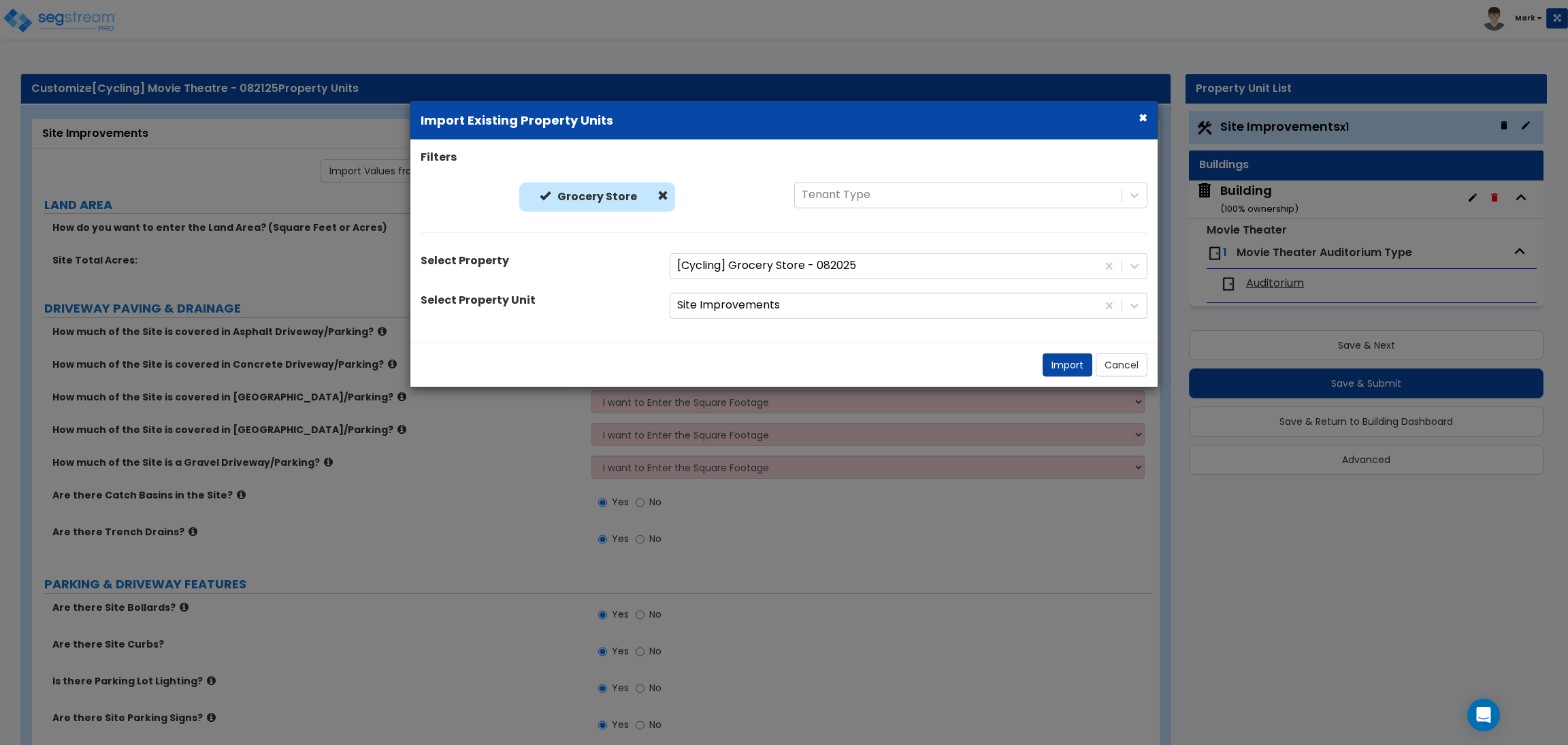
select select "1"
select select "8"
select select "2"
select select "4"
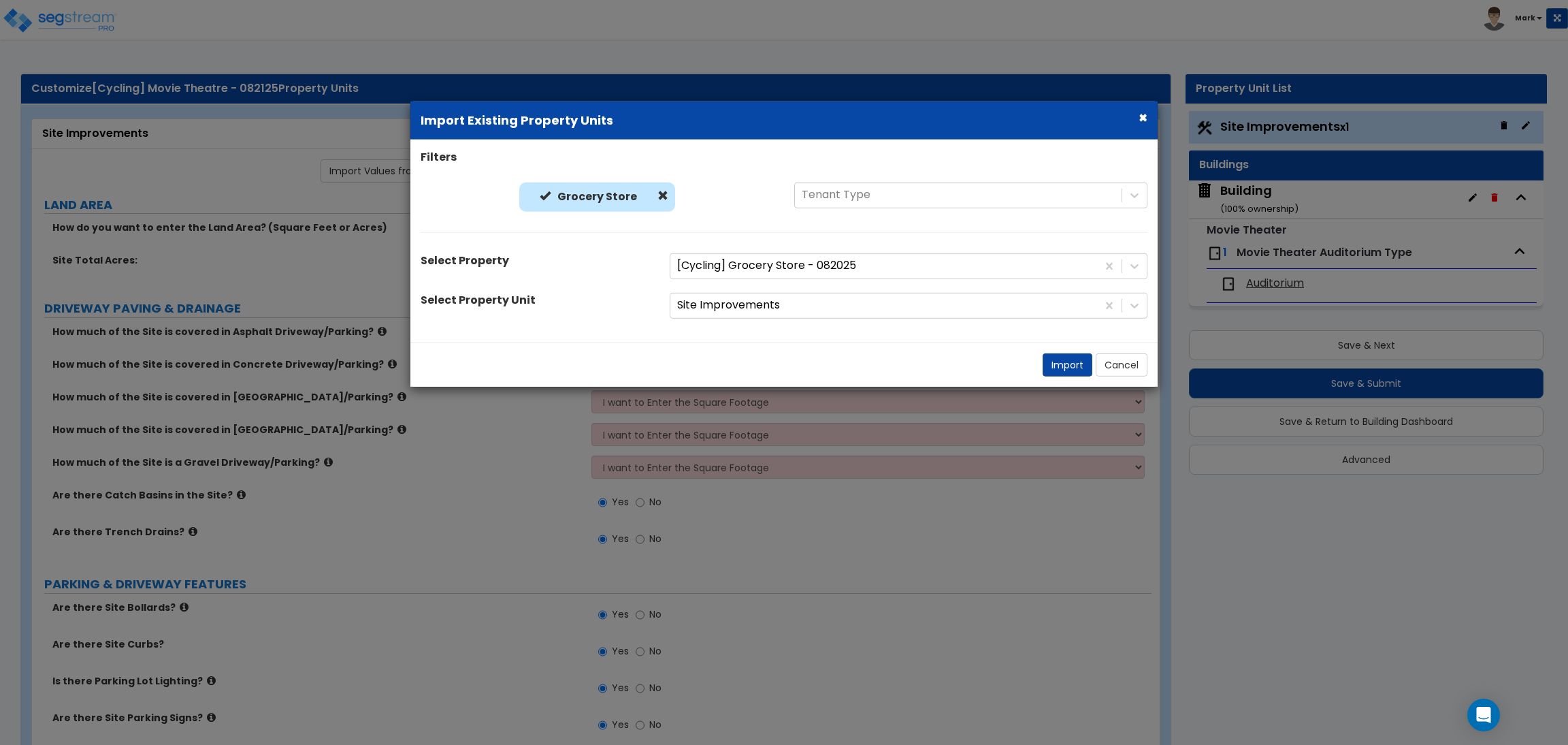
select select "1"
select select "5"
select select "3"
select select "20"
select select "2"
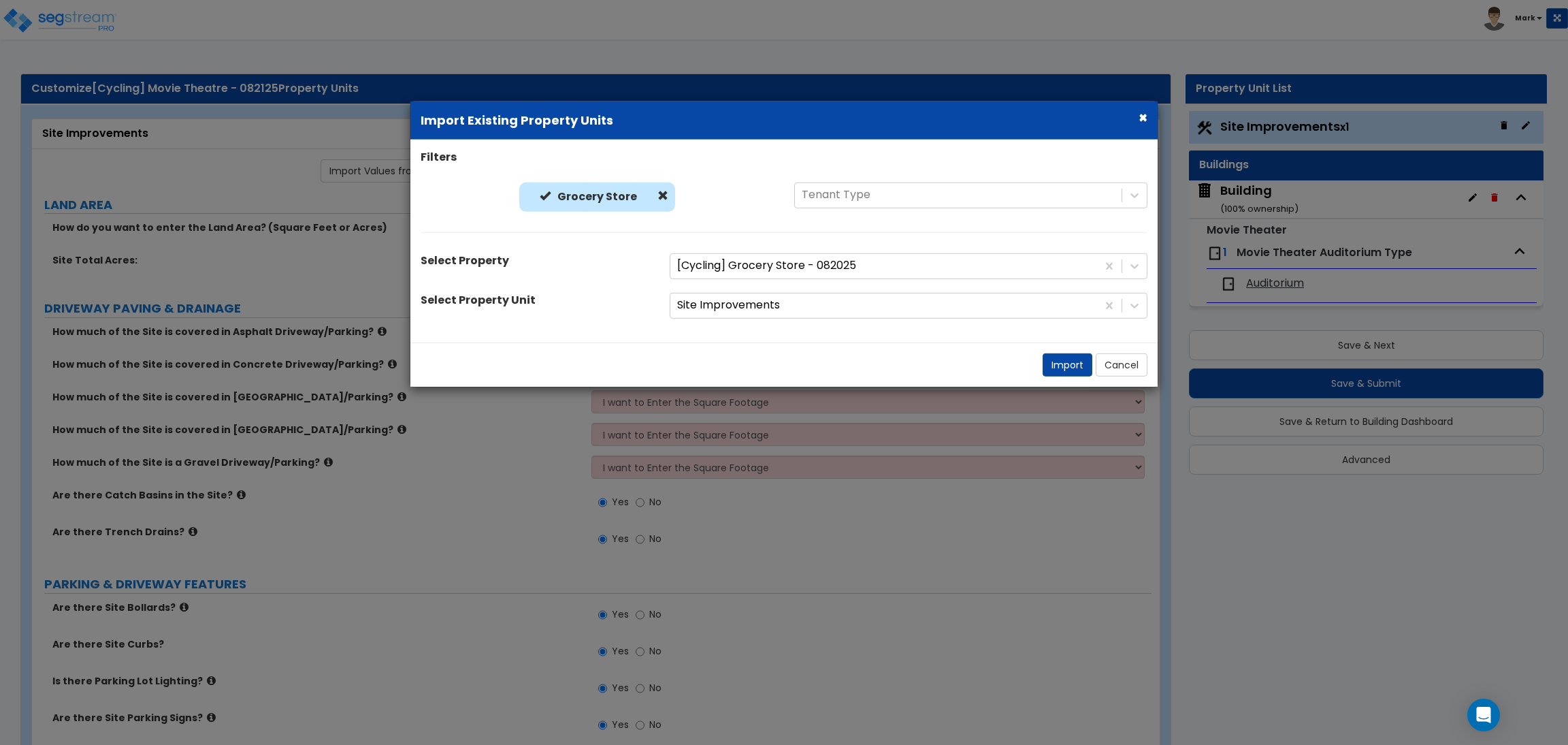
select select "1"
select select "2"
select select "1"
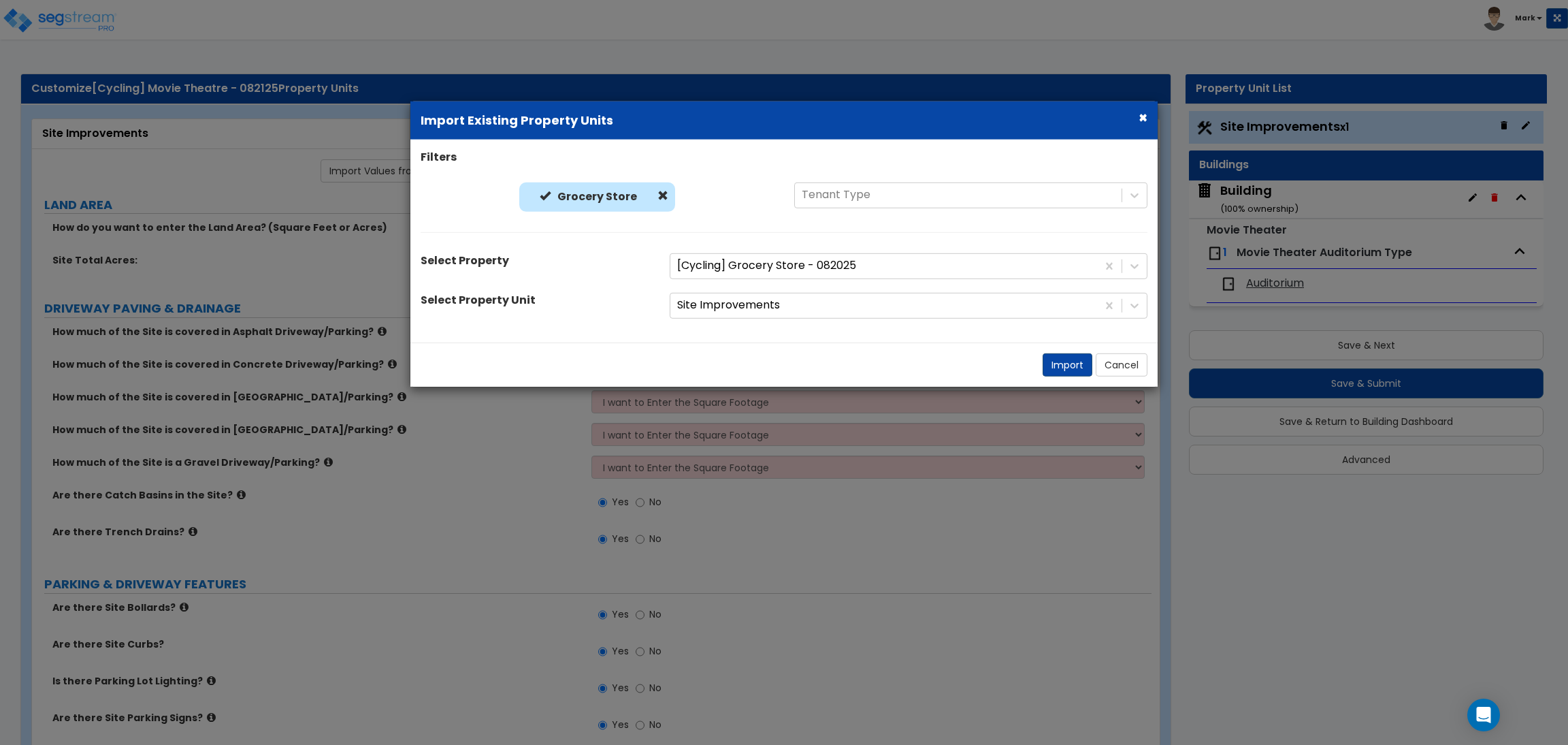
select select "4"
select select "2"
select select "1"
select select "2"
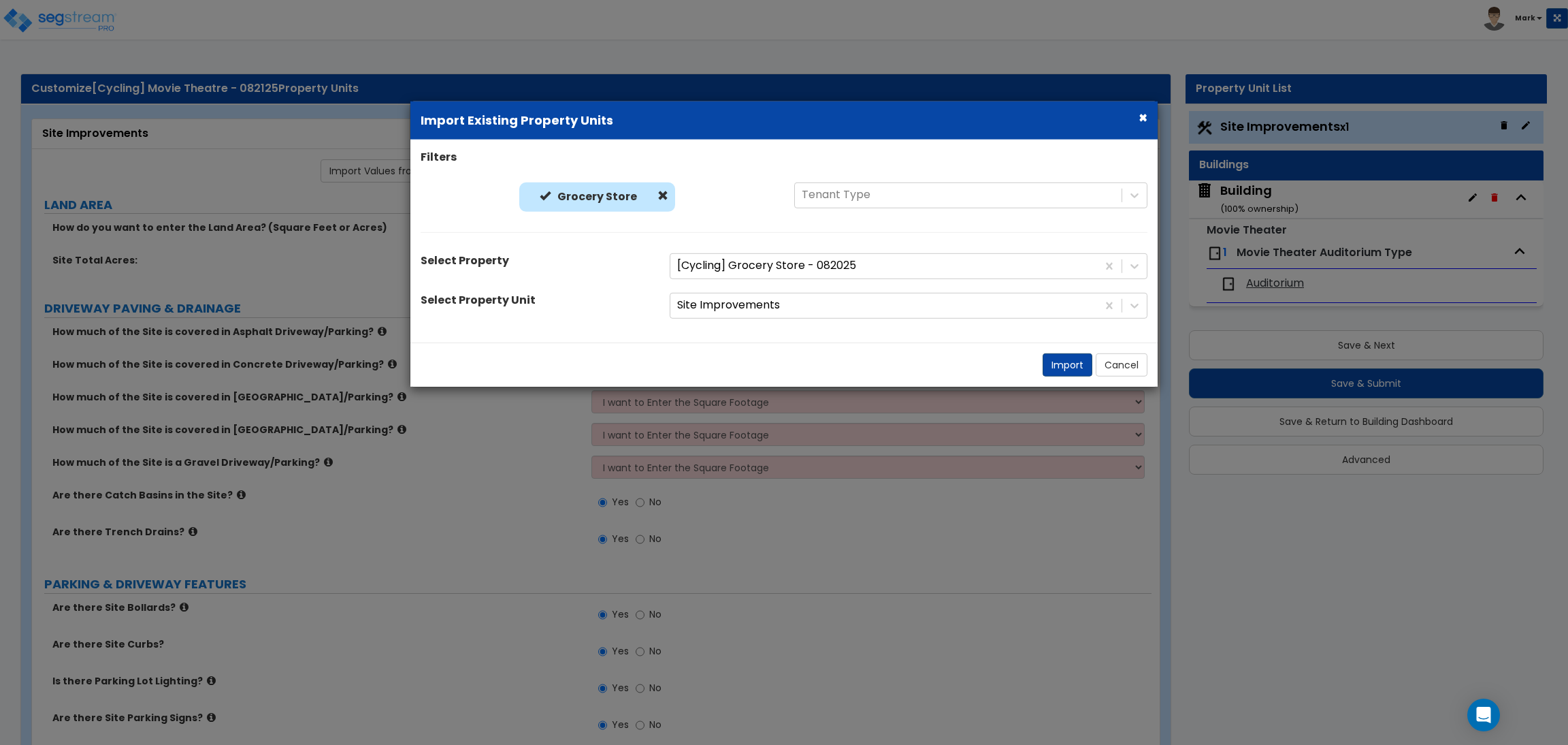
select select "1"
select select "2"
select select "6"
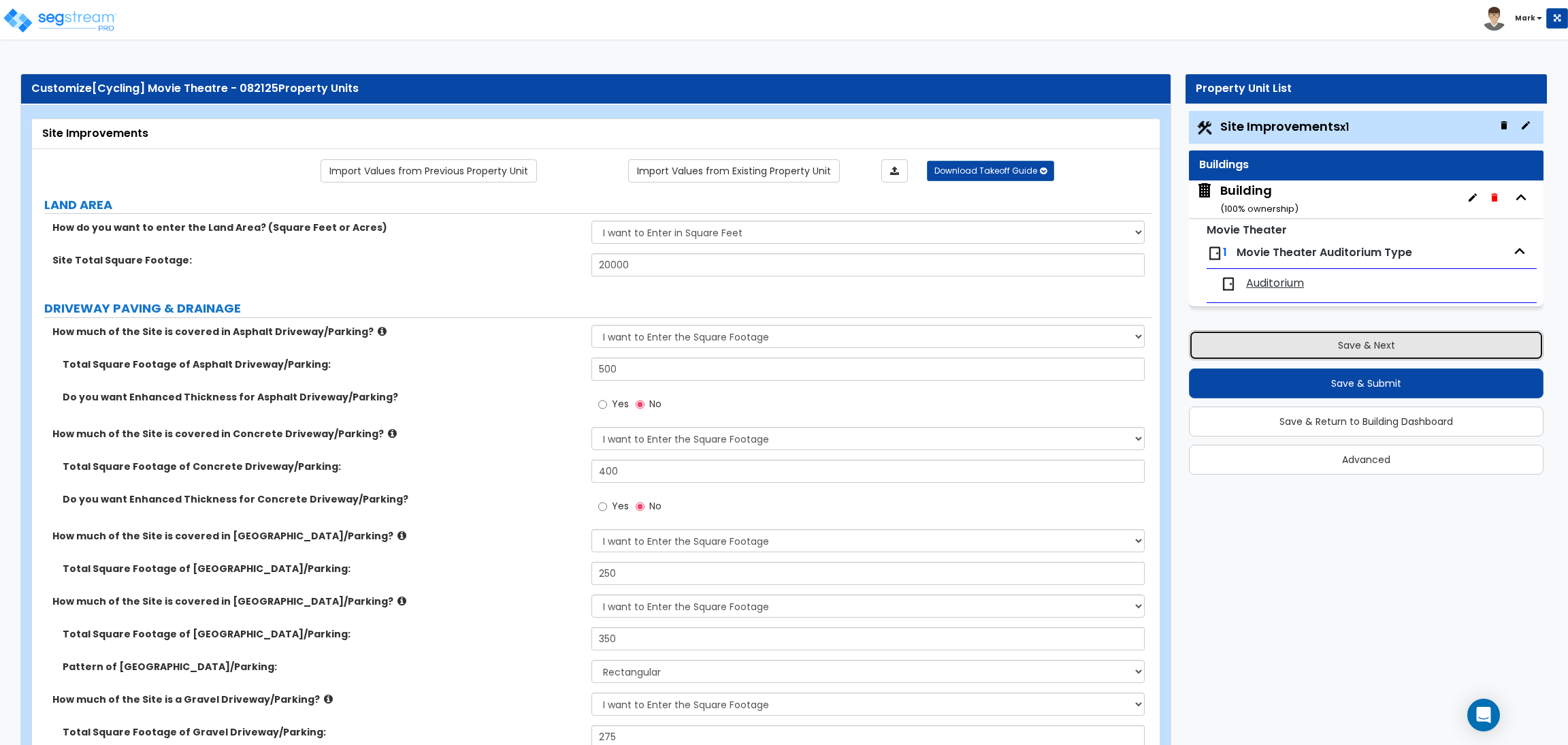
click at [1334, 353] on button "Save & Next" at bounding box center [1366, 346] width 354 height 30
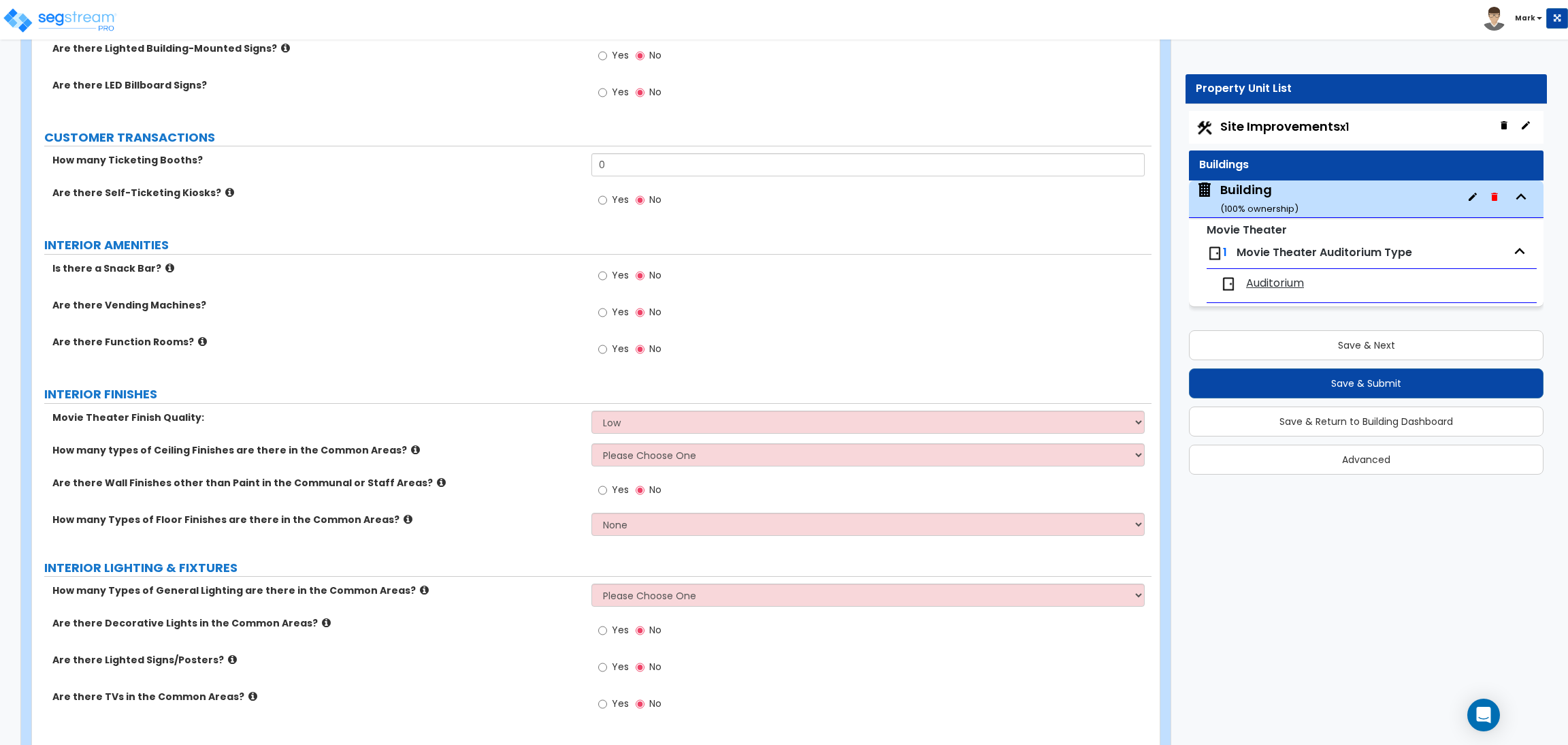
scroll to position [1232, 0]
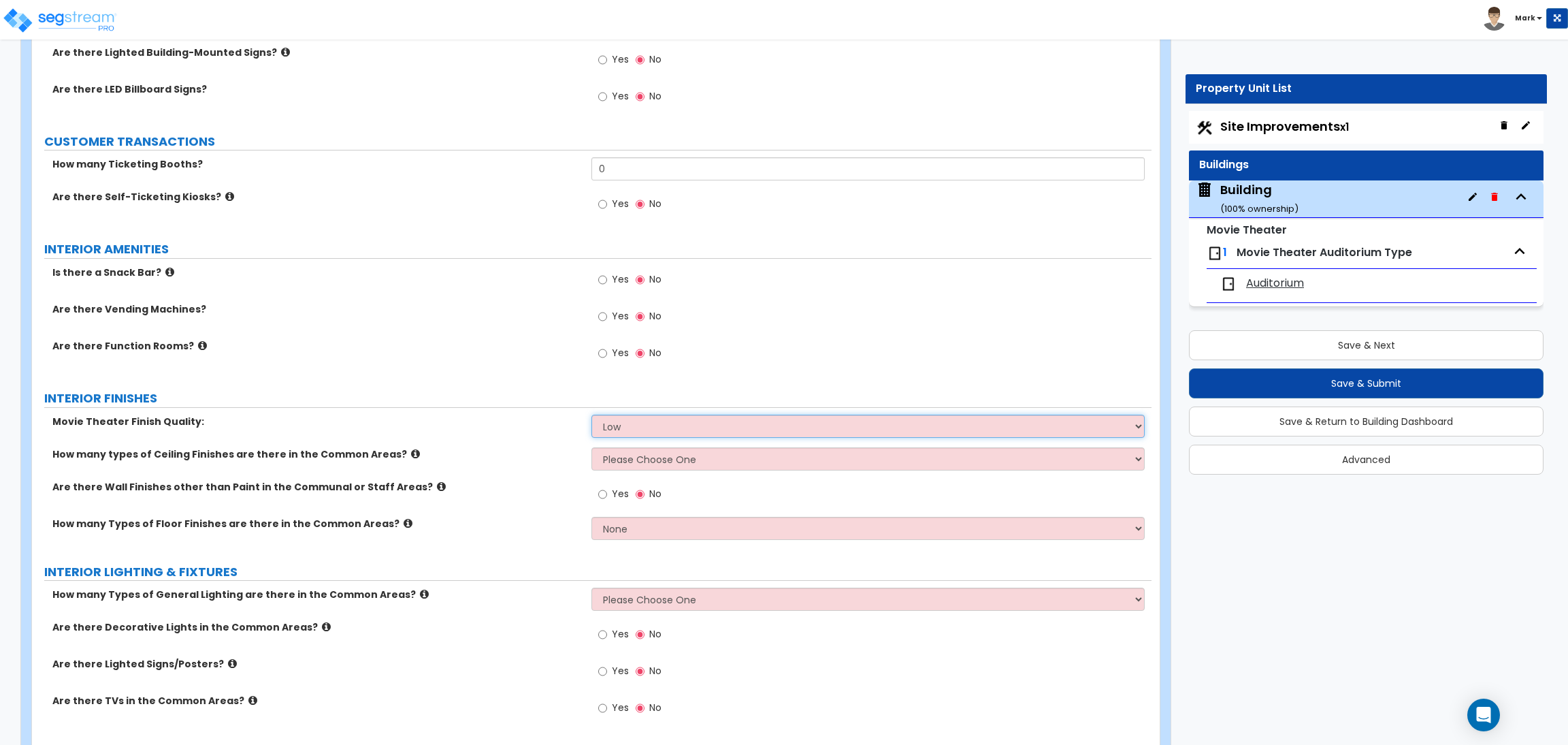
click at [651, 434] on select "High Average Low" at bounding box center [867, 426] width 553 height 23
select select "2"
click at [591, 415] on select "High Average Low" at bounding box center [867, 426] width 553 height 23
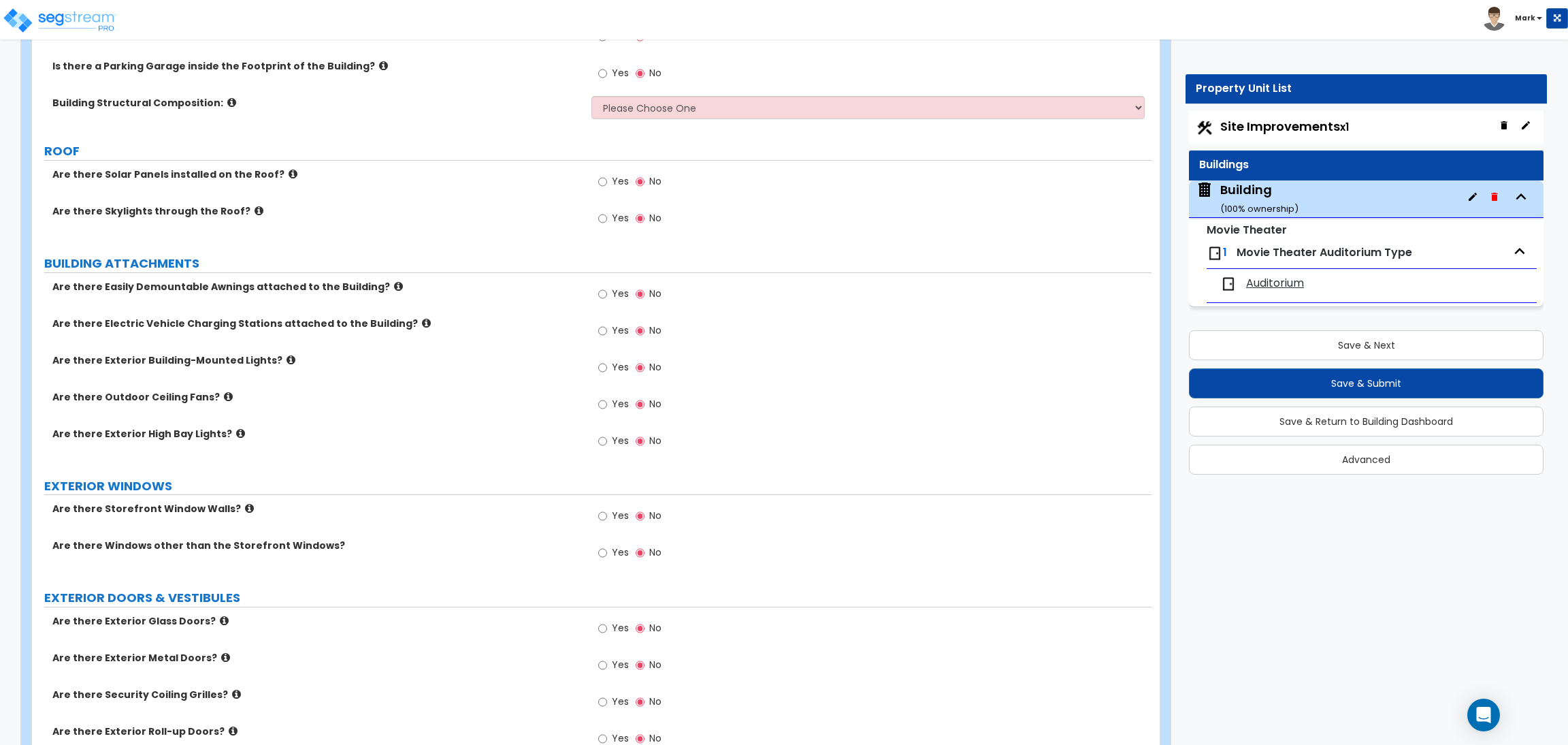
scroll to position [109, 0]
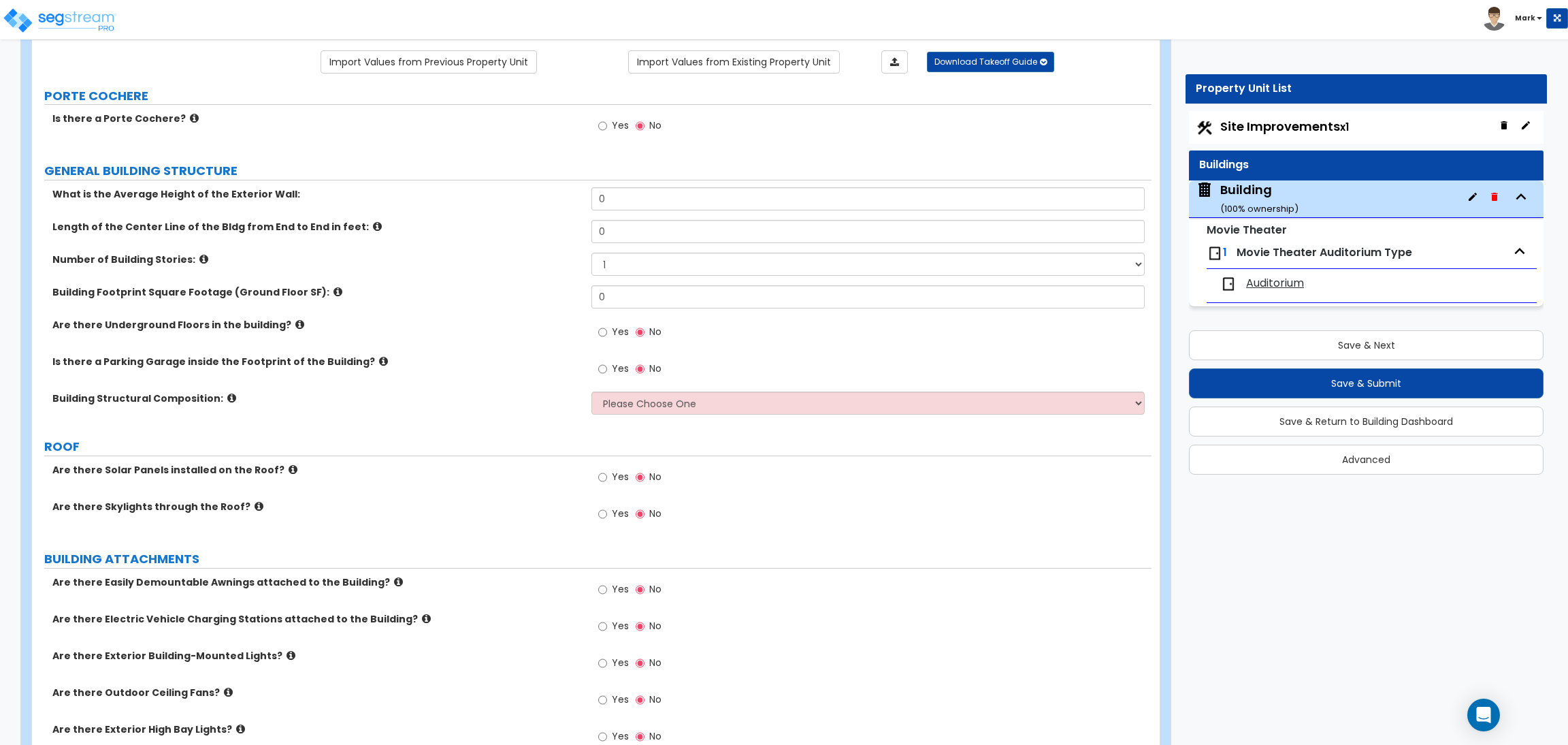
click at [1219, 135] on div "Site Improvements x1" at bounding box center [1366, 127] width 354 height 33
click at [1249, 127] on span "Site Improvements x1" at bounding box center [1284, 126] width 128 height 17
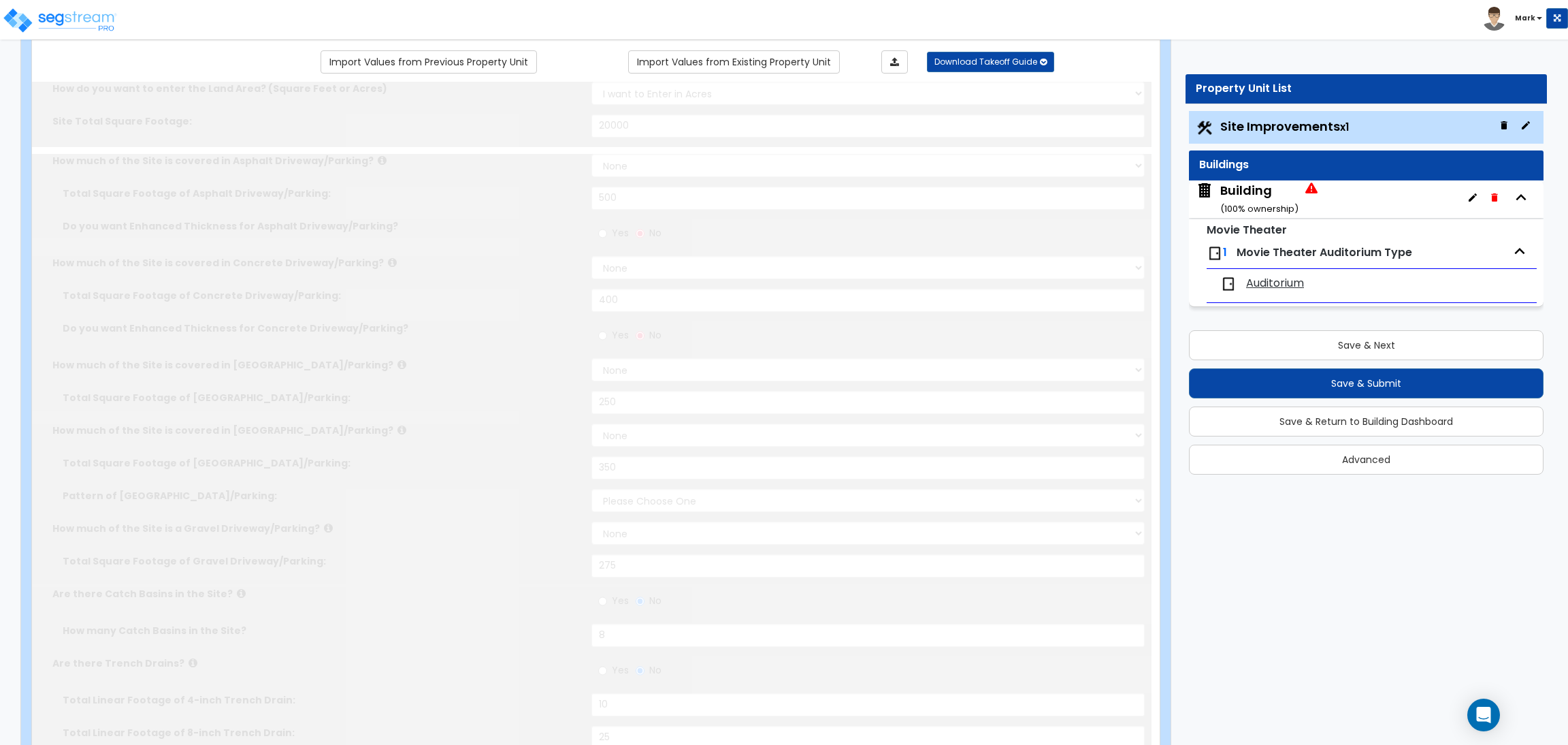
select select "2"
type input "20000"
select select "2"
type input "500"
select select "2"
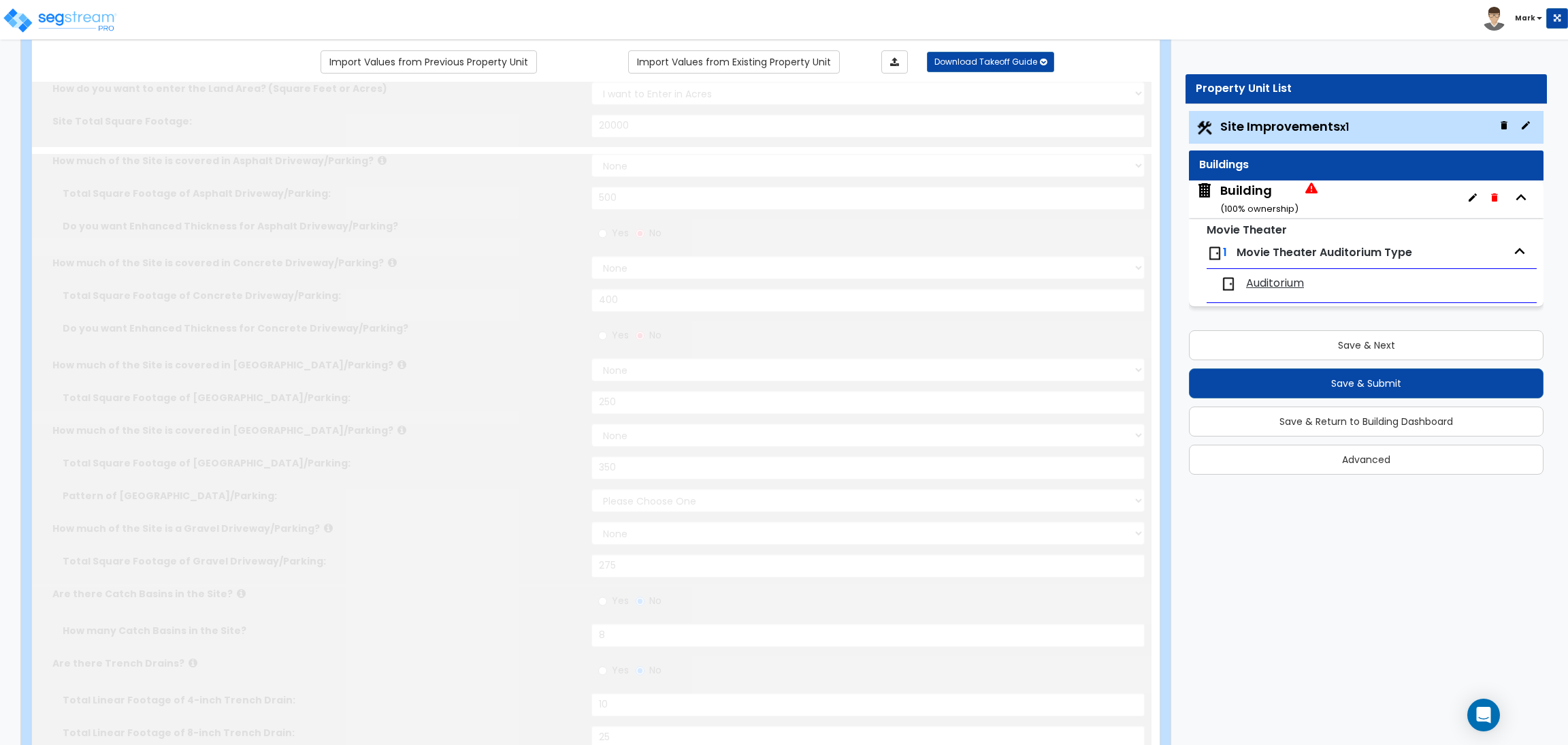
type input "400"
select select "2"
type input "250"
select select "2"
type input "350"
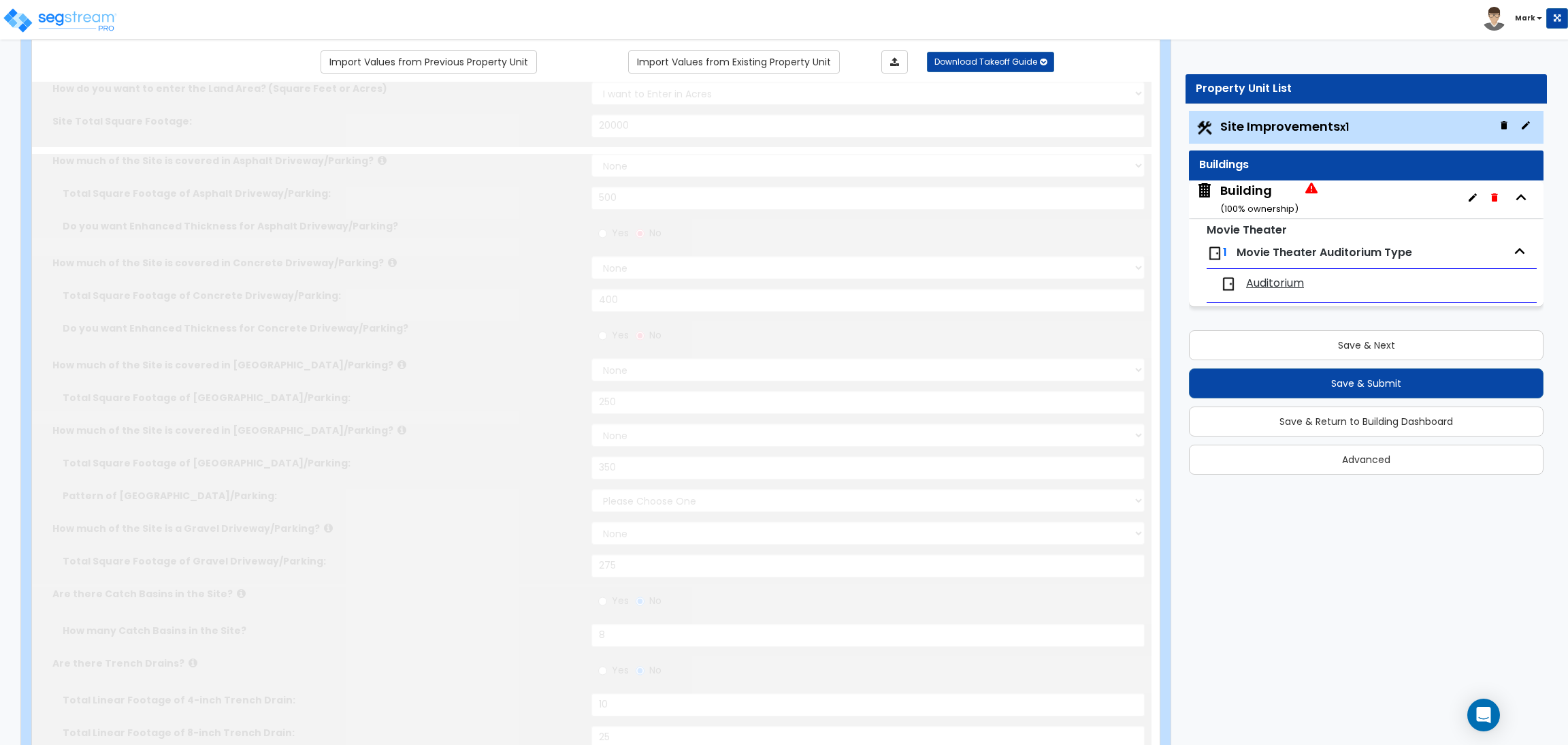
select select "2"
type input "275"
radio input "true"
type input "8"
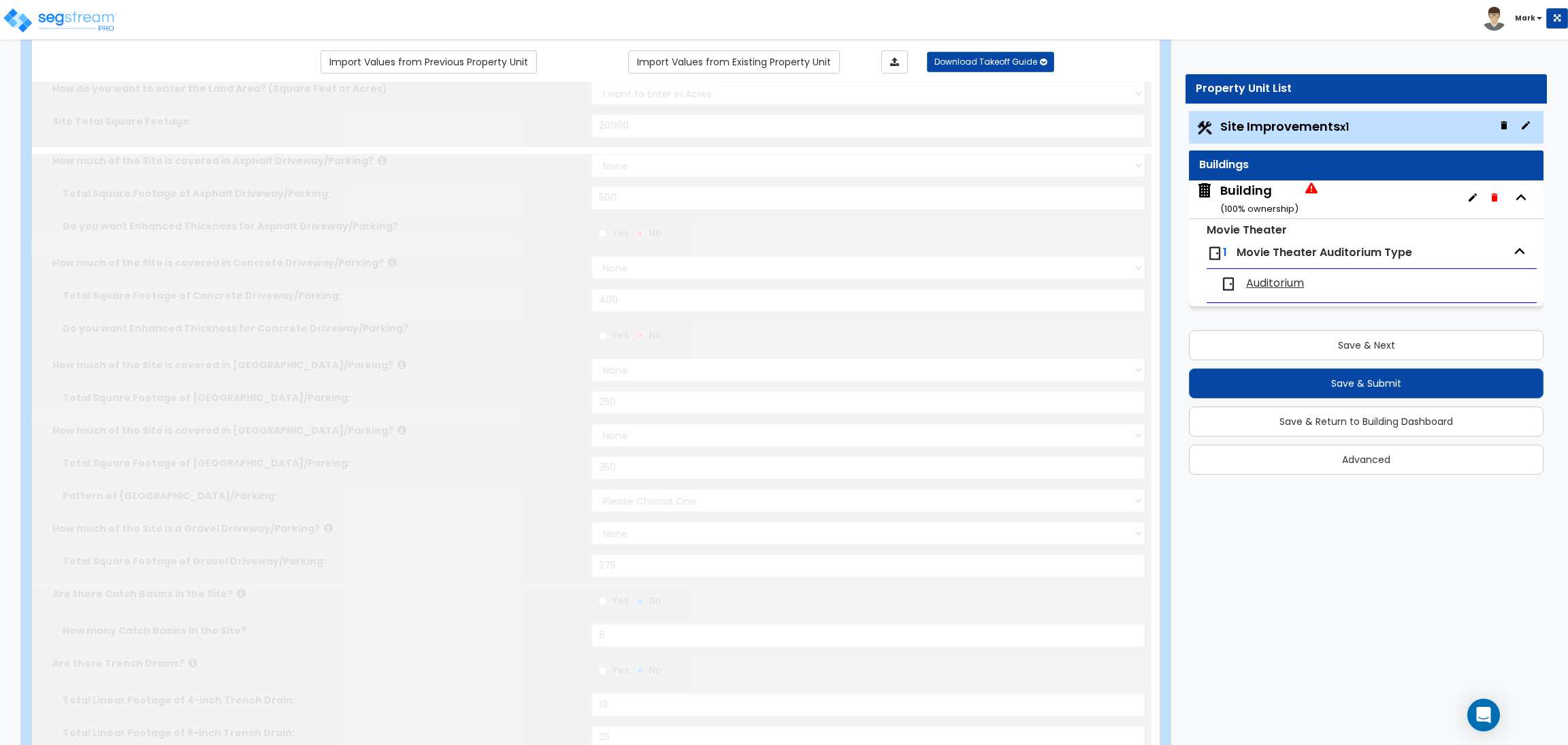
radio input "true"
type input "10"
type input "25"
type input "20"
radio input "true"
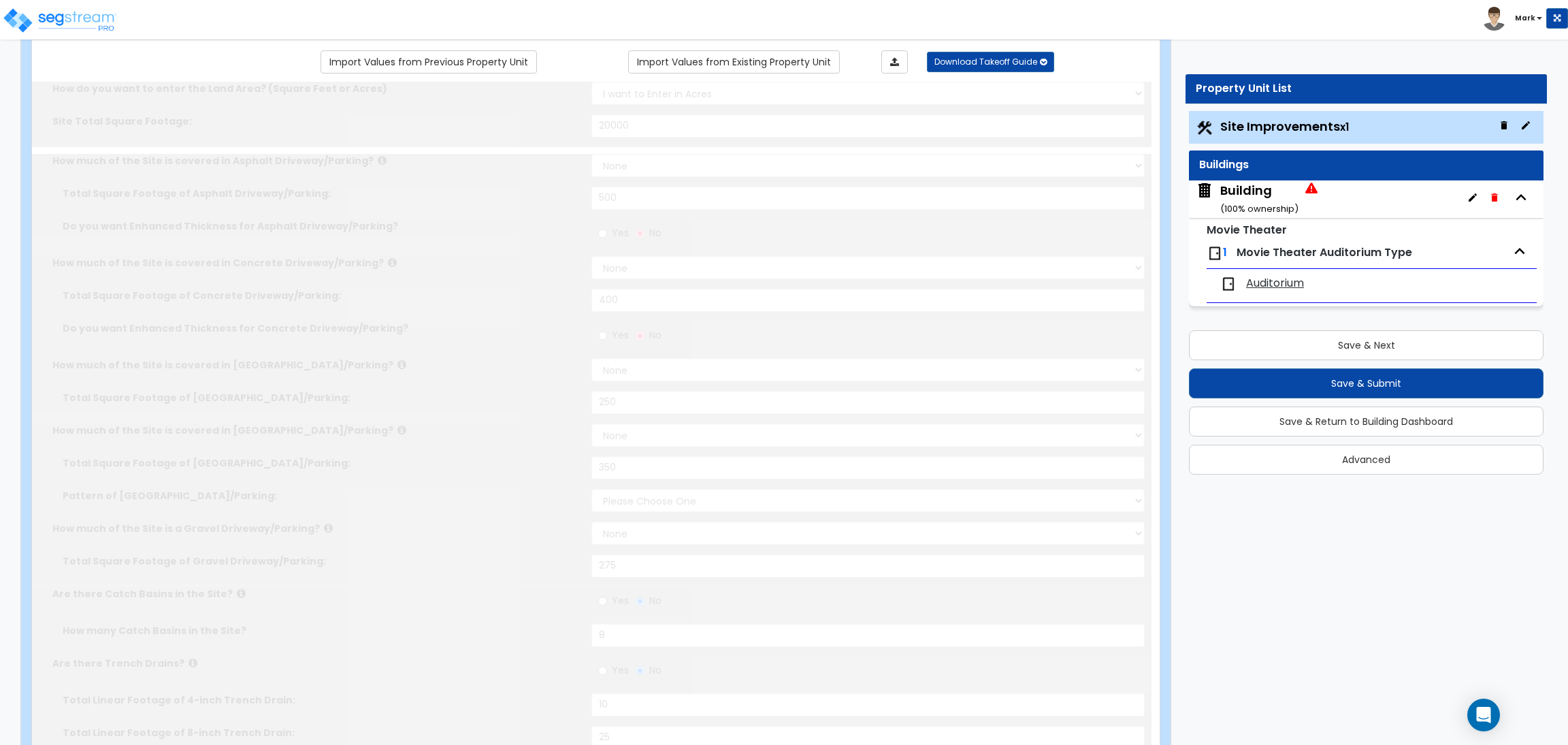
type input "10"
radio input "true"
select select "1"
radio input "true"
select select "2"
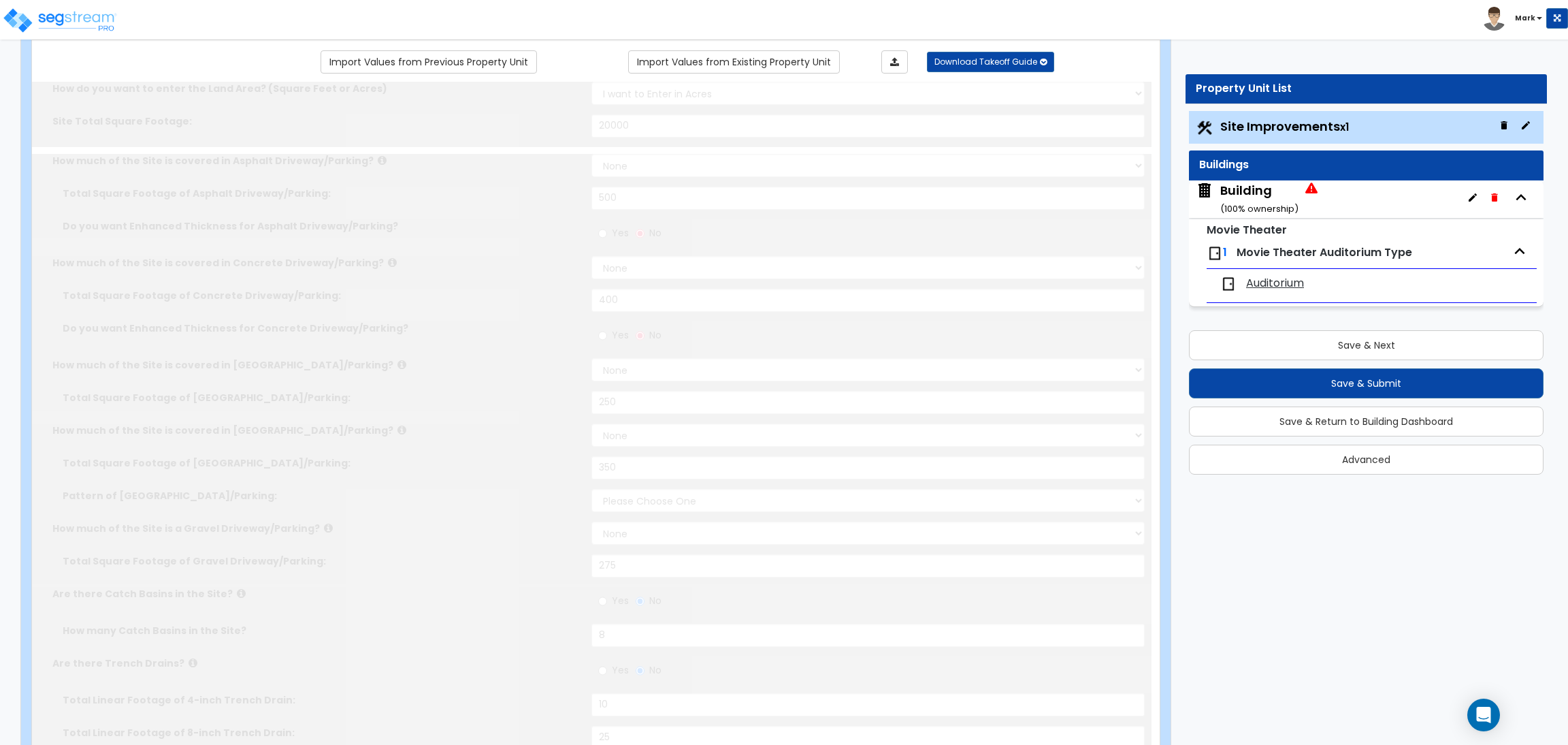
select select "1"
type input "5"
type input "2"
type input "3"
type input "1"
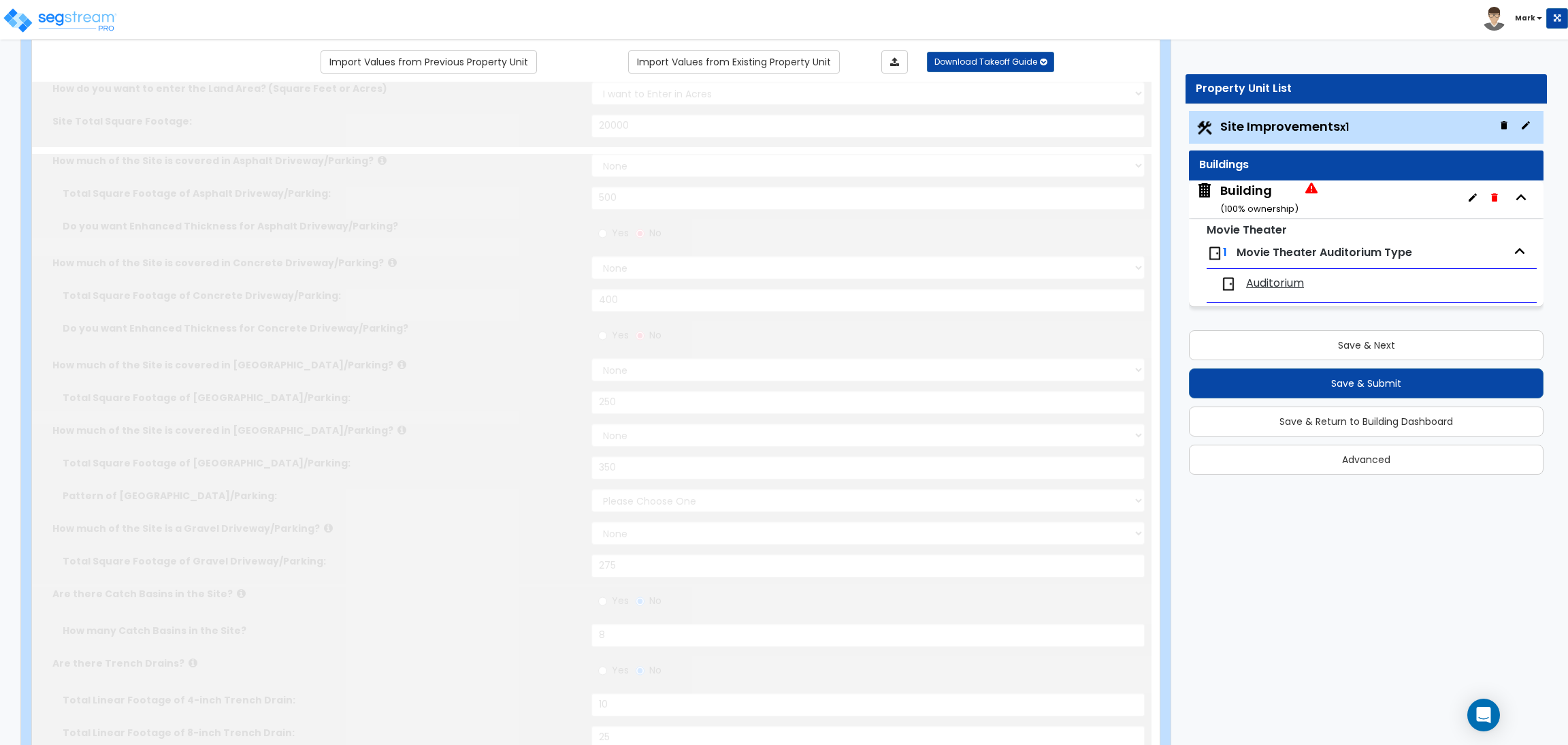
radio input "true"
type input "15"
radio input "true"
type input "150"
radio input "true"
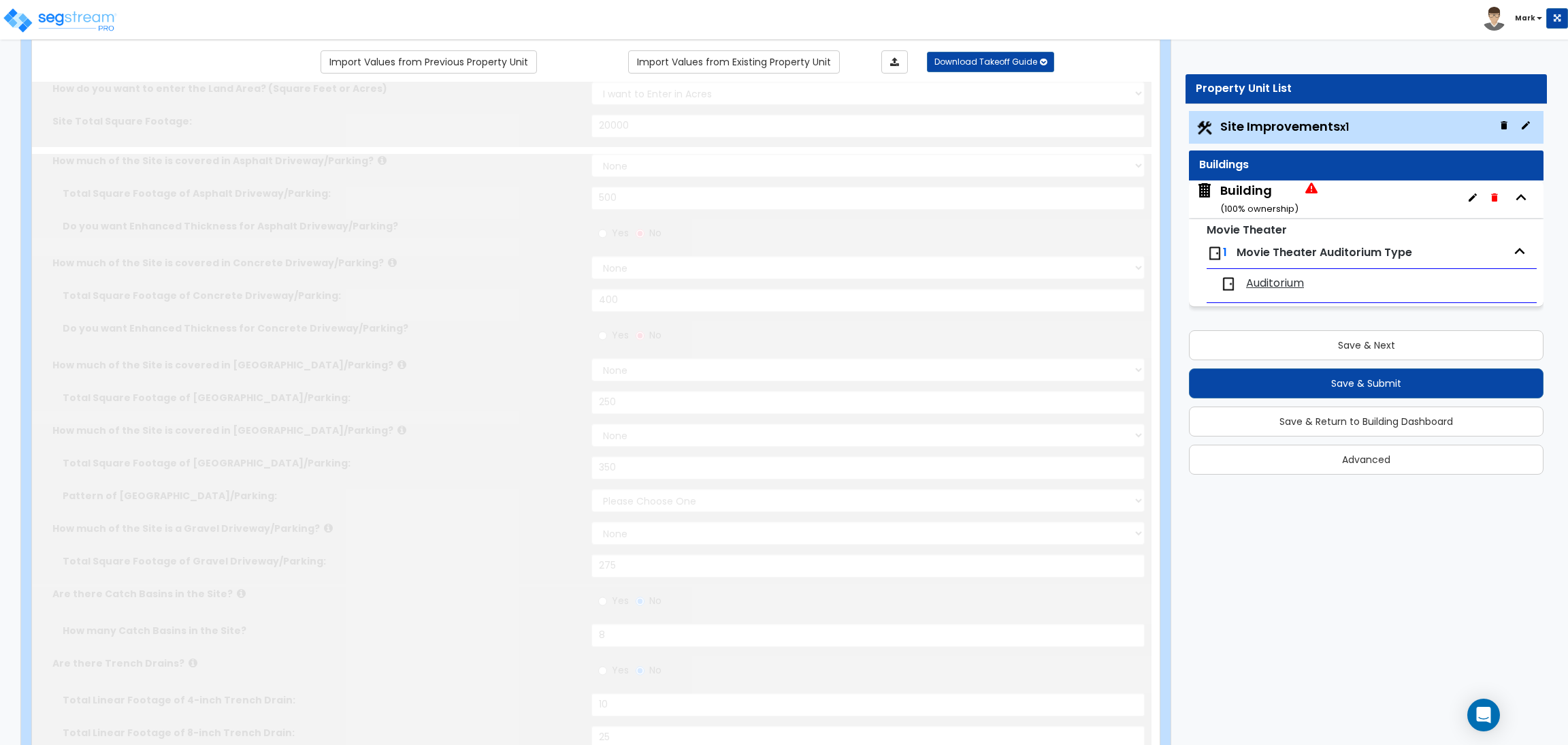
select select "1"
type input "20"
radio input "true"
type input "2"
radio input "true"
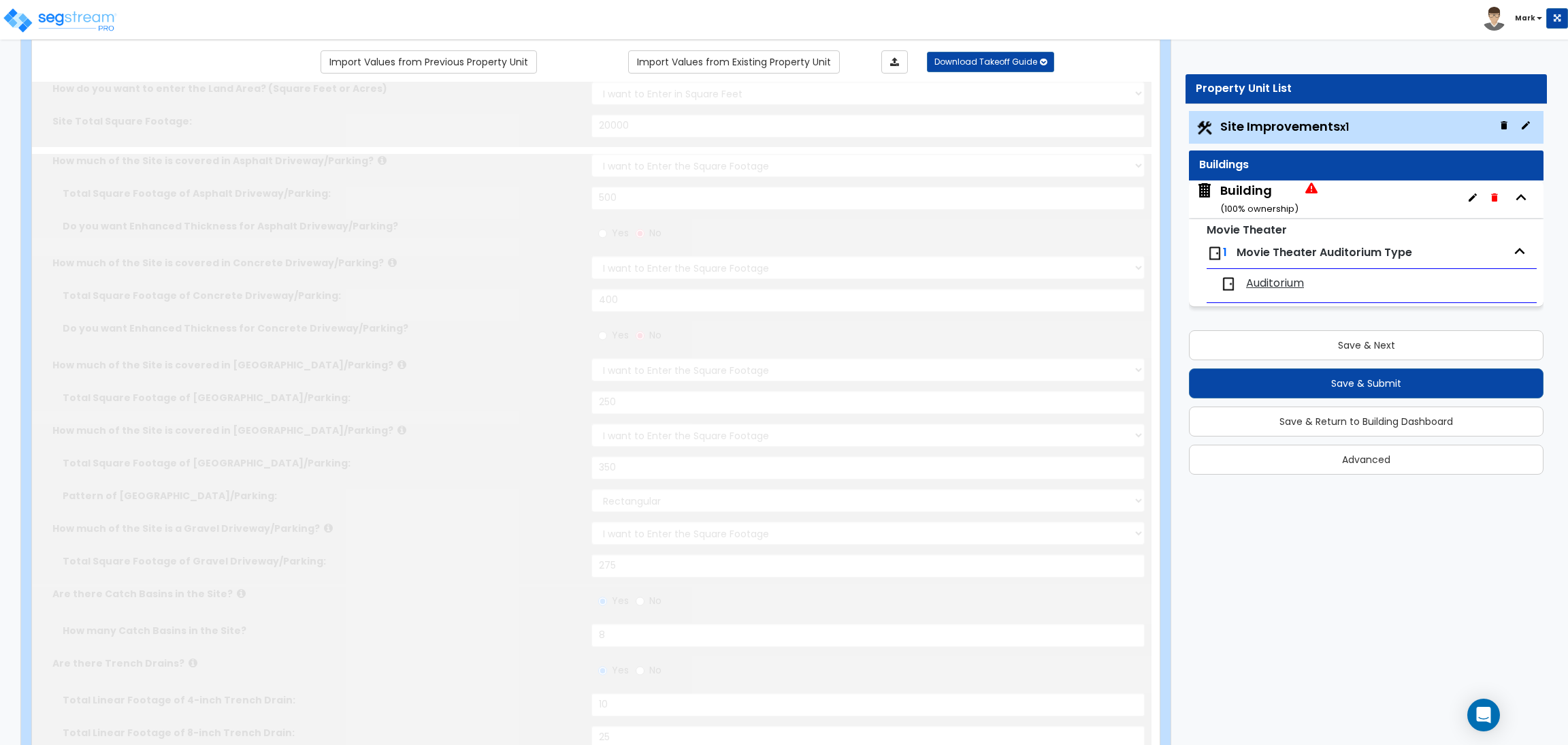
type input "5"
select select "1"
radio input "true"
select select "2"
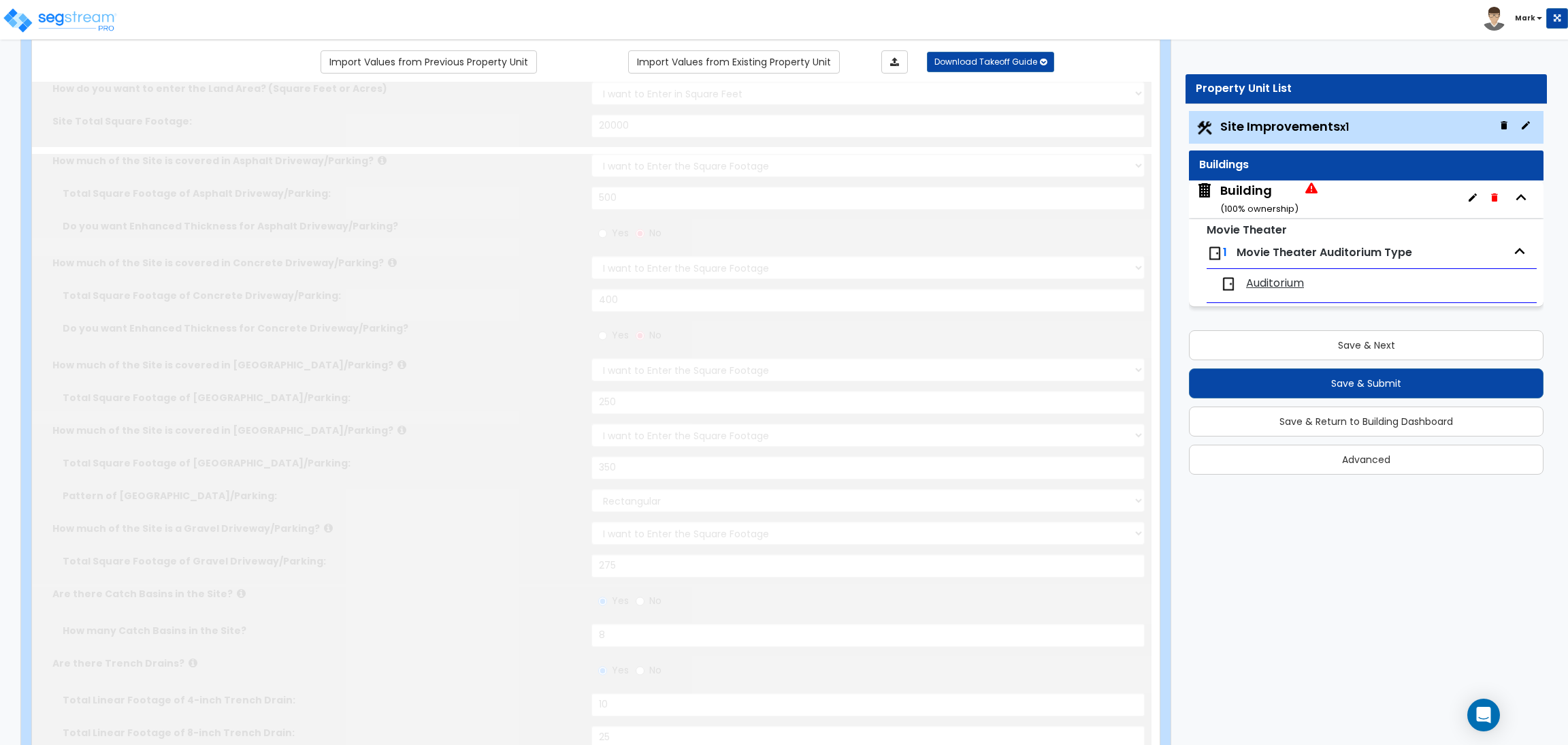
radio input "true"
select select "2"
type input "100"
select select "2"
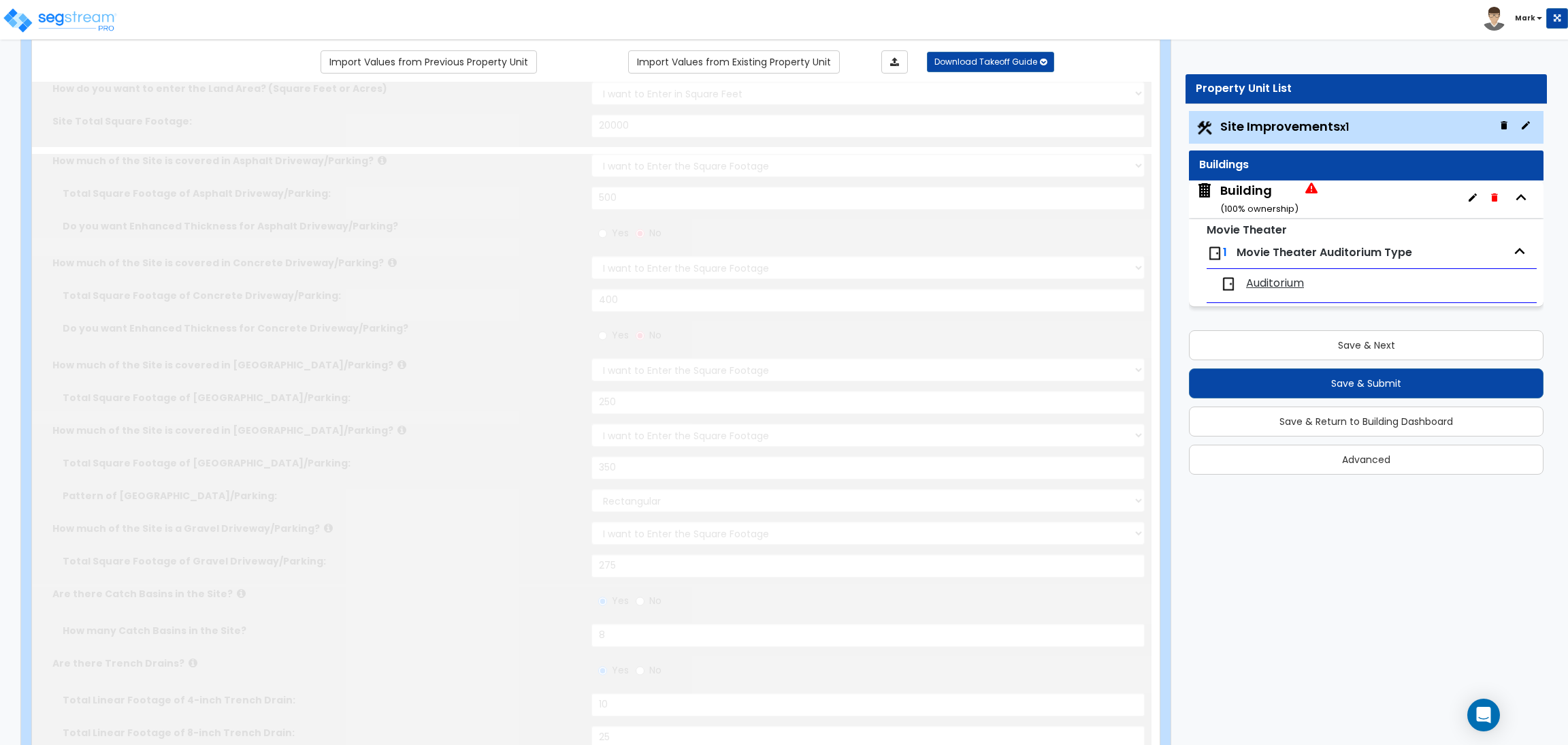
select select "1"
type input "60"
select select "10"
radio input "true"
type input "6"
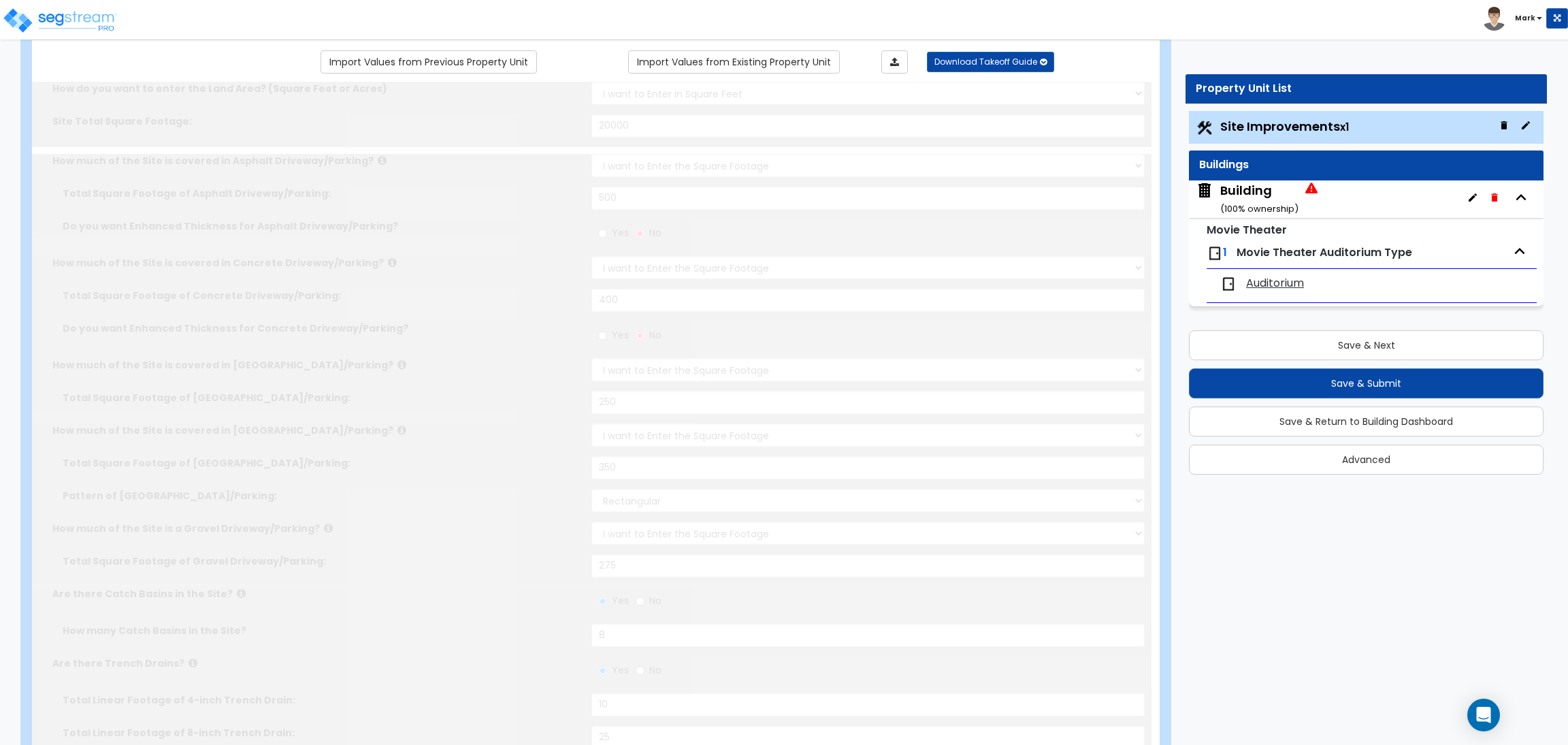
radio input "true"
select select "1"
type input "250"
radio input "true"
type input "150"
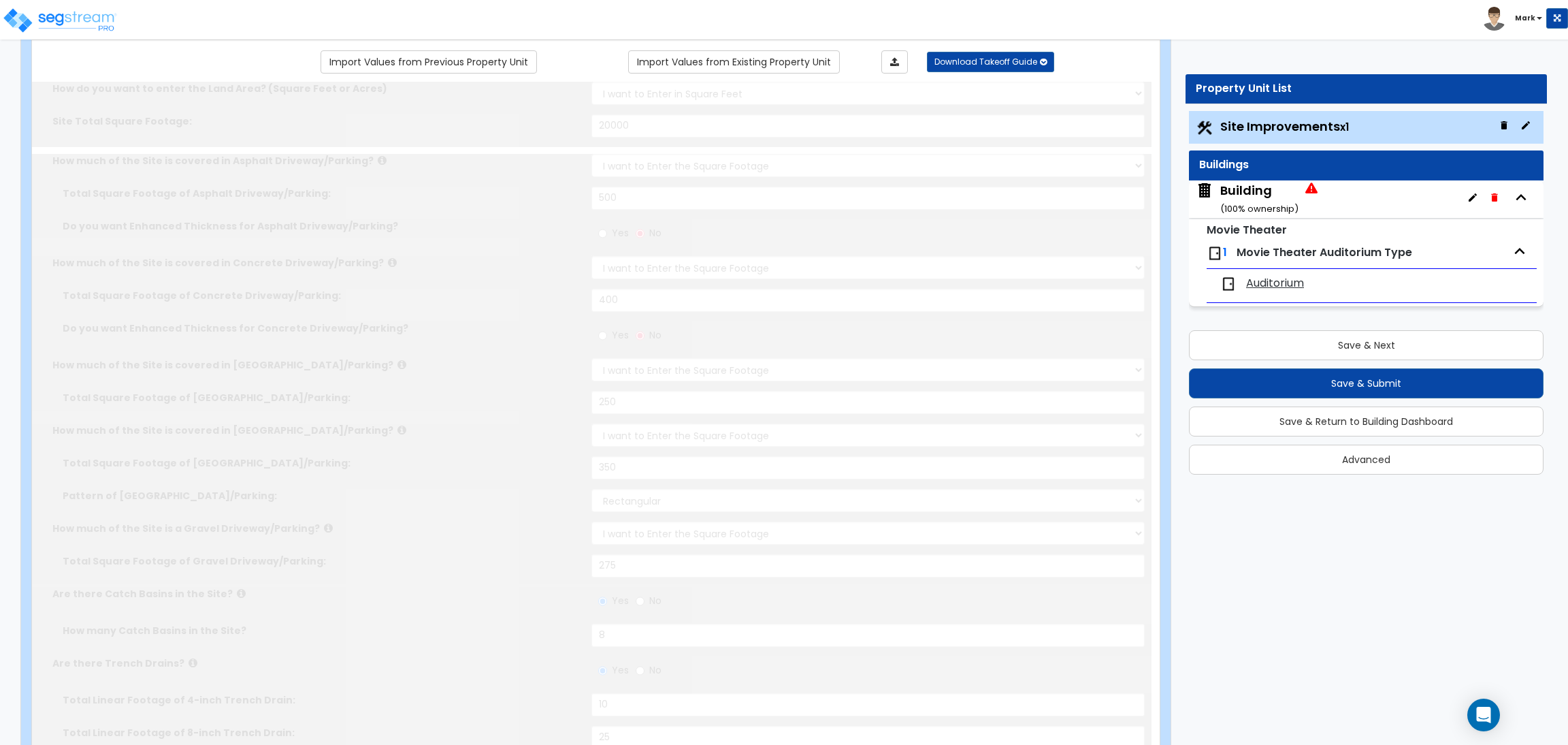
type input "2"
radio input "true"
select select "1"
radio input "true"
select select "1"
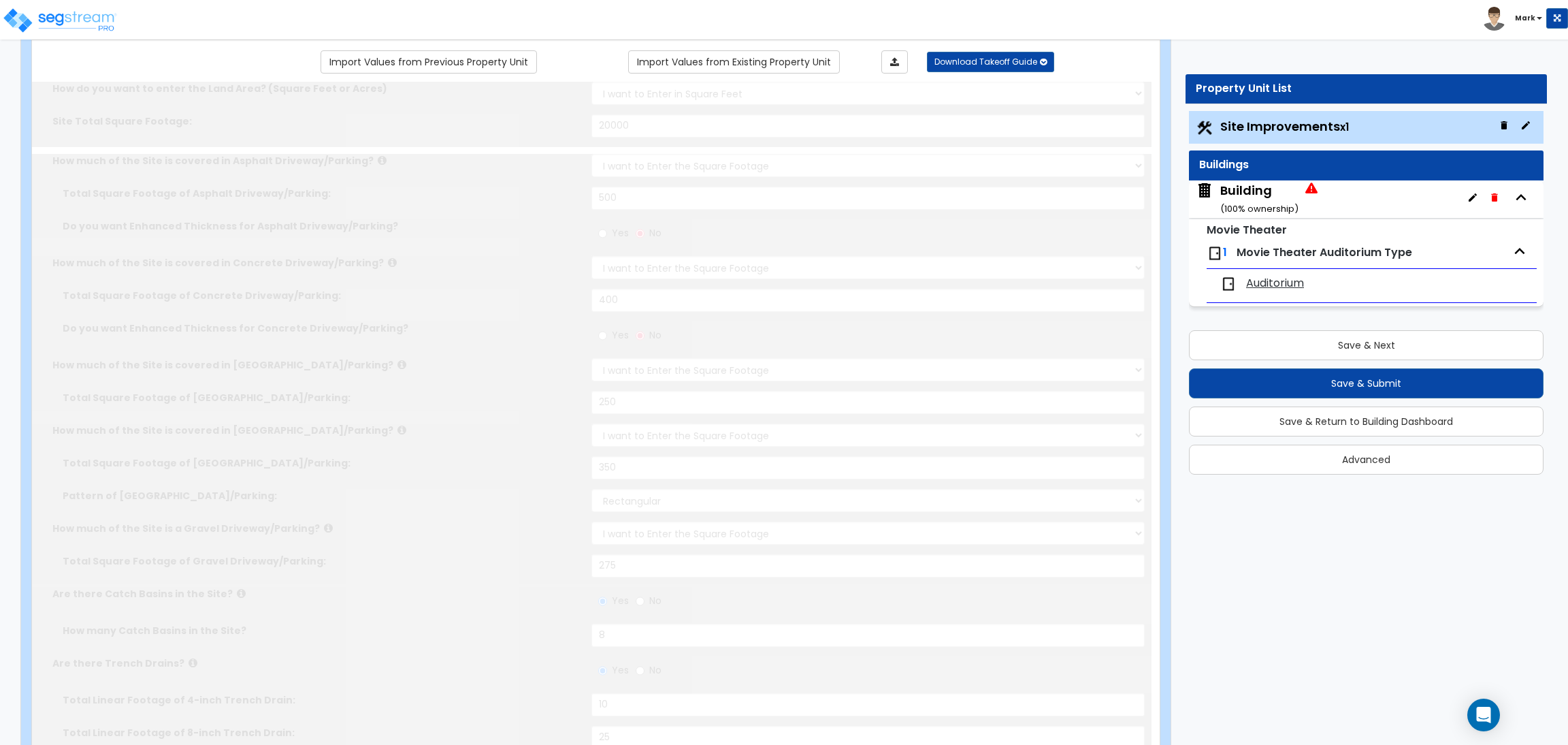
type input "5"
type input "7"
radio input "true"
select select "1"
radio input "true"
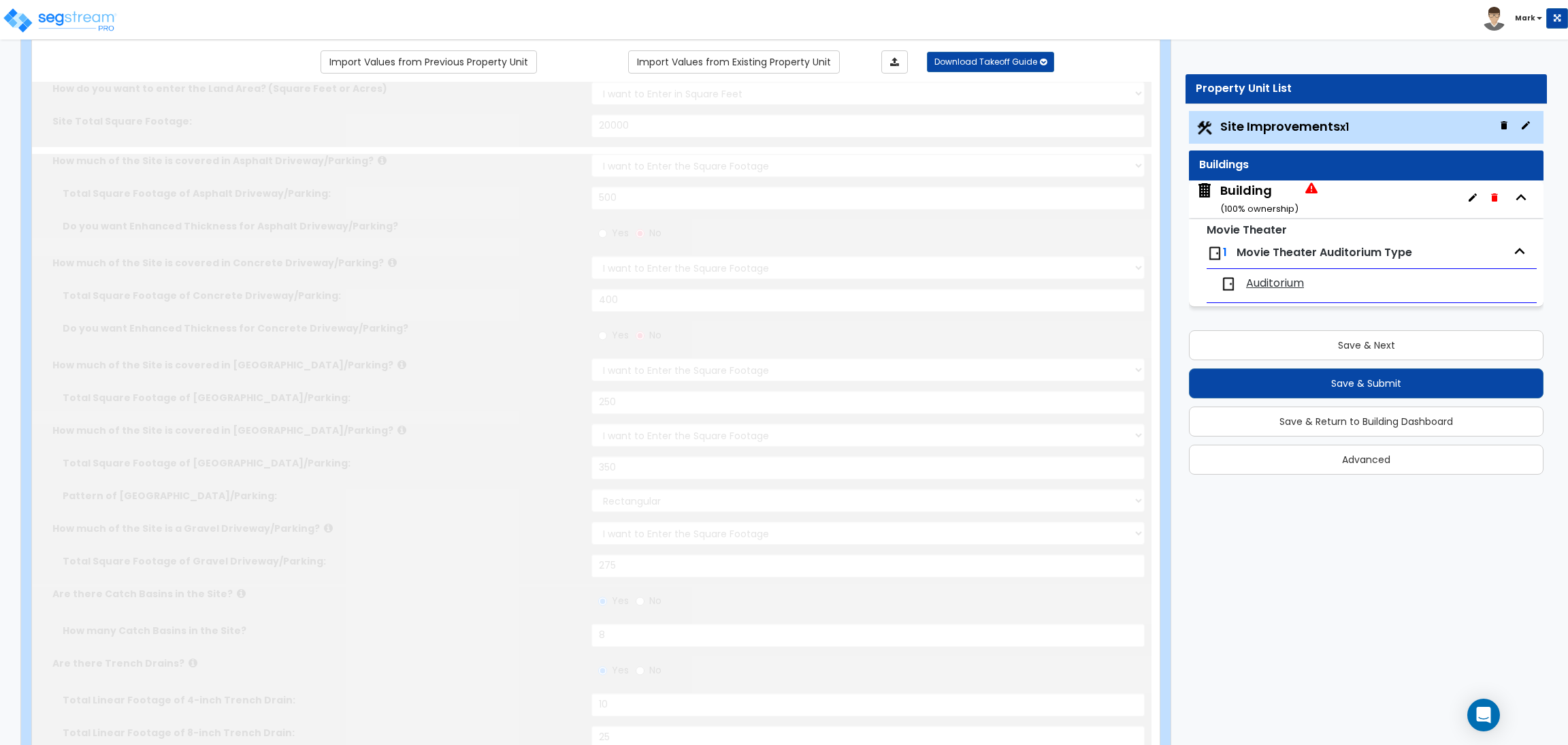
type input "4"
type input "5"
radio input "true"
select select "3"
radio input "true"
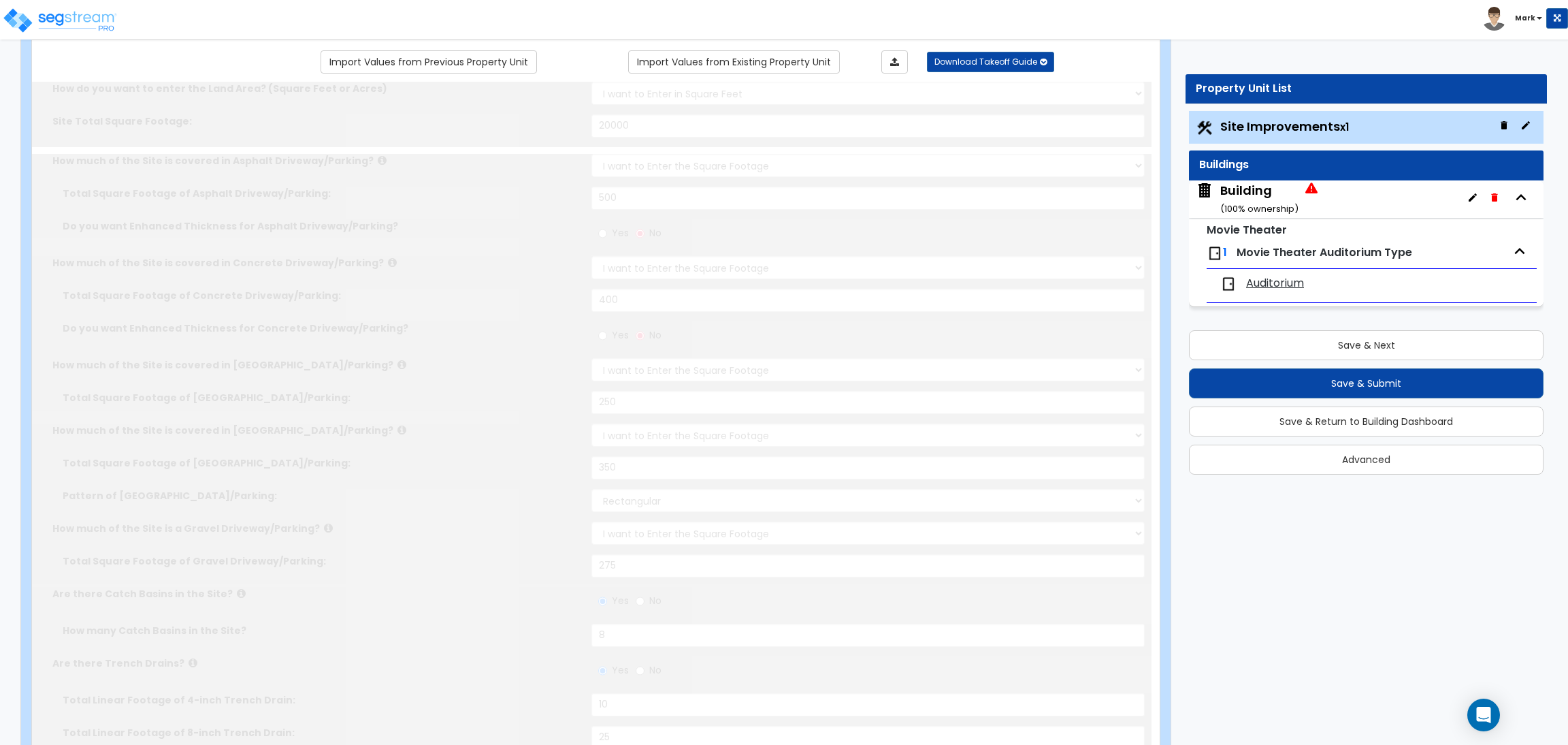
select select "2"
type input "15"
radio input "true"
type input "45"
radio input "true"
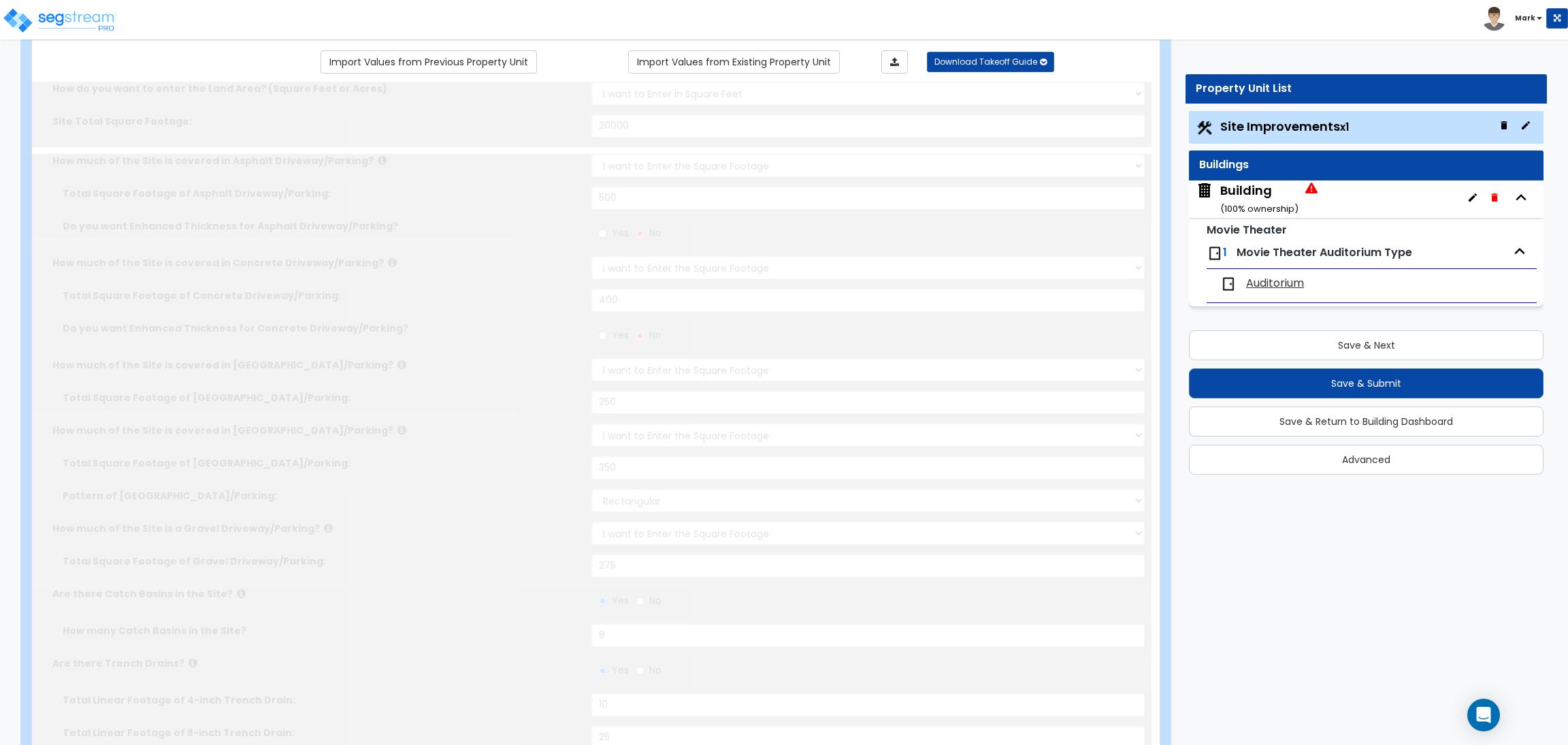
type input "85"
radio input "true"
select select "4"
type input "100"
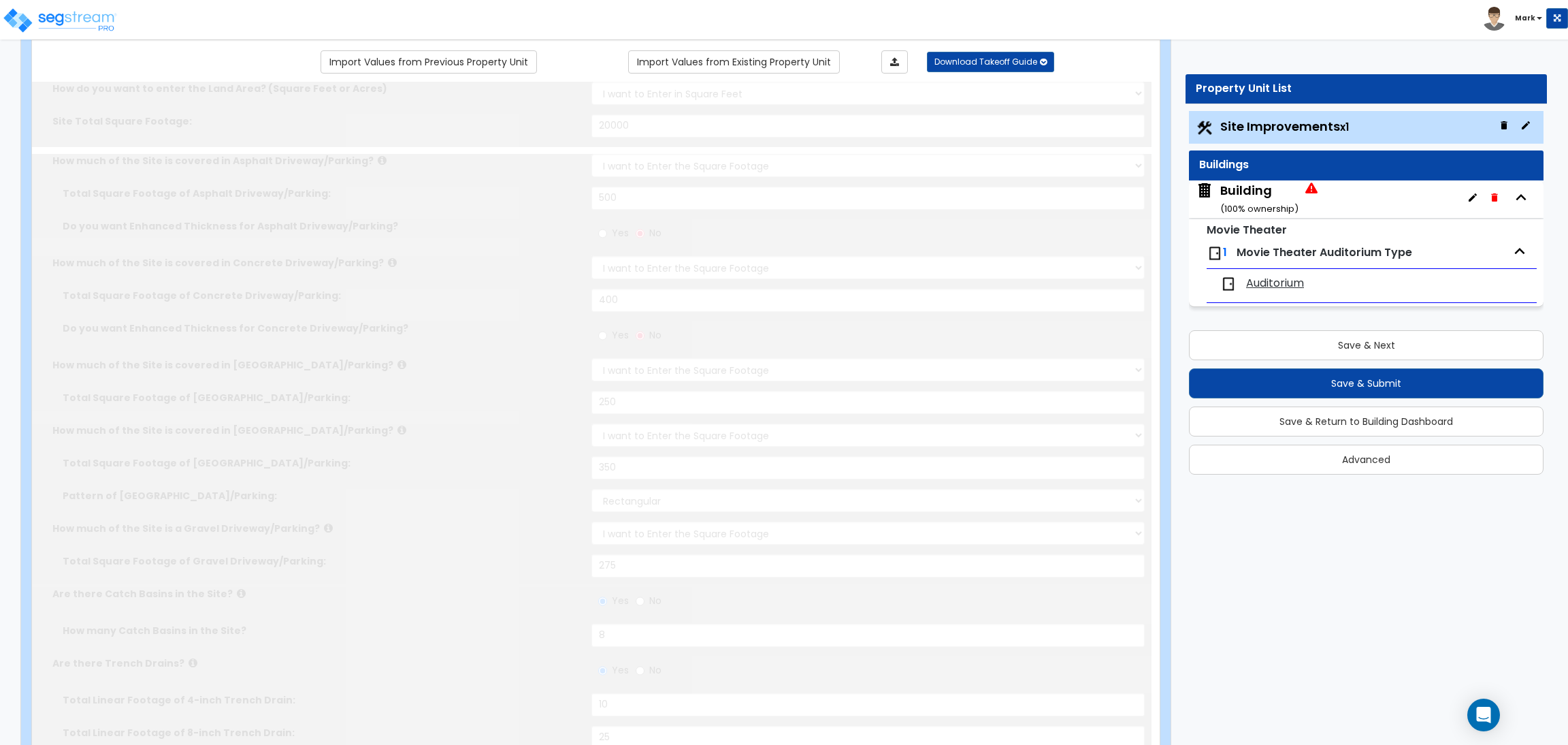
radio input "true"
type input "50"
radio input "true"
select select "4"
type input "80"
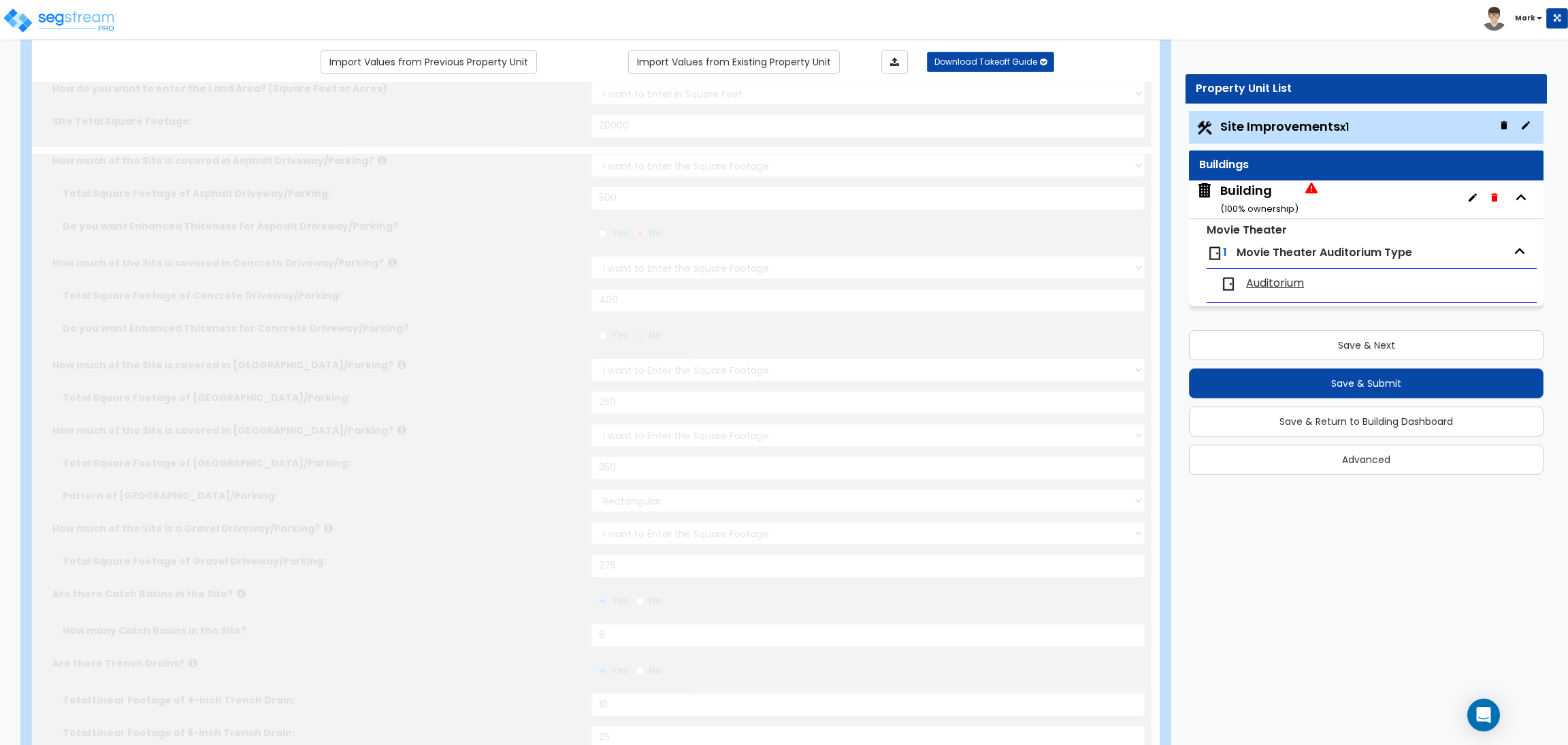
radio input "true"
type input "75"
radio input "true"
type input "7"
type input "65"
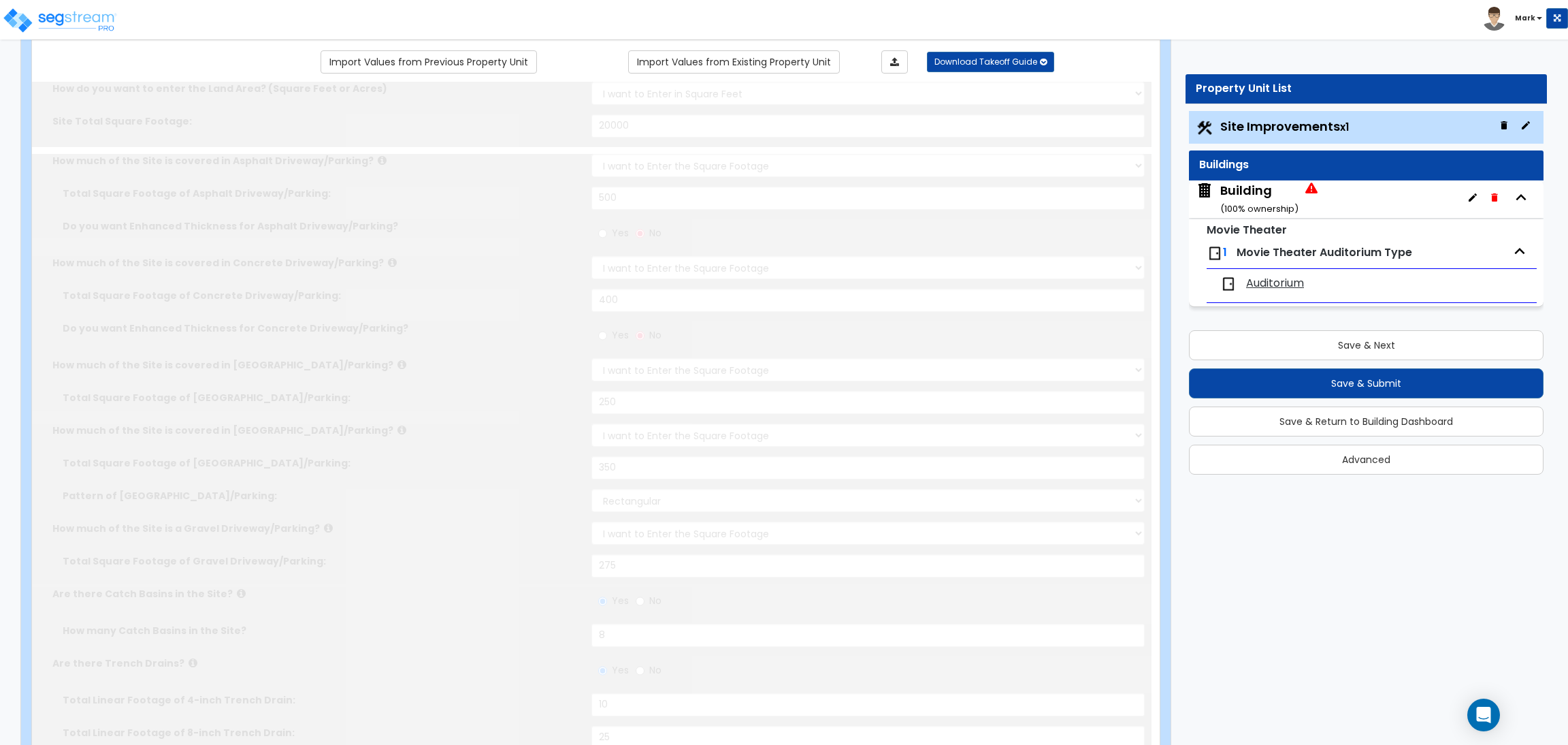
radio input "true"
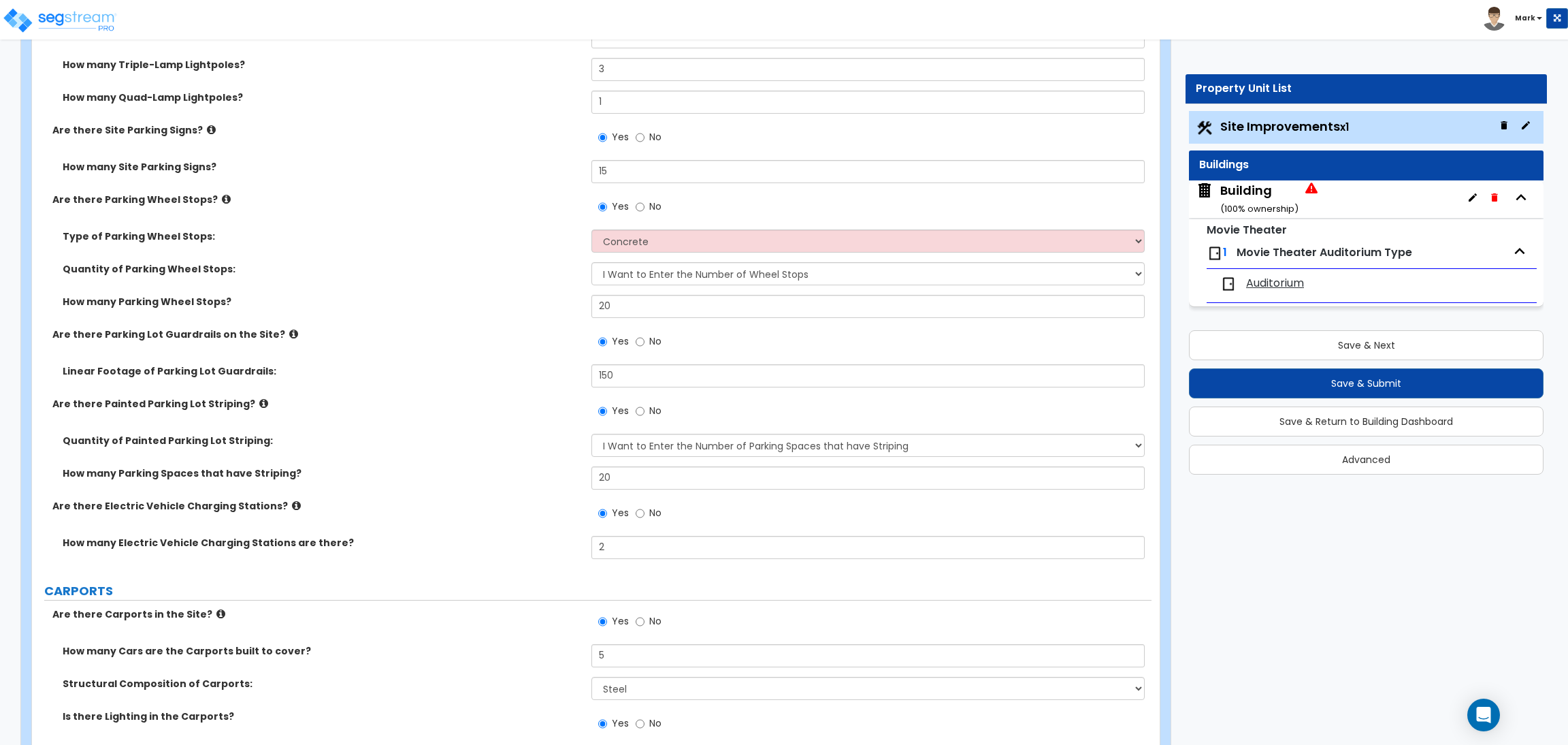
scroll to position [1225, 0]
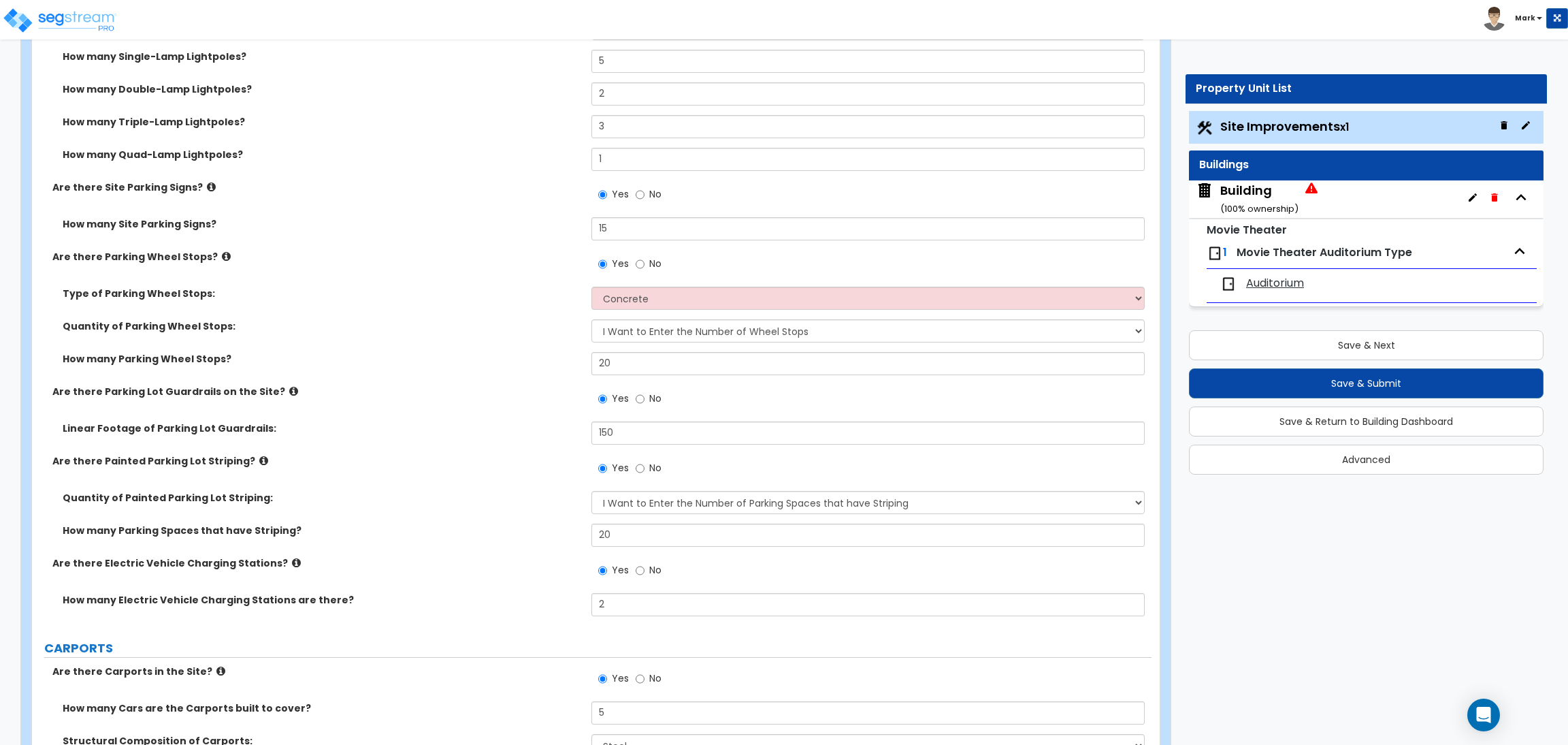
click at [499, 320] on label "Quantity of Parking Wheel Stops:" at bounding box center [321, 326] width 519 height 14
drag, startPoint x: 456, startPoint y: 306, endPoint x: 451, endPoint y: 300, distance: 7.8
click at [452, 304] on div "Type of Parking Wheel Stops: Concrete Rubber/Plastic" at bounding box center [592, 303] width 1120 height 33
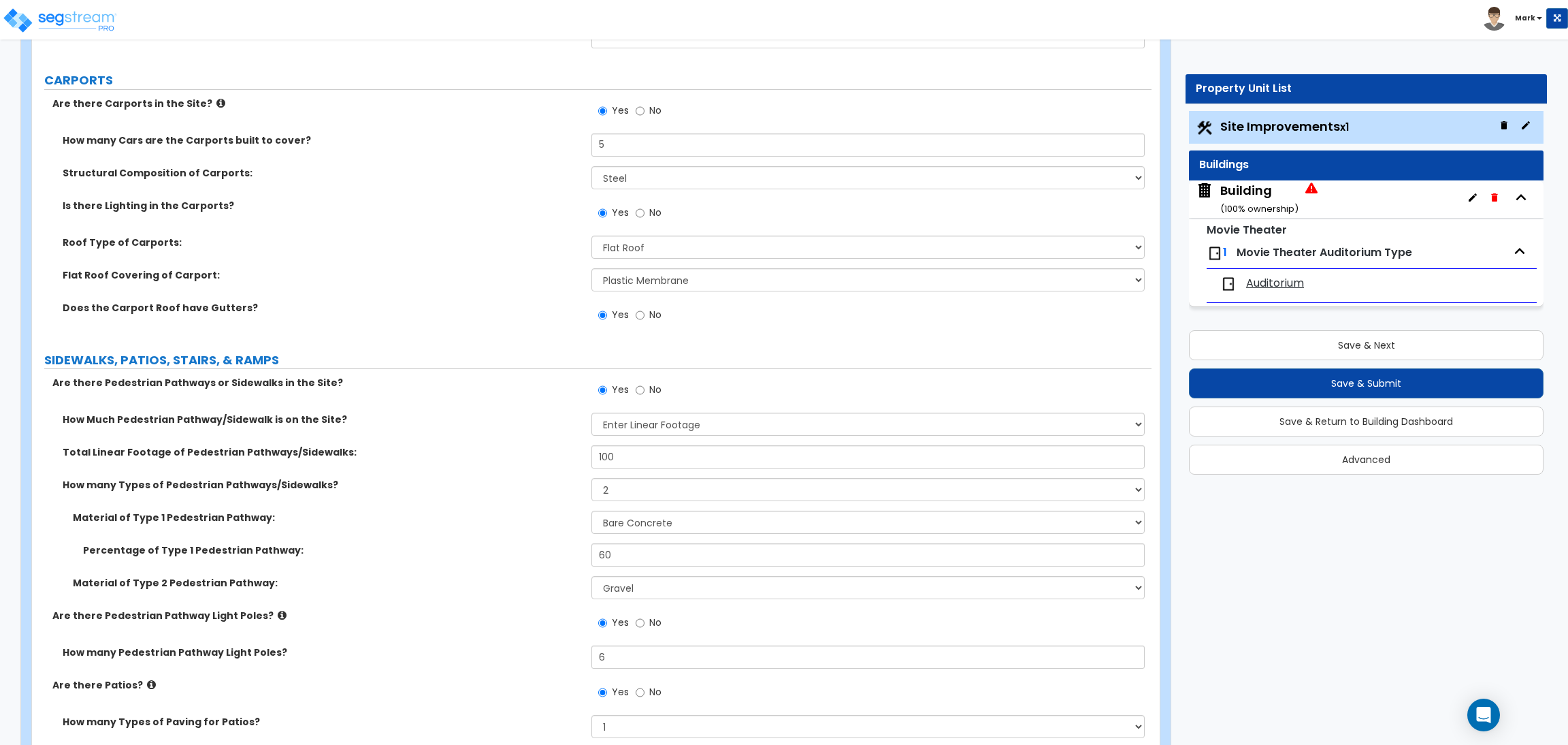
scroll to position [1777, 0]
